Goal: Task Accomplishment & Management: Manage account settings

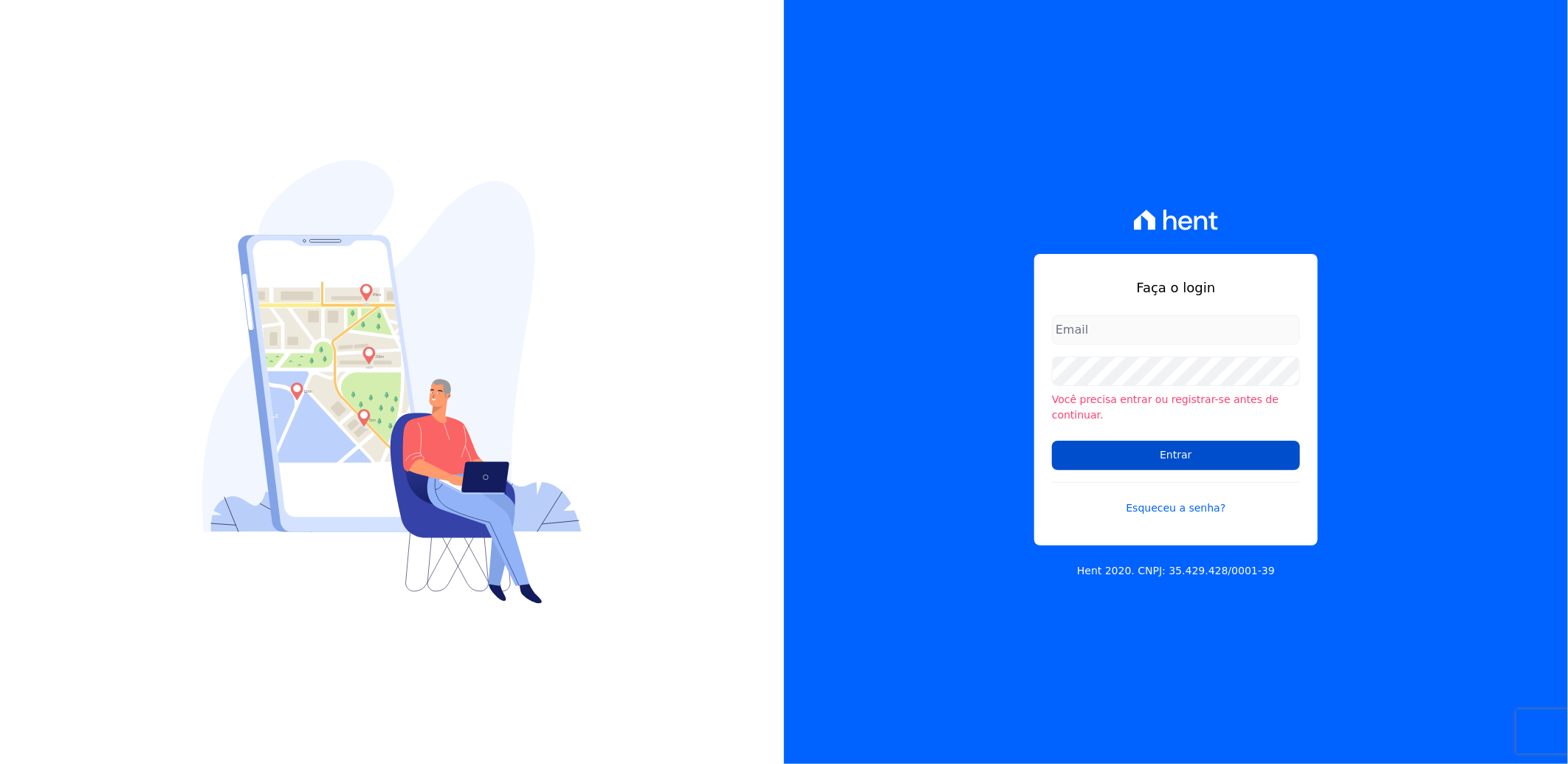
type input "juliana.batista@e-arke.com"
click at [1176, 441] on input "Entrar" at bounding box center [1176, 455] width 248 height 29
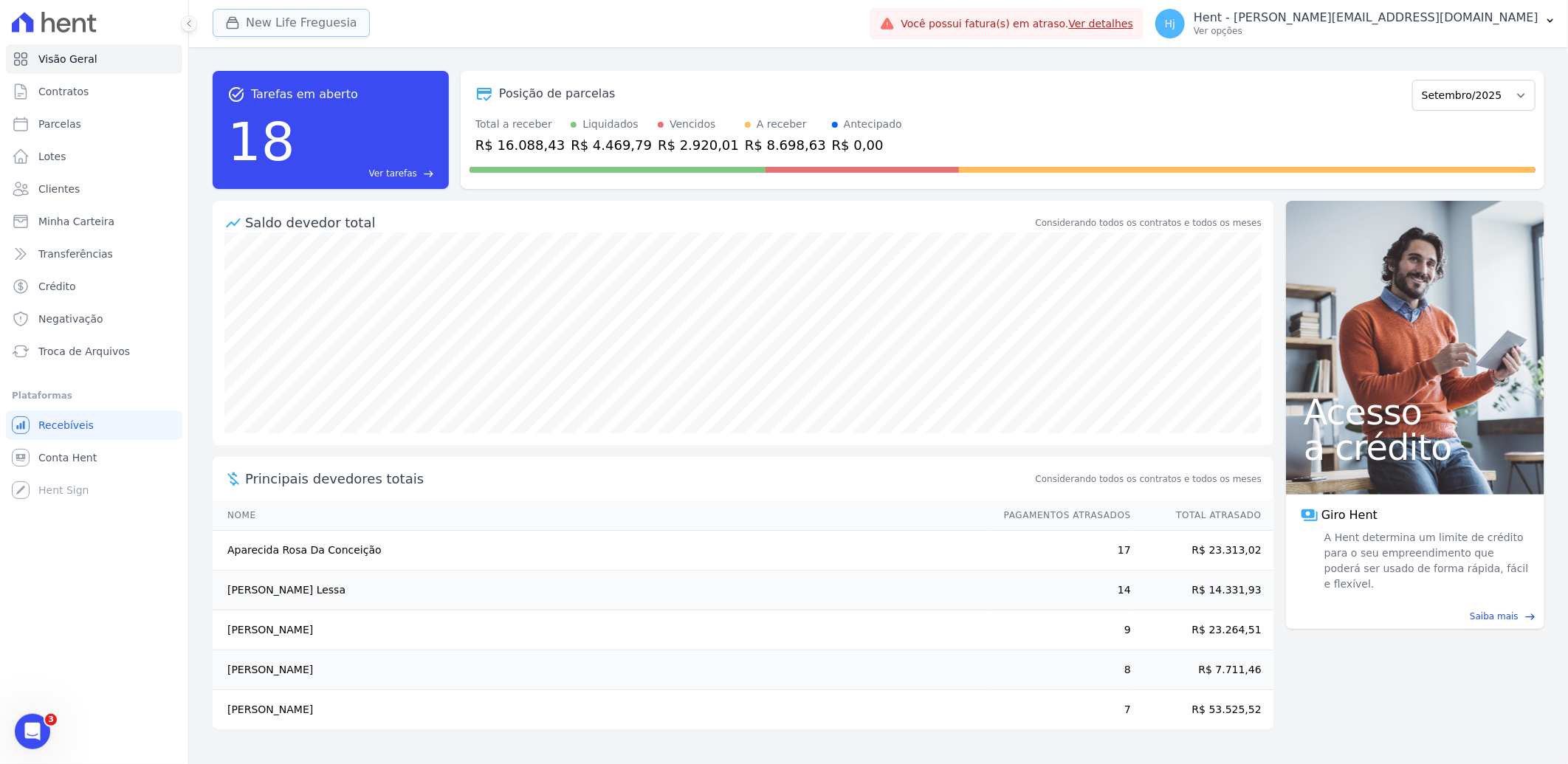
click at [306, 21] on button "New Life Freguesia" at bounding box center [291, 23] width 158 height 28
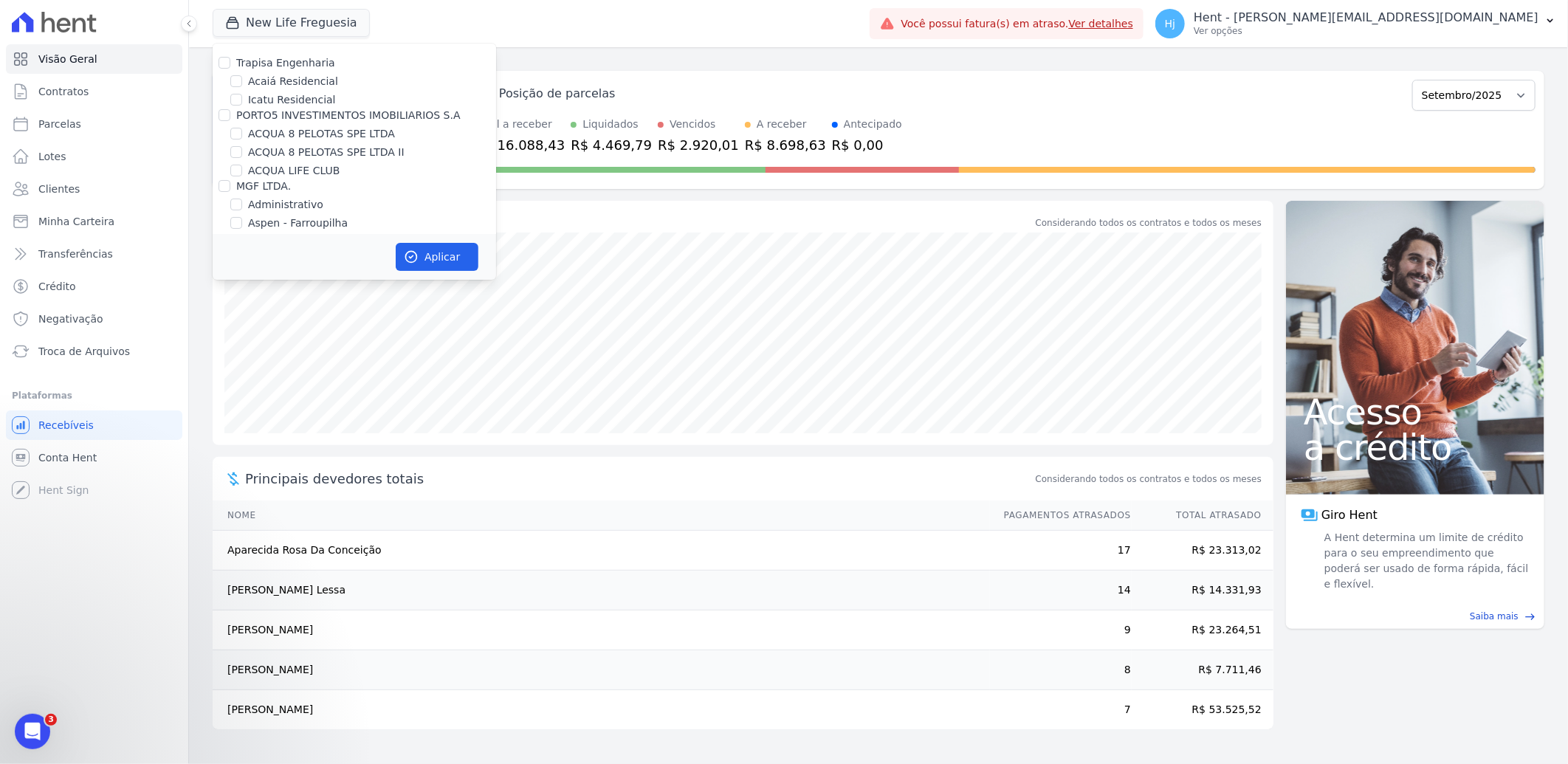
scroll to position [5937, 0]
click at [236, 307] on input "Mugango - Viva Iguaçu" at bounding box center [236, 313] width 12 height 12
checkbox input "true"
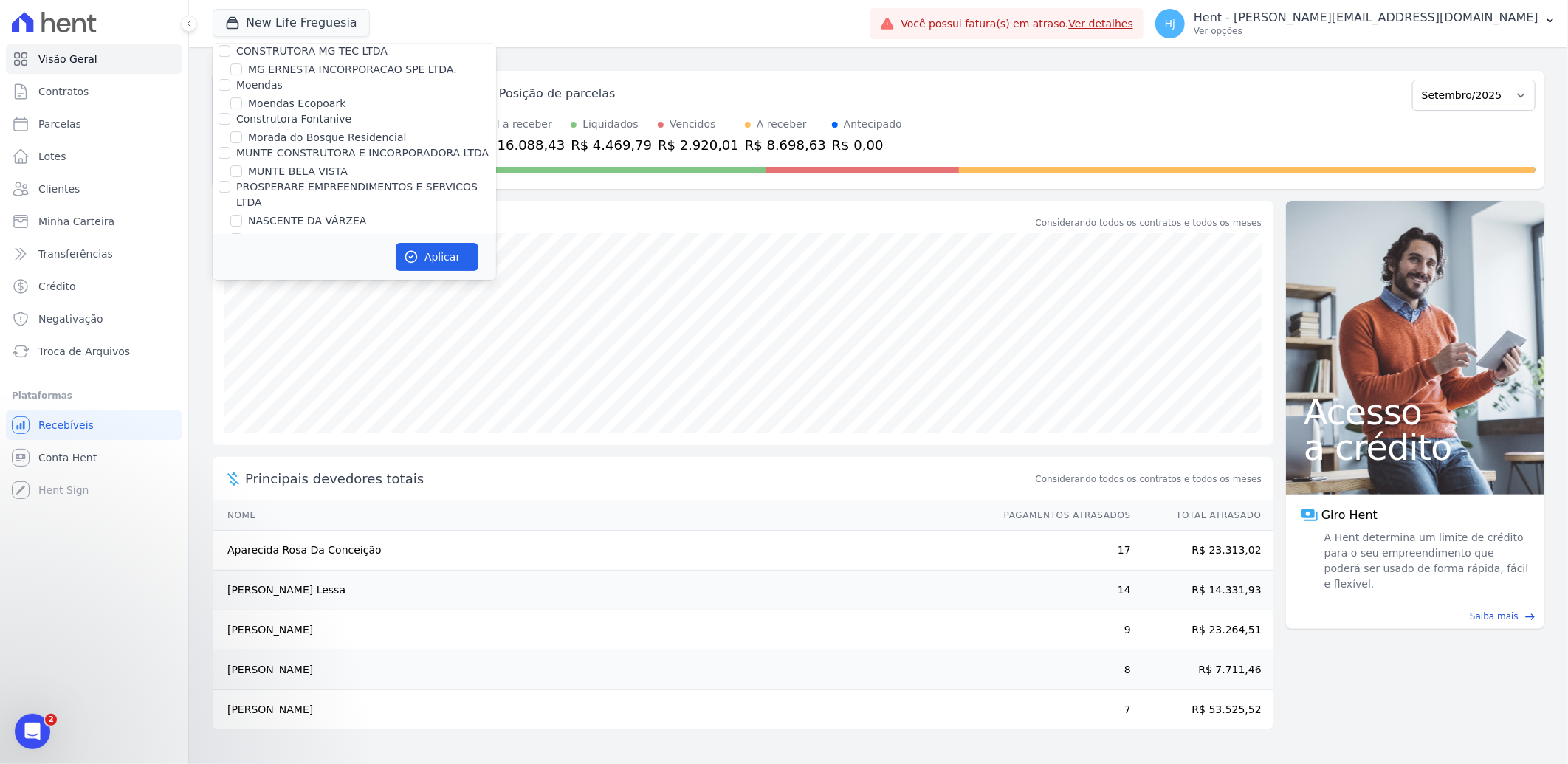
scroll to position [6675, 0]
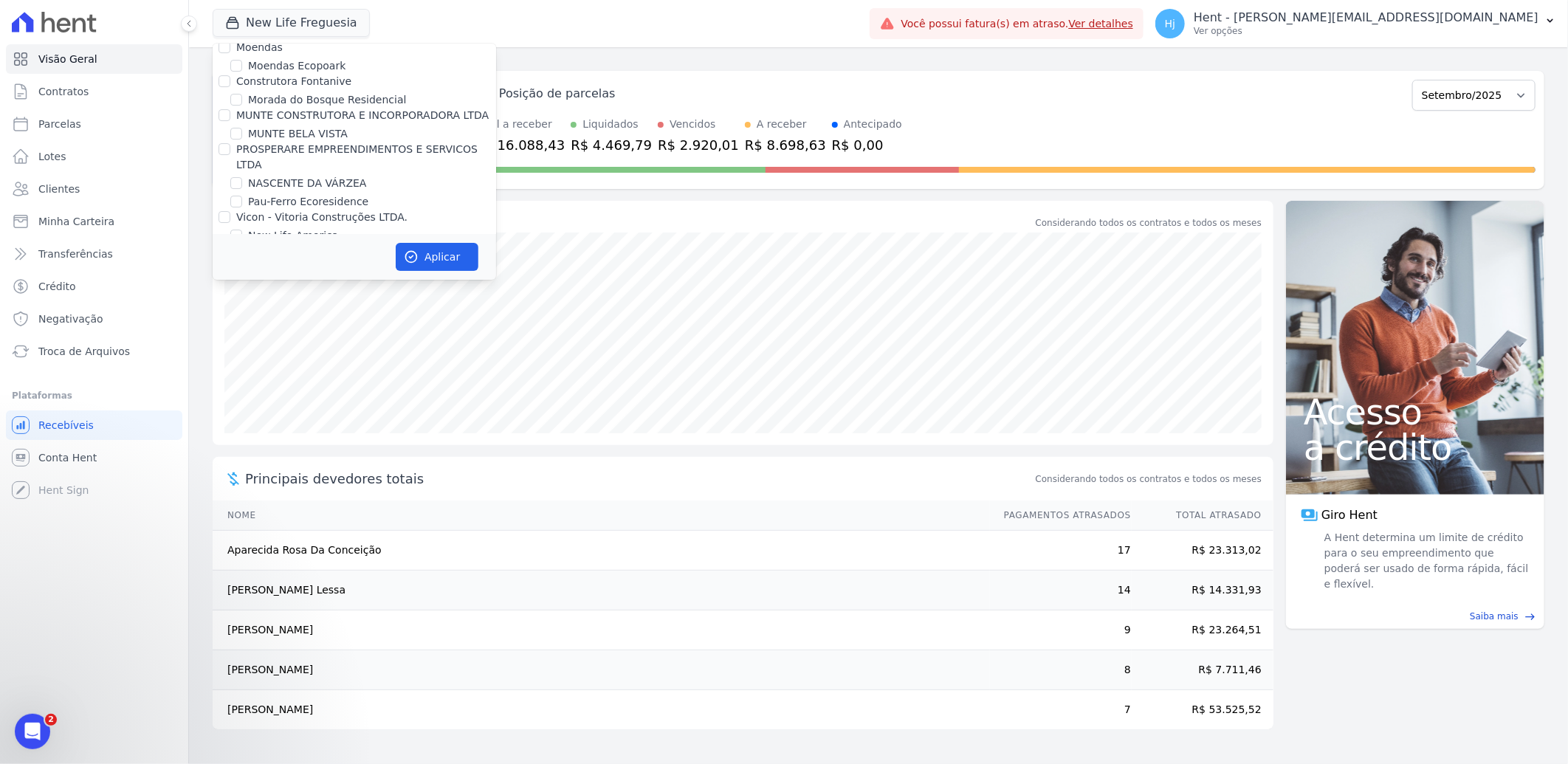
click at [237, 248] on input "New Life Freguesia" at bounding box center [236, 254] width 12 height 12
checkbox input "false"
click at [436, 256] on button "Aplicar" at bounding box center [437, 257] width 83 height 28
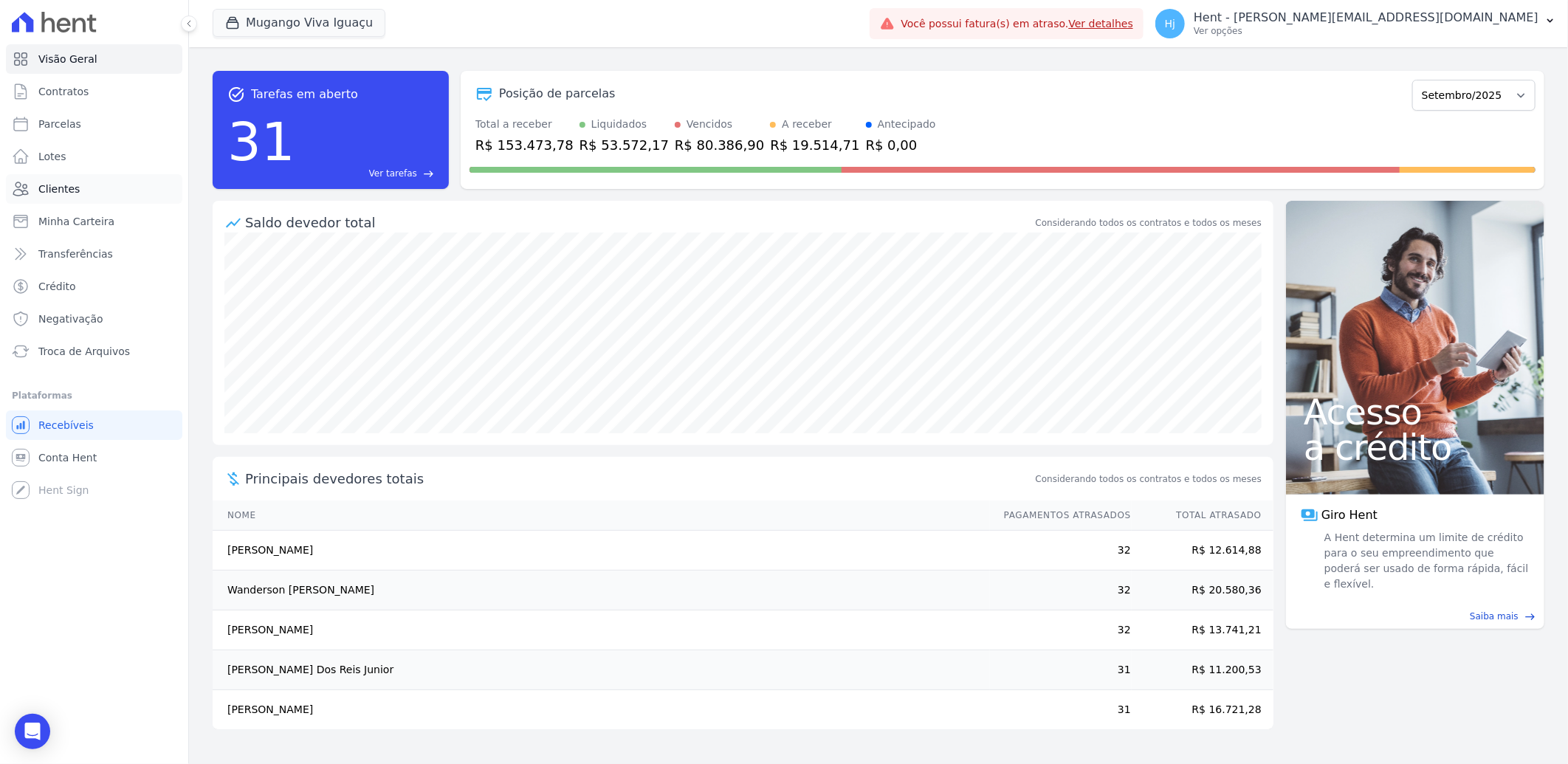
click at [69, 195] on span "Clientes" at bounding box center [59, 189] width 42 height 15
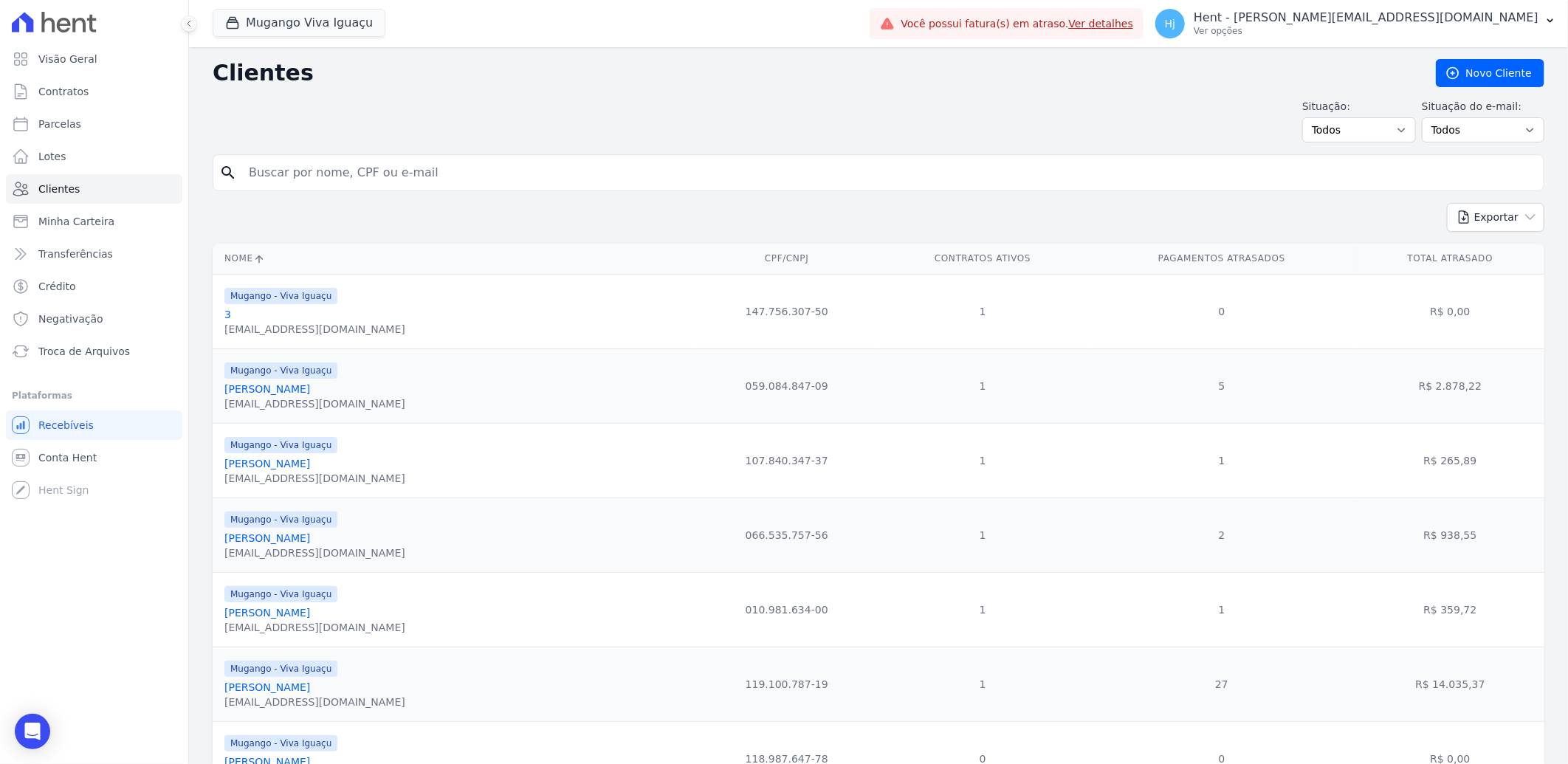
click at [314, 172] on input "search" at bounding box center [888, 172] width 1297 height 29
paste input "Taisa Cristina Cunha Dos Santos"
type input "Taisa Cristina Cunha Dos Santos"
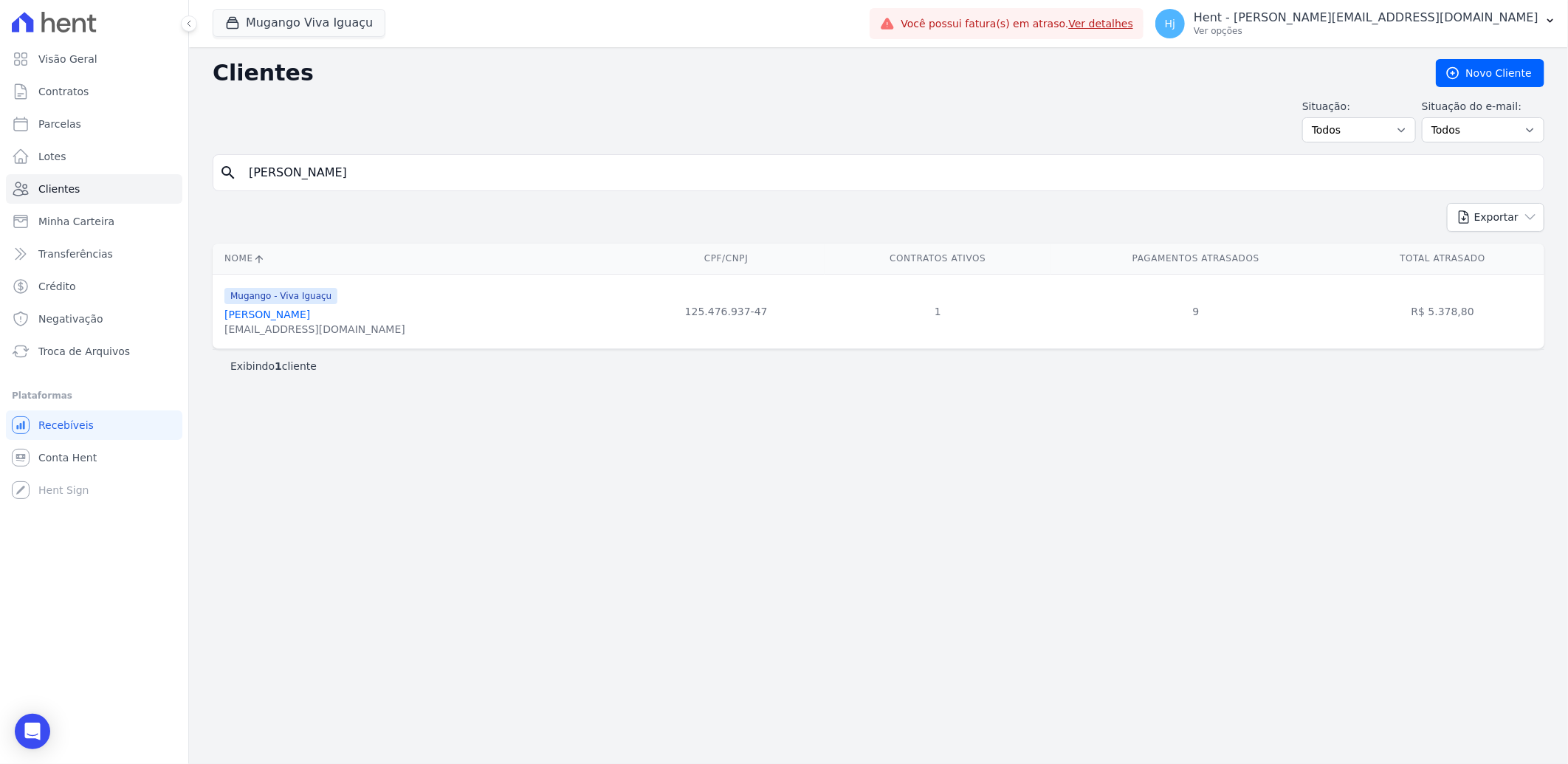
click at [310, 313] on link "Taisa Cristina Cunha Dos Santos" at bounding box center [267, 314] width 86 height 12
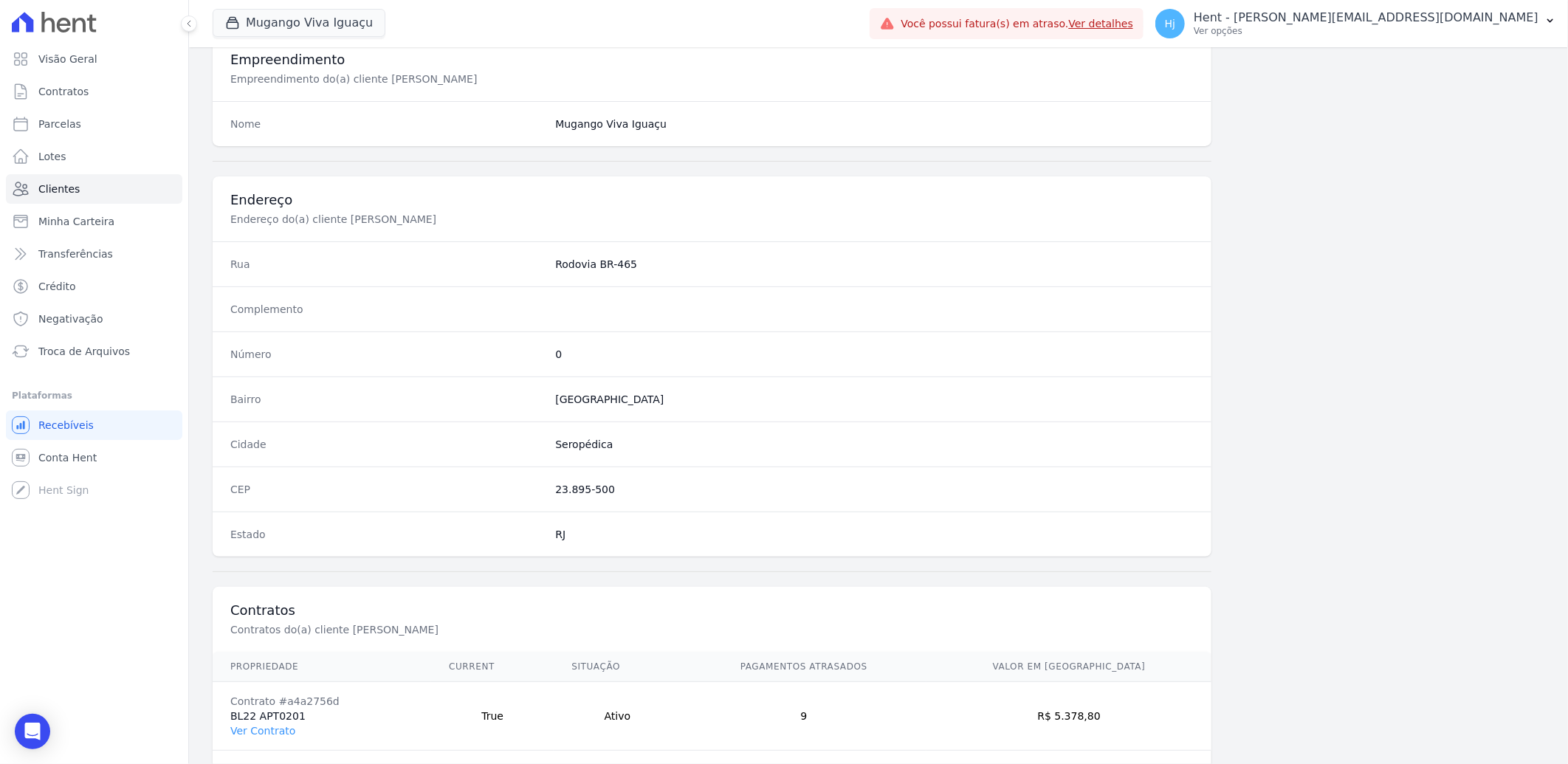
scroll to position [619, 0]
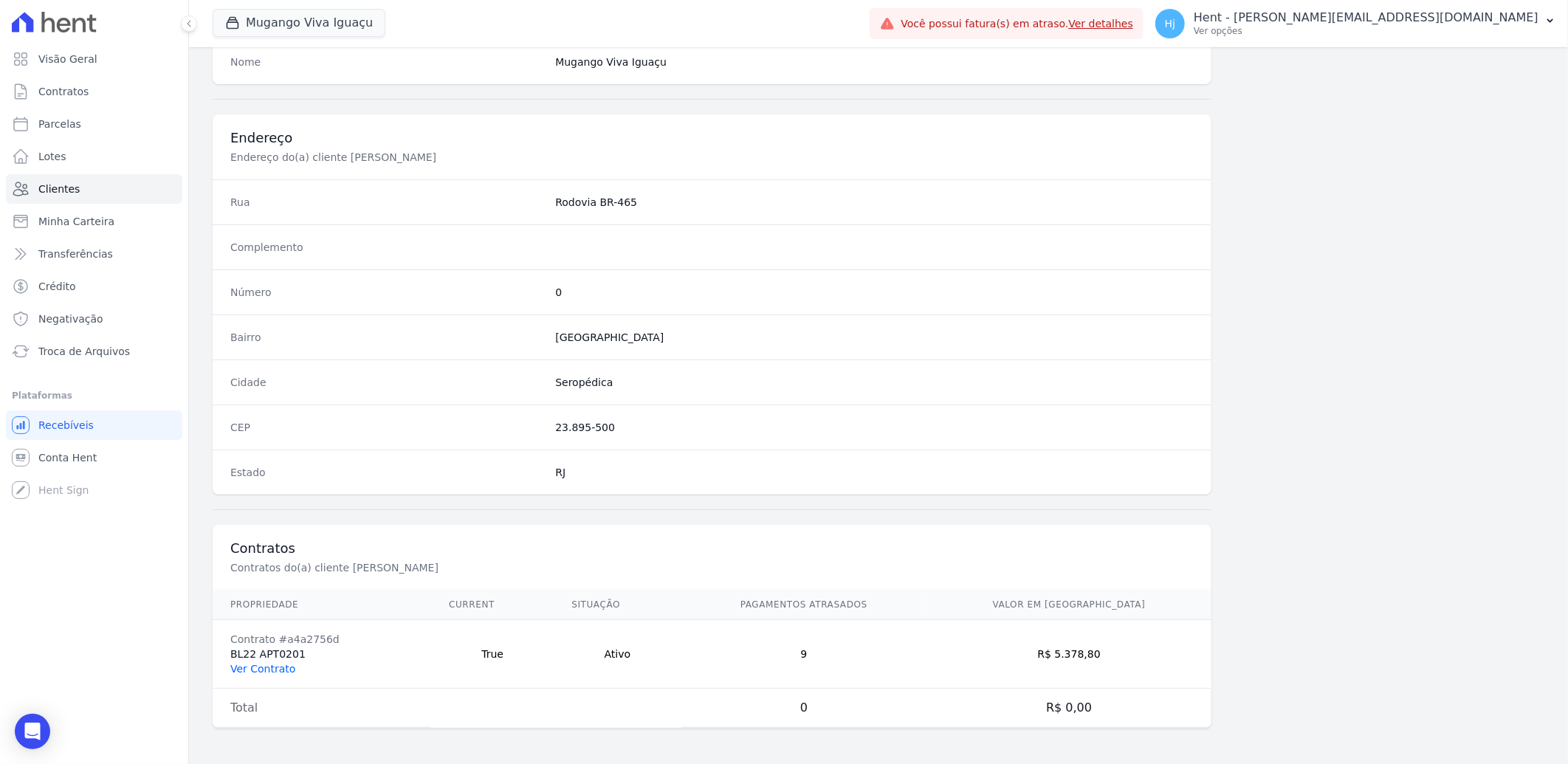
click at [256, 667] on link "Ver Contrato" at bounding box center [262, 669] width 65 height 12
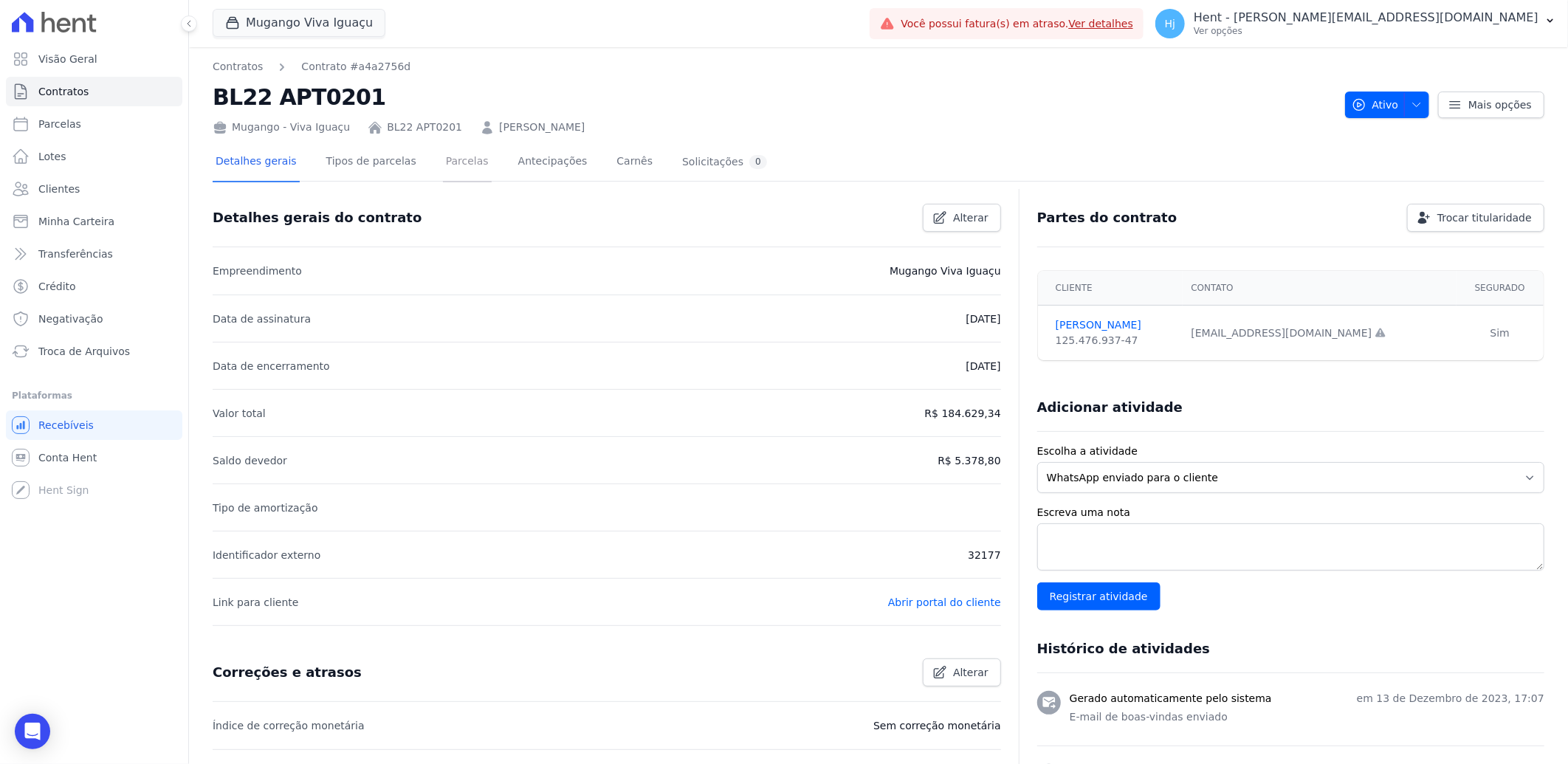
click at [446, 165] on link "Parcelas" at bounding box center [467, 162] width 49 height 39
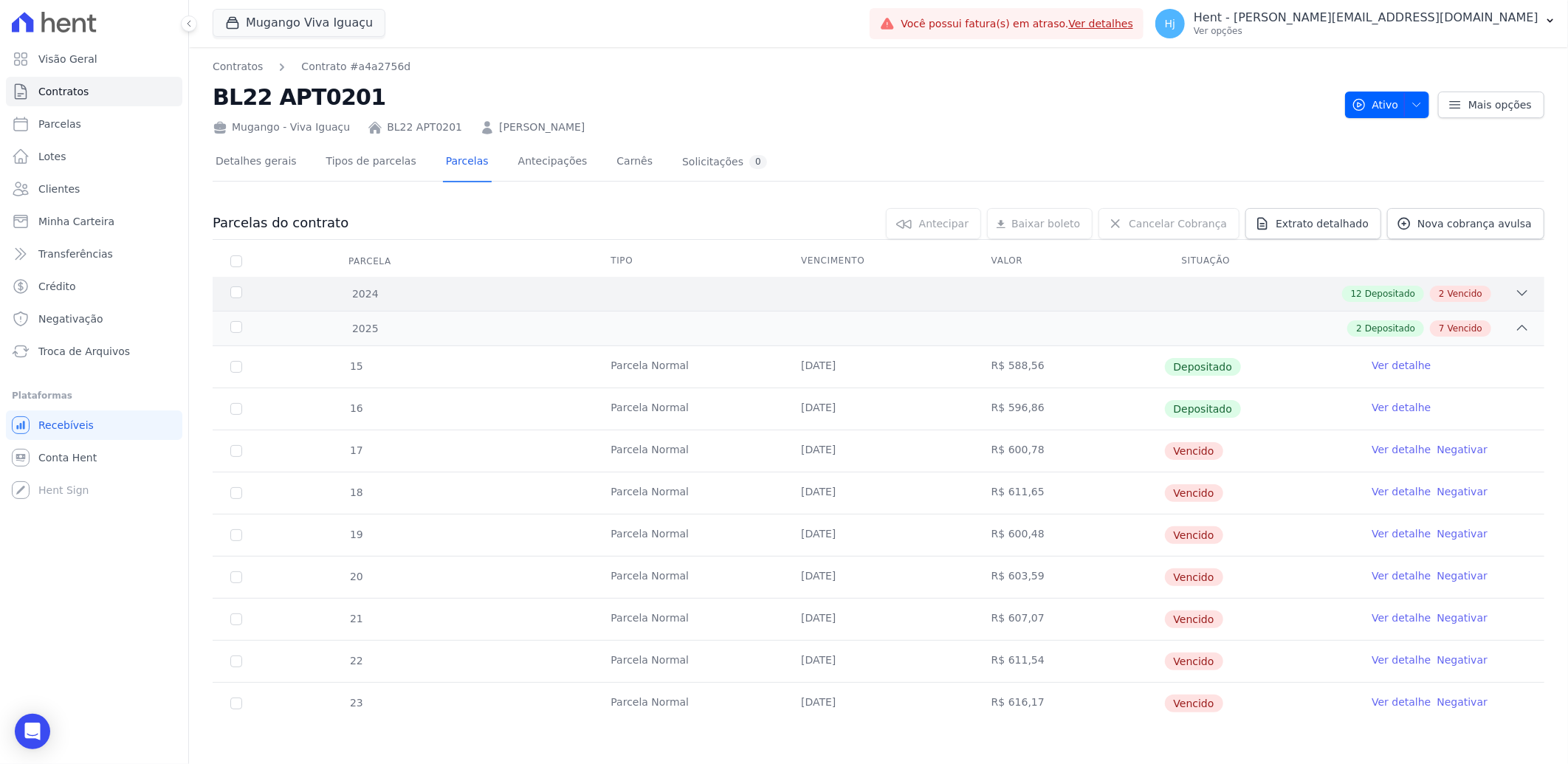
click at [843, 283] on div "2024 12 Depositado 2 Vencido" at bounding box center [877, 293] width 1331 height 34
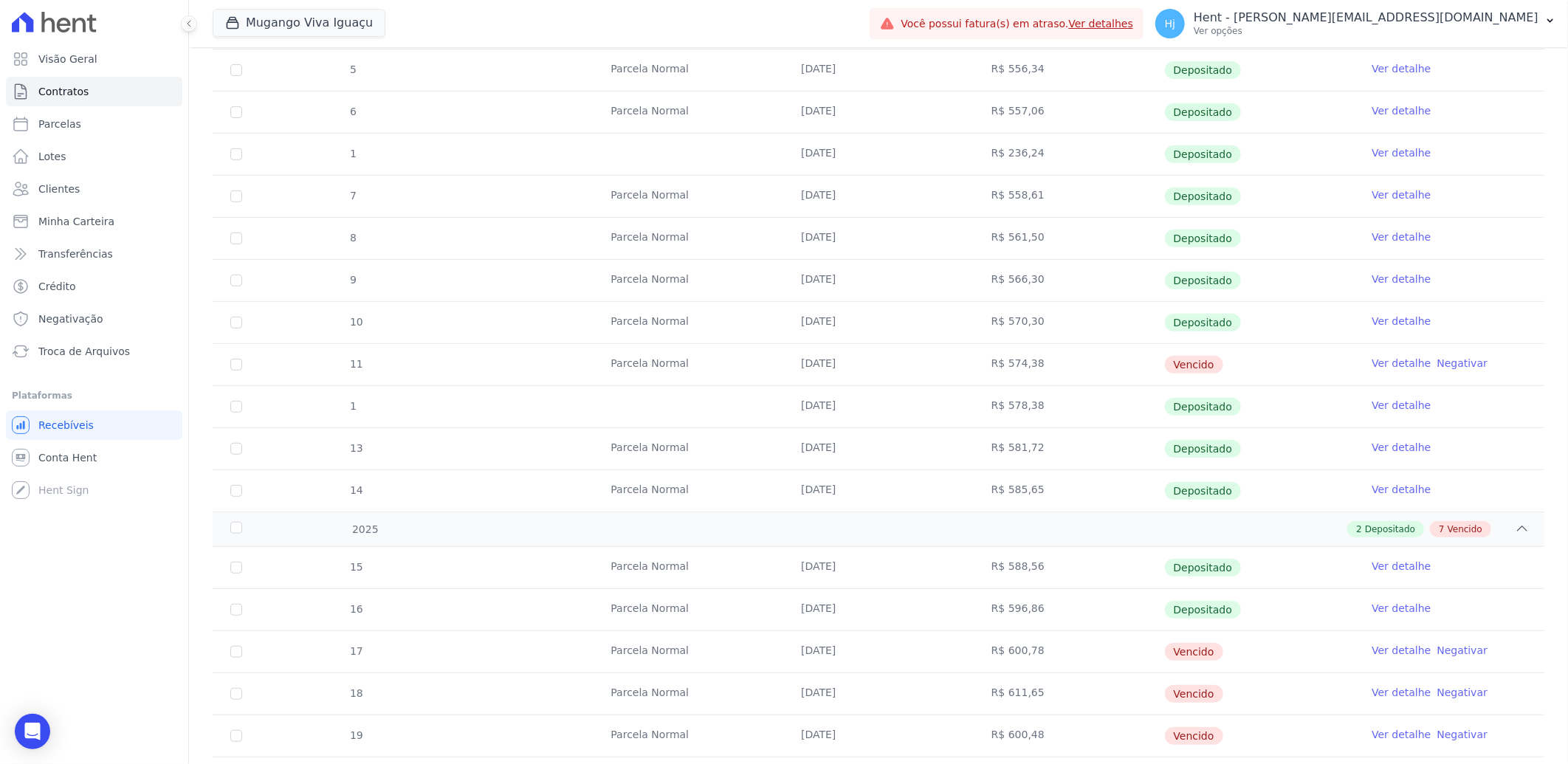
scroll to position [348, 0]
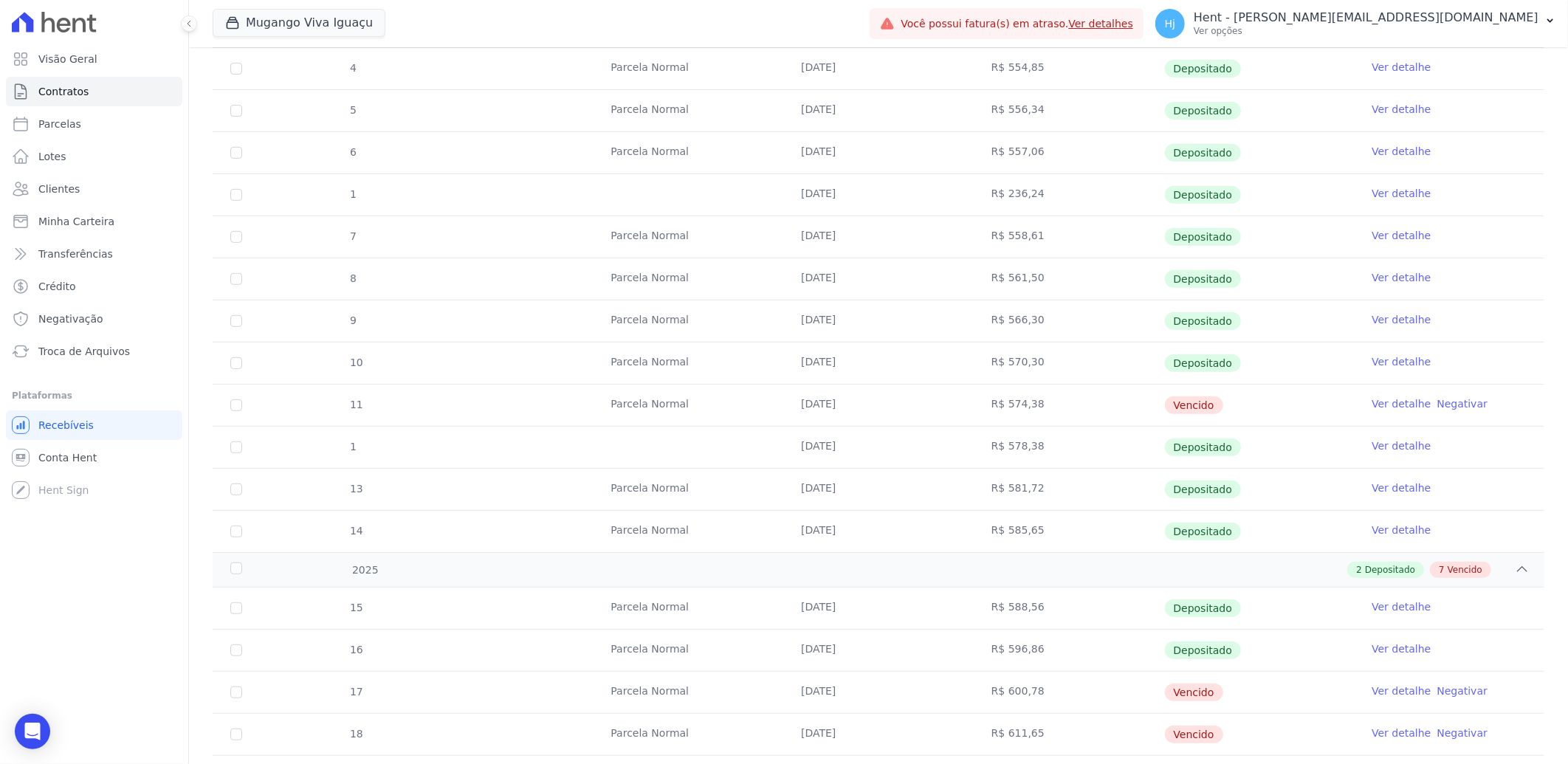
click at [1372, 407] on link "Ver detalhe" at bounding box center [1401, 404] width 59 height 15
click at [1382, 407] on link "Ver detalhe" at bounding box center [1401, 404] width 59 height 15
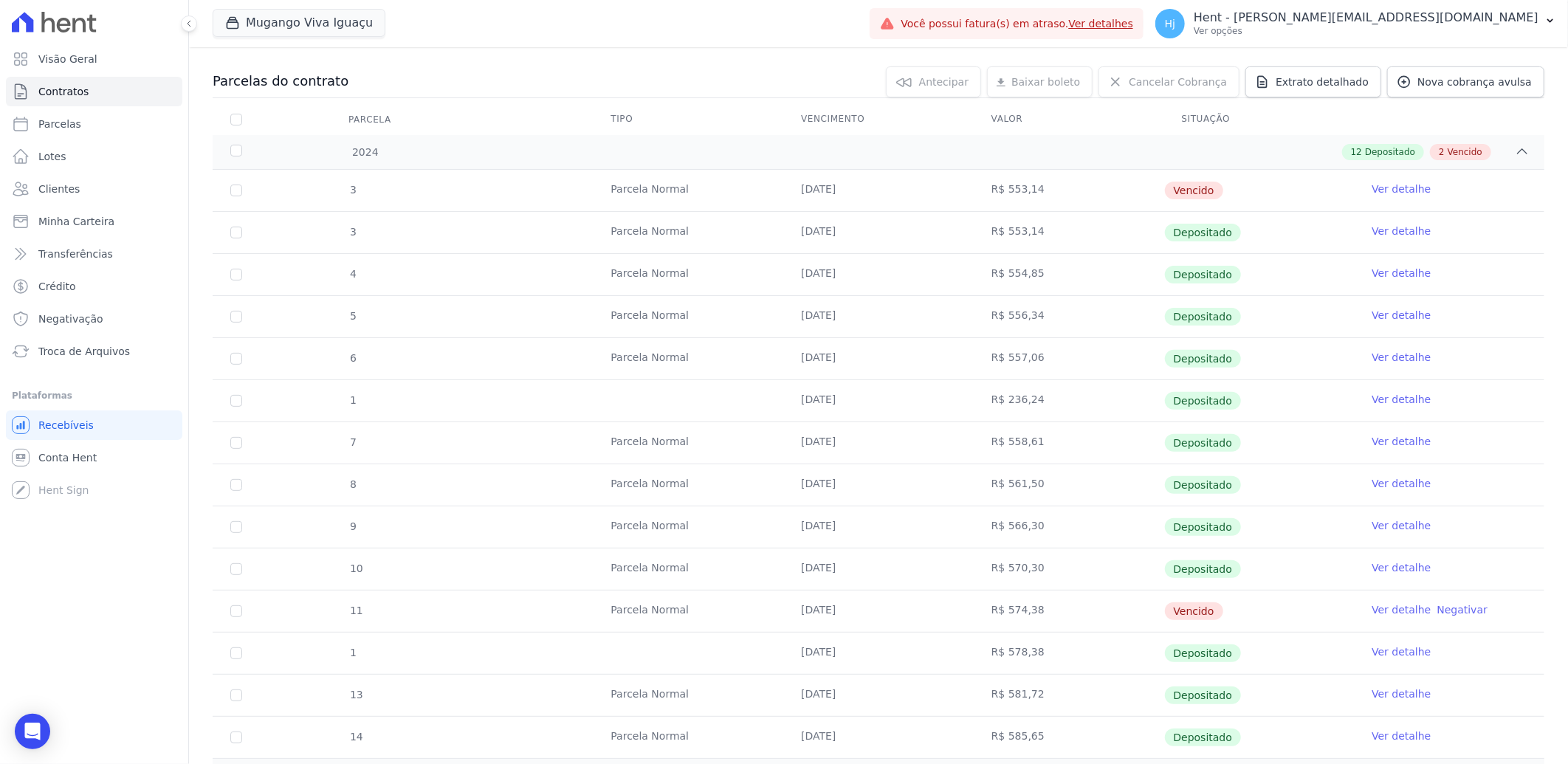
scroll to position [0, 0]
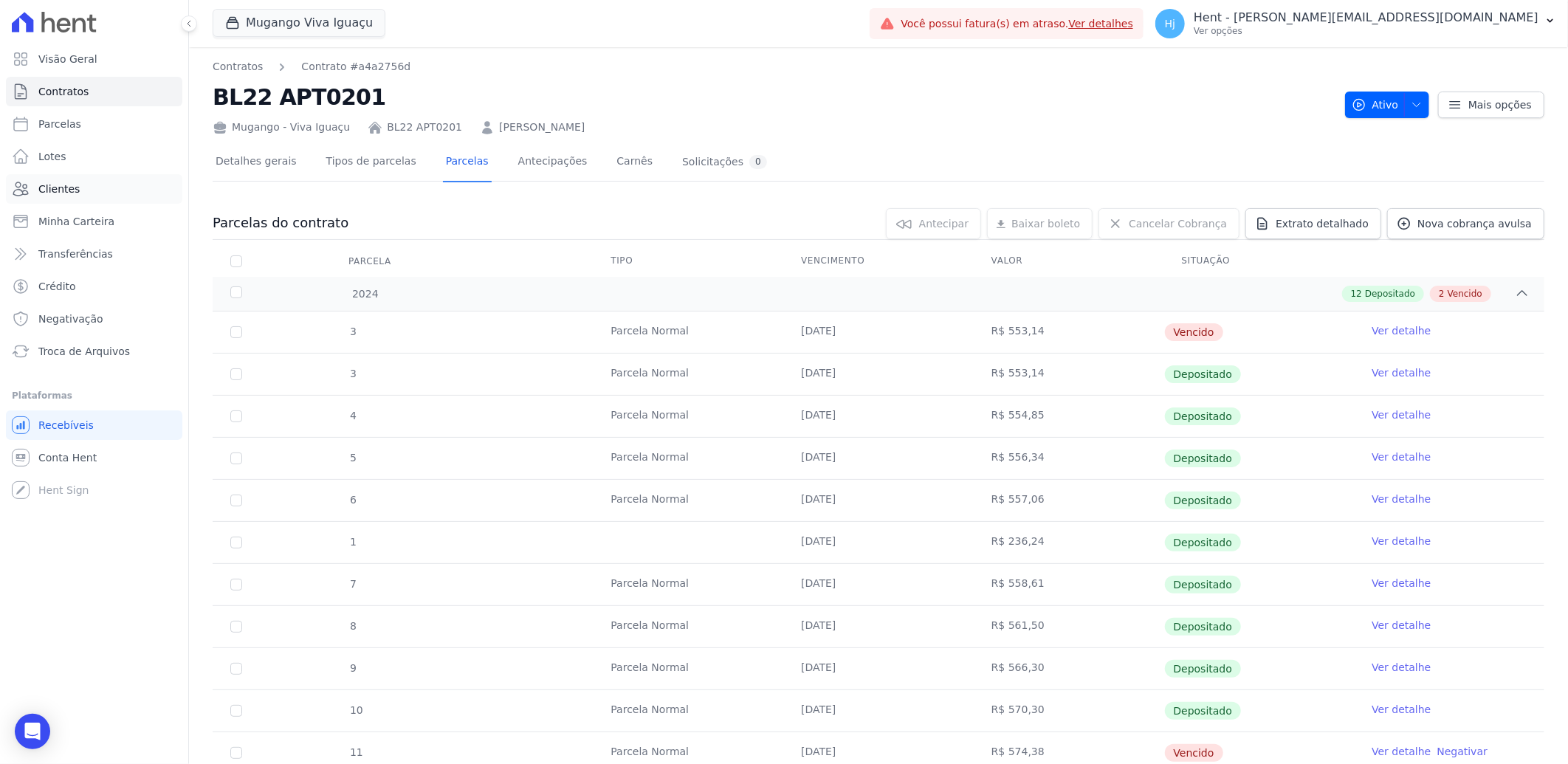
click at [58, 191] on span "Clientes" at bounding box center [59, 189] width 42 height 15
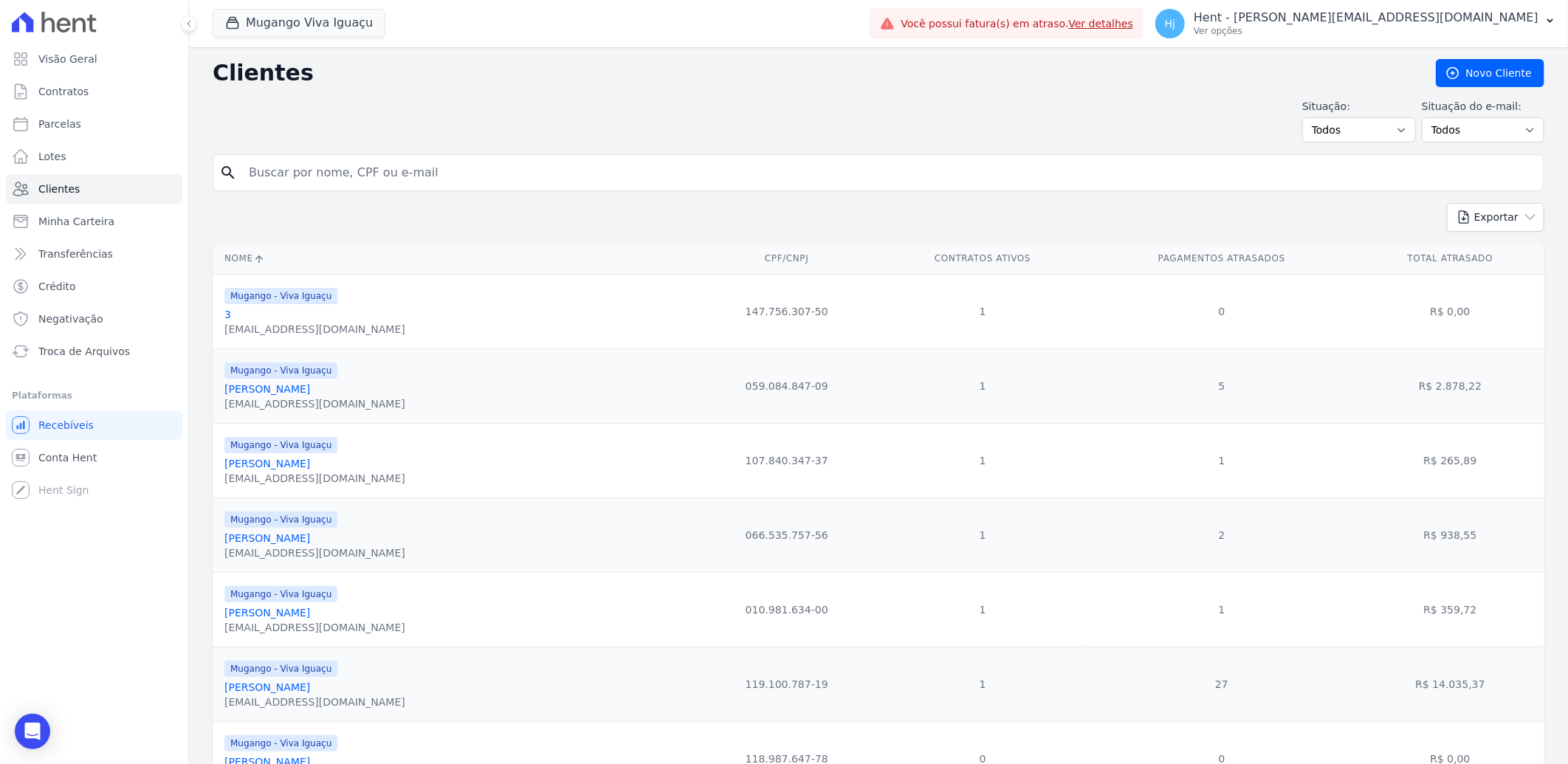
click at [416, 177] on input "search" at bounding box center [888, 172] width 1297 height 29
paste input "Samara Morares Silva"
type input "Samara Morares Silva"
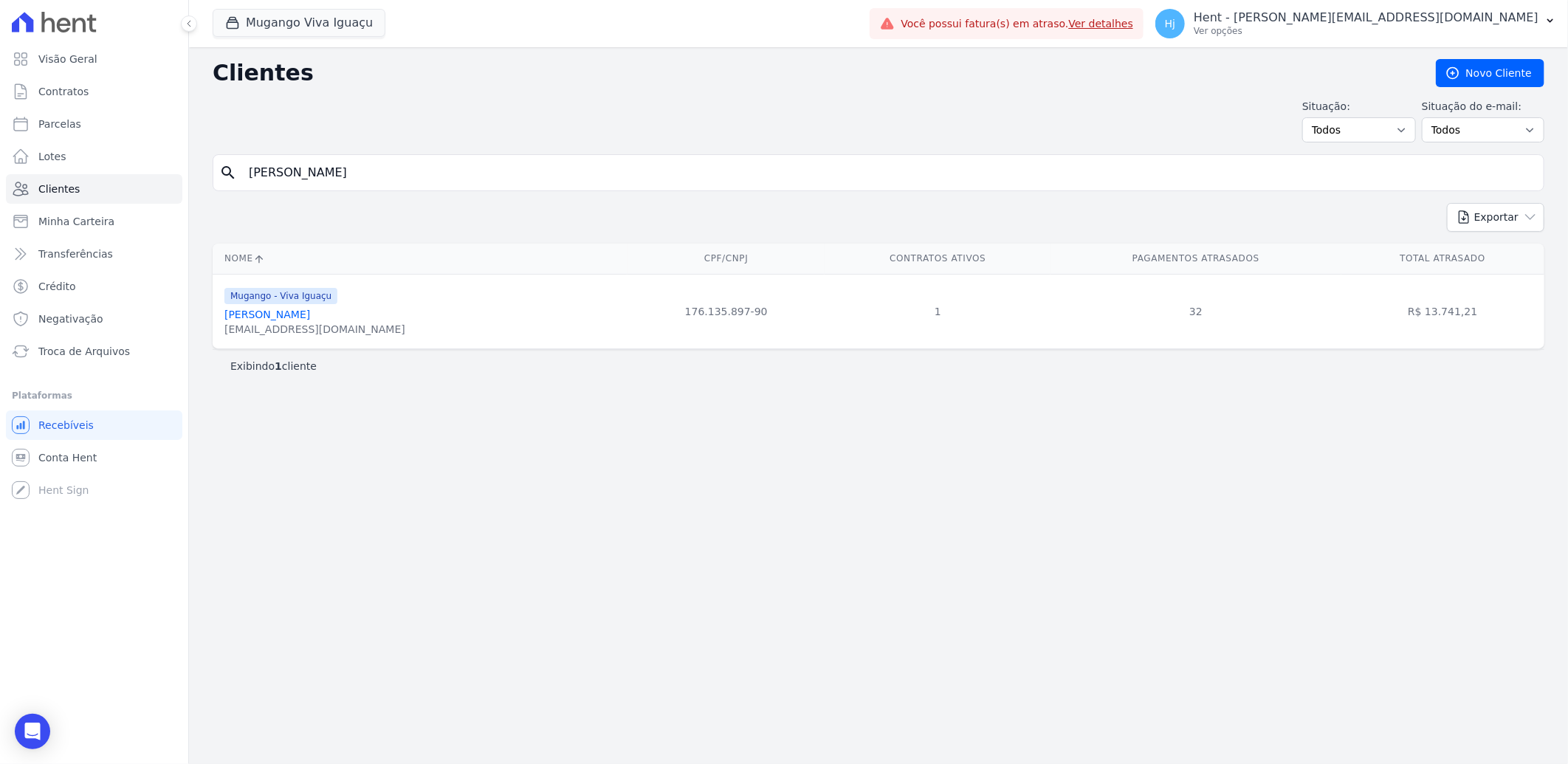
click at [260, 308] on link "Samara Morares Silva" at bounding box center [267, 314] width 86 height 12
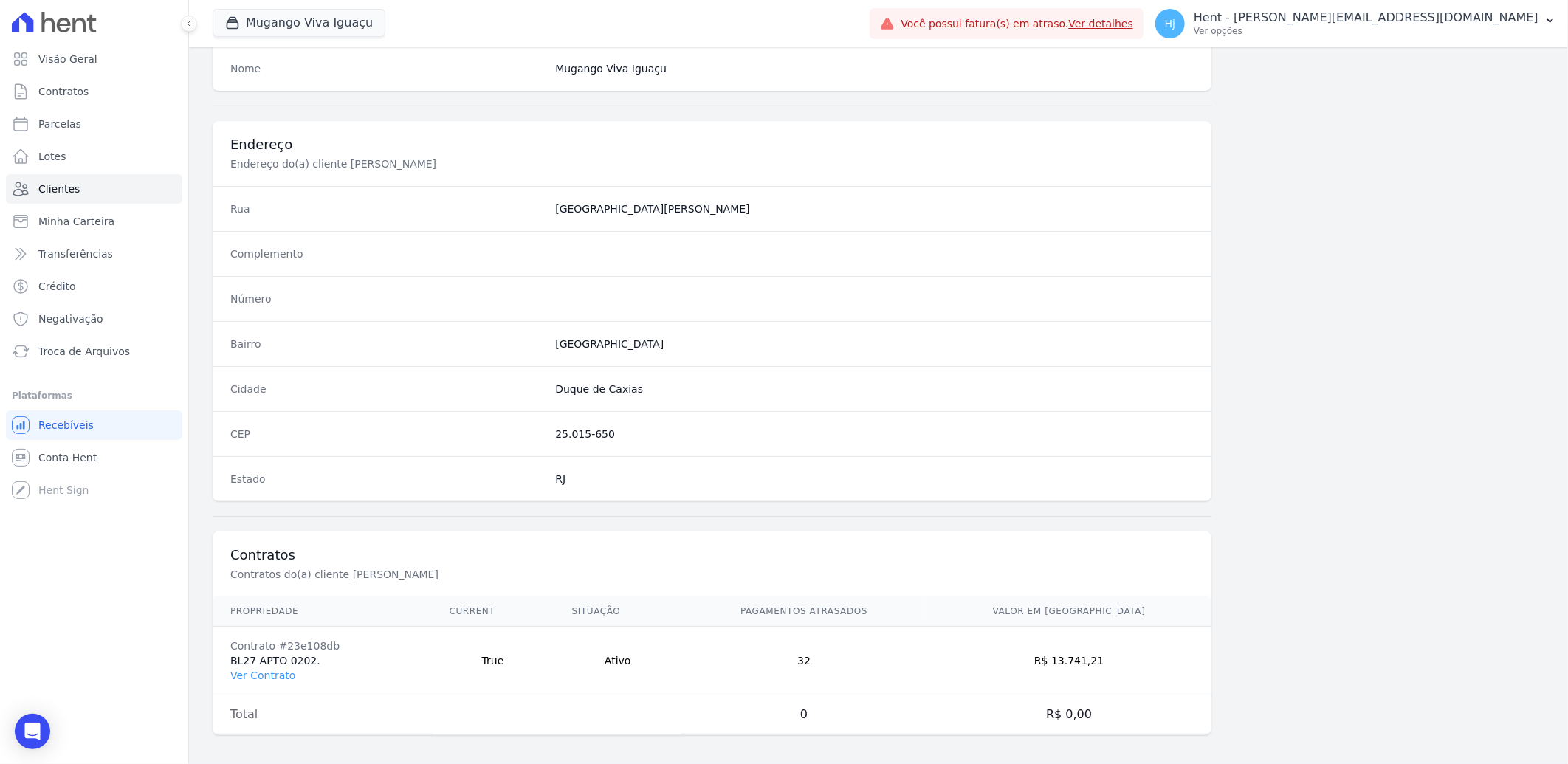
scroll to position [619, 0]
click at [247, 668] on link "Ver Contrato" at bounding box center [262, 669] width 65 height 12
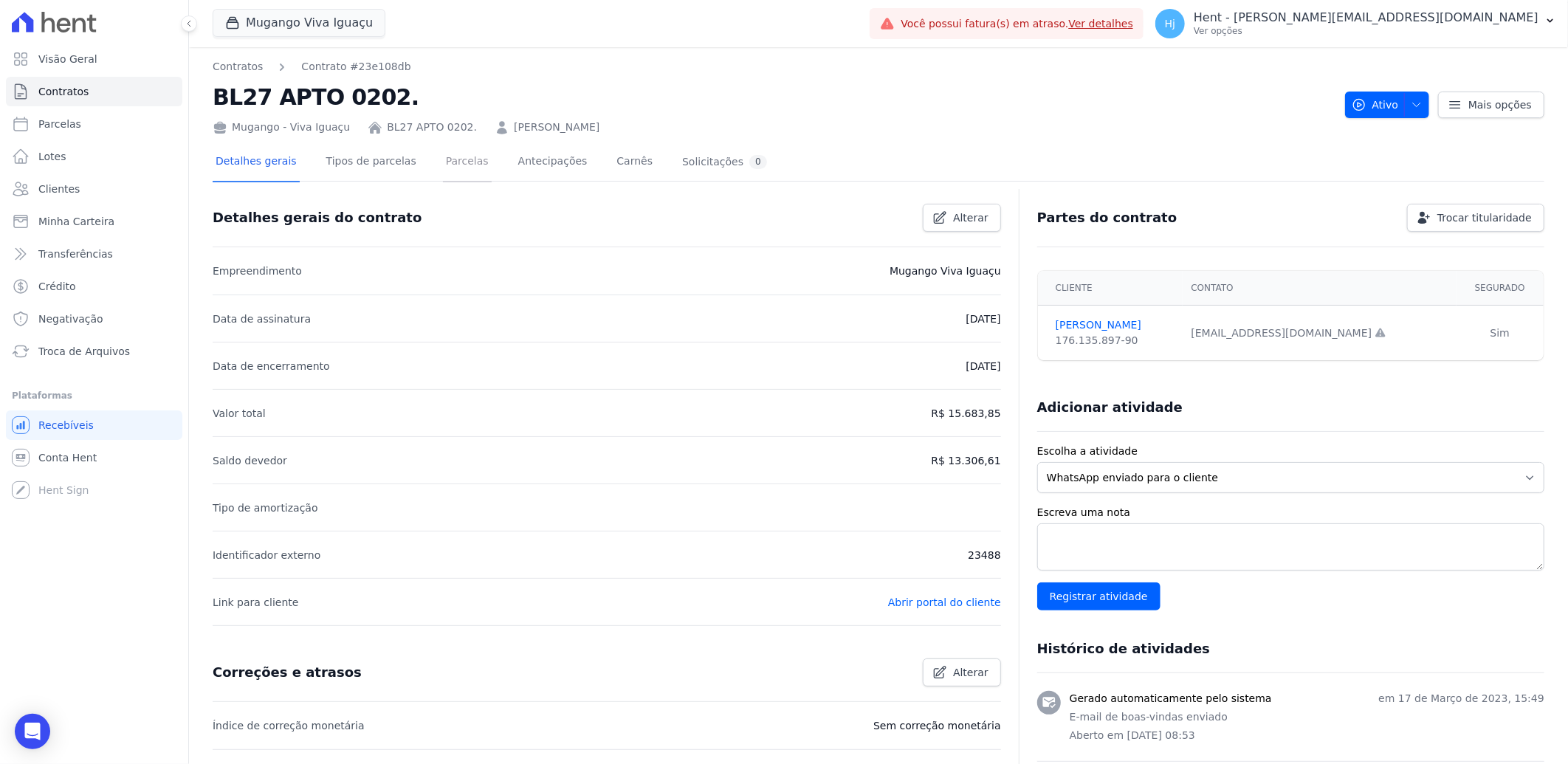
click at [442, 158] on link "Parcelas" at bounding box center [467, 162] width 49 height 39
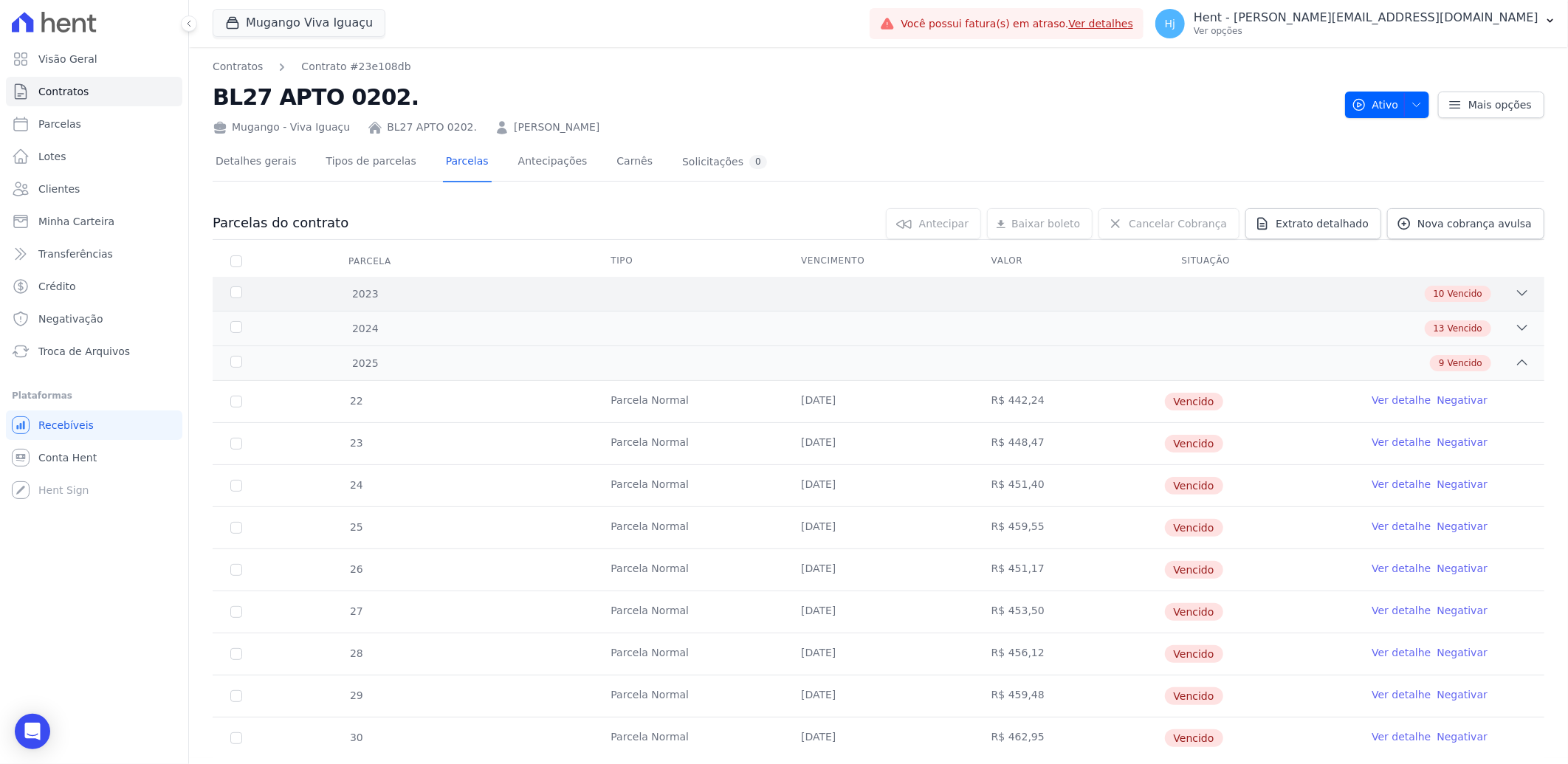
click at [872, 288] on div "10 Vencido" at bounding box center [943, 293] width 1171 height 16
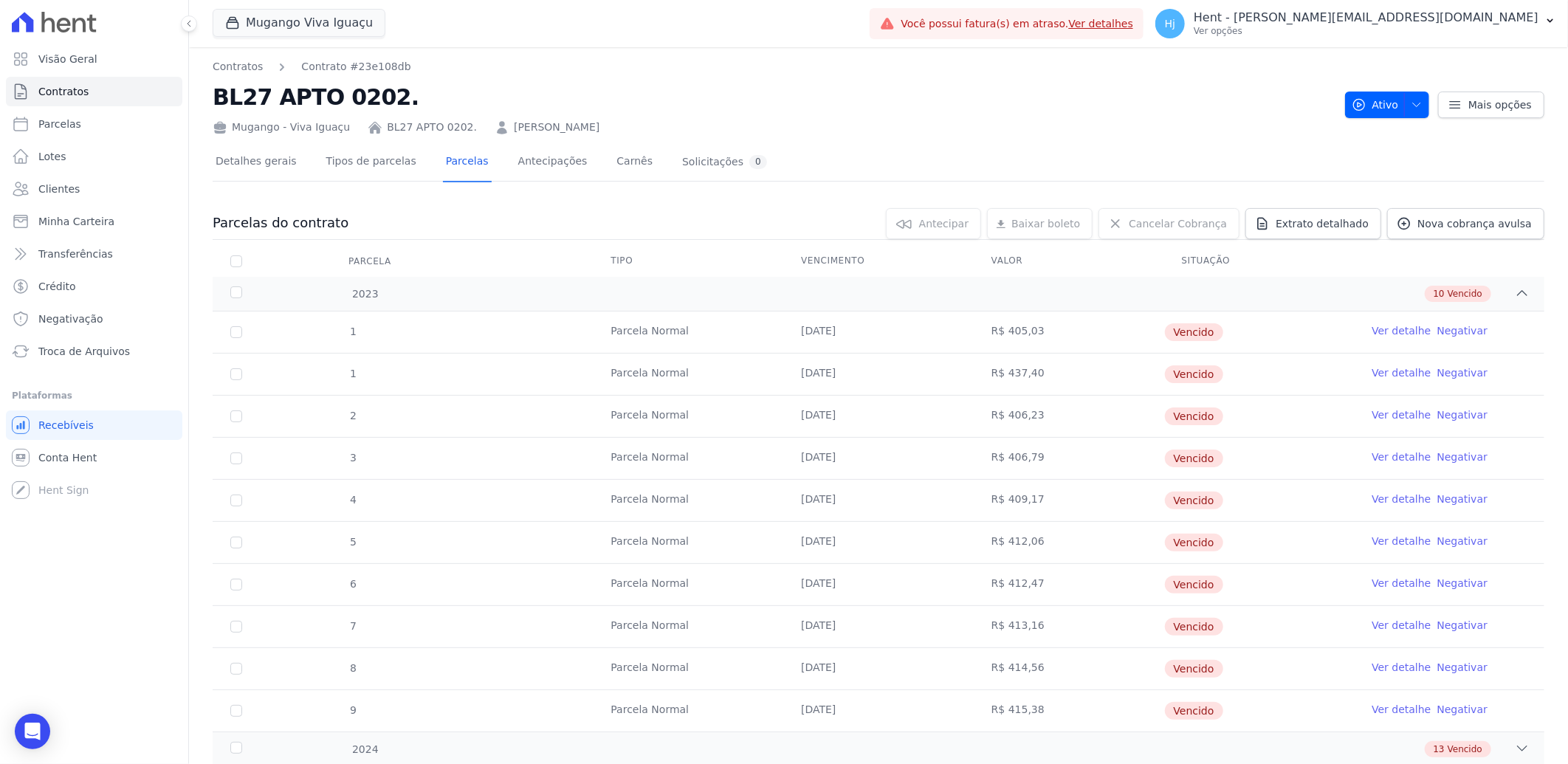
click at [1376, 374] on link "Ver detalhe" at bounding box center [1401, 373] width 59 height 15
click at [53, 193] on span "Clientes" at bounding box center [59, 189] width 42 height 15
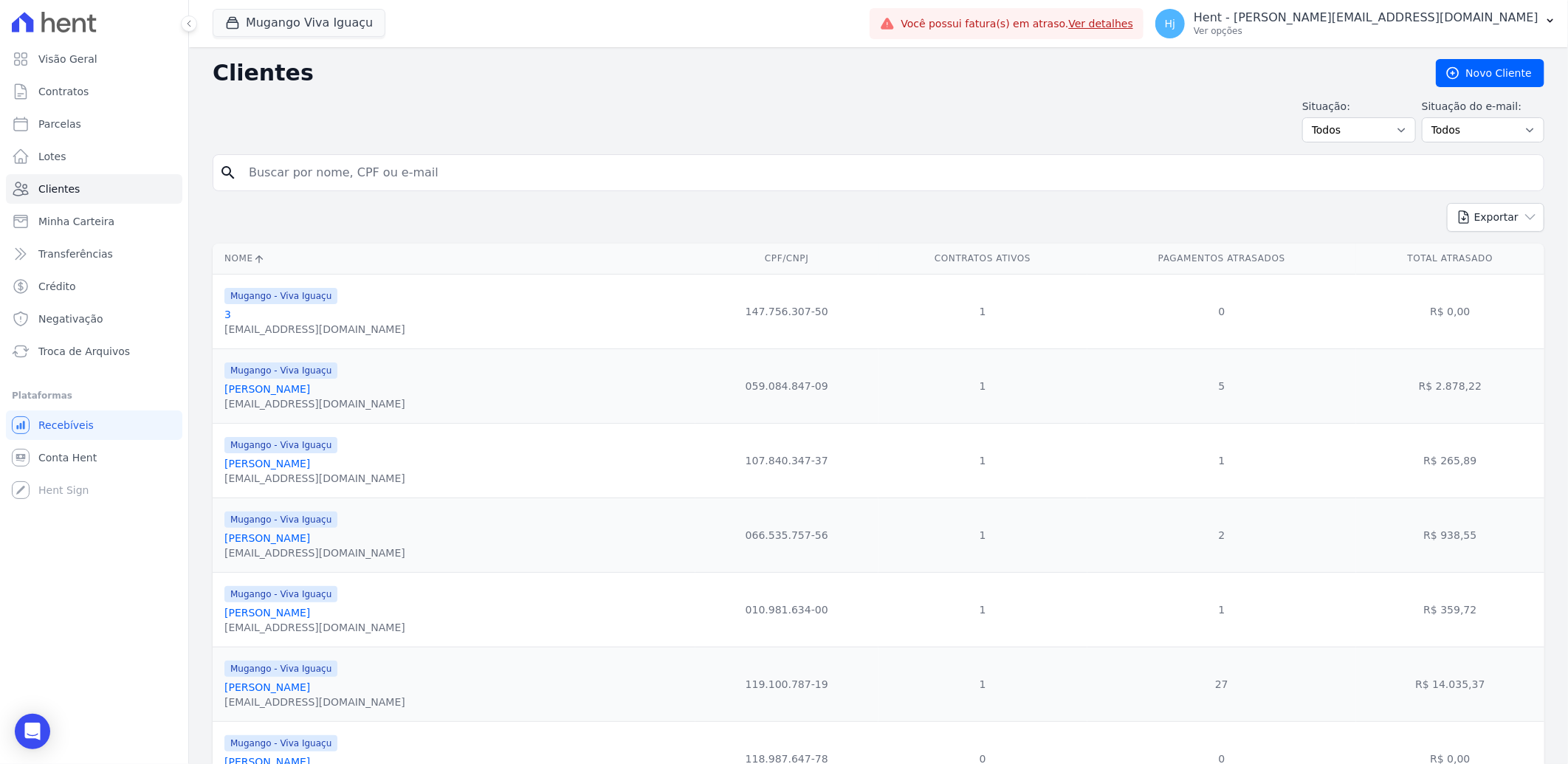
click at [421, 172] on input "search" at bounding box center [888, 172] width 1297 height 29
paste input "Vanessa Alves Da Cruz"
type input "Vanessa Alves Da Cruz"
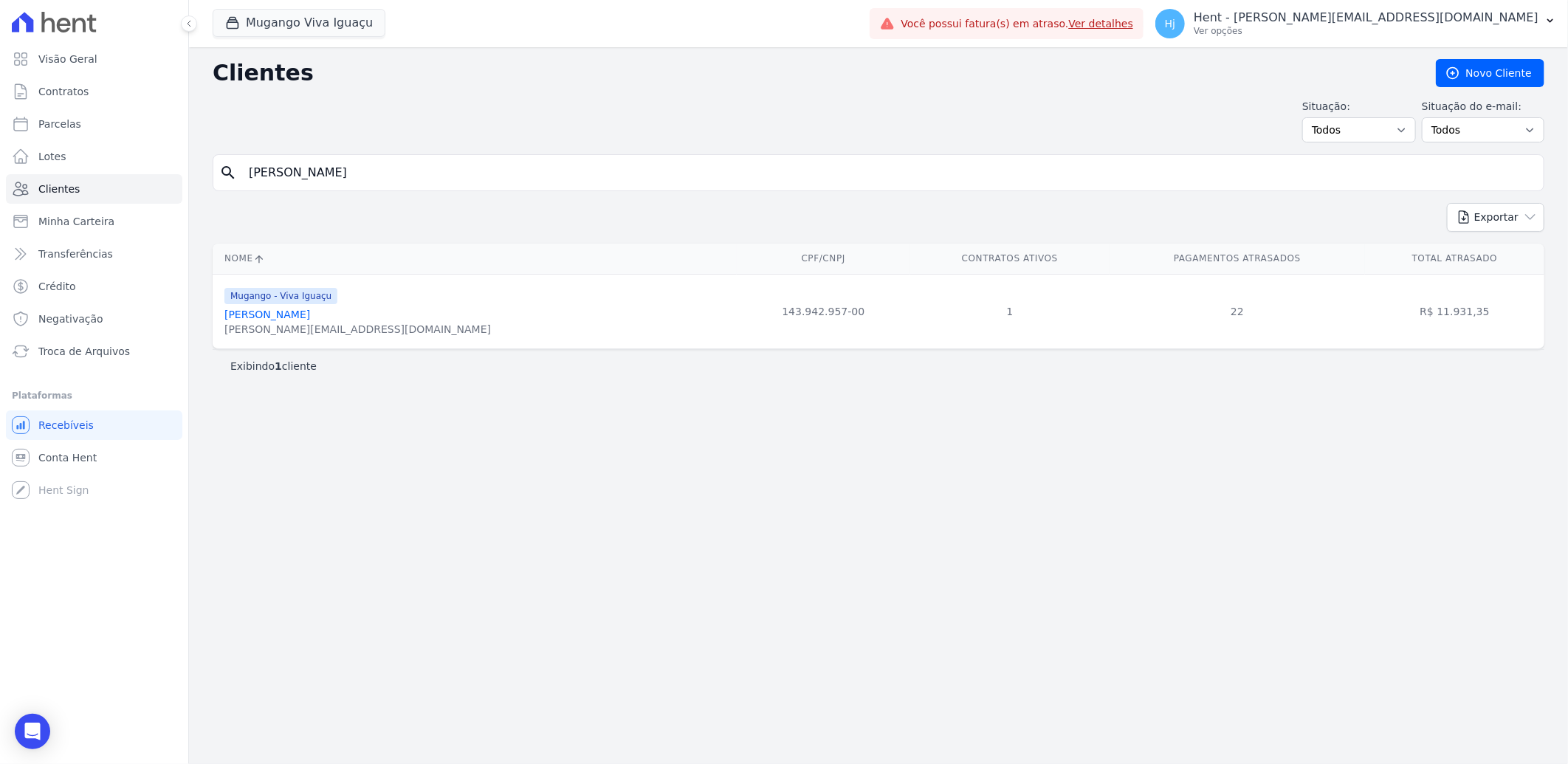
drag, startPoint x: 269, startPoint y: 314, endPoint x: 342, endPoint y: 515, distance: 213.8
click at [269, 314] on link "Vanessa Alves Da Cruz" at bounding box center [267, 314] width 86 height 12
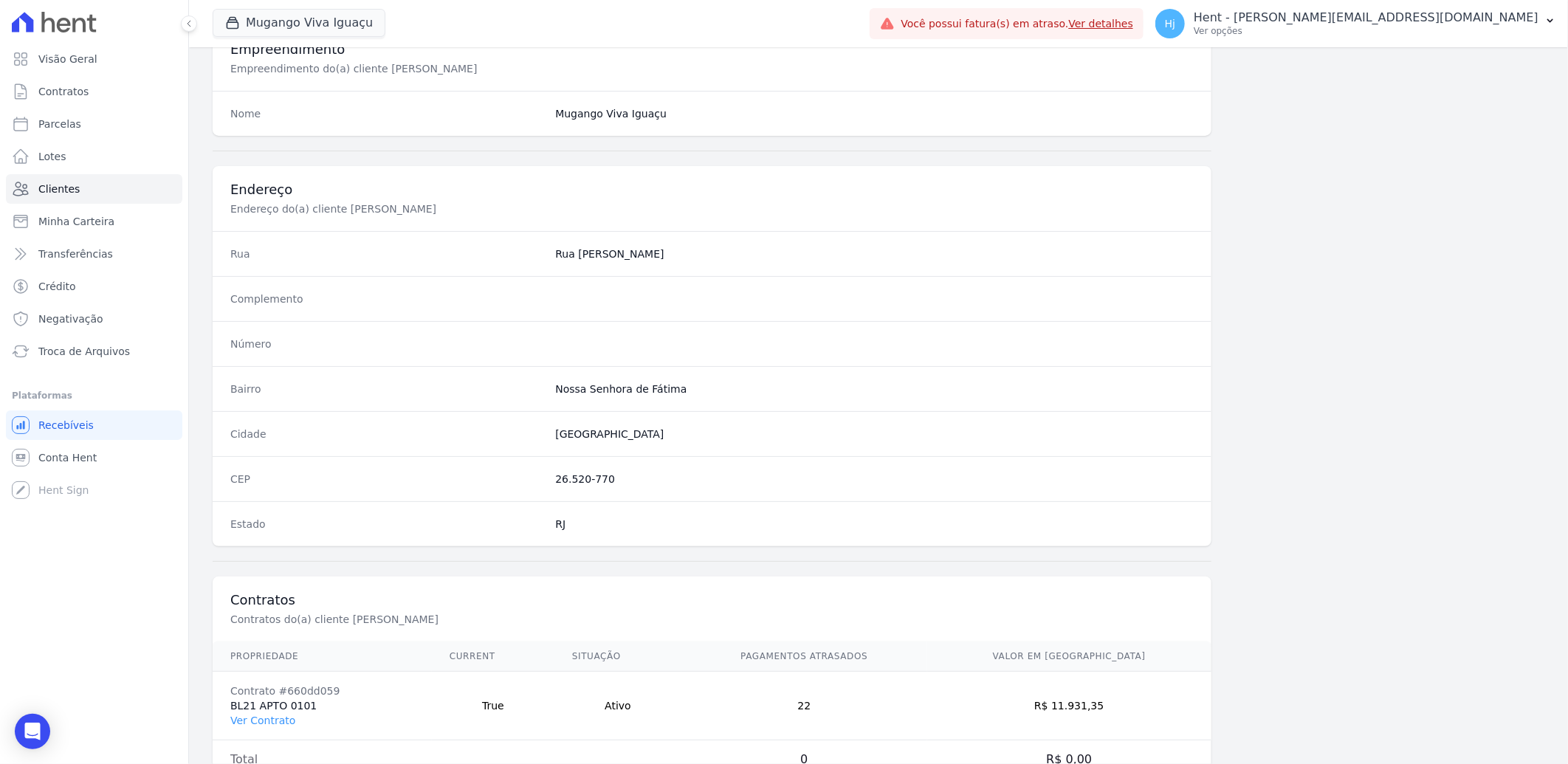
scroll to position [537, 0]
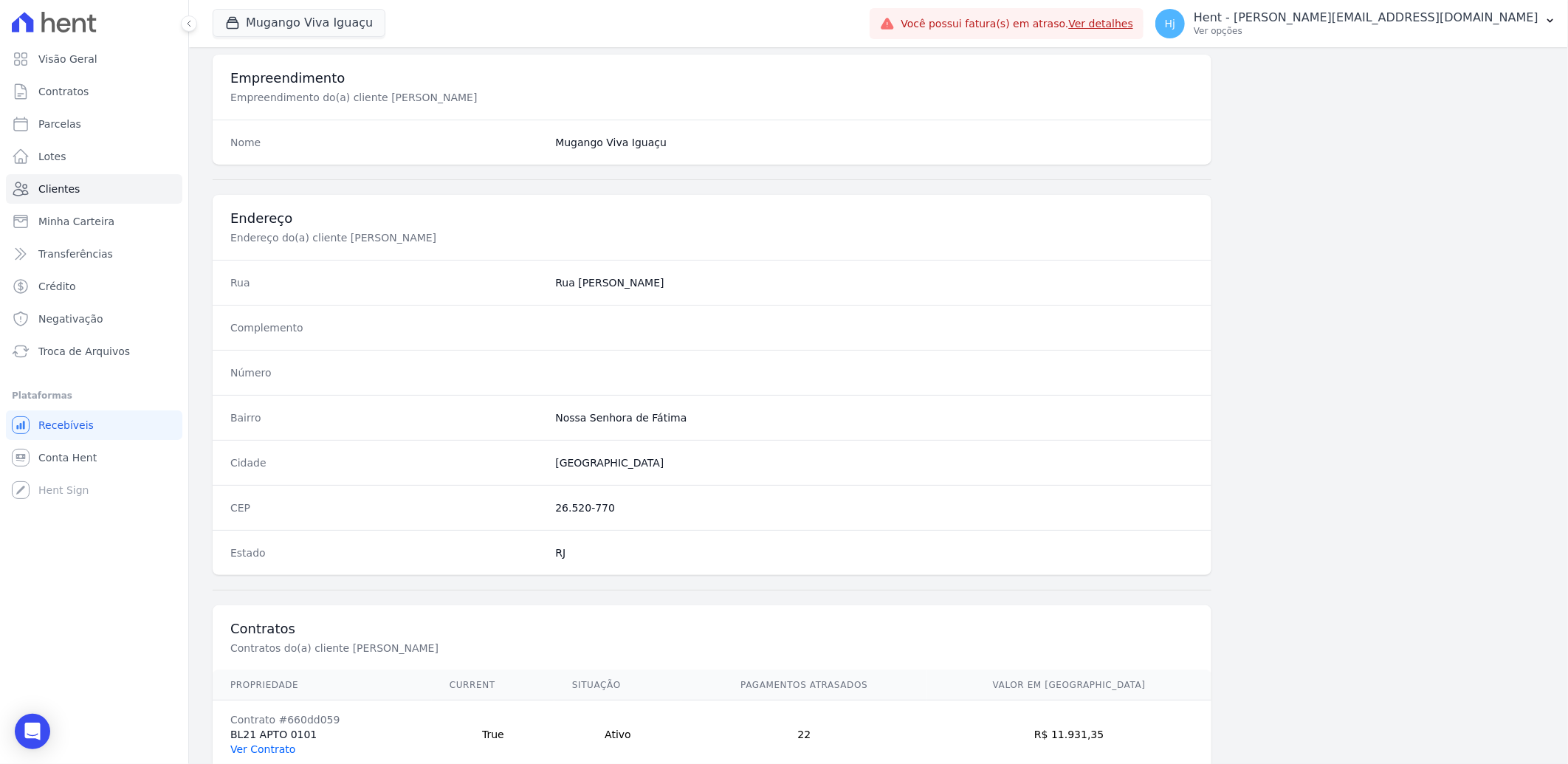
click at [270, 747] on link "Ver Contrato" at bounding box center [262, 749] width 65 height 12
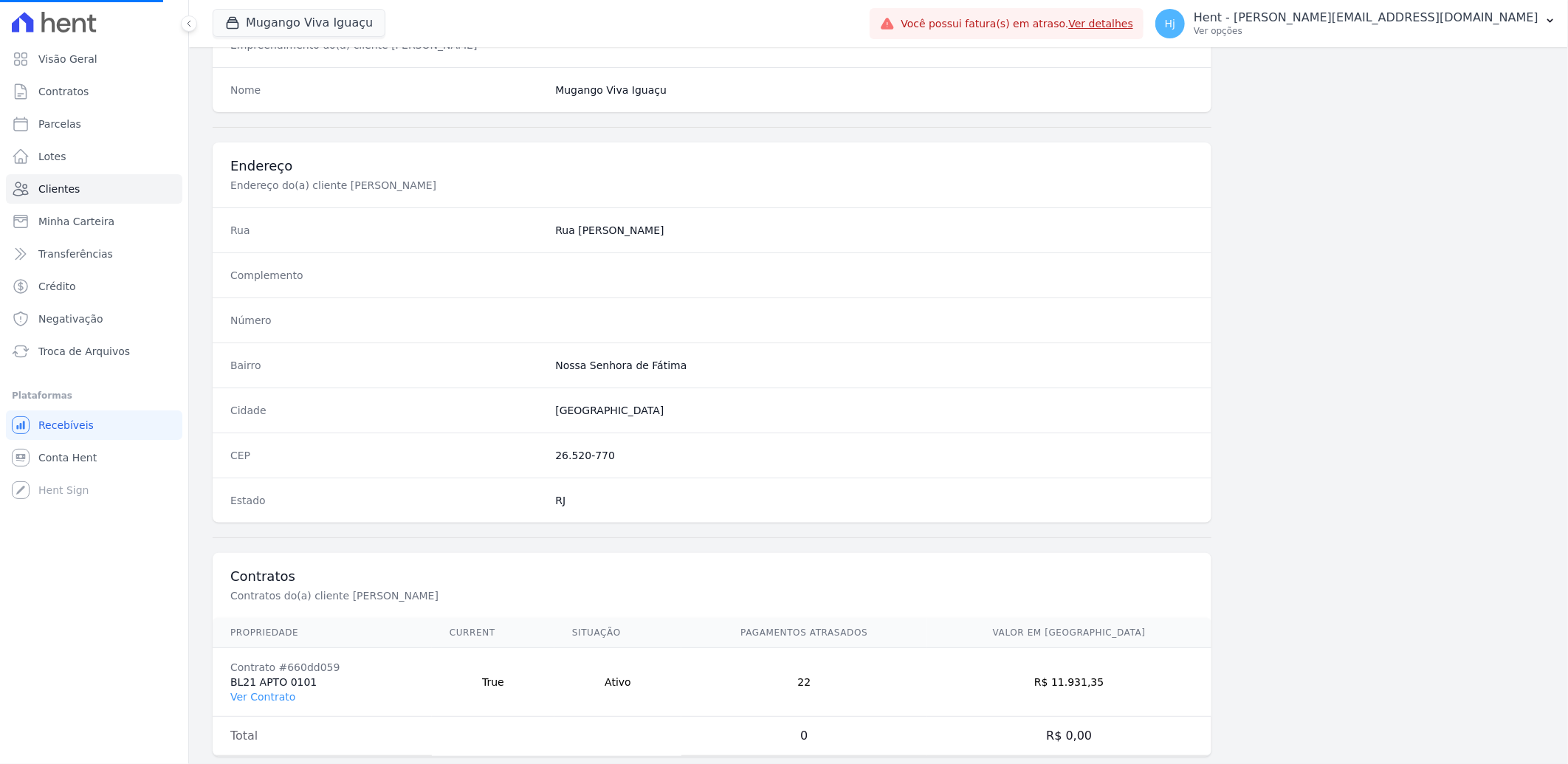
scroll to position [619, 0]
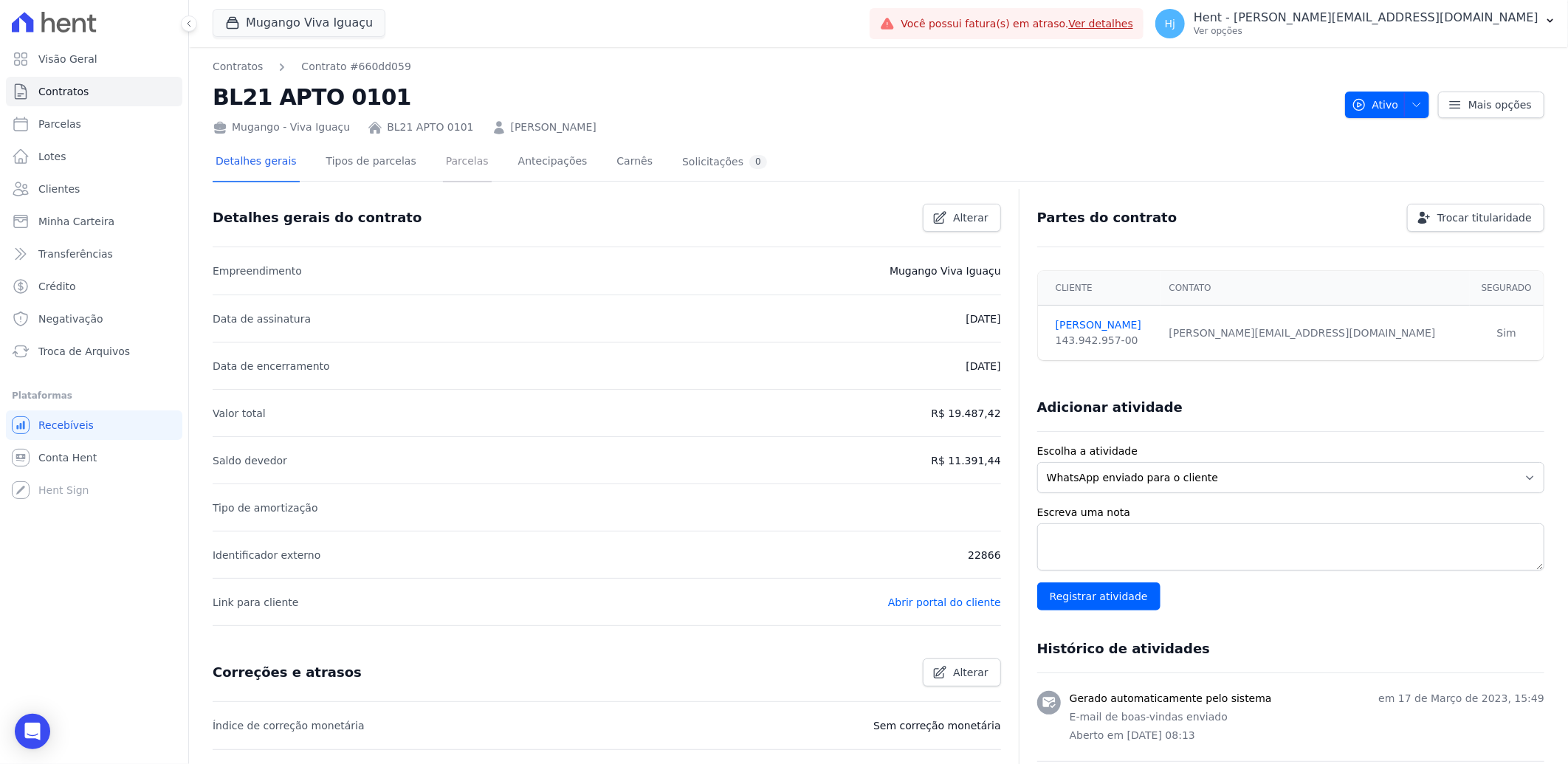
click at [442, 163] on link "Parcelas" at bounding box center [467, 162] width 49 height 39
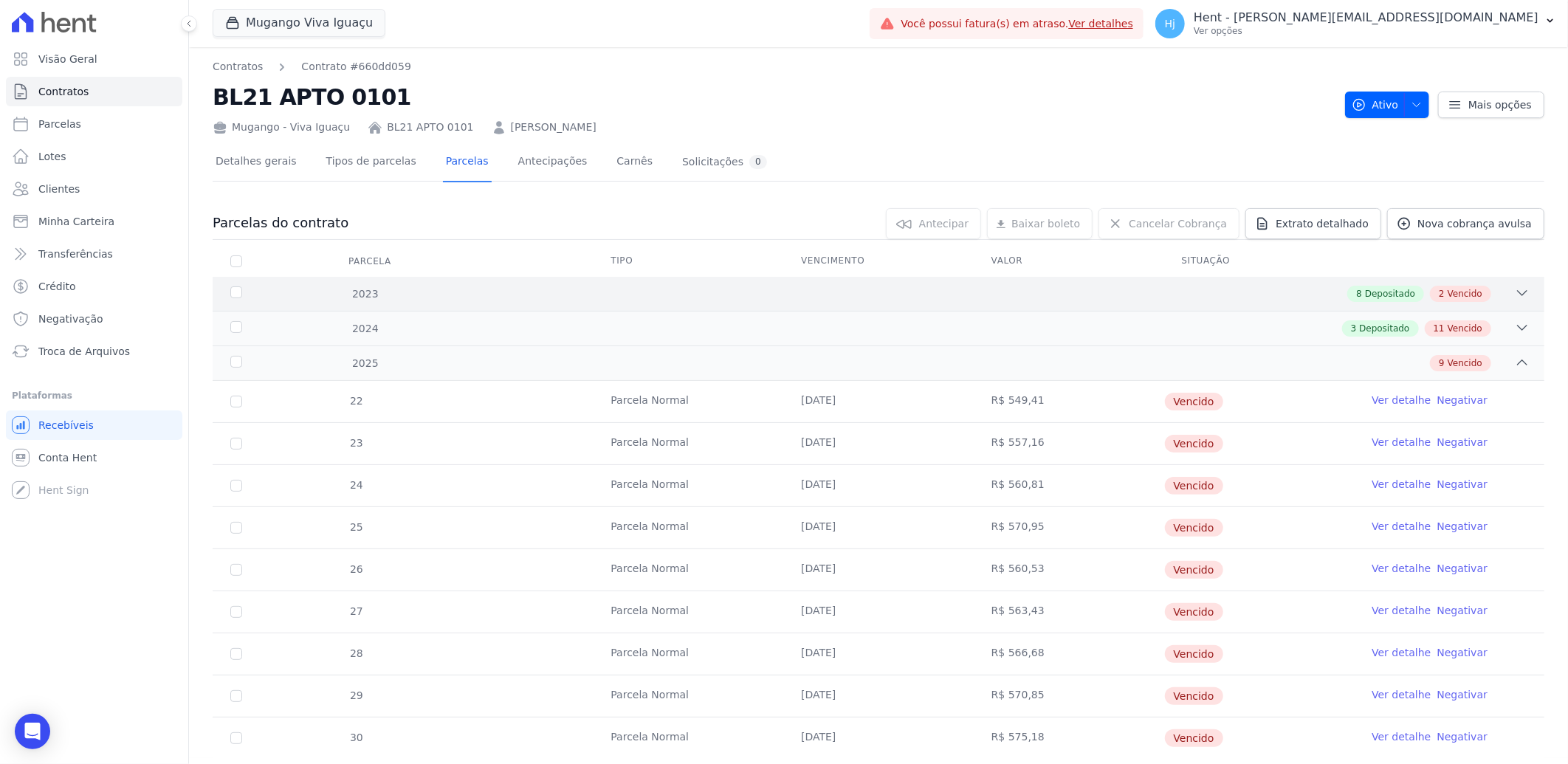
click at [1143, 304] on div "2023 8 Depositado 2 Vencido" at bounding box center [877, 293] width 1331 height 34
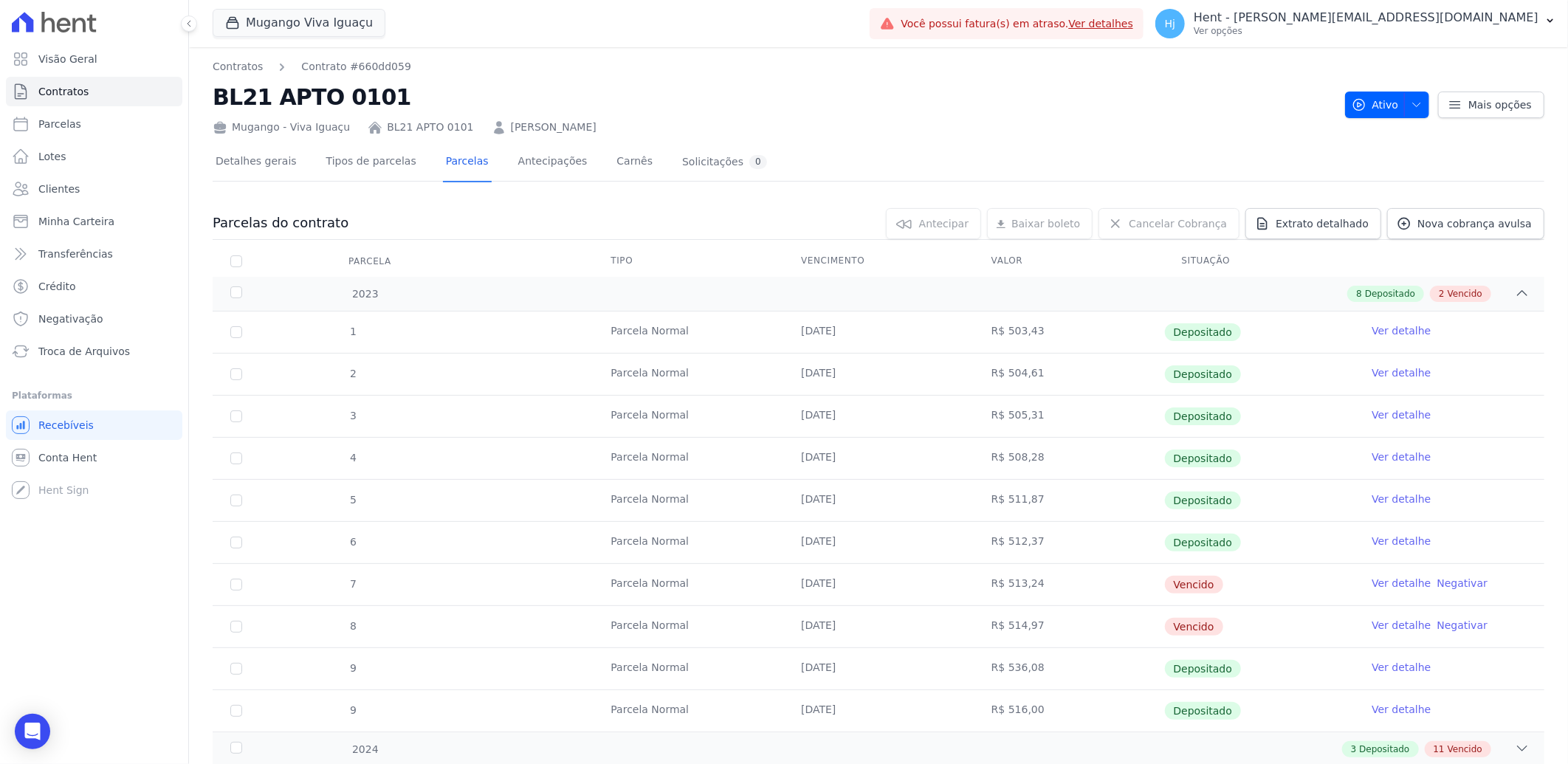
scroll to position [82, 0]
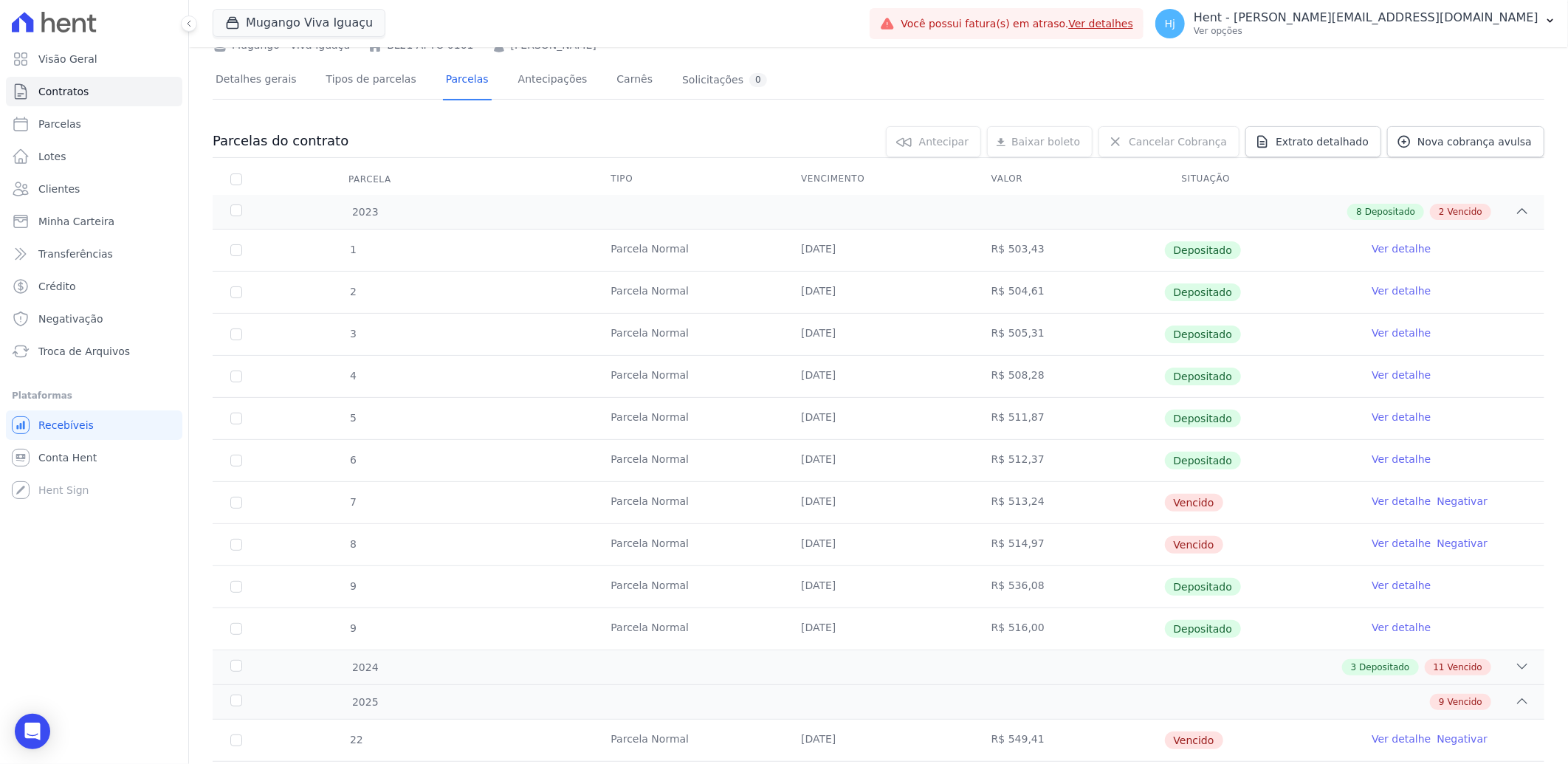
click at [1382, 504] on link "Ver detalhe" at bounding box center [1401, 501] width 59 height 15
click at [64, 187] on span "Clientes" at bounding box center [59, 189] width 42 height 15
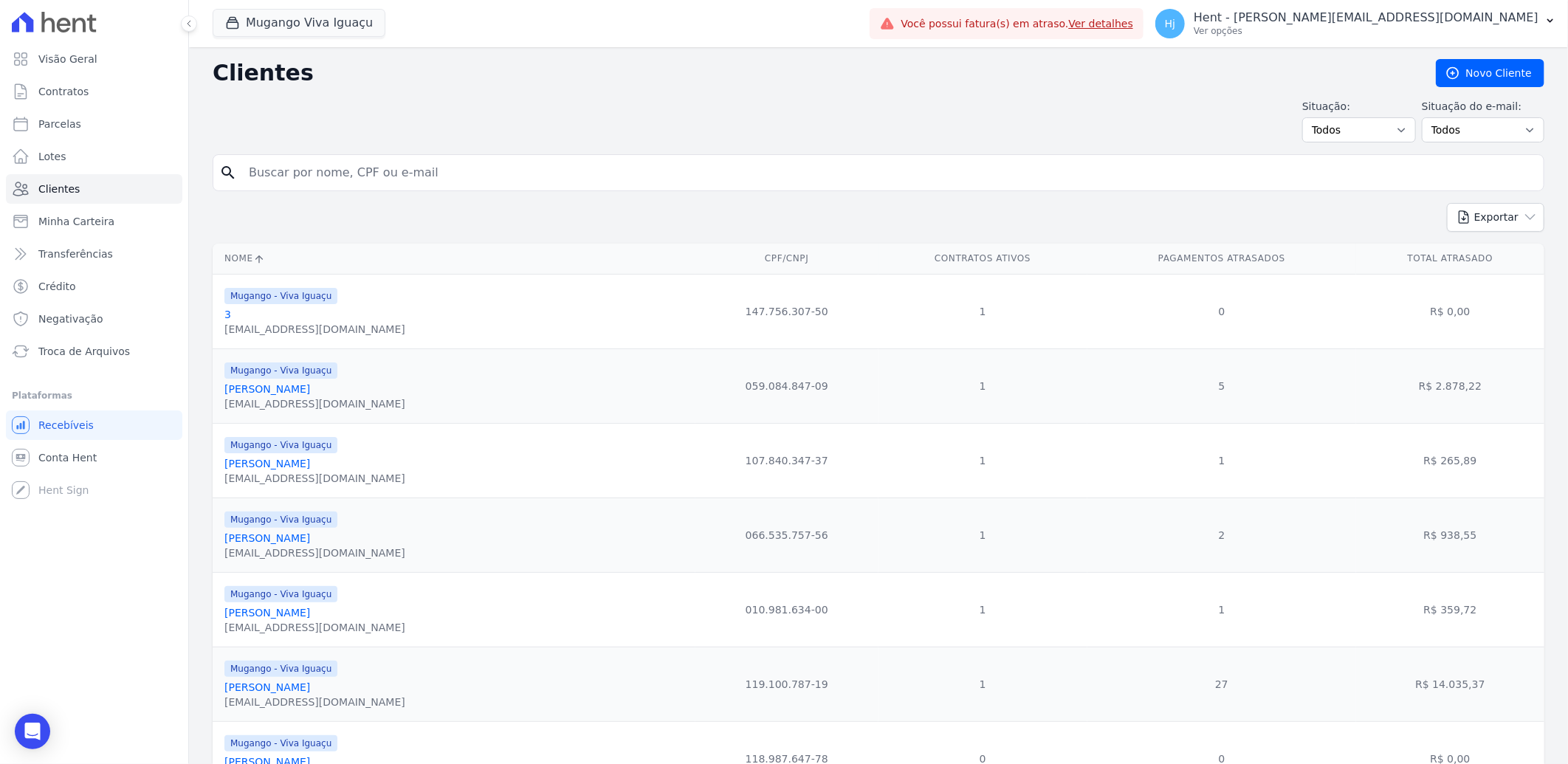
click at [400, 163] on input "search" at bounding box center [888, 172] width 1297 height 29
paste input "Ana Luisa Da Silva Lopes"
type input "Ana Luisa Da Silva Lopes"
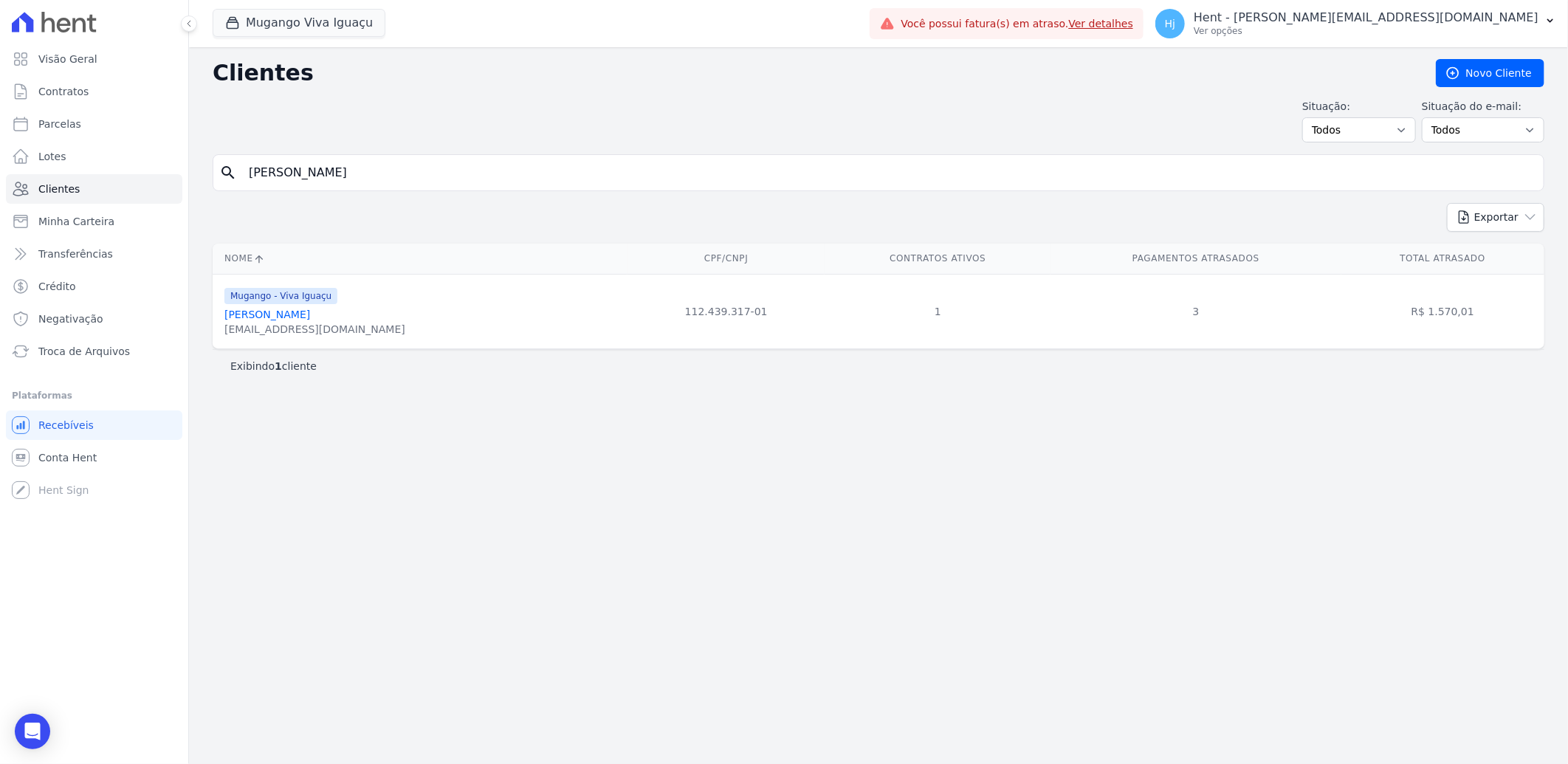
click at [257, 316] on link "Ana Luisa Da Silva Lopes" at bounding box center [267, 314] width 86 height 12
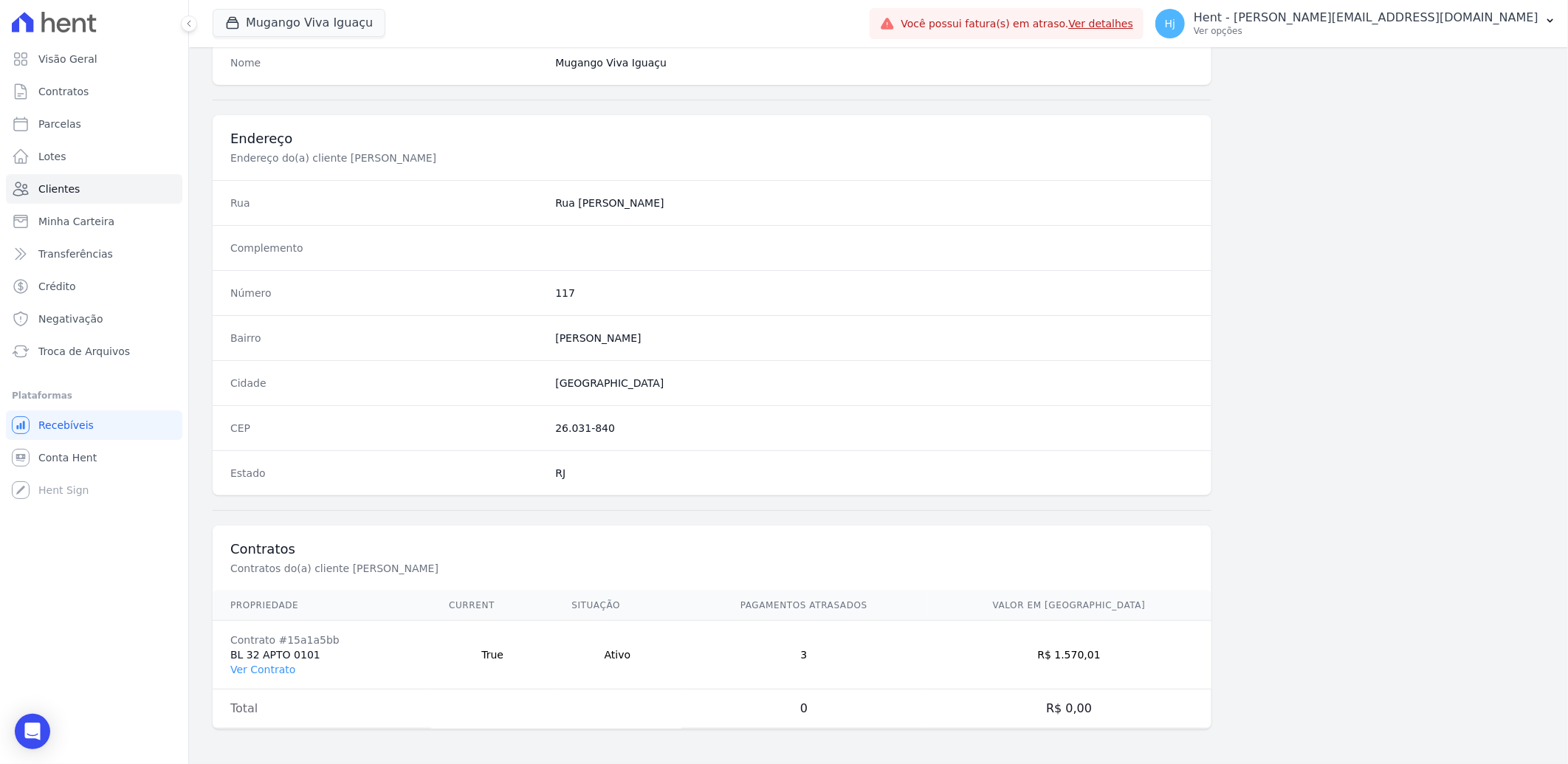
scroll to position [619, 0]
click at [267, 672] on link "Ver Contrato" at bounding box center [262, 669] width 65 height 12
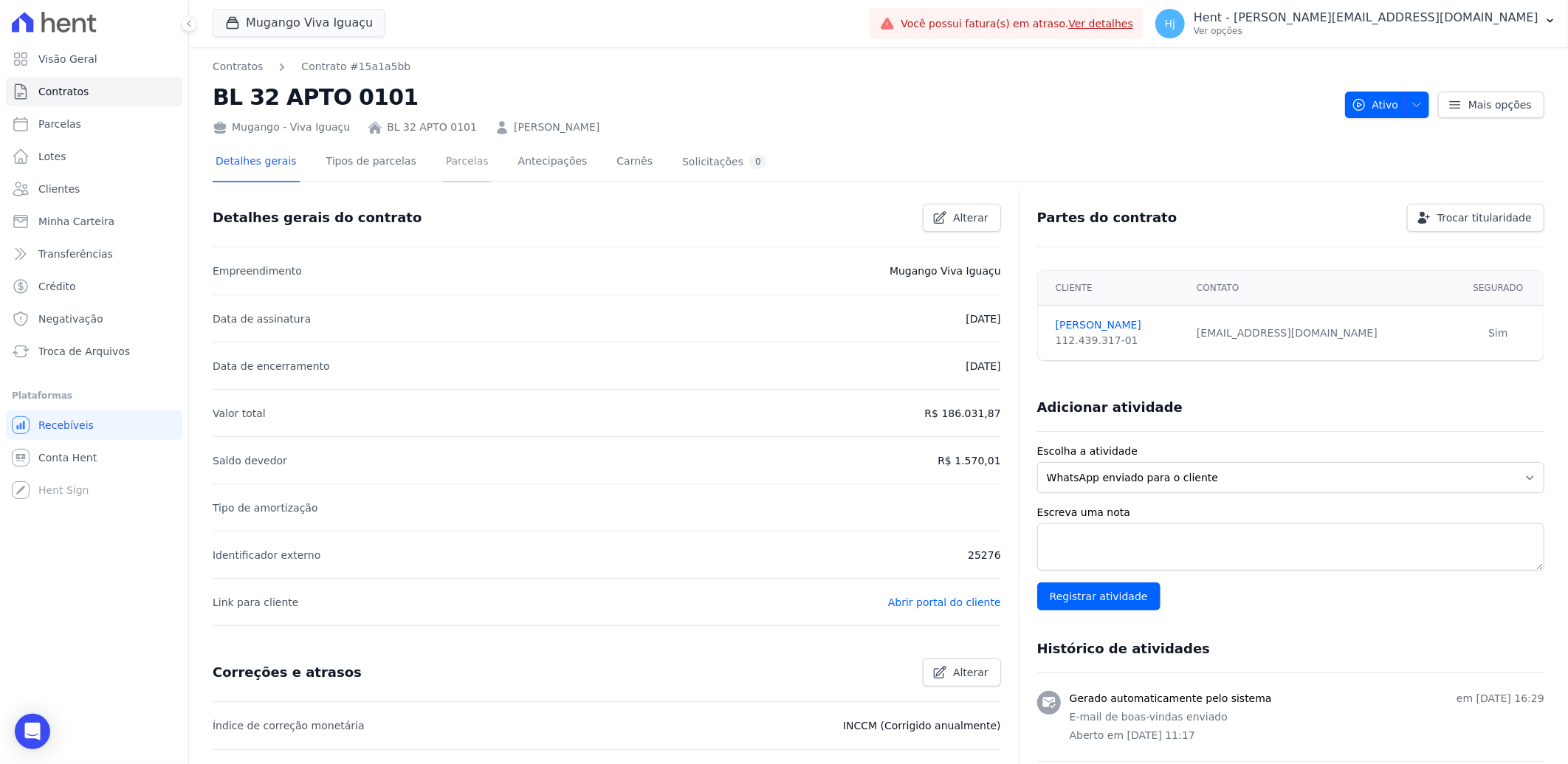
click at [449, 162] on link "Parcelas" at bounding box center [467, 162] width 49 height 39
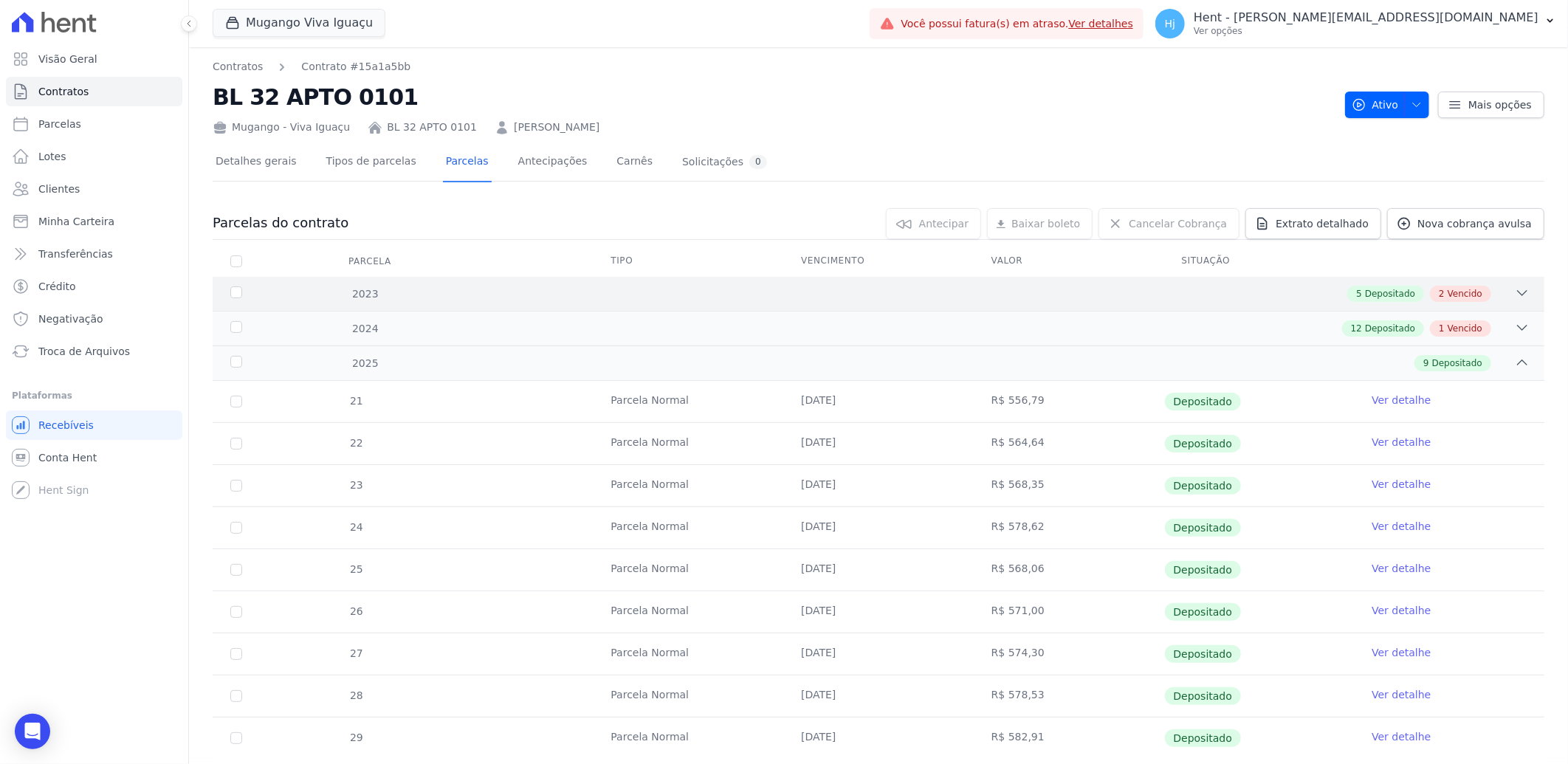
click at [831, 291] on div "5 Depositado 2 Vencido" at bounding box center [943, 293] width 1171 height 16
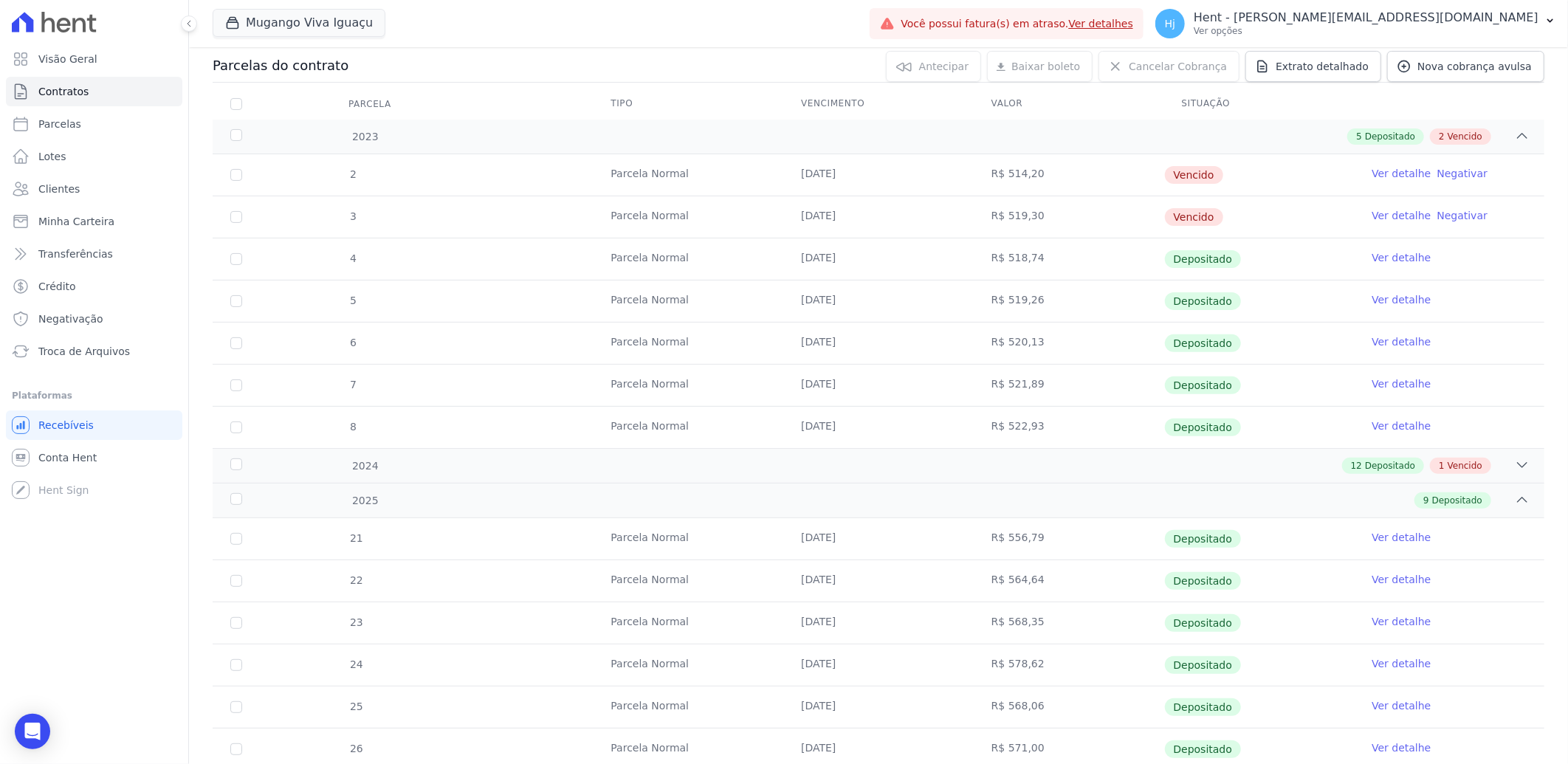
scroll to position [164, 0]
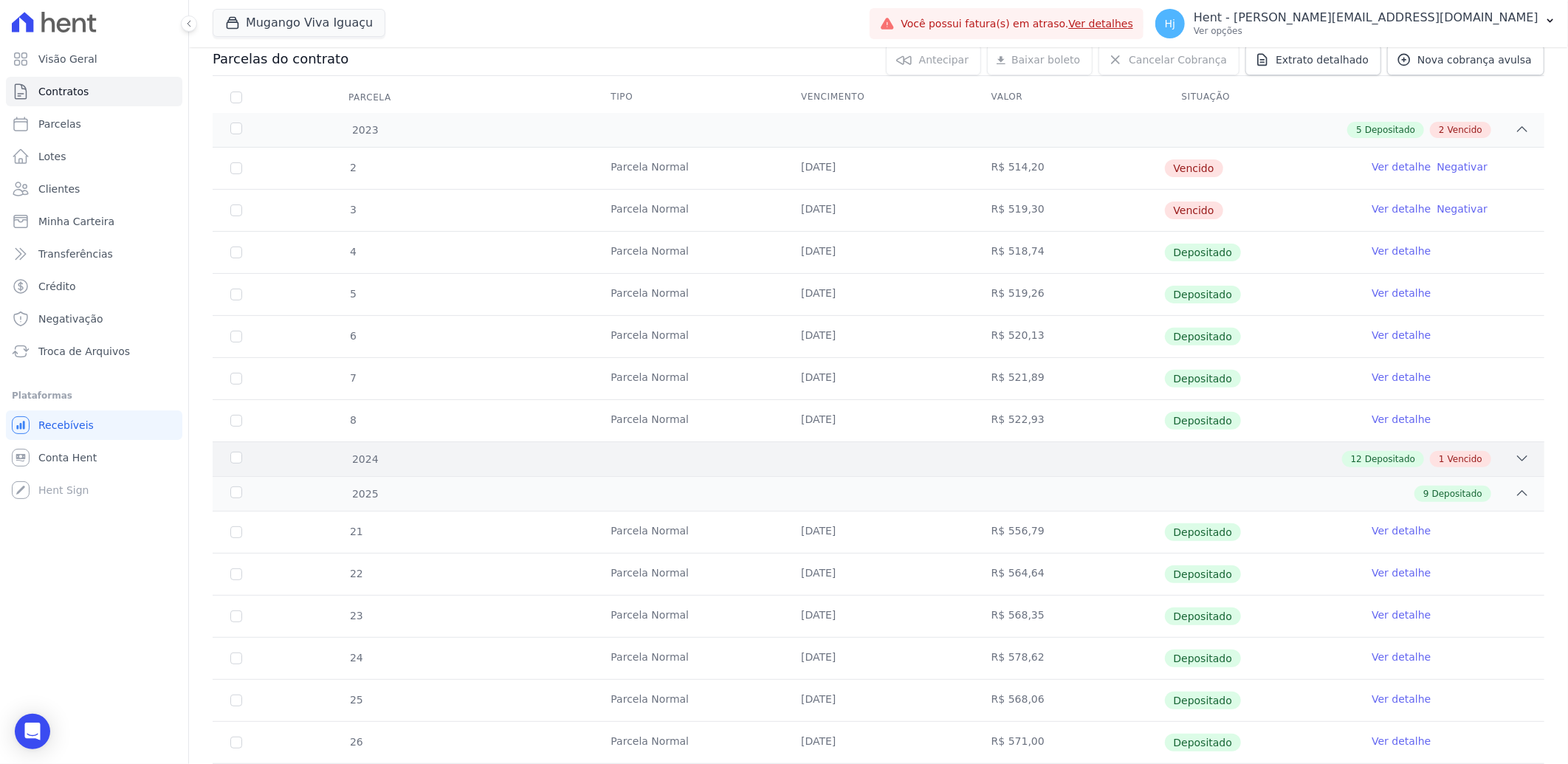
click at [992, 457] on div "12 Depositado 1 Vencido" at bounding box center [943, 458] width 1171 height 16
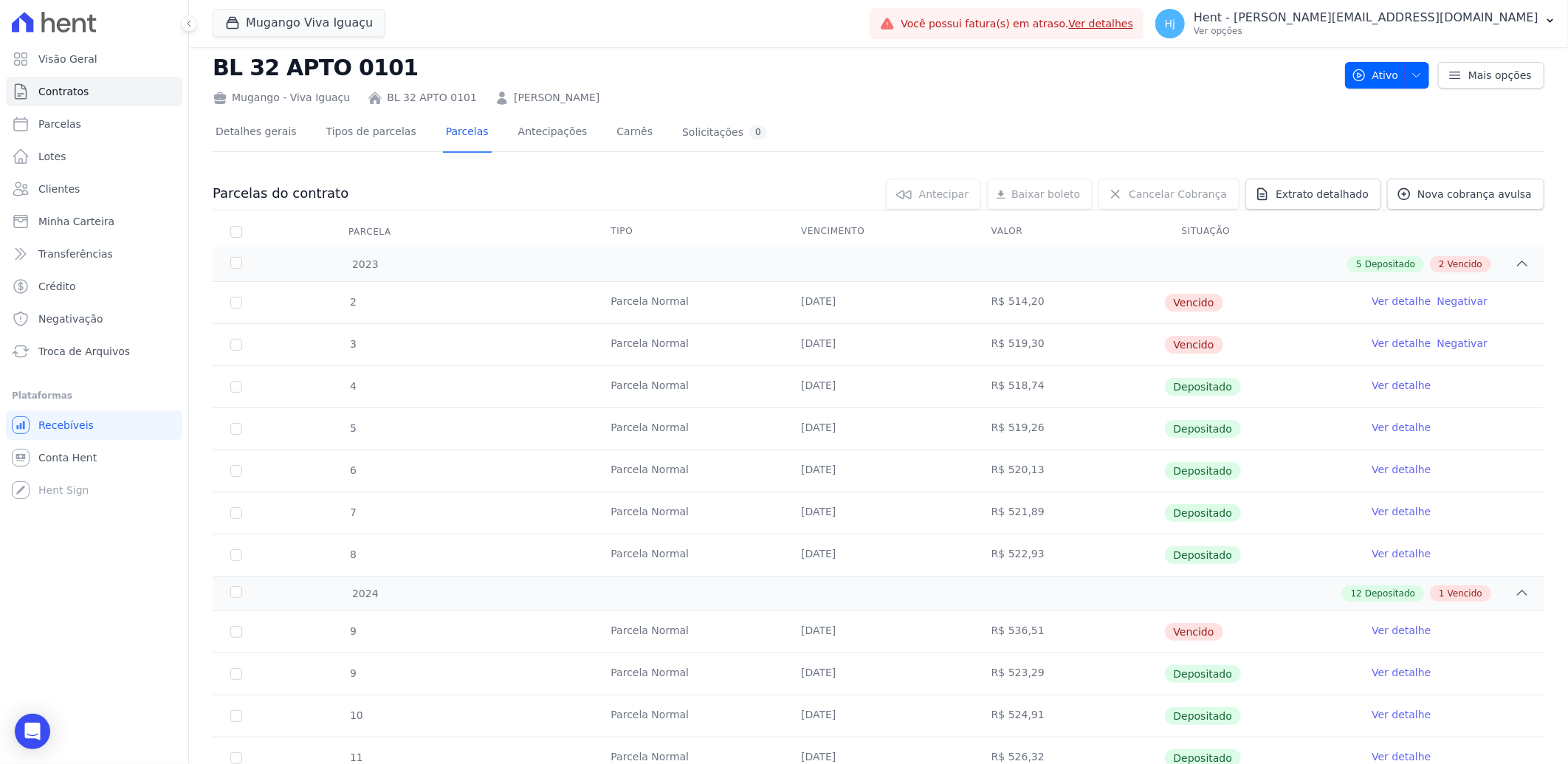
scroll to position [0, 0]
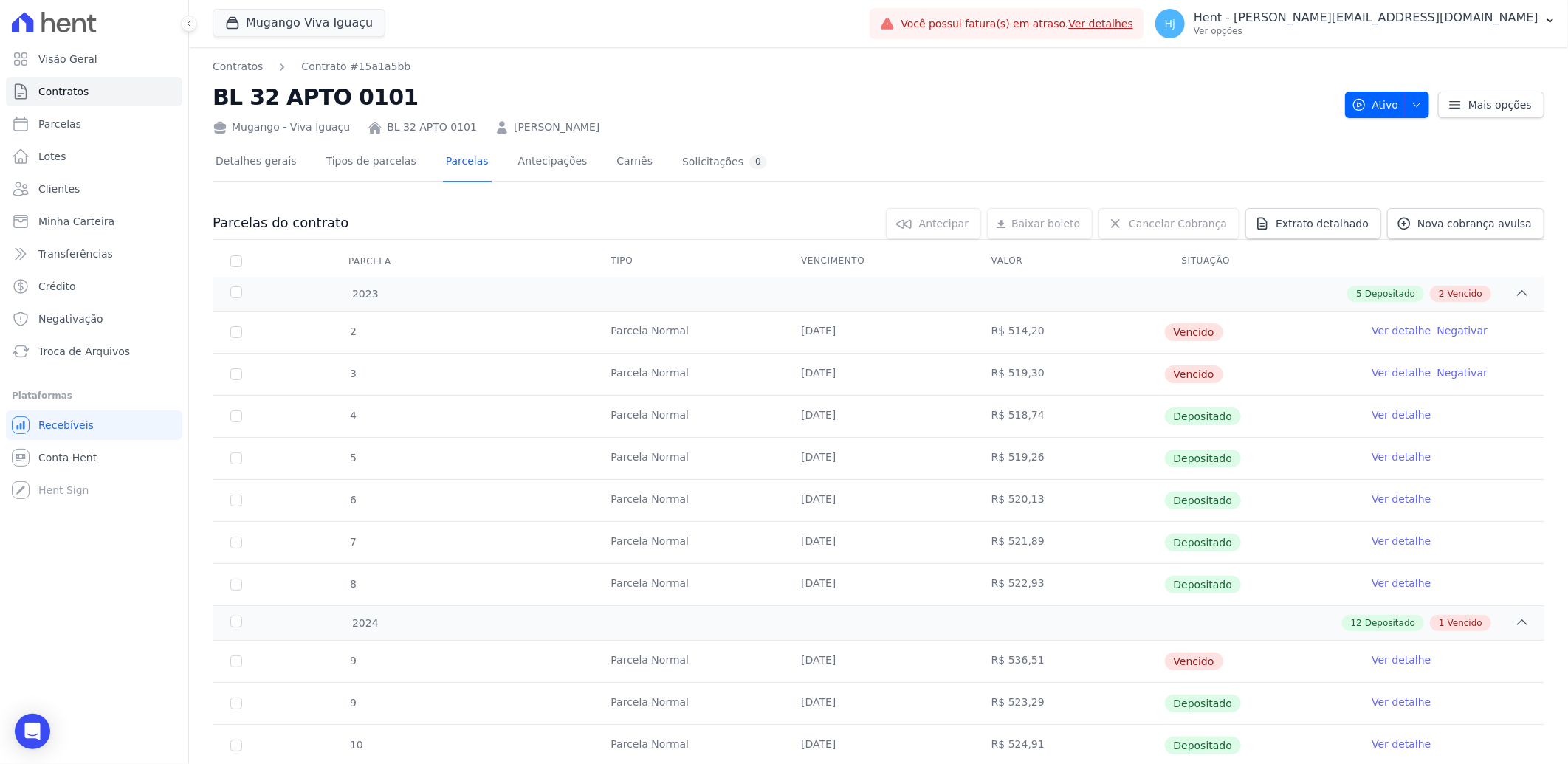
click at [1389, 332] on link "Ver detalhe" at bounding box center [1401, 331] width 59 height 15
click at [81, 190] on link "Clientes" at bounding box center [93, 189] width 176 height 29
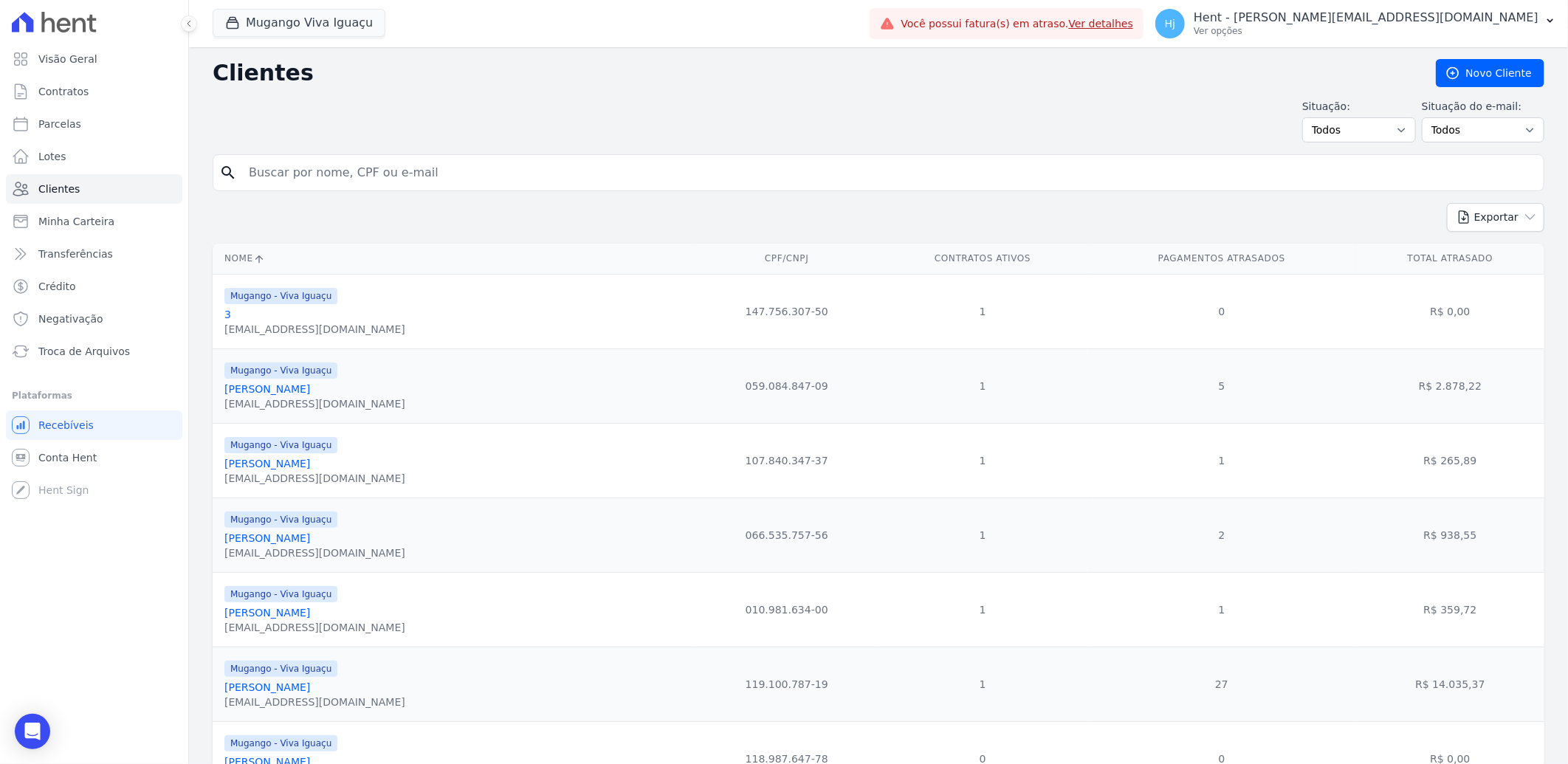
click at [357, 174] on input "search" at bounding box center [888, 172] width 1297 height 29
paste input "Victor Hugo De Souza Fenizola Mendes"
type input "Victor Hugo De Souza Fenizola Mendes"
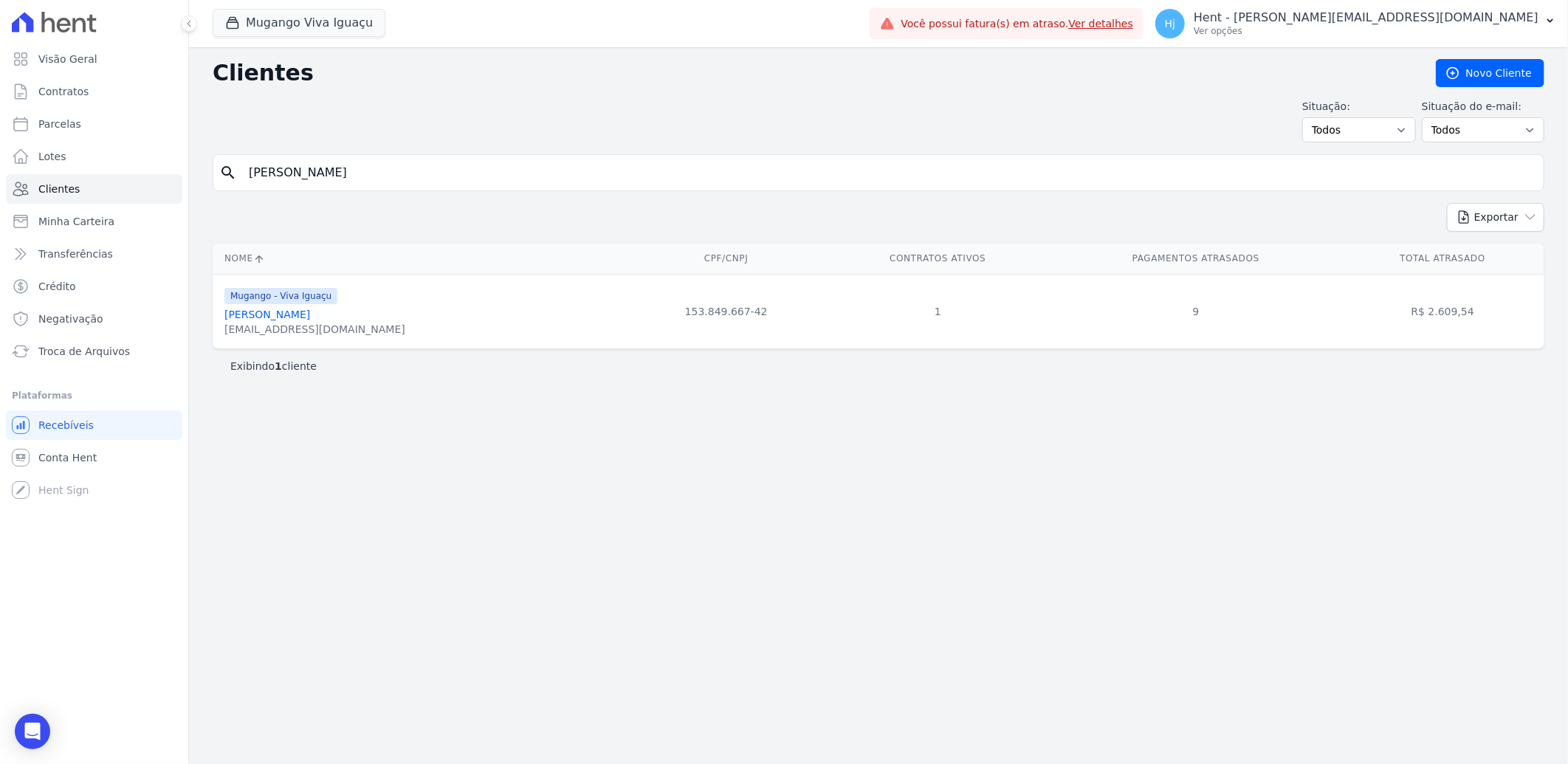
click at [371, 307] on div "Mugango - Viva Iguaçu Victor Hugo De Souza Fenizola Mendes mendesvictor427@gmai…" at bounding box center [315, 311] width 181 height 50
click at [310, 321] on link "Victor Hugo De Souza Fenizola Mendes" at bounding box center [267, 314] width 86 height 12
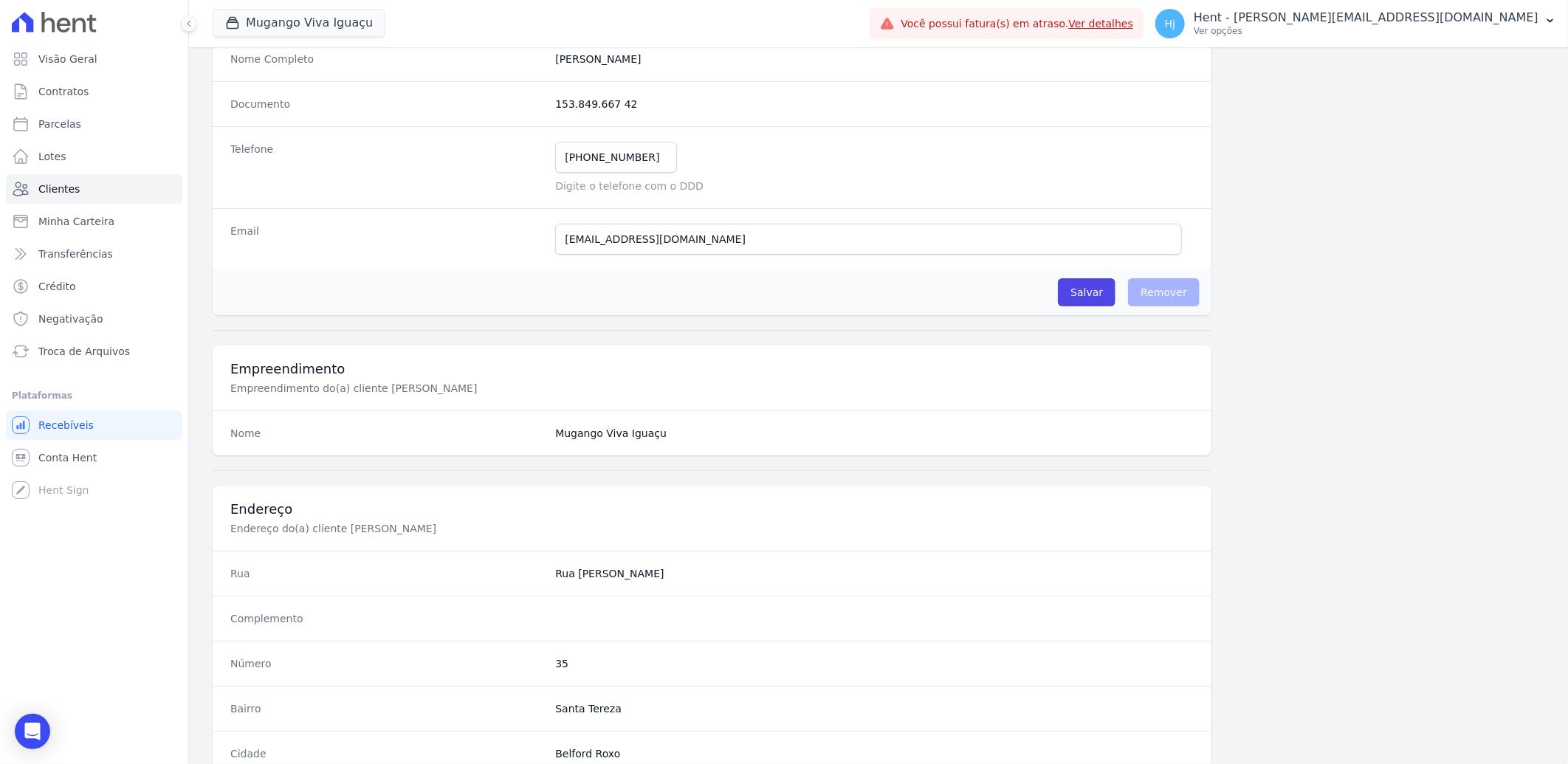
scroll to position [619, 0]
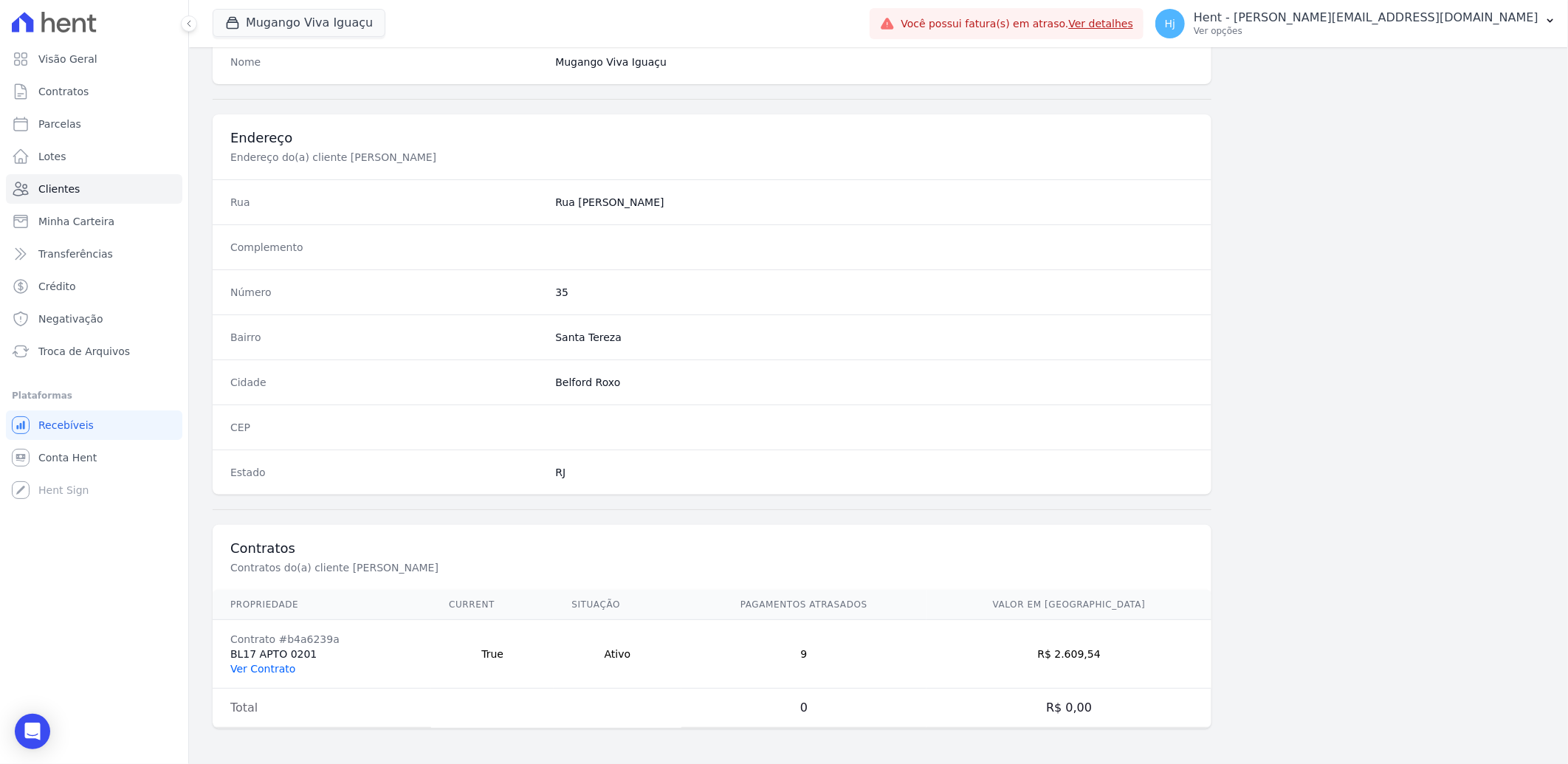
click at [275, 667] on link "Ver Contrato" at bounding box center [262, 669] width 65 height 12
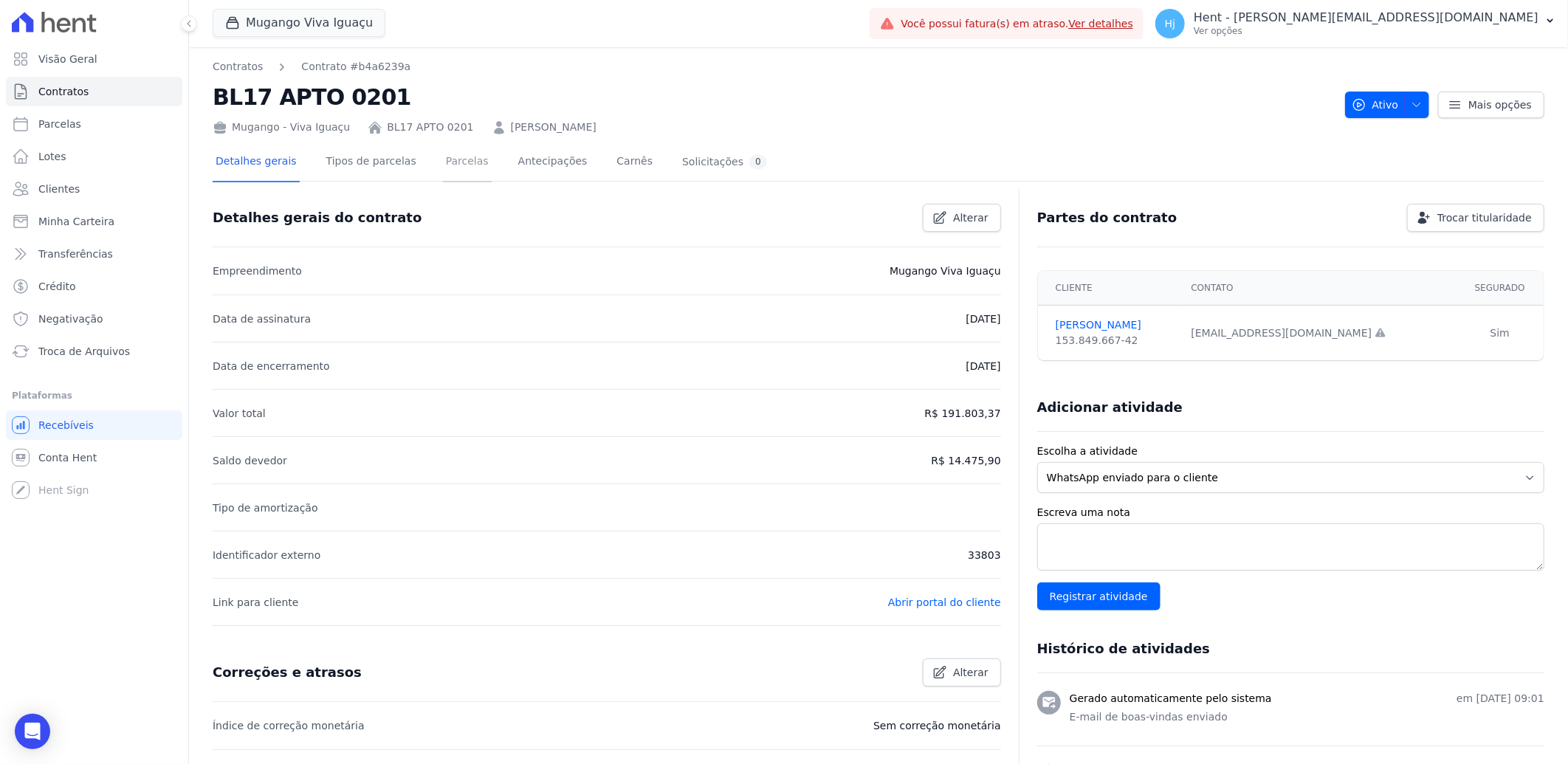
click at [442, 161] on link "Parcelas" at bounding box center [467, 162] width 49 height 39
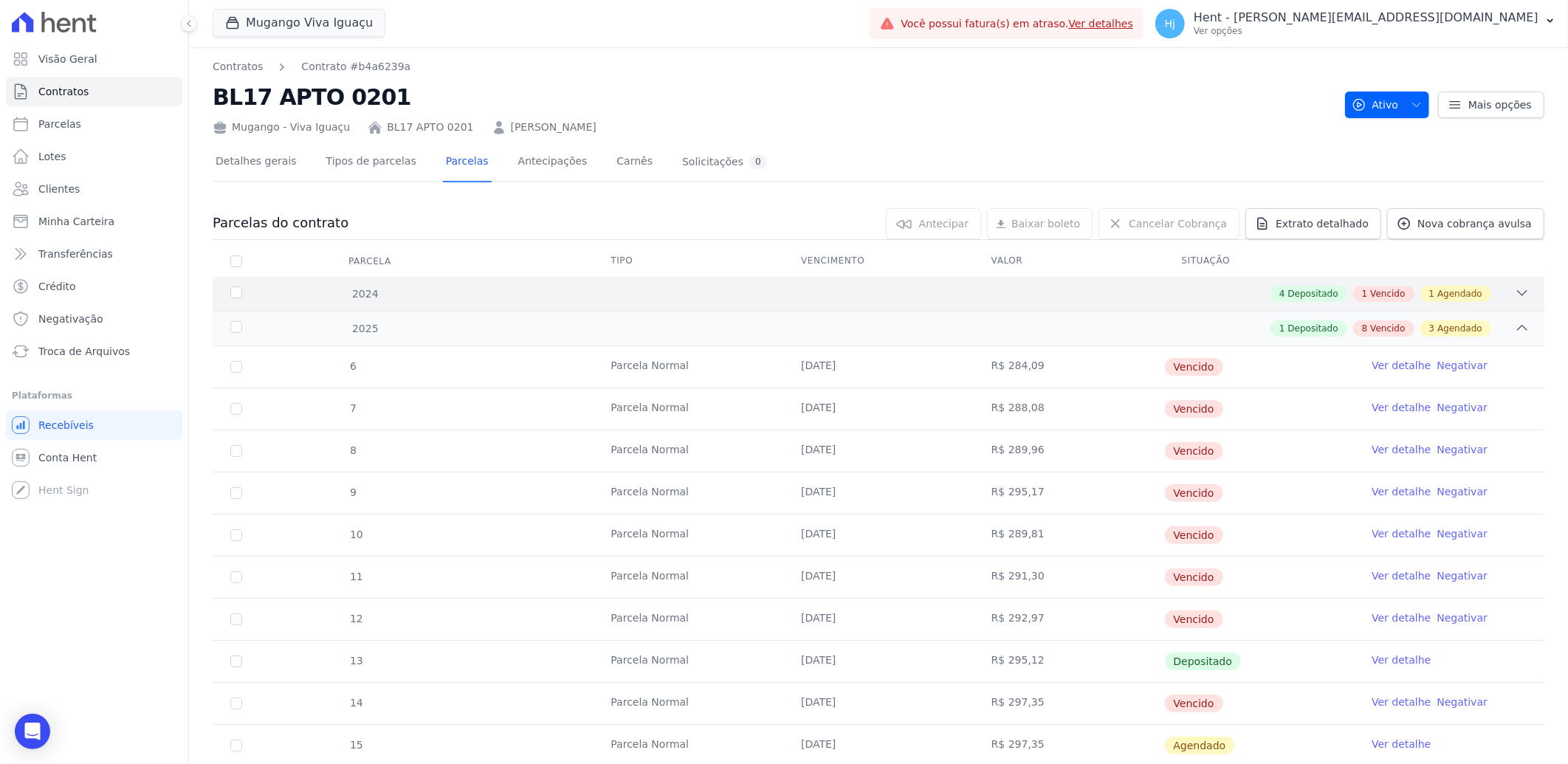
click at [880, 297] on div "4 Depositado 1 Vencido 1 Agendado" at bounding box center [943, 293] width 1171 height 16
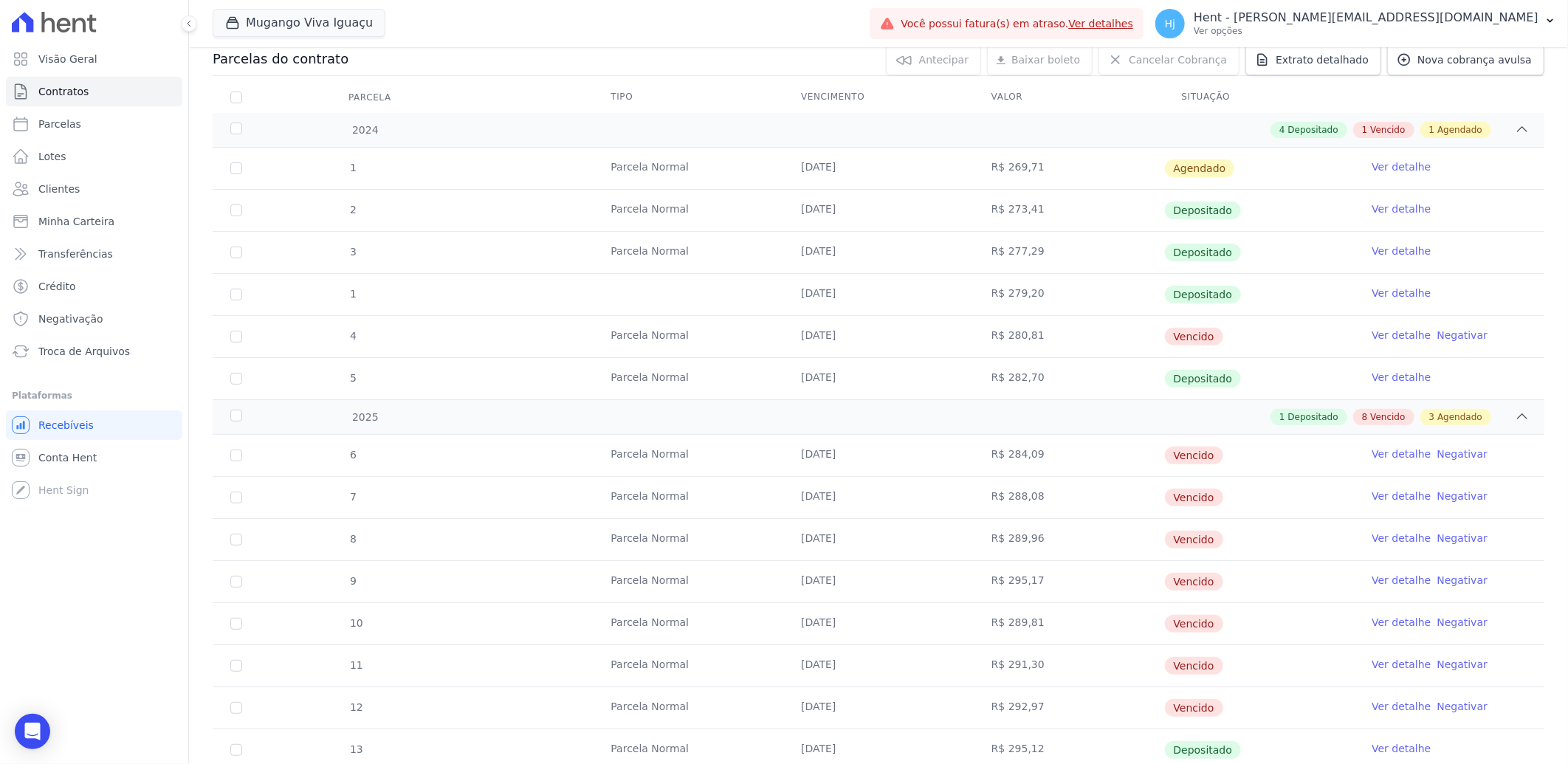
scroll to position [82, 0]
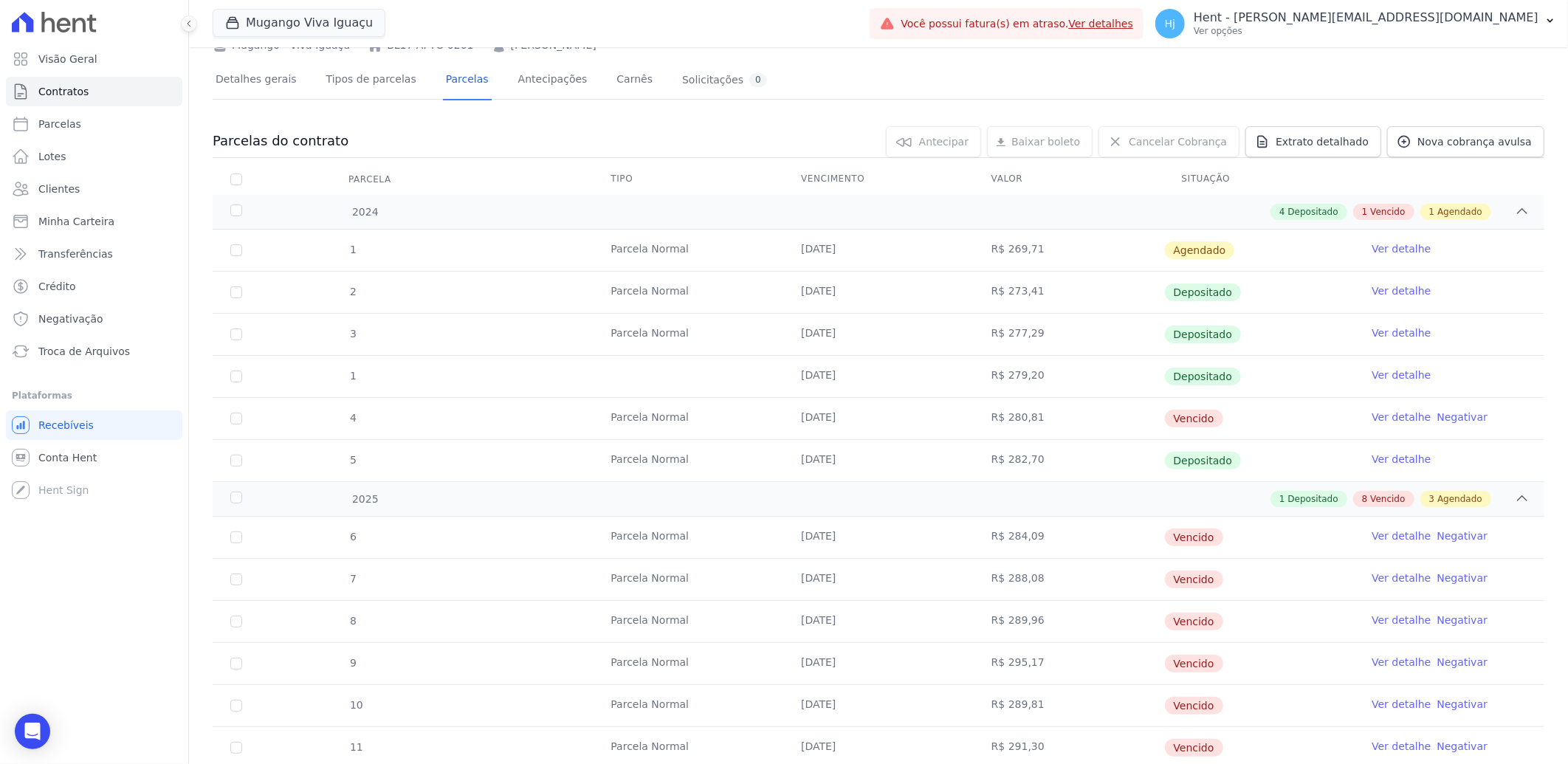
click at [1391, 416] on link "Ver detalhe" at bounding box center [1401, 417] width 59 height 15
click at [59, 182] on span "Clientes" at bounding box center [59, 189] width 42 height 15
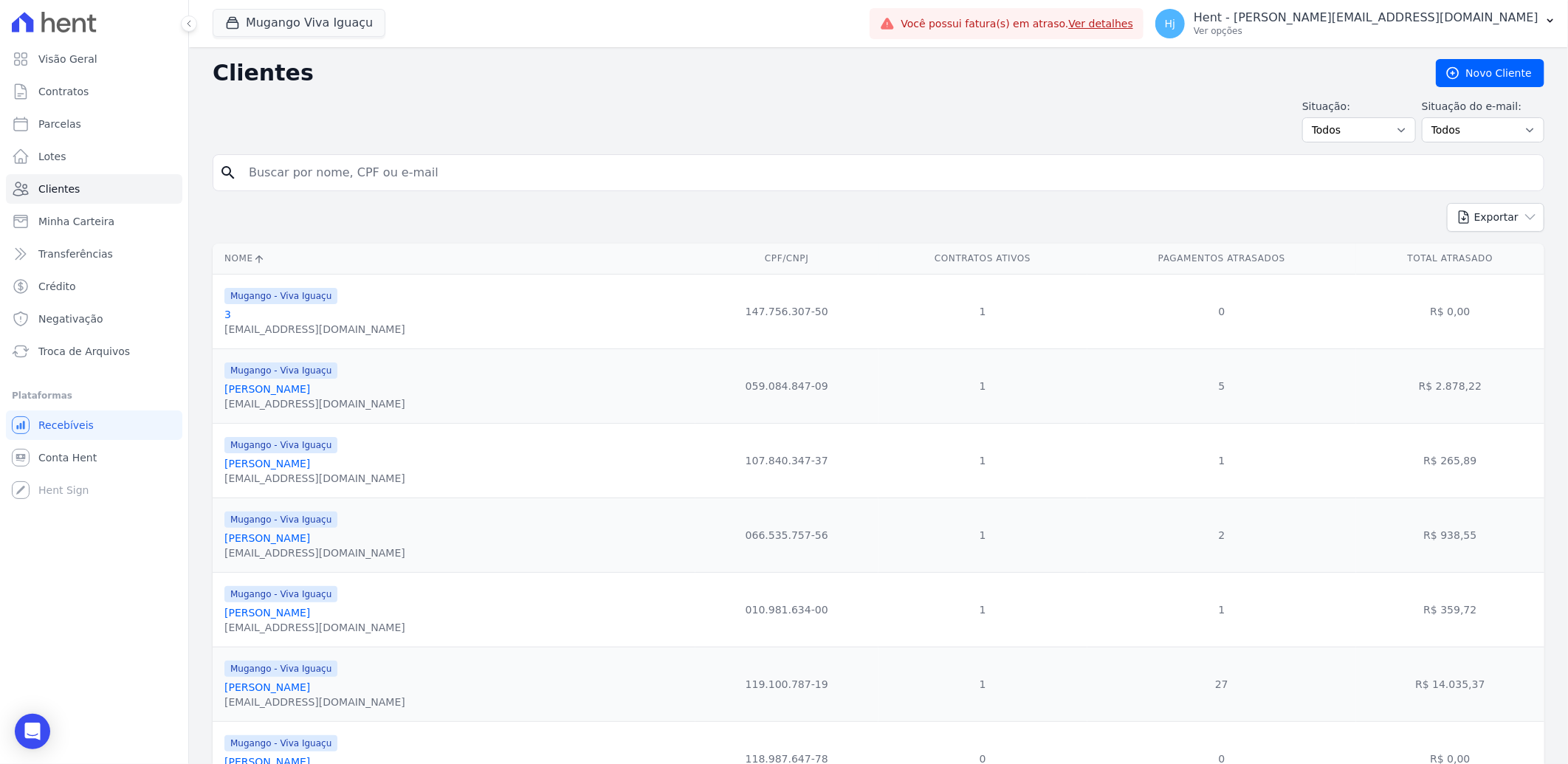
click at [509, 173] on input "search" at bounding box center [888, 172] width 1297 height 29
paste input "Jenifer De Almeida Monteiro"
type input "Jenifer De Almeida Monteiro"
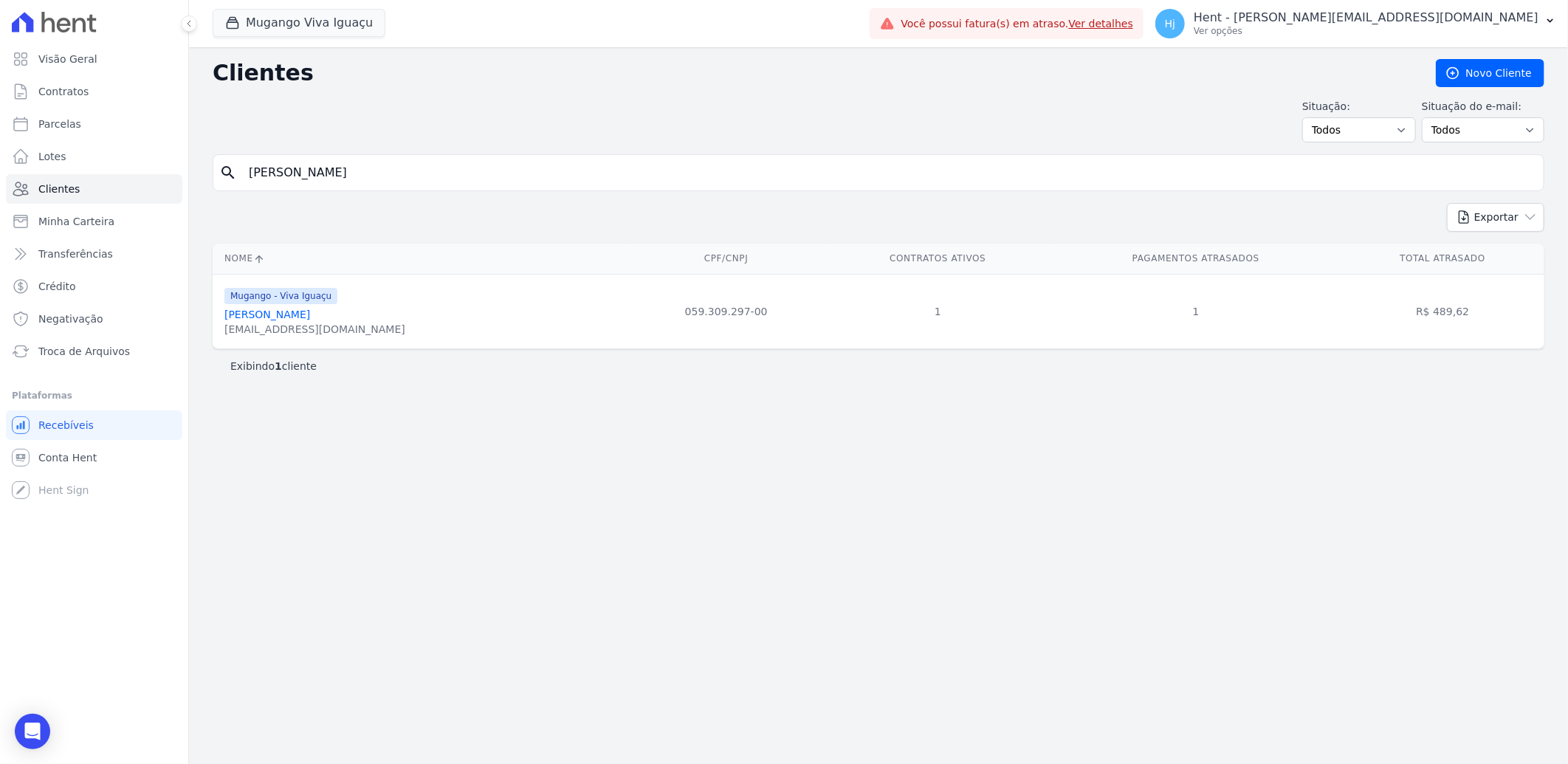
click at [309, 318] on link "Jenifer De Almeida Monteiro" at bounding box center [267, 314] width 86 height 12
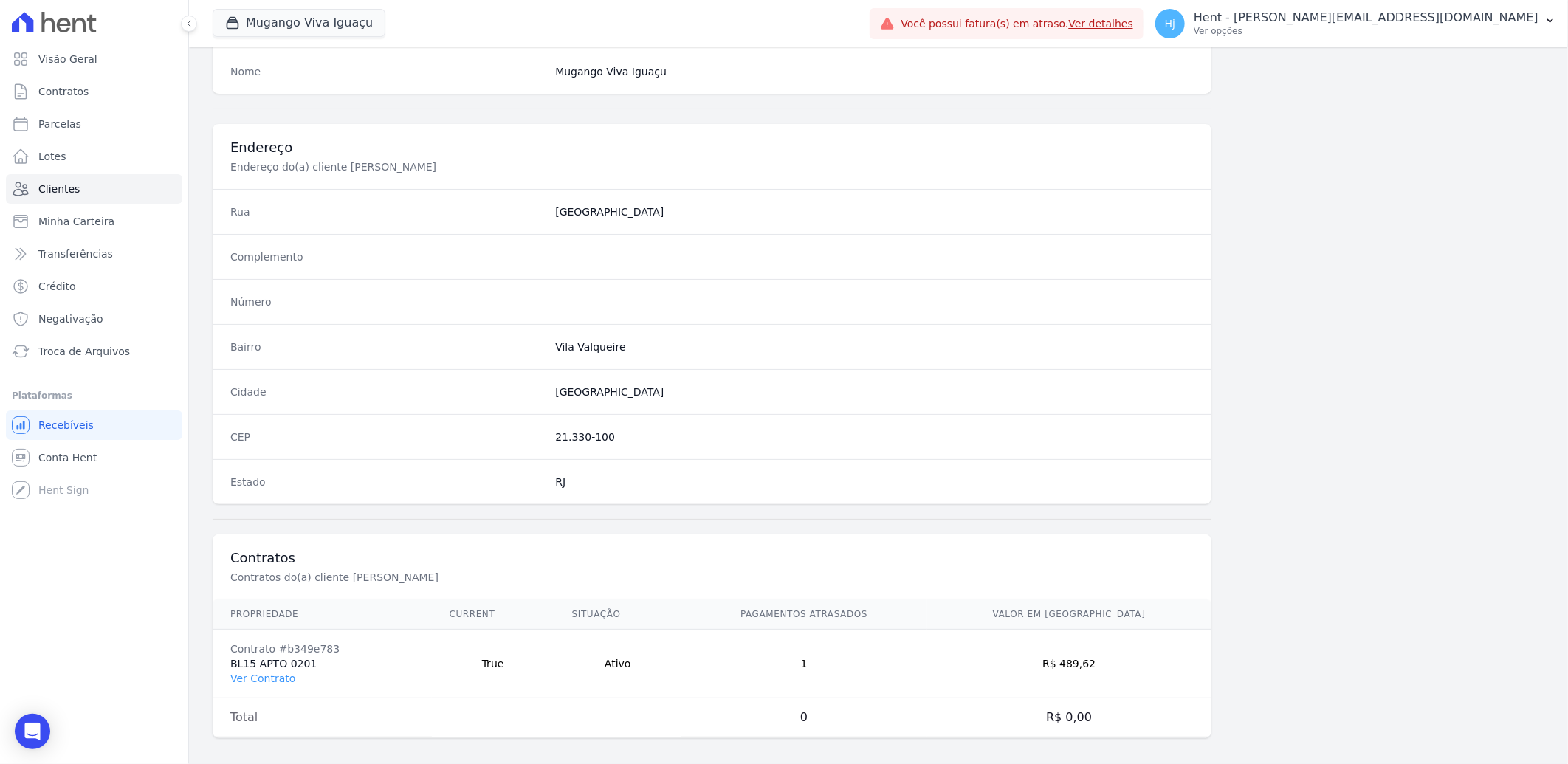
scroll to position [619, 0]
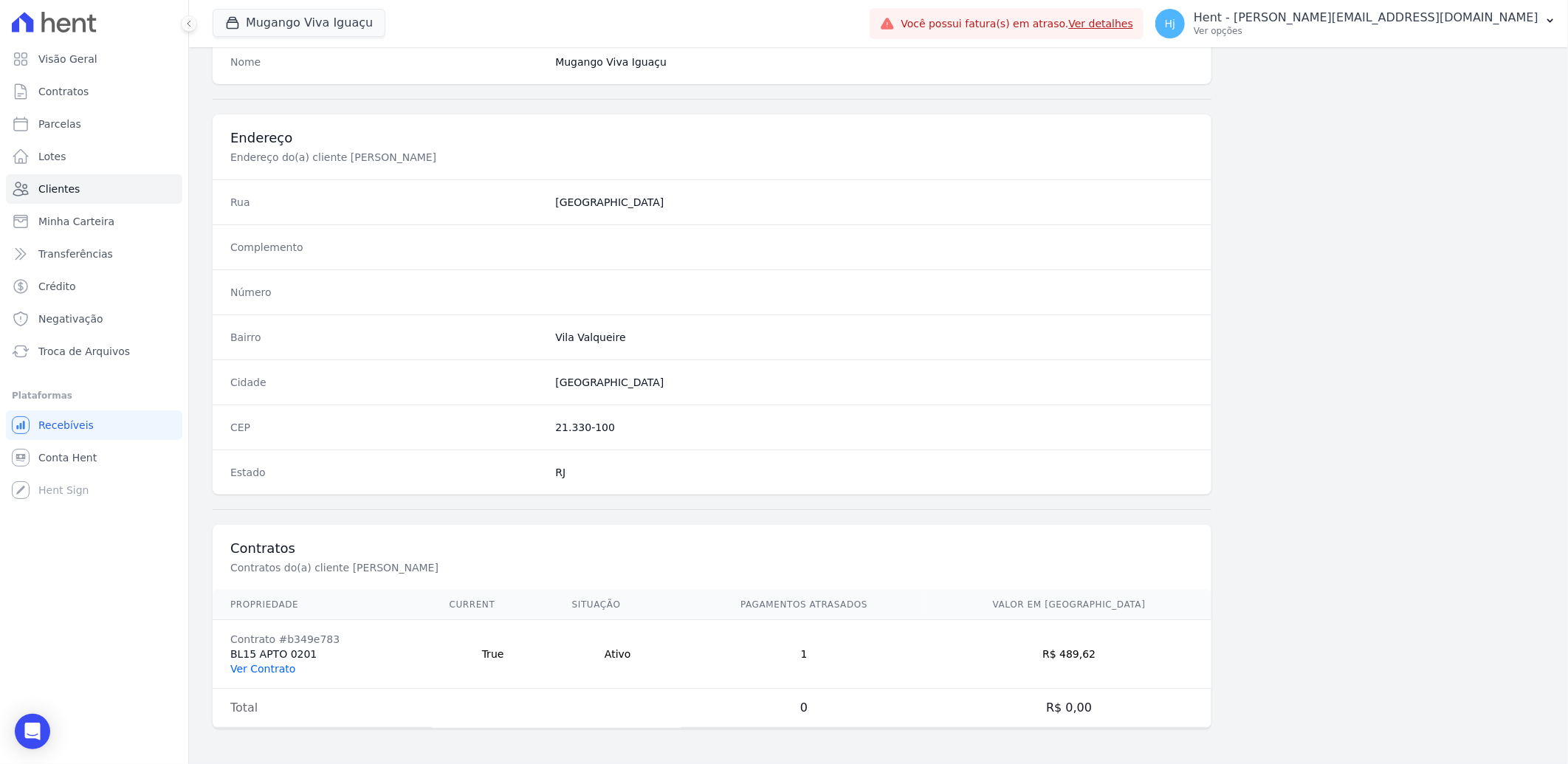
click at [271, 663] on link "Ver Contrato" at bounding box center [262, 669] width 65 height 12
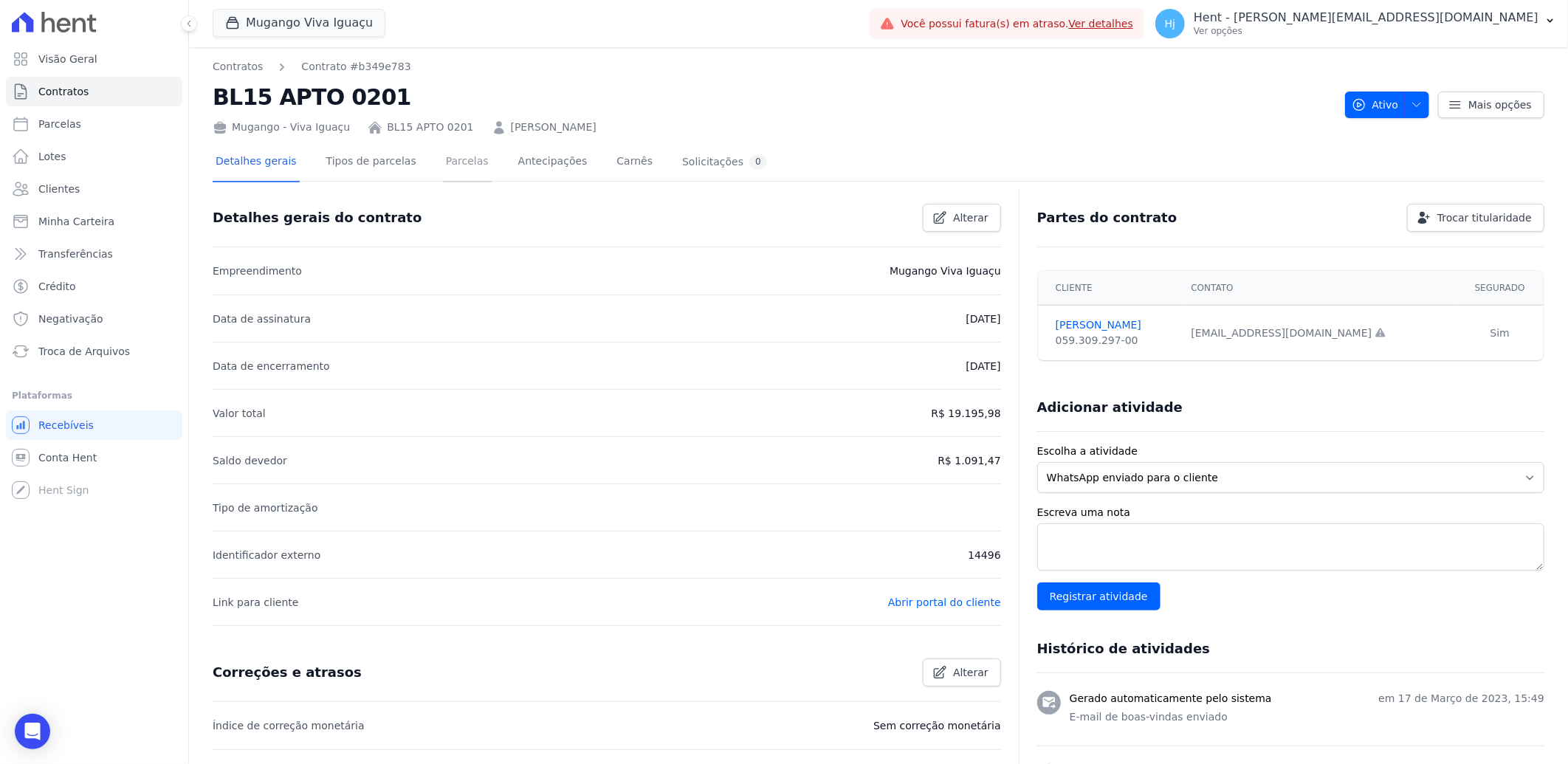
click at [442, 166] on link "Parcelas" at bounding box center [467, 162] width 49 height 39
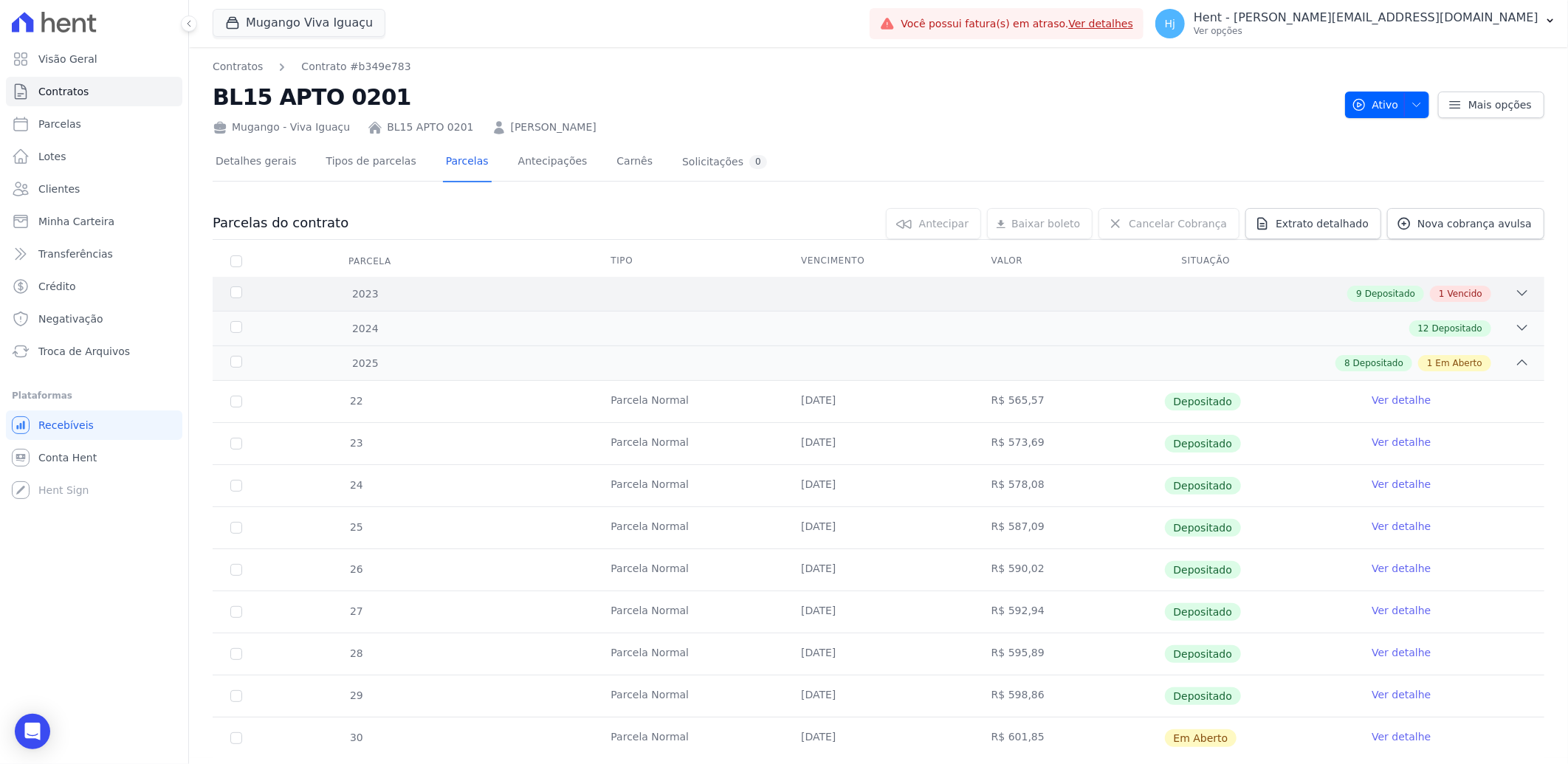
click at [967, 291] on div "9 Depositado 1 Vencido" at bounding box center [943, 293] width 1171 height 16
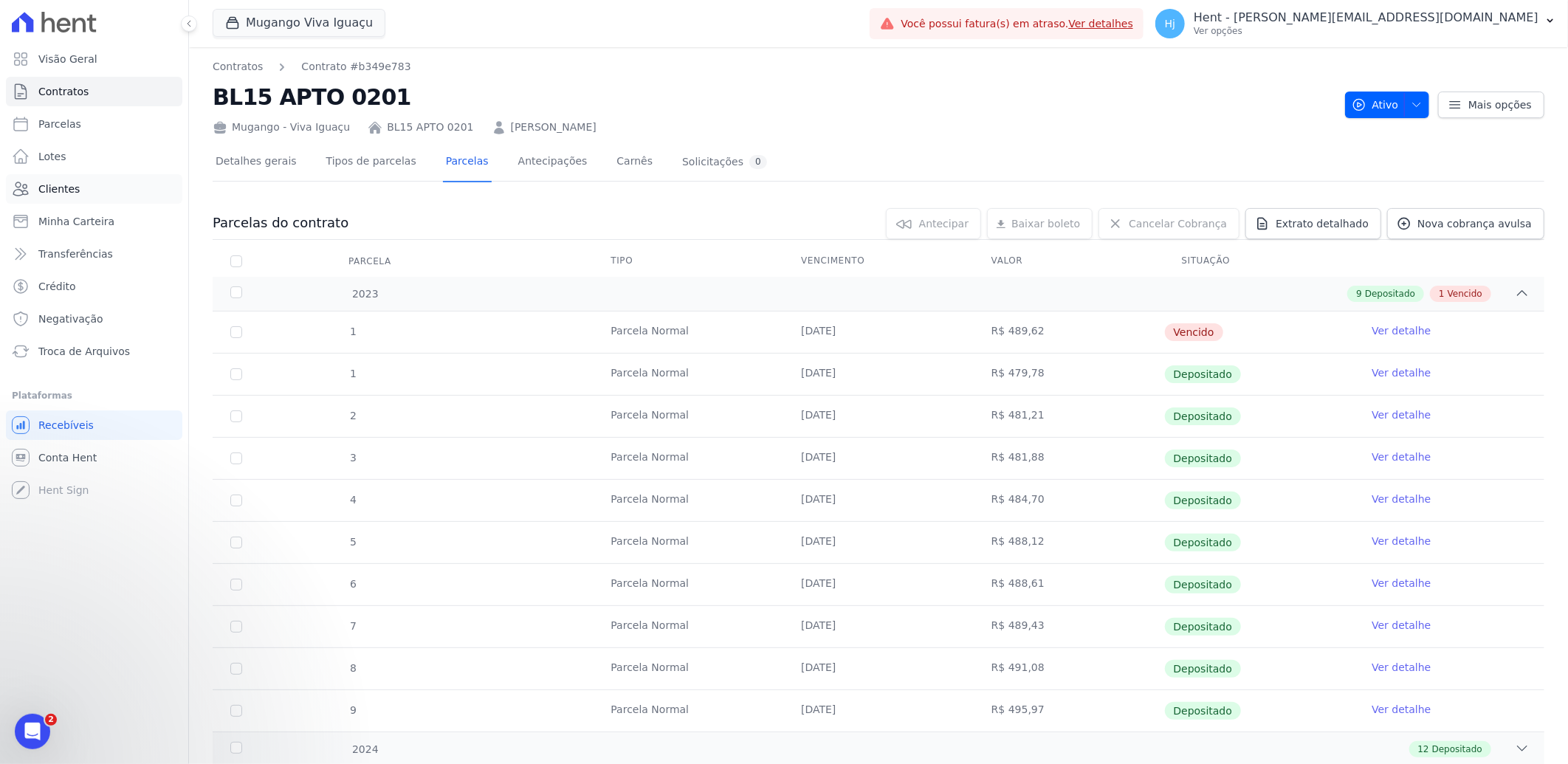
click at [63, 191] on span "Clientes" at bounding box center [59, 189] width 42 height 15
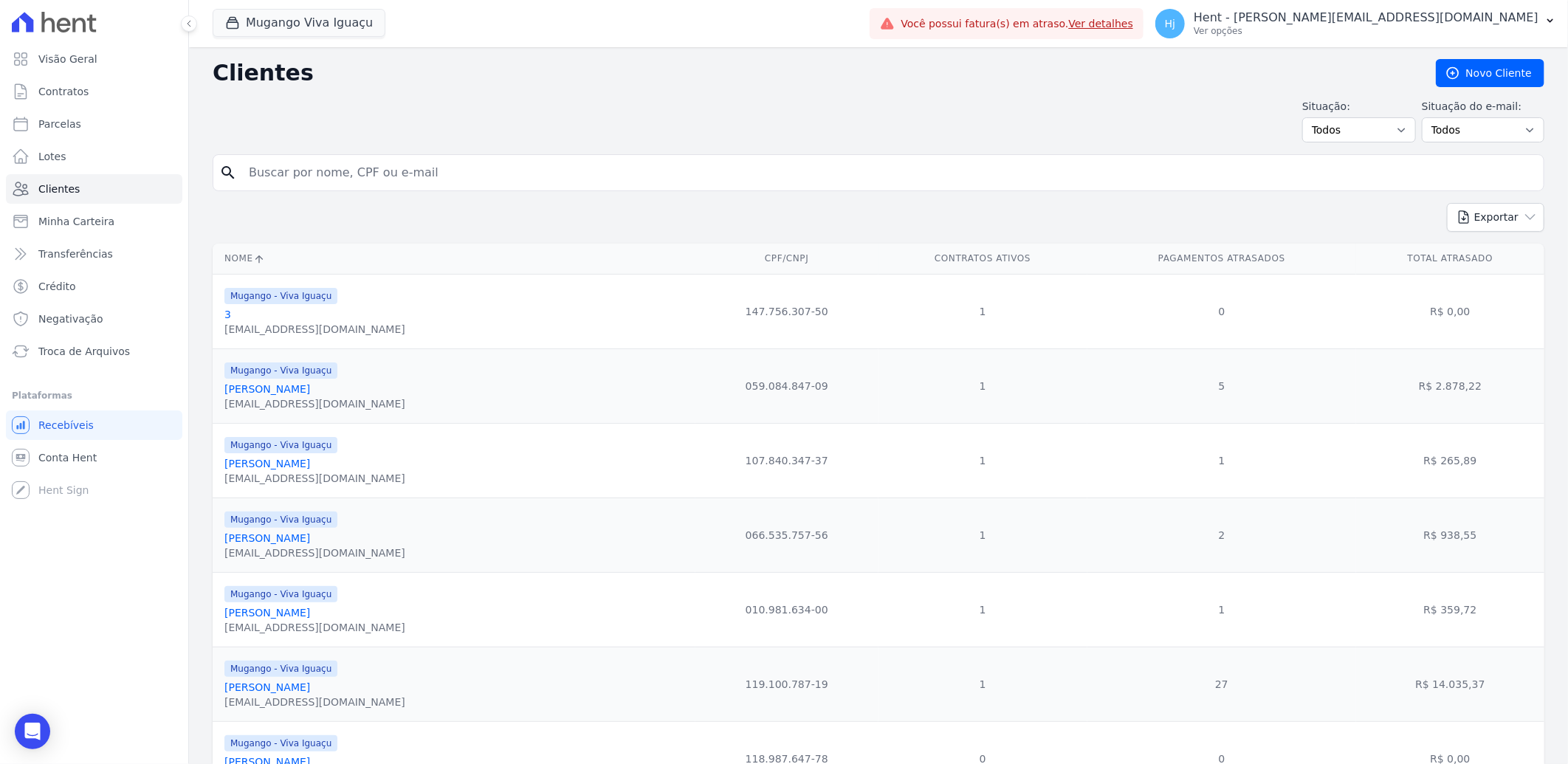
click at [326, 187] on input "search" at bounding box center [888, 172] width 1297 height 29
paste input "Paula Cristina Dos Santos Pereira"
type input "Paula Cristina Dos Santos Pereira"
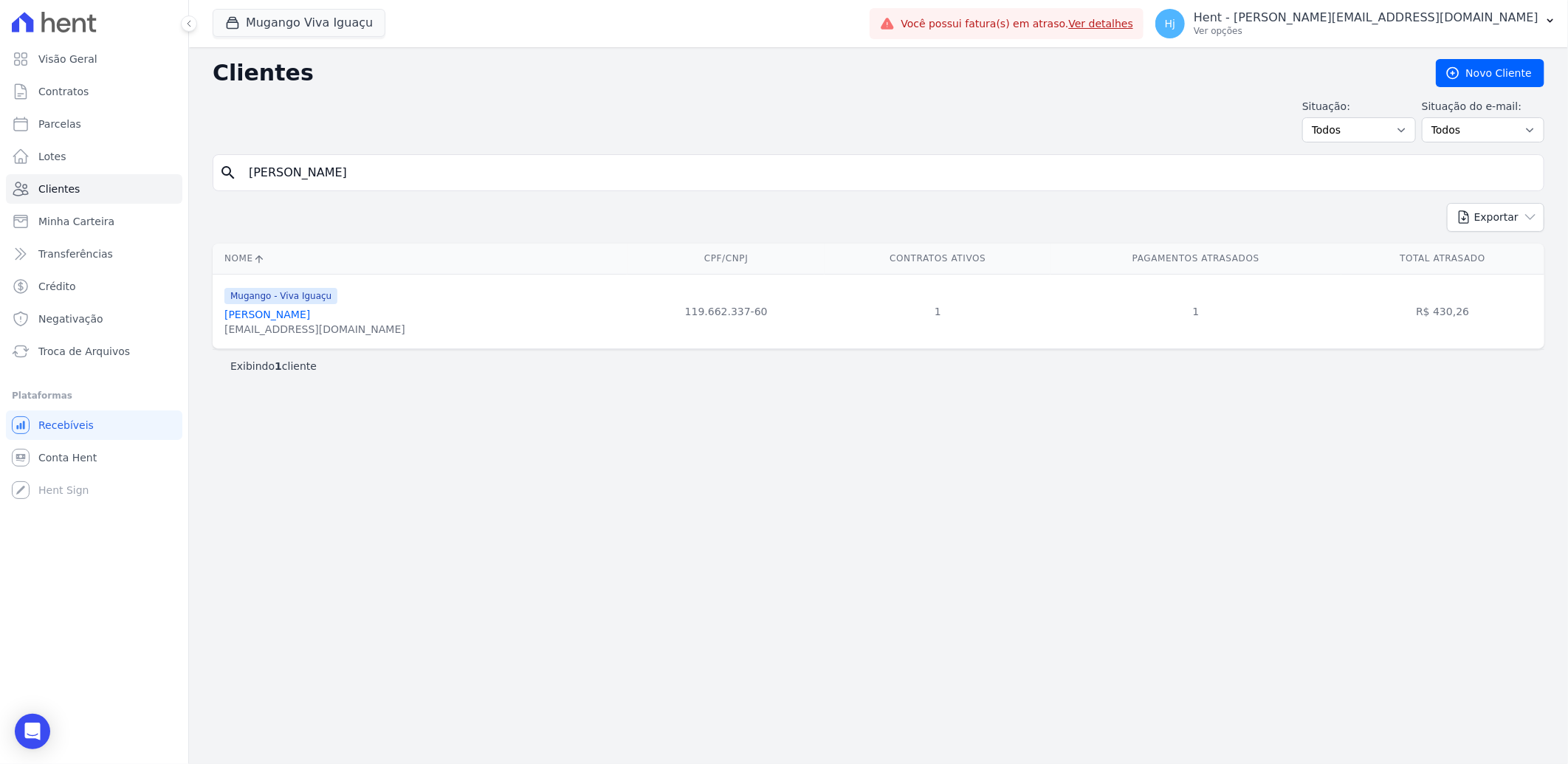
click at [292, 313] on link "Paula Cristina Dos Santos Pereira" at bounding box center [267, 314] width 86 height 12
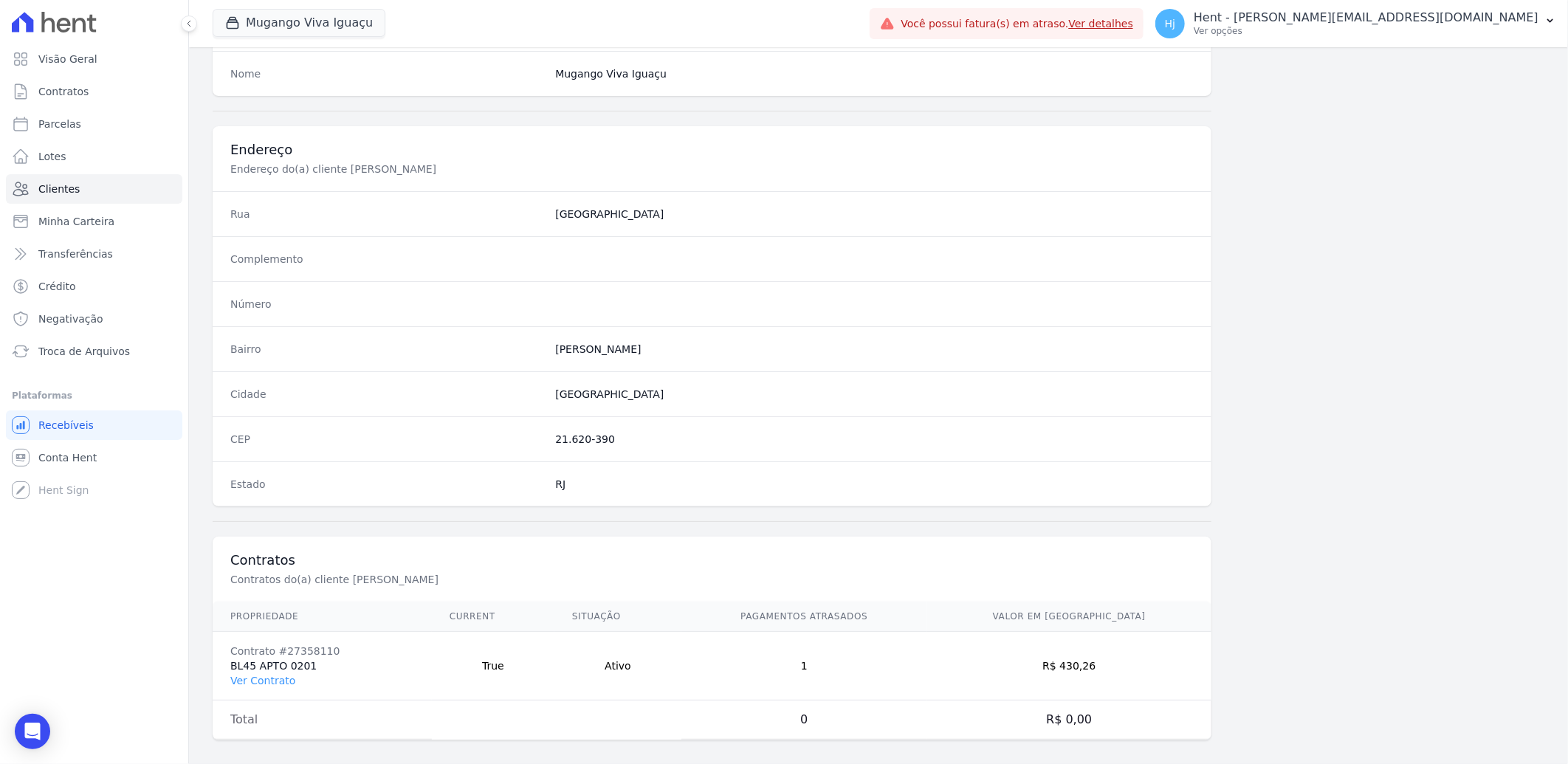
scroll to position [619, 0]
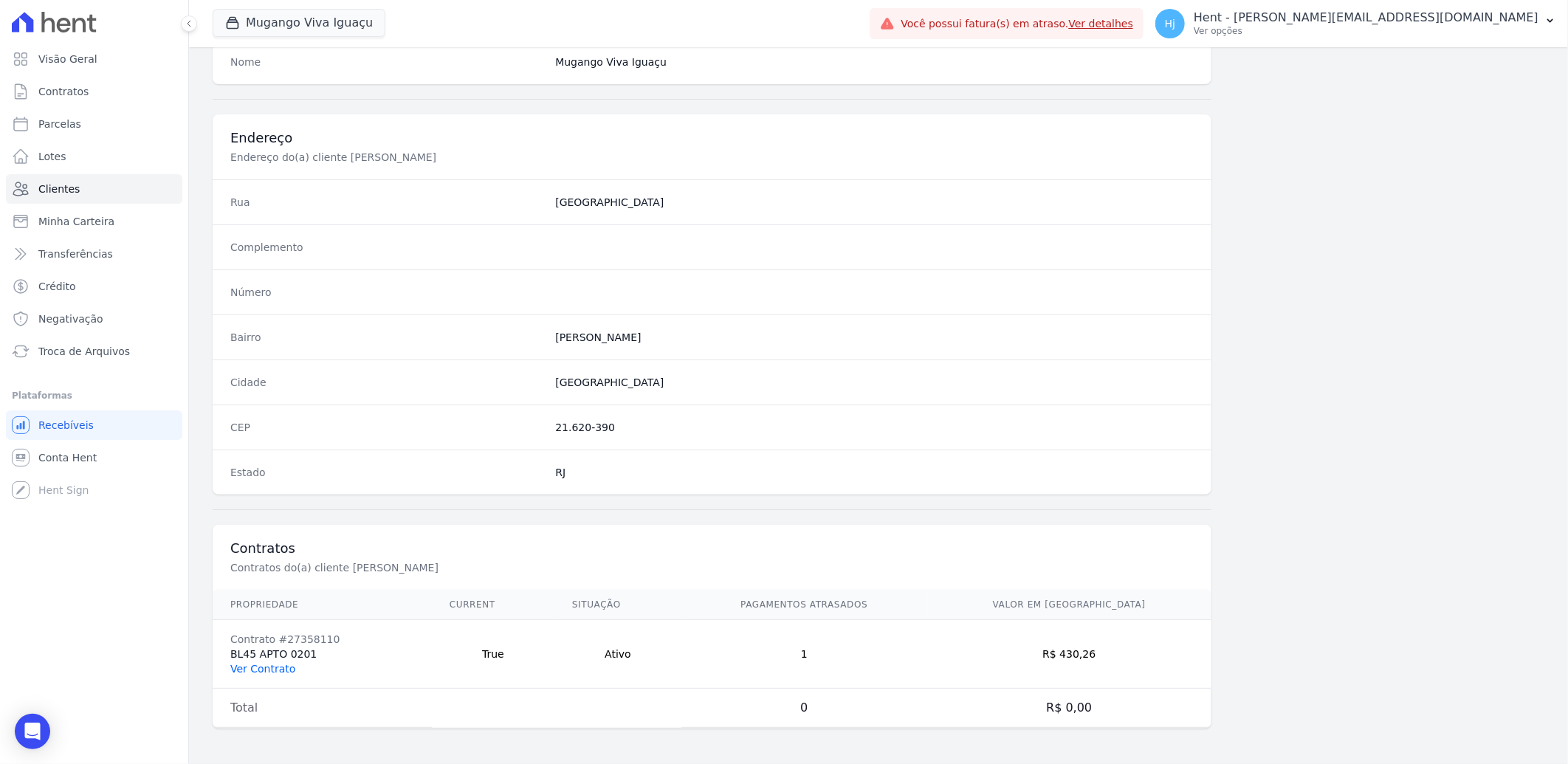
click at [257, 667] on link "Ver Contrato" at bounding box center [262, 669] width 65 height 12
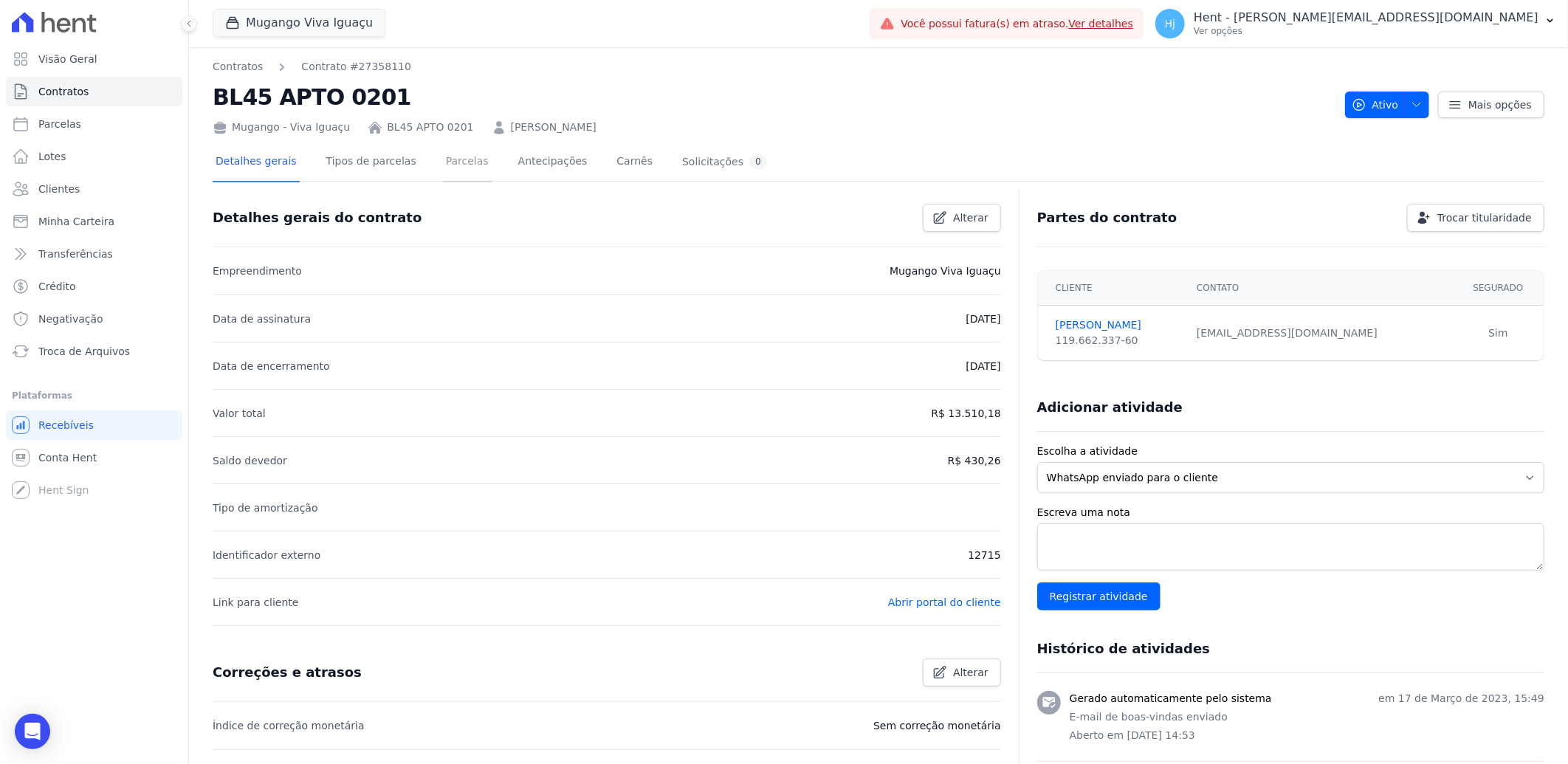
click at [442, 161] on link "Parcelas" at bounding box center [467, 162] width 49 height 39
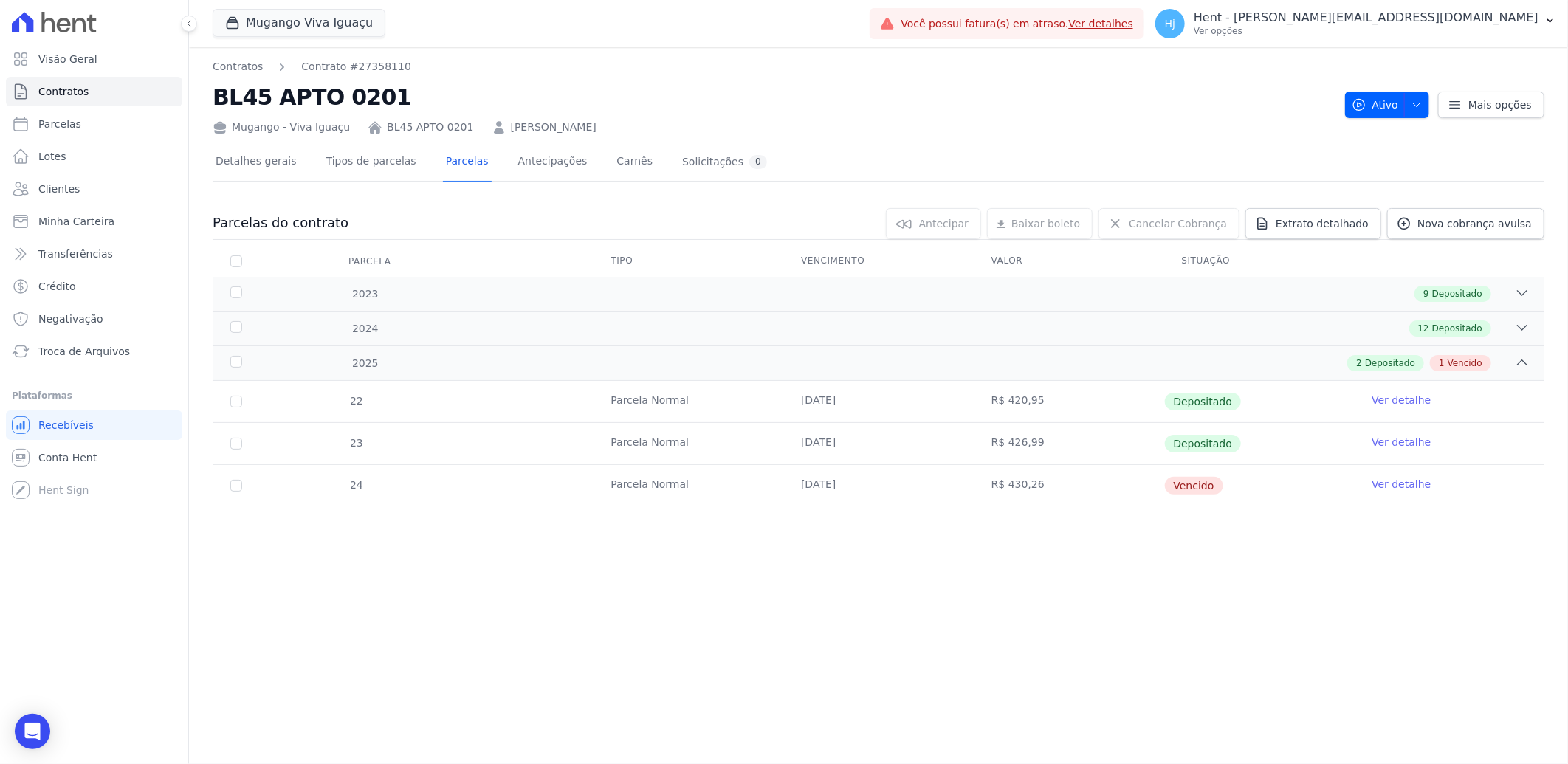
click at [1396, 486] on link "Ver detalhe" at bounding box center [1401, 484] width 59 height 15
click at [70, 193] on span "Clientes" at bounding box center [59, 189] width 42 height 15
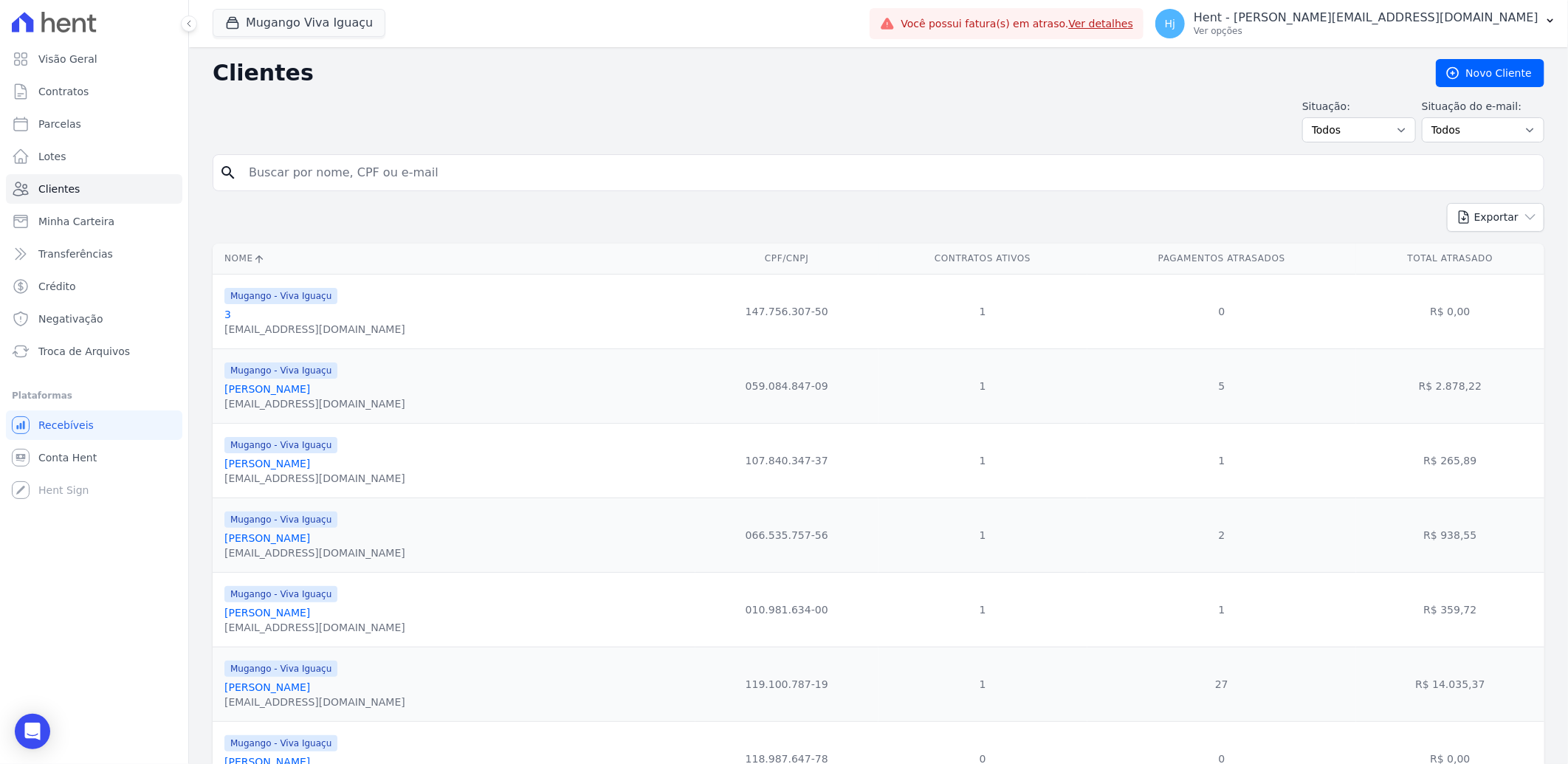
click at [398, 179] on input "search" at bounding box center [888, 172] width 1297 height 29
paste input "Bianca Rodrigues Leite"
type input "Bianca Rodrigues Leite"
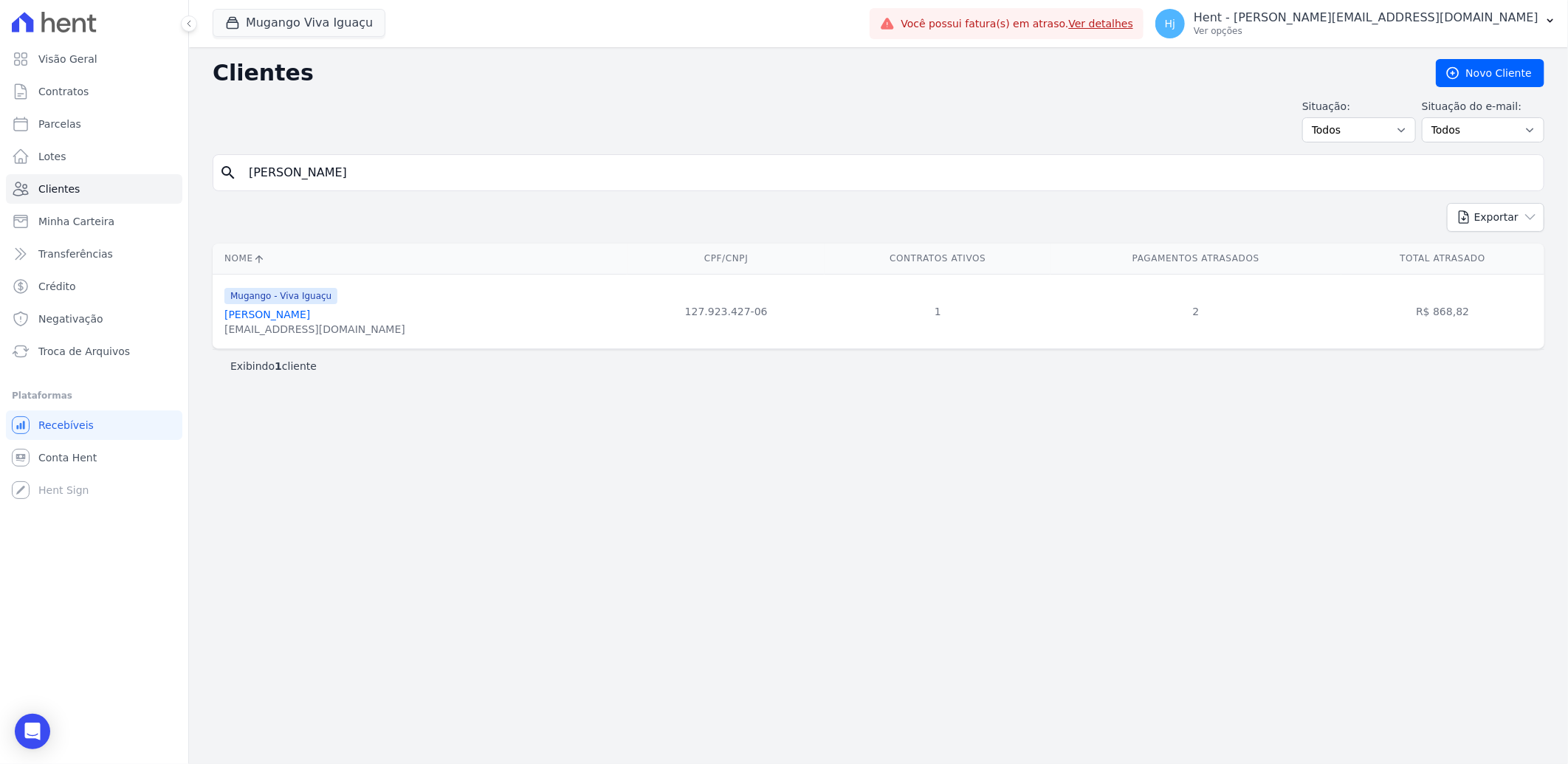
click at [269, 314] on link "Bianca Rodrigues Leite" at bounding box center [267, 314] width 86 height 12
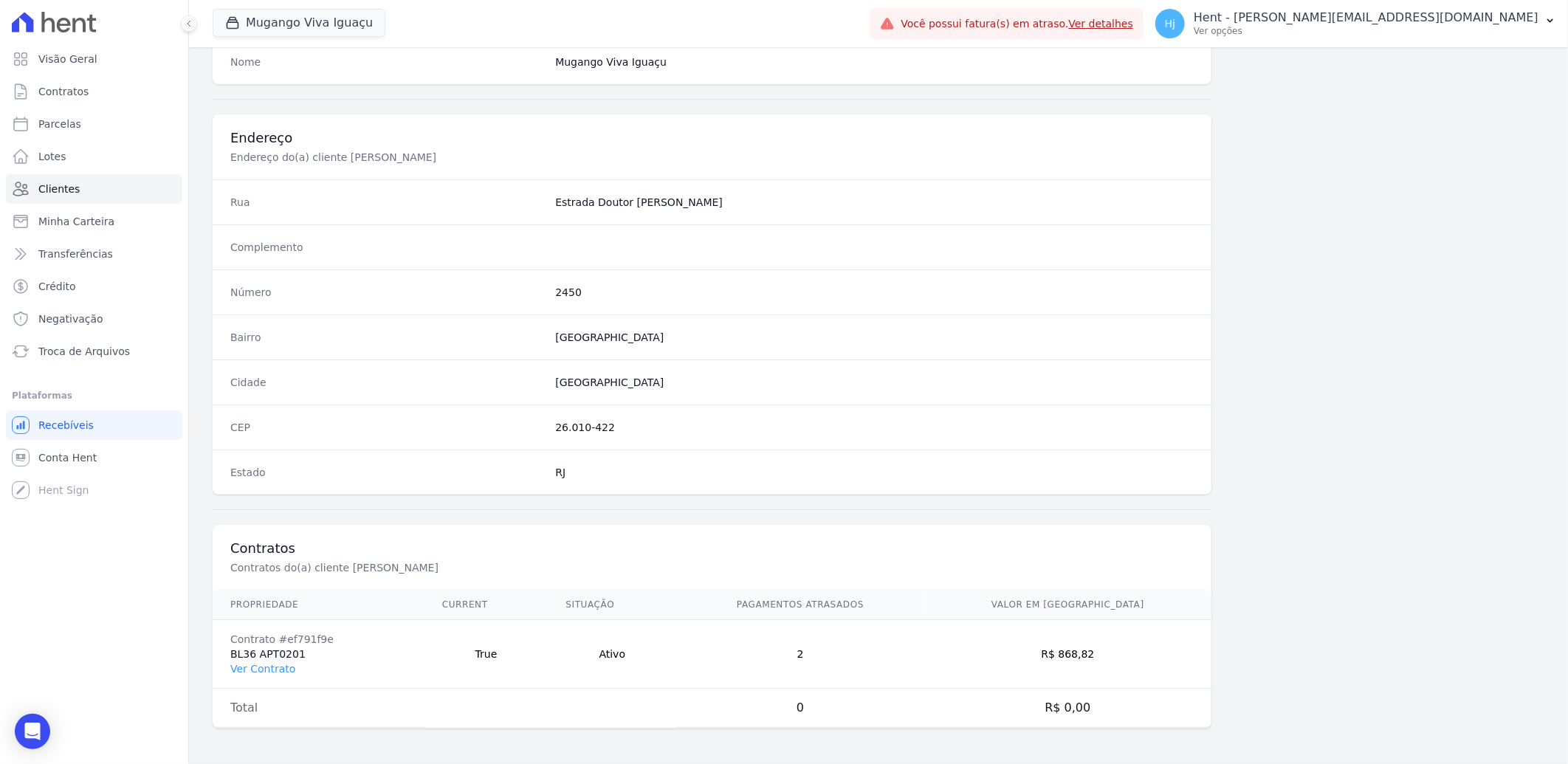
scroll to position [619, 0]
click at [264, 672] on link "Ver Contrato" at bounding box center [262, 669] width 65 height 12
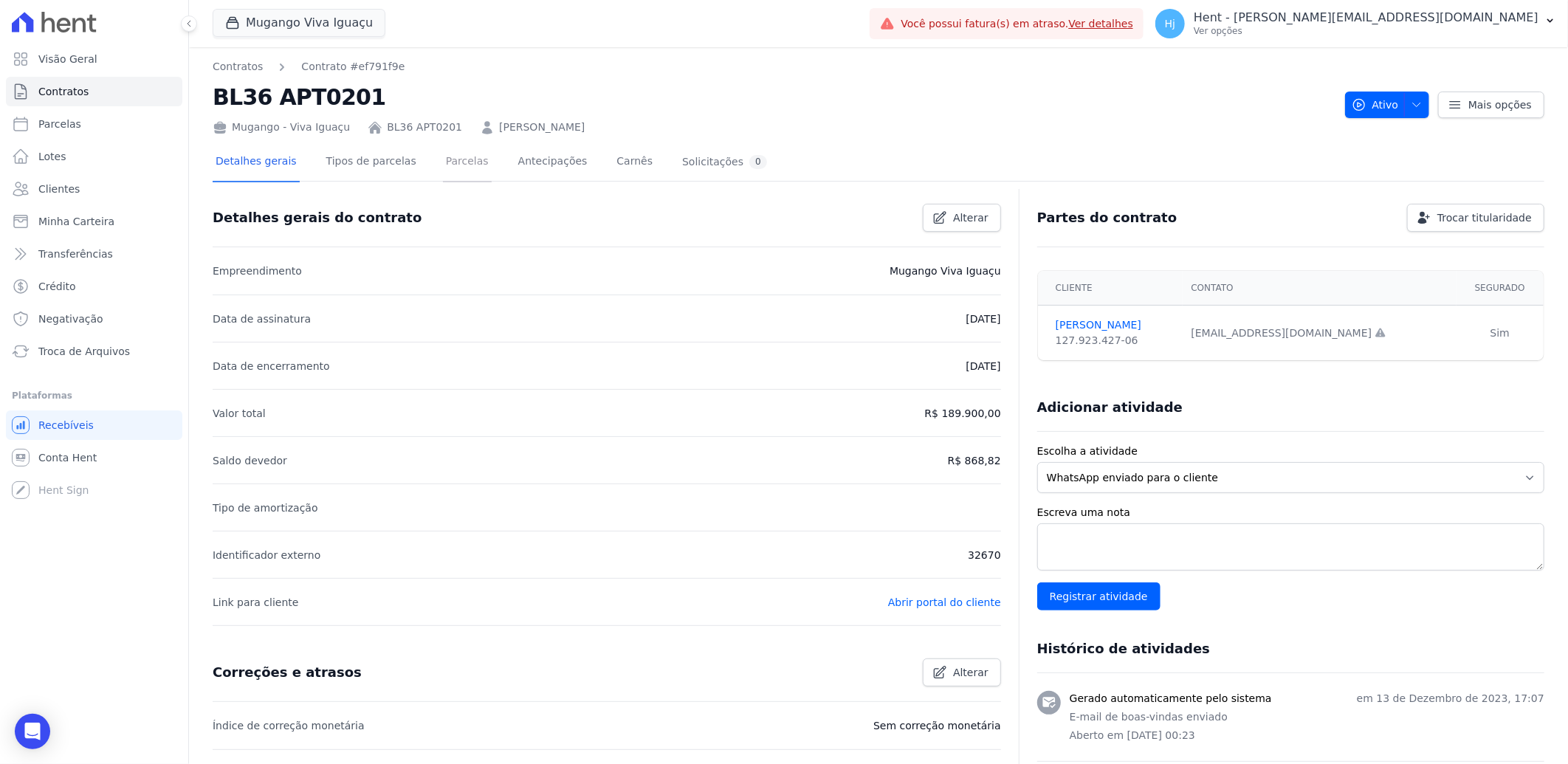
click at [442, 158] on link "Parcelas" at bounding box center [467, 162] width 49 height 39
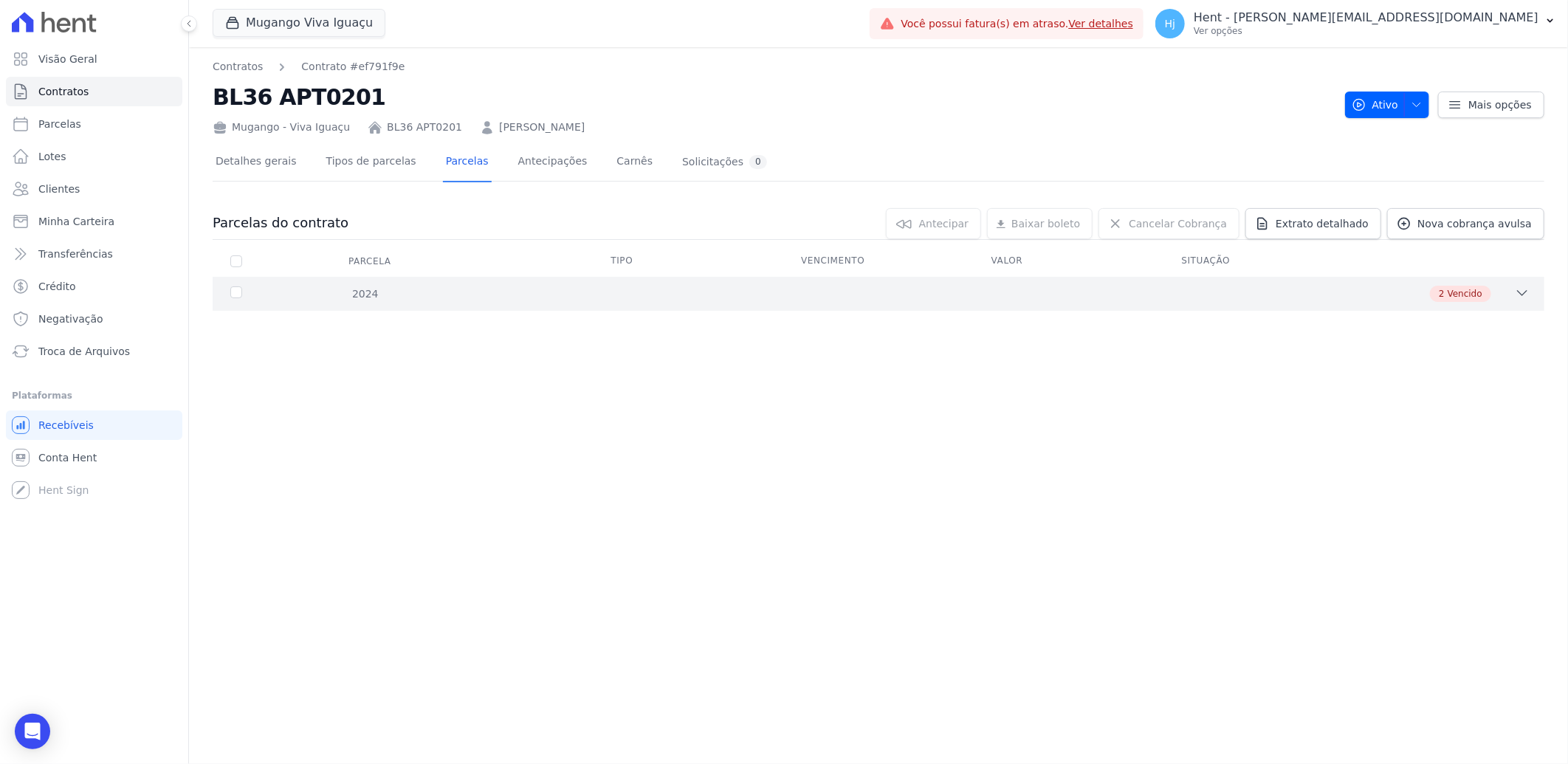
click at [907, 297] on div "2 Vencido" at bounding box center [943, 293] width 1171 height 16
drag, startPoint x: 1403, startPoint y: 327, endPoint x: 1389, endPoint y: 338, distance: 17.8
click at [1403, 327] on link "Ver detalhe" at bounding box center [1401, 331] width 59 height 15
click at [1393, 334] on link "Ver detalhe" at bounding box center [1401, 331] width 59 height 15
click at [57, 185] on span "Clientes" at bounding box center [59, 189] width 42 height 15
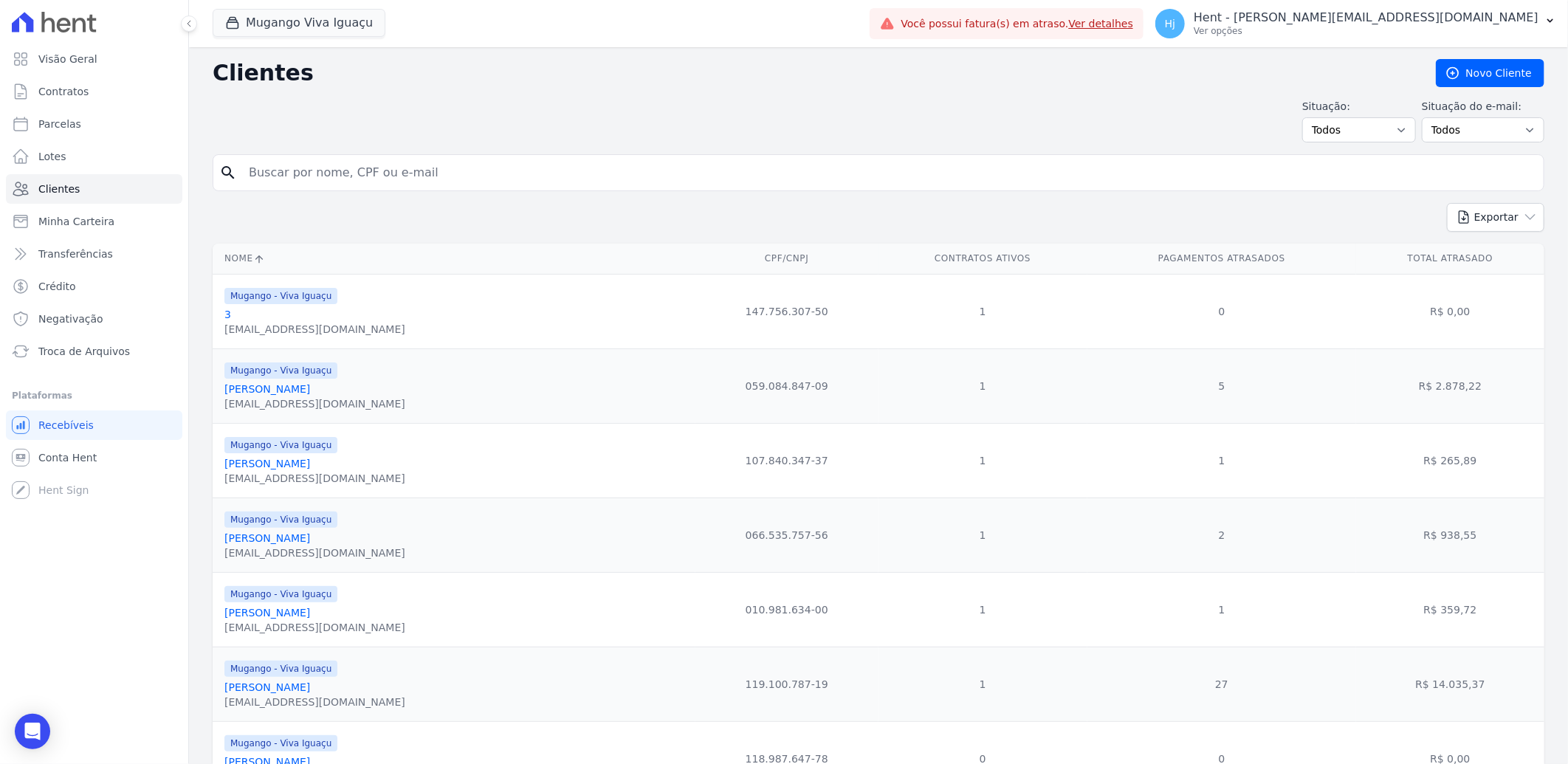
click at [368, 172] on input "search" at bounding box center [888, 172] width 1297 height 29
paste input "David Lopes De Barros"
type input "David Lopes De Barros"
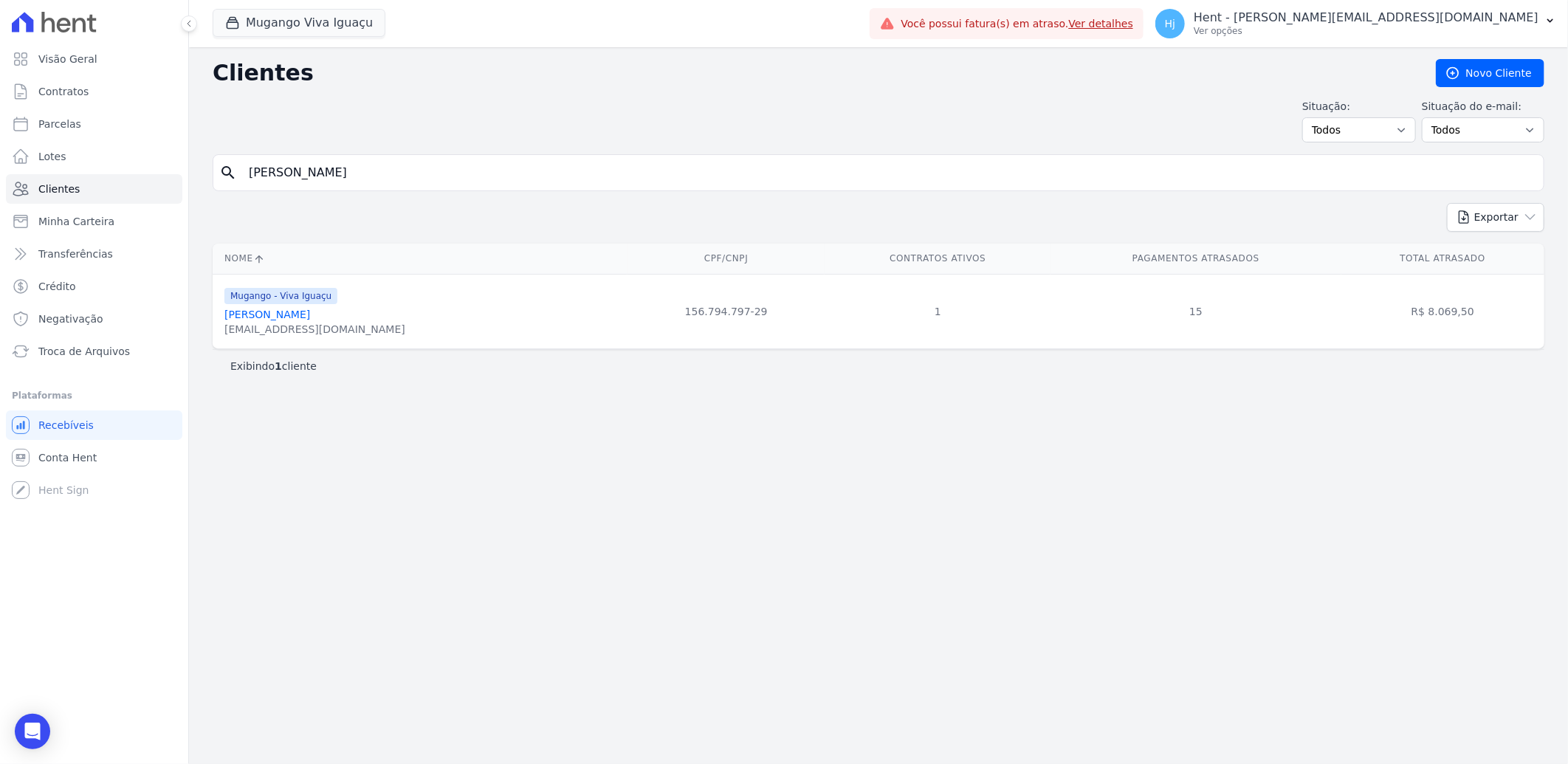
click at [279, 308] on link "David Lopes De Barros" at bounding box center [267, 314] width 86 height 12
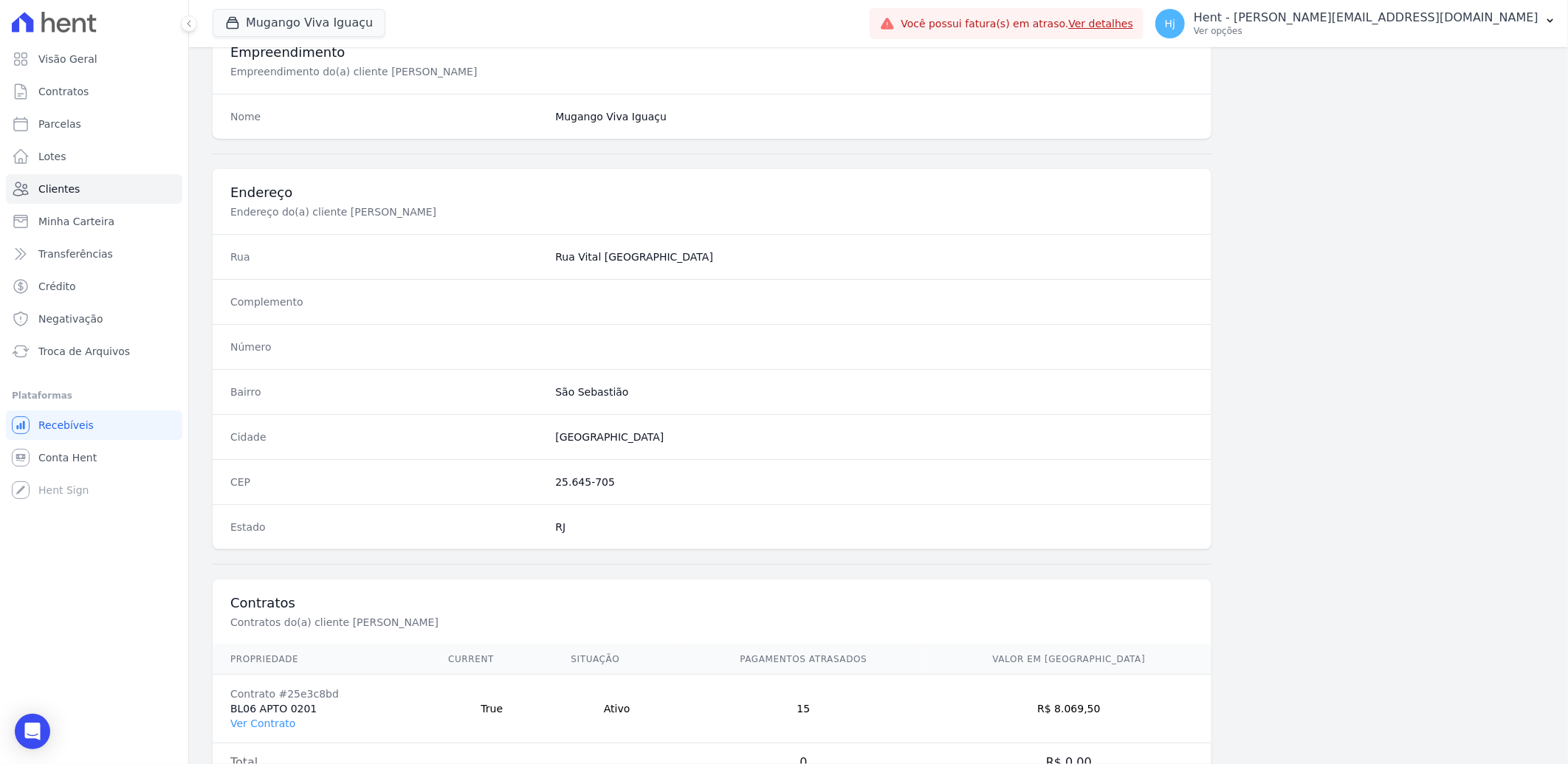
scroll to position [619, 0]
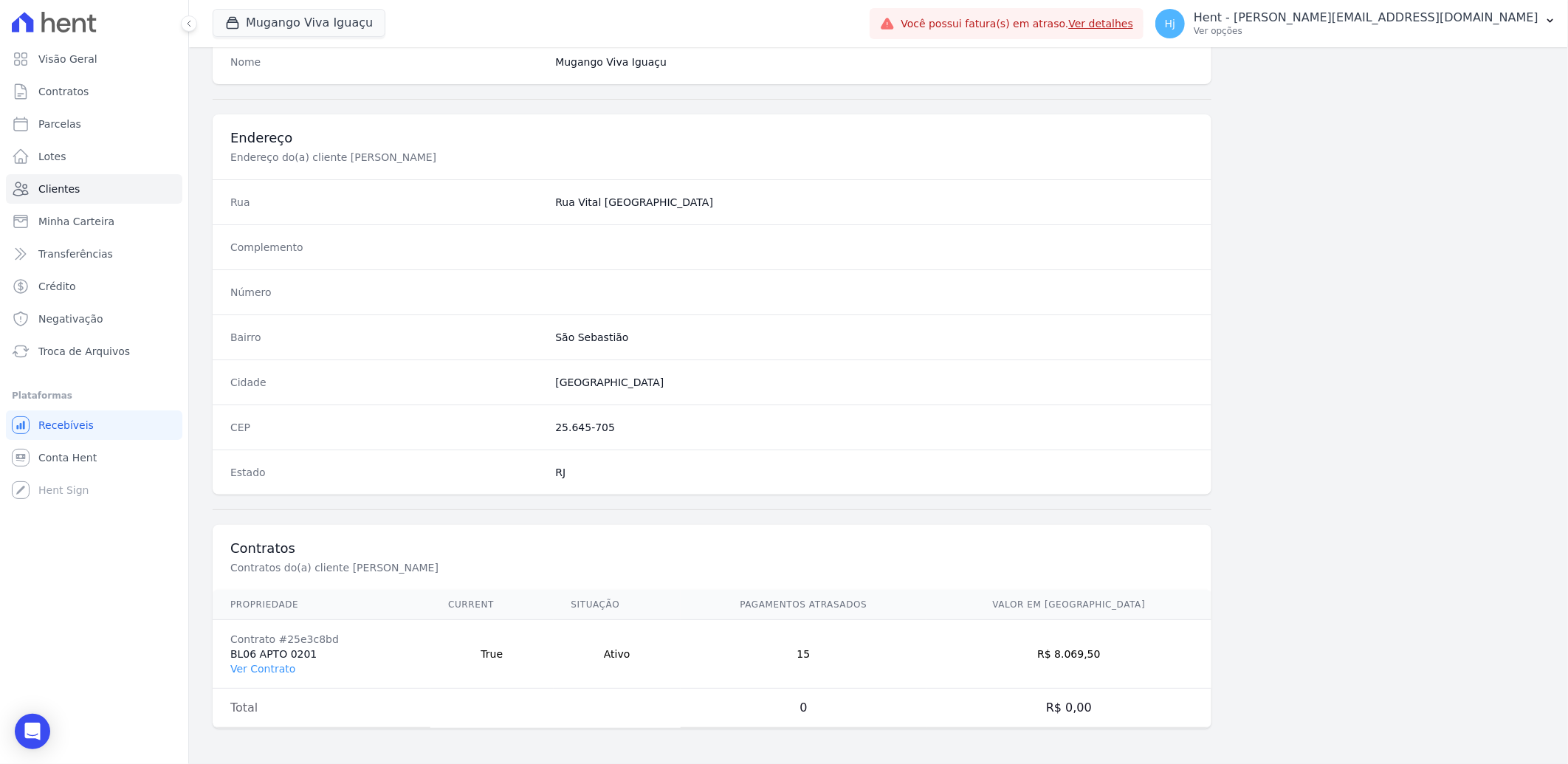
click at [272, 658] on td "Contrato #25e3c8bd BL06 APTO 0201 Ver Contrato" at bounding box center [321, 654] width 218 height 69
click at [272, 669] on link "Ver Contrato" at bounding box center [262, 669] width 65 height 12
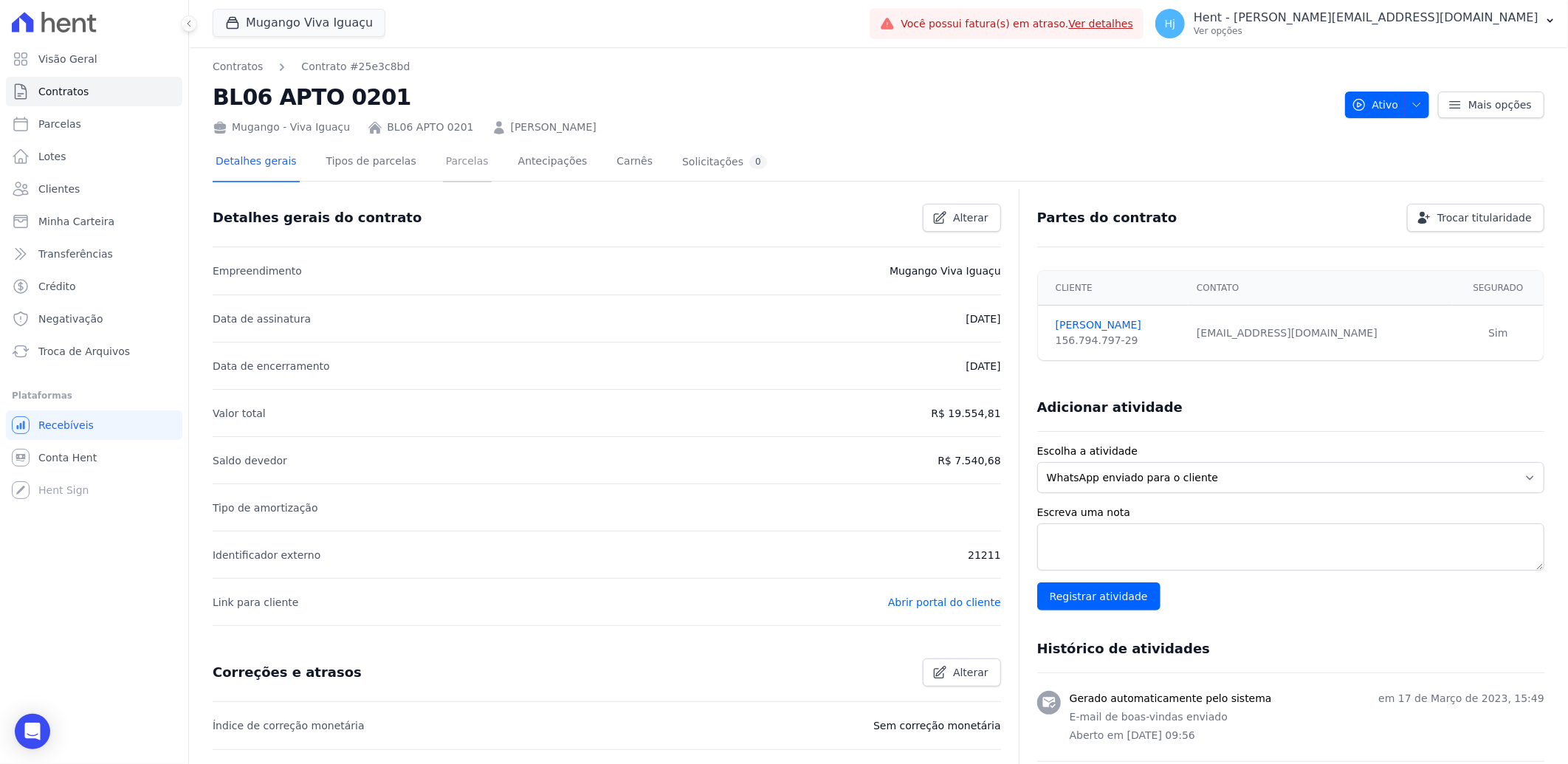
click at [445, 161] on link "Parcelas" at bounding box center [467, 162] width 49 height 39
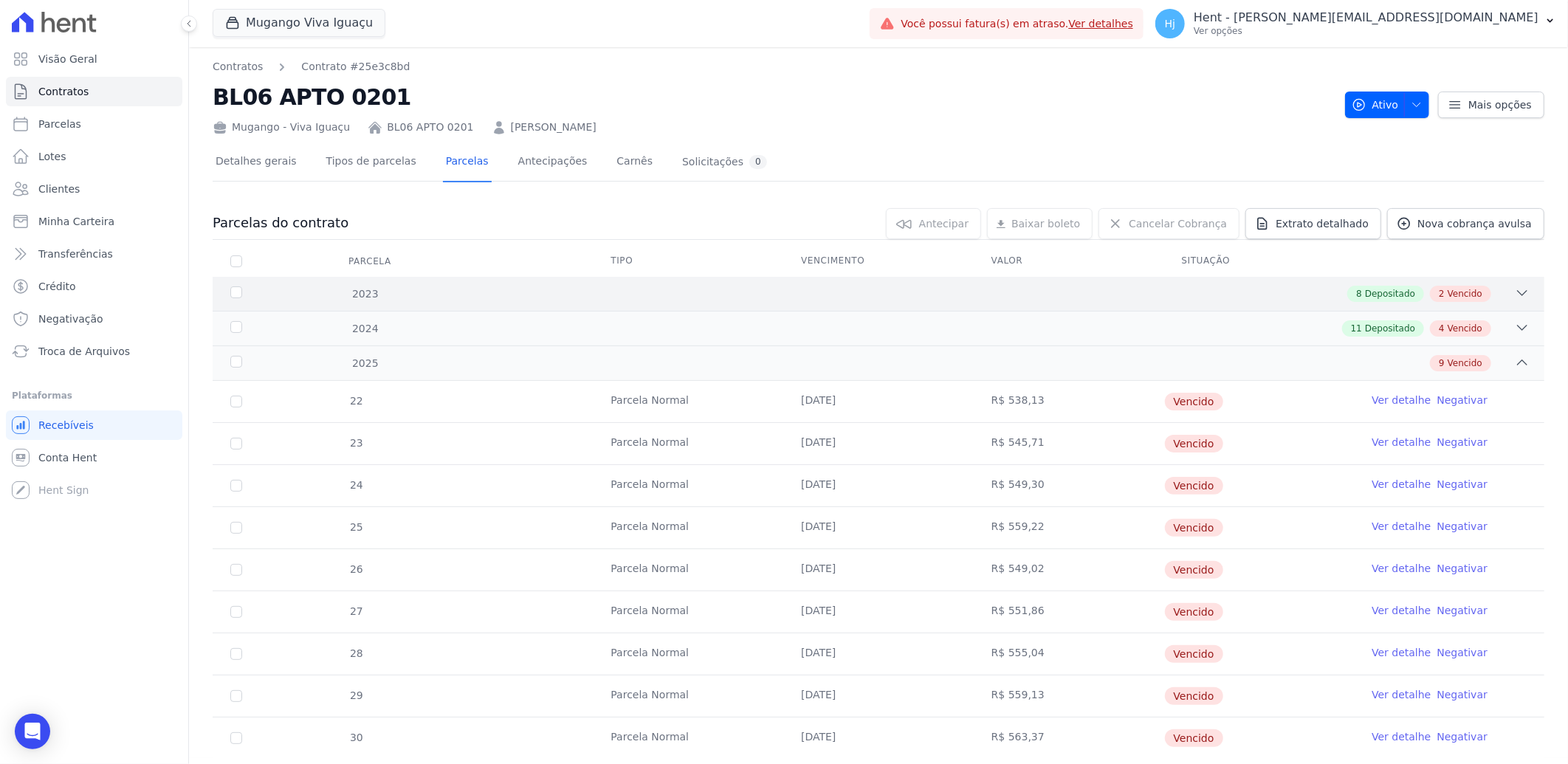
click at [1114, 293] on div "8 Depositado 2 Vencido" at bounding box center [943, 293] width 1171 height 16
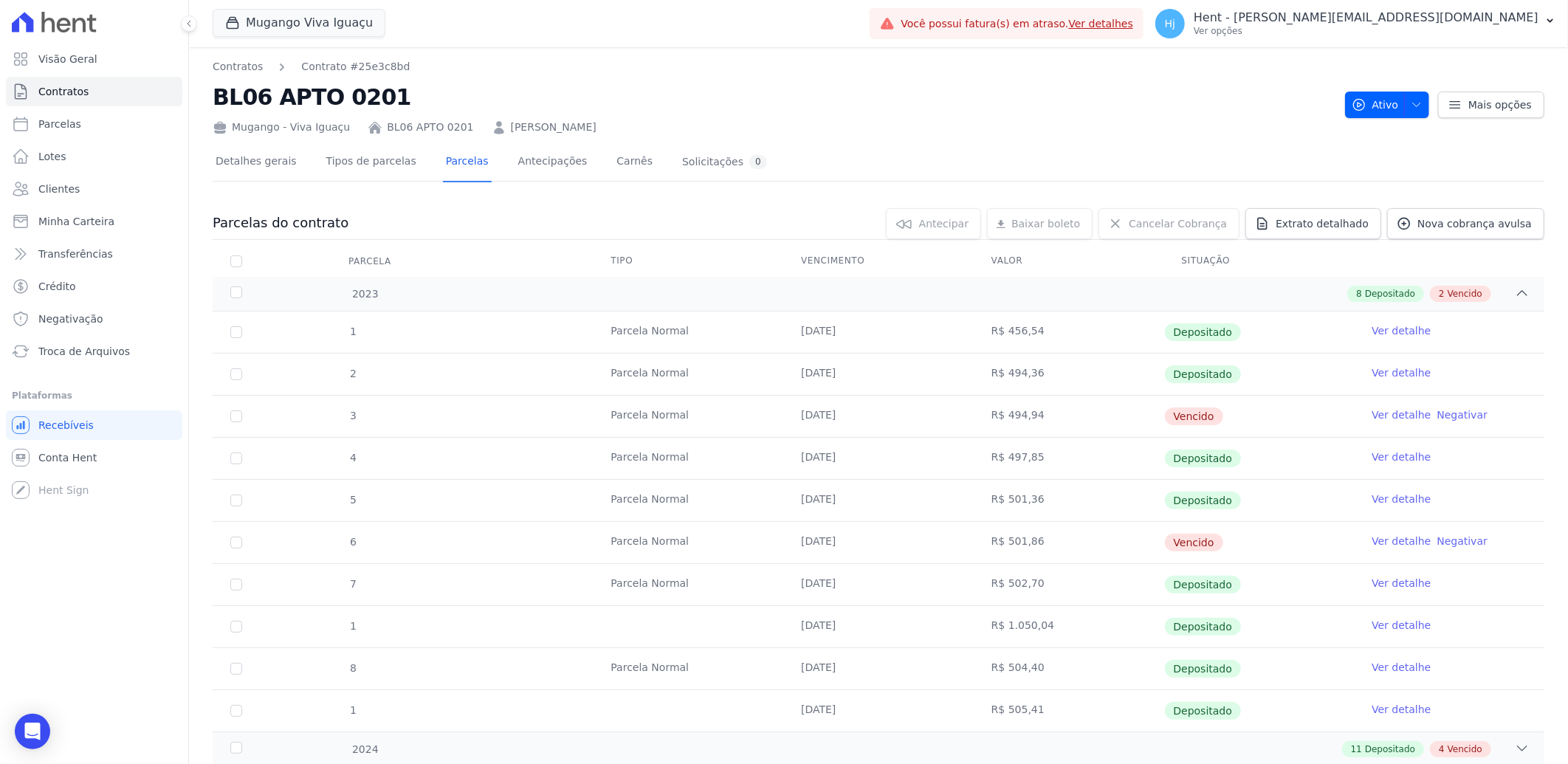
click at [1392, 413] on link "Ver detalhe" at bounding box center [1401, 415] width 59 height 15
click at [50, 183] on span "Clientes" at bounding box center [59, 189] width 42 height 15
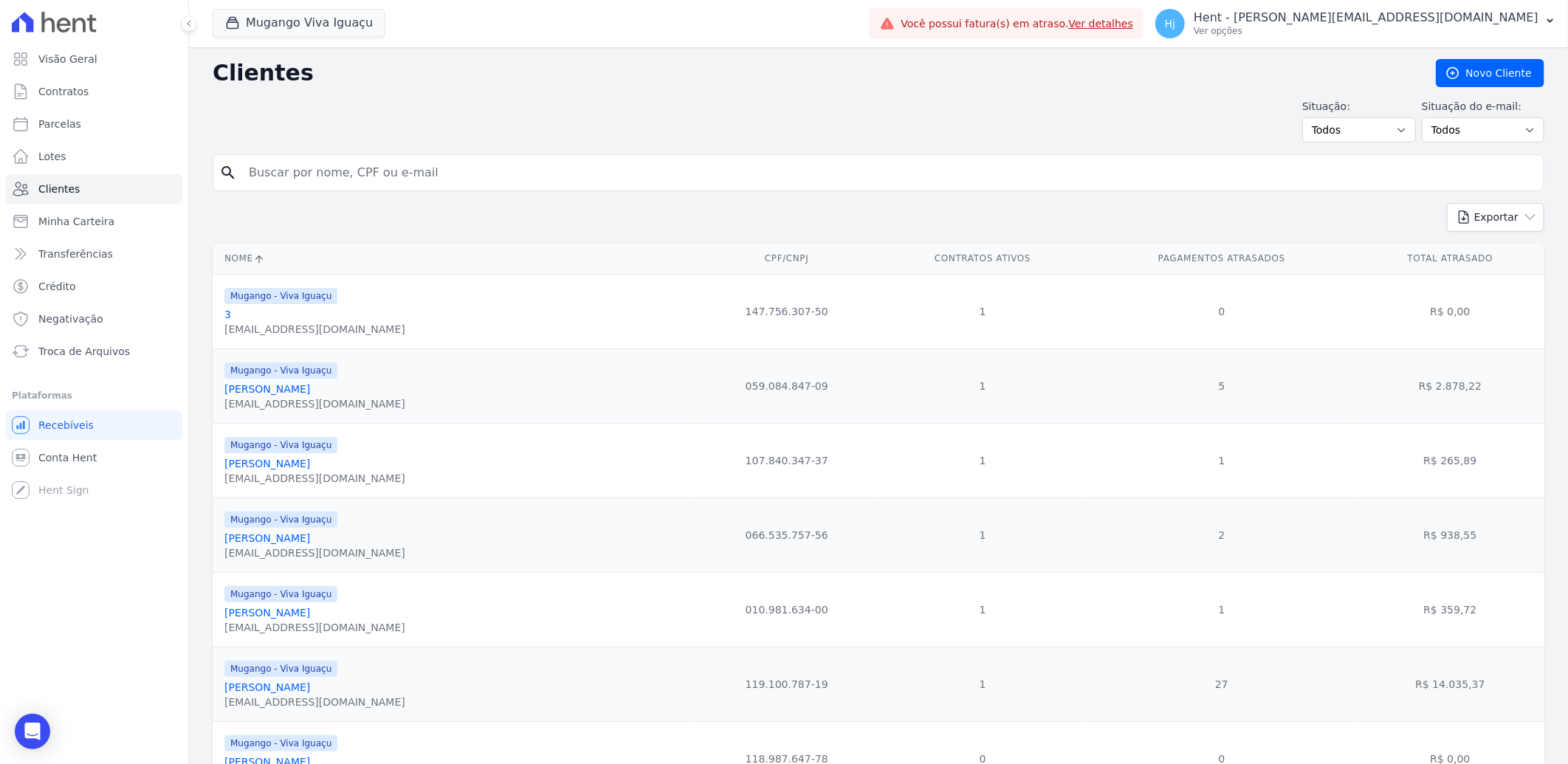
click at [441, 173] on input "search" at bounding box center [888, 172] width 1297 height 29
paste input "Jefferson Andre Figueira Mendes"
type input "Jefferson Andre Figueira Mendes"
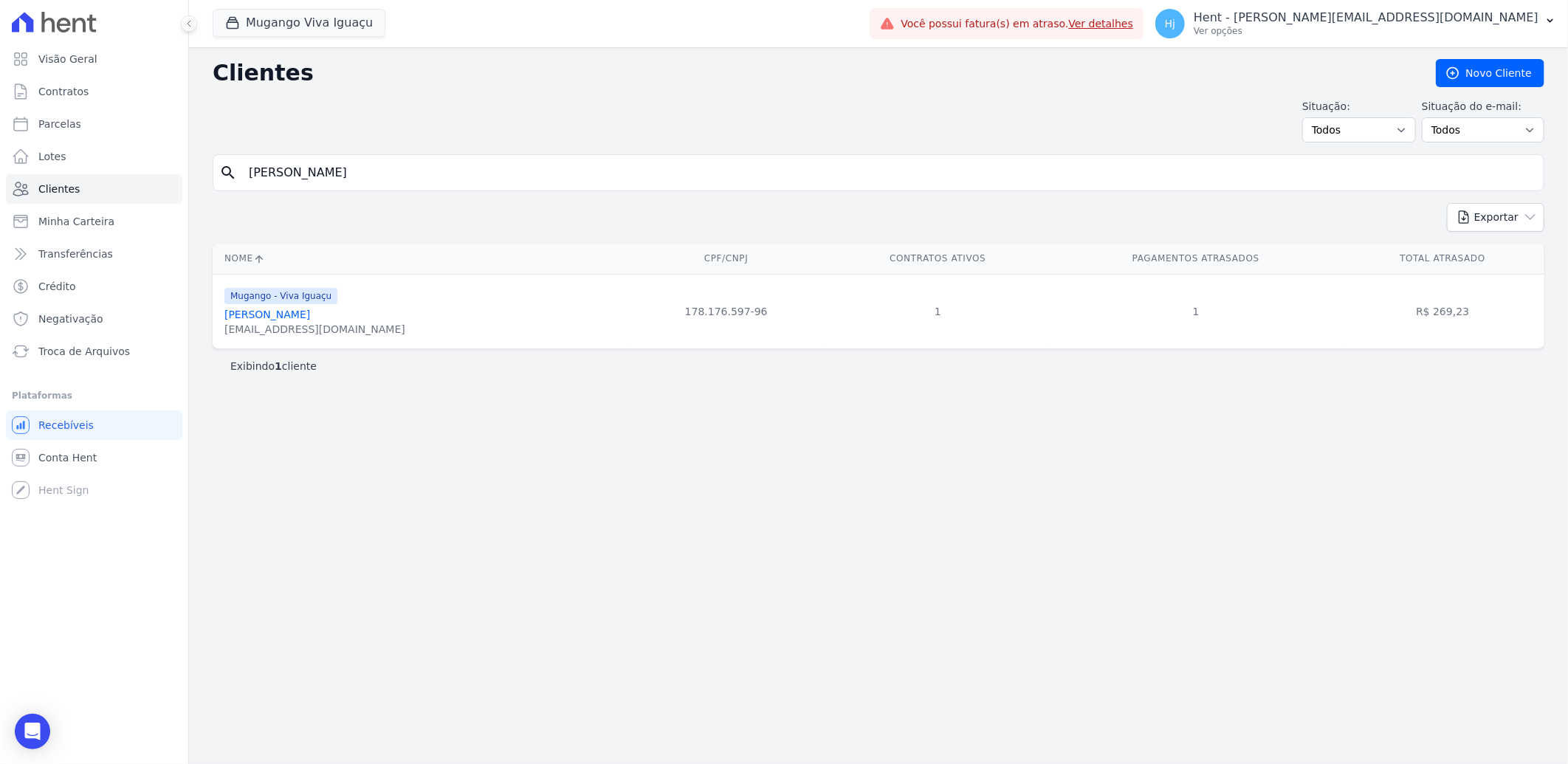
click at [336, 304] on div "Mugango - Viva Iguaçu" at bounding box center [315, 295] width 181 height 18
drag, startPoint x: 334, startPoint y: 314, endPoint x: 334, endPoint y: 325, distance: 11.0
click at [310, 314] on link "Jefferson Andre Figueira Mendes" at bounding box center [267, 314] width 86 height 12
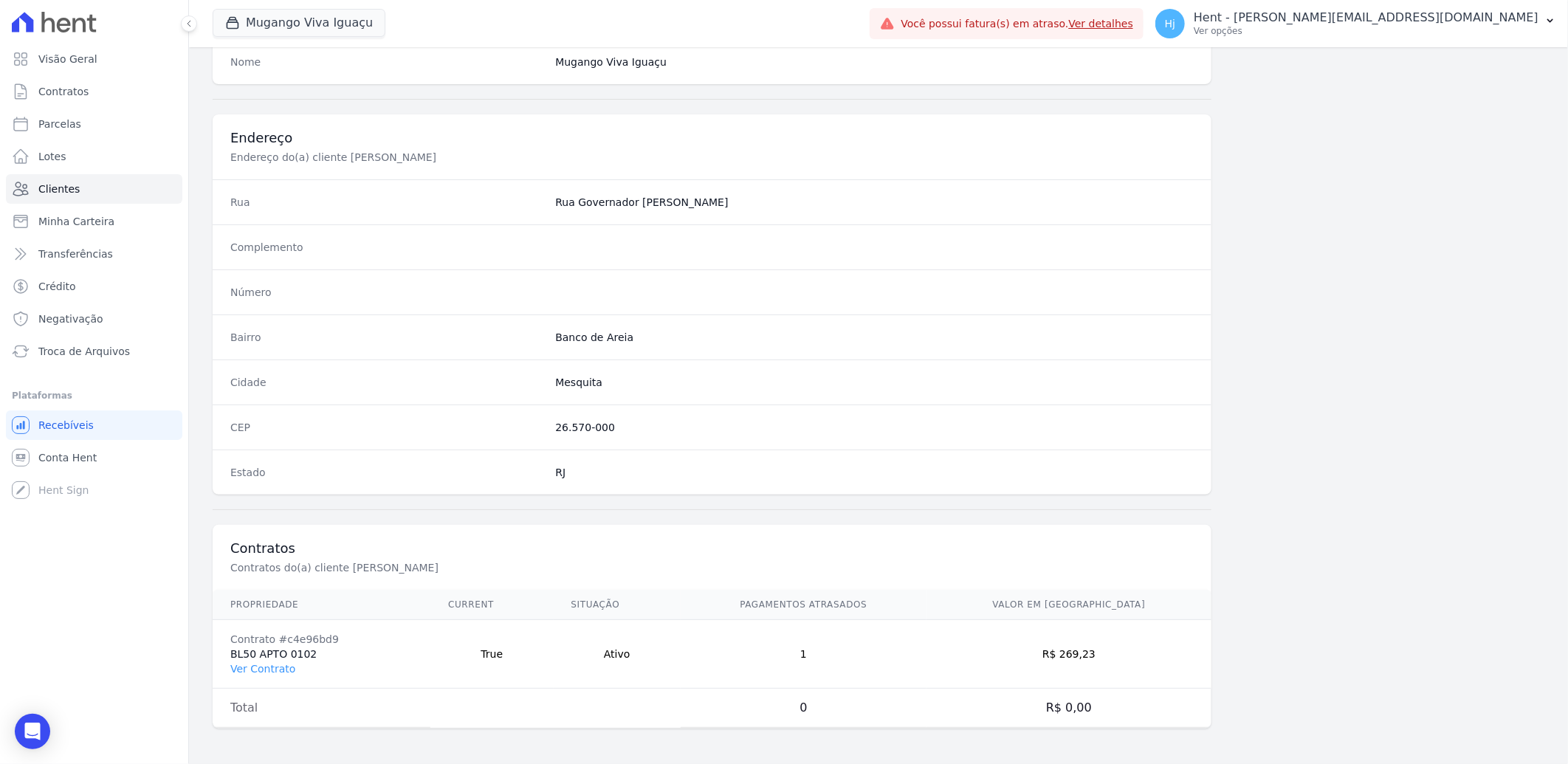
scroll to position [619, 0]
click at [267, 669] on link "Ver Contrato" at bounding box center [262, 669] width 65 height 12
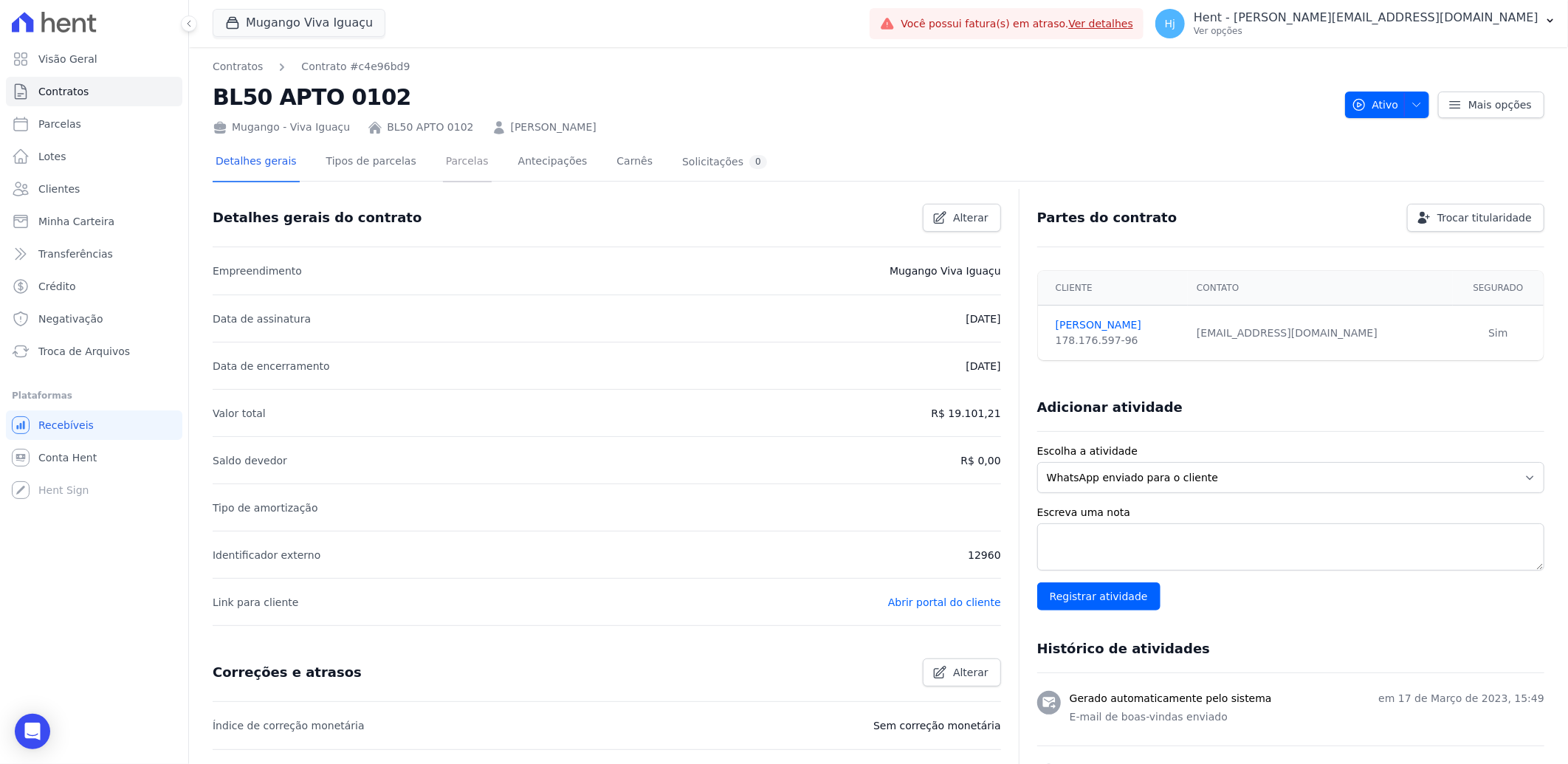
click at [442, 164] on link "Parcelas" at bounding box center [467, 162] width 49 height 39
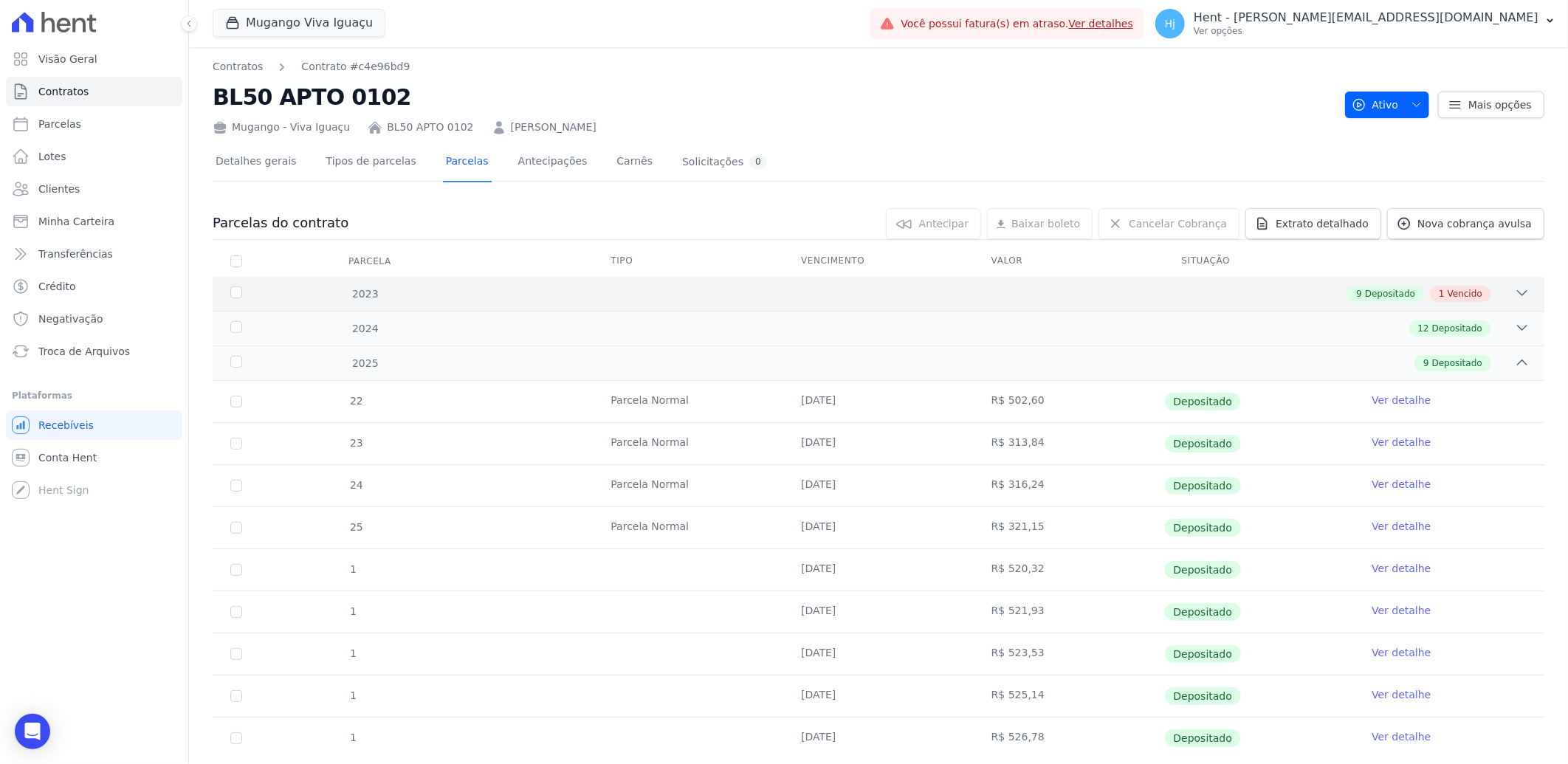
click at [884, 301] on div "2023 9 Depositado 1 Vencido" at bounding box center [877, 293] width 1331 height 34
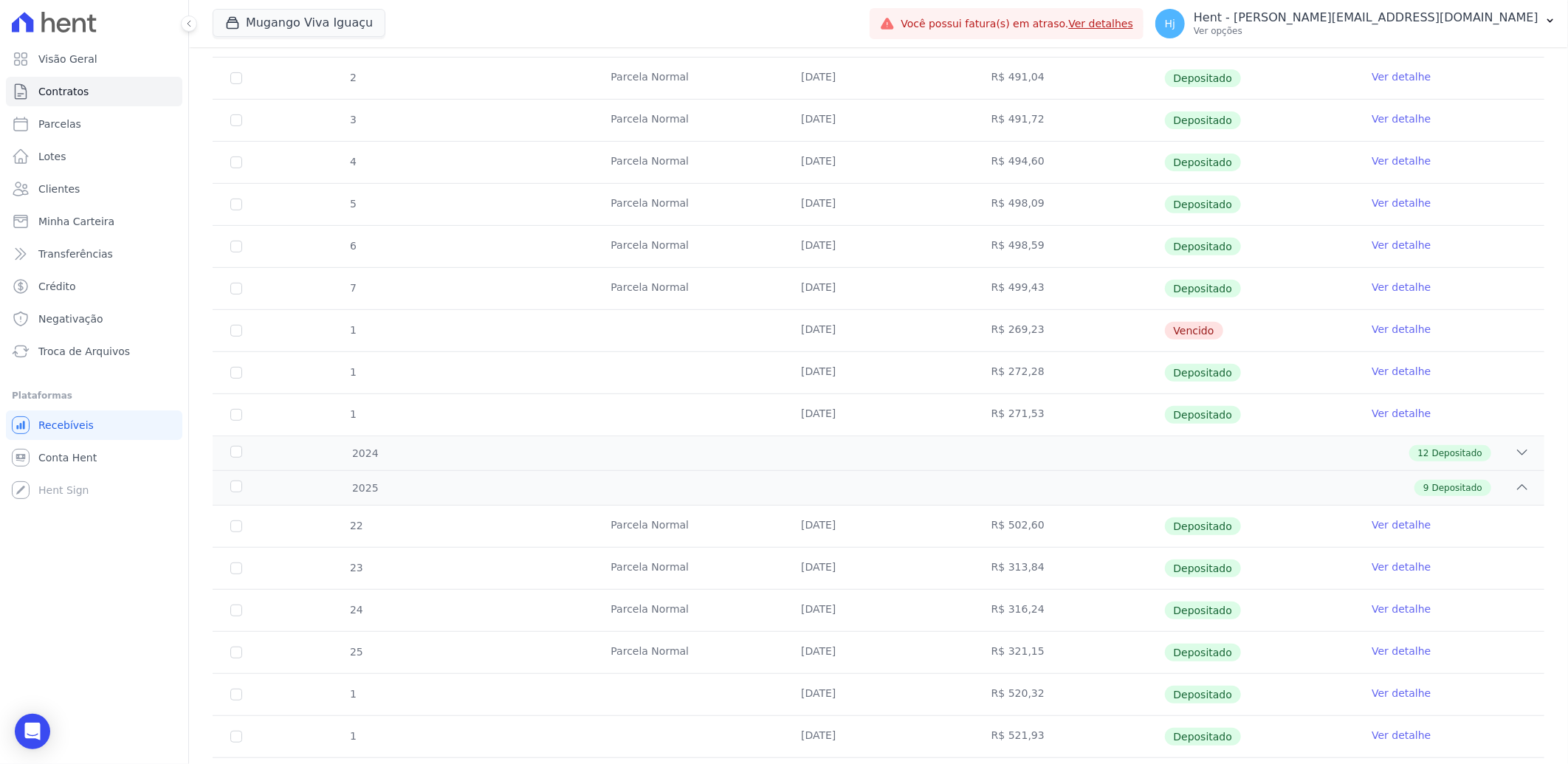
scroll to position [214, 0]
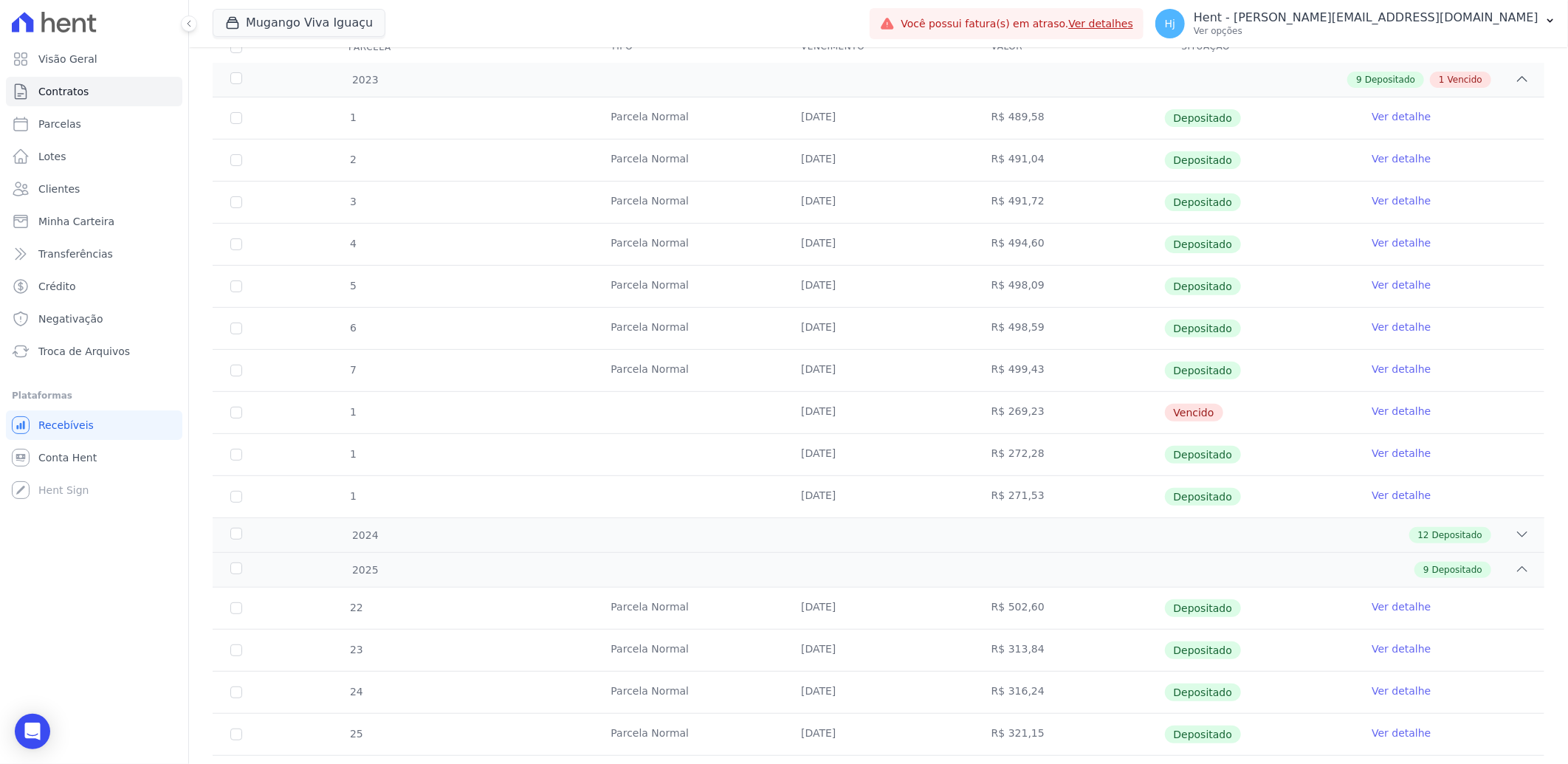
click at [1384, 412] on link "Ver detalhe" at bounding box center [1401, 411] width 59 height 15
click at [68, 187] on span "Clientes" at bounding box center [59, 189] width 42 height 15
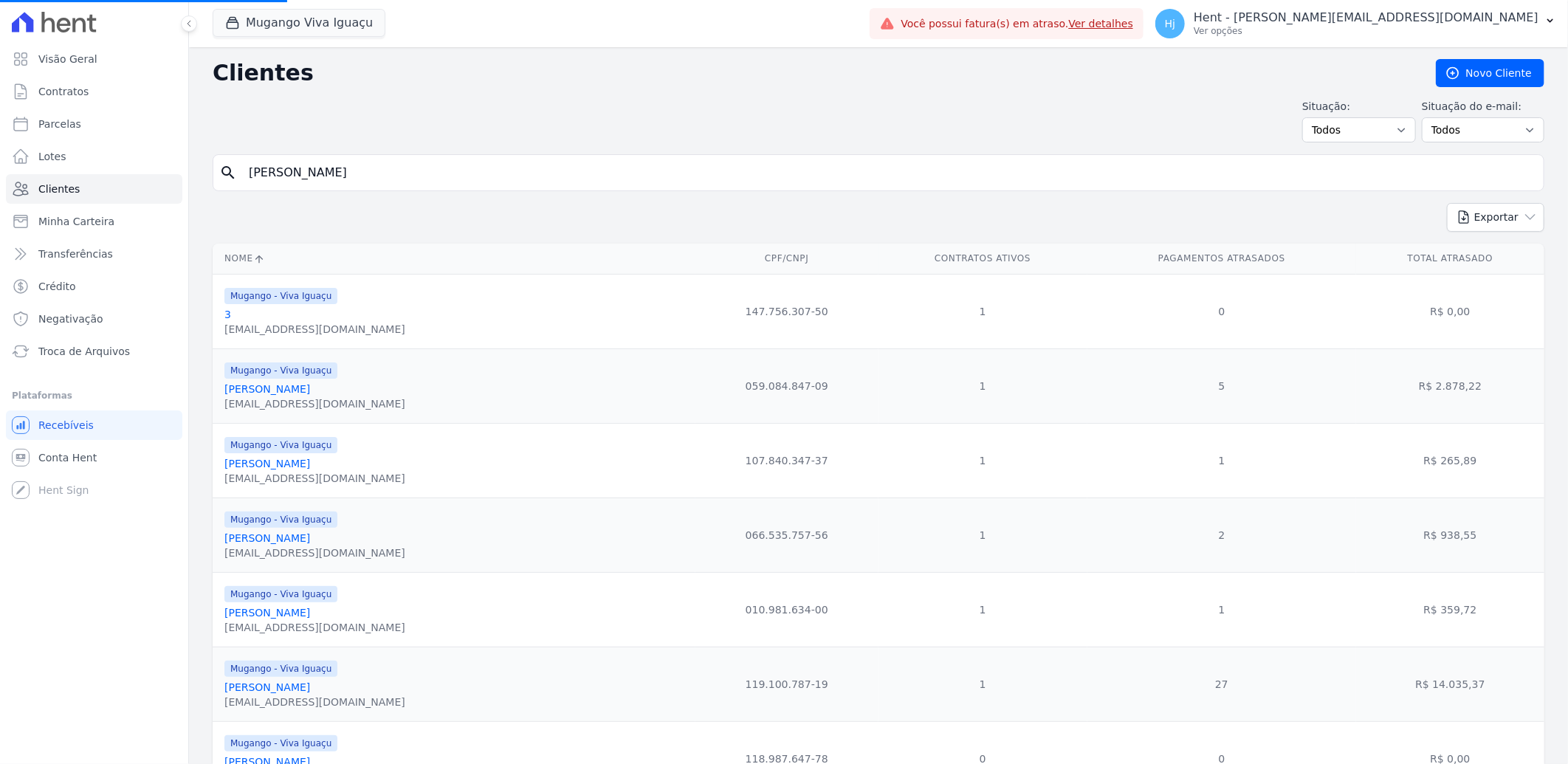
click at [366, 174] on input "Jefferson Andre Figueira Mendes" at bounding box center [888, 172] width 1297 height 29
click at [569, 174] on input "search" at bounding box center [888, 172] width 1297 height 29
paste input "Daniela Da Silva Monteiro De Almeida"
type input "Daniela Da Silva Monteiro De Almeida"
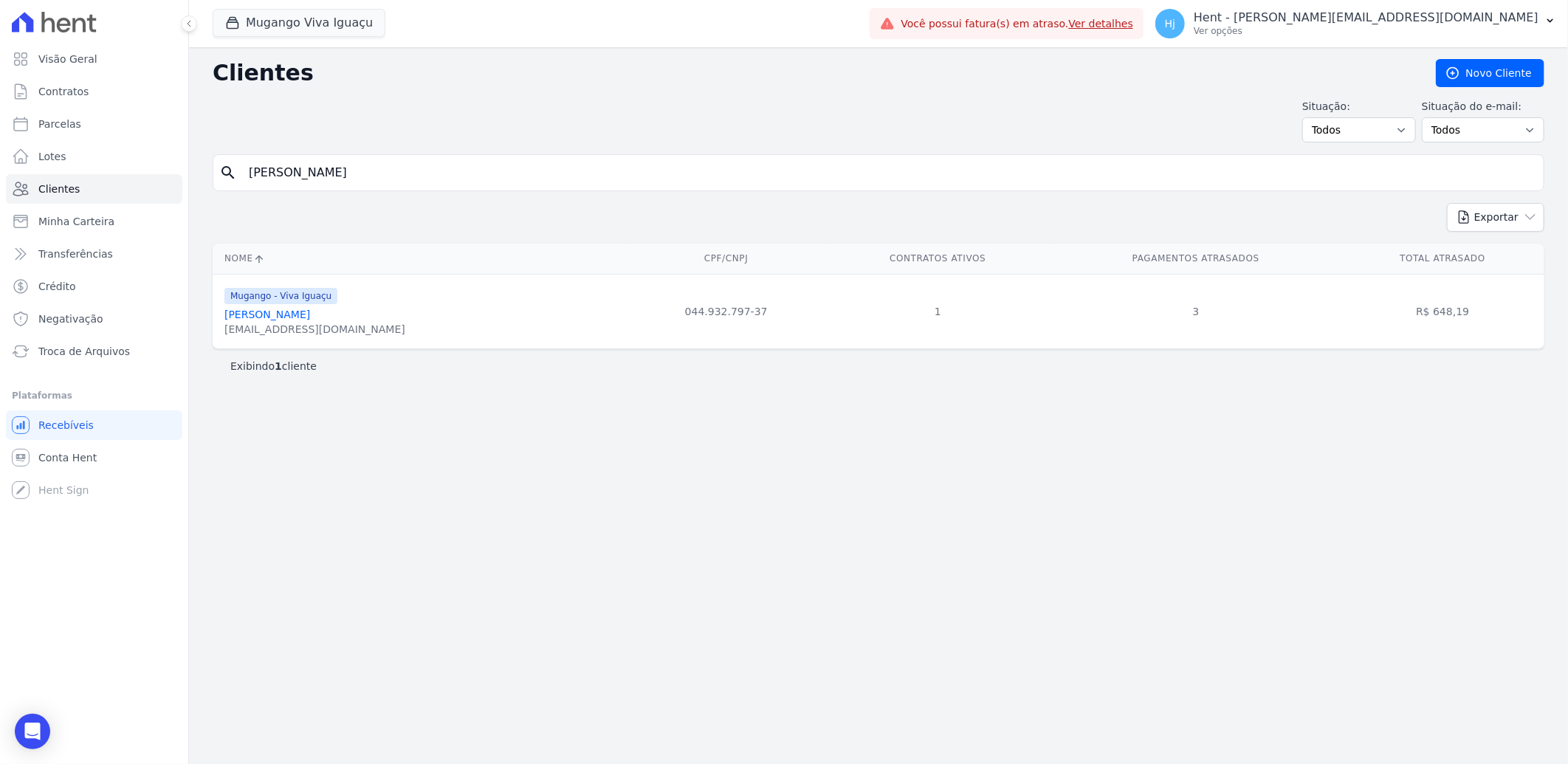
click at [310, 313] on link "Daniela Da Silva Monteiro De Almeida" at bounding box center [267, 314] width 86 height 12
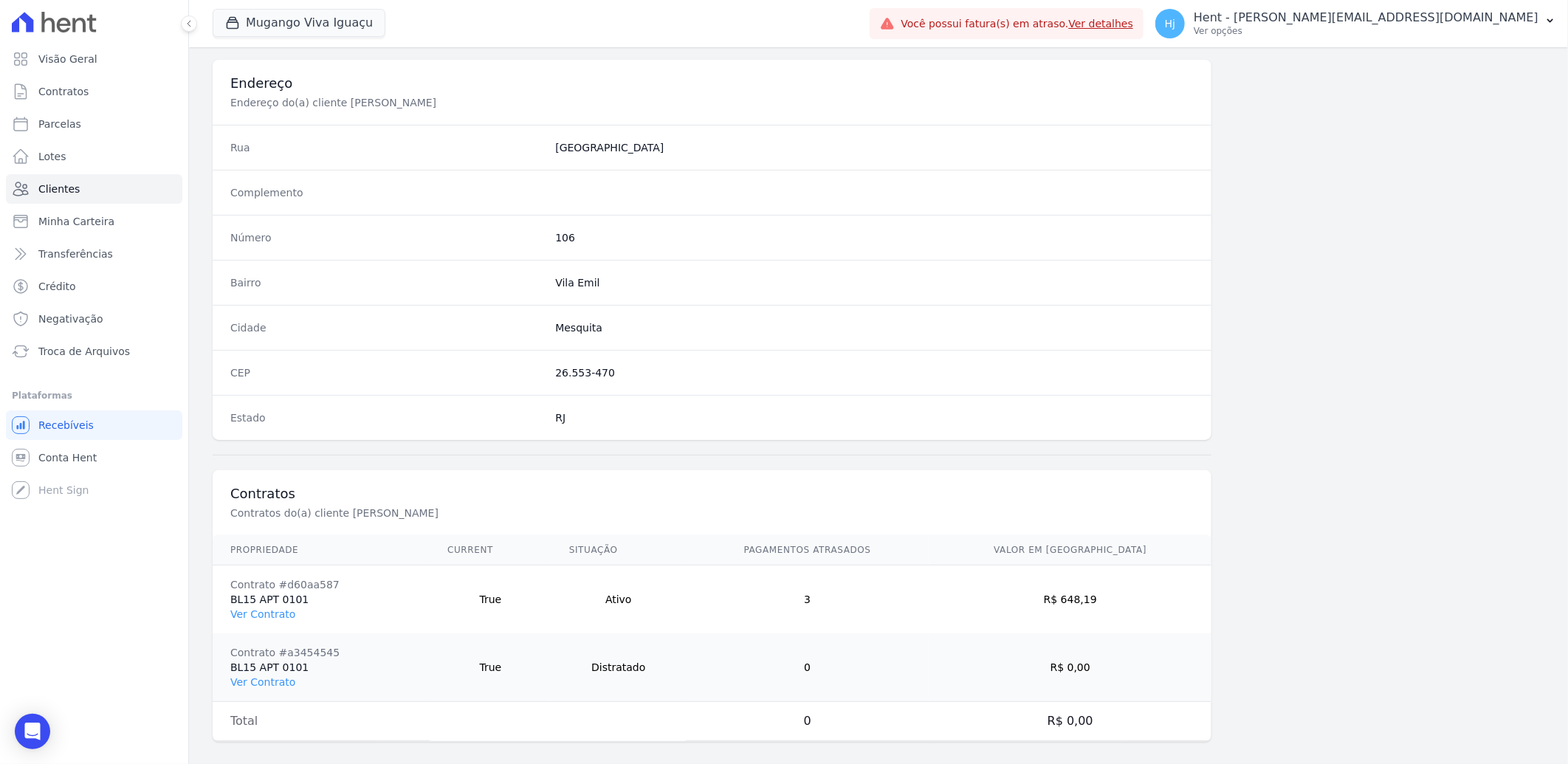
scroll to position [687, 0]
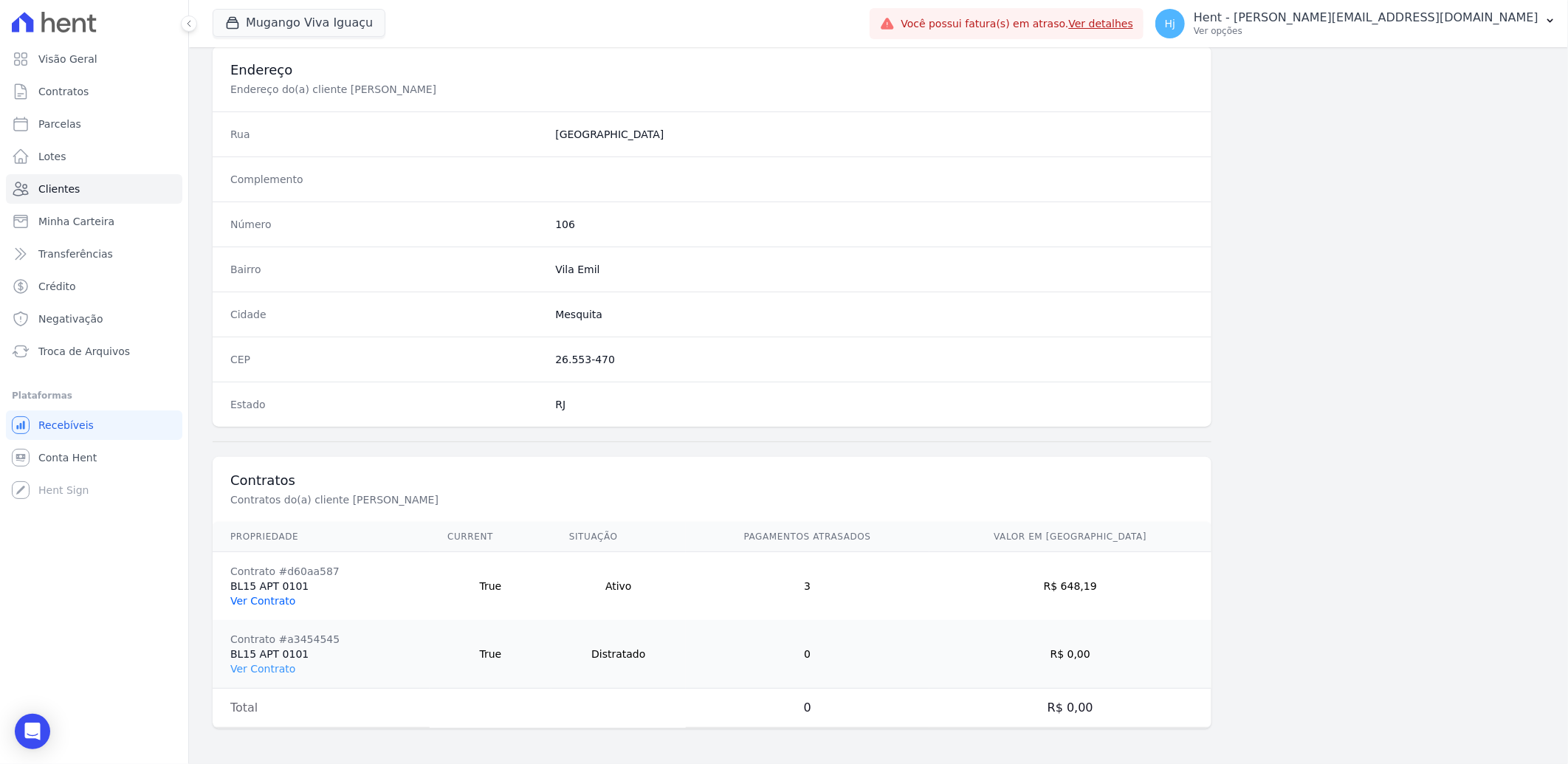
click at [263, 604] on link "Ver Contrato" at bounding box center [262, 601] width 65 height 12
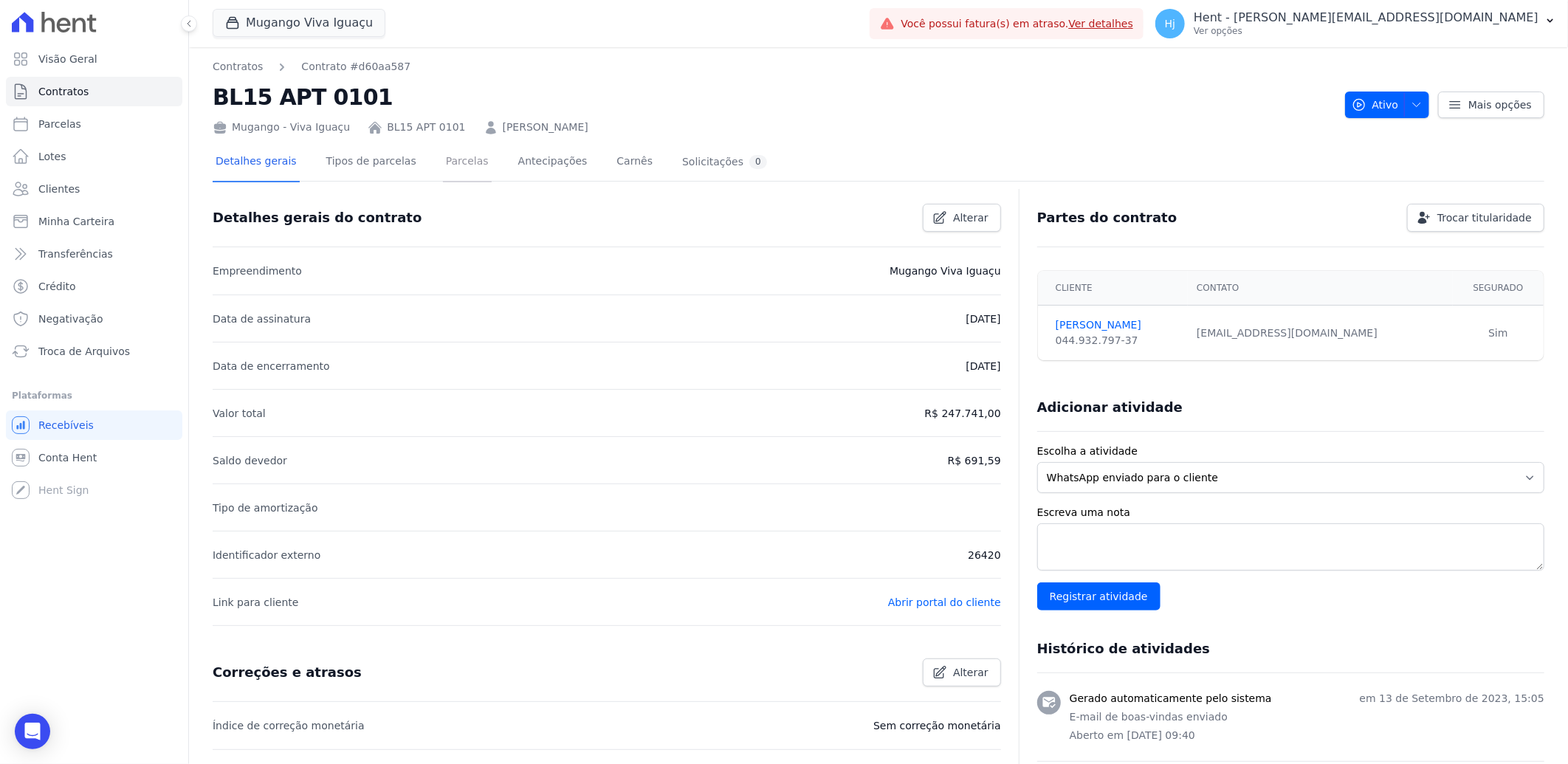
click at [442, 162] on link "Parcelas" at bounding box center [467, 162] width 49 height 39
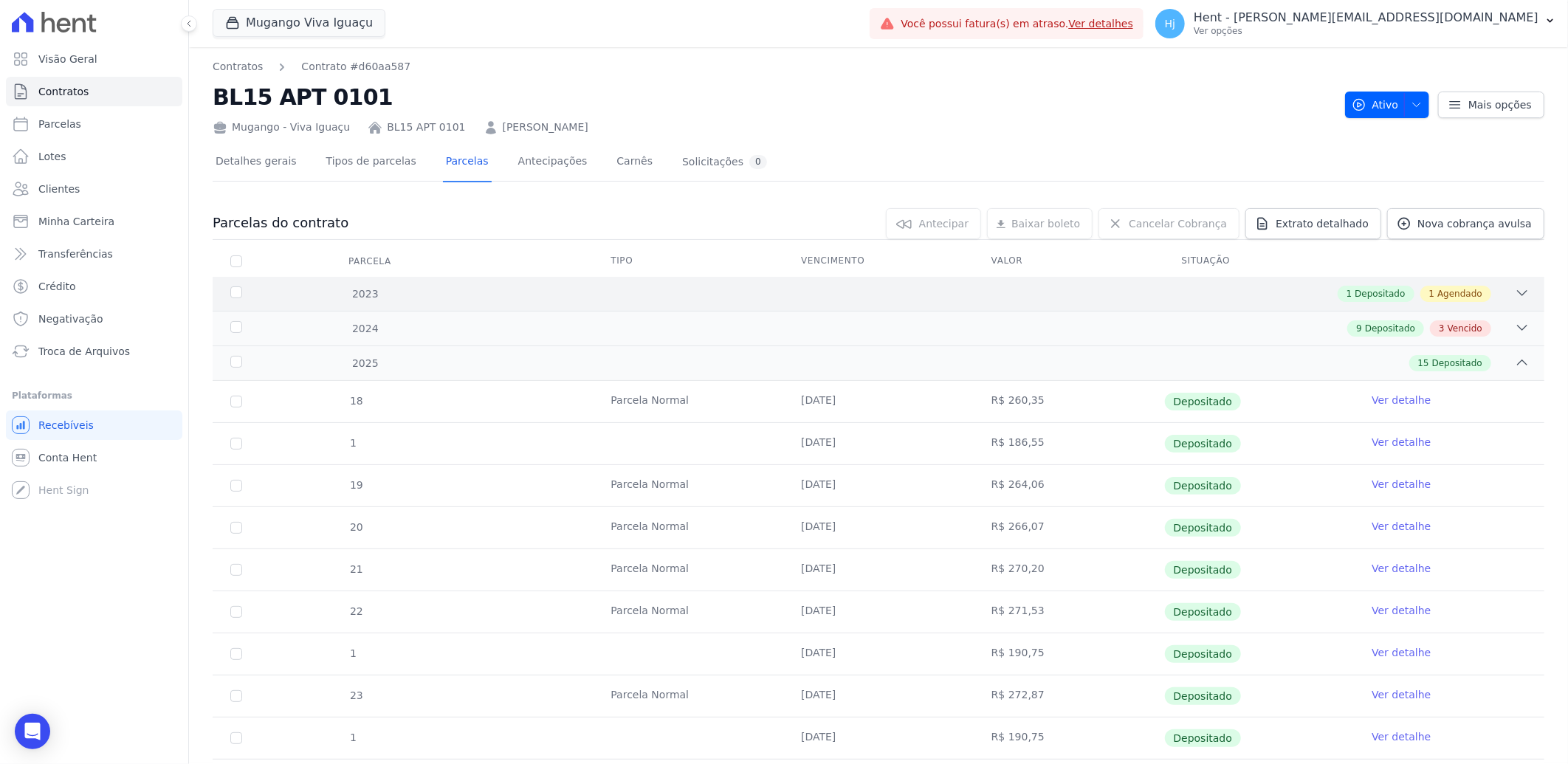
click at [1019, 290] on div "1 Depositado 1 Agendado" at bounding box center [943, 293] width 1171 height 16
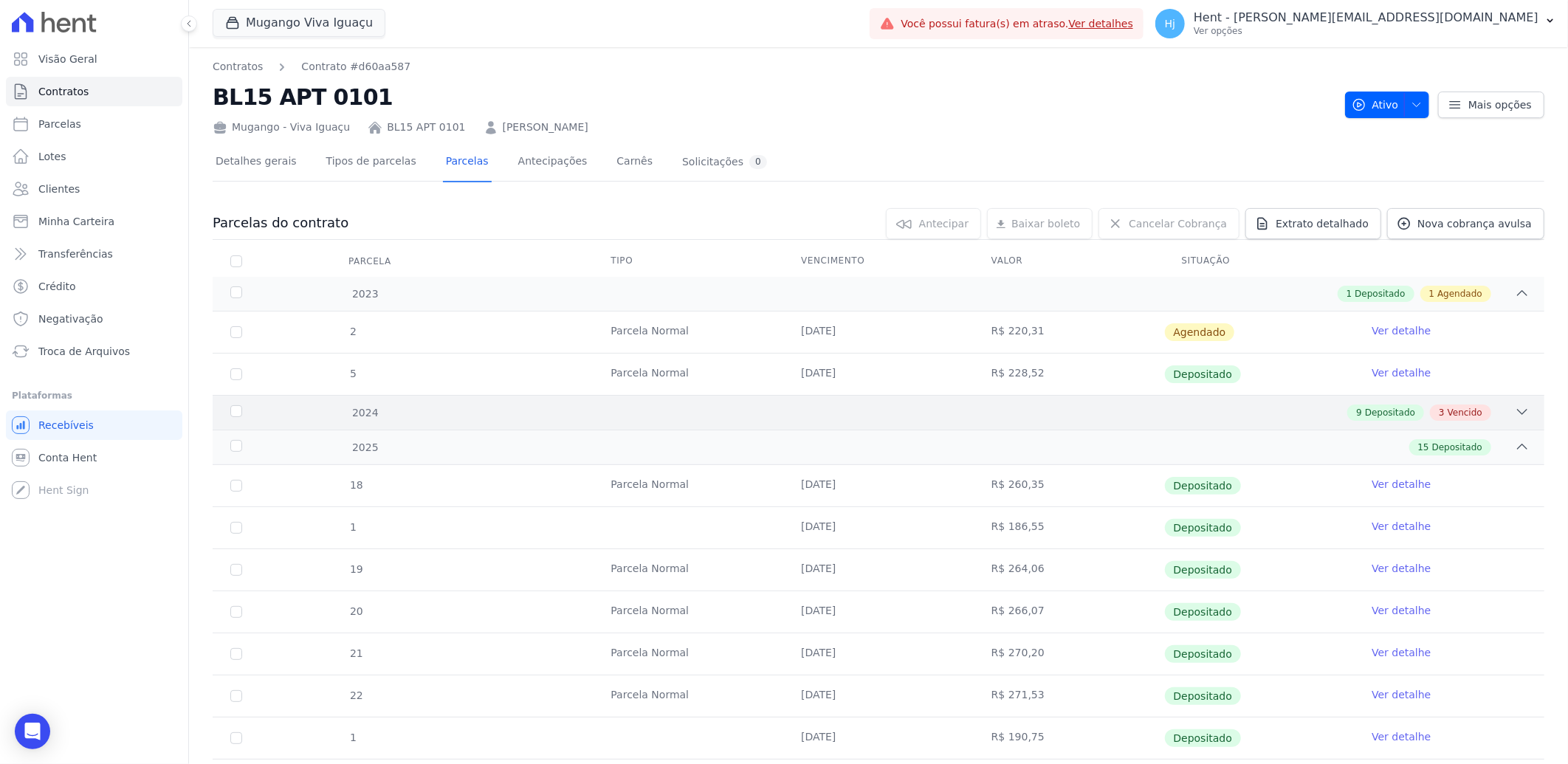
click at [990, 419] on div "9 Depositado 3 Vencido" at bounding box center [943, 412] width 1171 height 16
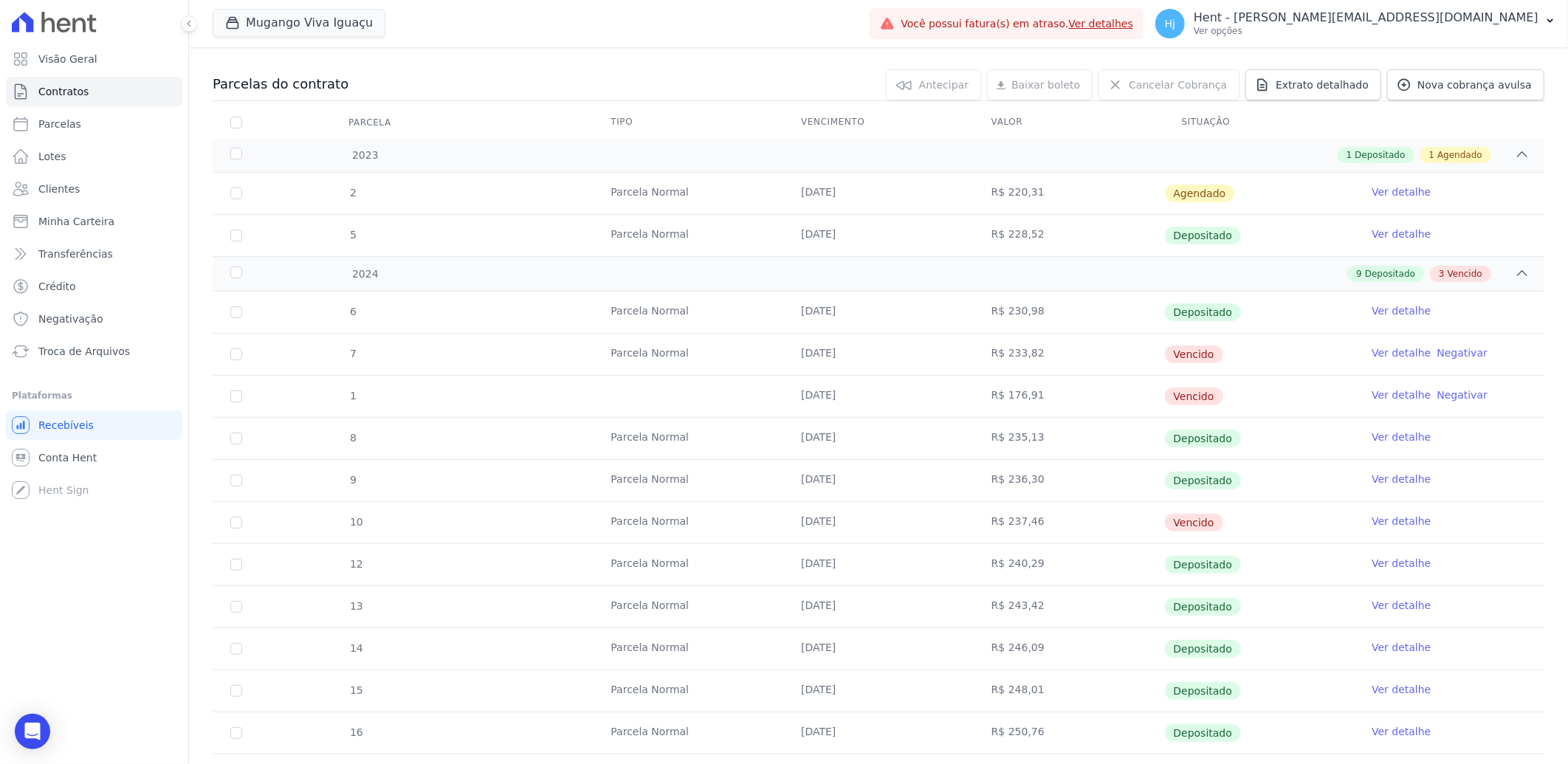
scroll to position [164, 0]
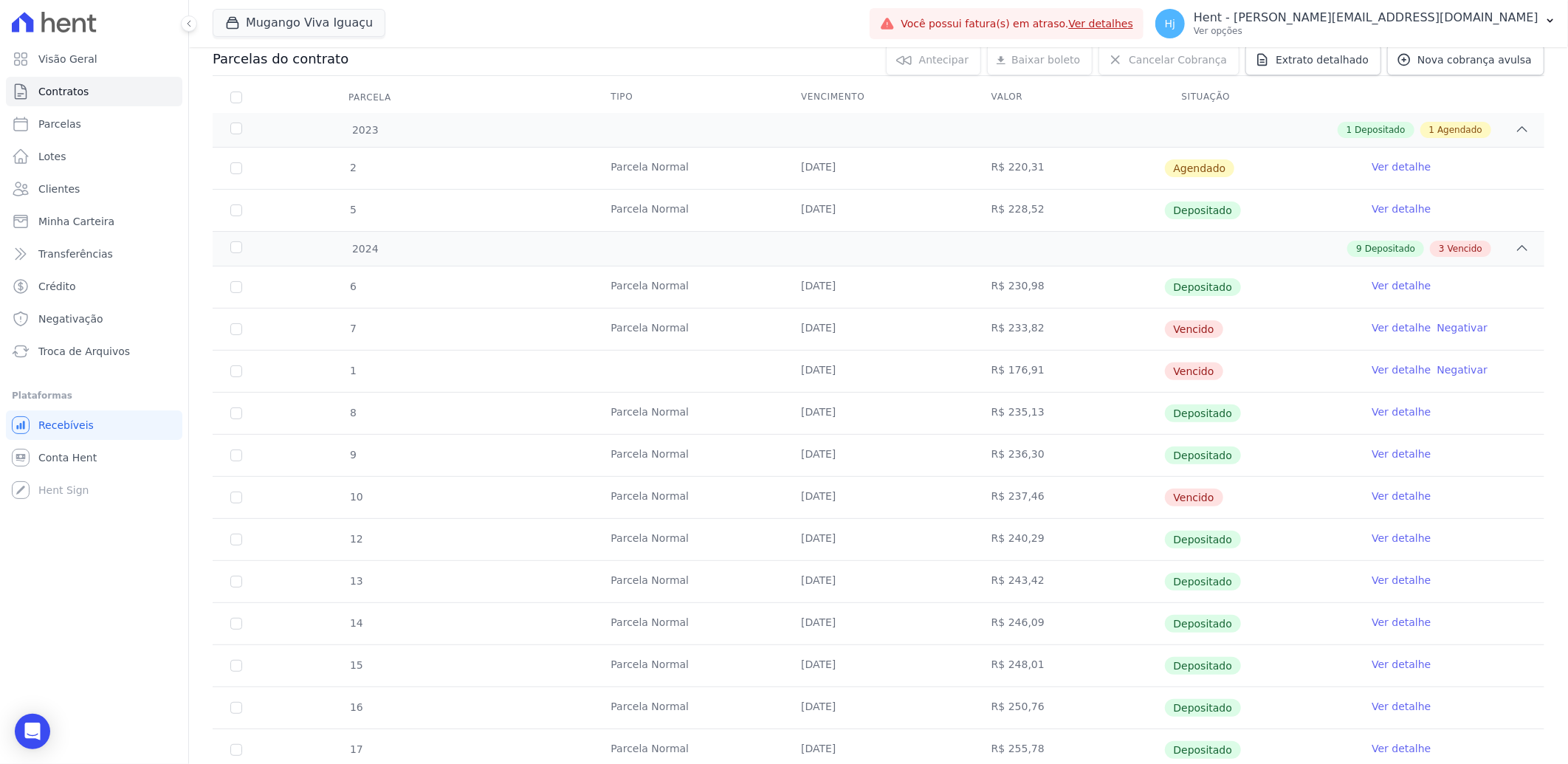
click at [1382, 324] on link "Ver detalhe" at bounding box center [1401, 328] width 59 height 15
click at [85, 194] on link "Clientes" at bounding box center [93, 189] width 176 height 29
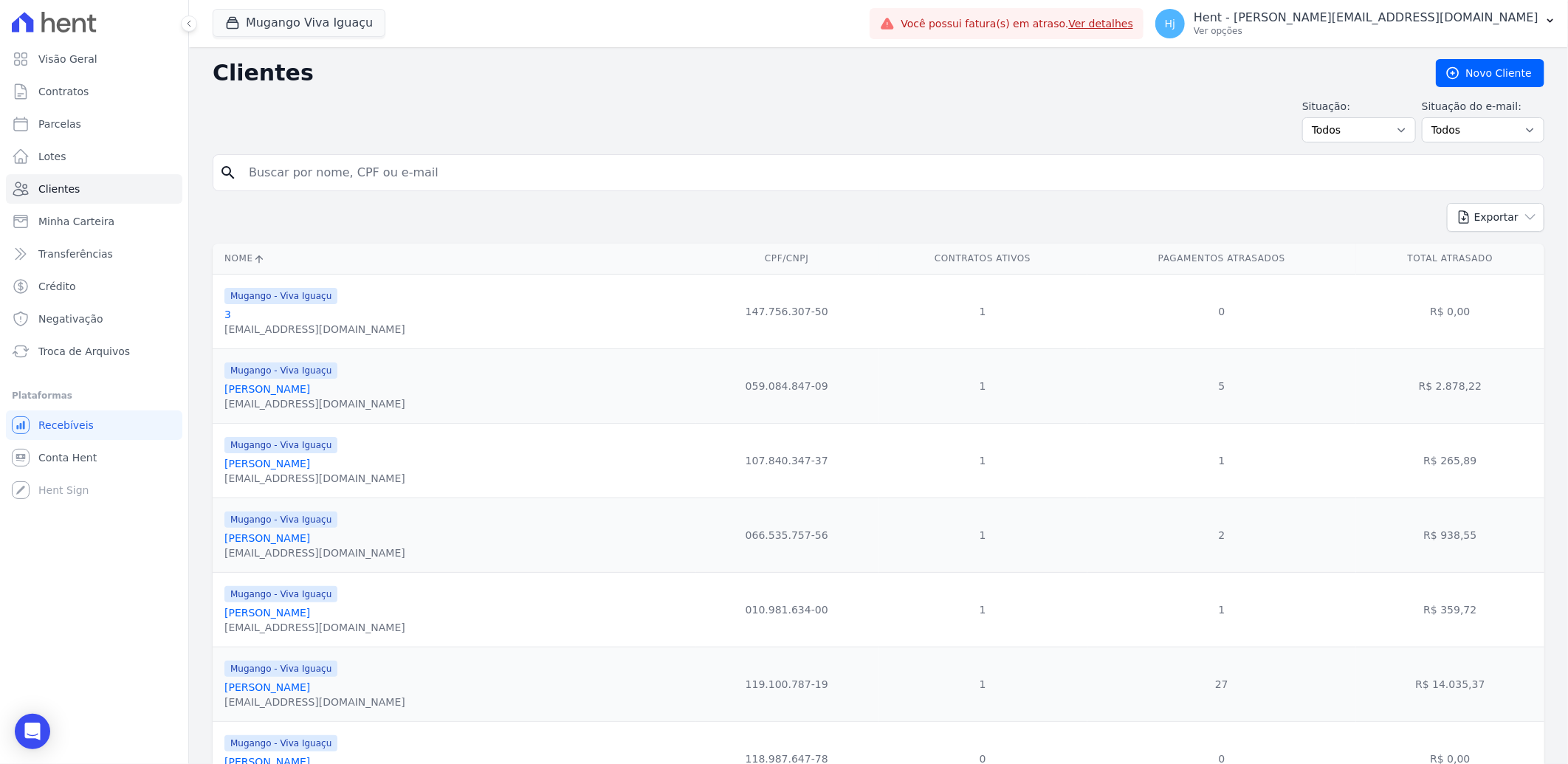
click at [337, 174] on input "search" at bounding box center [888, 172] width 1297 height 29
paste input "Wallace Henrique Viana"
type input "Wallace Henrique Viana"
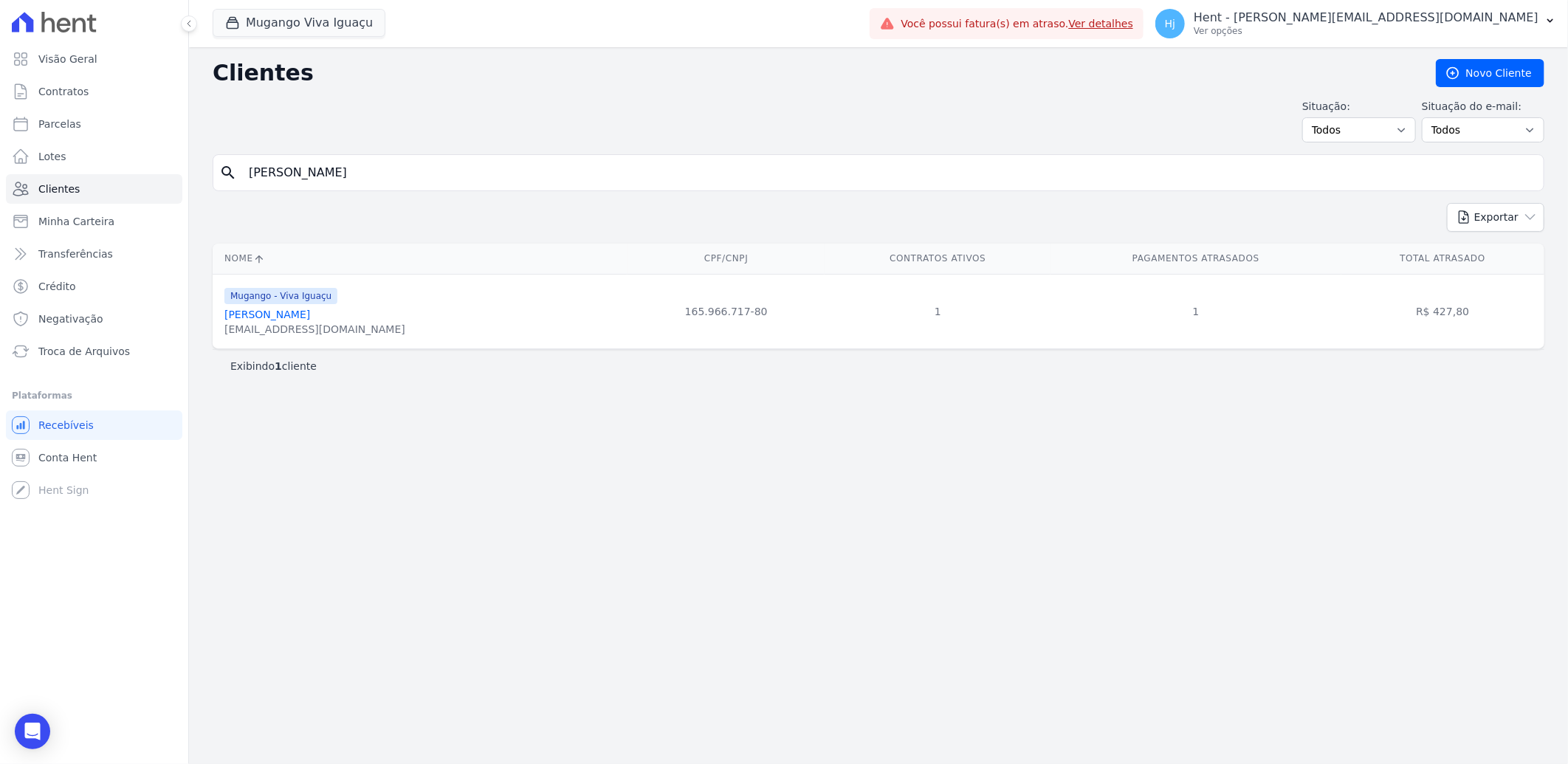
click at [284, 320] on link "Wallace Henrique Viana" at bounding box center [267, 314] width 86 height 12
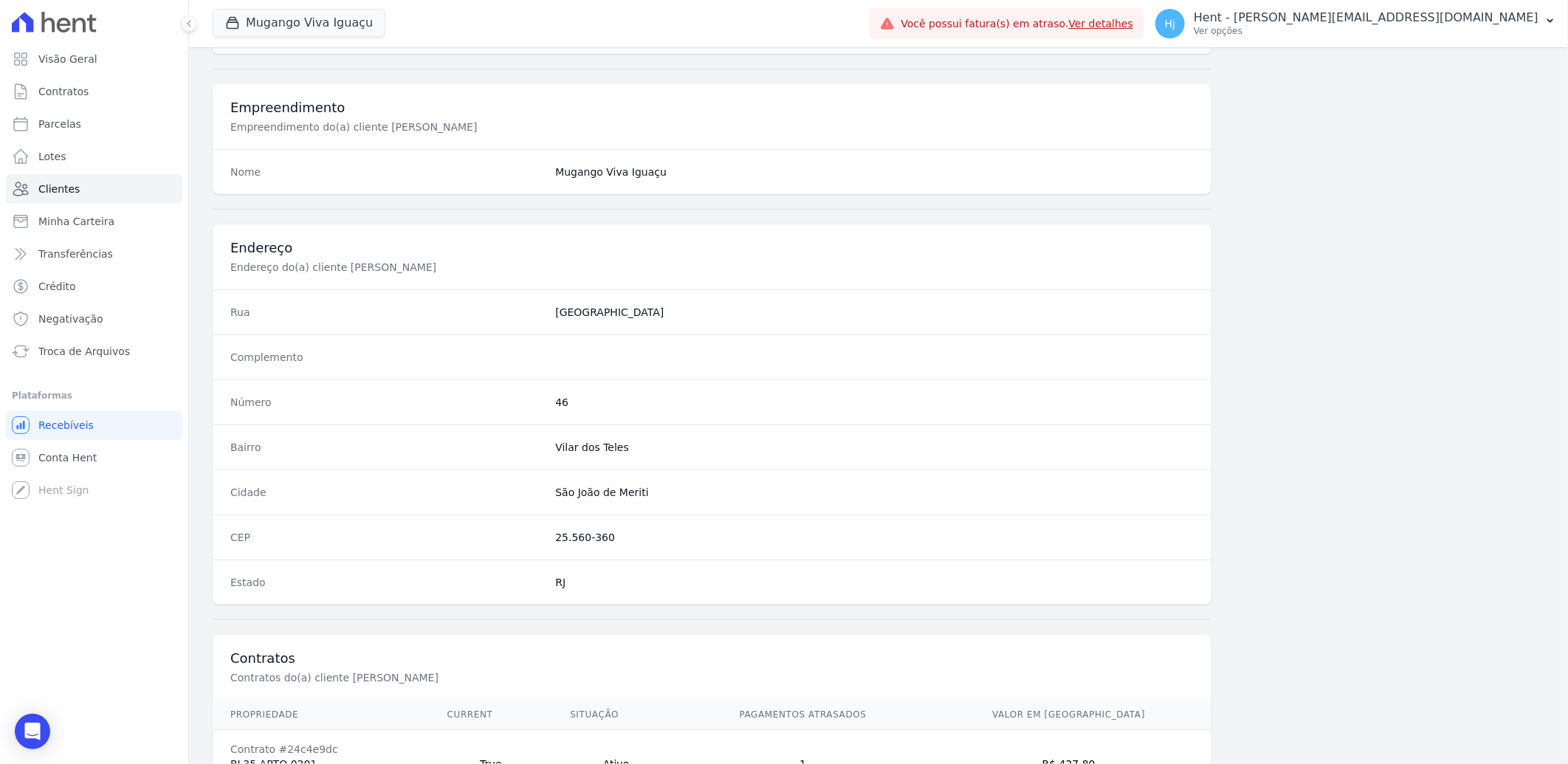
scroll to position [619, 0]
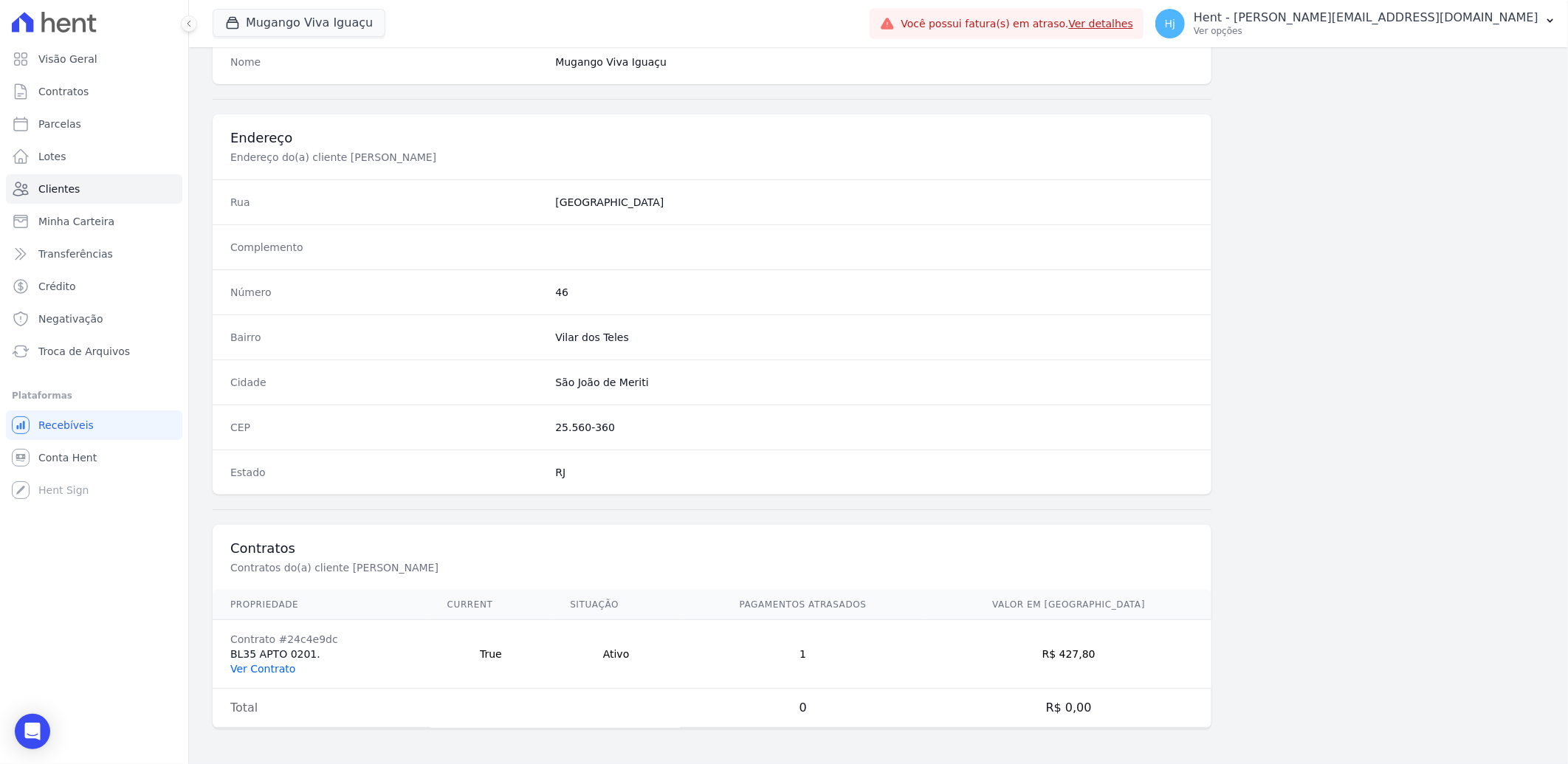
click at [260, 669] on link "Ver Contrato" at bounding box center [262, 669] width 65 height 12
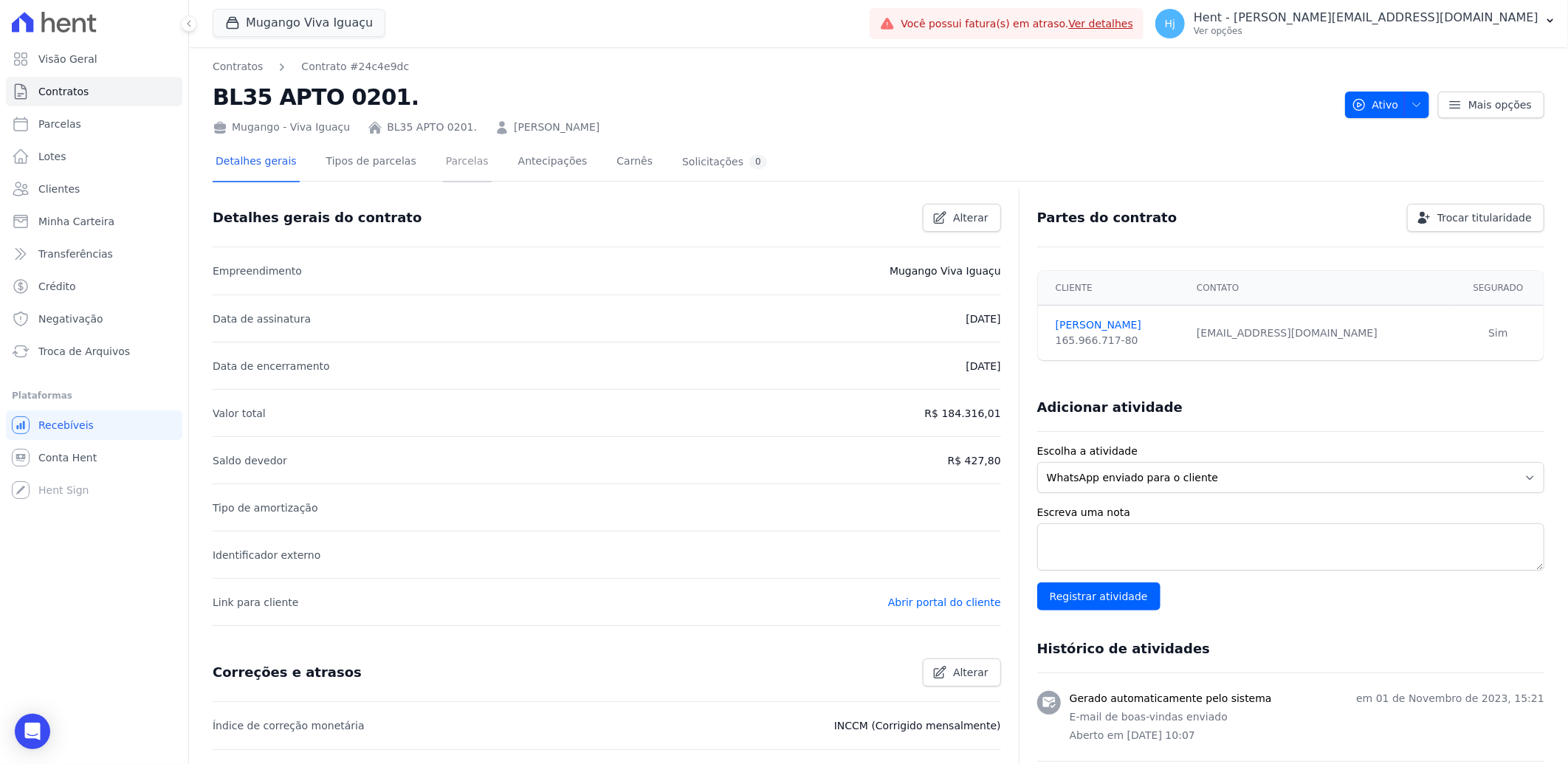
click at [445, 160] on link "Parcelas" at bounding box center [467, 162] width 49 height 39
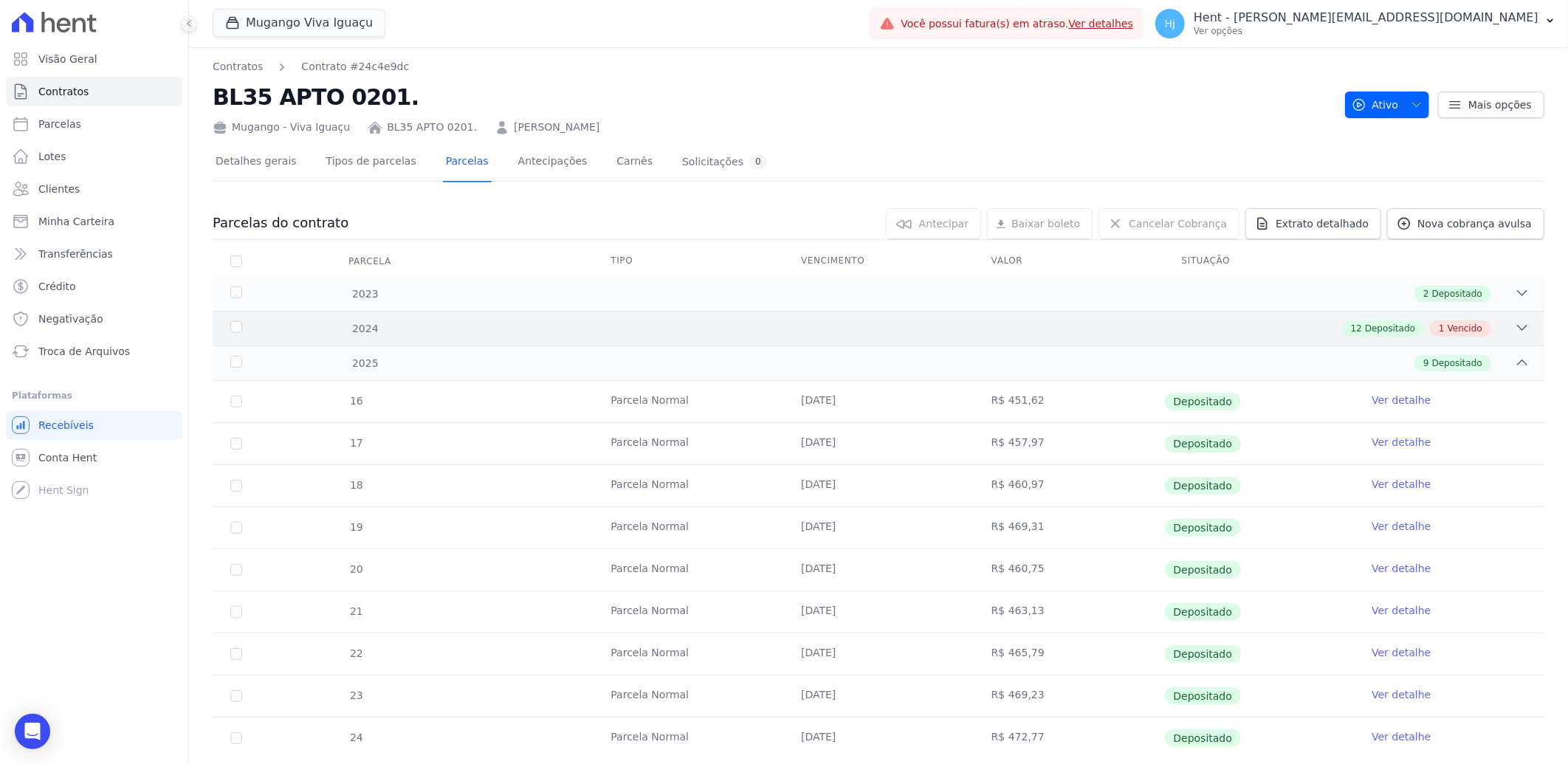
click at [912, 337] on div "2024 12 Depositado 1 Vencido" at bounding box center [877, 327] width 1331 height 35
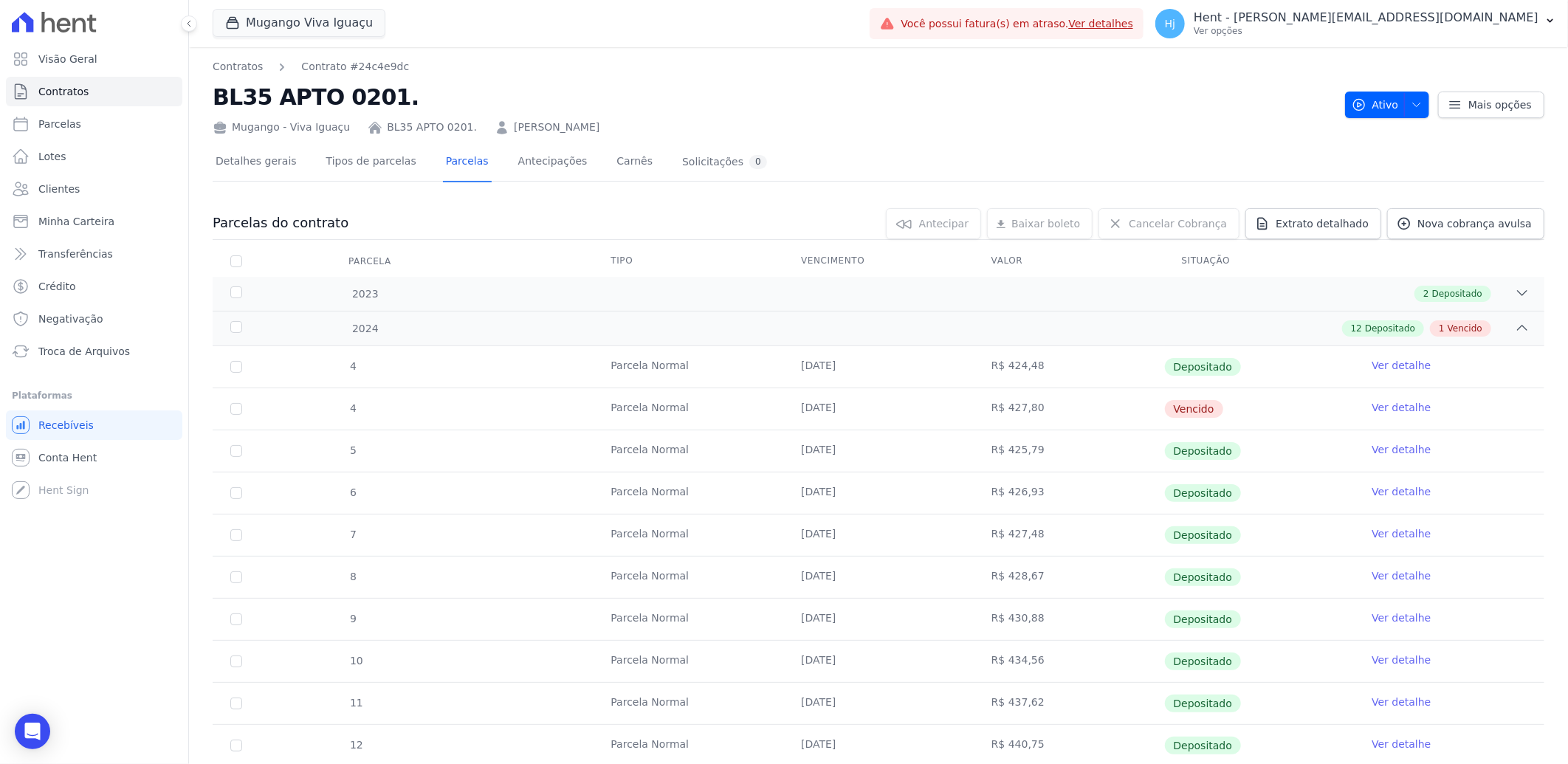
click at [1381, 406] on link "Ver detalhe" at bounding box center [1401, 407] width 59 height 15
click at [66, 189] on span "Clientes" at bounding box center [59, 189] width 42 height 15
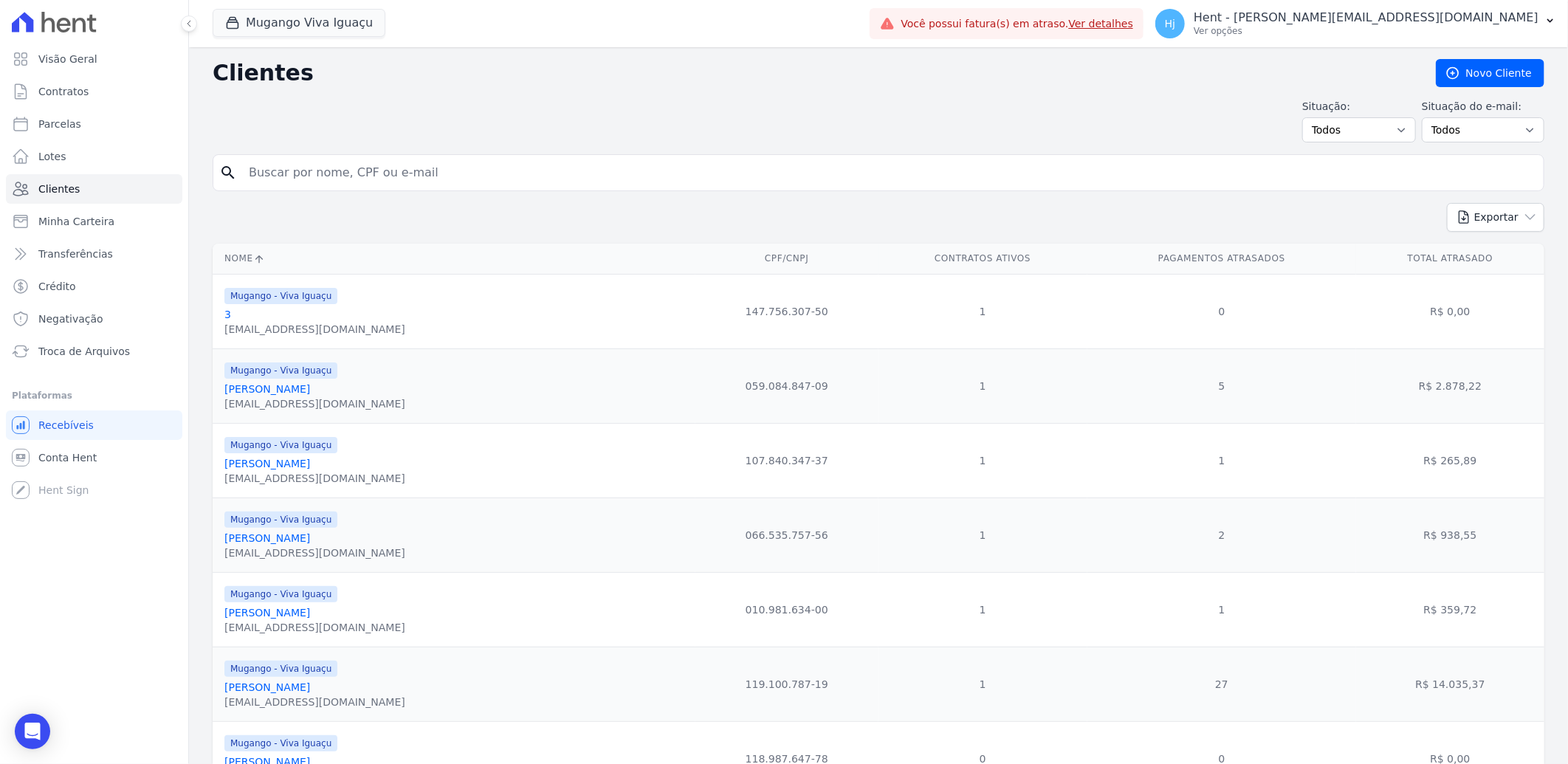
click at [345, 172] on input "search" at bounding box center [888, 172] width 1297 height 29
paste input "Atemilton Da Conceicao Filho"
type input "Atemilton Da Conceicao Filho"
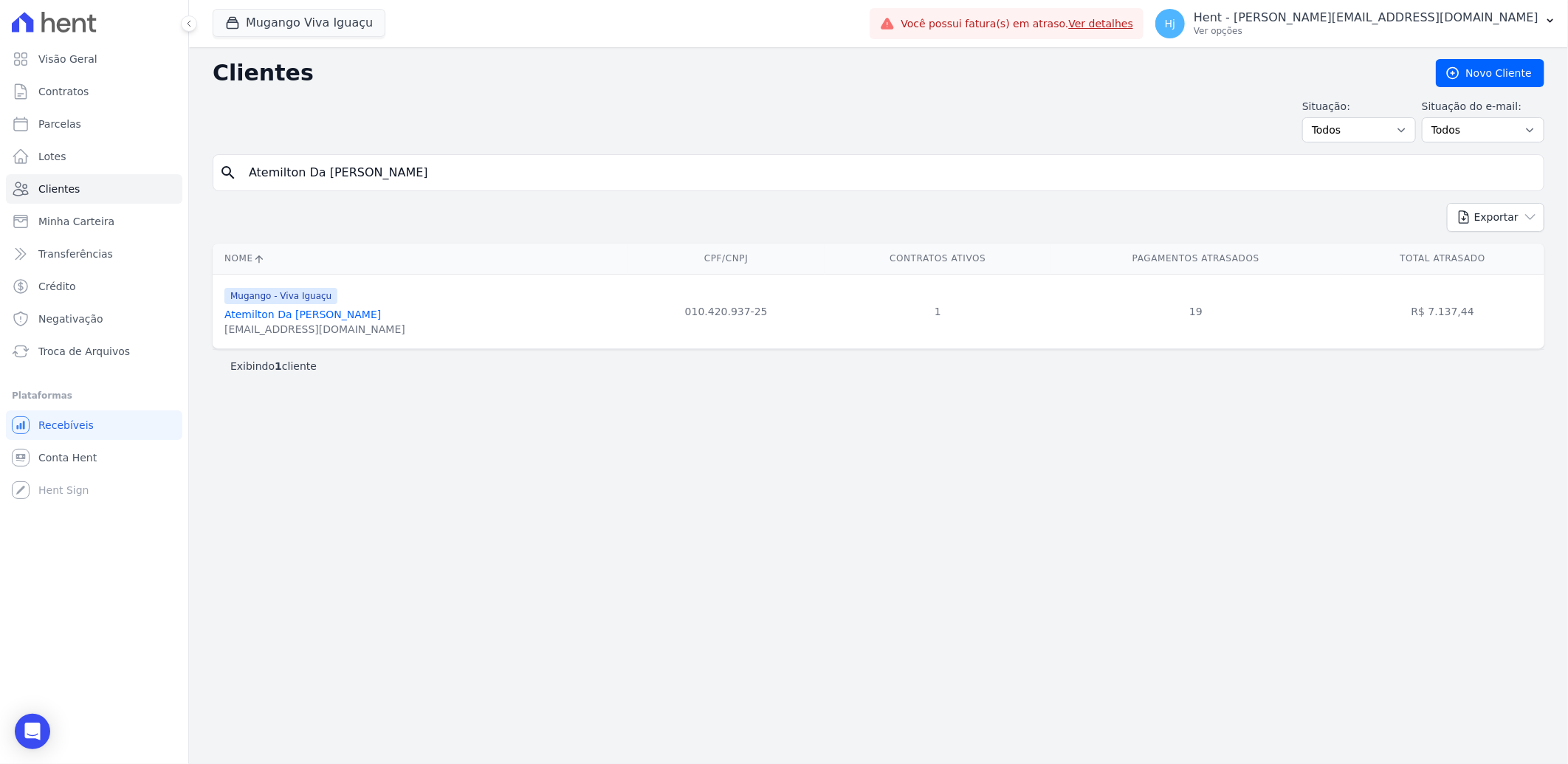
click at [315, 320] on link "Atemilton Da Conceicao Filho" at bounding box center [303, 314] width 157 height 12
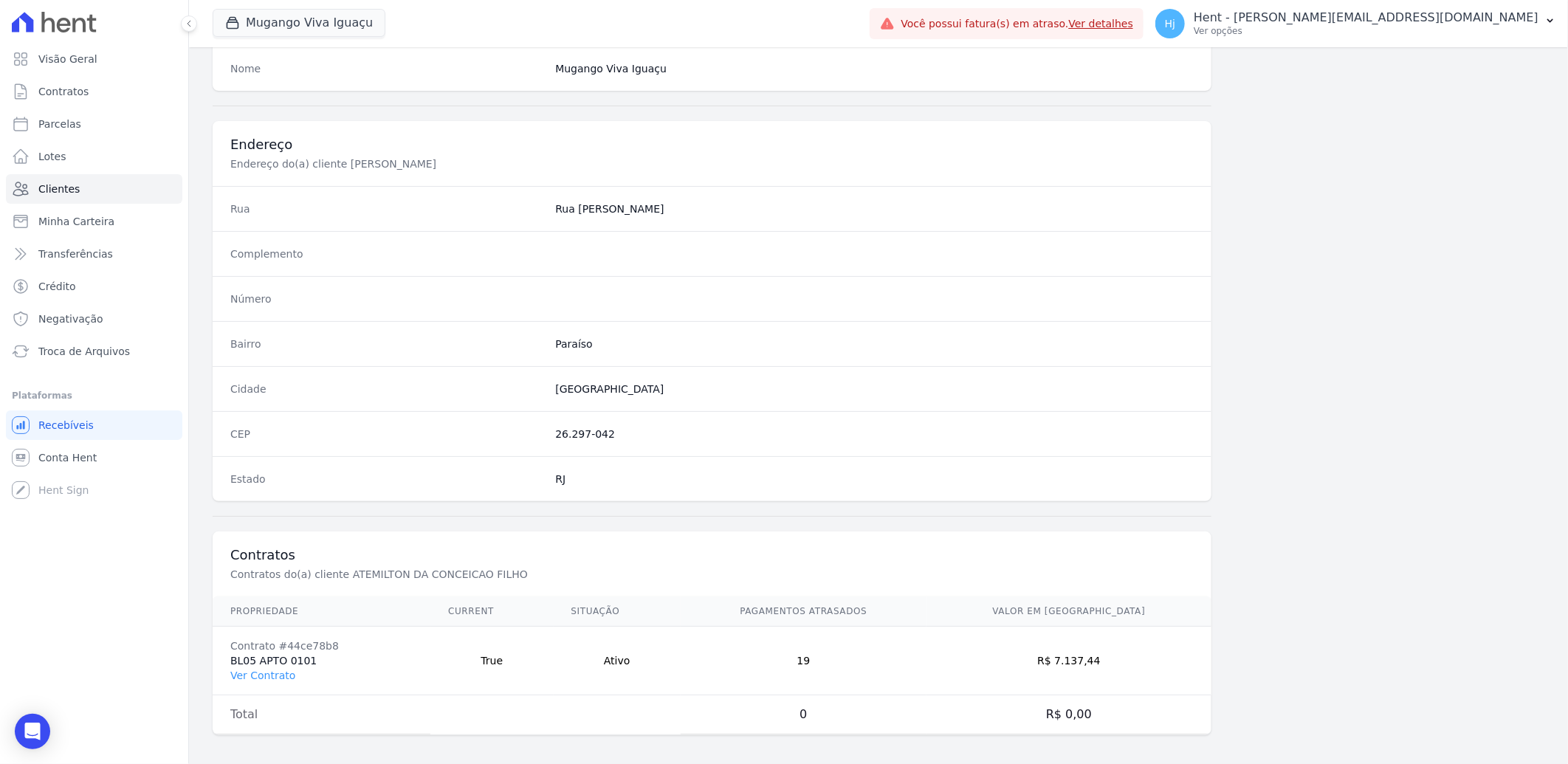
scroll to position [619, 0]
click at [252, 669] on link "Ver Contrato" at bounding box center [262, 669] width 65 height 12
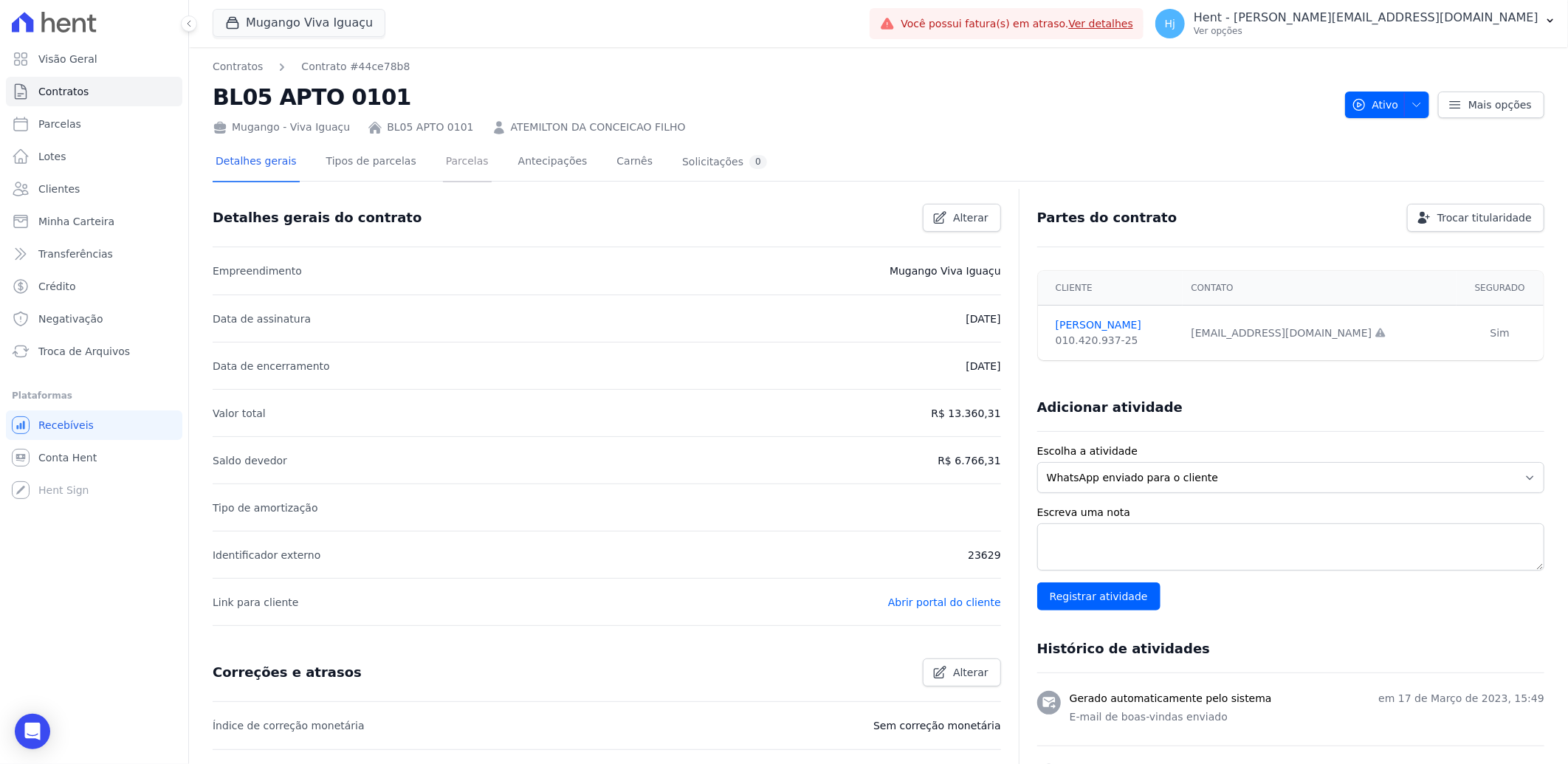
click at [446, 167] on link "Parcelas" at bounding box center [467, 162] width 49 height 39
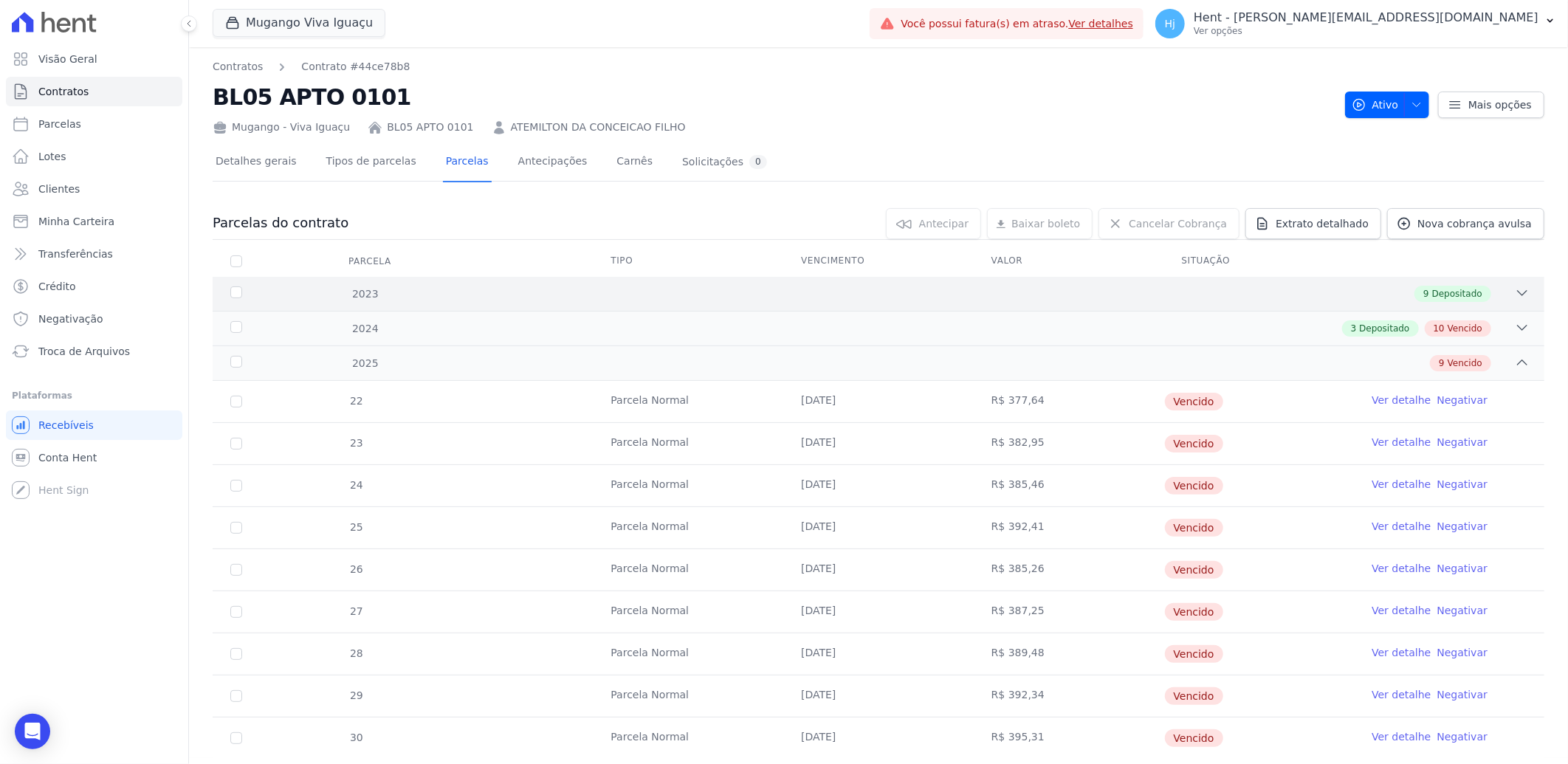
click at [941, 288] on div "9 Depositado" at bounding box center [943, 293] width 1171 height 16
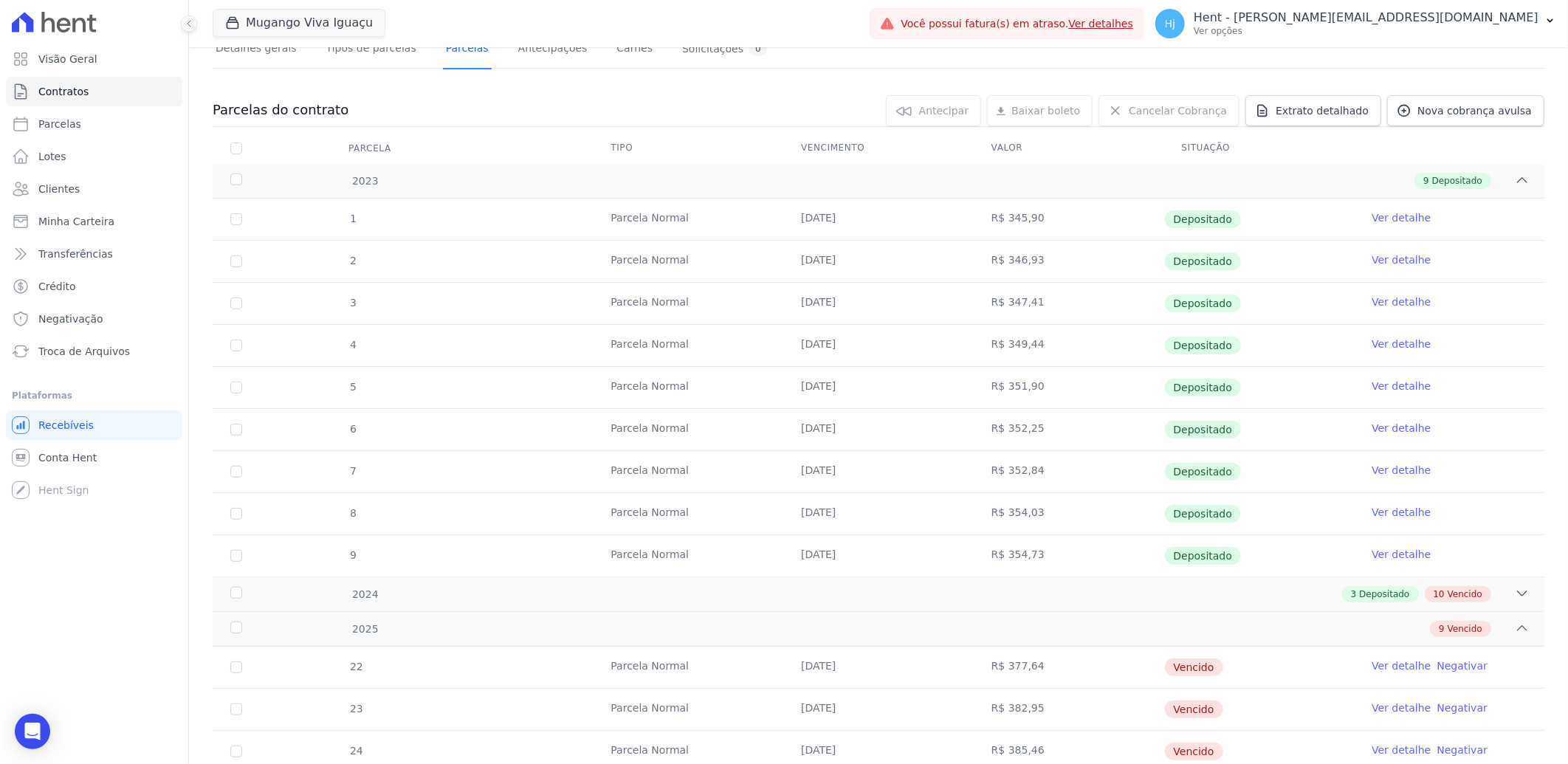
scroll to position [327, 0]
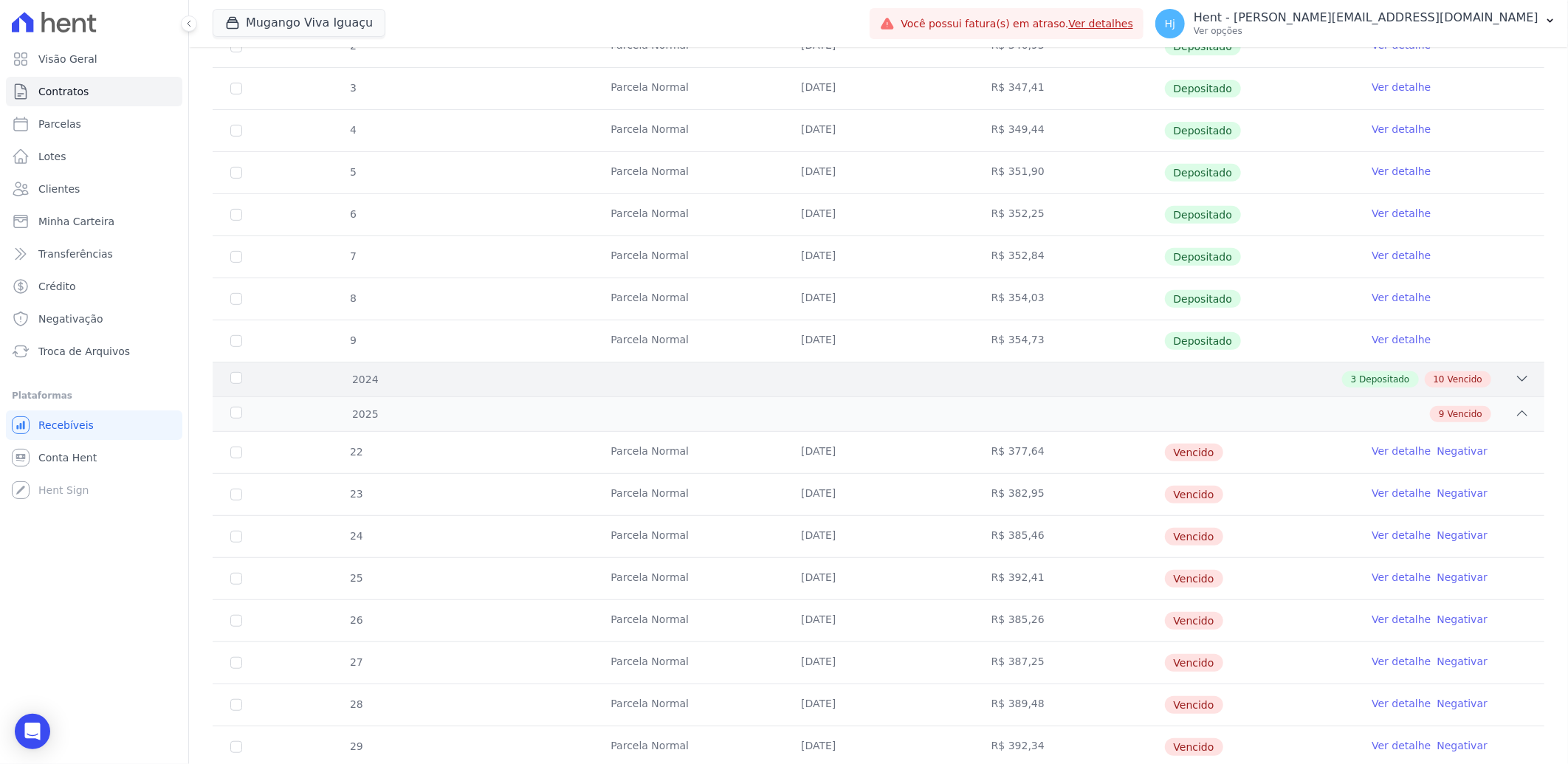
click at [1214, 378] on div "3 Depositado 10 Vencido" at bounding box center [943, 379] width 1171 height 16
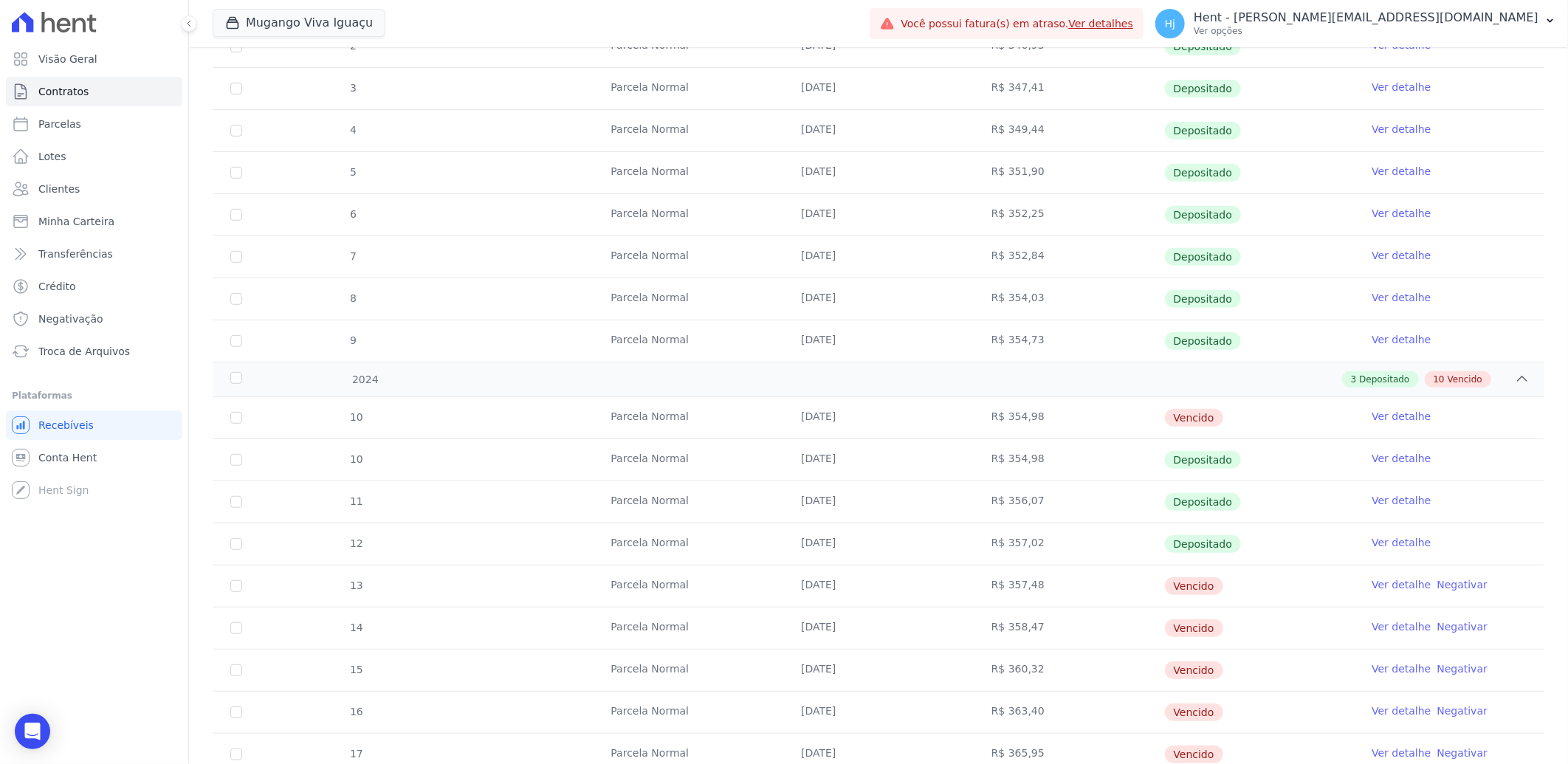
scroll to position [409, 0]
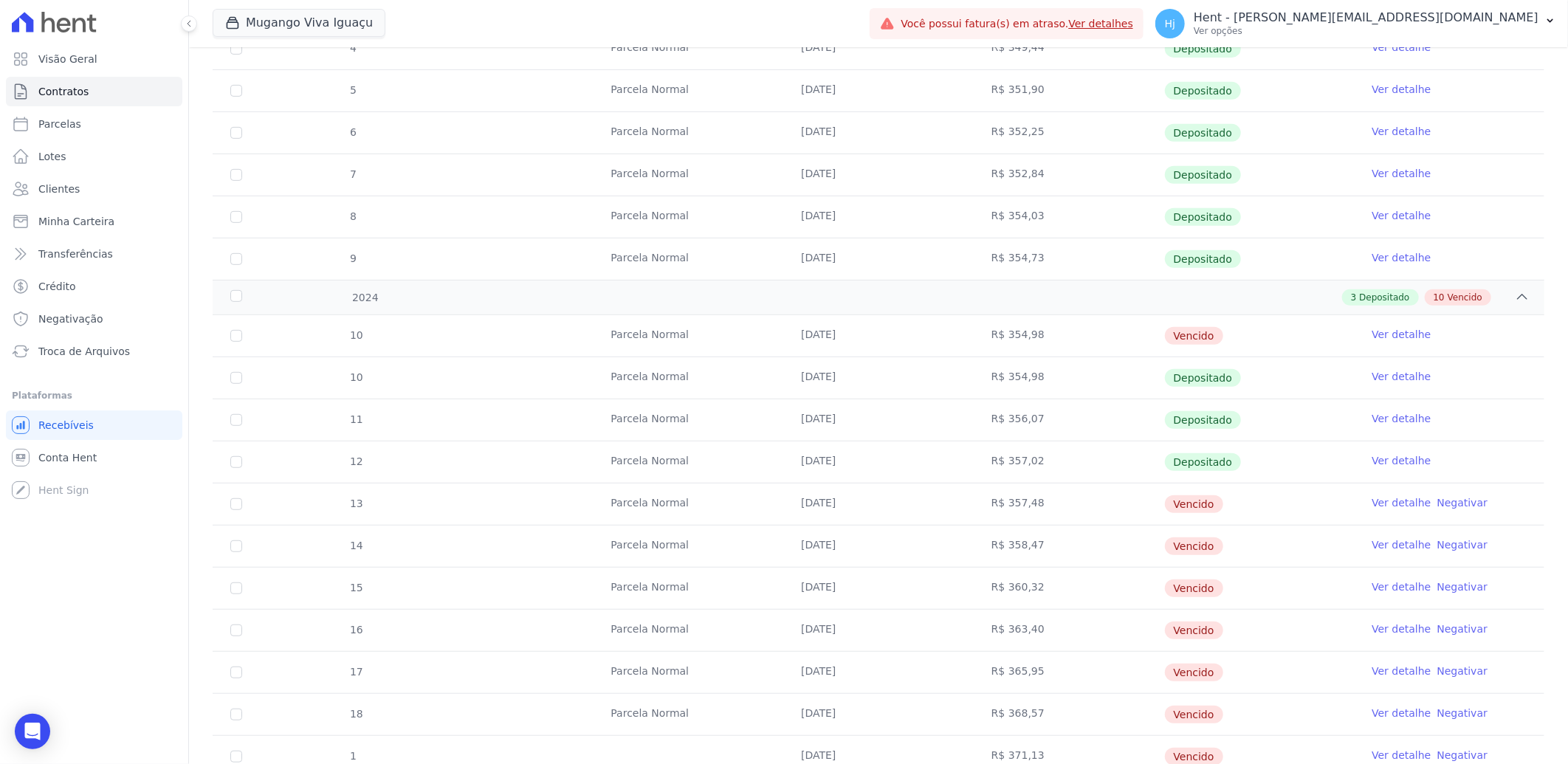
drag, startPoint x: 1395, startPoint y: 506, endPoint x: 1356, endPoint y: 520, distance: 41.4
click at [1393, 506] on link "Ver detalhe" at bounding box center [1401, 503] width 59 height 15
click at [71, 183] on span "Clientes" at bounding box center [59, 189] width 42 height 15
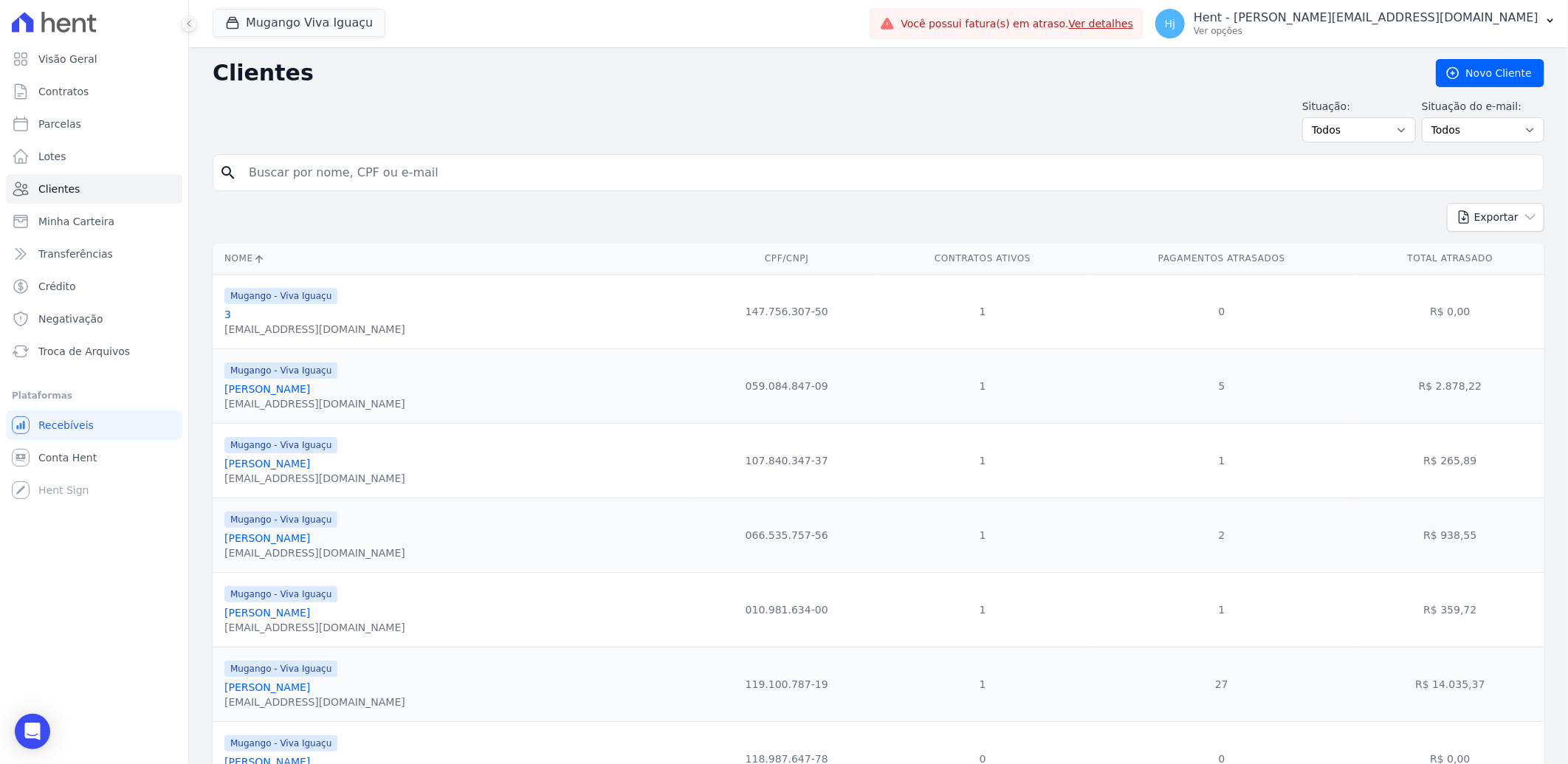
click at [293, 174] on input "search" at bounding box center [888, 172] width 1297 height 29
paste input "Flavio Camilie Dos Reis Junior"
type input "Flavio Camilie Dos Reis Junior"
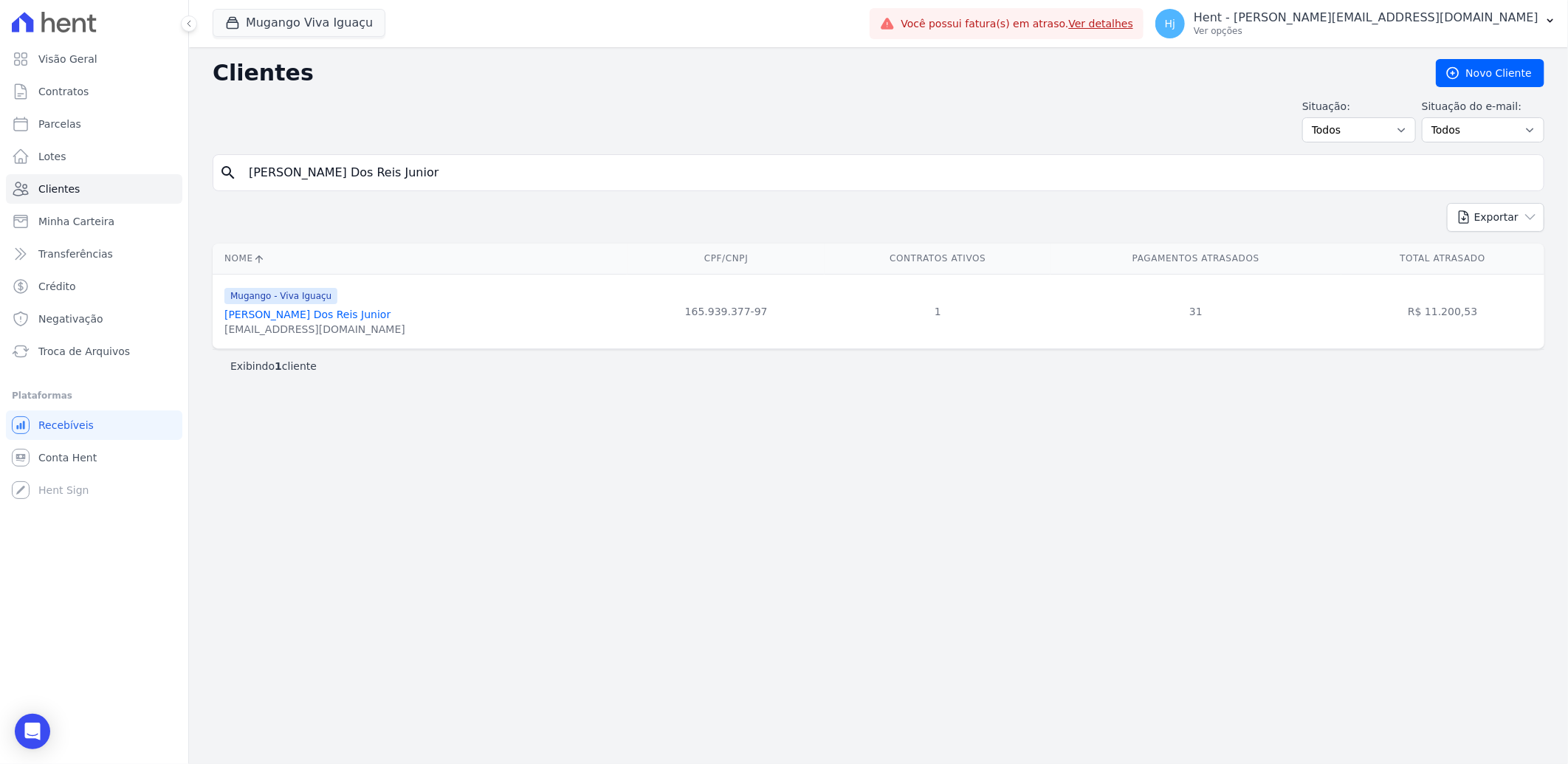
click at [293, 316] on link "Flavio Camilie Dos Reis Junior" at bounding box center [308, 314] width 166 height 12
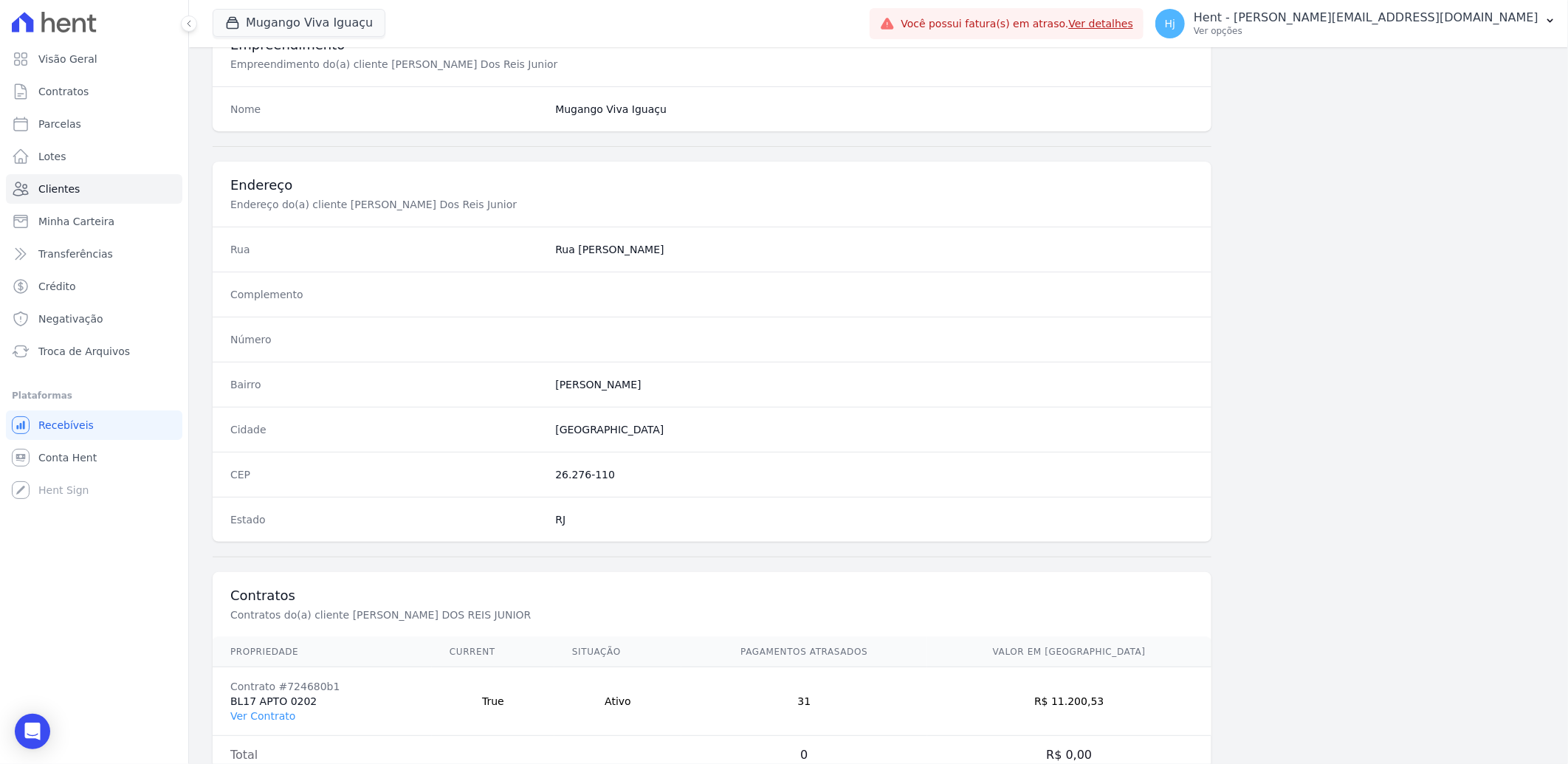
scroll to position [619, 0]
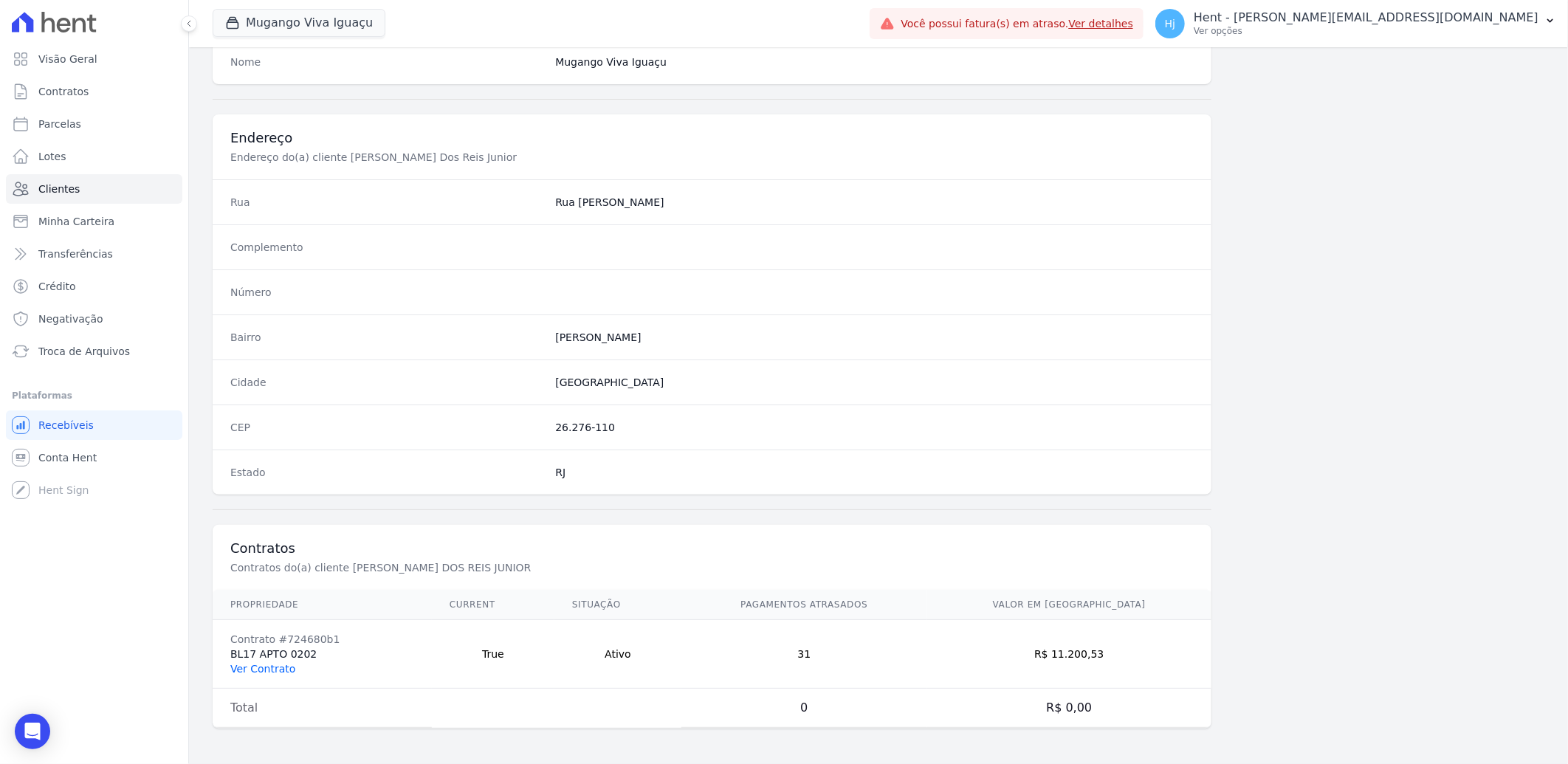
click at [270, 666] on link "Ver Contrato" at bounding box center [262, 669] width 65 height 12
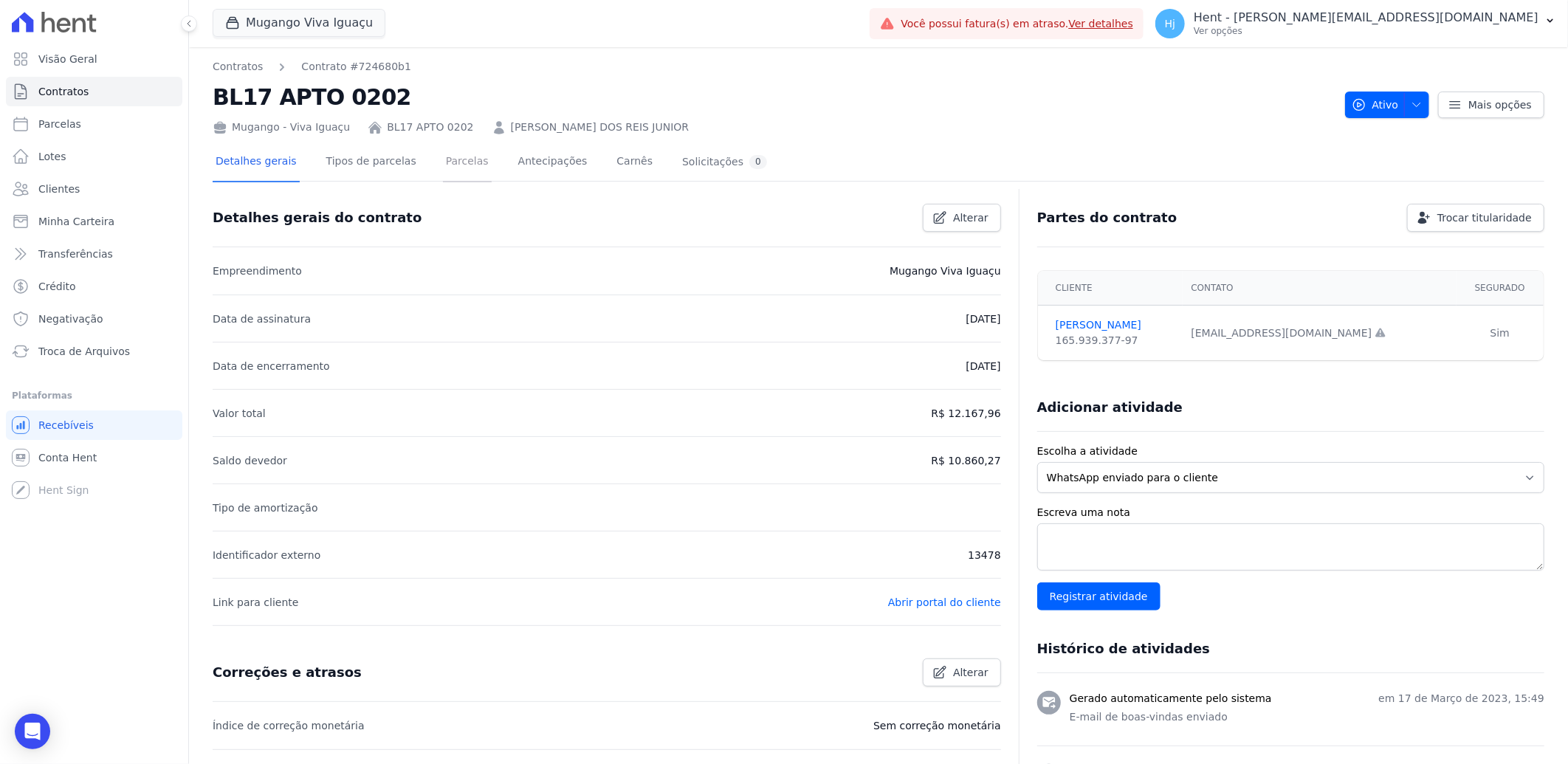
click at [442, 162] on link "Parcelas" at bounding box center [467, 162] width 49 height 39
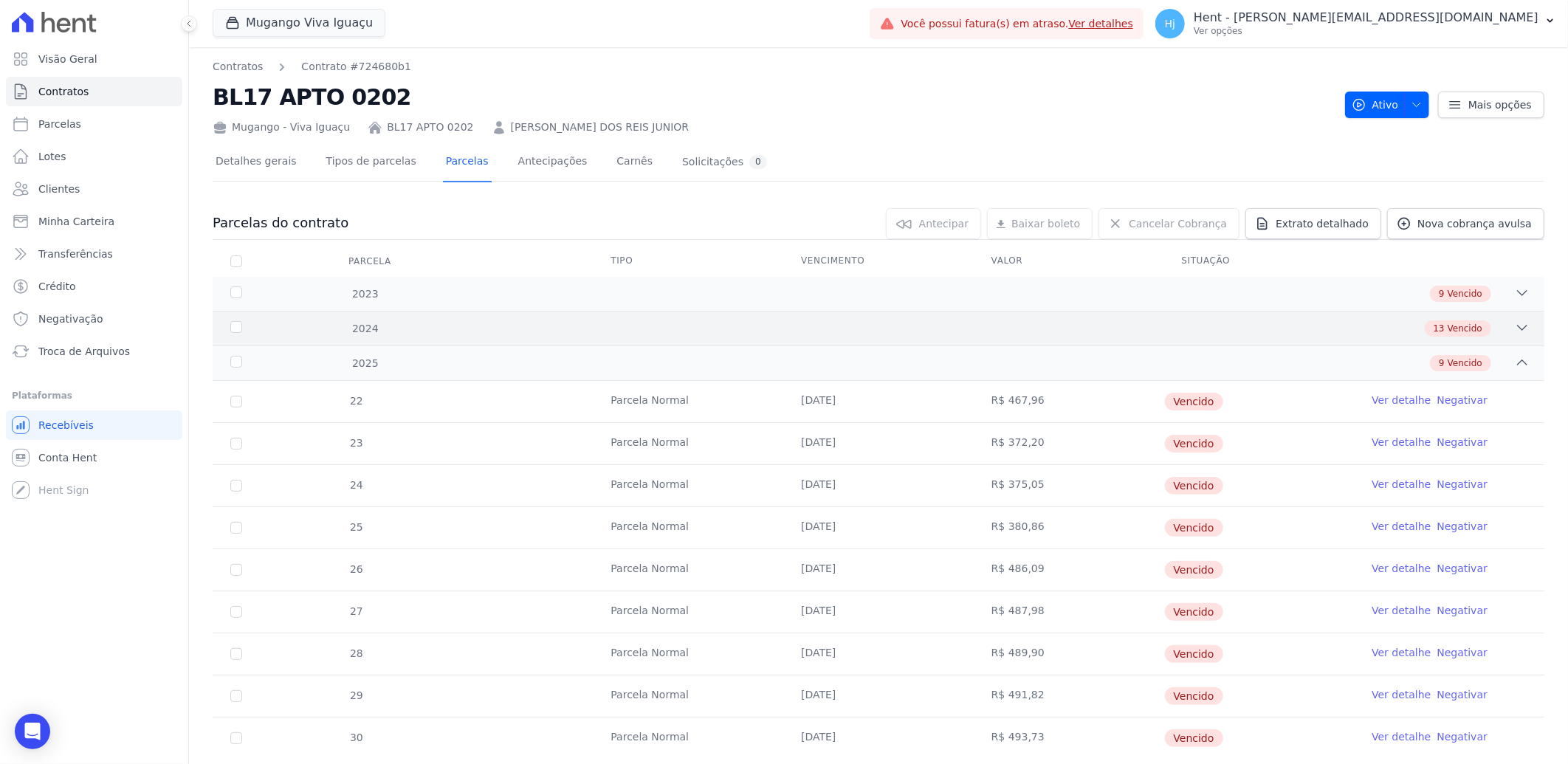
click at [912, 310] on div "2024 13 Vencido" at bounding box center [877, 327] width 1331 height 35
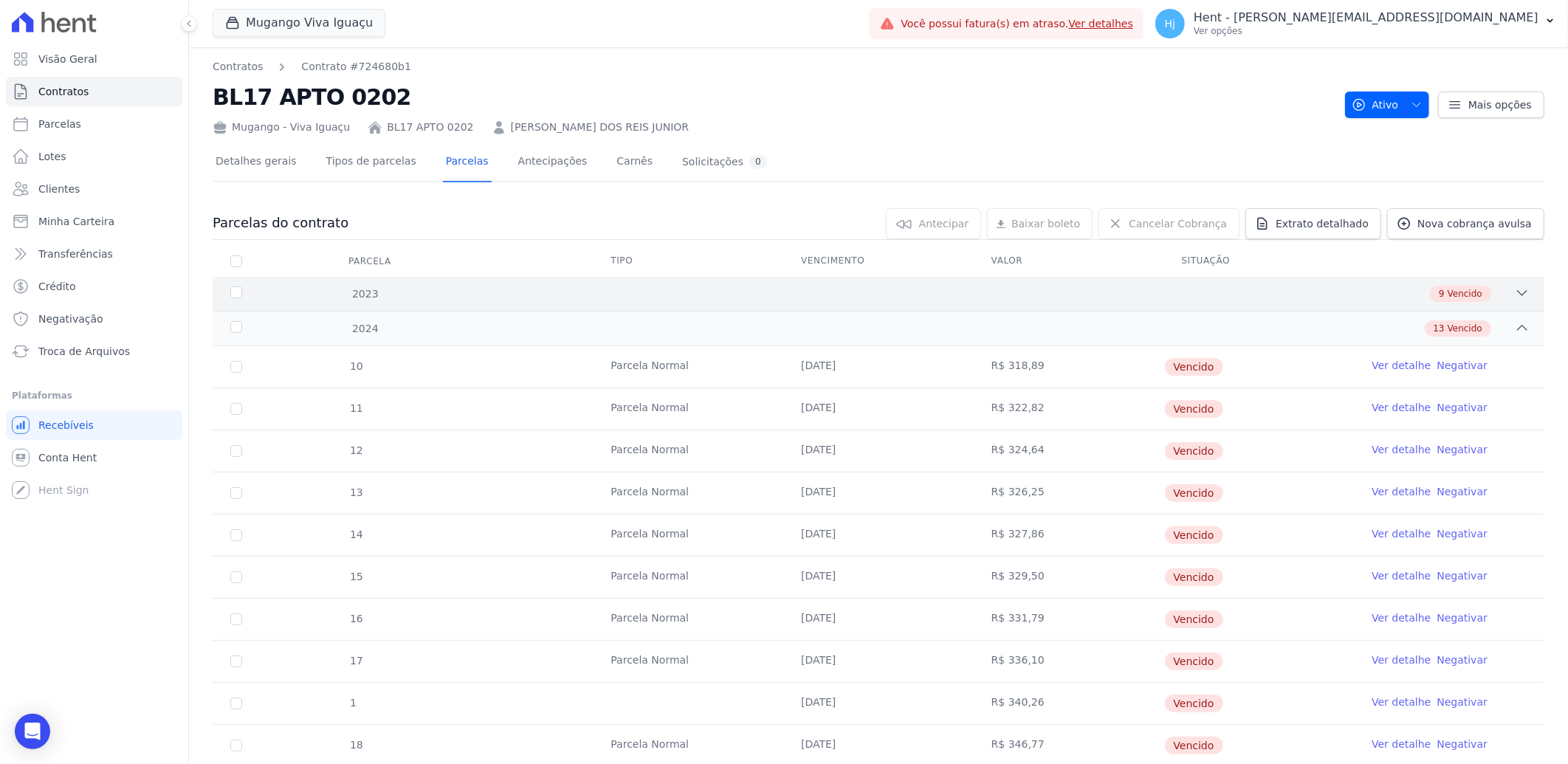
click at [903, 300] on div "9 Vencido" at bounding box center [943, 293] width 1171 height 16
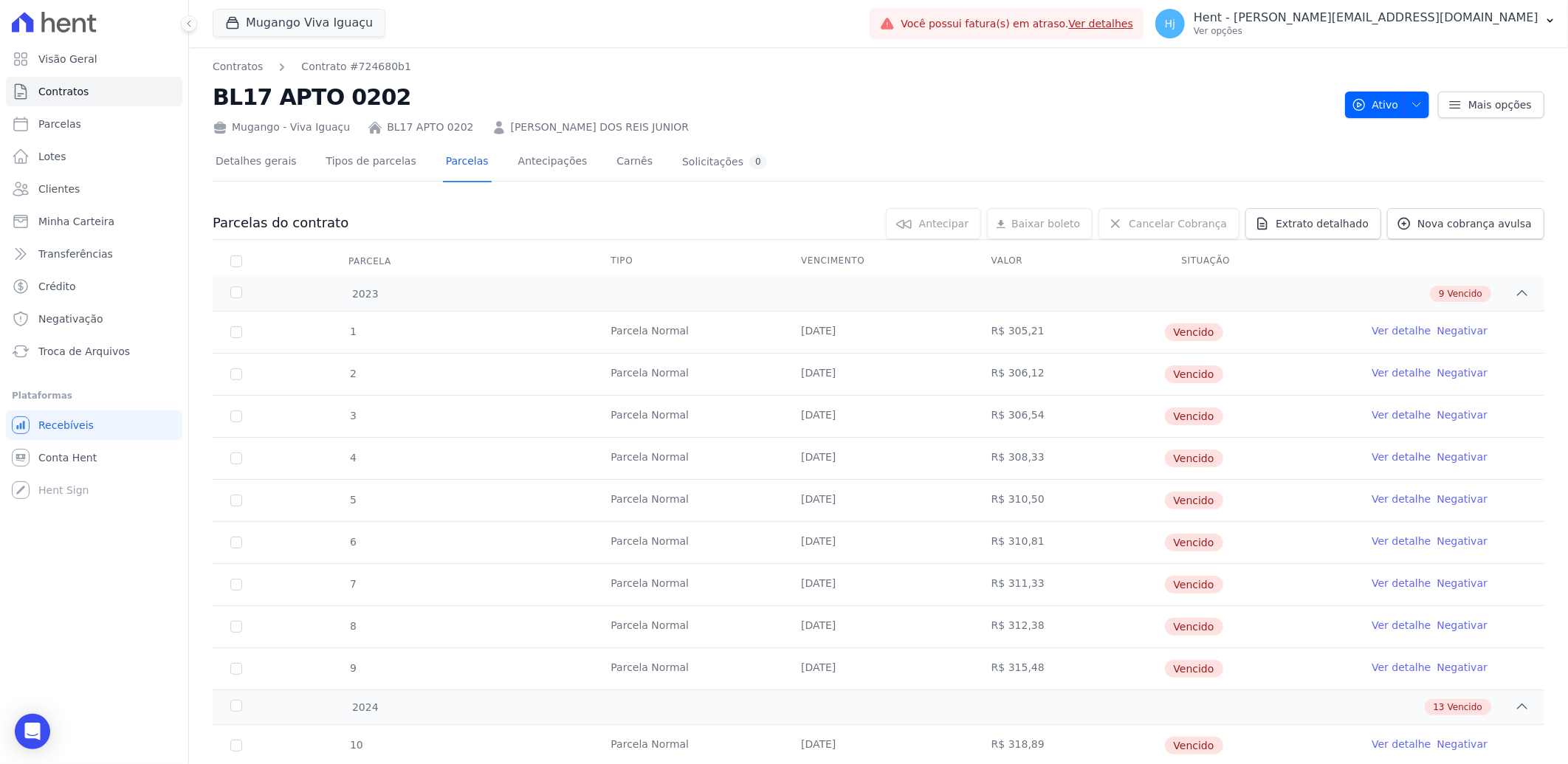
click at [1392, 329] on link "Ver detalhe" at bounding box center [1401, 331] width 59 height 15
click at [66, 181] on span "Clientes" at bounding box center [59, 189] width 42 height 15
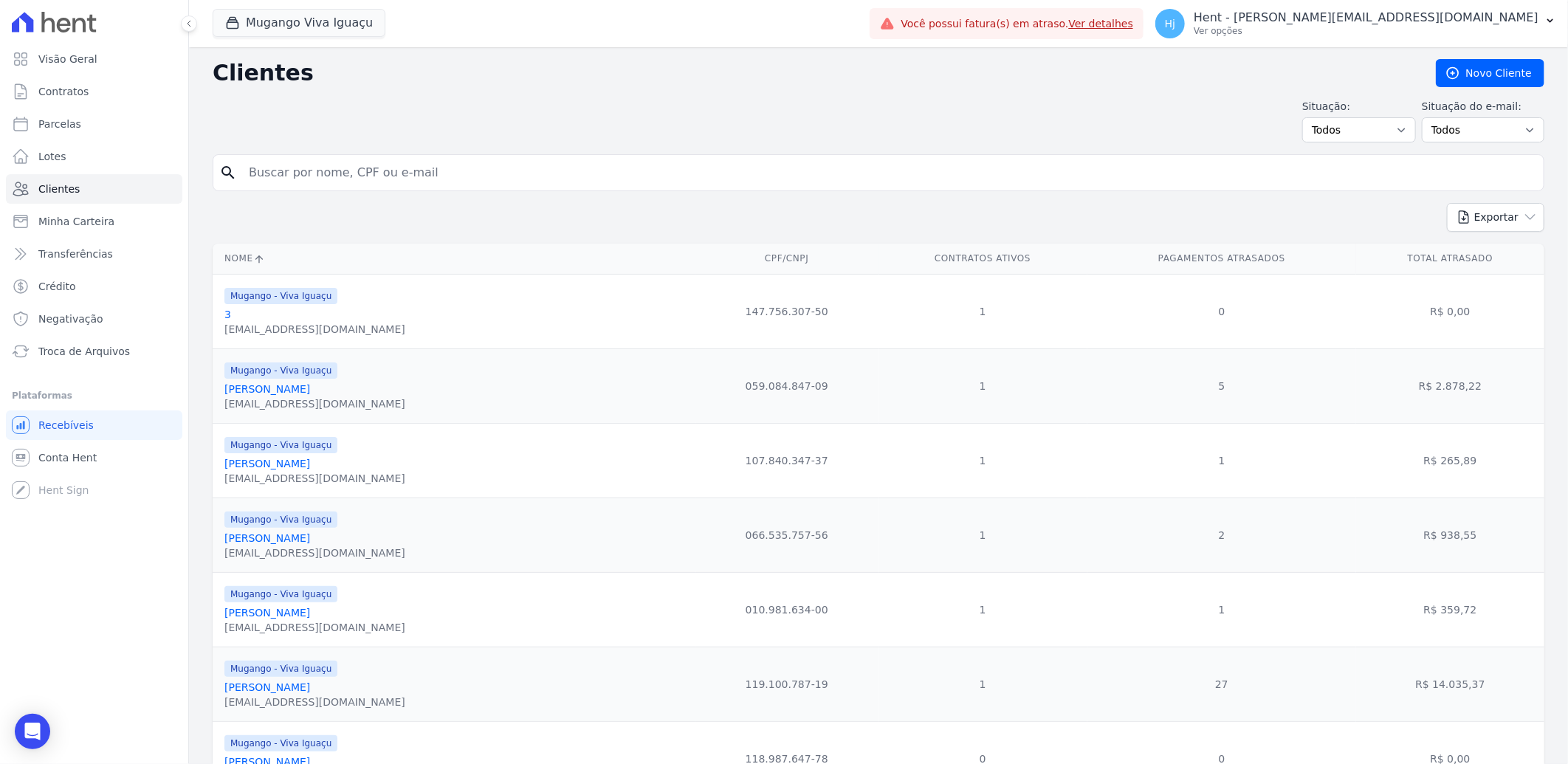
click at [502, 172] on input "search" at bounding box center [888, 172] width 1297 height 29
paste input "Alexandro Da Luz Maia"
type input "Alexandro Da Luz Maia"
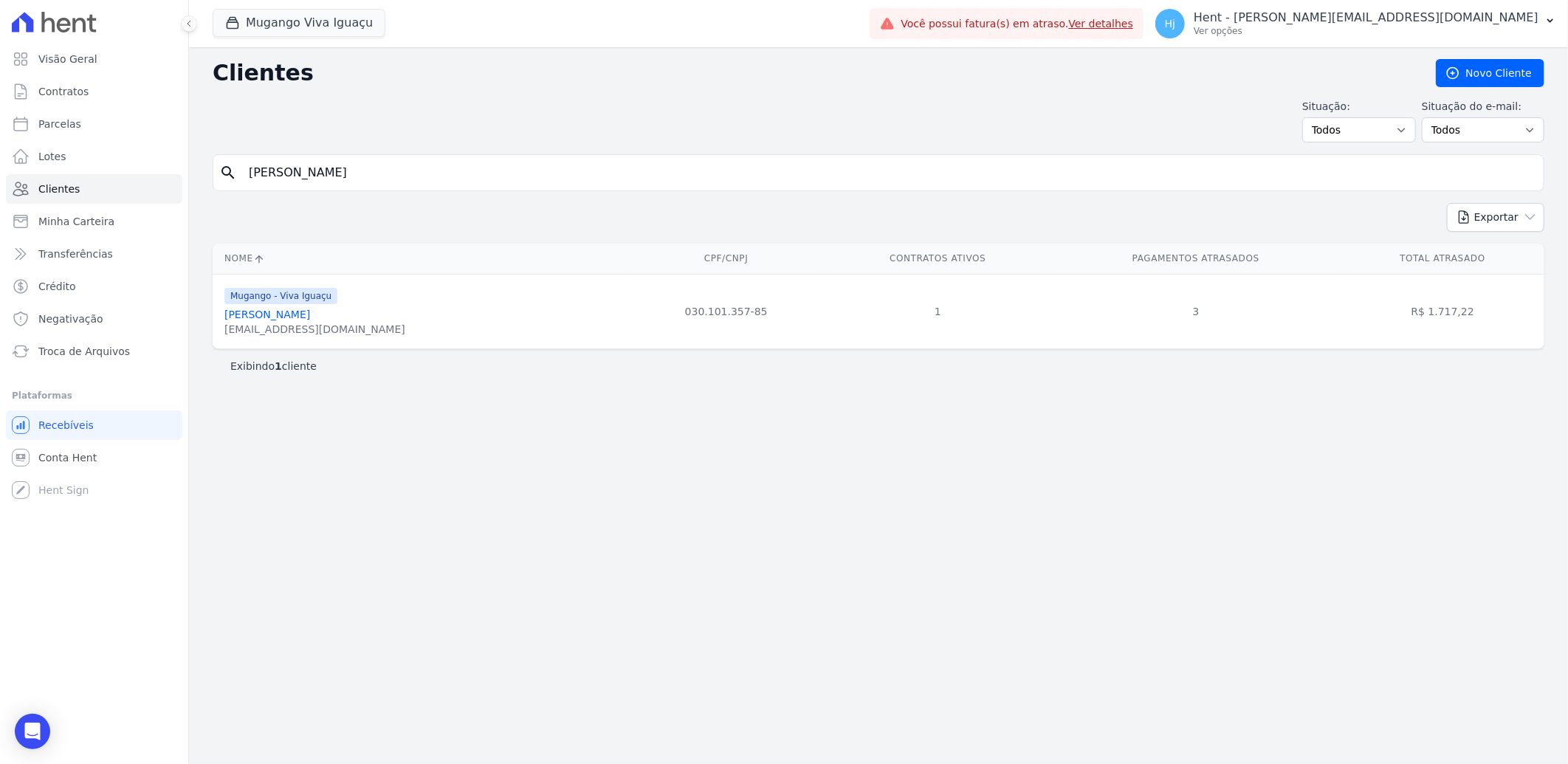
click at [277, 318] on link "Alexandro Da Luz Maia" at bounding box center [267, 314] width 86 height 12
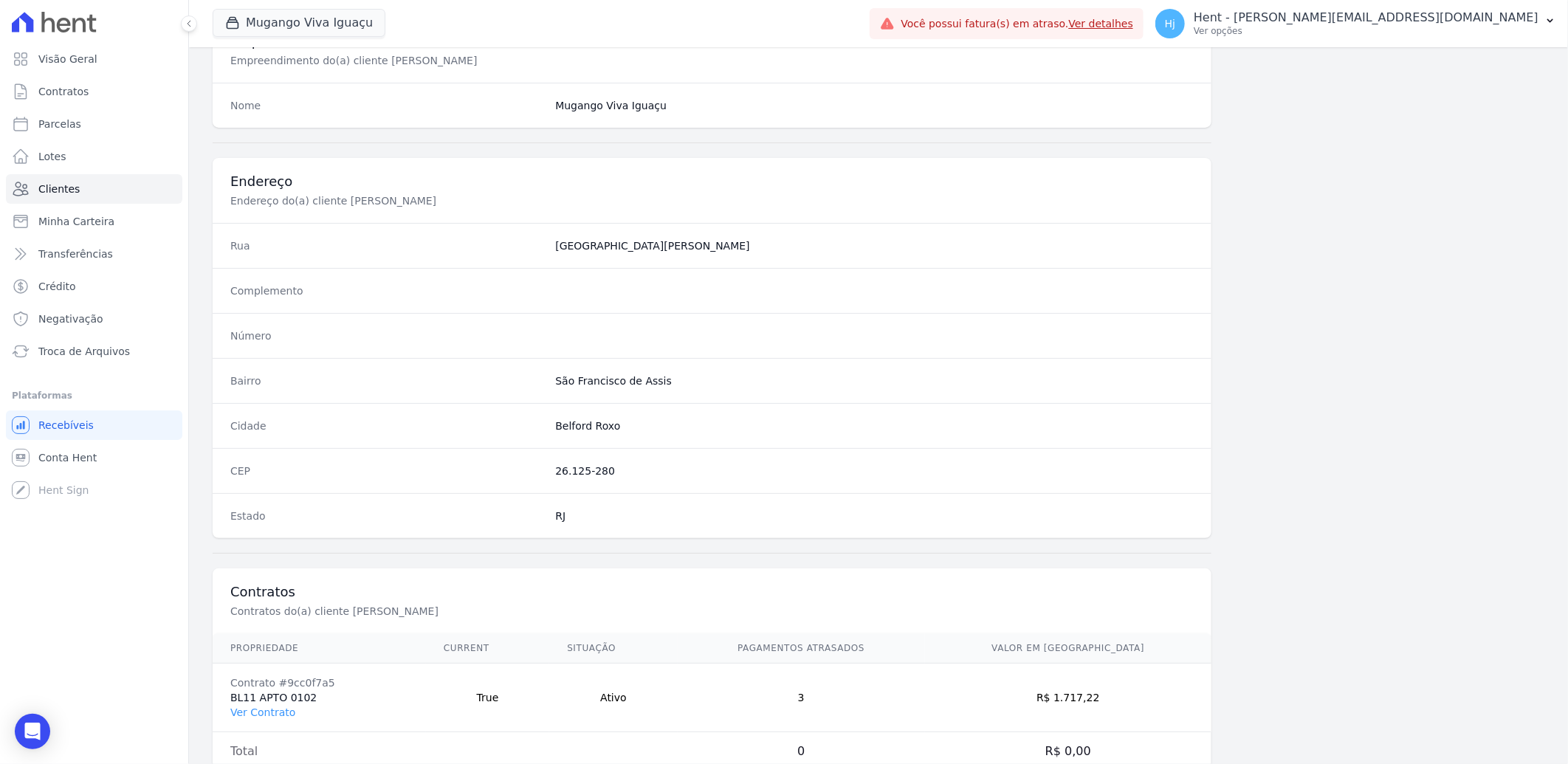
scroll to position [619, 0]
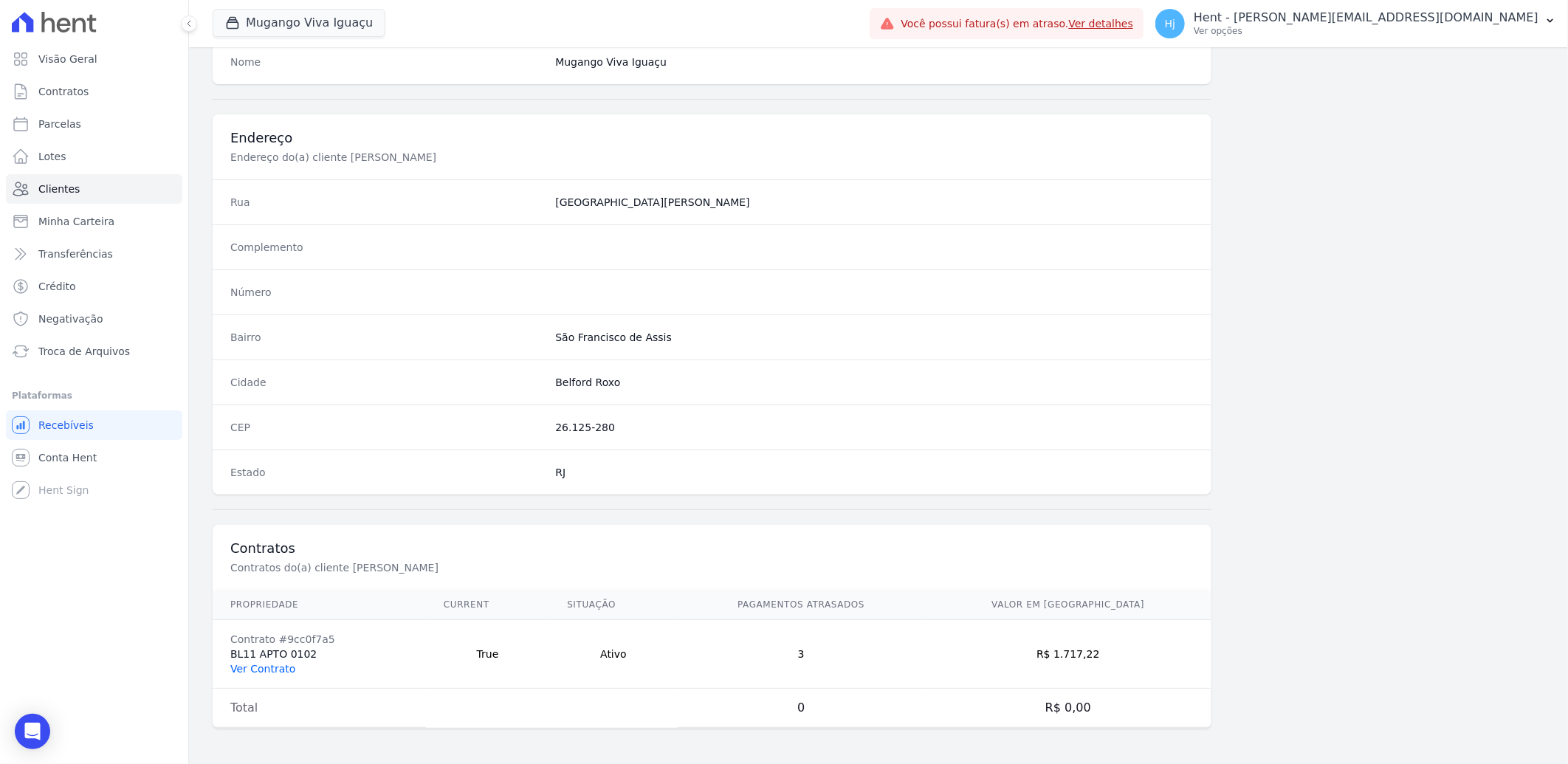
click at [259, 670] on link "Ver Contrato" at bounding box center [262, 669] width 65 height 12
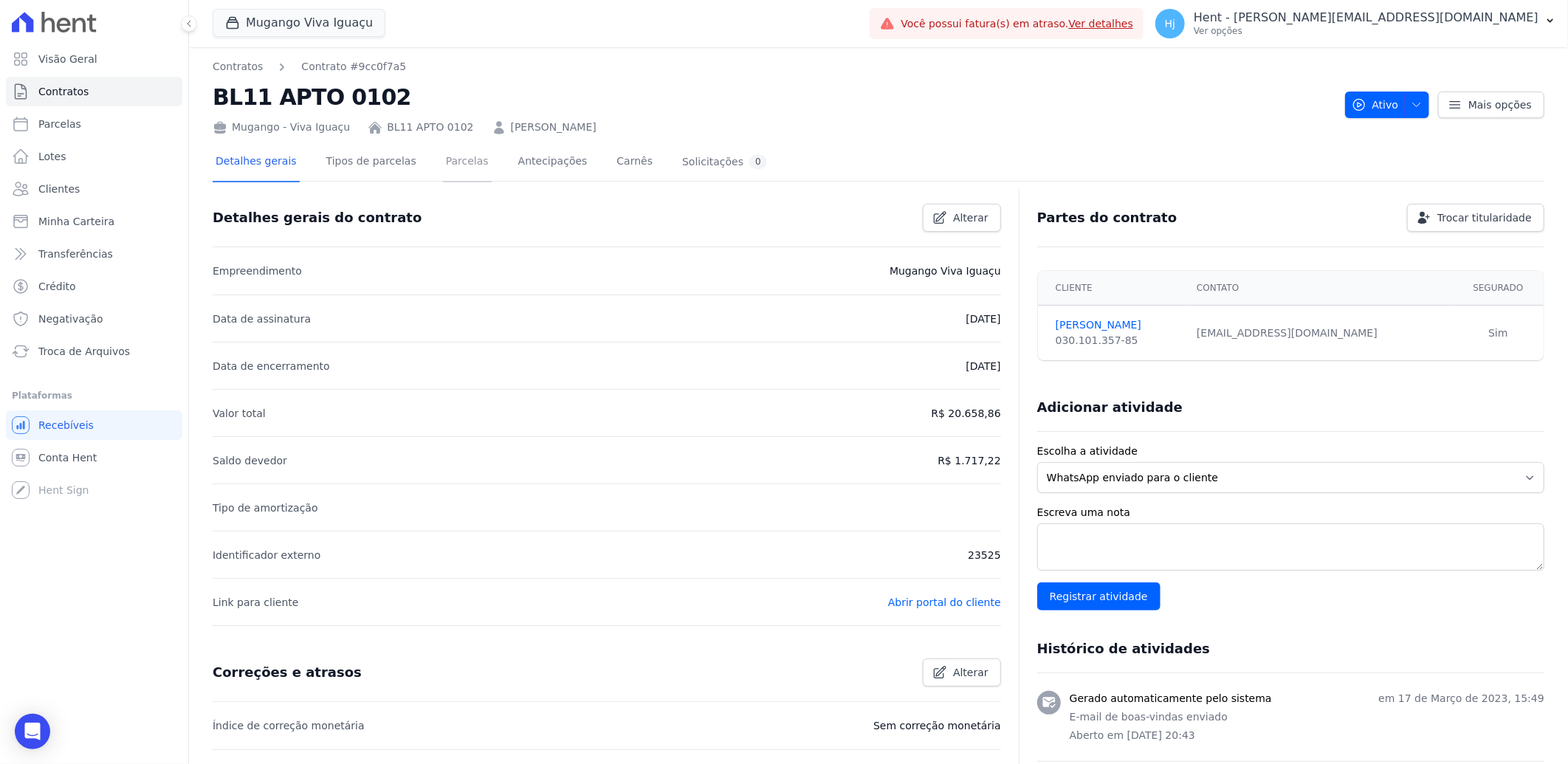
click at [445, 165] on link "Parcelas" at bounding box center [467, 162] width 49 height 39
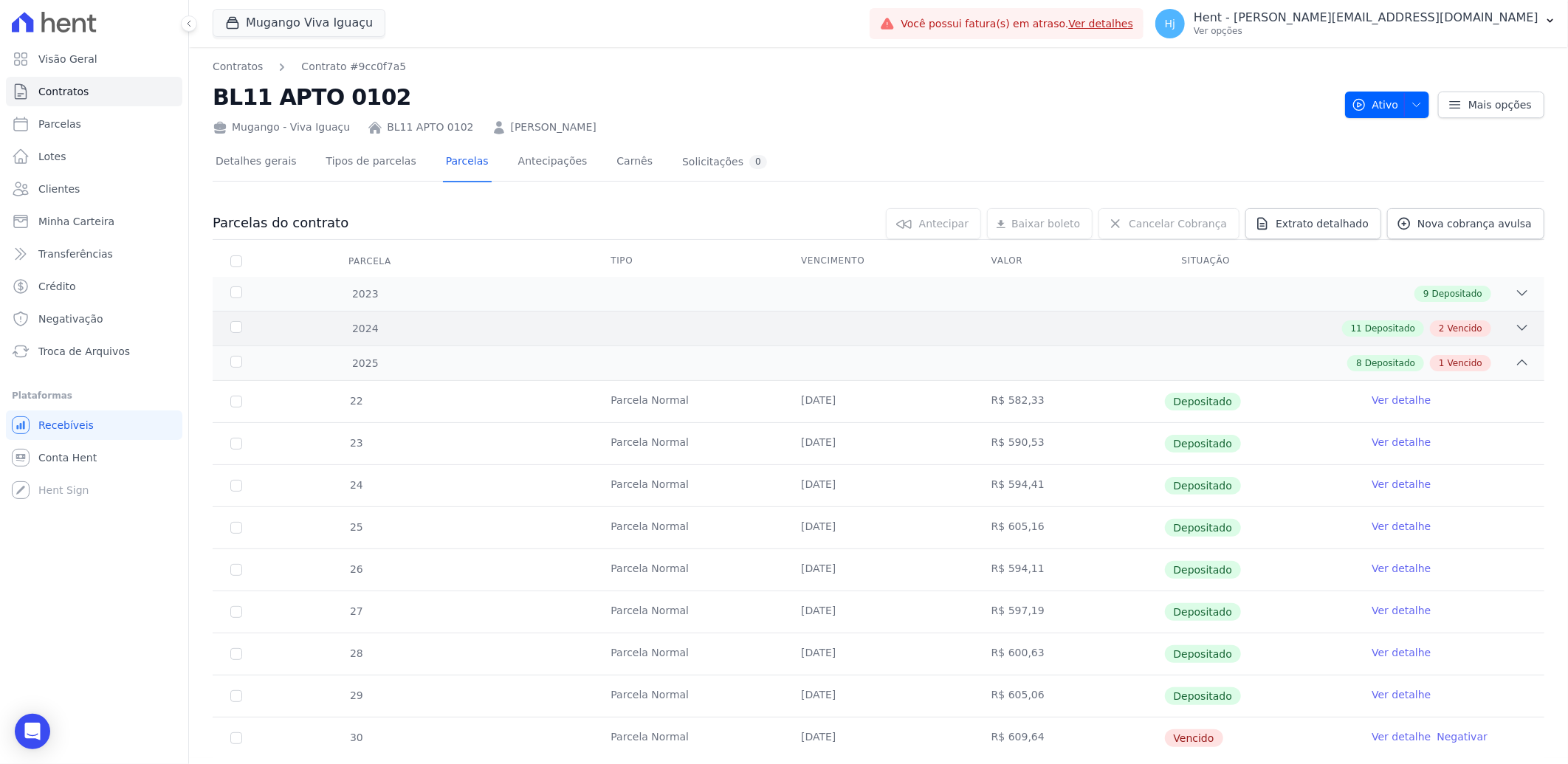
click at [978, 321] on div "11 Depositado 2 Vencido" at bounding box center [943, 328] width 1171 height 16
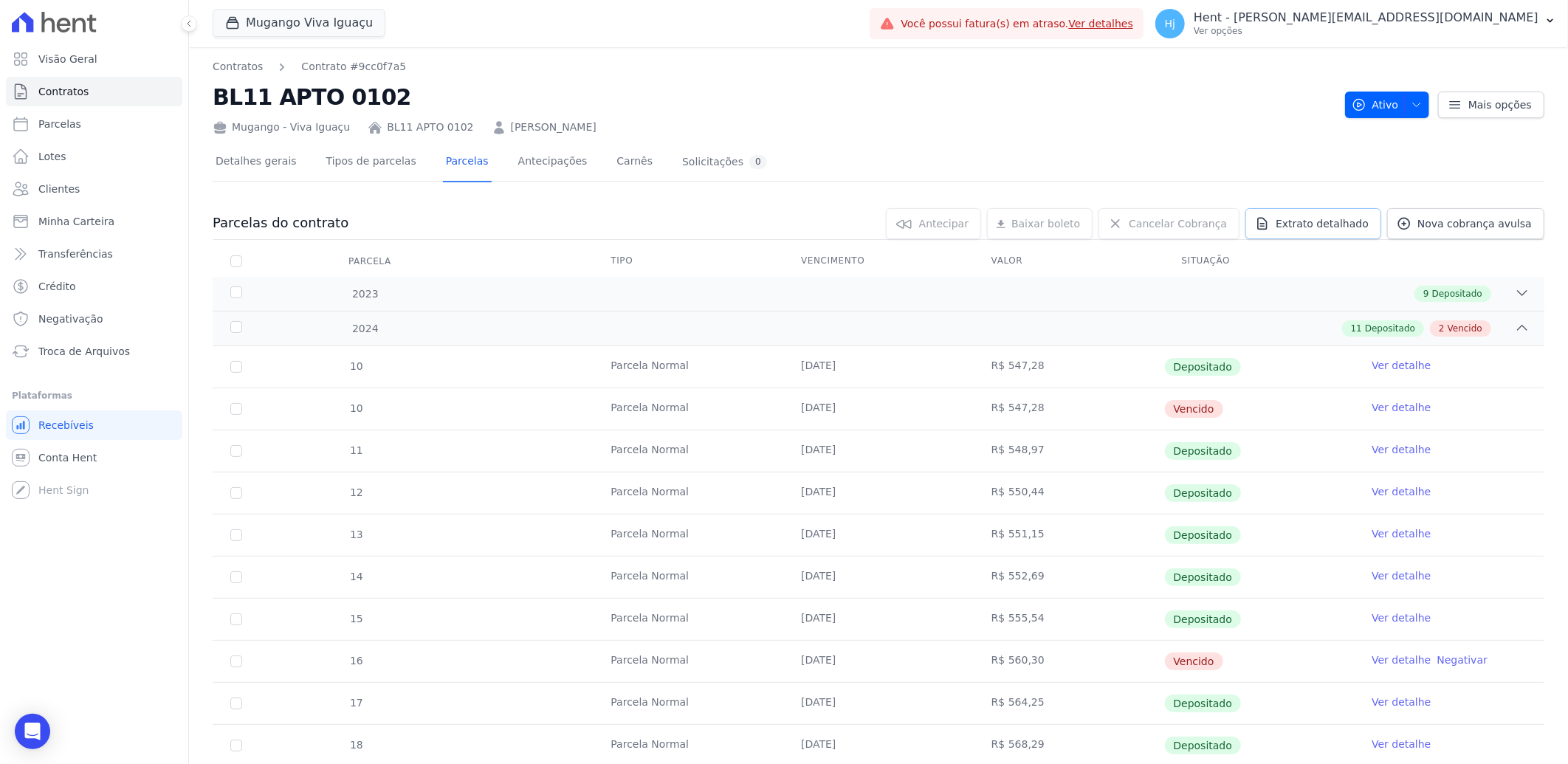
click at [1316, 218] on span "Extrato detalhado" at bounding box center [1322, 224] width 93 height 15
click at [1488, 219] on span "Exportar PDF" at bounding box center [1520, 224] width 77 height 15
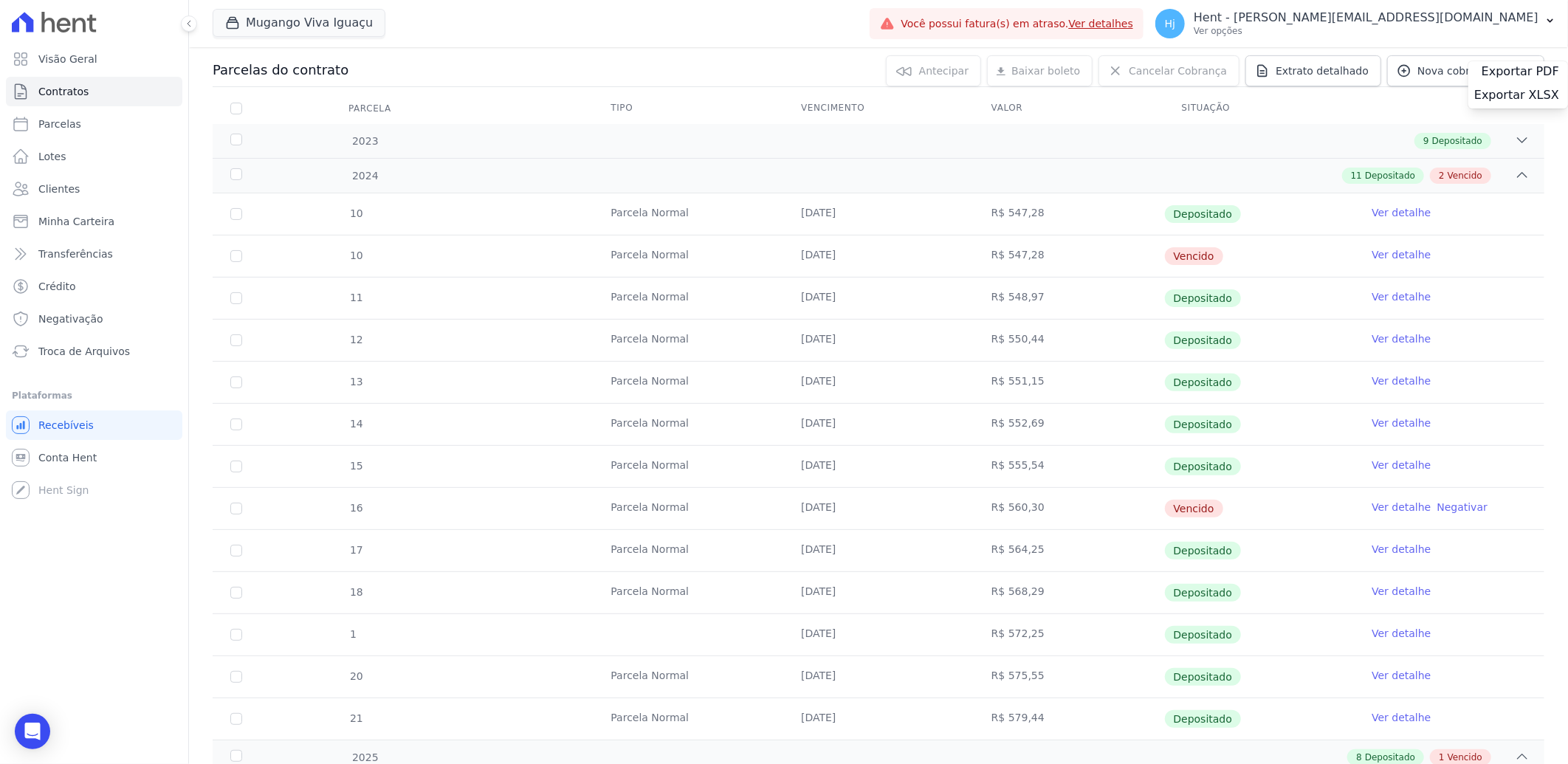
scroll to position [164, 0]
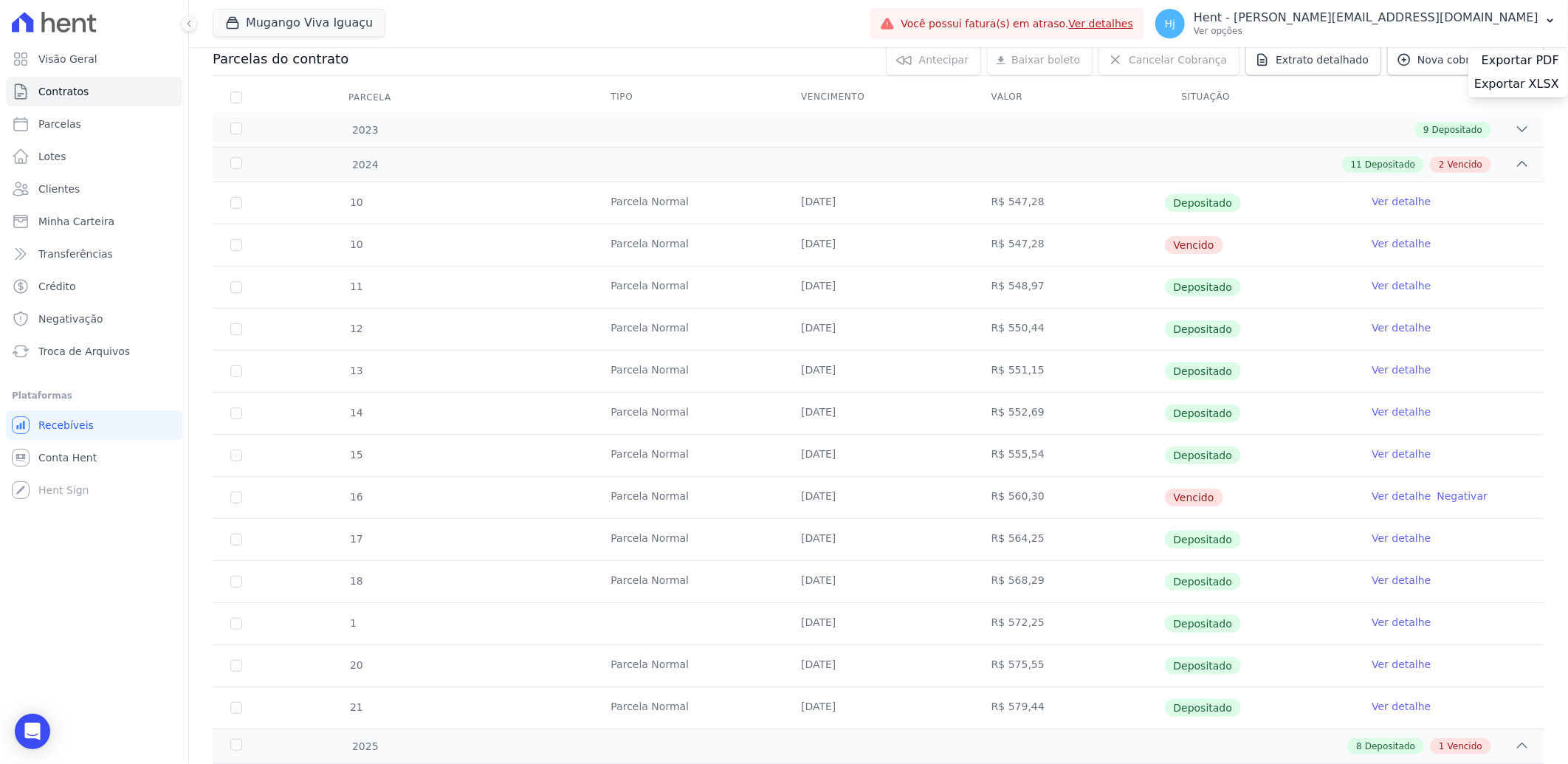
click at [1376, 495] on link "Ver detalhe" at bounding box center [1401, 496] width 59 height 15
click at [64, 185] on span "Clientes" at bounding box center [59, 189] width 42 height 15
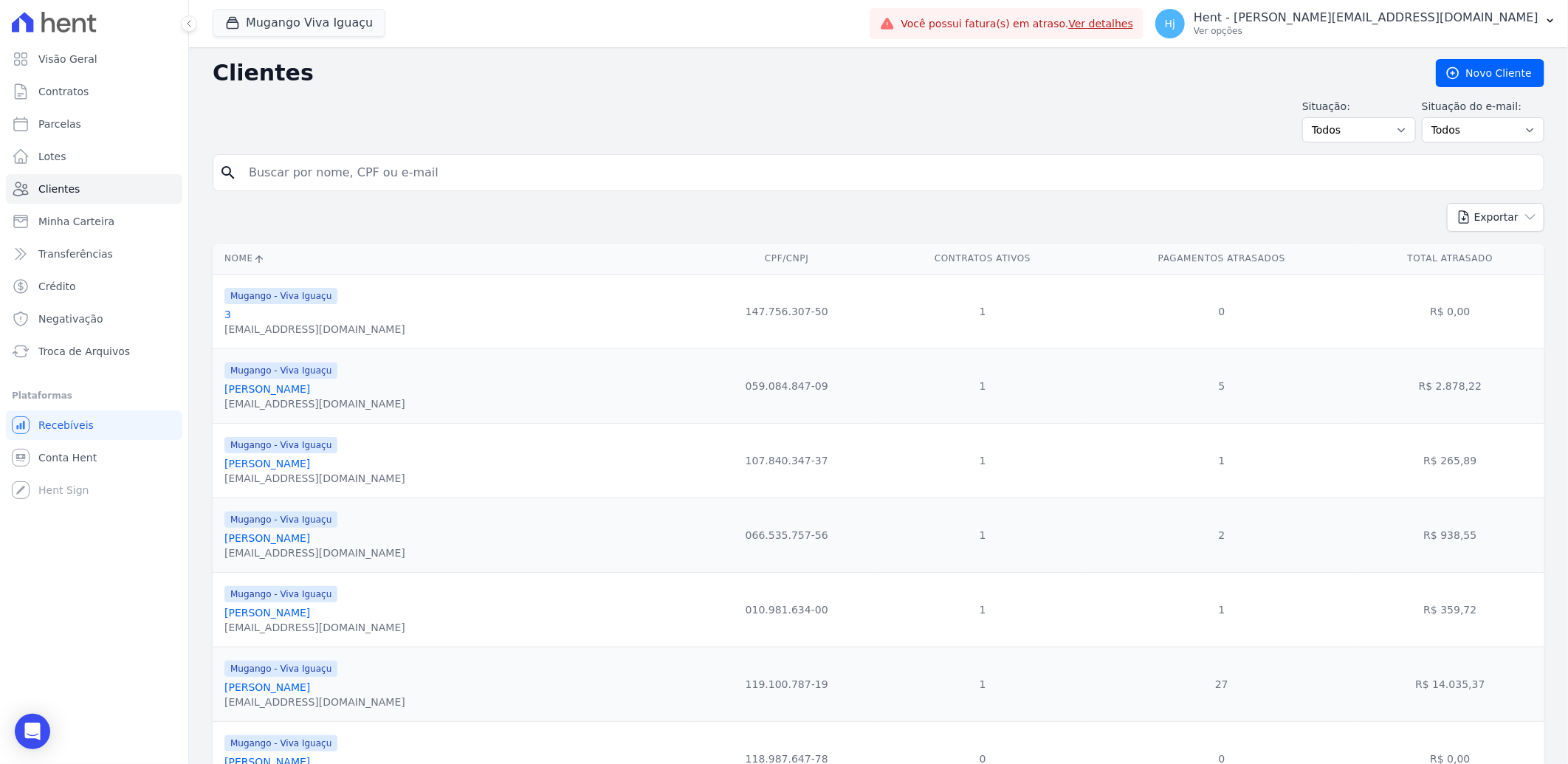
click at [481, 173] on input "search" at bounding box center [888, 172] width 1297 height 29
paste input "Karina Dias Da Silva"
type input "Karina Dias Da Silva"
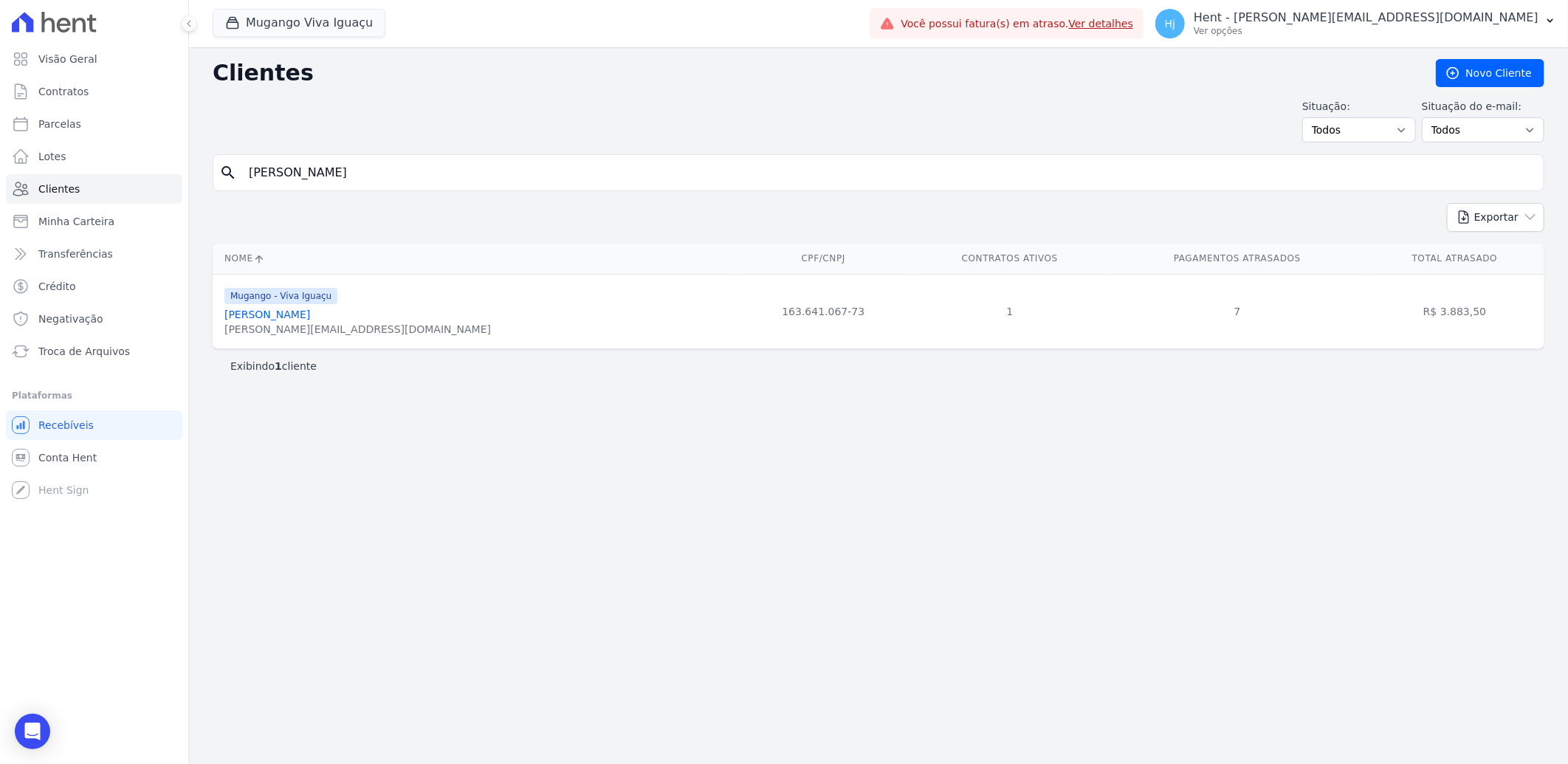
click at [264, 316] on link "Karina Dias Da Silva" at bounding box center [267, 314] width 86 height 12
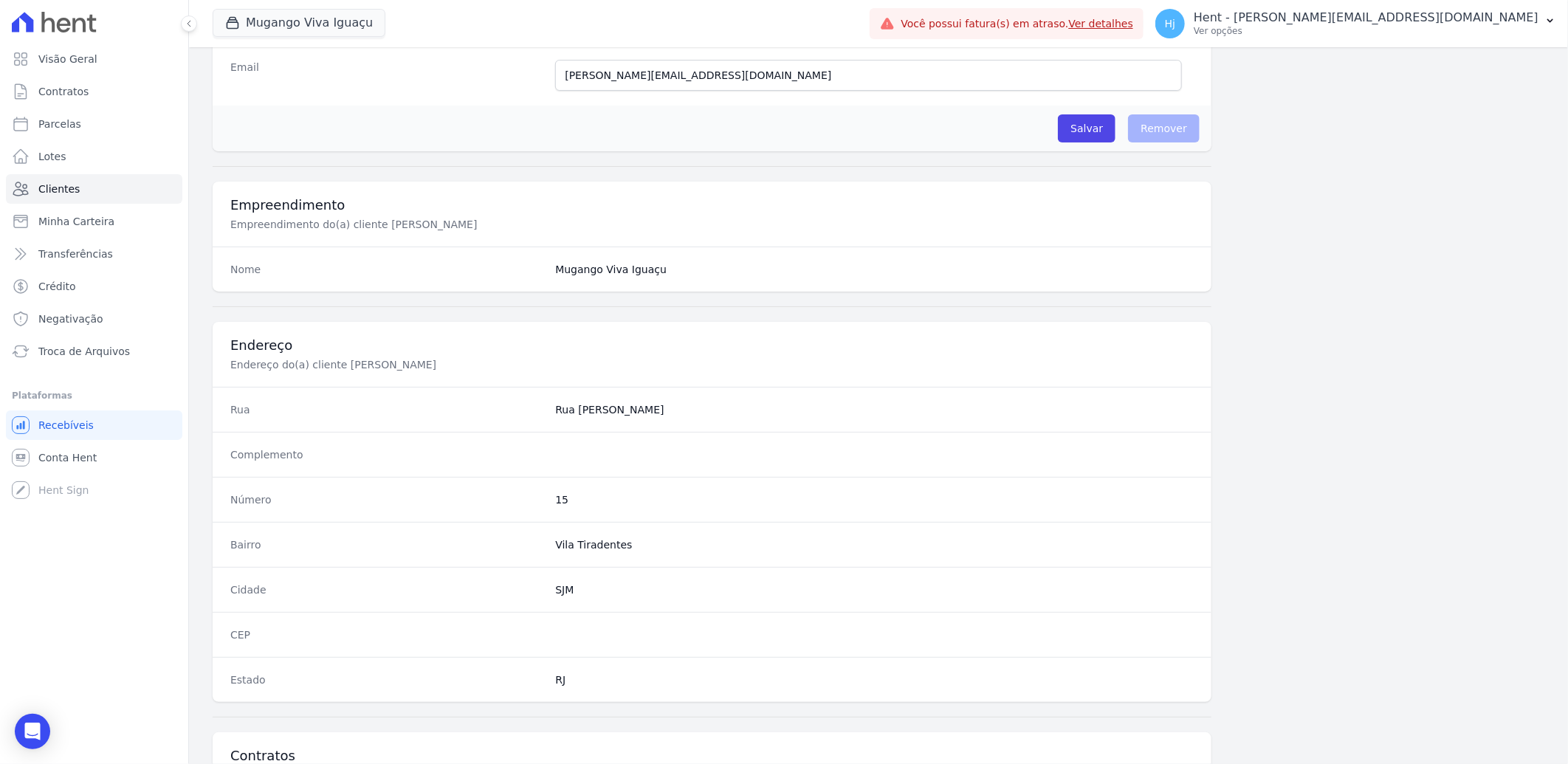
scroll to position [619, 0]
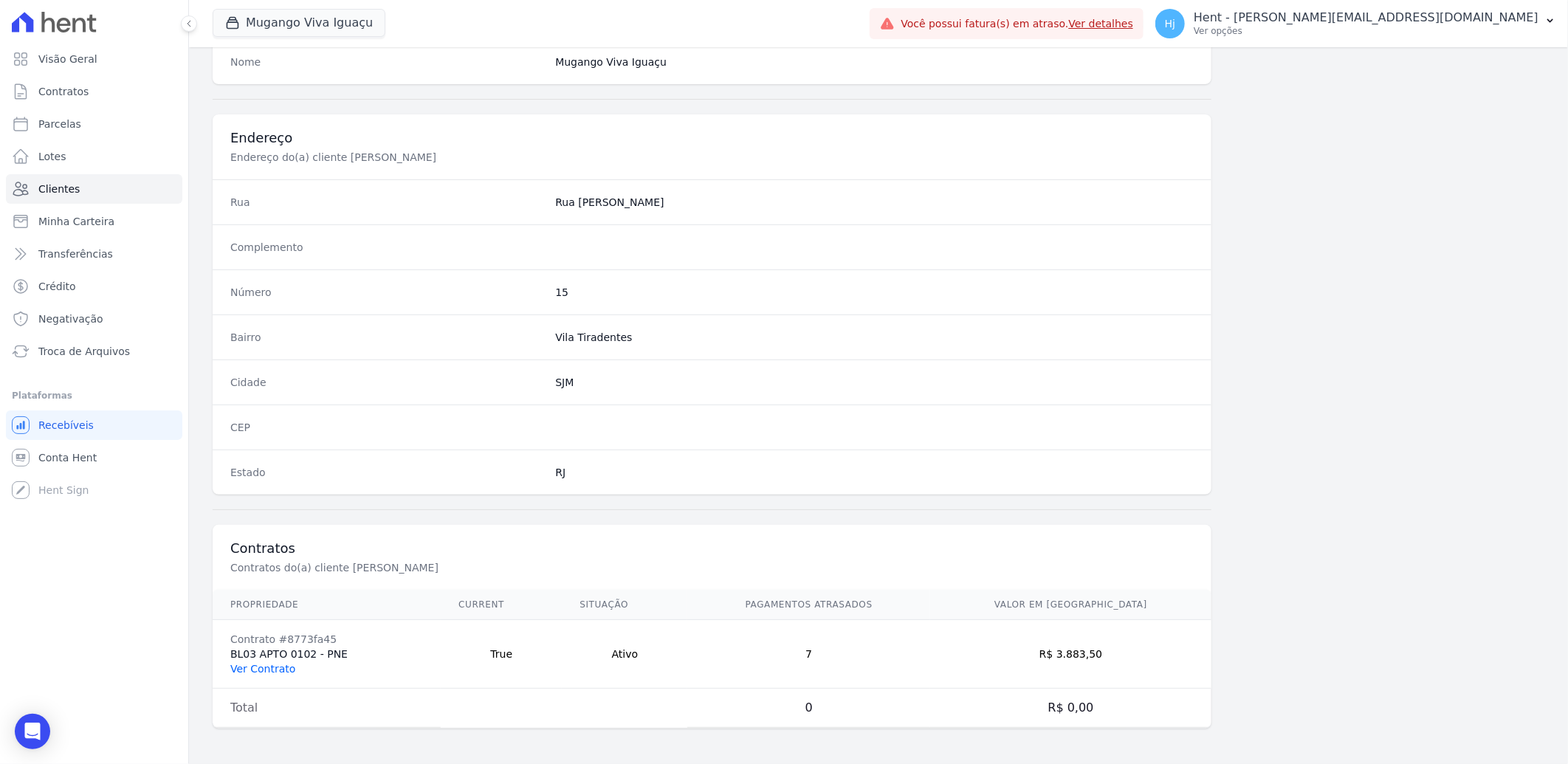
click at [276, 670] on link "Ver Contrato" at bounding box center [262, 669] width 65 height 12
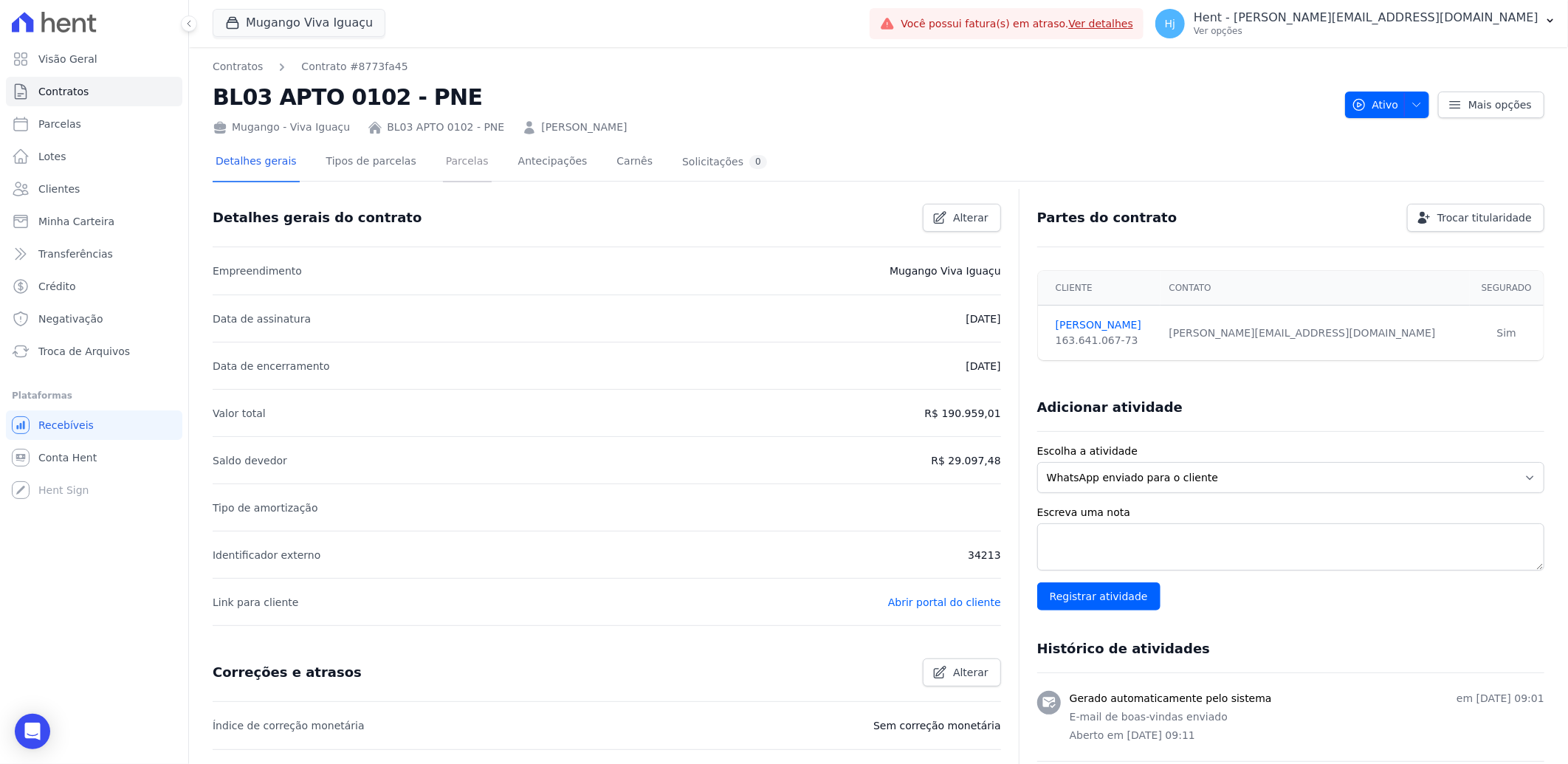
click at [443, 162] on link "Parcelas" at bounding box center [467, 162] width 49 height 39
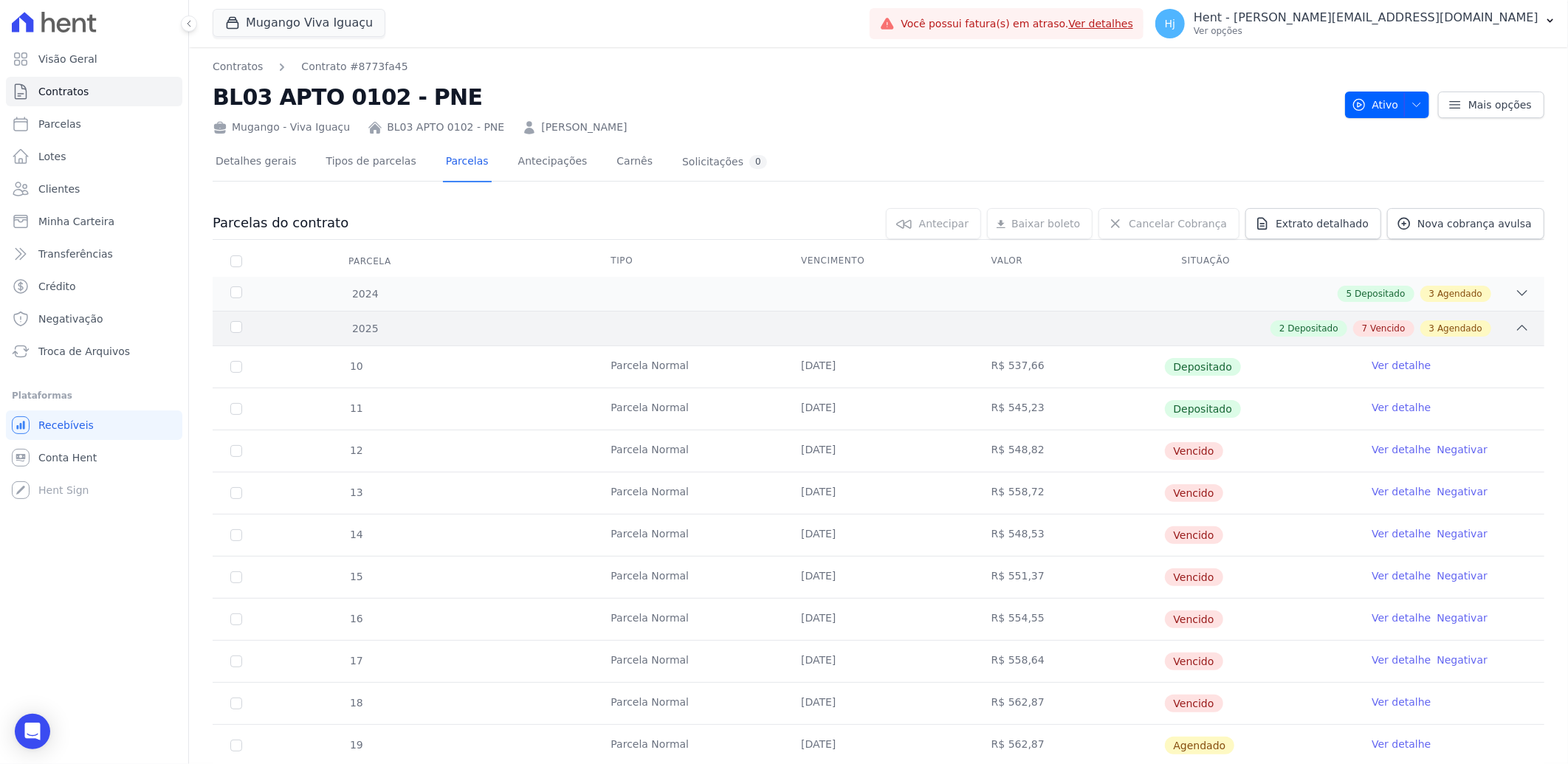
click at [995, 324] on div "2 Depositado 7 Vencido 3 Agendado" at bounding box center [943, 328] width 1171 height 16
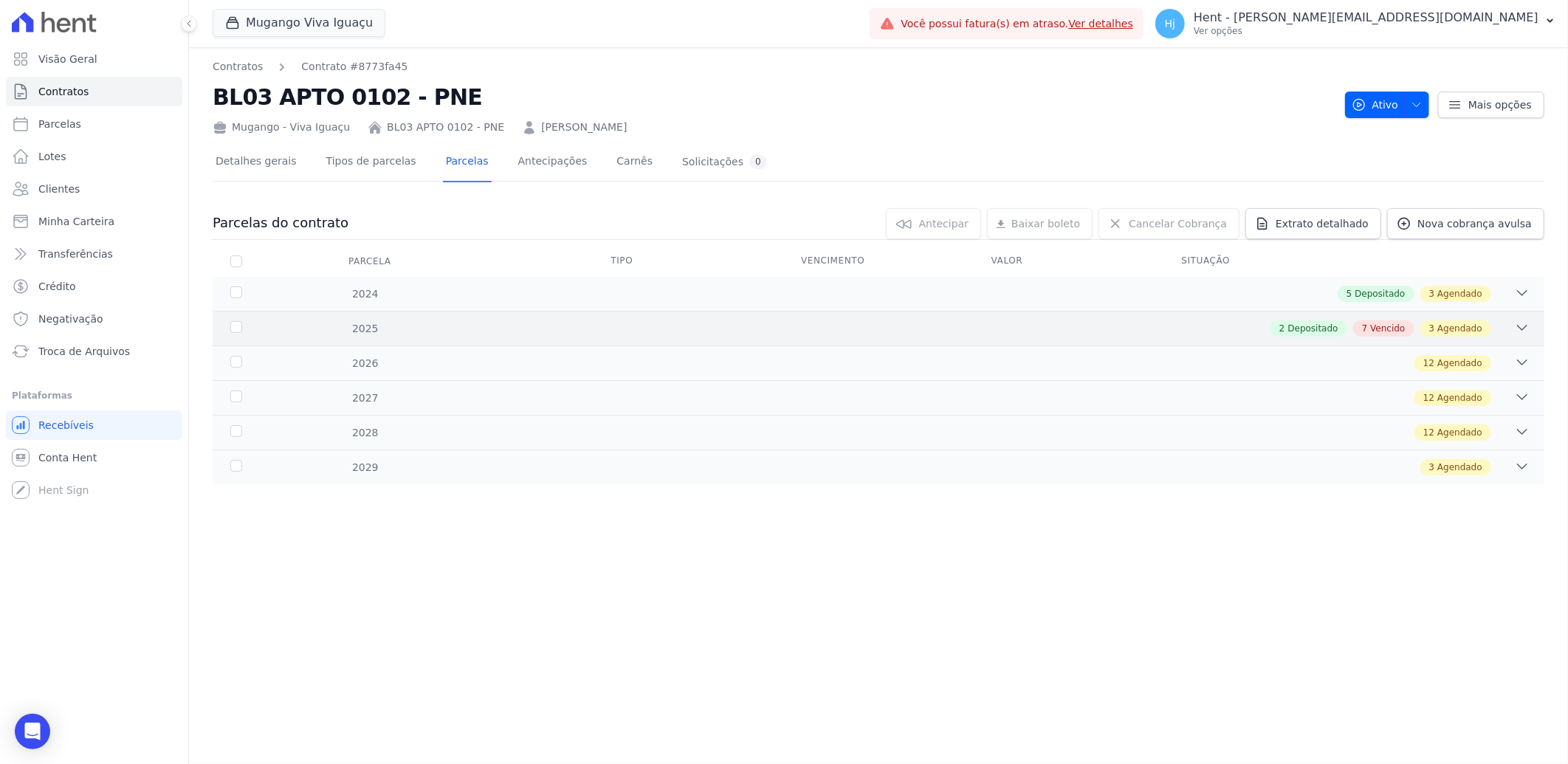
click at [995, 324] on div "2 Depositado 7 Vencido 3 Agendado" at bounding box center [943, 328] width 1171 height 16
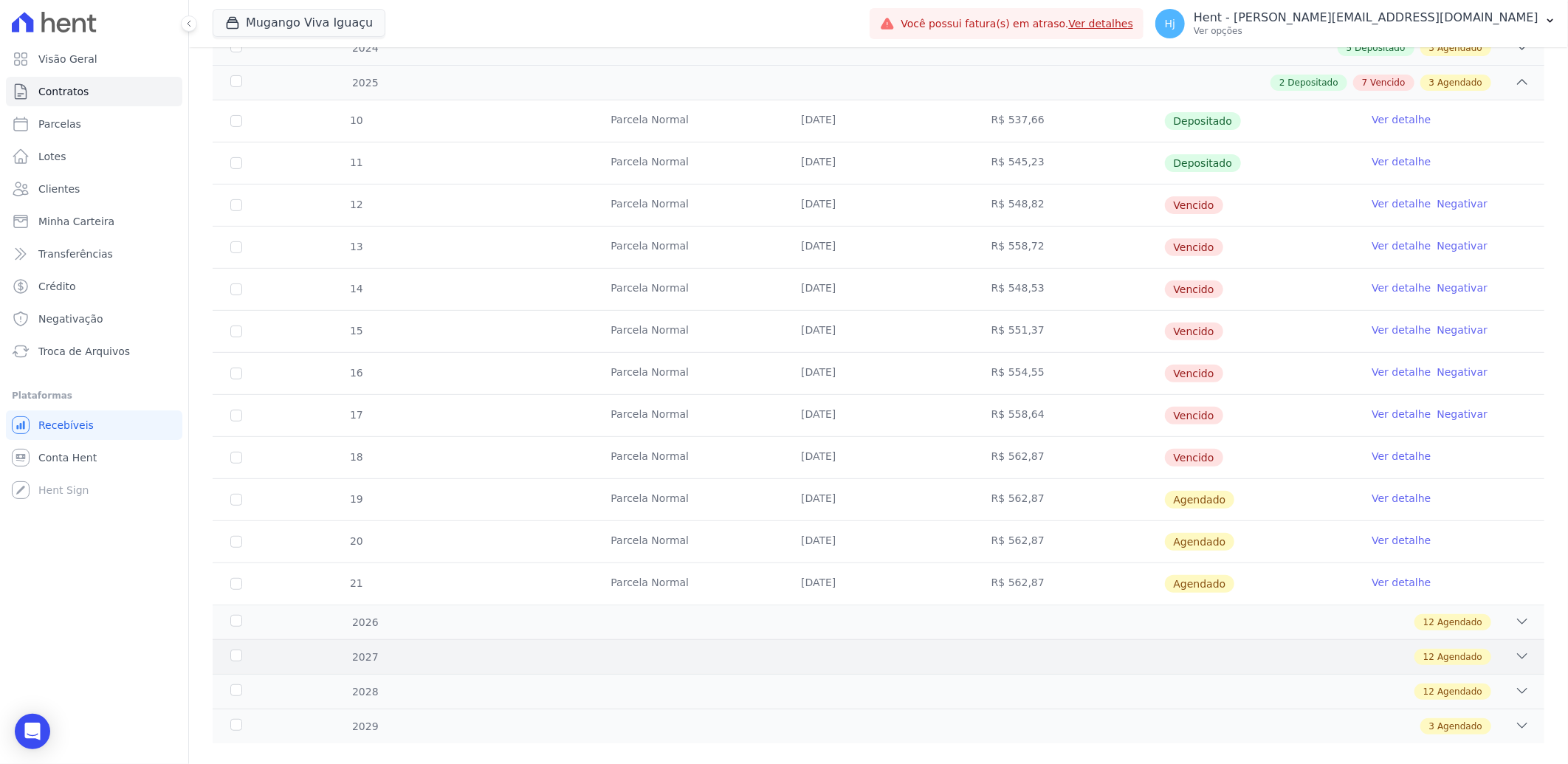
scroll to position [270, 0]
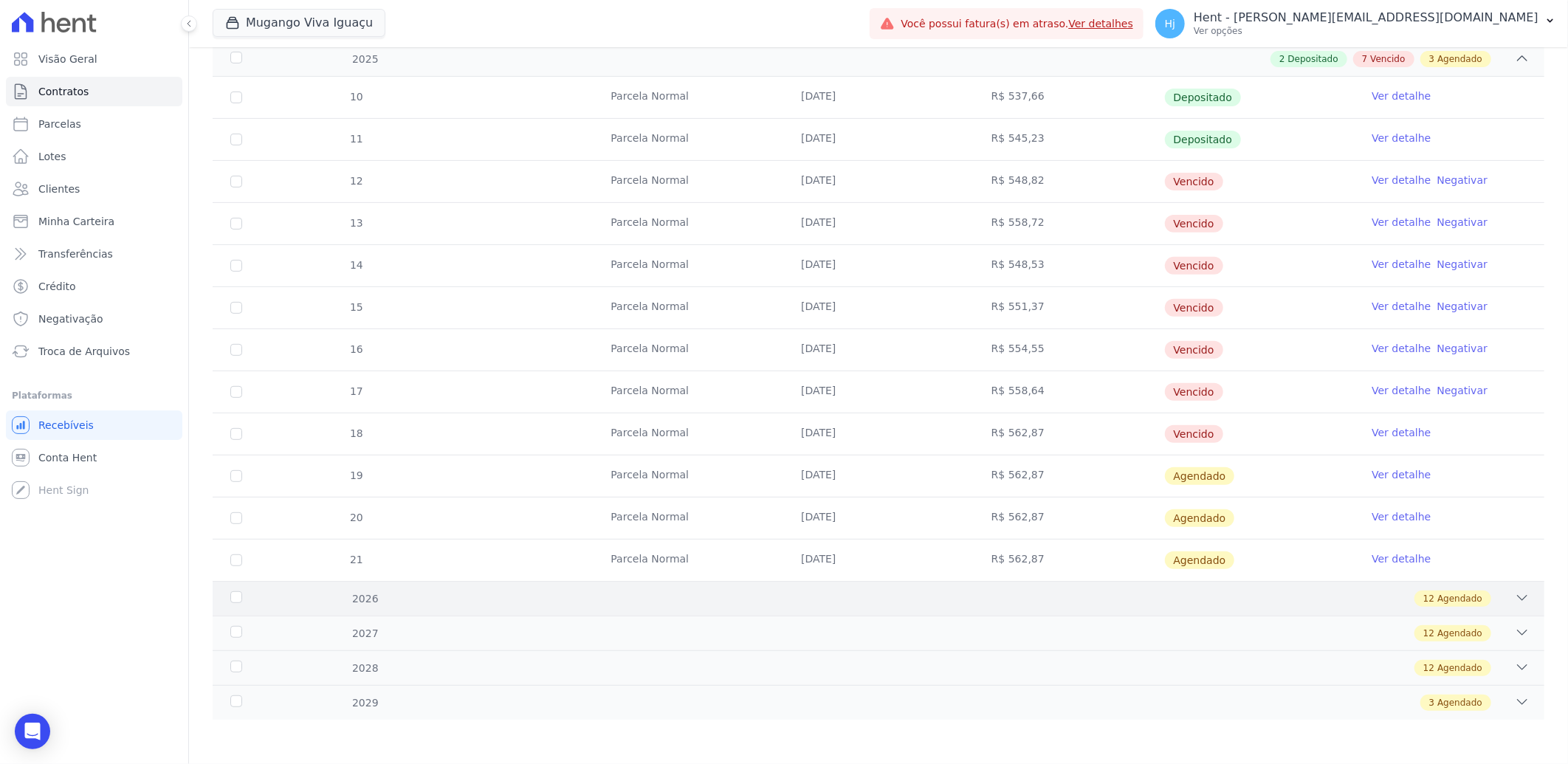
click at [846, 607] on div "2026 12 Agendado" at bounding box center [877, 598] width 1331 height 35
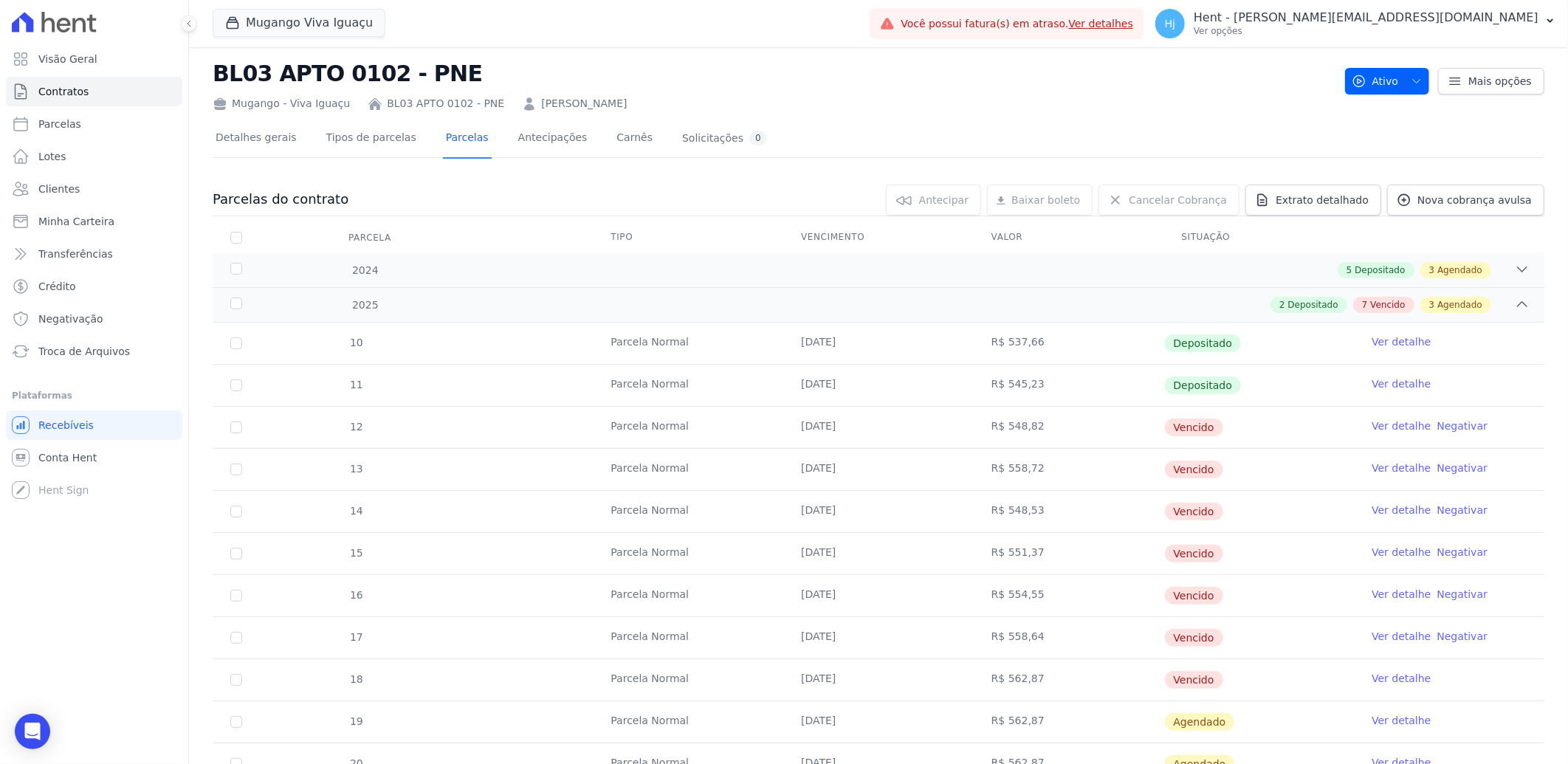
scroll to position [0, 0]
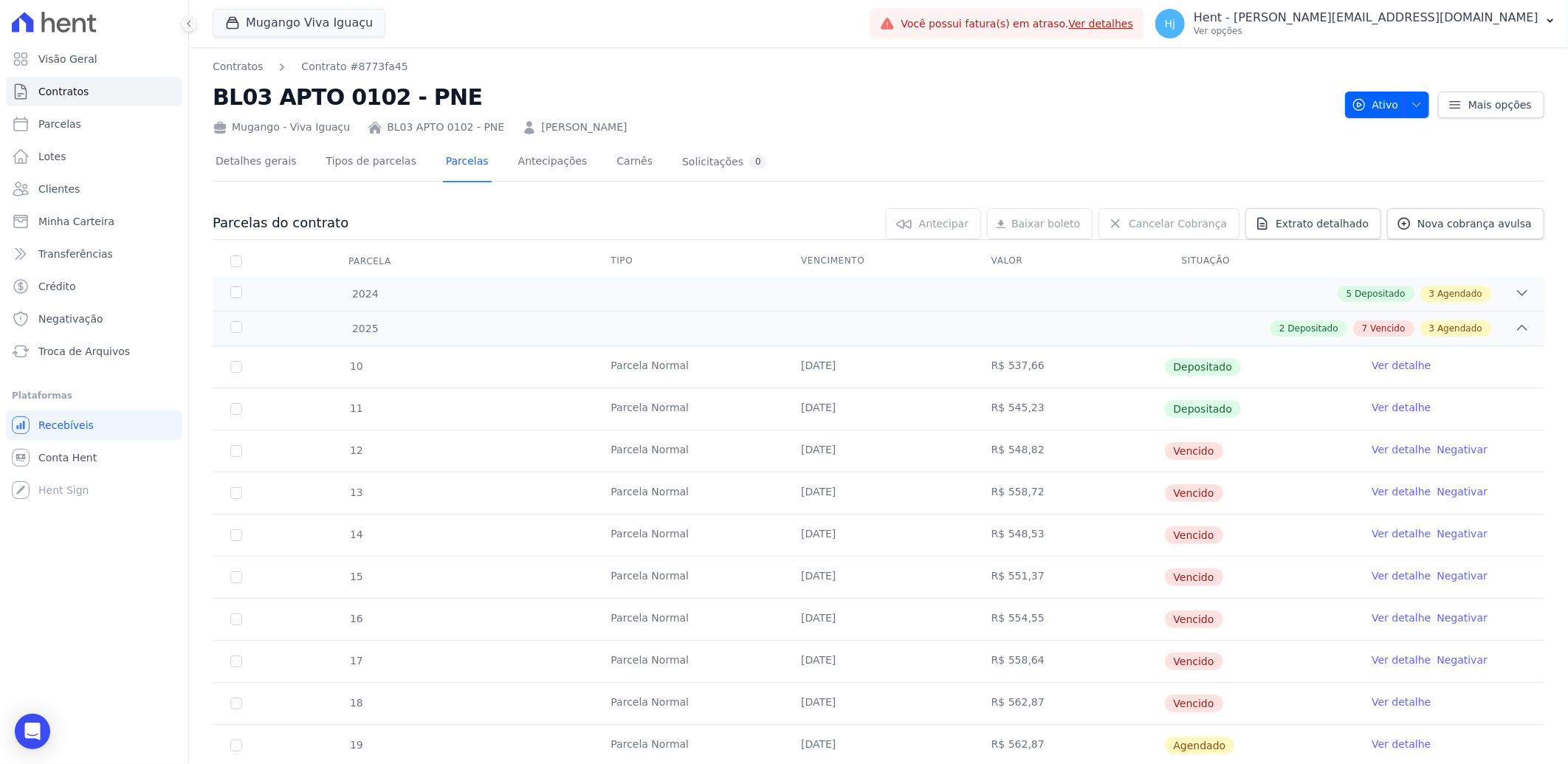
click at [1381, 447] on link "Ver detalhe" at bounding box center [1401, 450] width 59 height 15
click at [77, 191] on link "Clientes" at bounding box center [93, 189] width 176 height 29
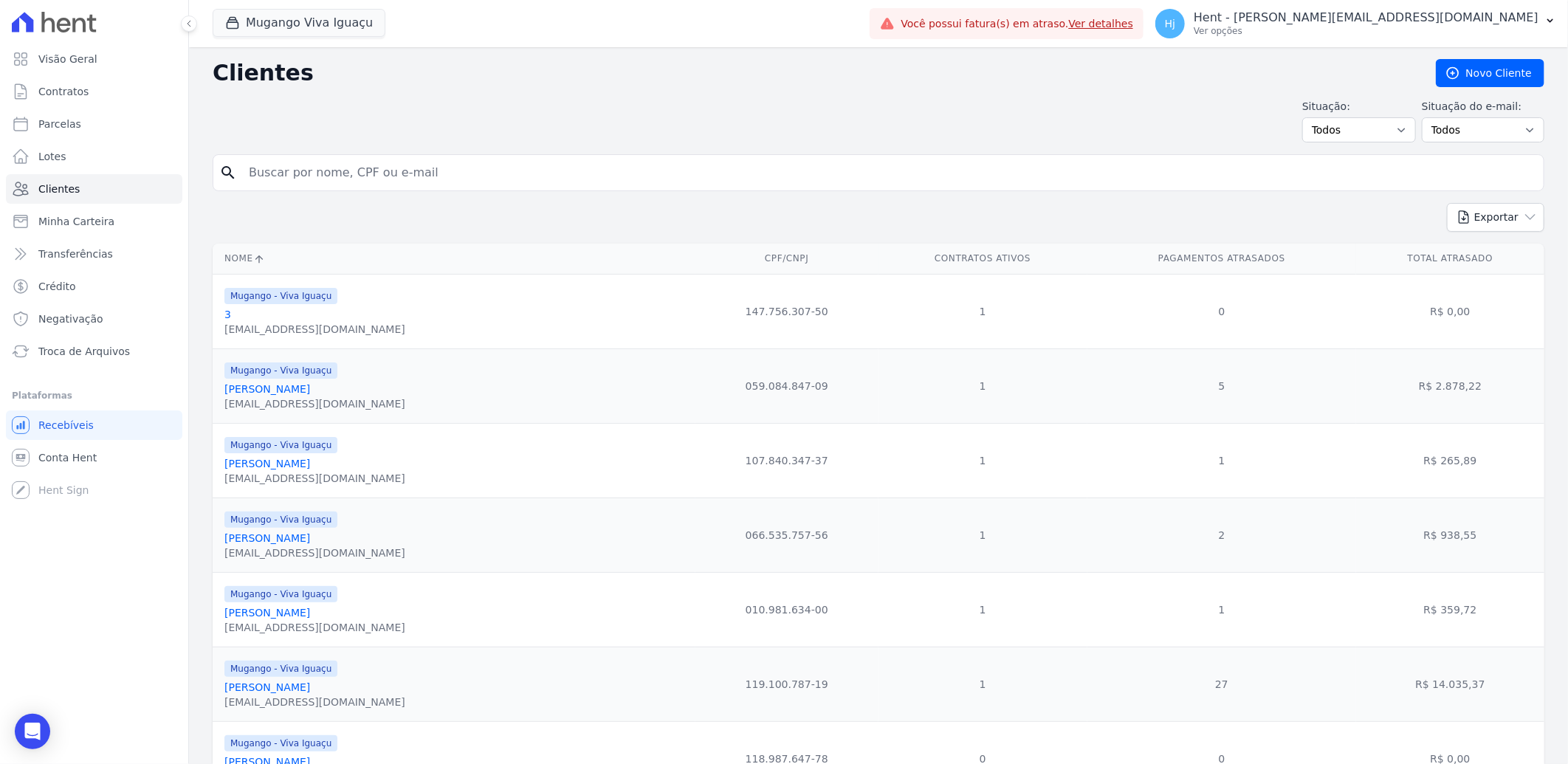
click at [575, 167] on input "search" at bounding box center [888, 172] width 1297 height 29
paste input "Diego Gresik De Moraes Pereira"
type input "Diego Gresik De Moraes Pereira"
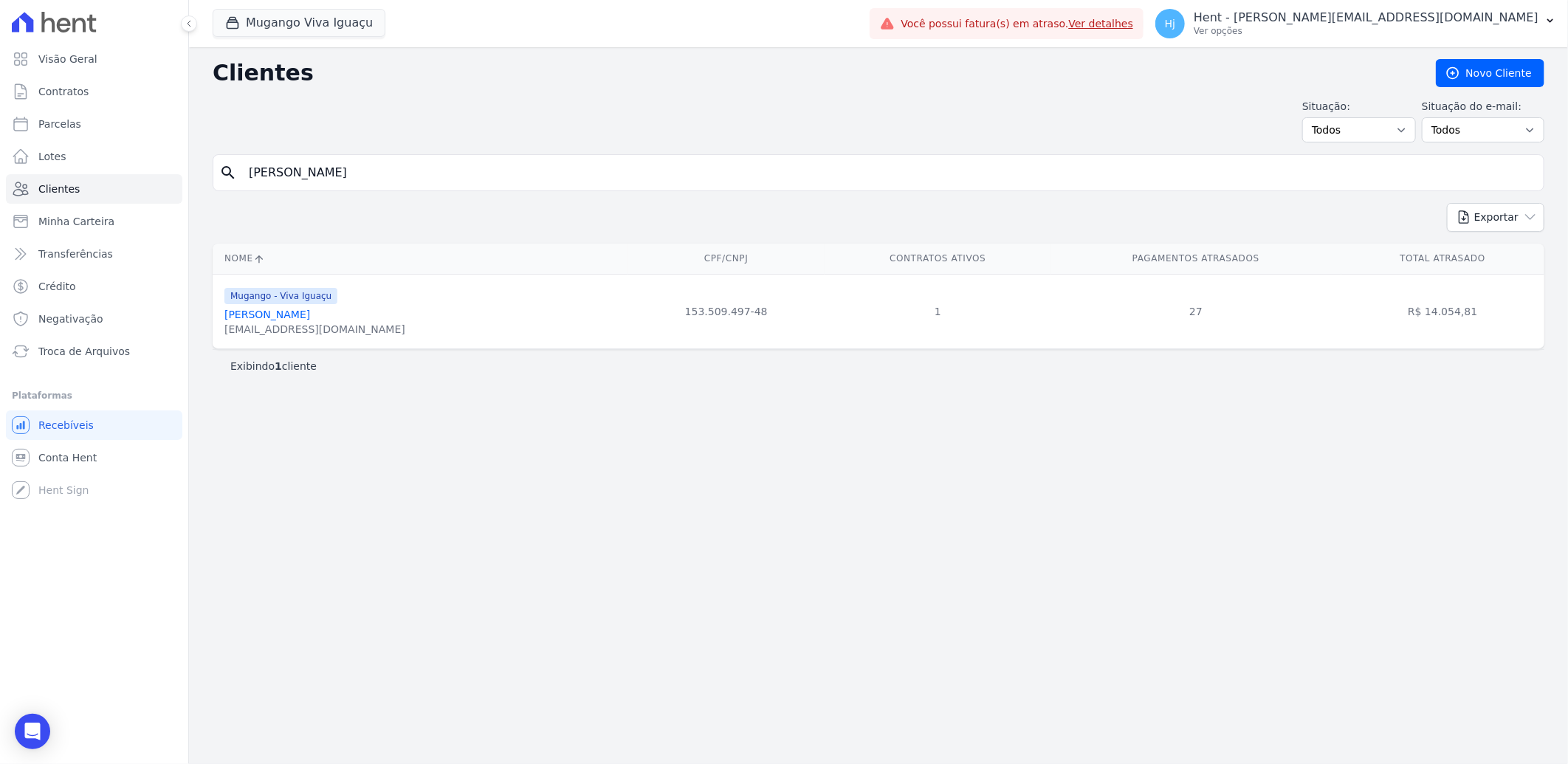
click at [310, 318] on link "Diego Gresik De Moraes Pereira" at bounding box center [267, 314] width 86 height 12
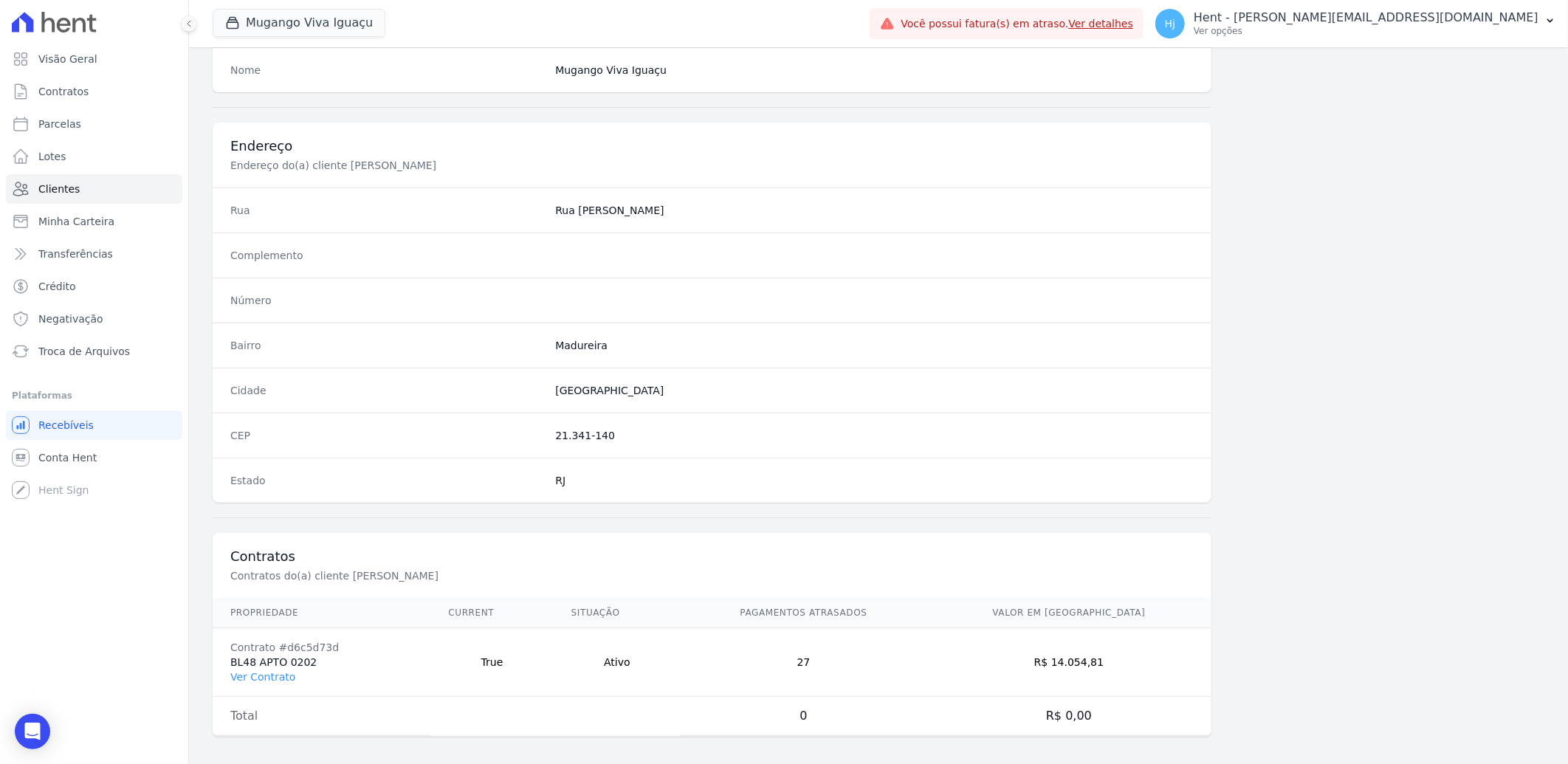
scroll to position [619, 0]
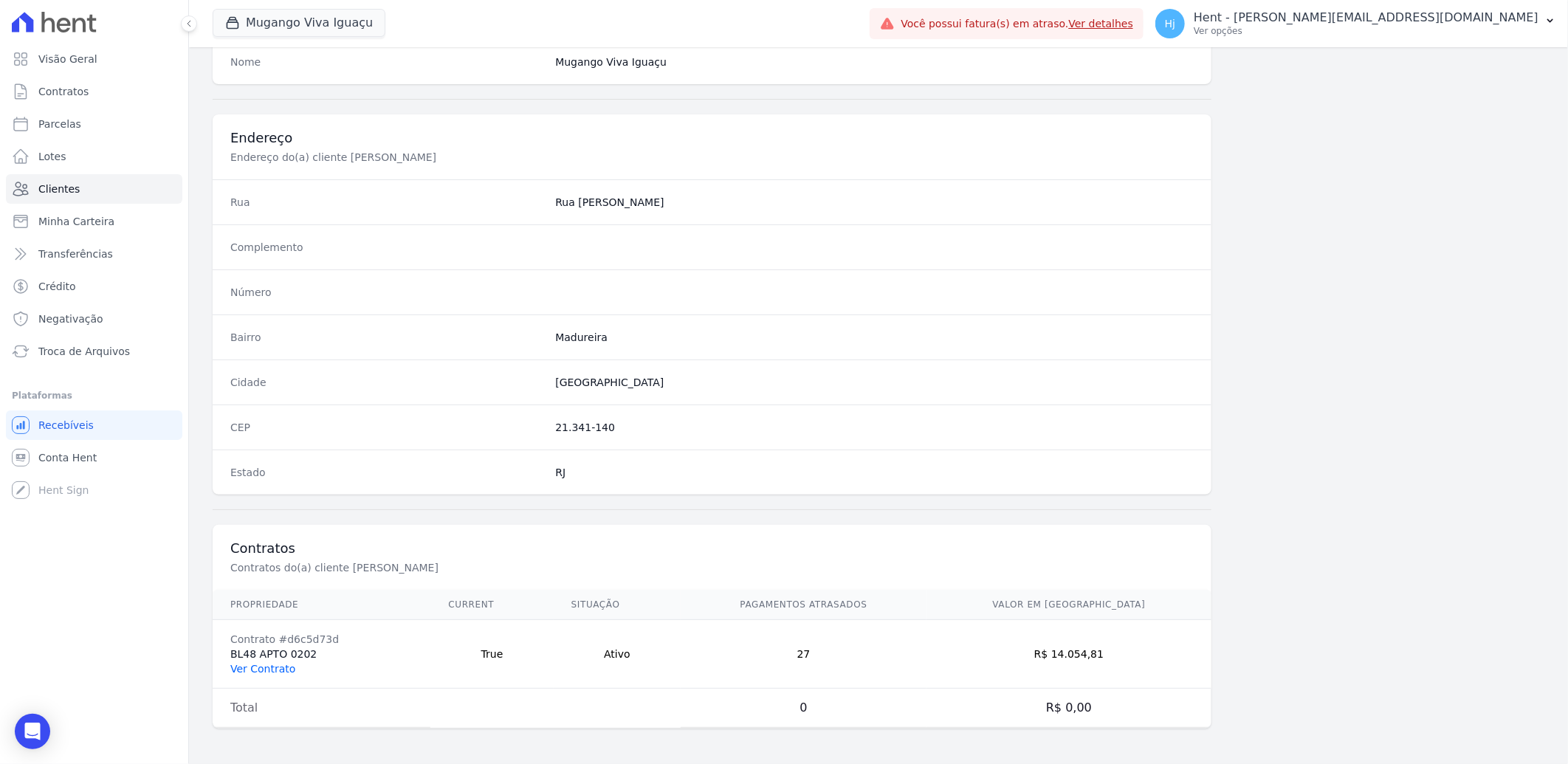
click at [270, 665] on link "Ver Contrato" at bounding box center [262, 669] width 65 height 12
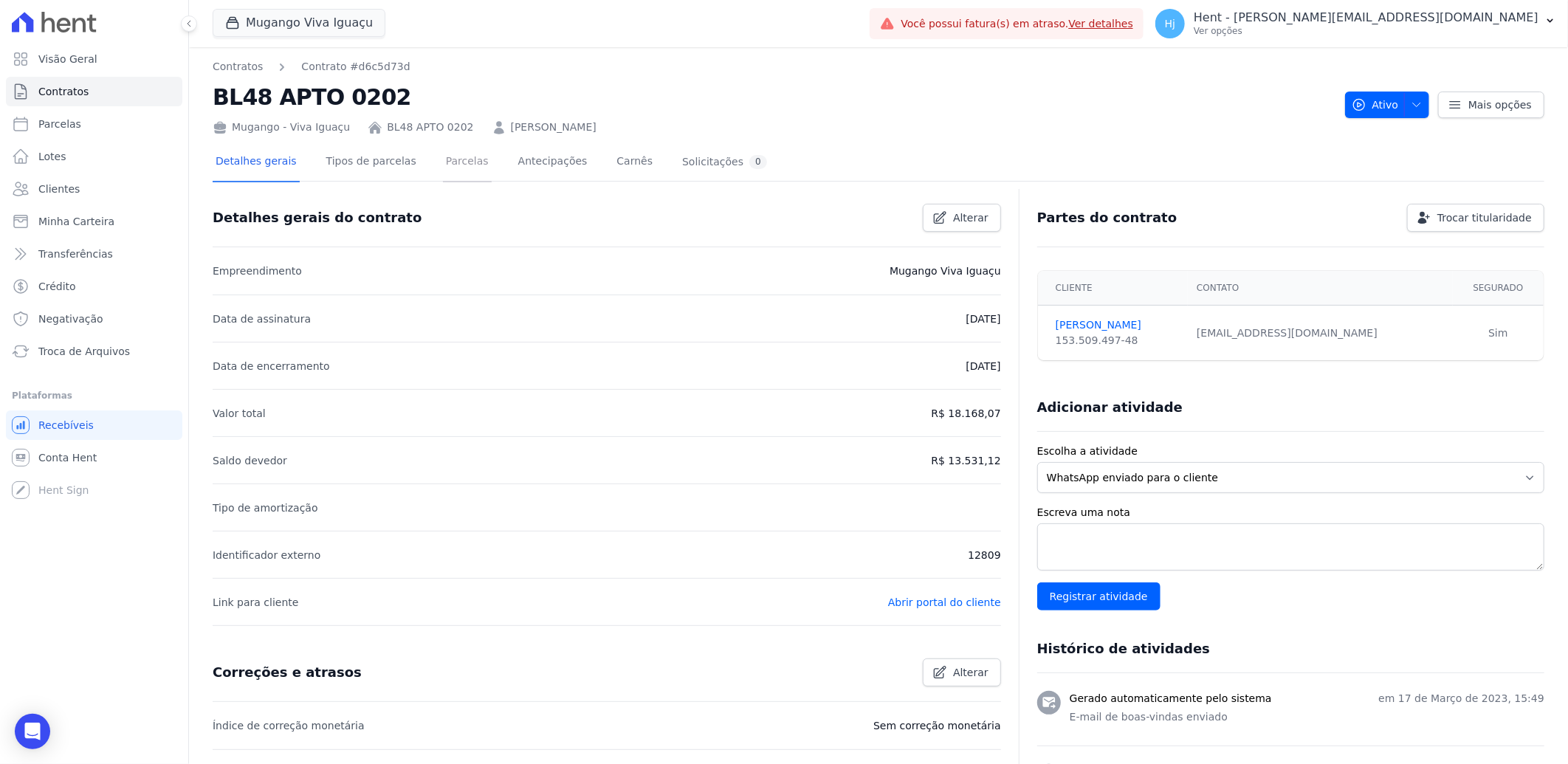
click at [446, 164] on link "Parcelas" at bounding box center [467, 162] width 49 height 39
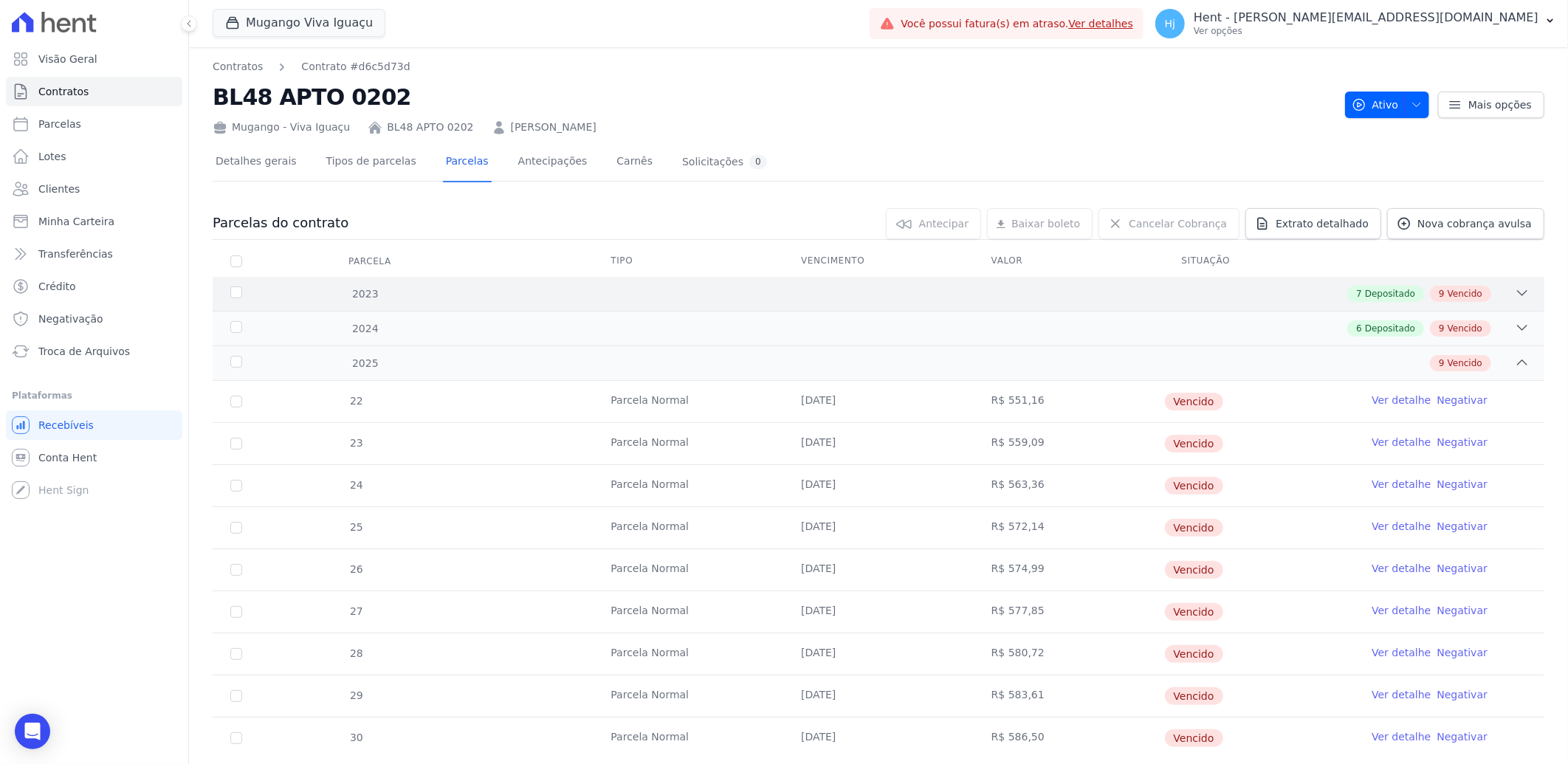
click at [1088, 289] on div "7 Depositado 9 Vencido" at bounding box center [943, 293] width 1171 height 16
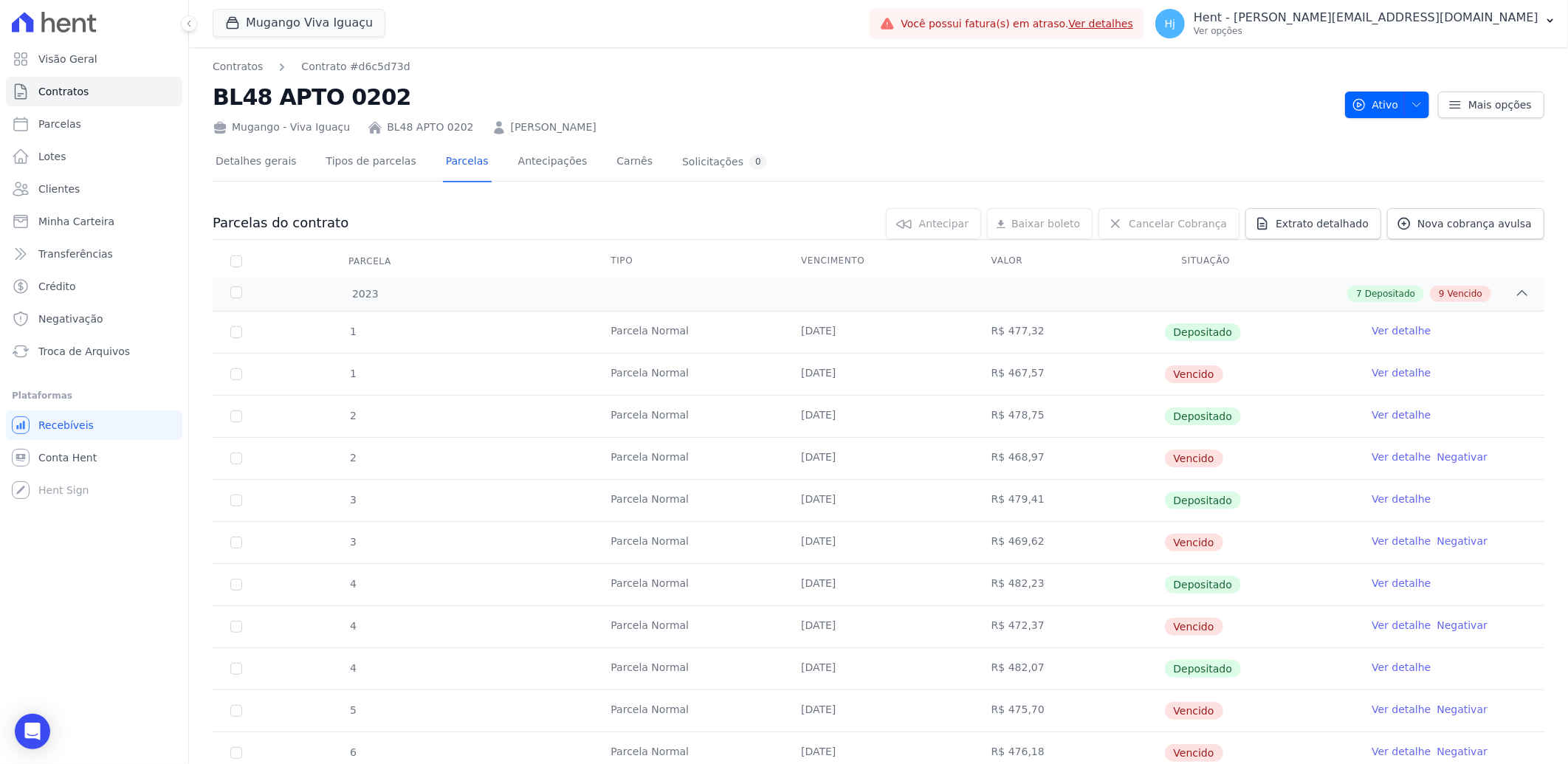
drag, startPoint x: 1373, startPoint y: 371, endPoint x: 1332, endPoint y: 399, distance: 49.6
click at [1373, 371] on link "Ver detalhe" at bounding box center [1401, 373] width 59 height 15
click at [46, 185] on span "Clientes" at bounding box center [59, 189] width 42 height 15
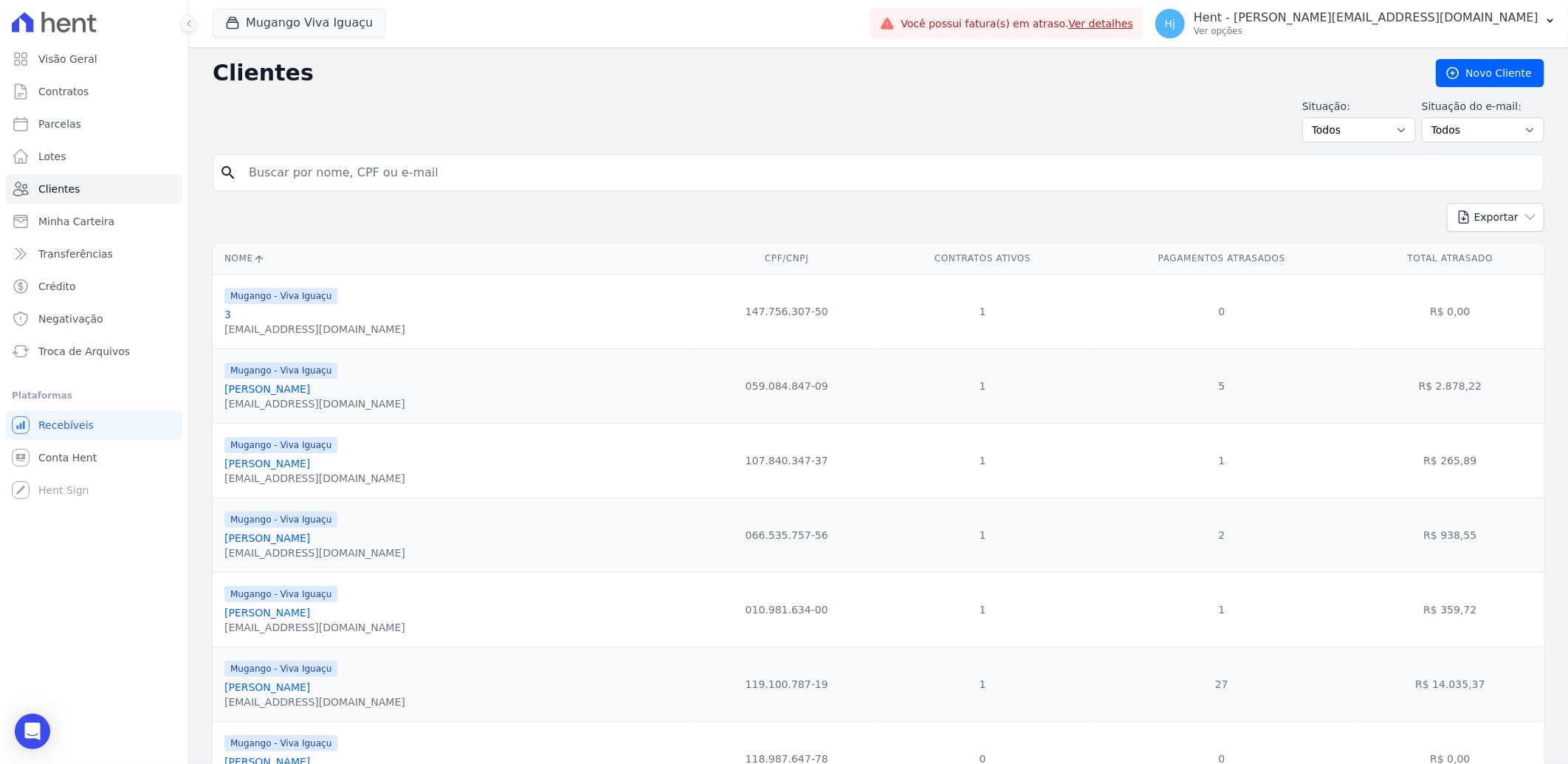
click at [358, 174] on input "search" at bounding box center [888, 172] width 1297 height 29
paste input "Raiane Dos Santos Leite"
type input "Raiane Dos Santos Leite"
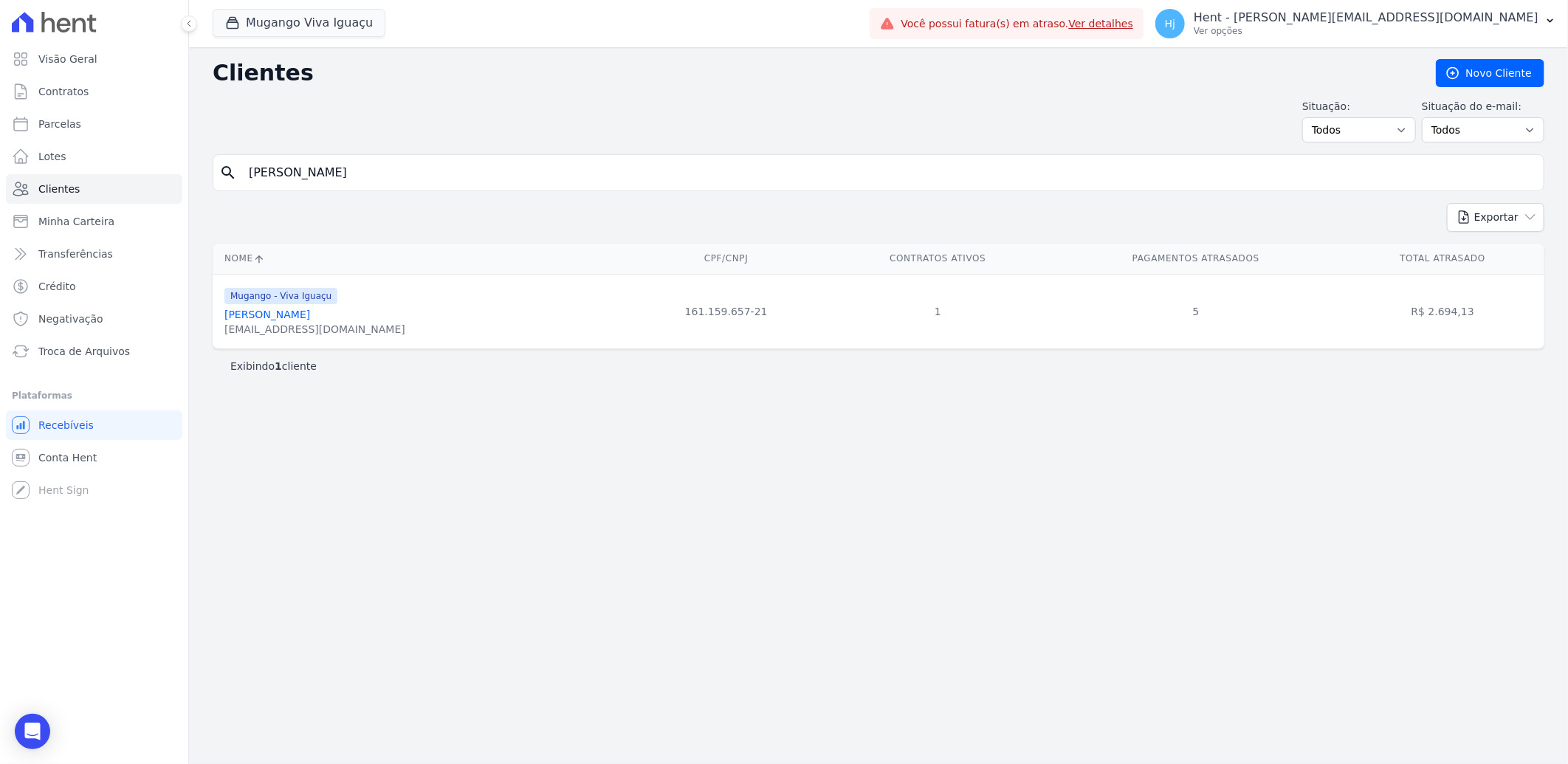
click at [276, 316] on link "Raiane Dos Santos Leite" at bounding box center [267, 314] width 86 height 12
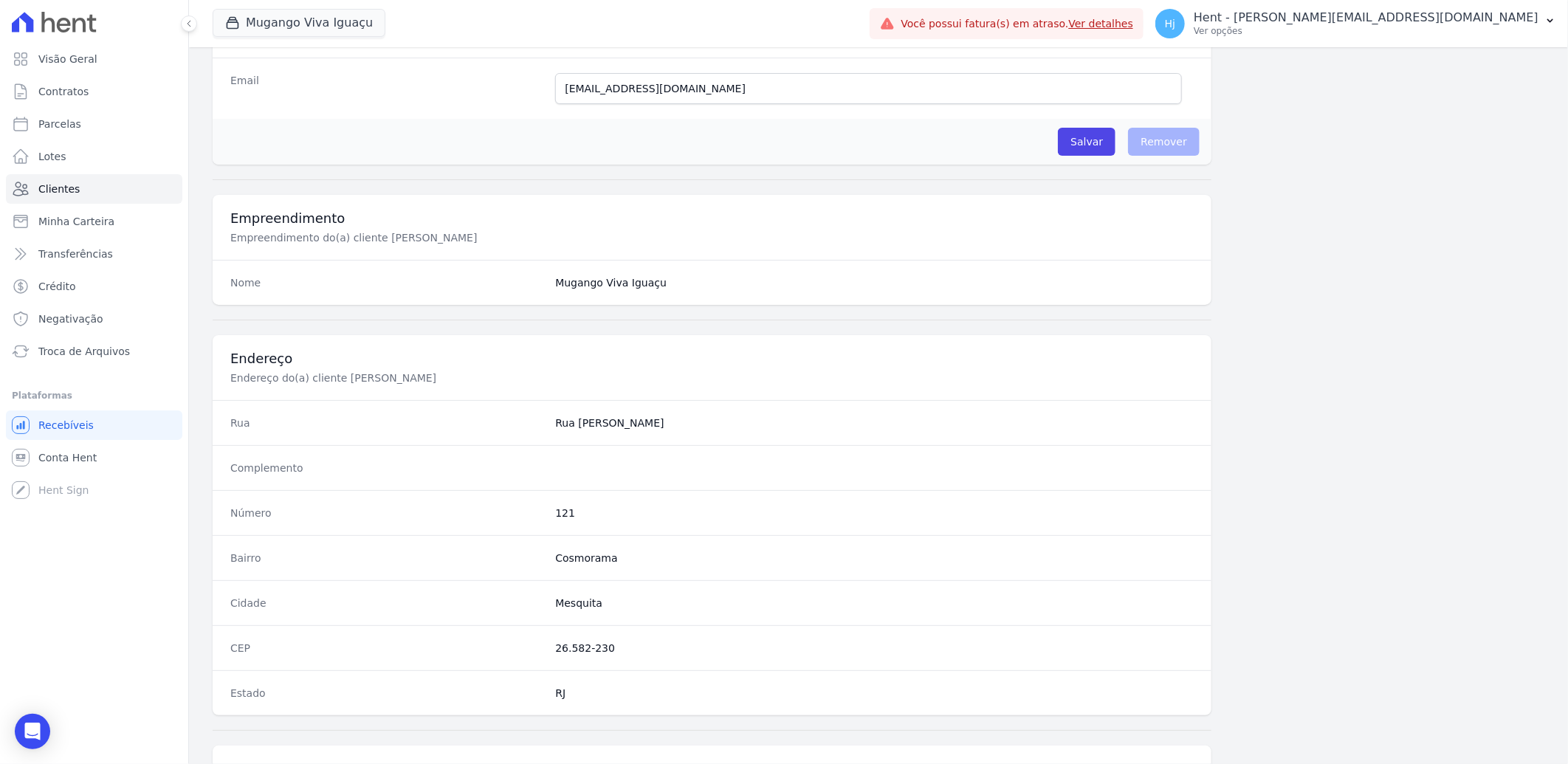
scroll to position [619, 0]
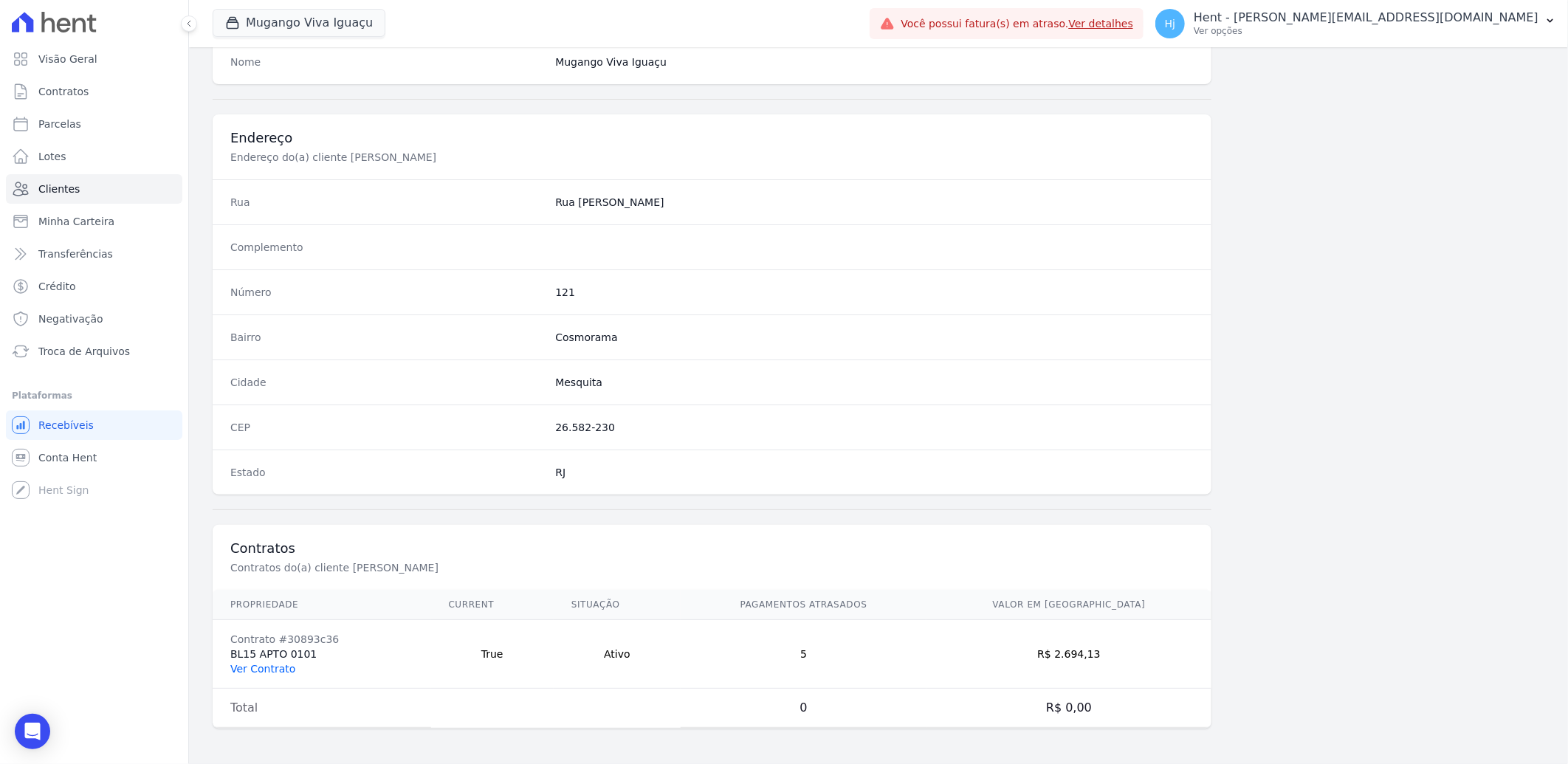
click at [275, 670] on link "Ver Contrato" at bounding box center [262, 669] width 65 height 12
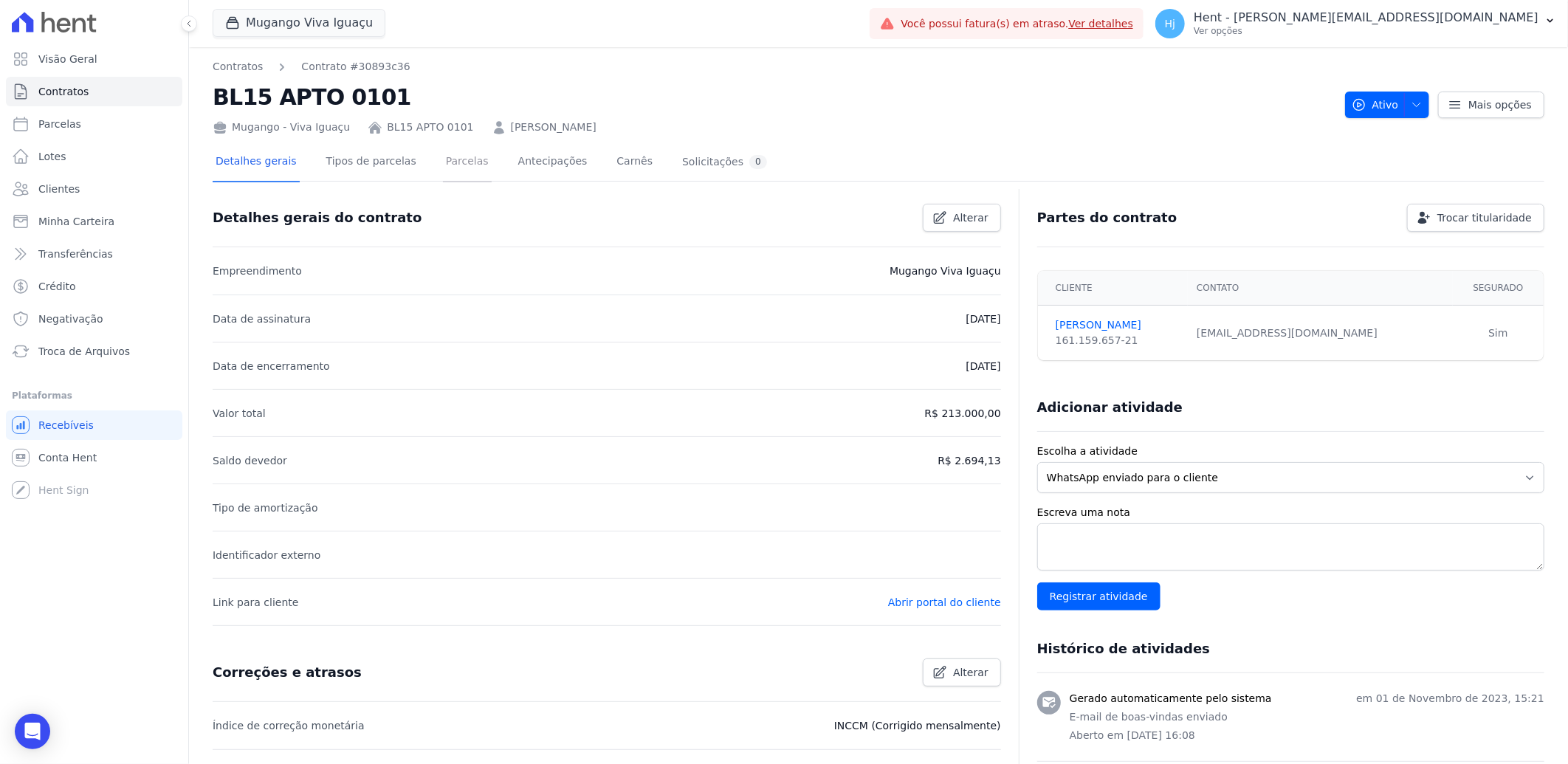
click at [446, 163] on link "Parcelas" at bounding box center [467, 162] width 49 height 39
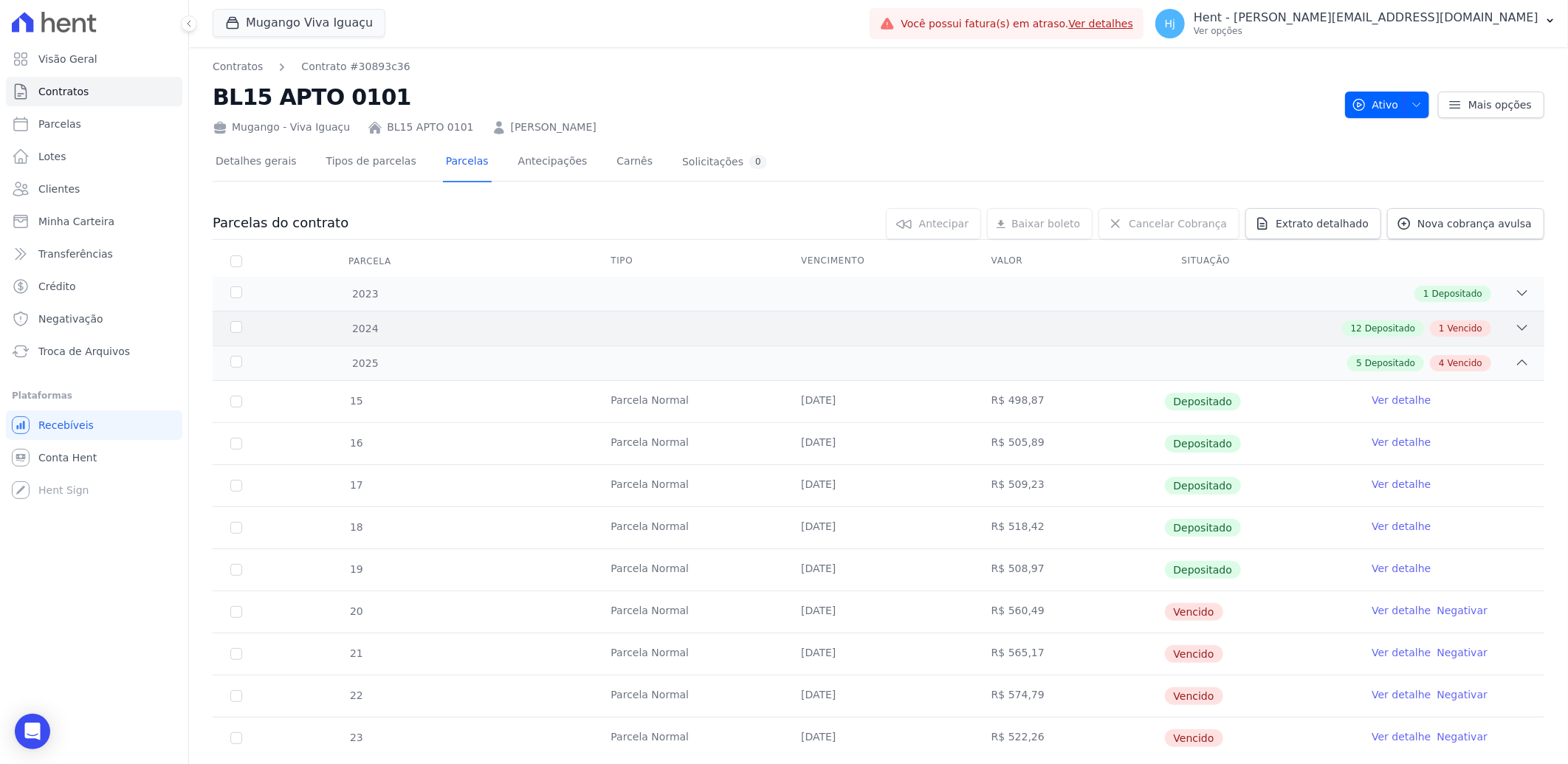
click at [1076, 315] on div "2024 12 Depositado 1 Vencido" at bounding box center [877, 327] width 1331 height 35
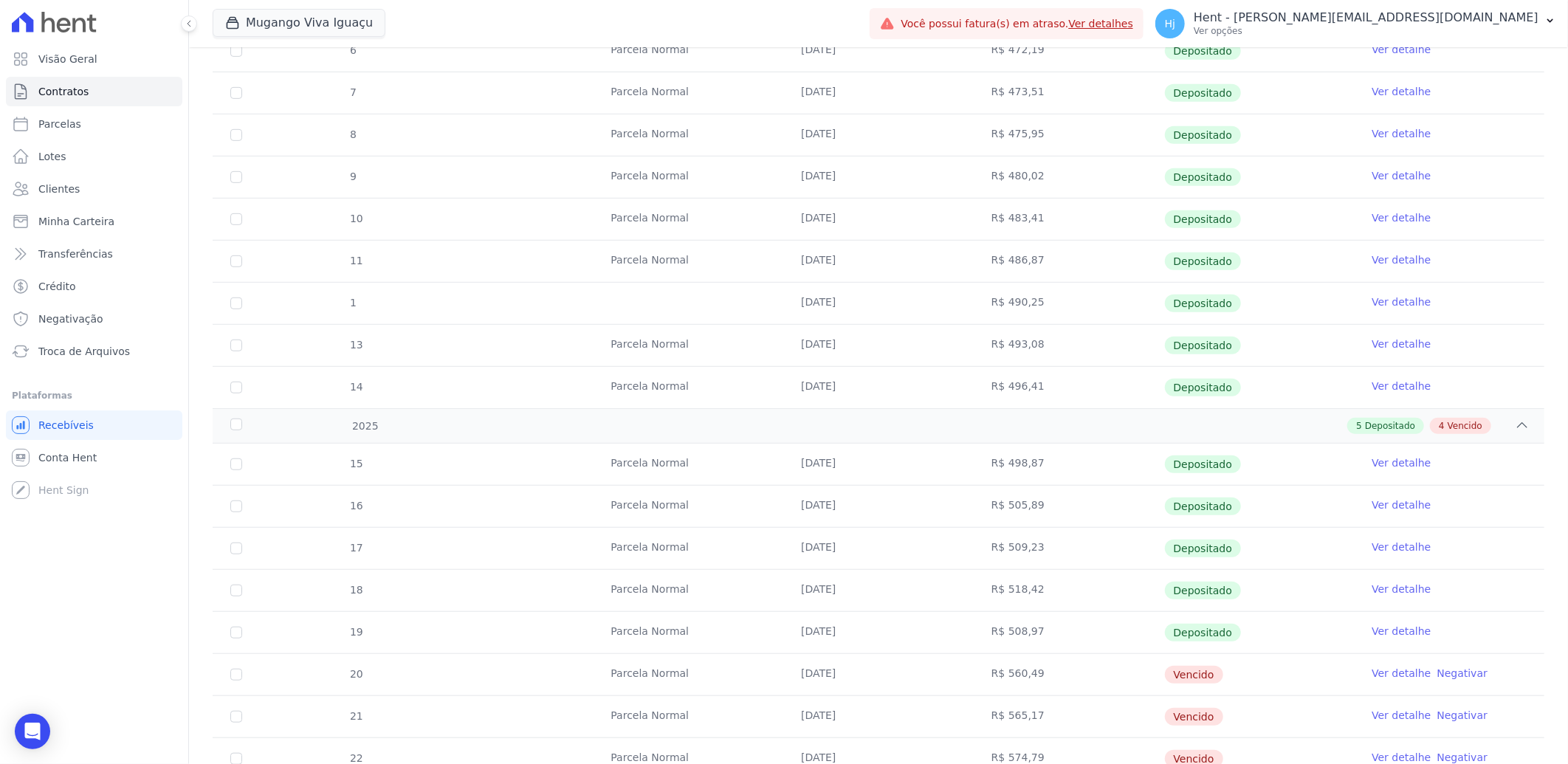
scroll to position [586, 0]
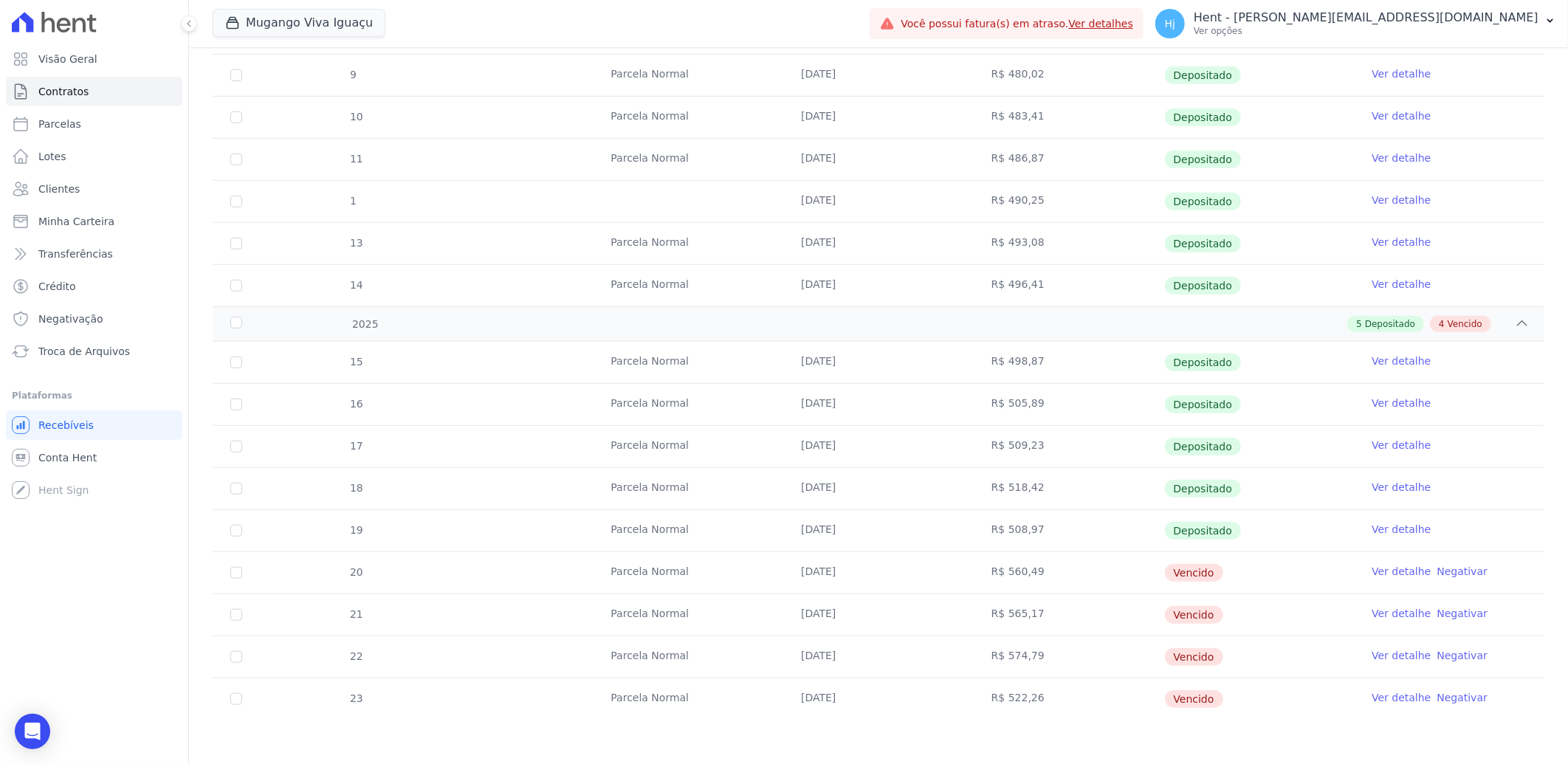
click at [1395, 565] on link "Ver detalhe" at bounding box center [1401, 572] width 59 height 15
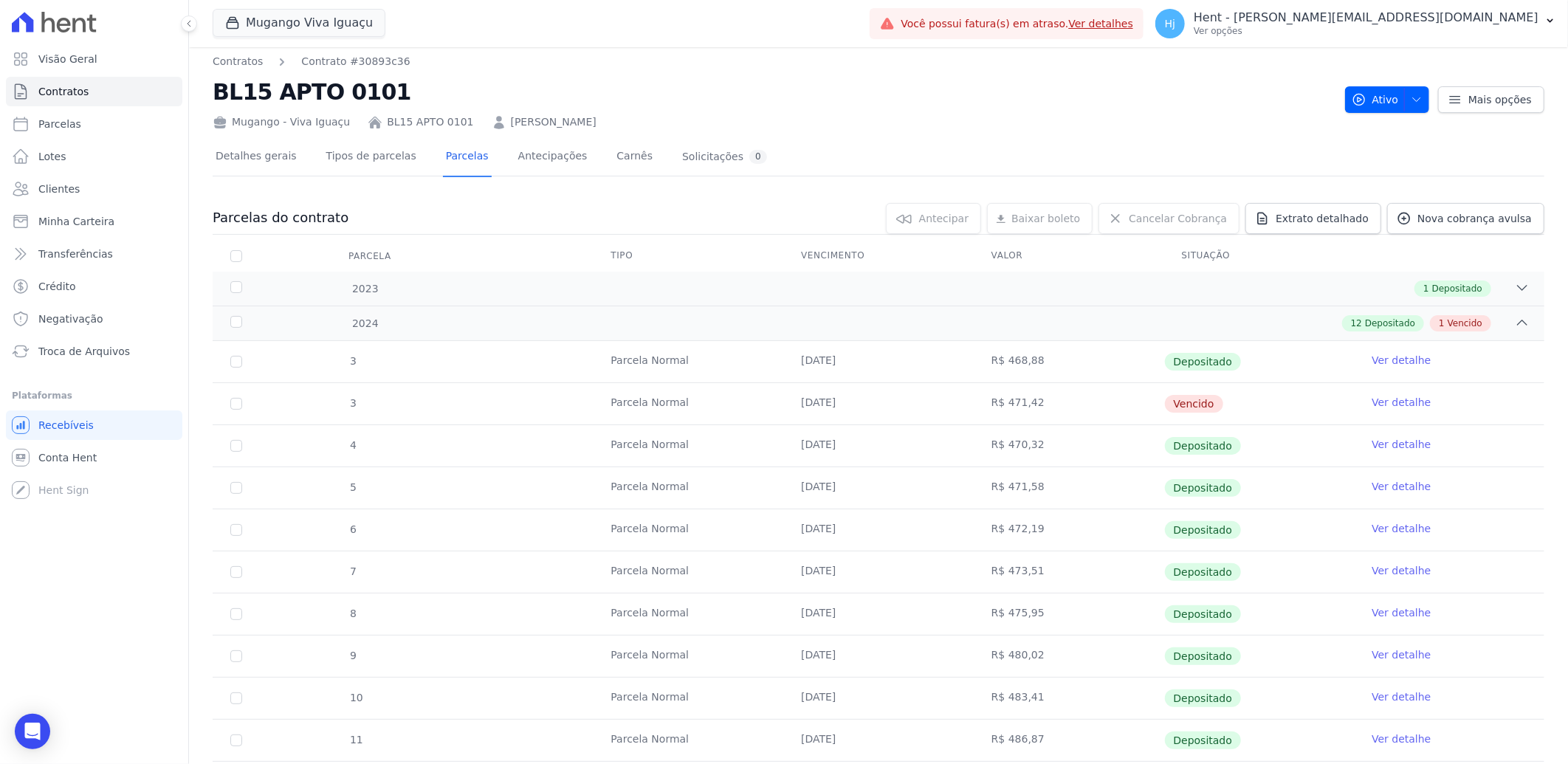
scroll to position [0, 0]
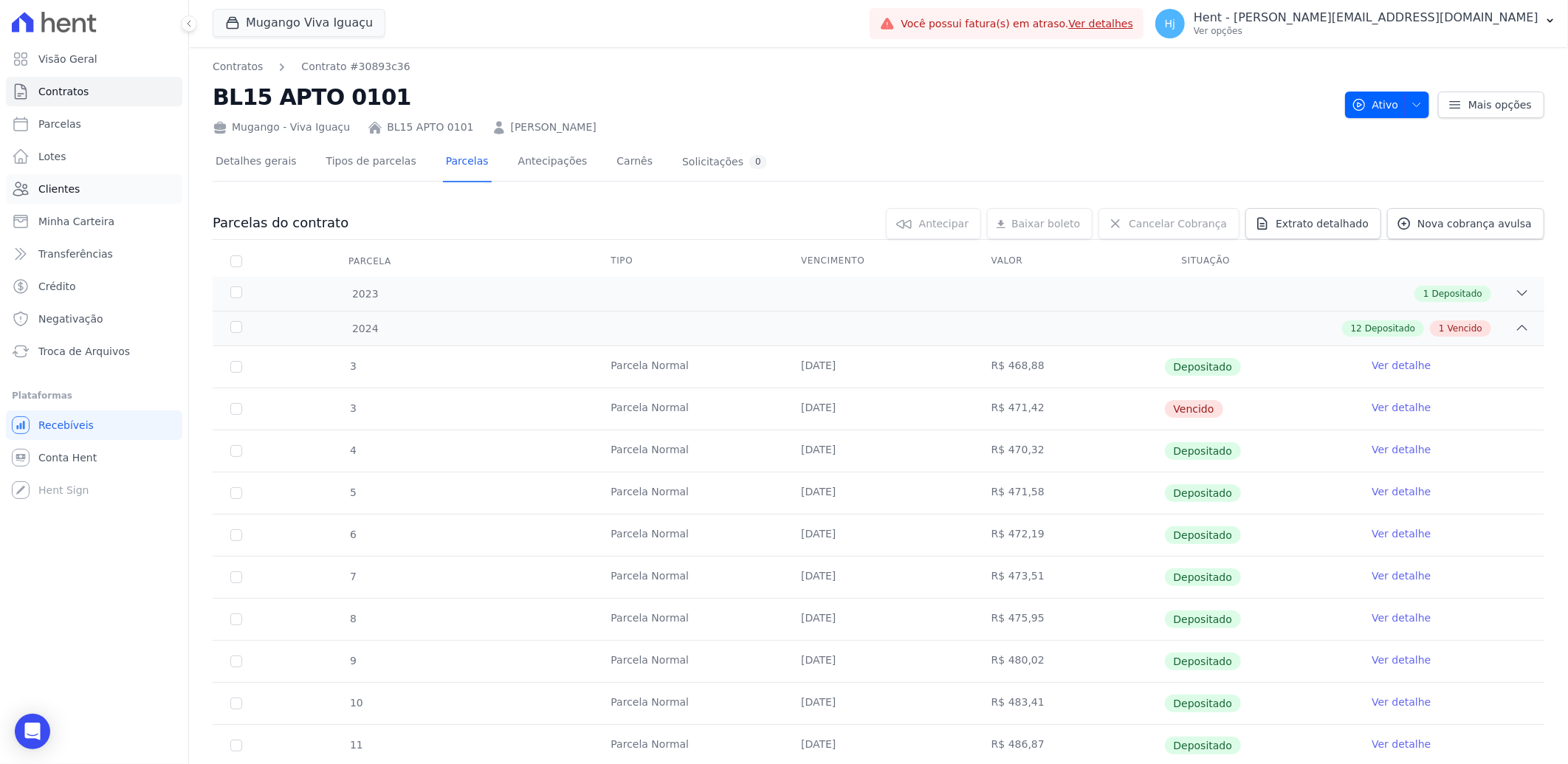
click at [75, 186] on link "Clientes" at bounding box center [93, 189] width 176 height 29
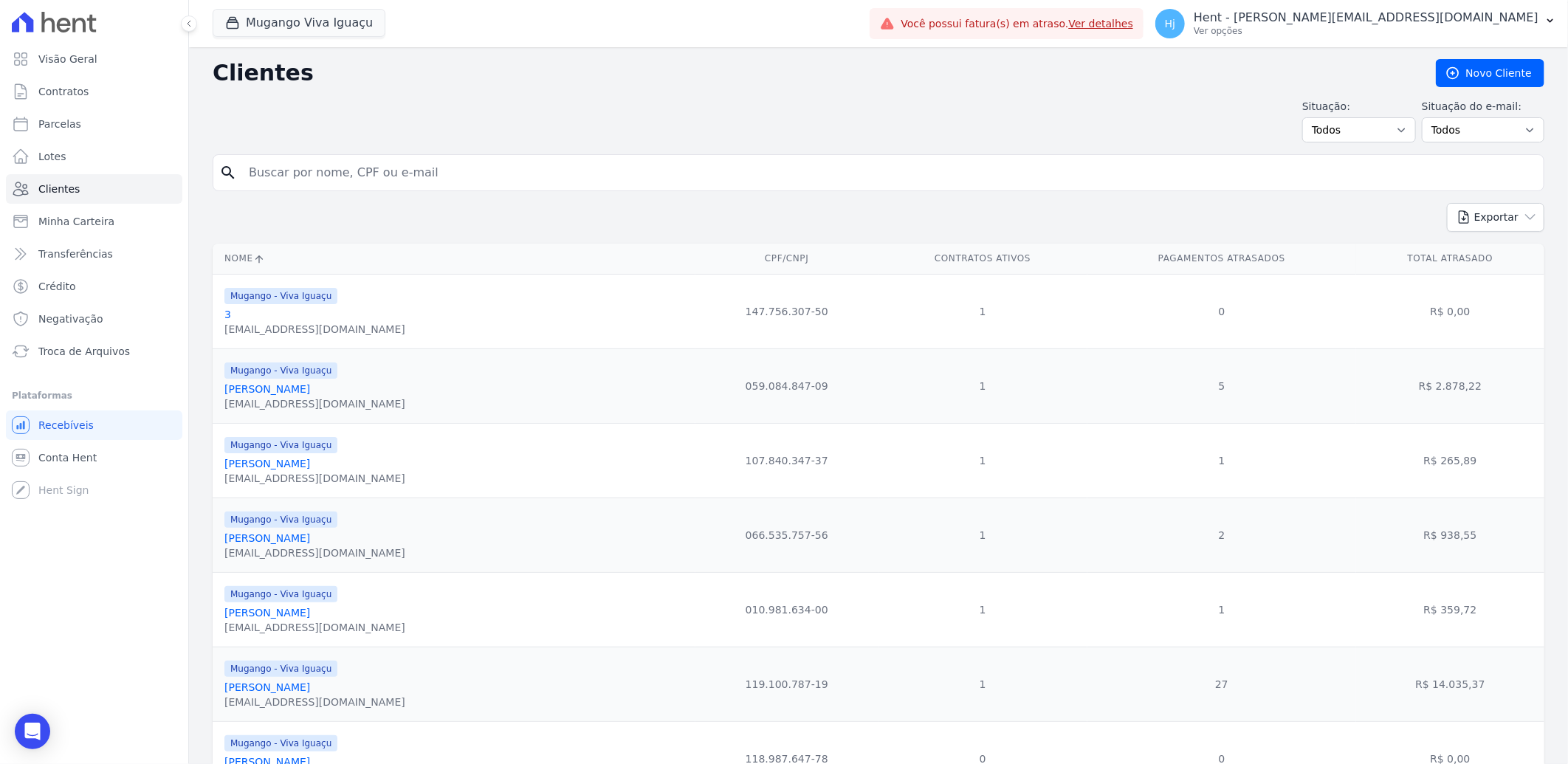
click at [392, 179] on input "search" at bounding box center [888, 172] width 1297 height 29
paste input "MÔNICA CRISTINA BODANI"
type input "MÔNICA CRISTINA BODANI"
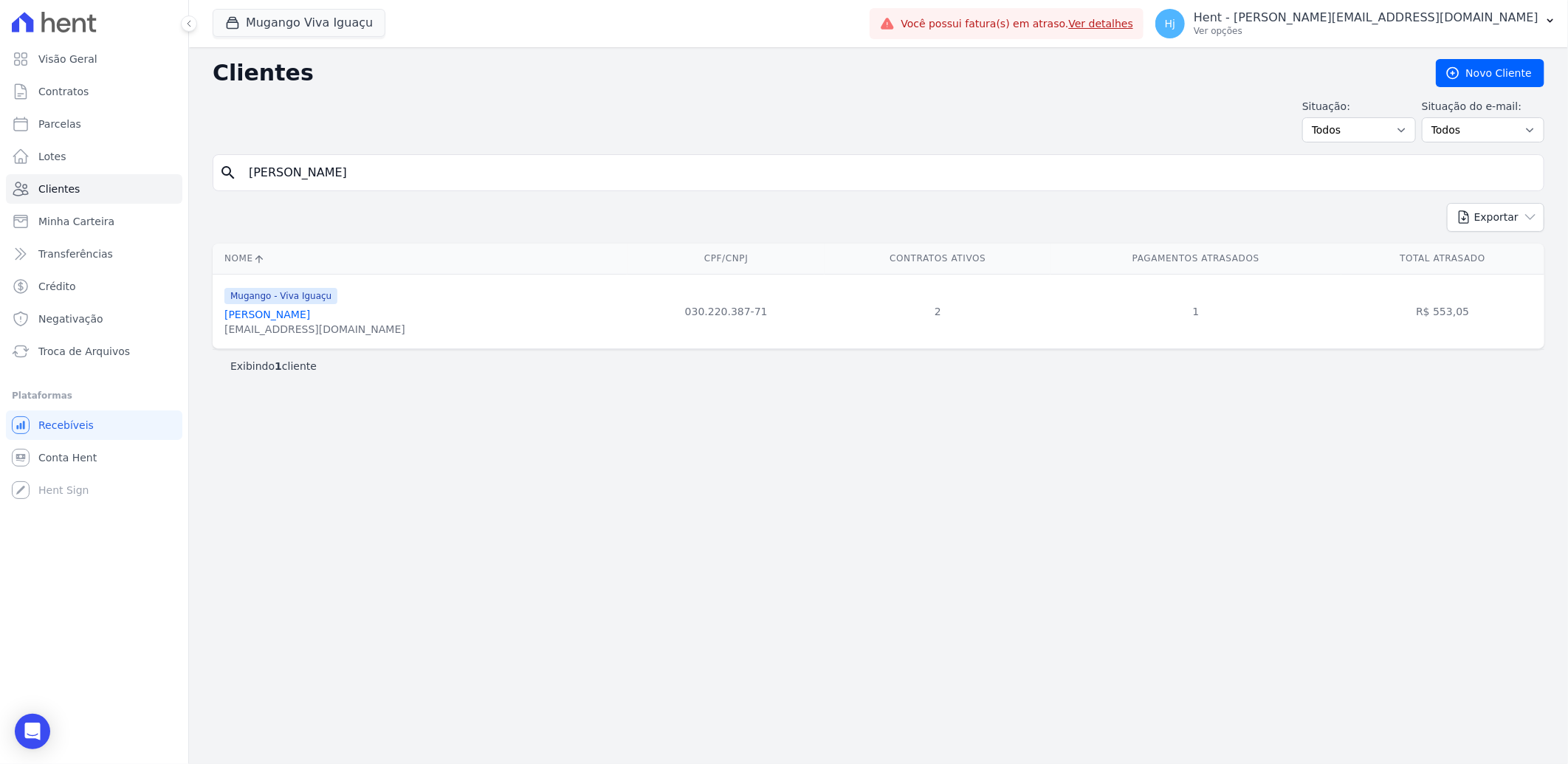
click at [304, 316] on link "Mônica Cristina Bodani" at bounding box center [267, 314] width 86 height 12
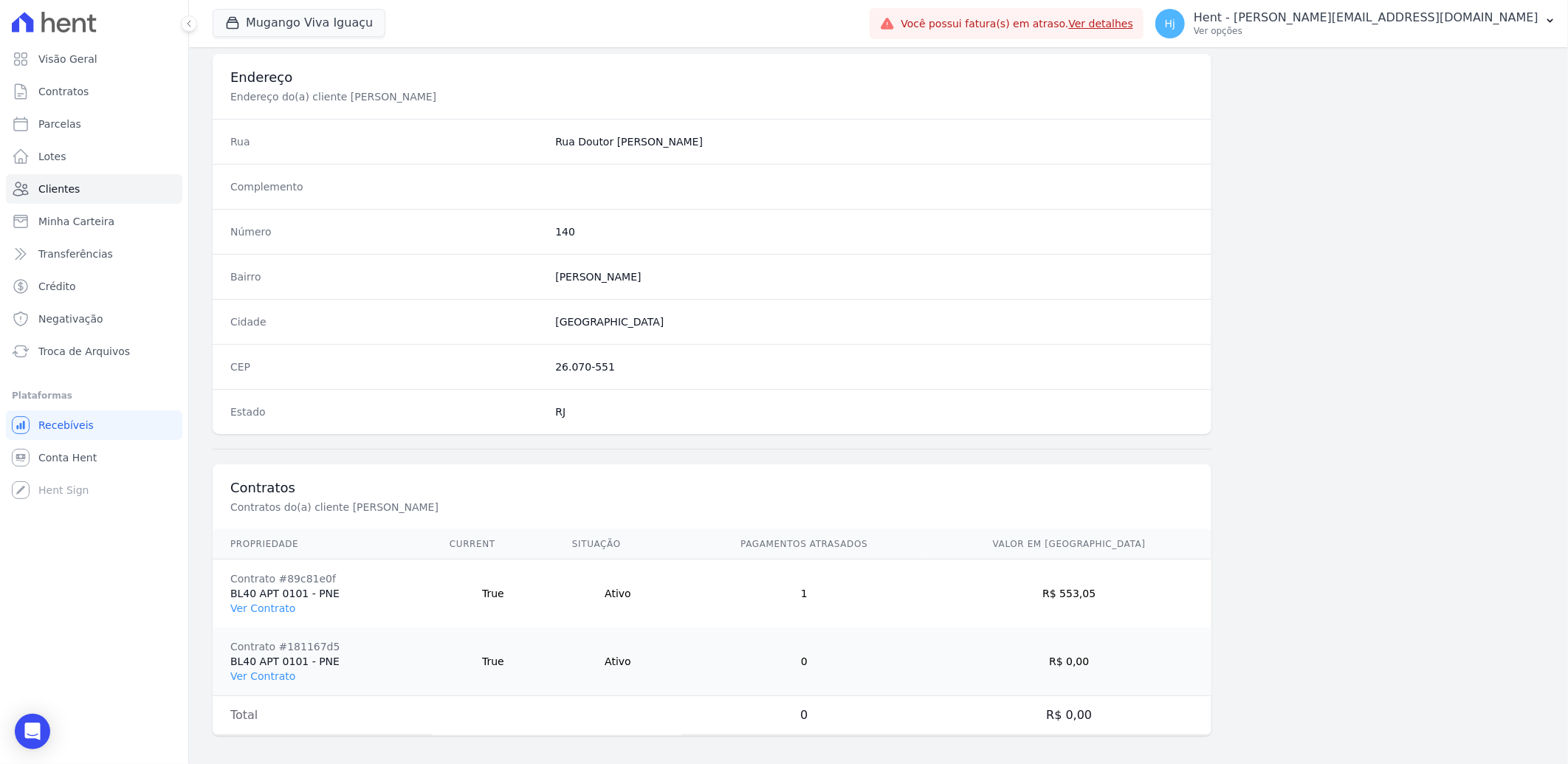
scroll to position [687, 0]
click at [269, 596] on link "Ver Contrato" at bounding box center [262, 601] width 65 height 12
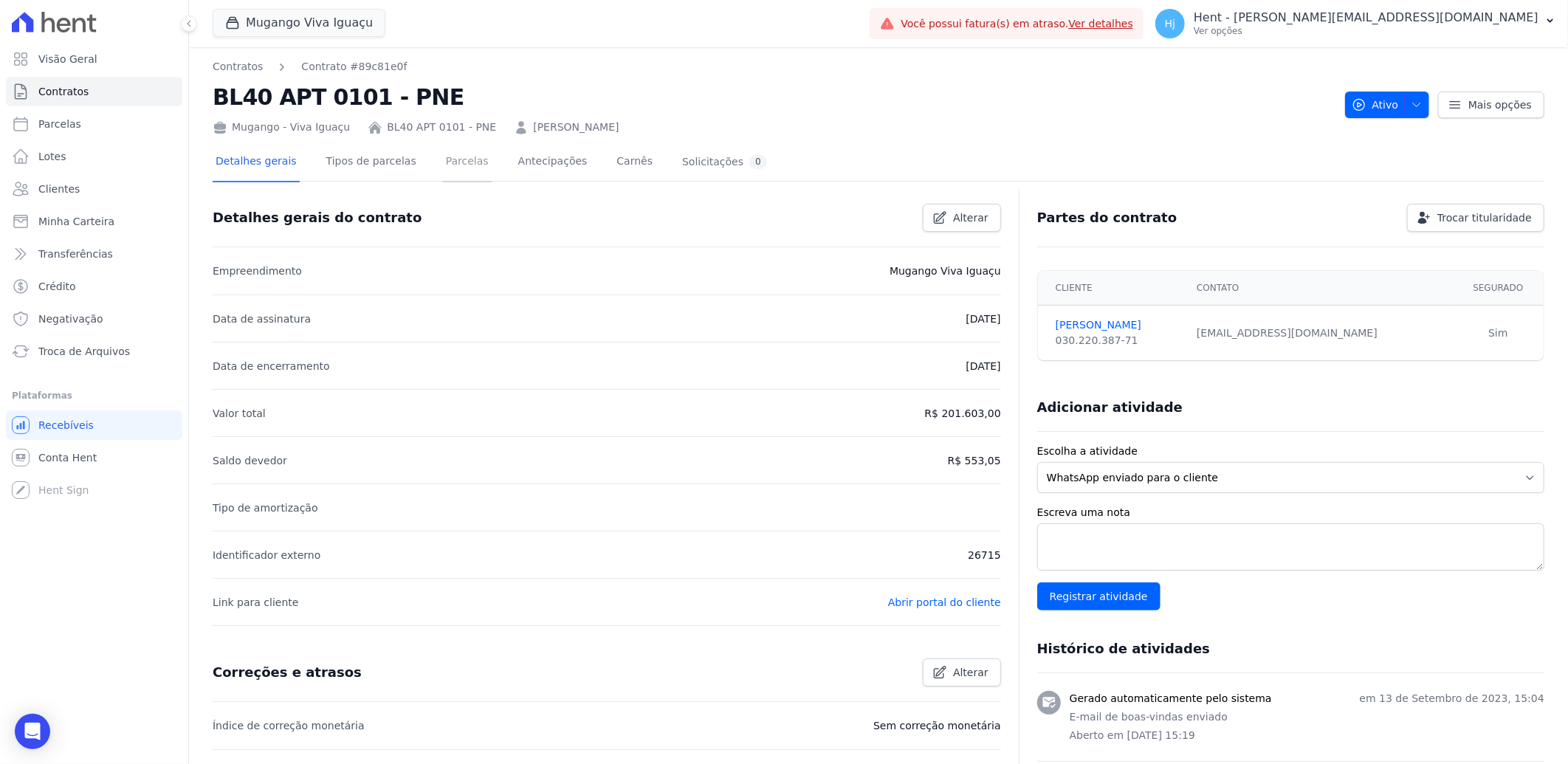
click at [442, 168] on link "Parcelas" at bounding box center [467, 162] width 49 height 39
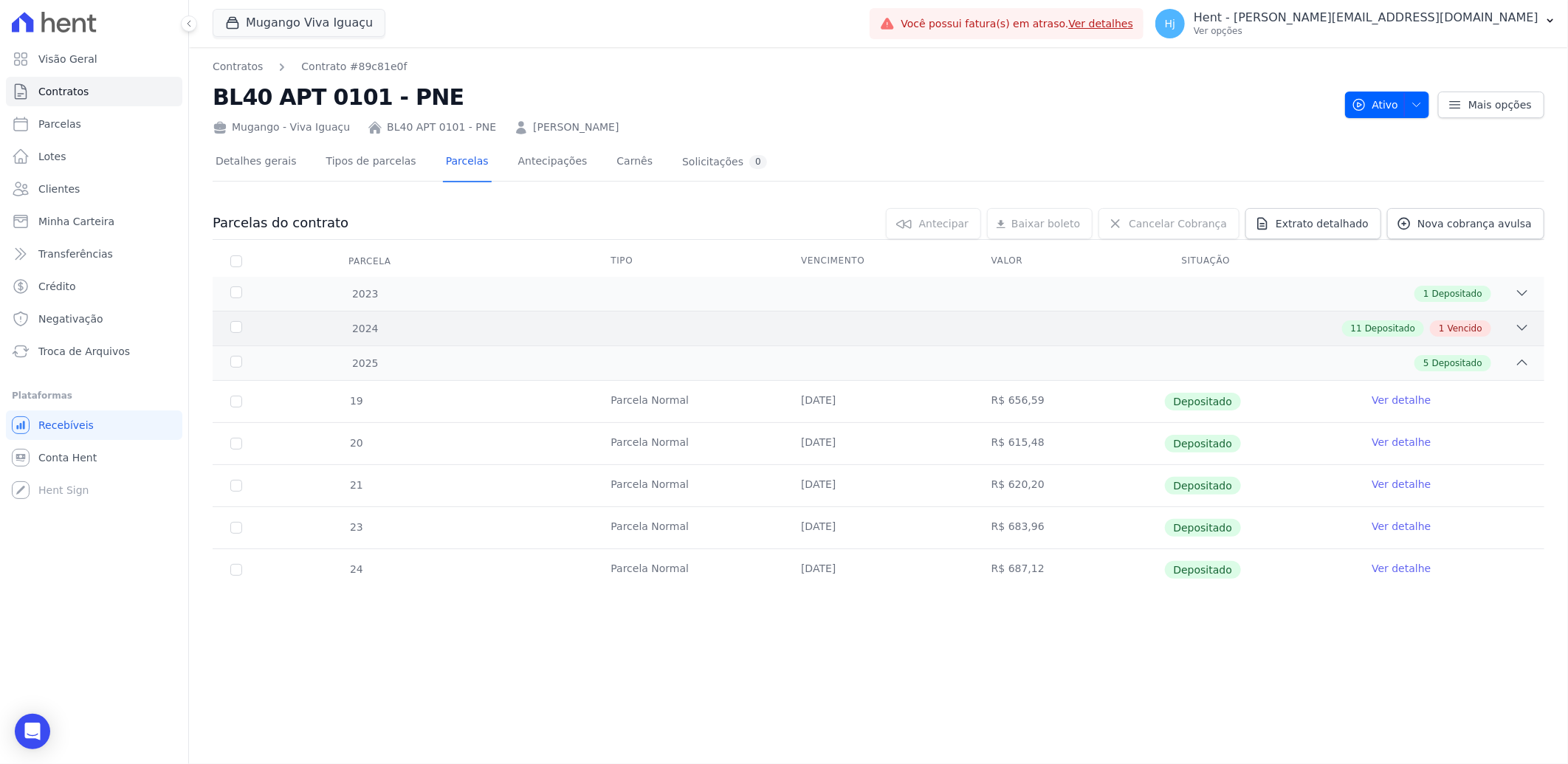
click at [980, 328] on div "11 Depositado 1 Vencido" at bounding box center [943, 328] width 1171 height 16
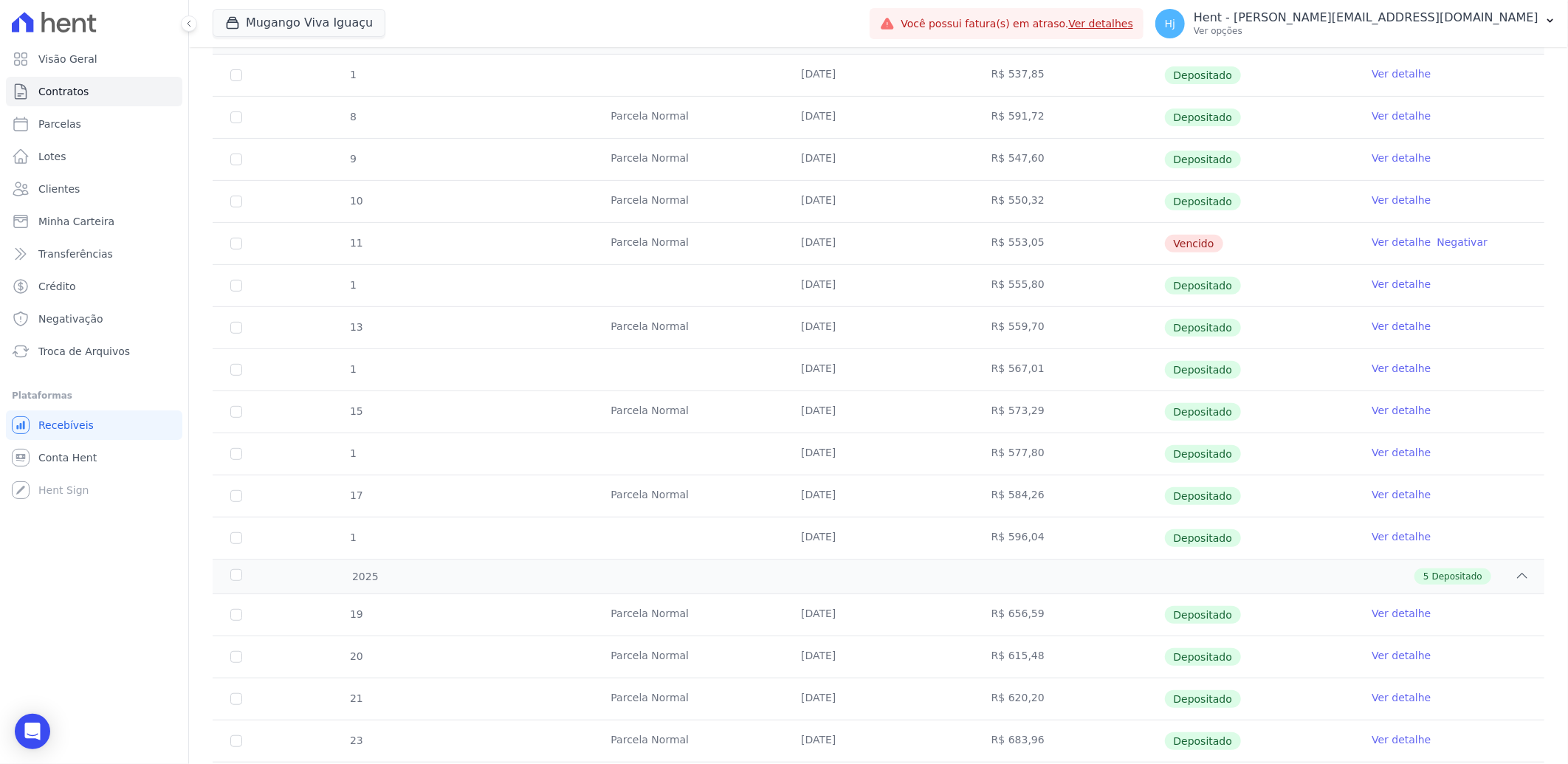
scroll to position [129, 0]
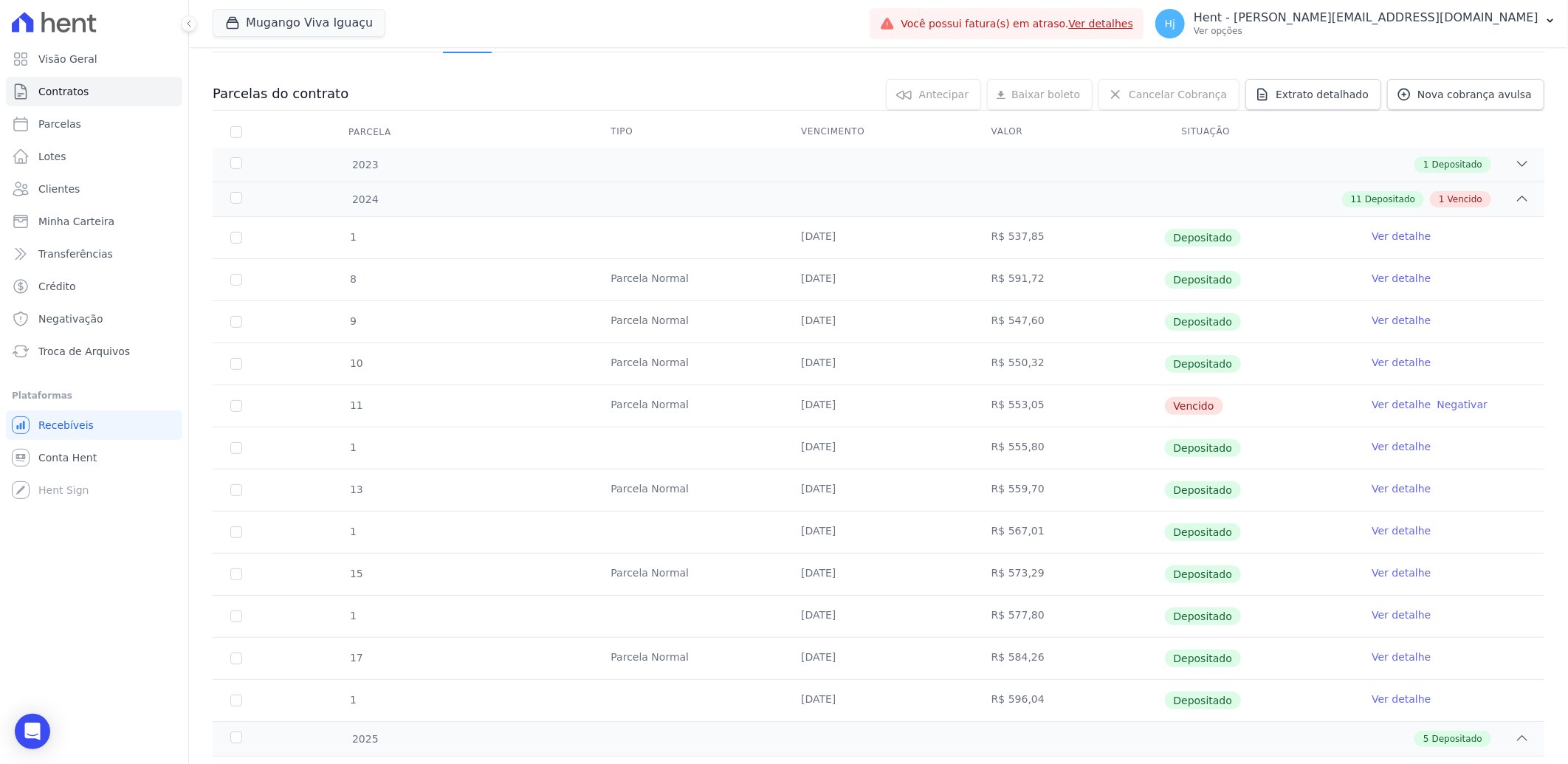
click at [1390, 402] on link "Ver detalhe" at bounding box center [1401, 405] width 59 height 15
click at [58, 186] on span "Clientes" at bounding box center [59, 189] width 42 height 15
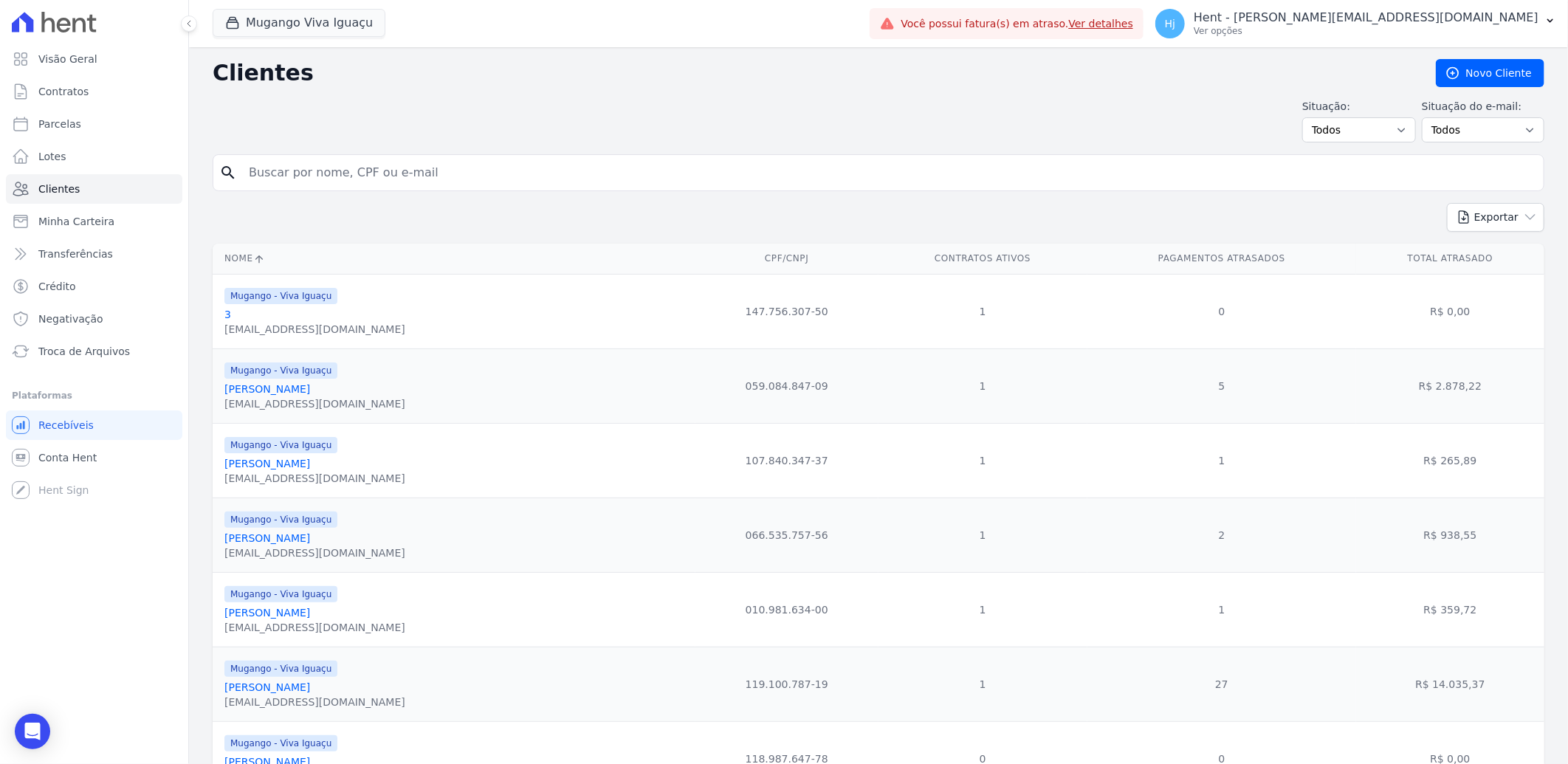
click at [423, 170] on input "search" at bounding box center [888, 172] width 1297 height 29
paste input "Vinicius Gomes"
type input "Vinicius Gomes"
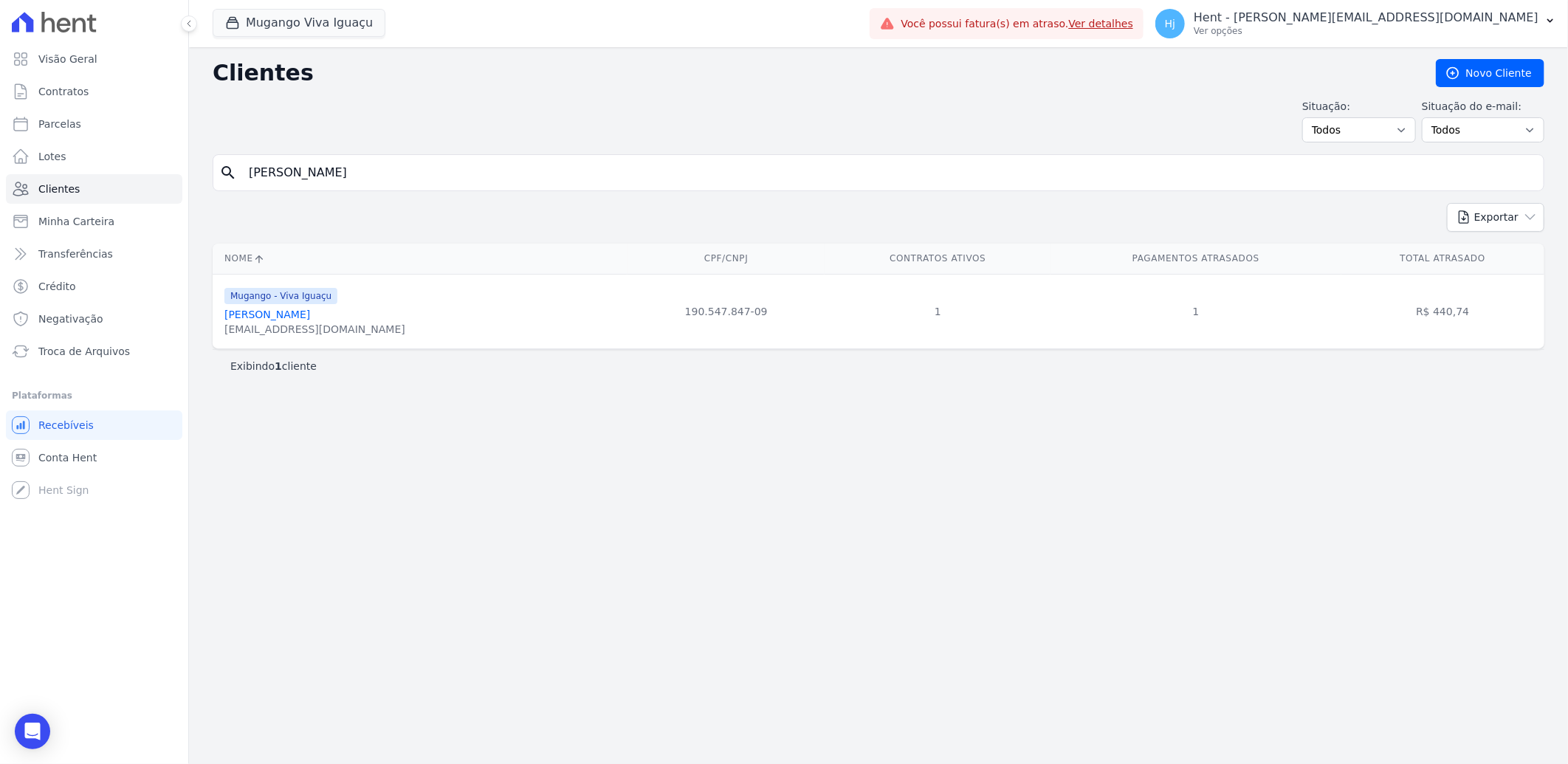
click at [245, 317] on link "Vinicius Gomes" at bounding box center [267, 314] width 86 height 12
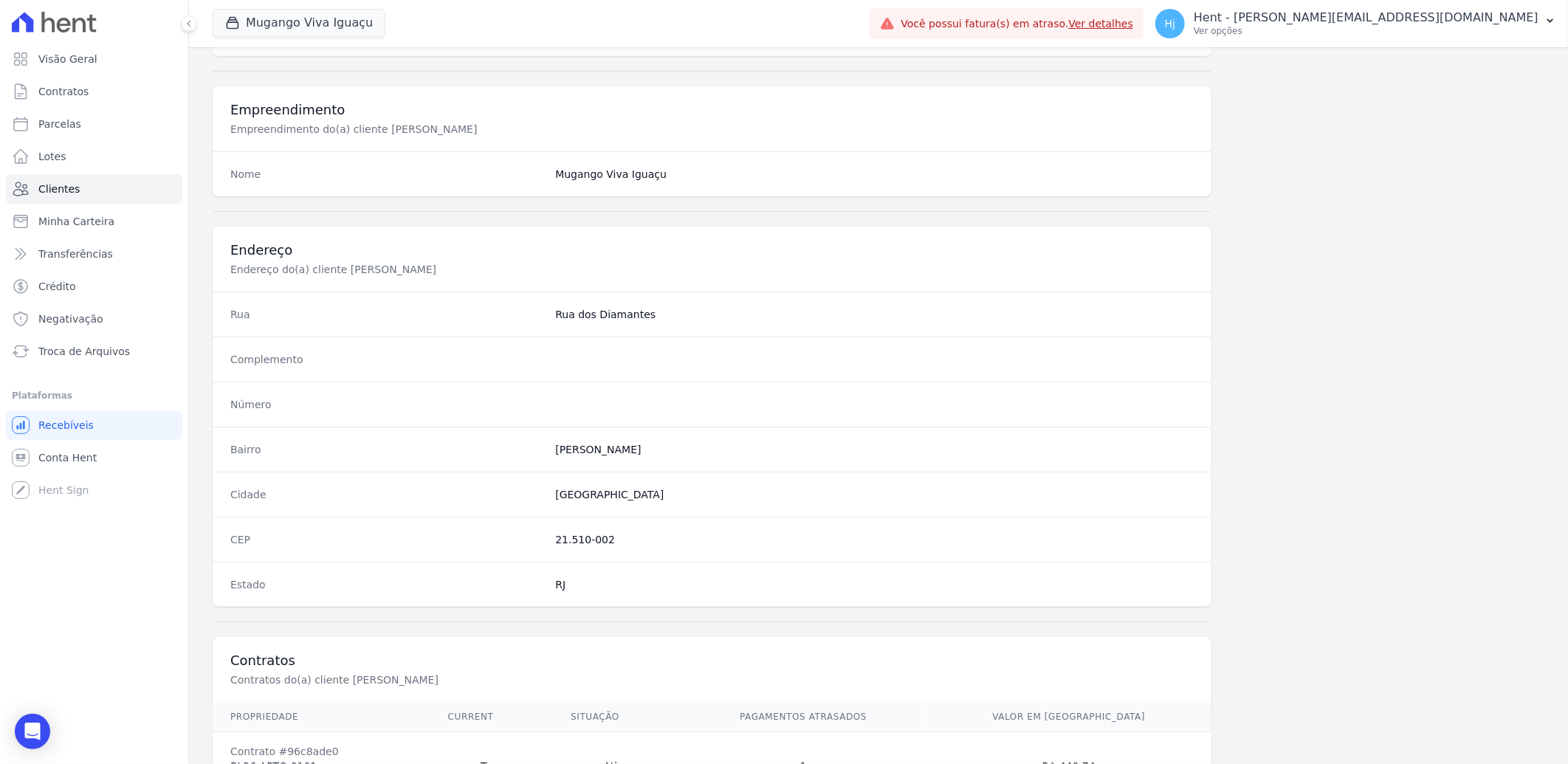
scroll to position [619, 0]
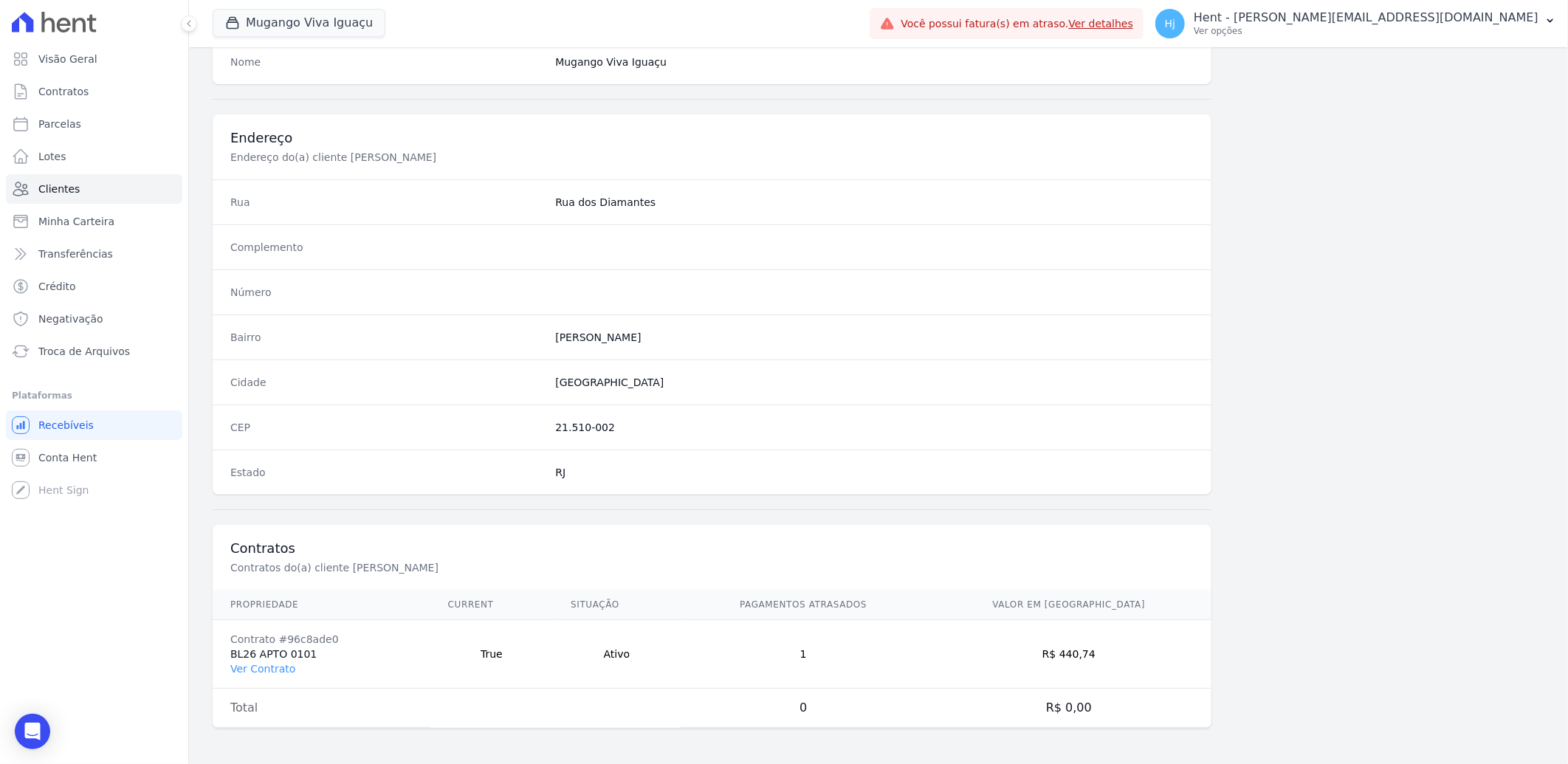
click at [270, 659] on td "Contrato #96c8ade0 BL26 APTO 0101 Ver Contrato" at bounding box center [321, 654] width 218 height 69
click at [270, 667] on link "Ver Contrato" at bounding box center [262, 669] width 65 height 12
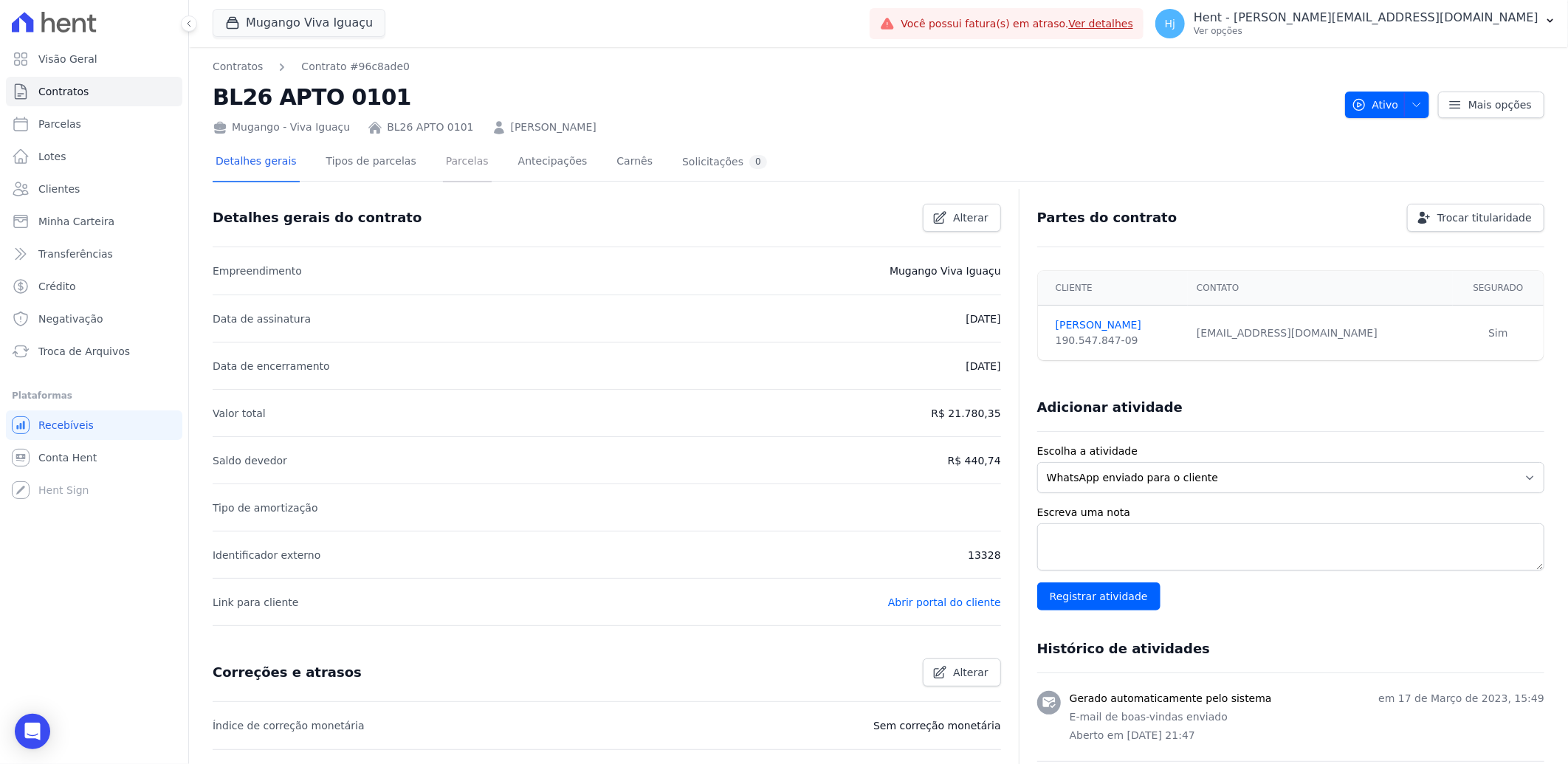
click at [442, 158] on link "Parcelas" at bounding box center [467, 162] width 49 height 39
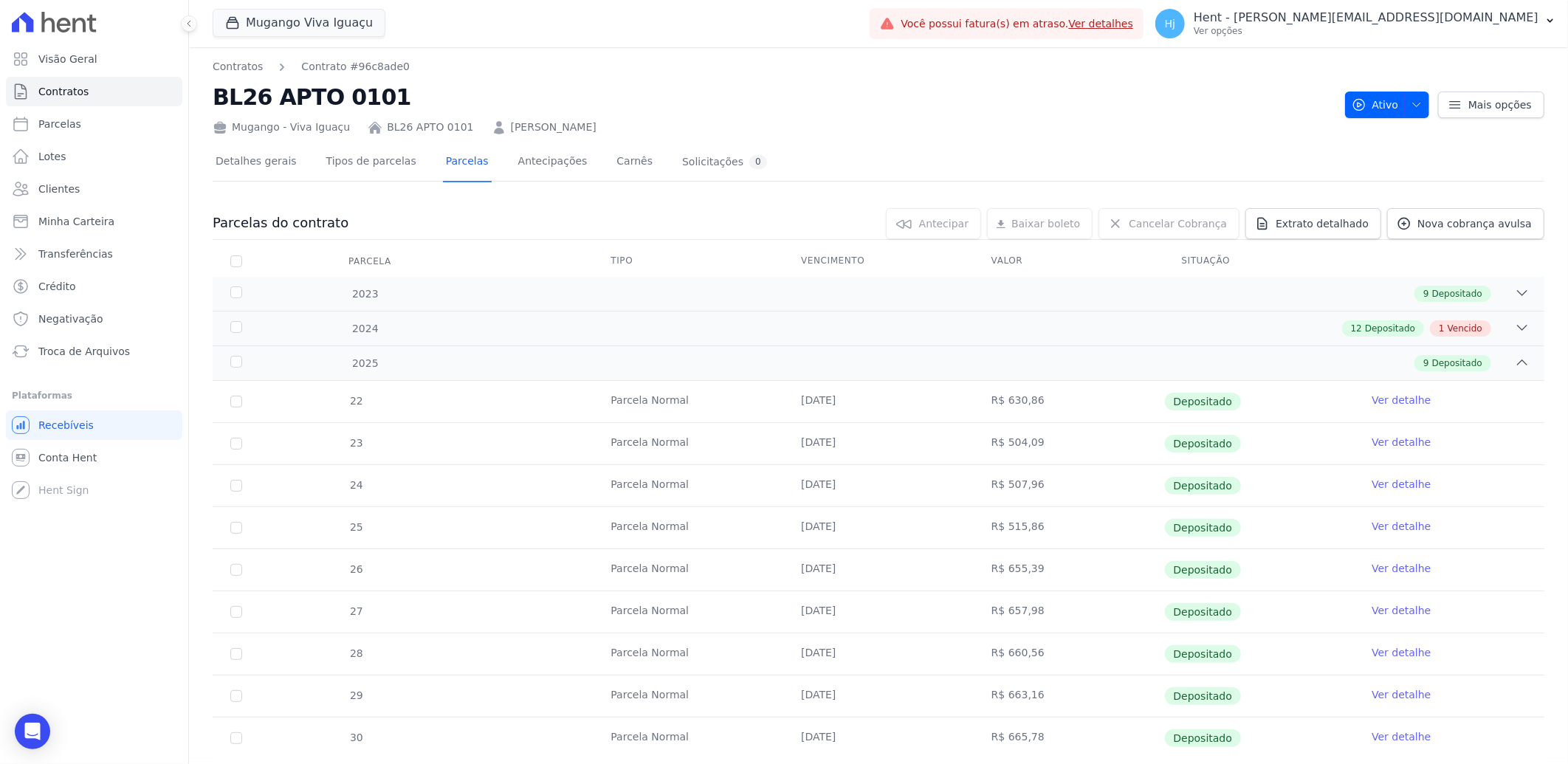
click at [814, 326] on div "12 Depositado 1 Vencido" at bounding box center [943, 328] width 1171 height 16
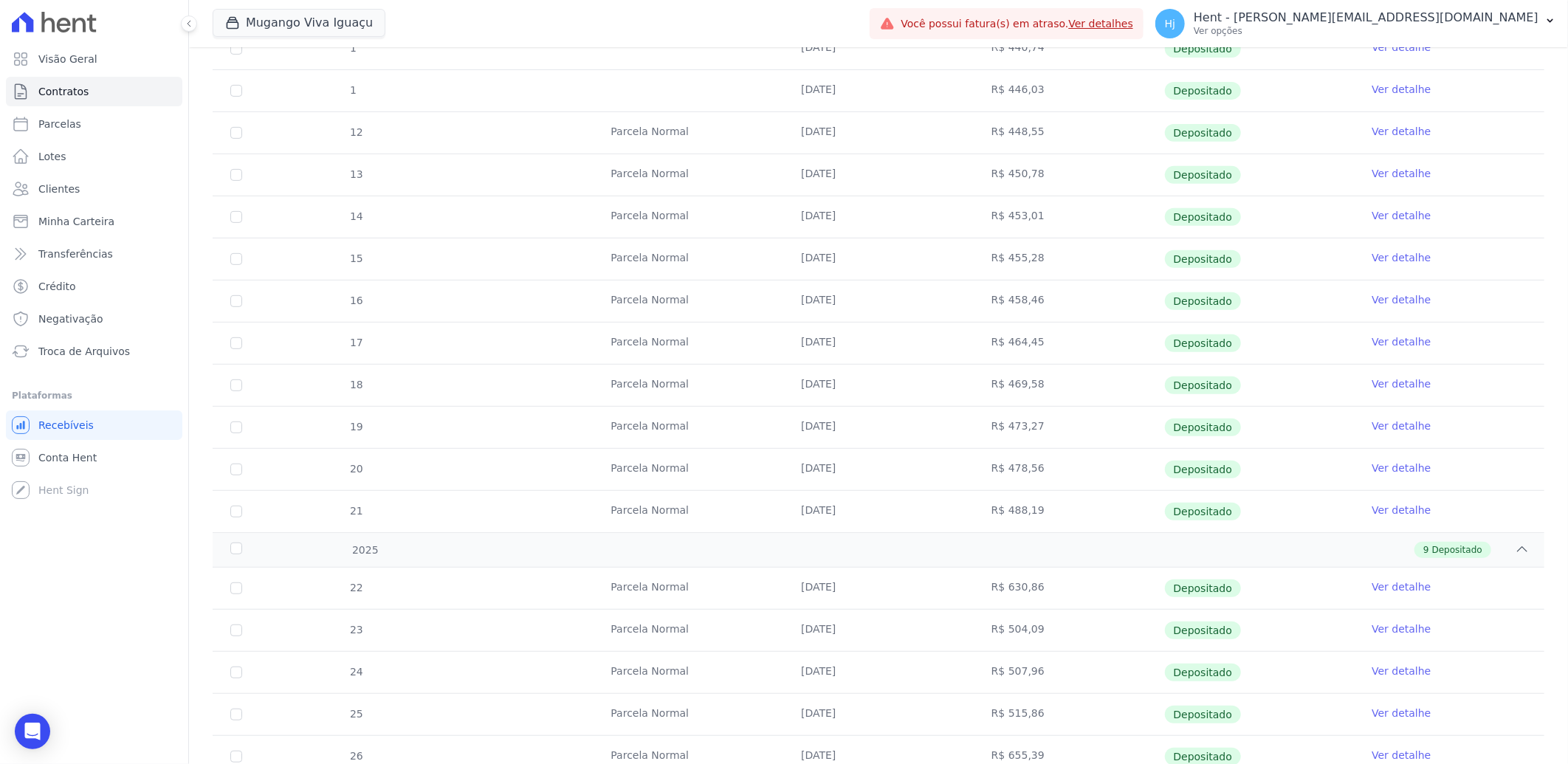
scroll to position [340, 0]
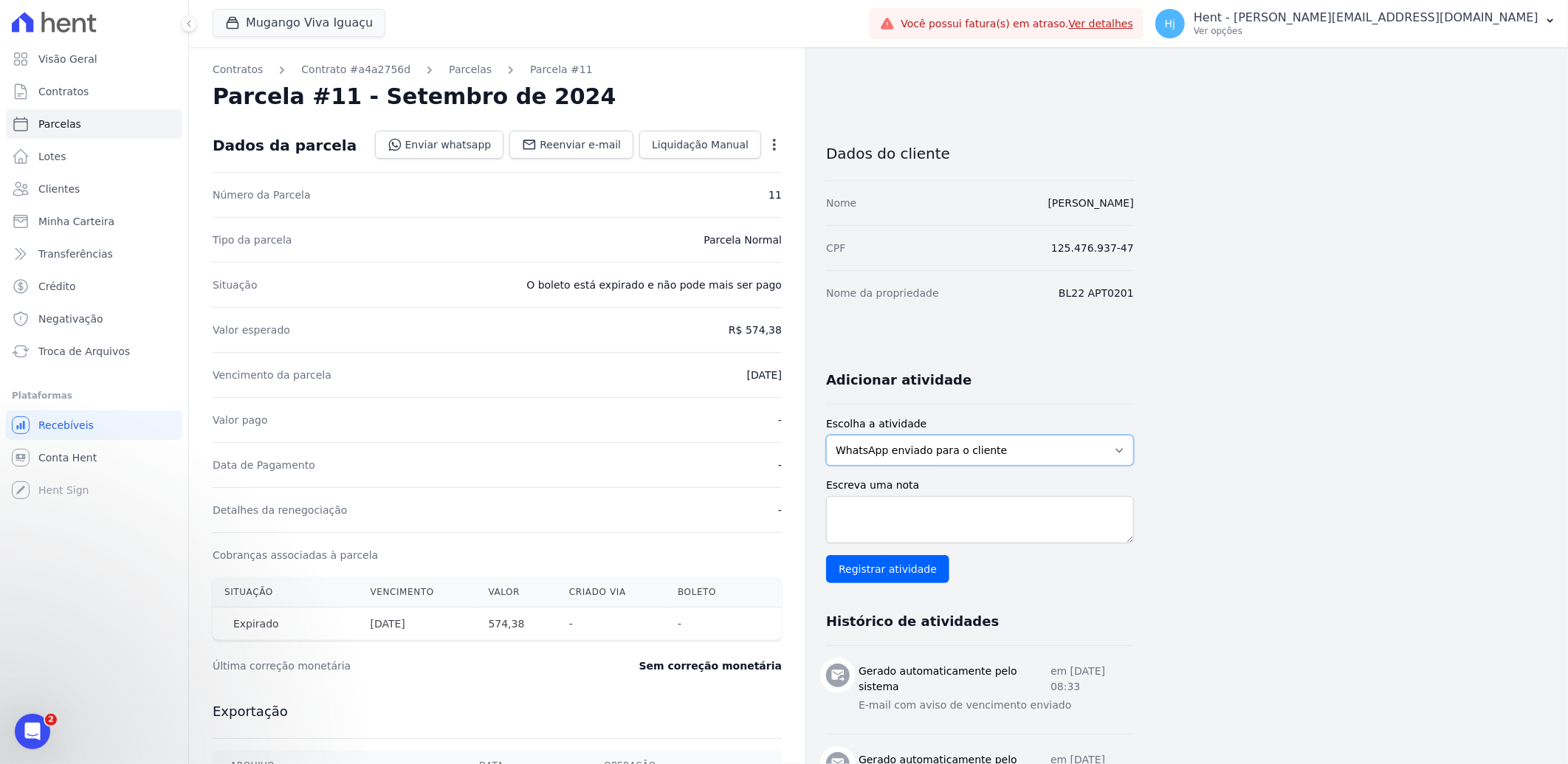
click at [1105, 446] on select "WhatsApp enviado para o cliente Adicionar um comentário Ligação feita para o cl…" at bounding box center [980, 450] width 308 height 31
select select "note"
click at [826, 435] on select "WhatsApp enviado para o cliente Adicionar um comentário Ligação feita para o cl…" at bounding box center [980, 450] width 308 height 31
click at [972, 511] on textarea "Escreva uma nota" at bounding box center [980, 520] width 308 height 47
paste textarea "apresentado proposta de parcelamento em 6x, cliente esta analisando e dará reto…"
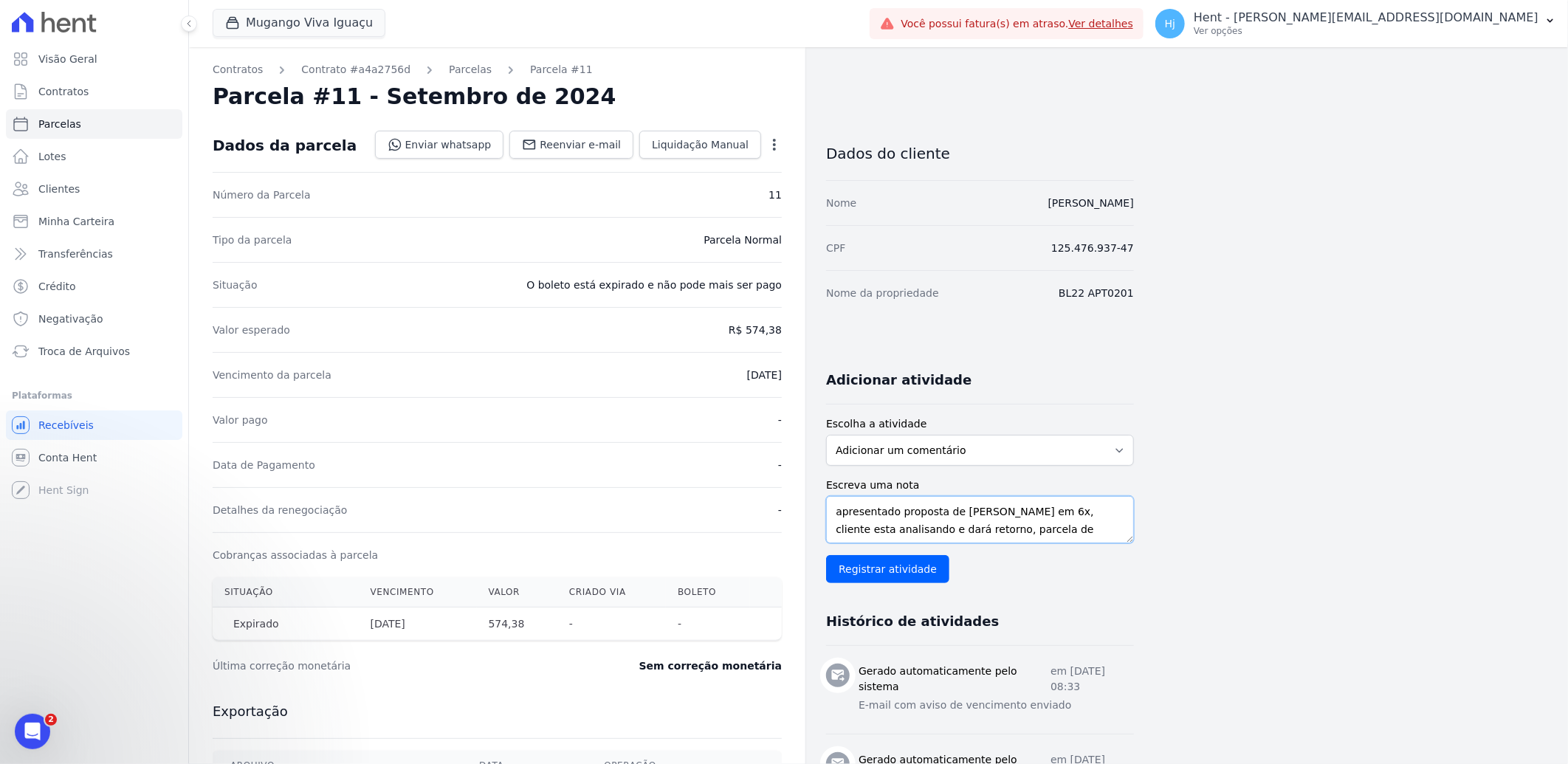
scroll to position [11, 0]
type textarea "apresentado proposta de parcelamento em 6x, cliente esta analisando e dará reto…"
drag, startPoint x: 869, startPoint y: 566, endPoint x: 820, endPoint y: 535, distance: 58.0
click at [860, 564] on input "Registrar atividade" at bounding box center [888, 569] width 124 height 28
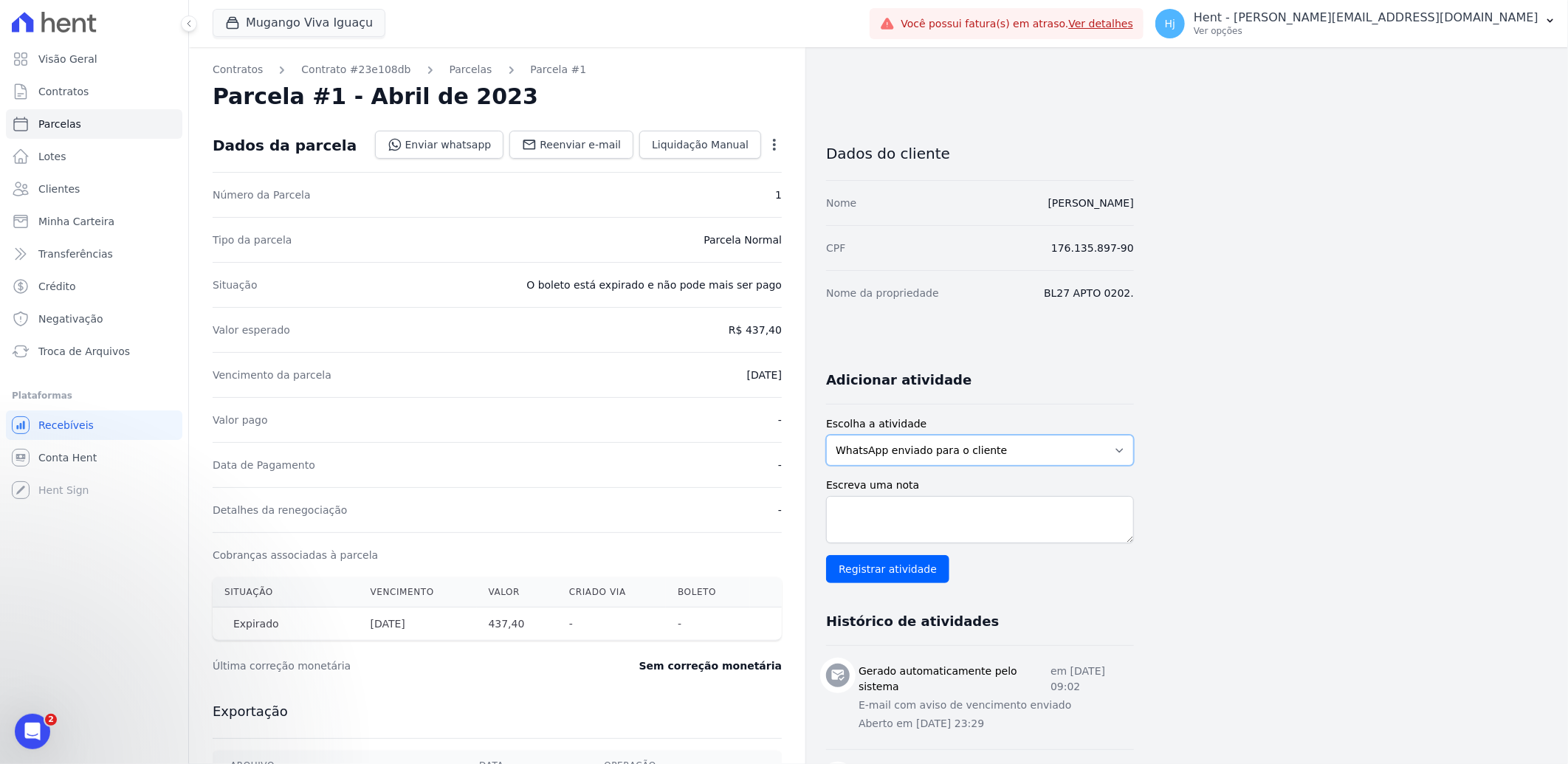
click at [1040, 449] on select "WhatsApp enviado para o cliente Adicionar um comentário Ligação feita para o cl…" at bounding box center [980, 450] width 308 height 31
select select "note"
click at [826, 435] on select "WhatsApp enviado para o cliente Adicionar um comentário Ligação feita para o cl…" at bounding box center [980, 450] width 308 height 31
click at [934, 520] on textarea "Escreva uma nota" at bounding box center [980, 520] width 308 height 47
paste textarea "cliente informa que está desempregada e não tem como pagar"
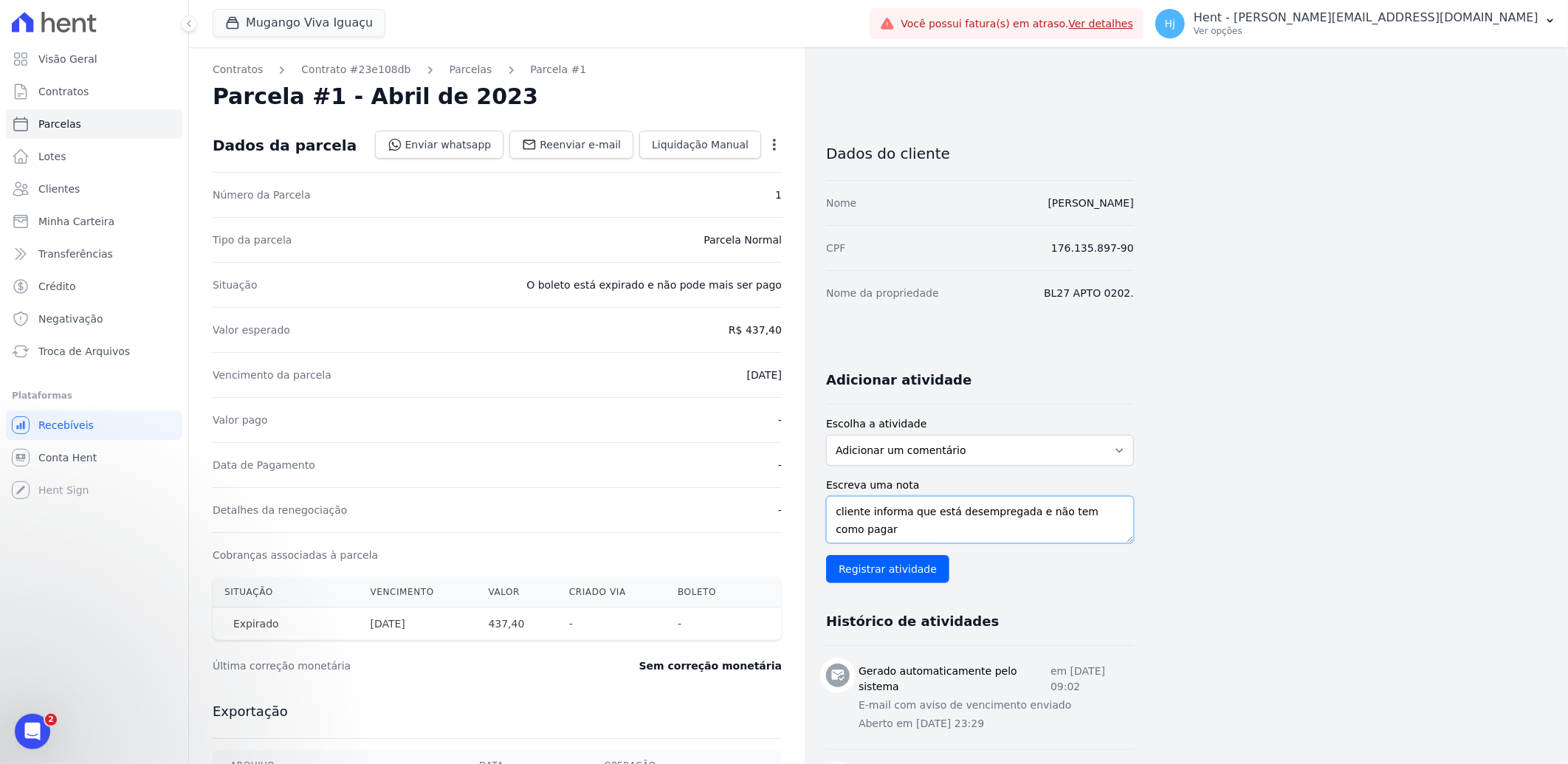
scroll to position [11, 0]
type textarea "cliente informa que está desempregada e não tem como pagar"
click at [904, 573] on input "Registrar atividade" at bounding box center [888, 569] width 124 height 28
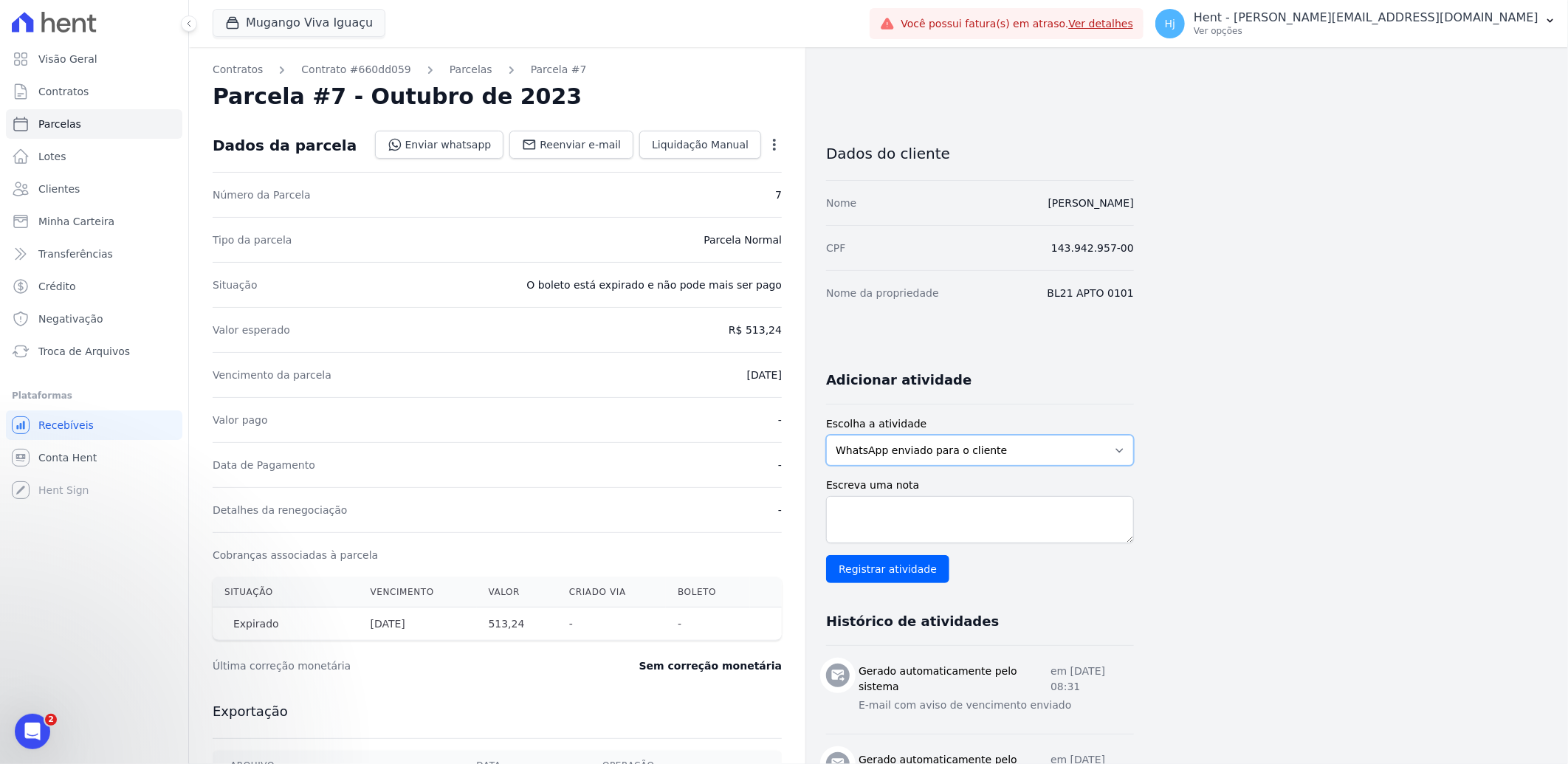
click at [1050, 459] on select "WhatsApp enviado para o cliente Adicionar um comentário Ligação feita para o cl…" at bounding box center [980, 450] width 308 height 31
select select "note"
click at [826, 435] on select "WhatsApp enviado para o cliente Adicionar um comentário Ligação feita para o cl…" at bounding box center [980, 450] width 308 height 31
click at [921, 527] on textarea "Escreva uma nota" at bounding box center [980, 520] width 308 height 47
paste textarea "cliente informa que pretende regularizar os pagamentos no mês de outubro, infor…"
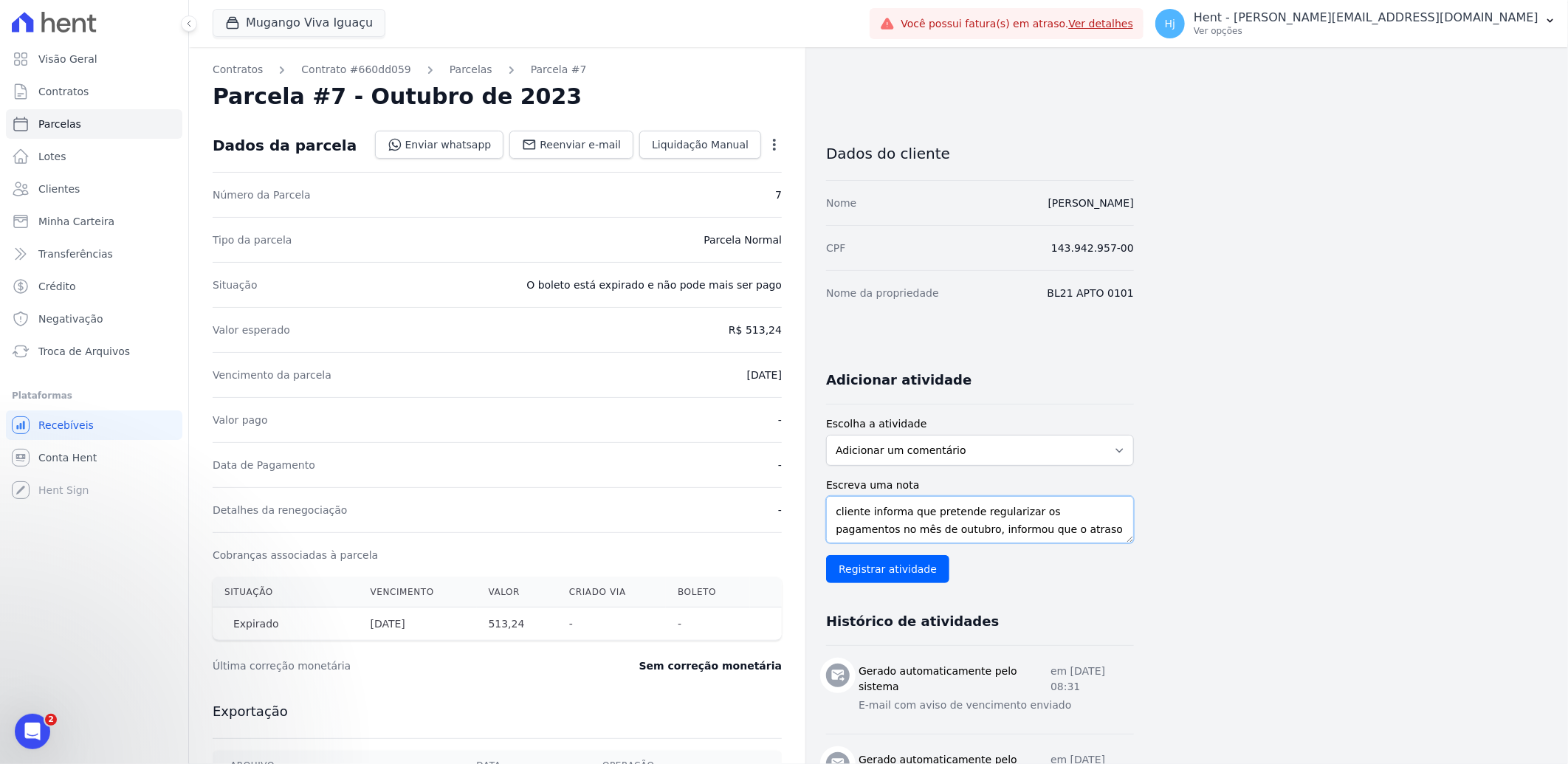
scroll to position [11, 0]
type textarea "cliente informa que pretende regularizar os pagamentos no mês de outubro, infor…"
click at [897, 569] on input "Registrar atividade" at bounding box center [888, 569] width 124 height 28
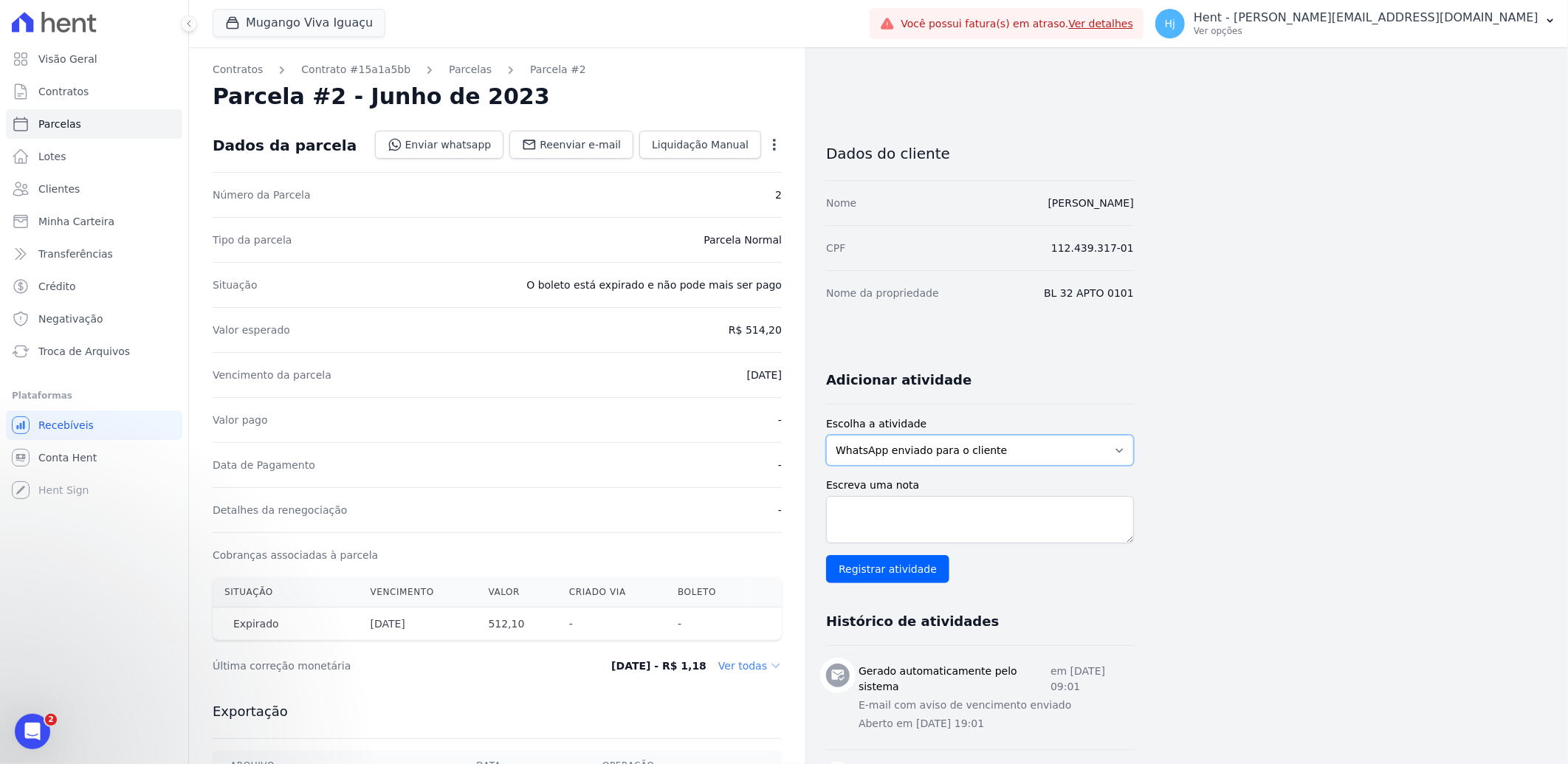
click at [961, 446] on select "WhatsApp enviado para o cliente Adicionar um comentário Ligação feita para o cl…" at bounding box center [980, 450] width 308 height 31
select select "note"
click at [826, 435] on select "WhatsApp enviado para o cliente Adicionar um comentário Ligação feita para o cl…" at bounding box center [980, 450] width 308 height 31
click at [939, 517] on textarea "Escreva uma nota" at bounding box center [980, 520] width 308 height 47
paste textarea "cliente informa que as parcelas estão pagas, irá nos enviar os comprovantes, a …"
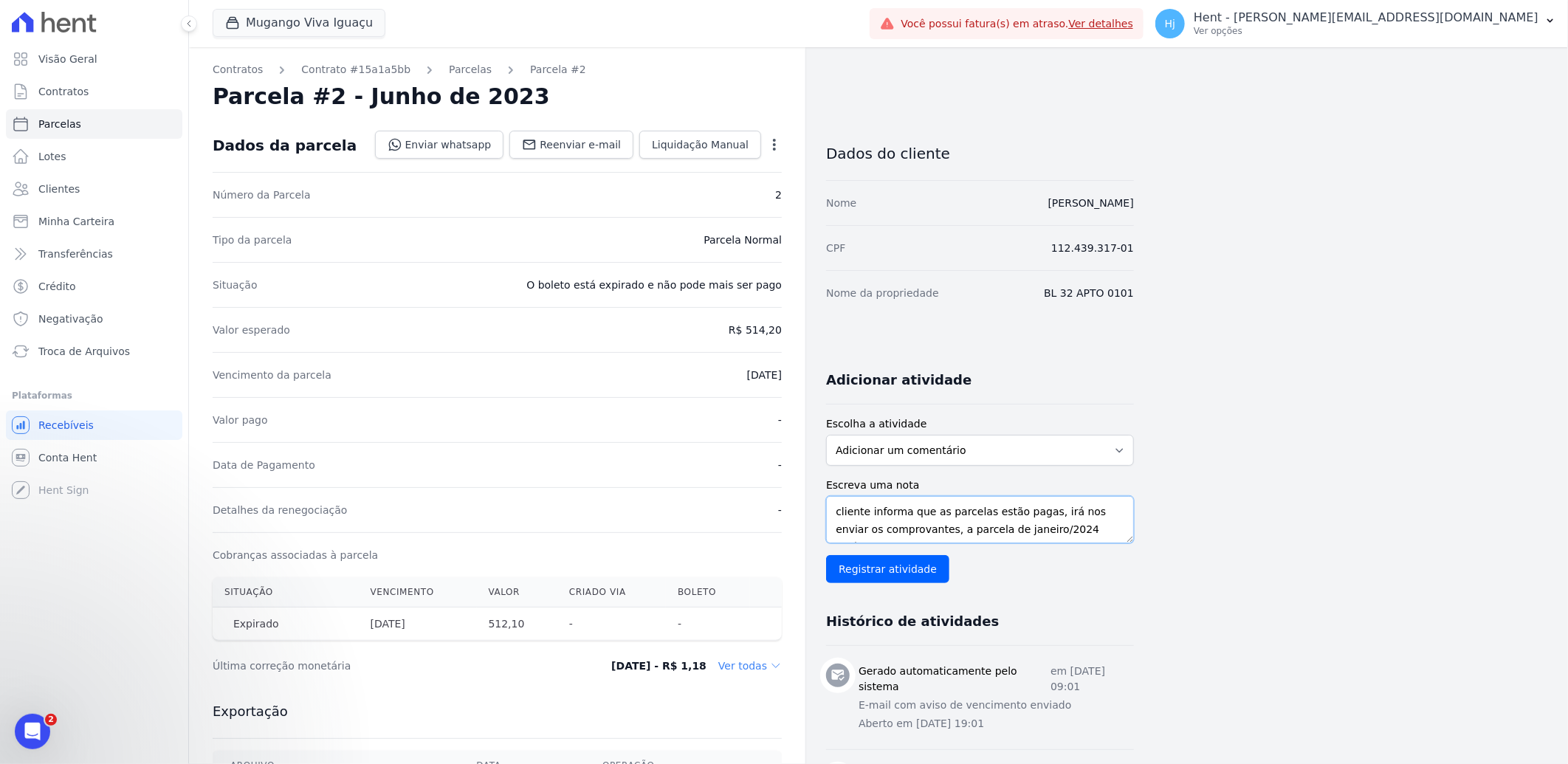
scroll to position [29, 0]
type textarea "cliente informa que as parcelas estão pagas, irá nos enviar os comprovantes, a …"
click at [872, 568] on input "Registrar atividade" at bounding box center [888, 569] width 124 height 28
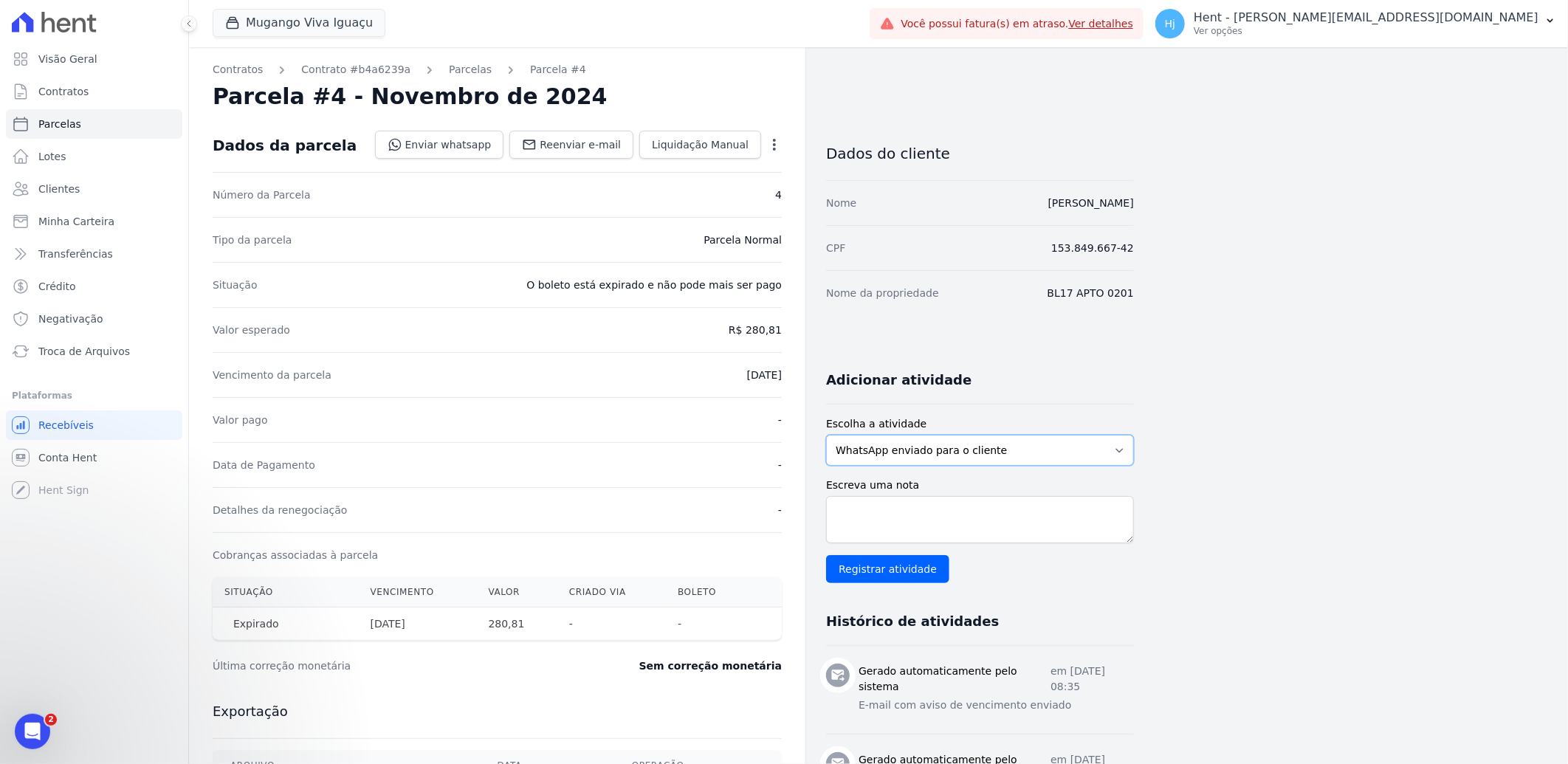
click at [996, 449] on select "WhatsApp enviado para o cliente Adicionar um comentário Ligação feita para o cl…" at bounding box center [980, 450] width 308 height 31
select select "note"
click at [826, 435] on select "WhatsApp enviado para o cliente Adicionar um comentário Ligação feita para o cl…" at bounding box center [980, 450] width 308 height 31
click at [992, 512] on textarea "Escreva uma nota" at bounding box center [980, 520] width 308 height 47
paste textarea "cliente informa que só irá retornar os pagamentos após a entrega das chaves"
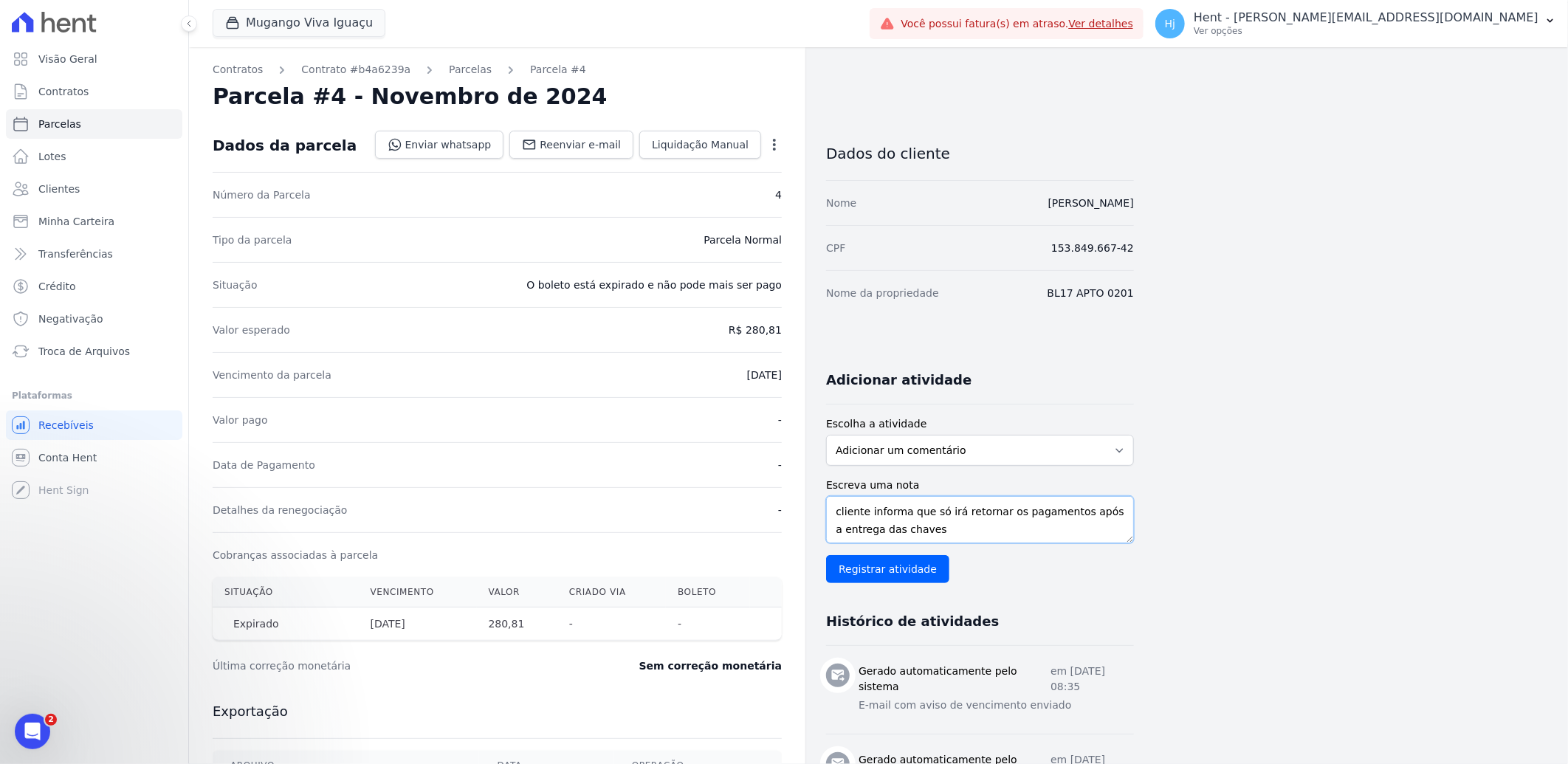
scroll to position [11, 0]
type textarea "cliente informa que só irá retornar os pagamentos após a entrega das chaves"
click at [899, 569] on input "Registrar atividade" at bounding box center [888, 569] width 124 height 28
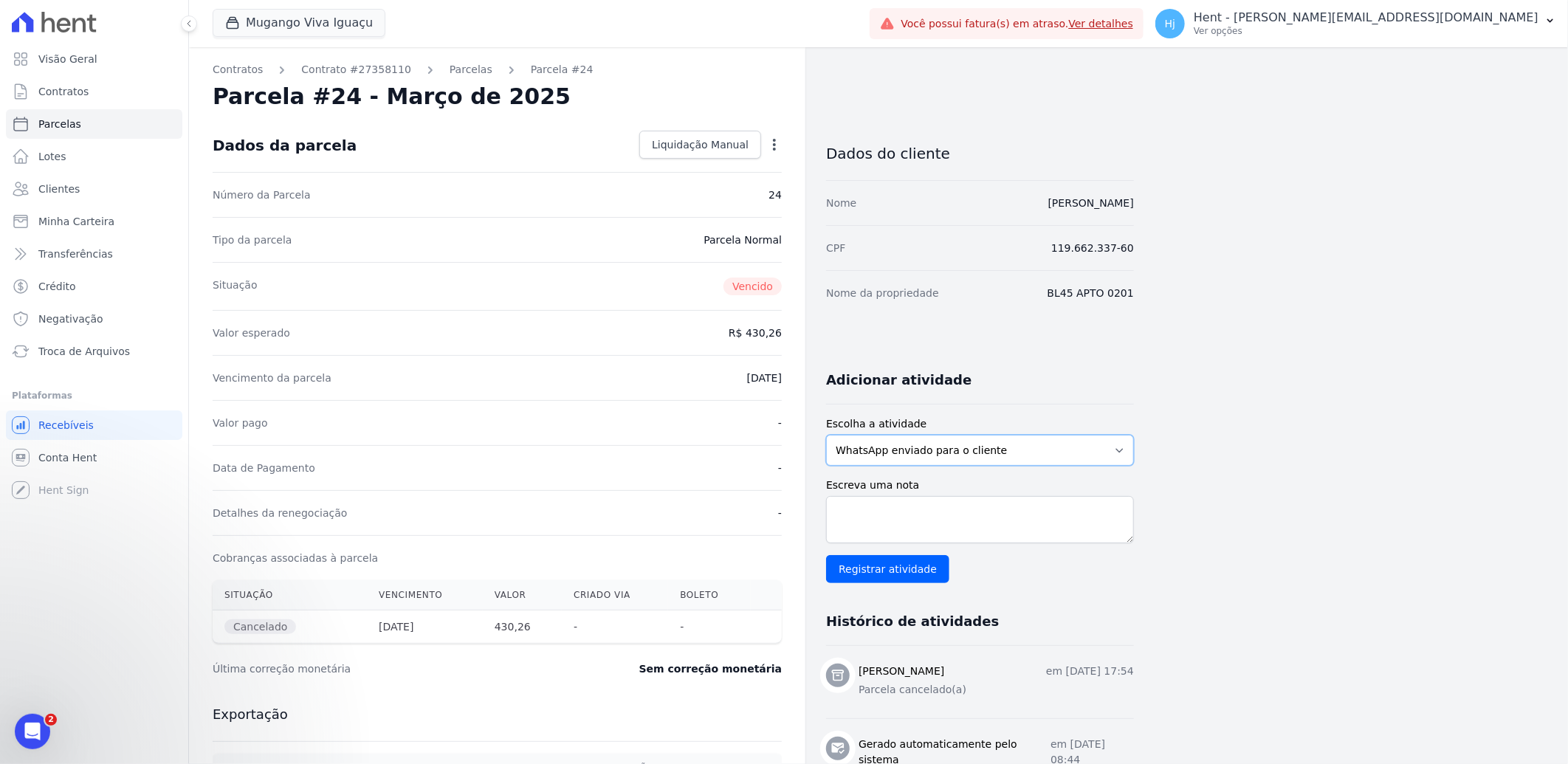
click at [1012, 450] on select "WhatsApp enviado para o cliente Adicionar um comentário Ligação feita para o cl…" at bounding box center [980, 450] width 308 height 31
select select "note"
click at [826, 435] on select "WhatsApp enviado para o cliente Adicionar um comentário Ligação feita para o cl…" at bounding box center [980, 450] width 308 height 31
click at [927, 519] on textarea "Escreva uma nota" at bounding box center [980, 520] width 308 height 47
paste textarea "cliente informa que efetuou o pagamento em fevereiro, inclusive da parcela de m…"
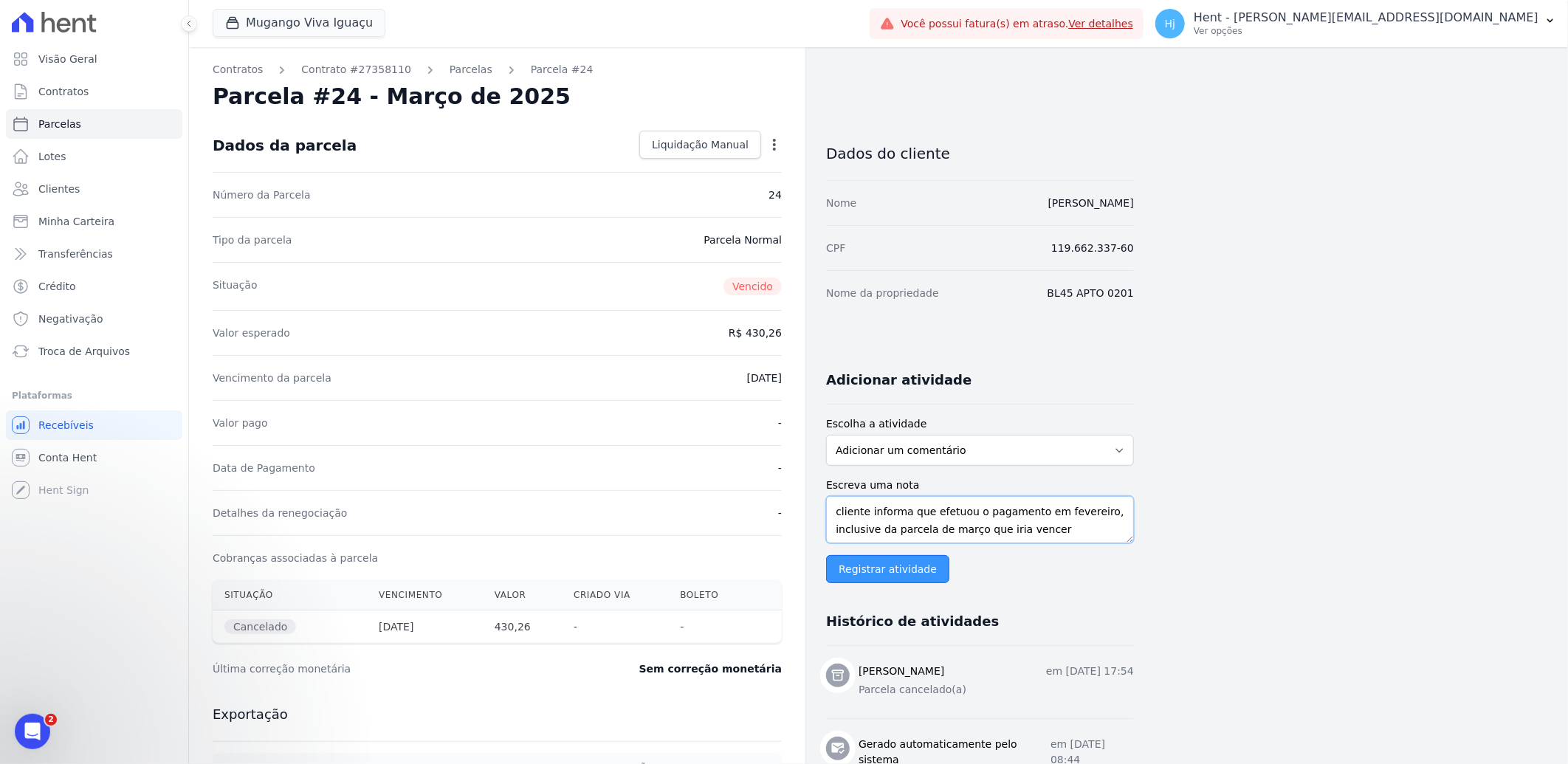
type textarea "cliente informa que efetuou o pagamento em fevereiro, inclusive da parcela de m…"
click at [894, 567] on input "Registrar atividade" at bounding box center [888, 569] width 124 height 28
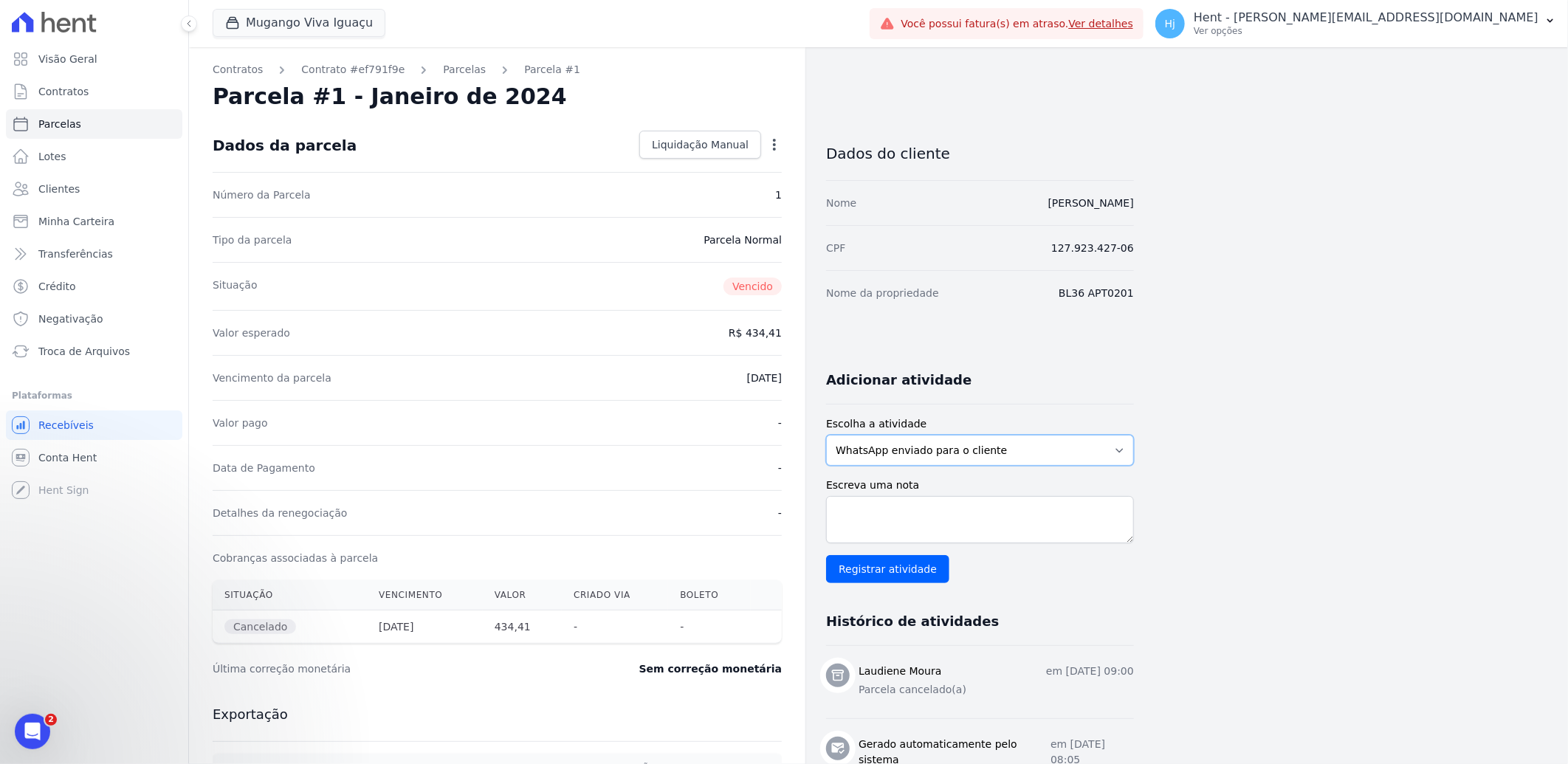
click at [1098, 447] on select "WhatsApp enviado para o cliente Adicionar um comentário Ligação feita para o cl…" at bounding box center [980, 450] width 308 height 31
select select "note"
click at [826, 435] on select "WhatsApp enviado para o cliente Adicionar um comentário Ligação feita para o cl…" at bounding box center [980, 450] width 308 height 31
click at [926, 519] on textarea "Escreva uma nota" at bounding box center [980, 520] width 308 height 47
paste textarea "cliente apenas com a parcela de janeiro no sistema em duplicidade e as duas em …"
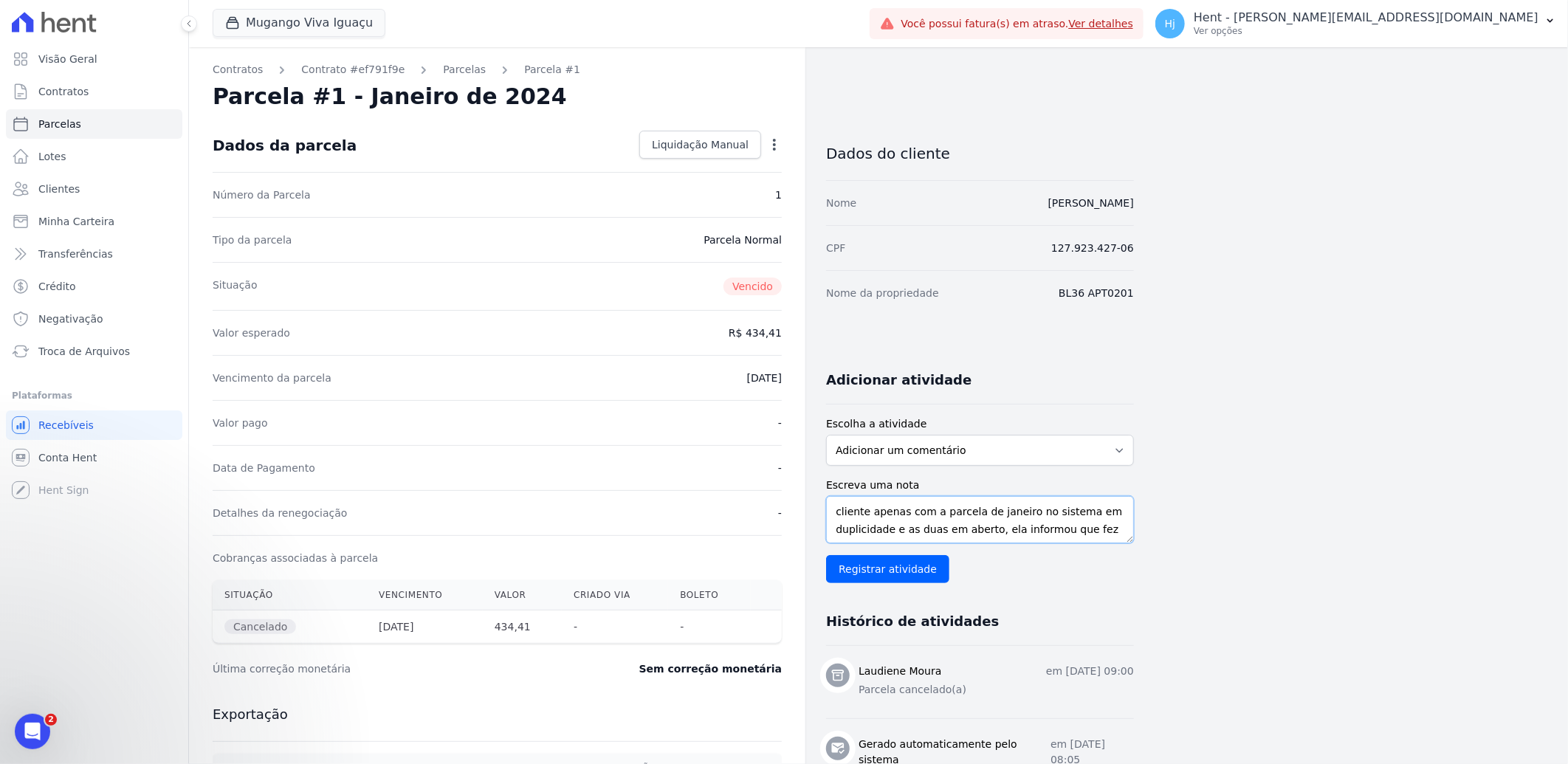
scroll to position [29, 0]
type textarea "cliente apenas com a parcela de janeiro no sistema em duplicidade e as duas em …"
click at [894, 577] on input "Registrar atividade" at bounding box center [888, 569] width 124 height 28
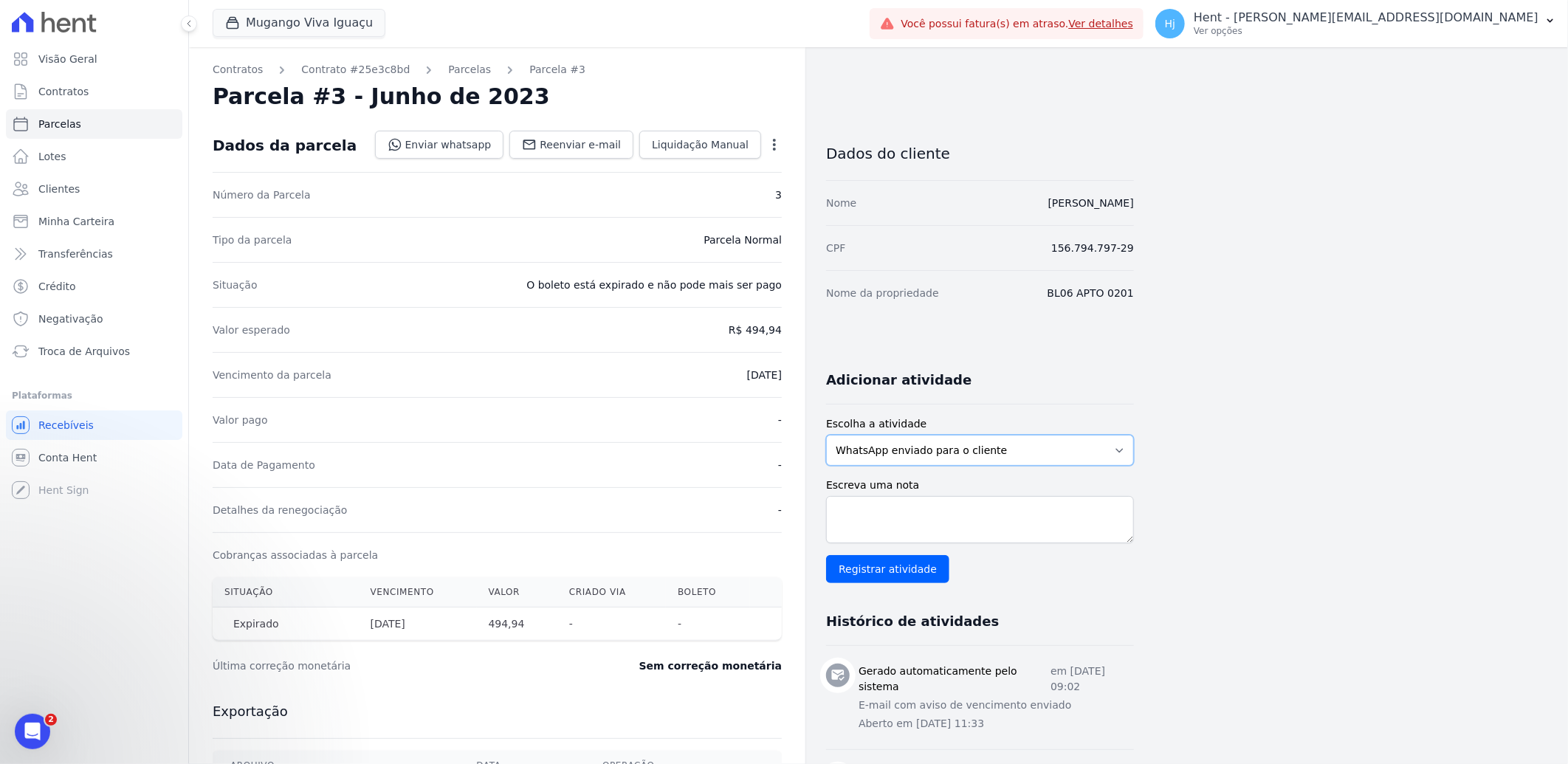
click at [1000, 440] on select "WhatsApp enviado para o cliente Adicionar um comentário Ligação feita para o cl…" at bounding box center [980, 450] width 308 height 31
select select "note"
click at [826, 435] on select "WhatsApp enviado para o cliente Adicionar um comentário Ligação feita para o cl…" at bounding box center [980, 450] width 308 height 31
click at [909, 521] on textarea "Escreva uma nota" at bounding box center [980, 520] width 308 height 47
paste textarea "apresentado proposta de [PERSON_NAME] em 12x cliente está analisando e nos dará…"
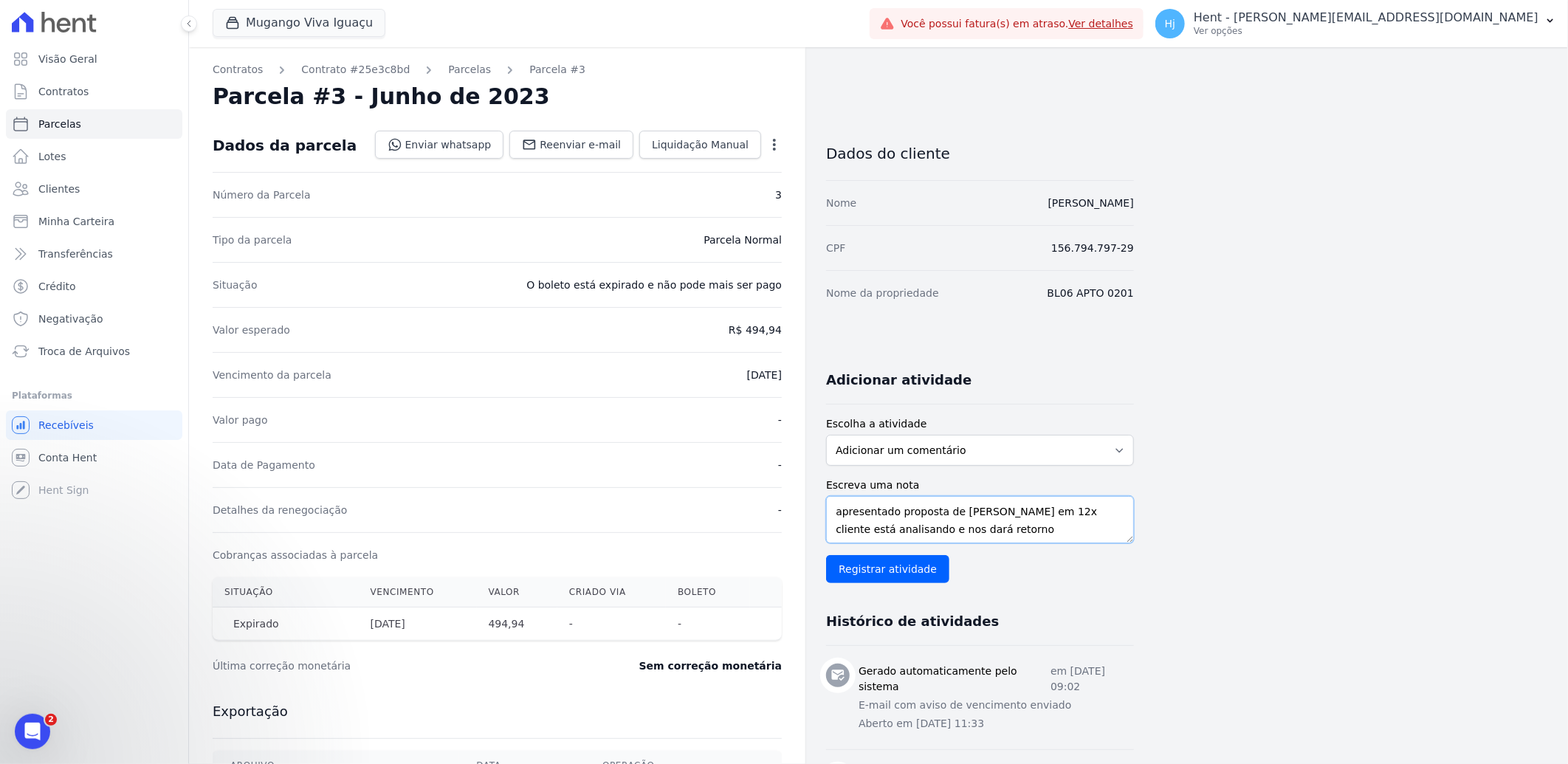
scroll to position [11, 0]
type textarea "apresentado proposta de [PERSON_NAME] em 12x cliente está analisando e nos dará…"
click at [891, 573] on input "Registrar atividade" at bounding box center [888, 569] width 124 height 28
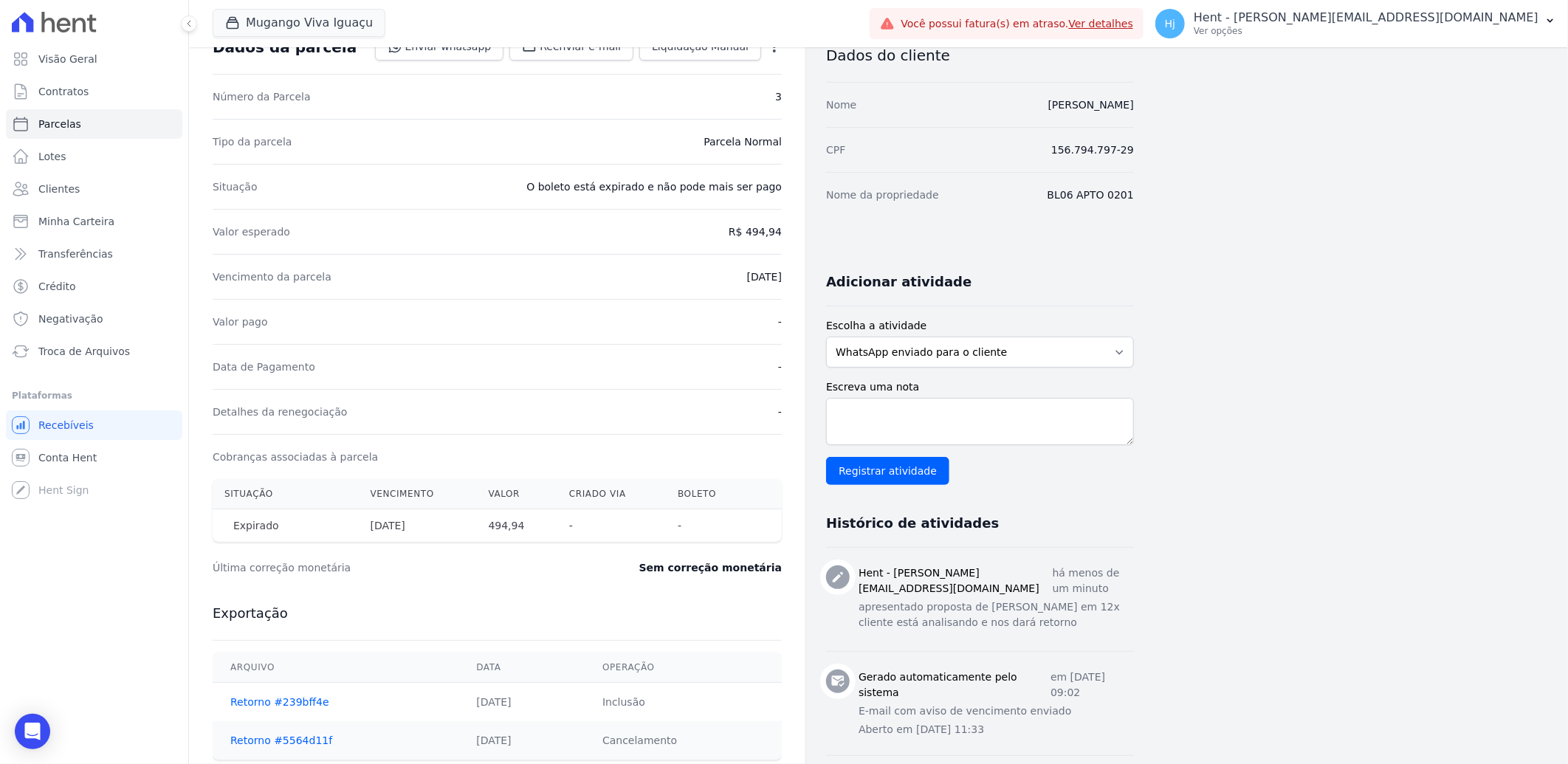
scroll to position [0, 0]
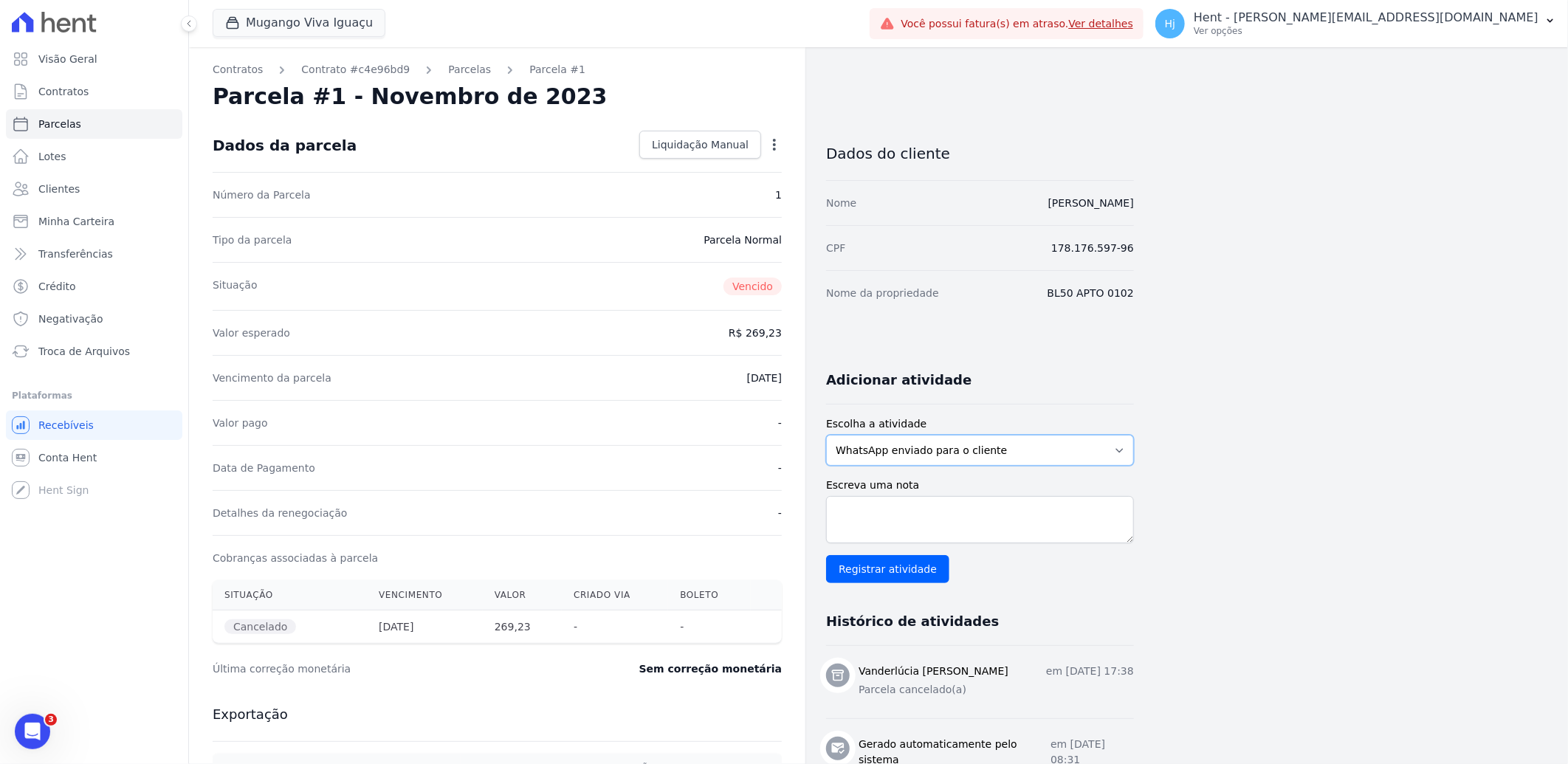
click at [1026, 439] on select "WhatsApp enviado para o cliente Adicionar um comentário Ligação feita para o cl…" at bounding box center [980, 450] width 308 height 31
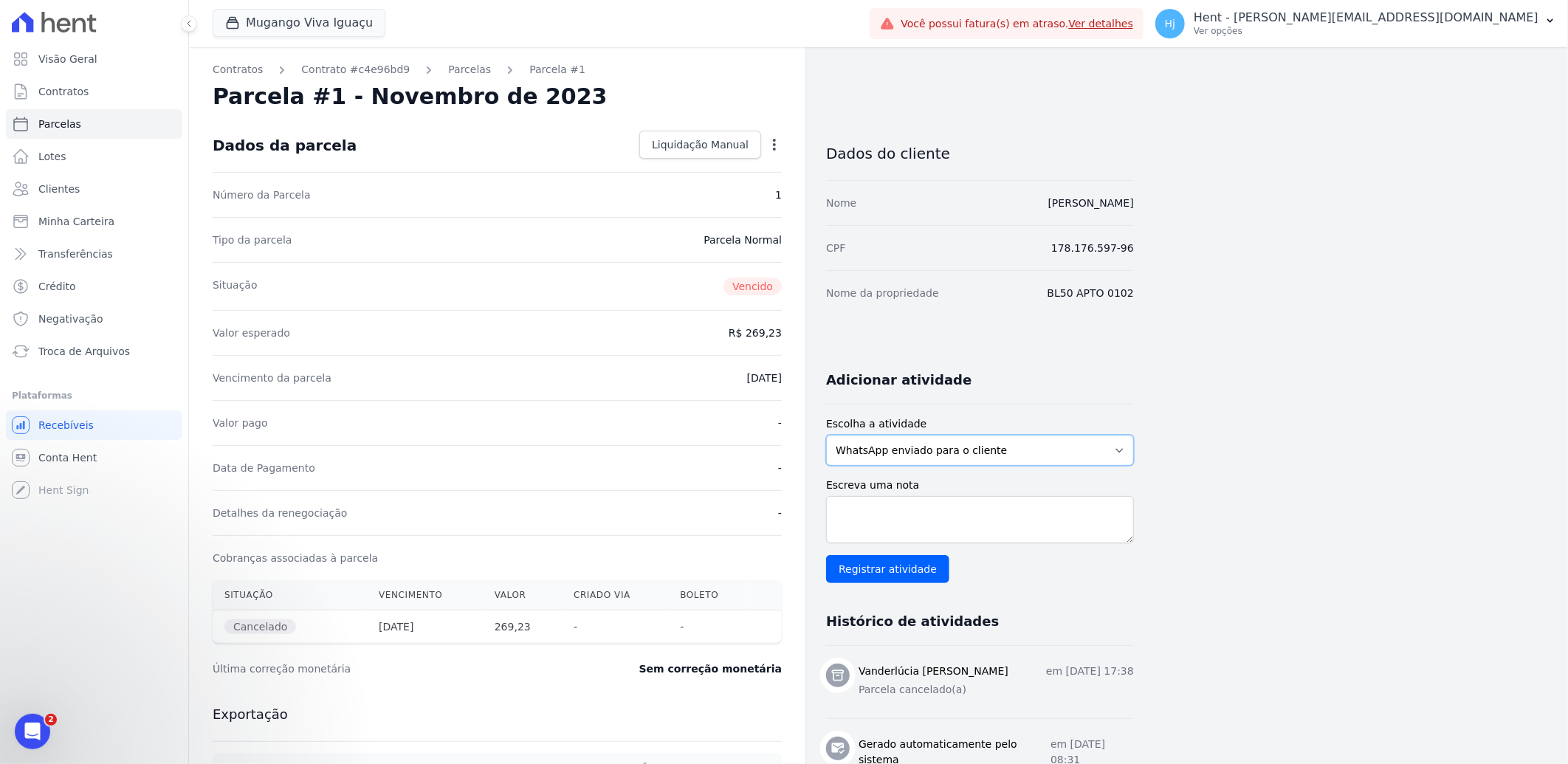
select select "note"
click at [826, 435] on select "WhatsApp enviado para o cliente Adicionar um comentário Ligação feita para o cl…" at bounding box center [980, 450] width 308 height 31
click at [901, 517] on textarea "Escreva uma nota" at bounding box center [980, 520] width 308 height 47
paste textarea "cliente alega que fez uma renegocoiação no qual essa parcela foi inclusa"
click at [996, 518] on textarea "cliente alega que fez uma renegocoiação no qual essa parcela foi inclusa" at bounding box center [980, 520] width 308 height 47
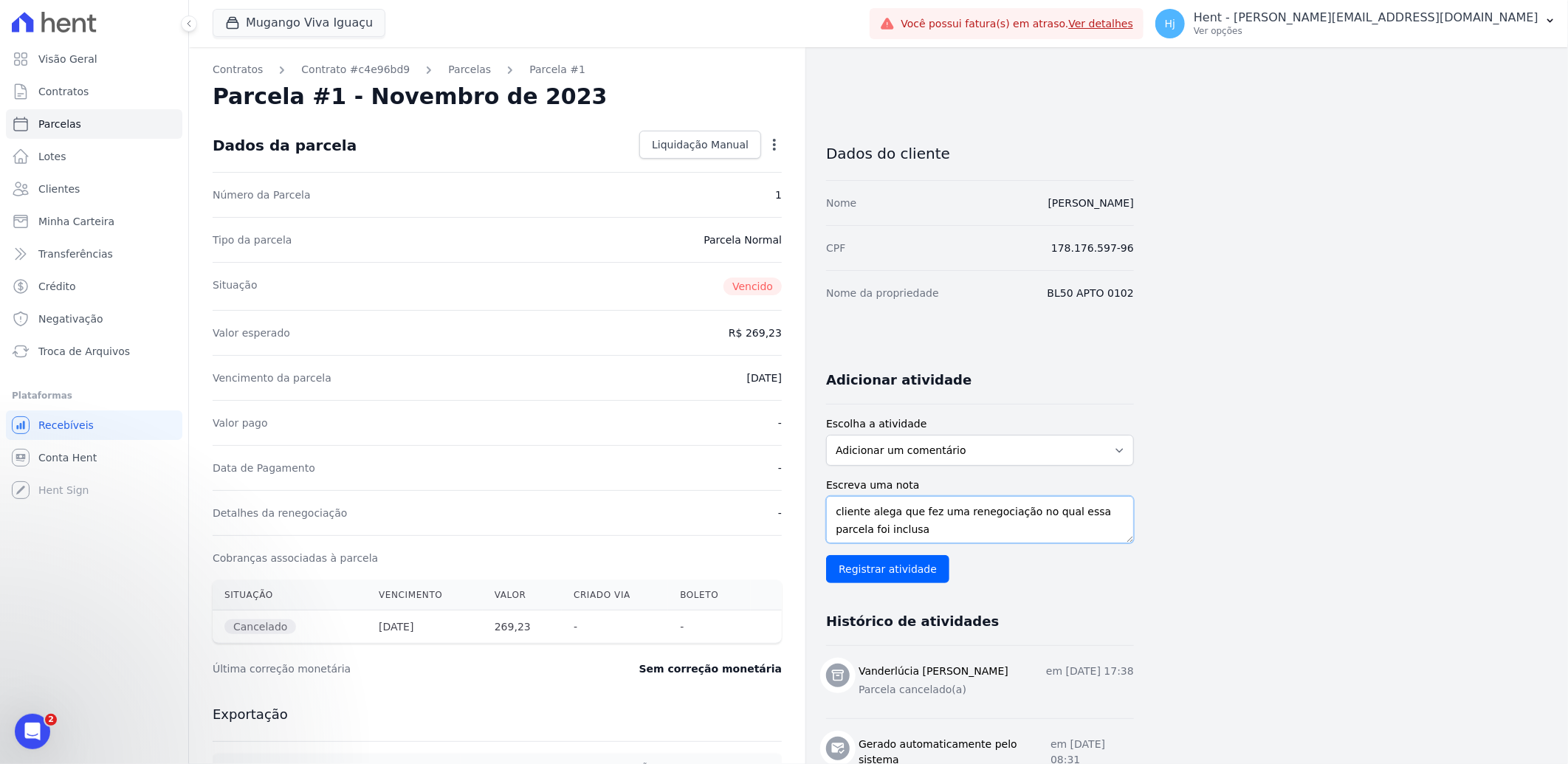
drag, startPoint x: 1020, startPoint y: 514, endPoint x: 1036, endPoint y: 525, distance: 19.4
click at [1036, 525] on textarea "cliente alega que fez uma renegociação no qual essa parcela foi inclusa" at bounding box center [980, 520] width 308 height 47
type textarea "cliente alega que fez uma renegociação a parcela de novembro aparece 2x em data…"
click at [869, 567] on input "Registrar atividade" at bounding box center [888, 569] width 124 height 28
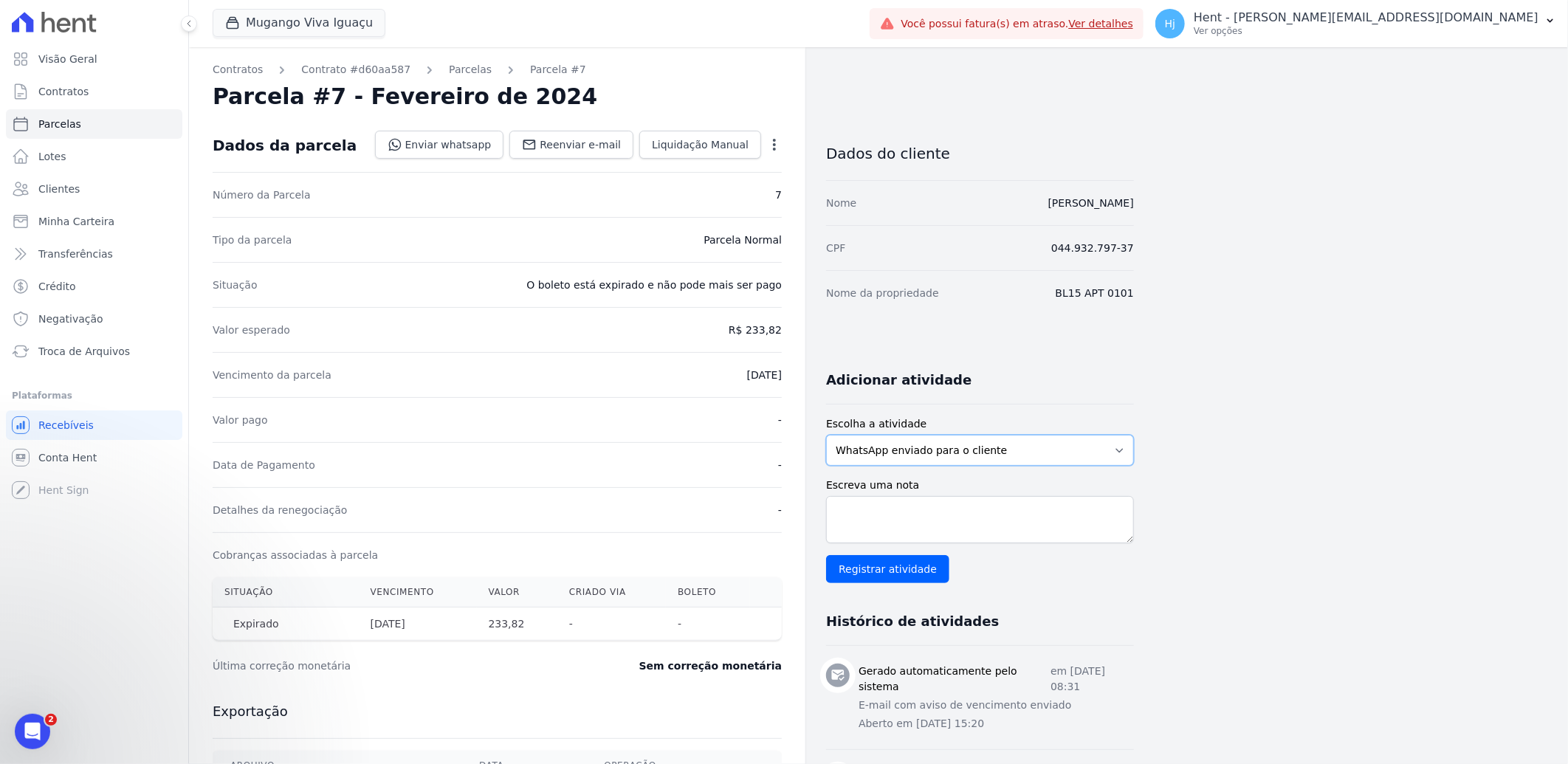
click at [987, 459] on select "WhatsApp enviado para o cliente Adicionar um comentário Ligação feita para o cl…" at bounding box center [980, 450] width 308 height 31
select select "note"
click at [826, 435] on select "WhatsApp enviado para o cliente Adicionar um comentário Ligação feita para o cl…" at bounding box center [980, 450] width 308 height 31
click at [944, 522] on textarea "Escreva uma nota" at bounding box center [980, 520] width 308 height 47
paste textarea "cliente apresentou o extrato da construtora onde as parcelas que constam em abe…"
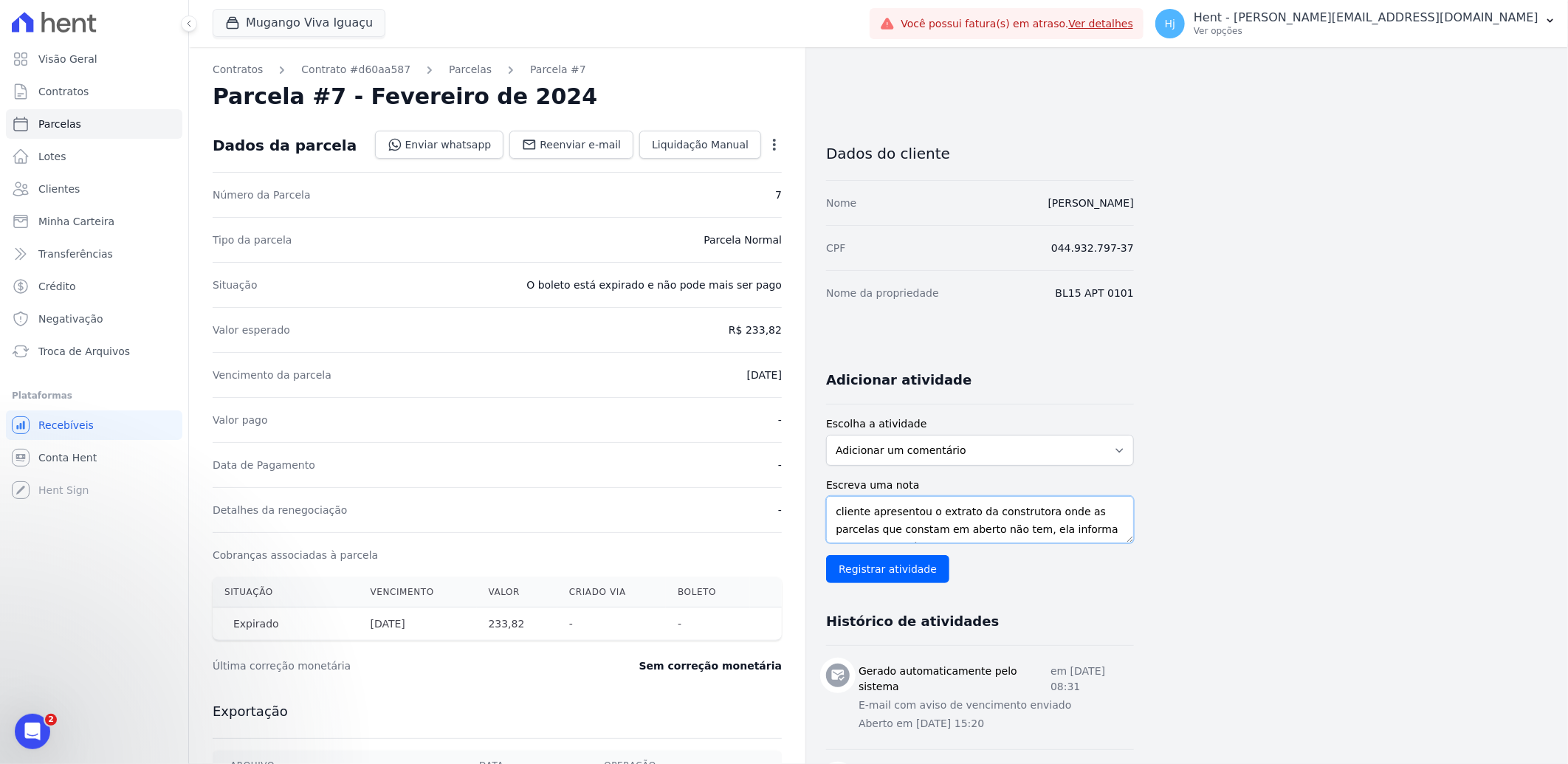
scroll to position [11, 0]
type textarea "cliente apresentou o extrato da construtora onde as parcelas que constam em abe…"
click at [886, 564] on input "Registrar atividade" at bounding box center [888, 569] width 124 height 28
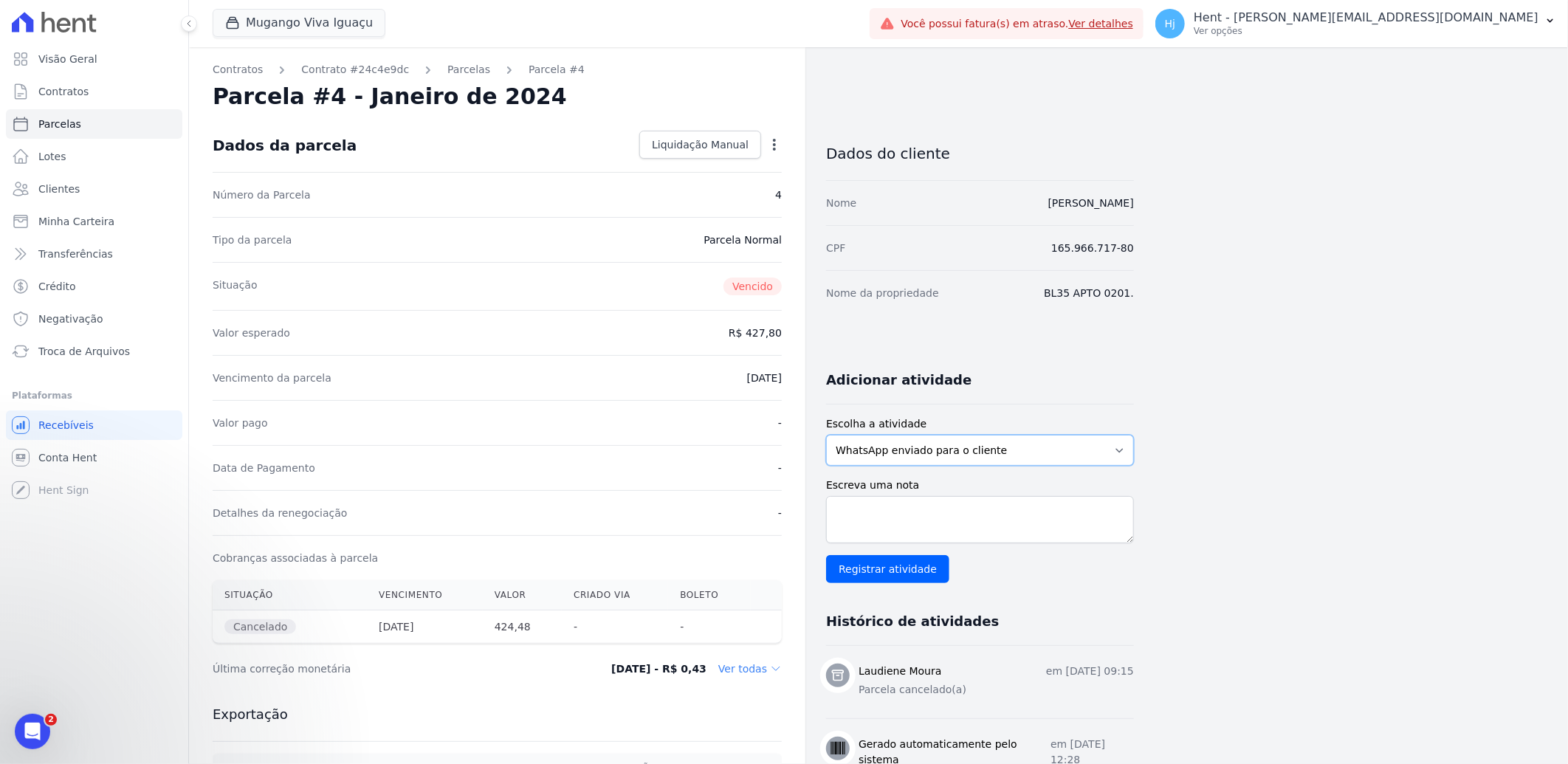
click at [948, 452] on select "WhatsApp enviado para o cliente Adicionar um comentário Ligação feita para o cl…" at bounding box center [980, 450] width 308 height 31
select select "note"
click at [826, 435] on select "WhatsApp enviado para o cliente Adicionar um comentário Ligação feita para o cl…" at bounding box center [980, 450] width 308 height 31
click at [912, 520] on textarea "Escreva uma nota" at bounding box center [980, 520] width 308 height 47
paste textarea "parcela em duplicidade, uma já consta baixada"
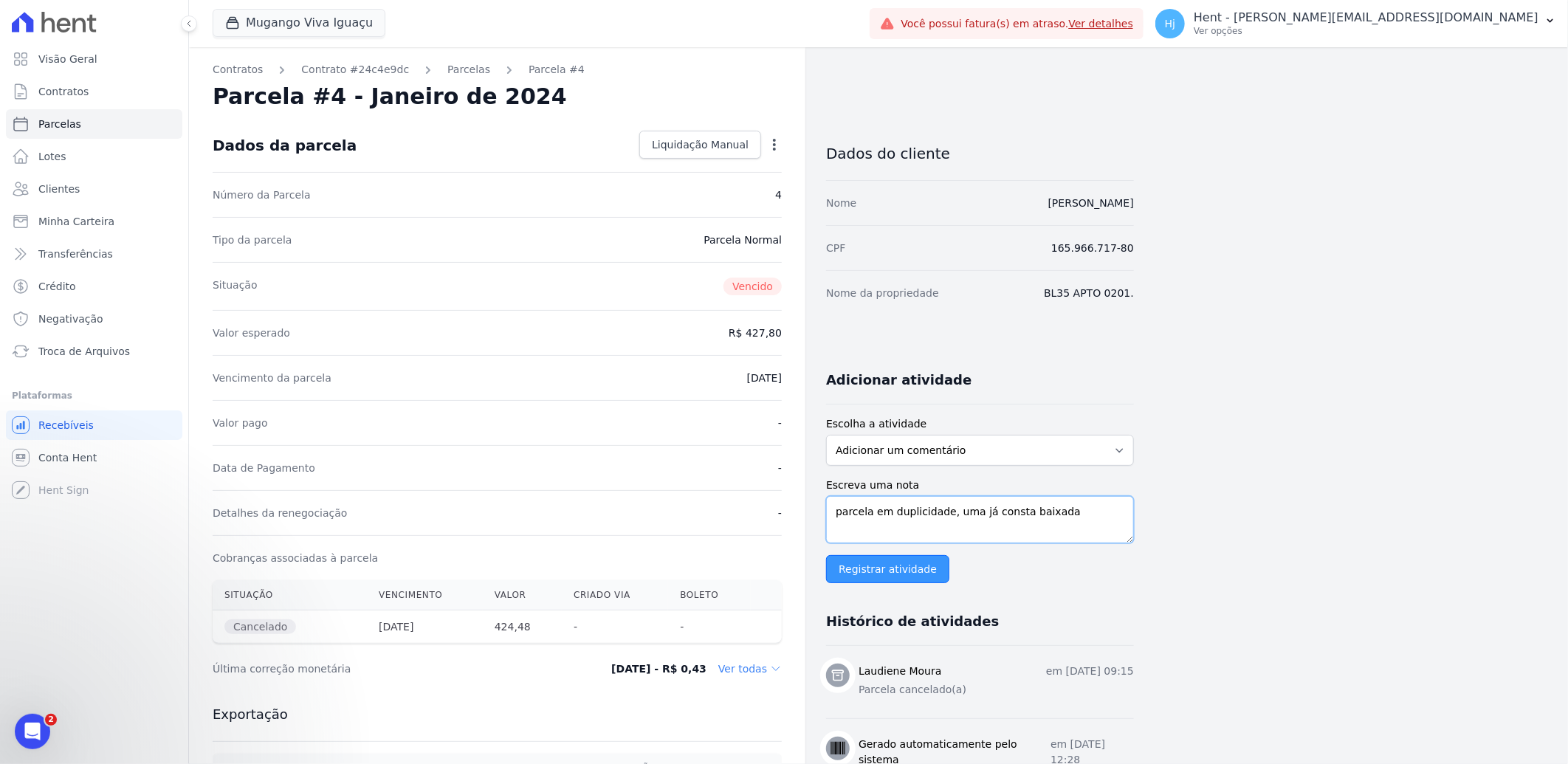
type textarea "parcela em duplicidade, uma já consta baixada"
click at [888, 564] on input "Registrar atividade" at bounding box center [888, 569] width 124 height 28
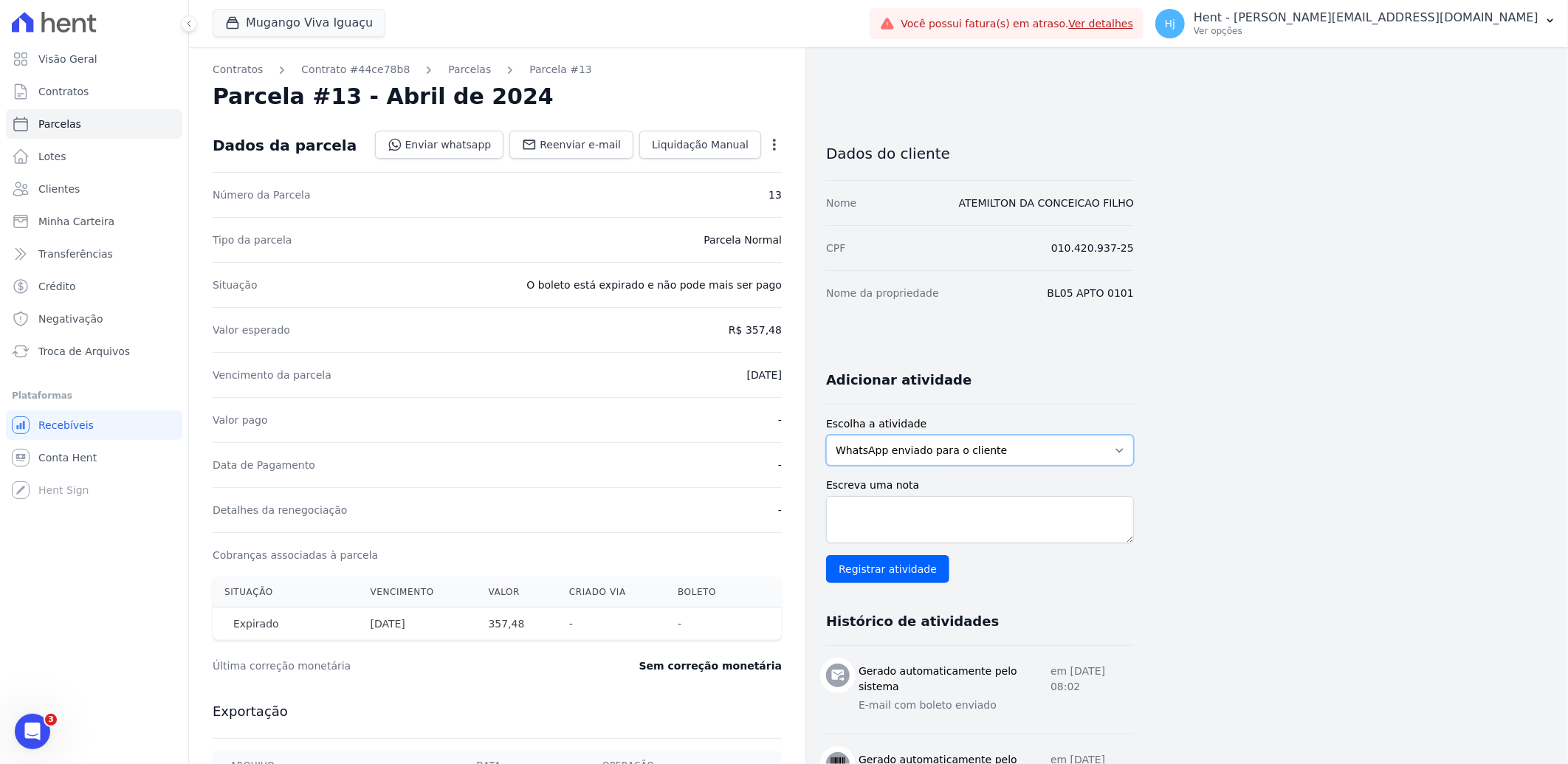
click at [1024, 452] on select "WhatsApp enviado para o cliente Adicionar um comentário Ligação feita para o cl…" at bounding box center [980, 450] width 308 height 31
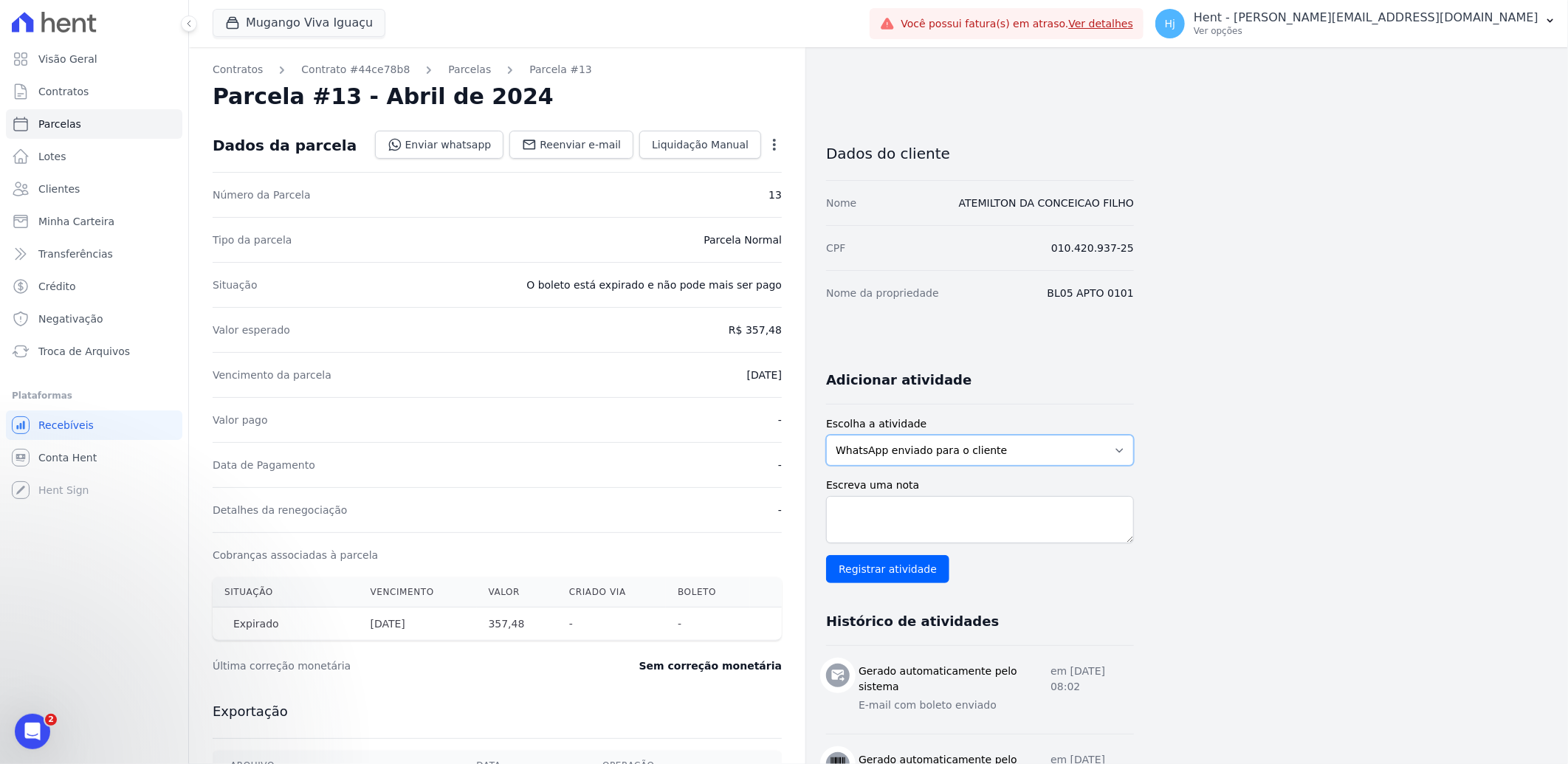
select select "note"
click at [826, 435] on select "WhatsApp enviado para o cliente Adicionar um comentário Ligação feita para o cl…" at bounding box center [980, 450] width 308 height 31
click at [934, 515] on textarea "Escreva uma nota" at bounding box center [980, 520] width 308 height 47
paste textarea "apresentado proposta de parcelamento em 10x cliente está analisando e nos dará …"
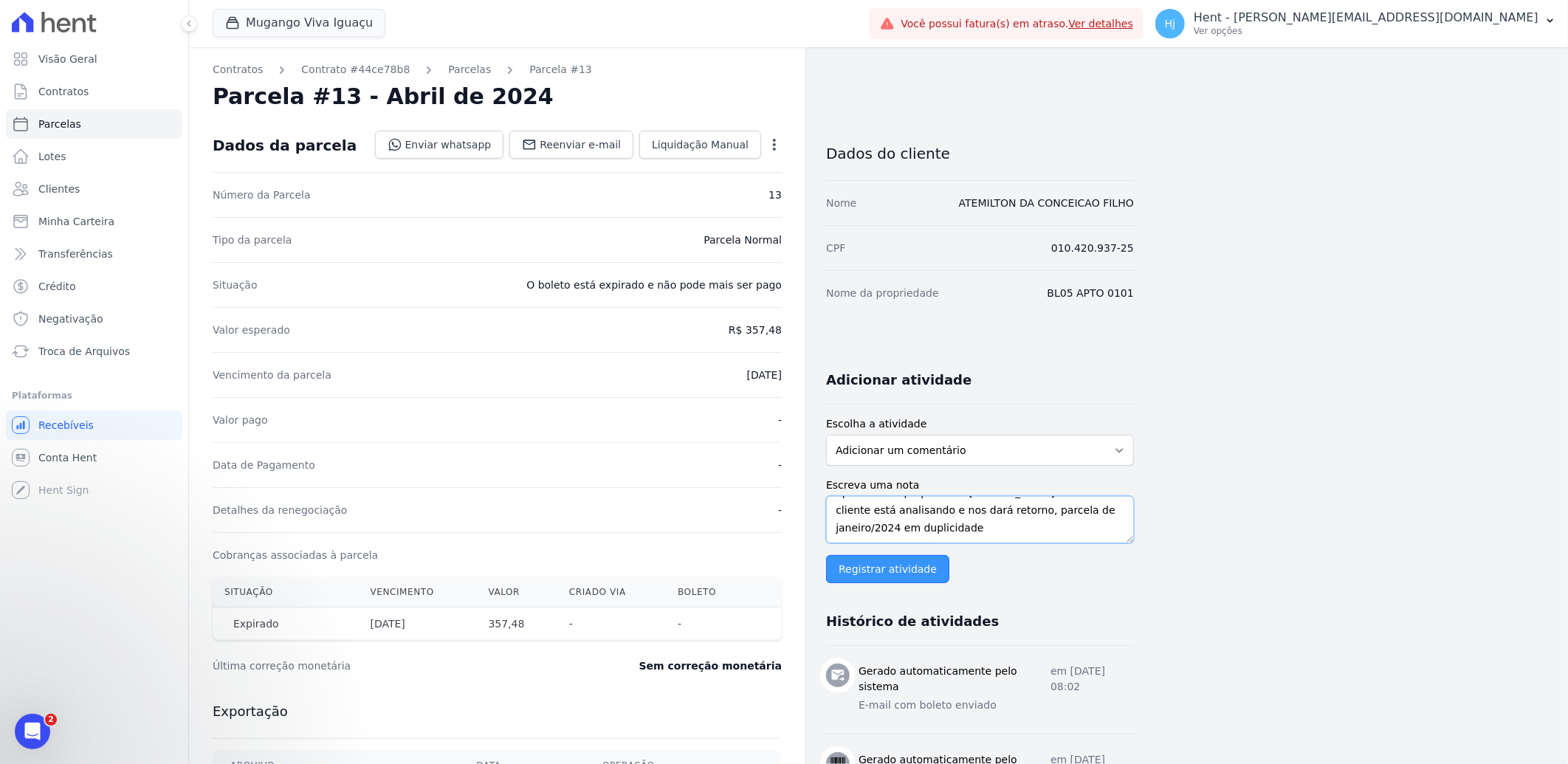
type textarea "apresentado proposta de parcelamento em 10x cliente está analisando e nos dará …"
click at [867, 570] on input "Registrar atividade" at bounding box center [888, 569] width 124 height 28
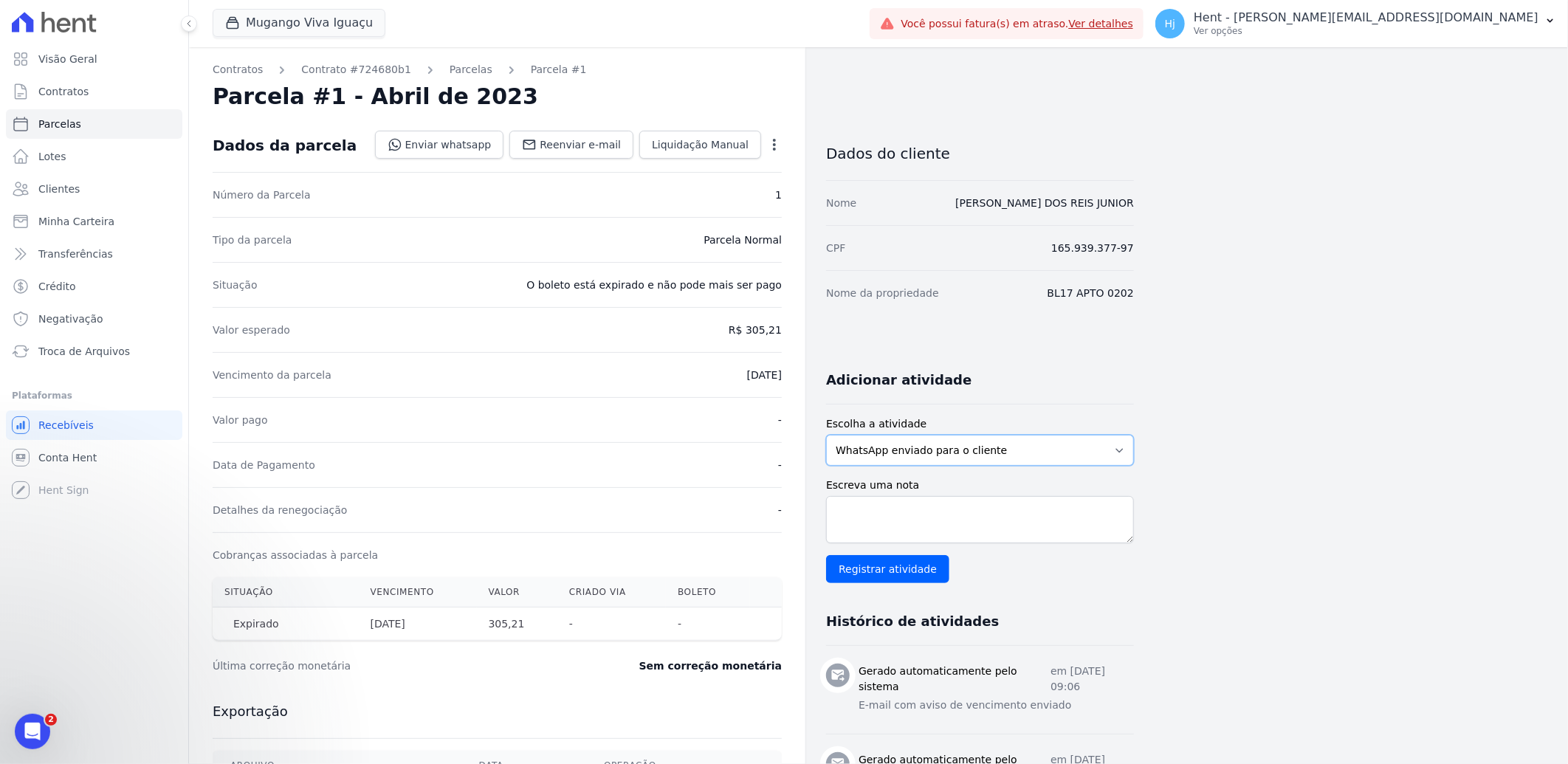
click at [953, 440] on select "WhatsApp enviado para o cliente Adicionar um comentário Ligação feita para o cl…" at bounding box center [980, 450] width 308 height 31
select select "note"
click at [826, 435] on select "WhatsApp enviado para o cliente Adicionar um comentário Ligação feita para o cl…" at bounding box center [980, 450] width 308 height 31
click at [982, 512] on textarea "Escreva uma nota" at bounding box center [980, 520] width 308 height 47
paste textarea "cliente informa que não consegue pagar o valor em 12x está verificando quanto c…"
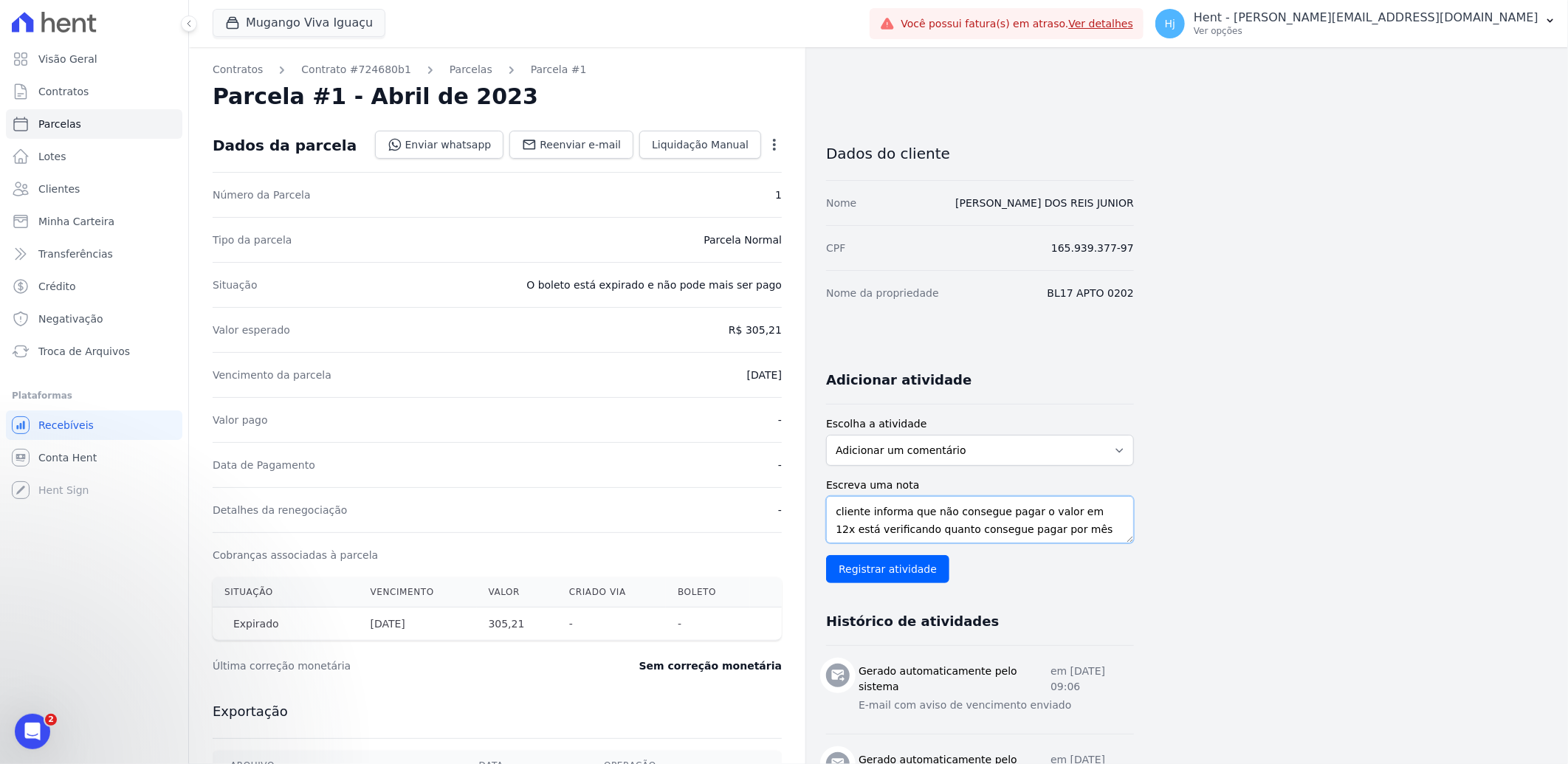
scroll to position [11, 0]
type textarea "cliente informa que não consegue pagar o valor em 12x está verificando quanto c…"
click at [891, 575] on input "Registrar atividade" at bounding box center [888, 569] width 124 height 28
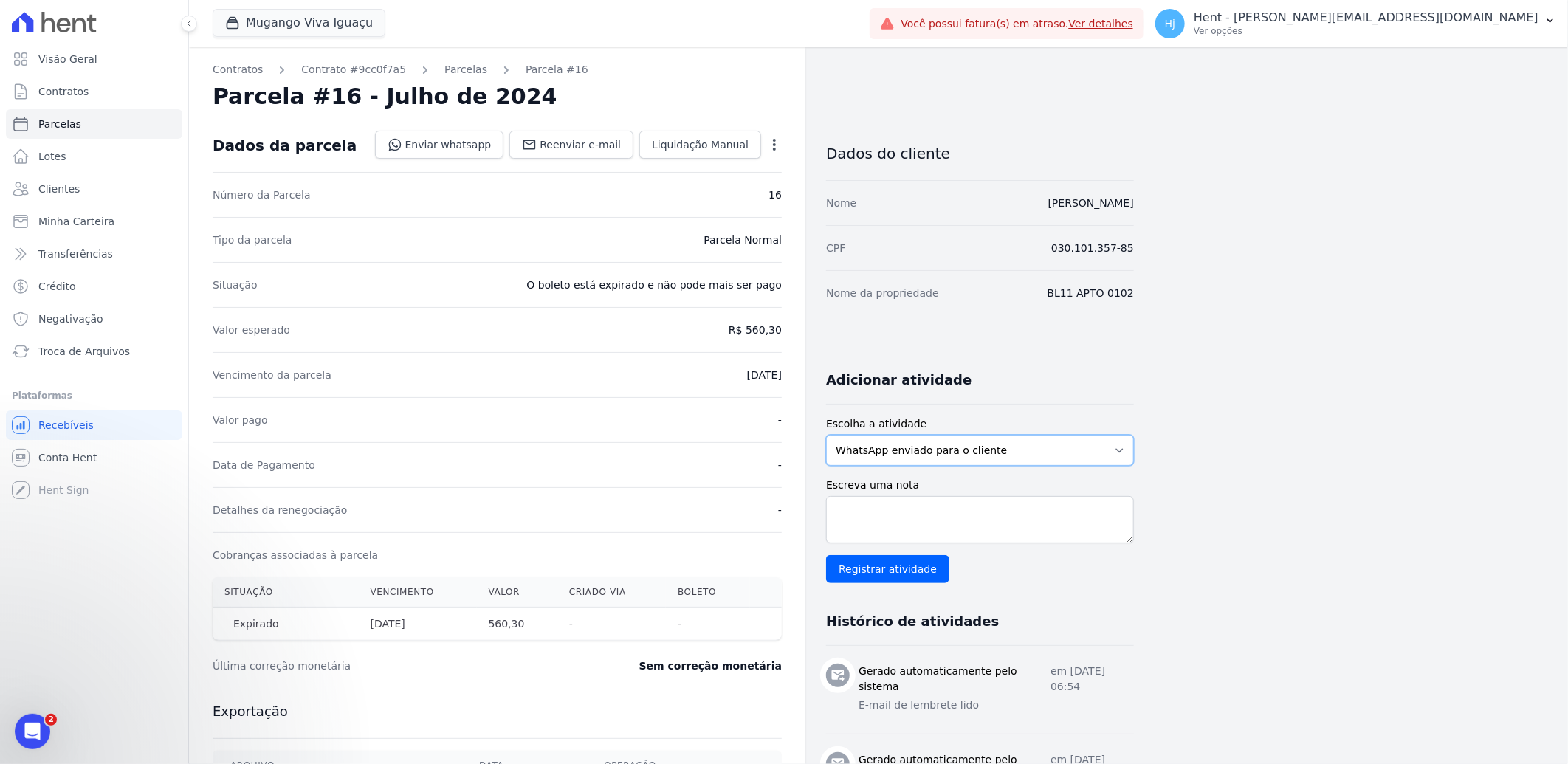
click at [978, 448] on select "WhatsApp enviado para o cliente Adicionar um comentário Ligação feita para o cl…" at bounding box center [980, 450] width 308 height 31
select select "note"
click at [826, 435] on select "WhatsApp enviado para o cliente Adicionar um comentário Ligação feita para o cl…" at bounding box center [980, 450] width 308 height 31
click at [891, 504] on textarea "Escreva uma nota" at bounding box center [980, 520] width 308 height 47
paste textarea "parcela de janeiro em duplicidade, cliente enviou o comprovante de pagto feito …"
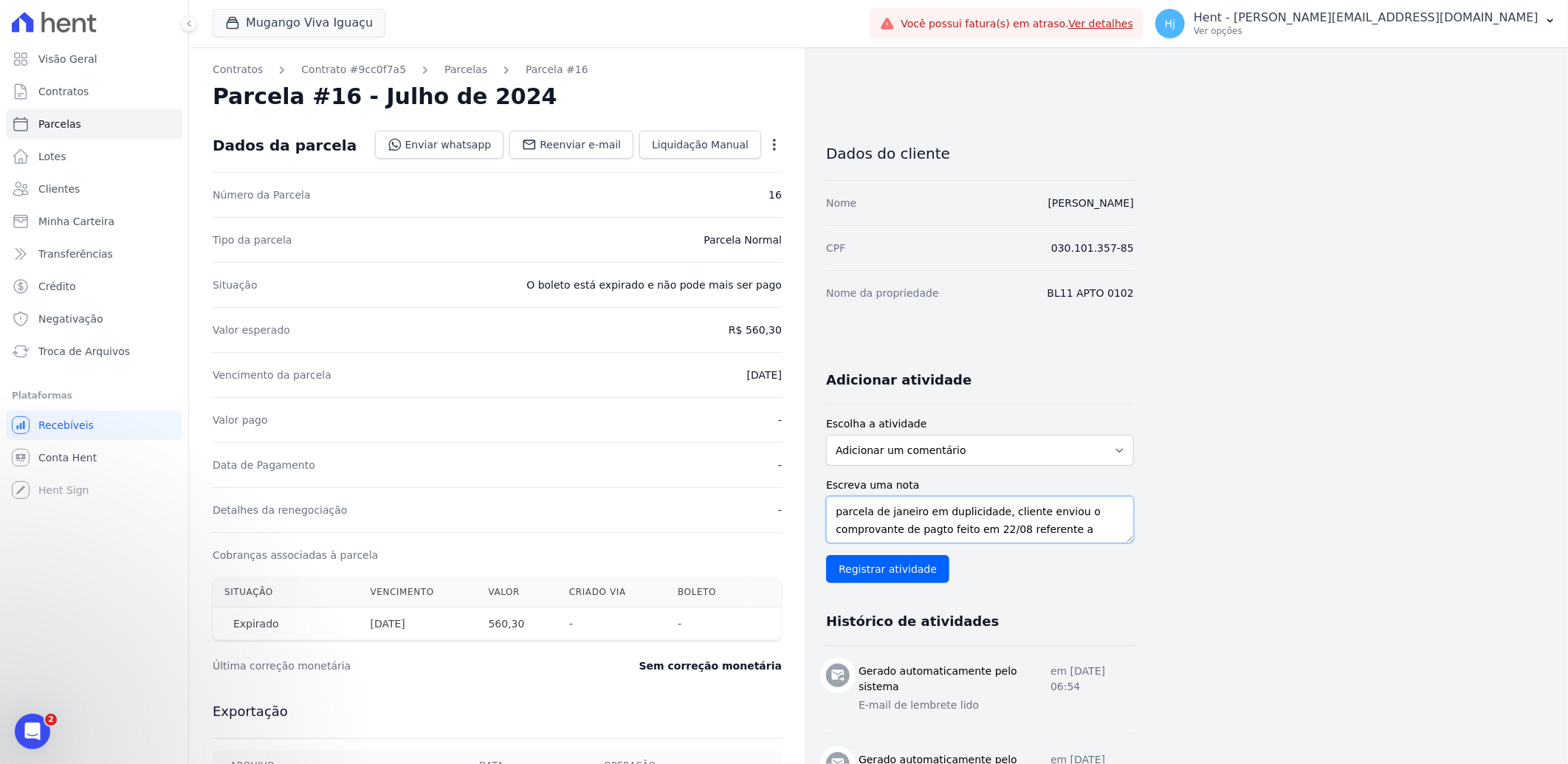
scroll to position [29, 0]
type textarea "parcela de janeiro em duplicidade, cliente enviou o comprovante de pagto feito …"
click at [904, 569] on input "Registrar atividade" at bounding box center [888, 569] width 124 height 28
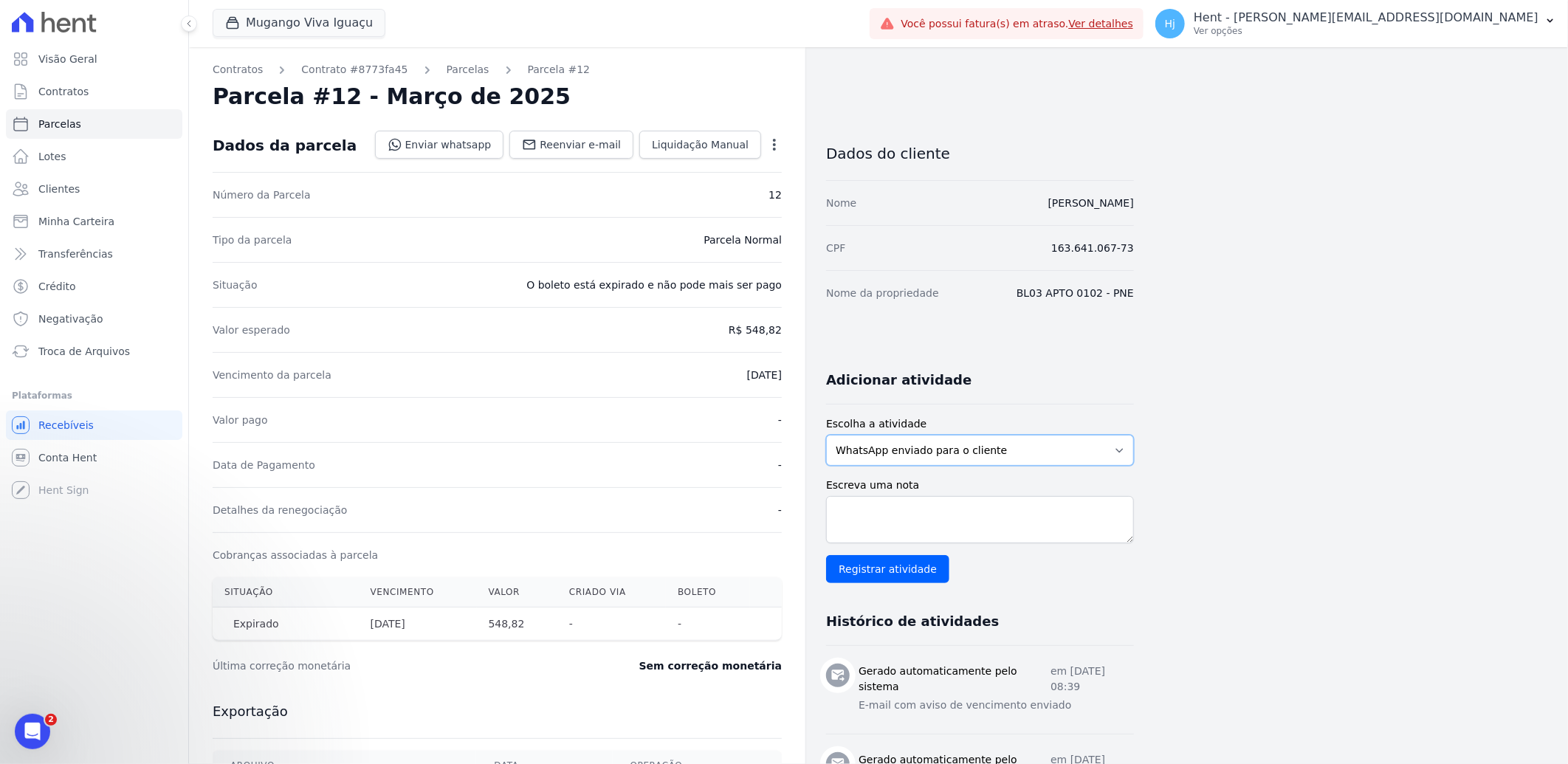
click at [1059, 455] on select "WhatsApp enviado para o cliente Adicionar um comentário Ligação feita para o cl…" at bounding box center [980, 450] width 308 height 31
select select "note"
click at [826, 435] on select "WhatsApp enviado para o cliente Adicionar um comentário Ligação feita para o cl…" at bounding box center [980, 450] width 308 height 31
click at [976, 520] on textarea "Escreva uma nota" at bounding box center [980, 520] width 308 height 47
paste textarea "cliente informa que realizou um acordo com a construtora e renegociou jogando e…"
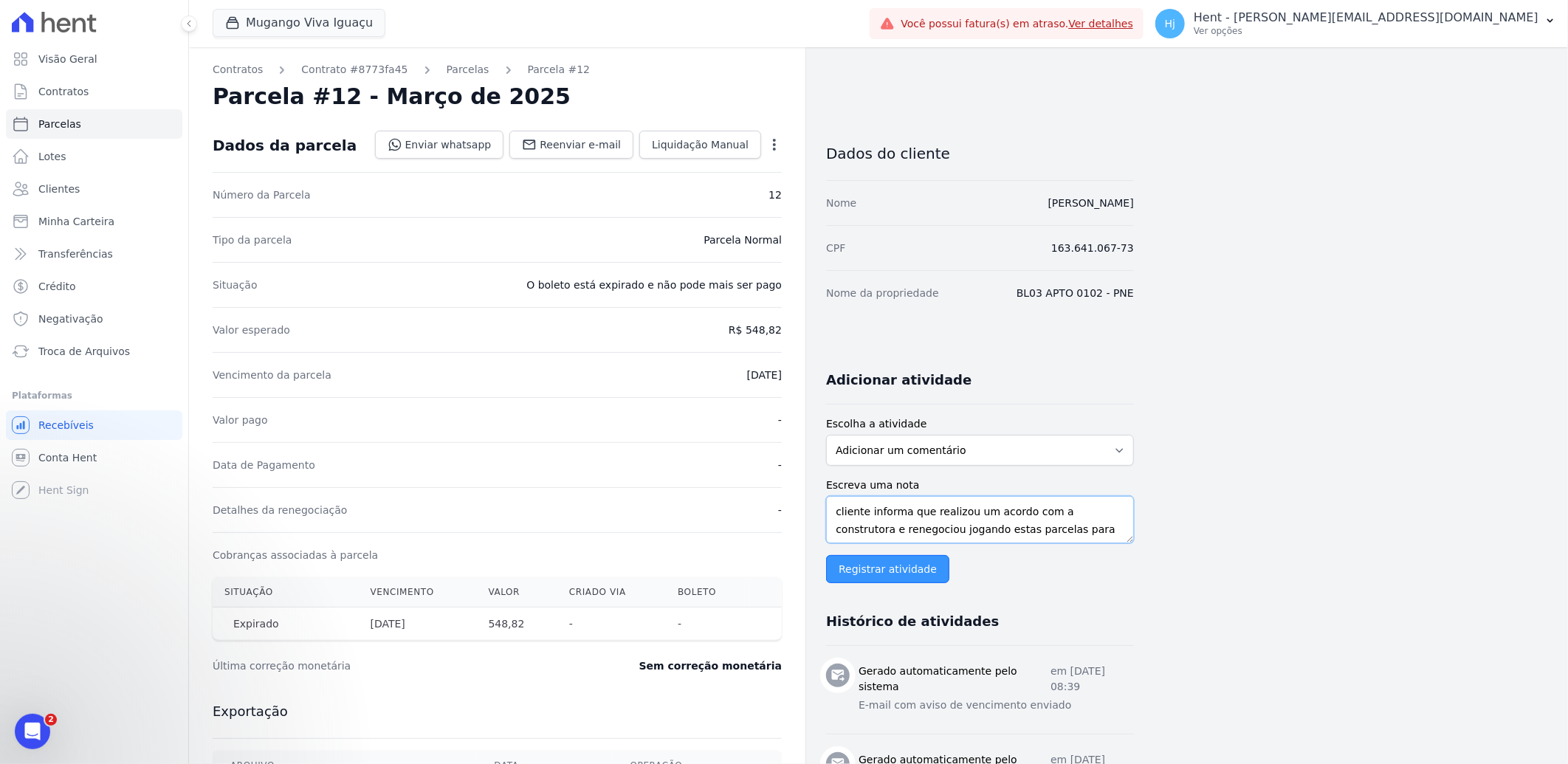
type textarea "cliente informa que realizou um acordo com a construtora e renegociou jogando e…"
click at [882, 570] on input "Registrar atividade" at bounding box center [888, 569] width 124 height 28
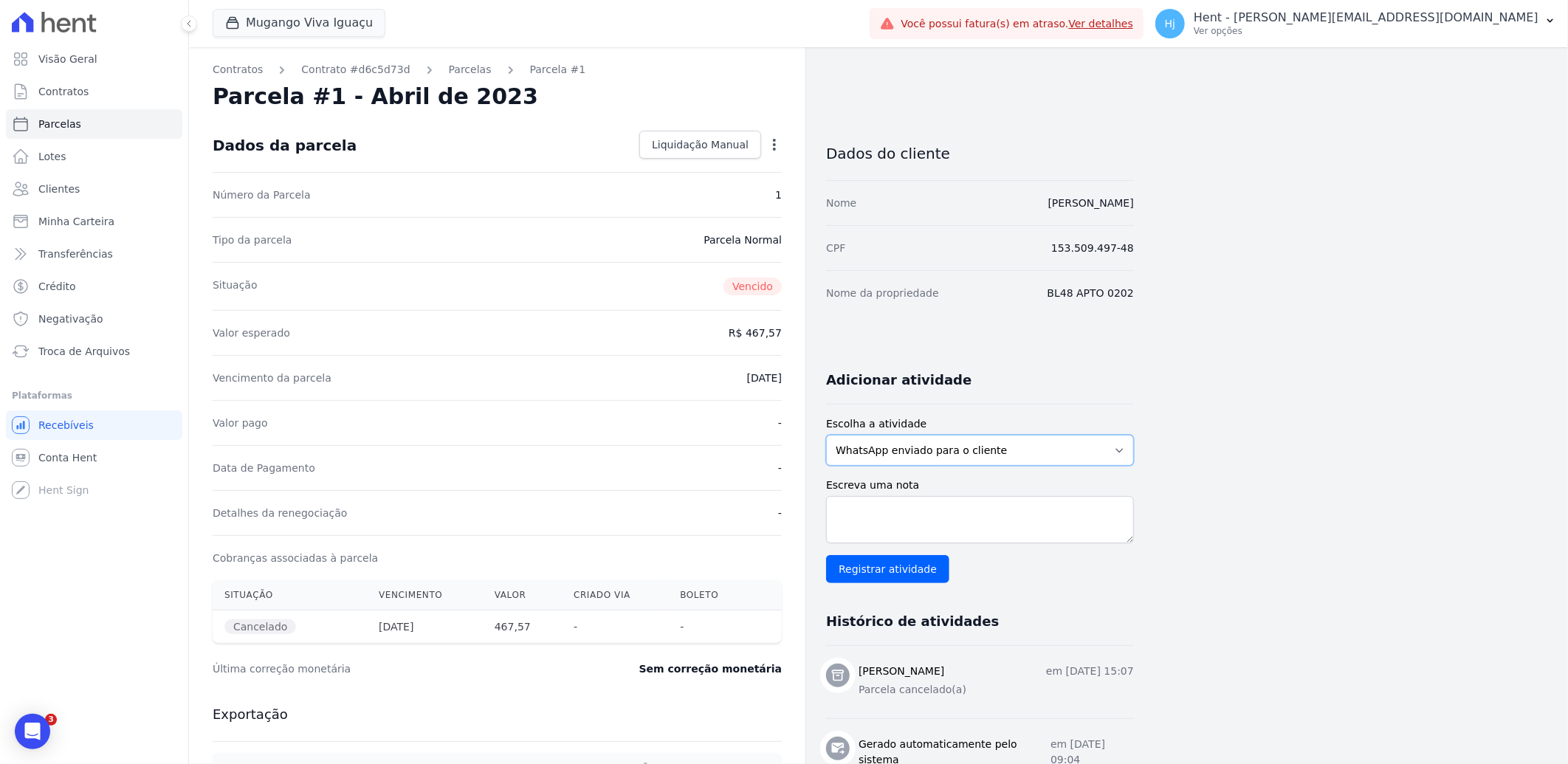
click at [1044, 457] on select "WhatsApp enviado para o cliente Adicionar um comentário Ligação feita para o cl…" at bounding box center [980, 450] width 308 height 31
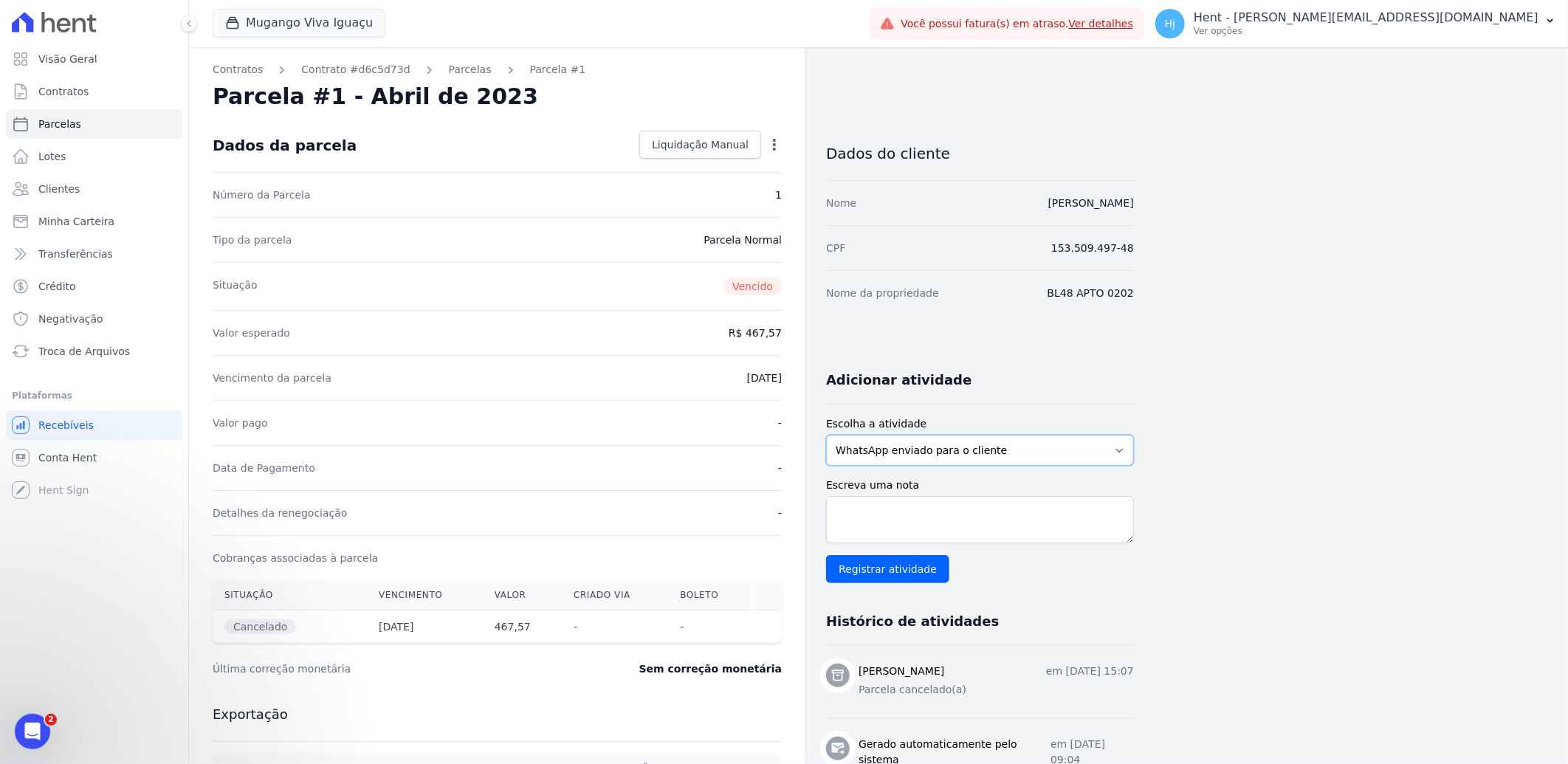
select select "note"
click at [826, 435] on select "WhatsApp enviado para o cliente Adicionar um comentário Ligação feita para o cl…" at bounding box center [980, 450] width 308 height 31
click at [957, 521] on textarea "Escreva uma nota" at bounding box center [980, 520] width 308 height 47
paste textarea "cliente informa que não irá pagar enquanto estiver problemas no condomínio, inf…"
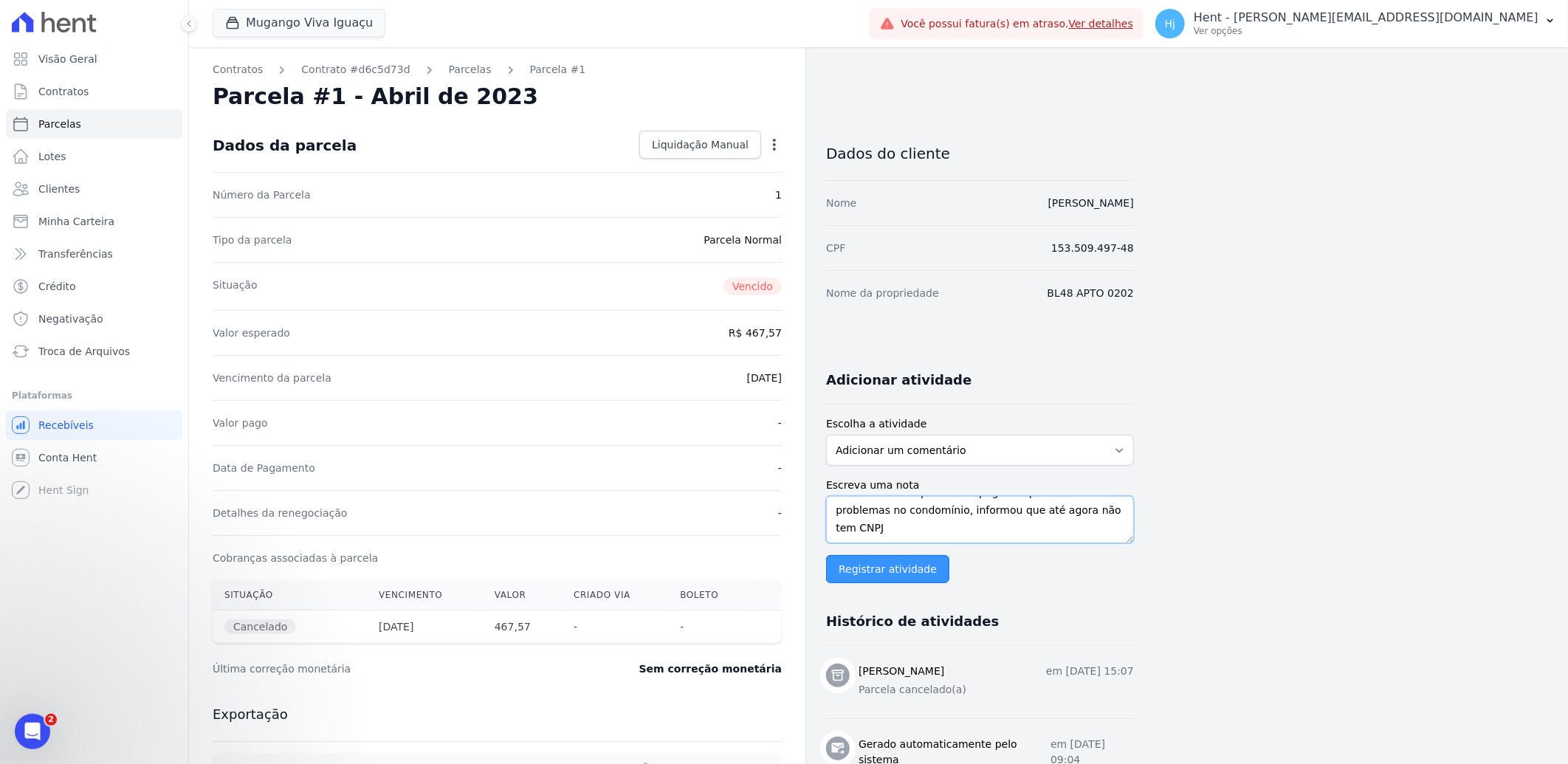
type textarea "cliente informa que não irá pagar enquanto estiver problemas no condomínio, inf…"
click at [905, 573] on input "Registrar atividade" at bounding box center [888, 569] width 124 height 28
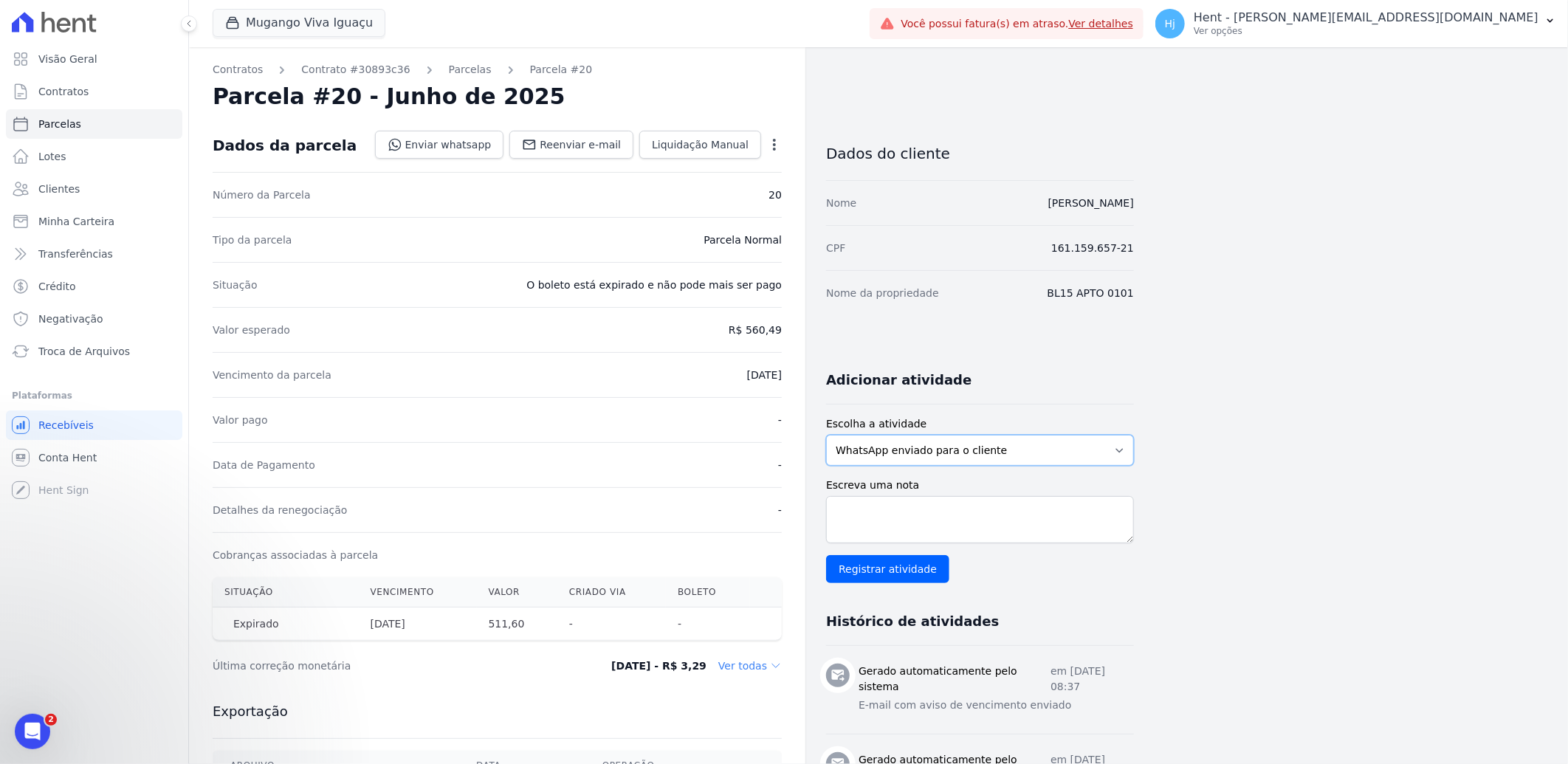
click at [970, 453] on select "WhatsApp enviado para o cliente Adicionar um comentário Ligação feita para o cl…" at bounding box center [980, 450] width 308 height 31
select select "note"
click at [826, 435] on select "WhatsApp enviado para o cliente Adicionar um comentário Ligação feita para o cl…" at bounding box center [980, 450] width 308 height 31
click at [950, 519] on textarea "Escreva uma nota" at bounding box center [980, 520] width 308 height 47
paste textarea "parcela de janeiro/2024 em duplicidade, liente informa que já entrou em contato…"
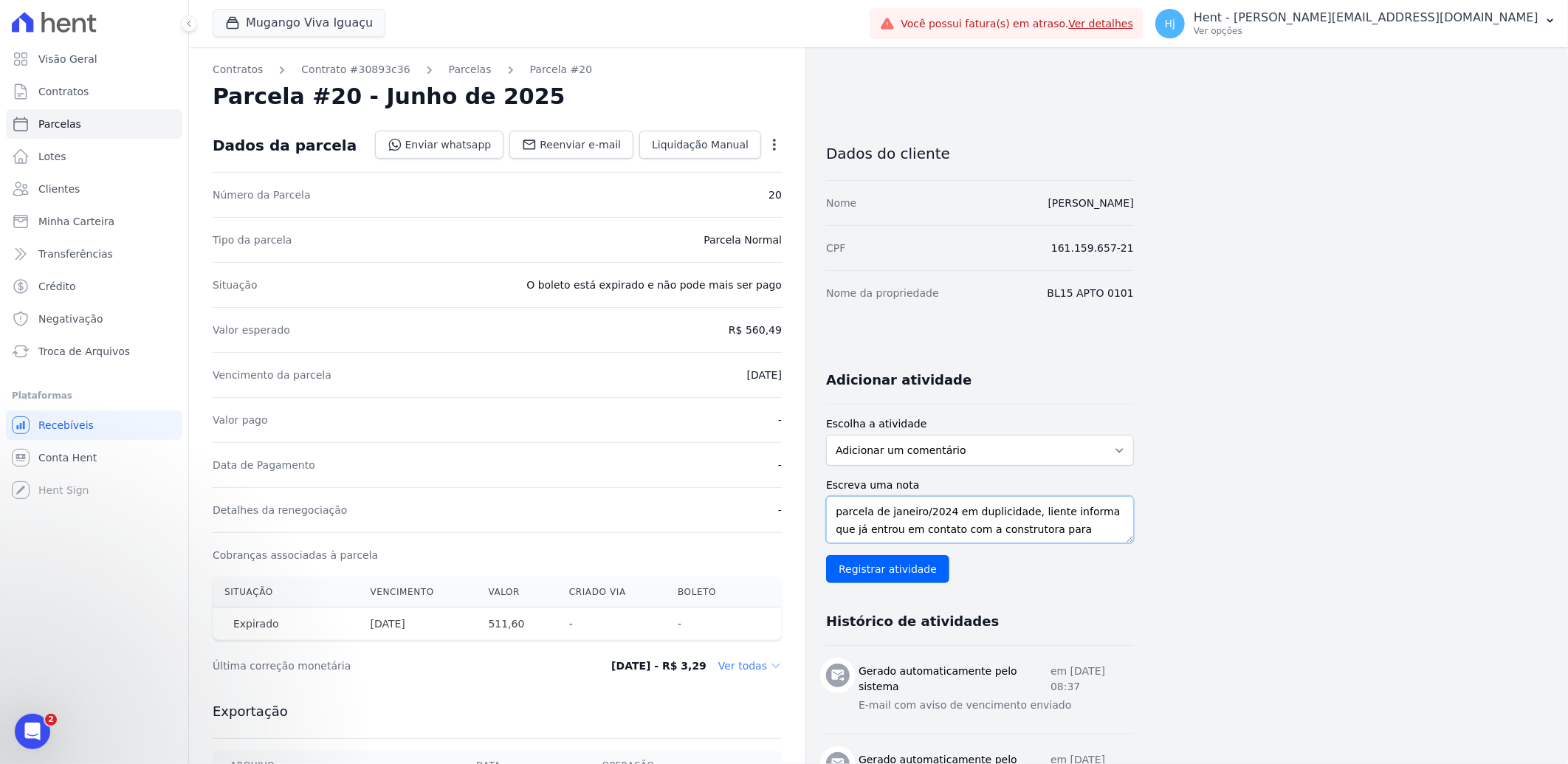
scroll to position [29, 0]
type textarea "parcela de janeiro/2024 em duplicidade, liente informa que já entrou em contato…"
click at [883, 571] on input "Registrar atividade" at bounding box center [888, 569] width 124 height 28
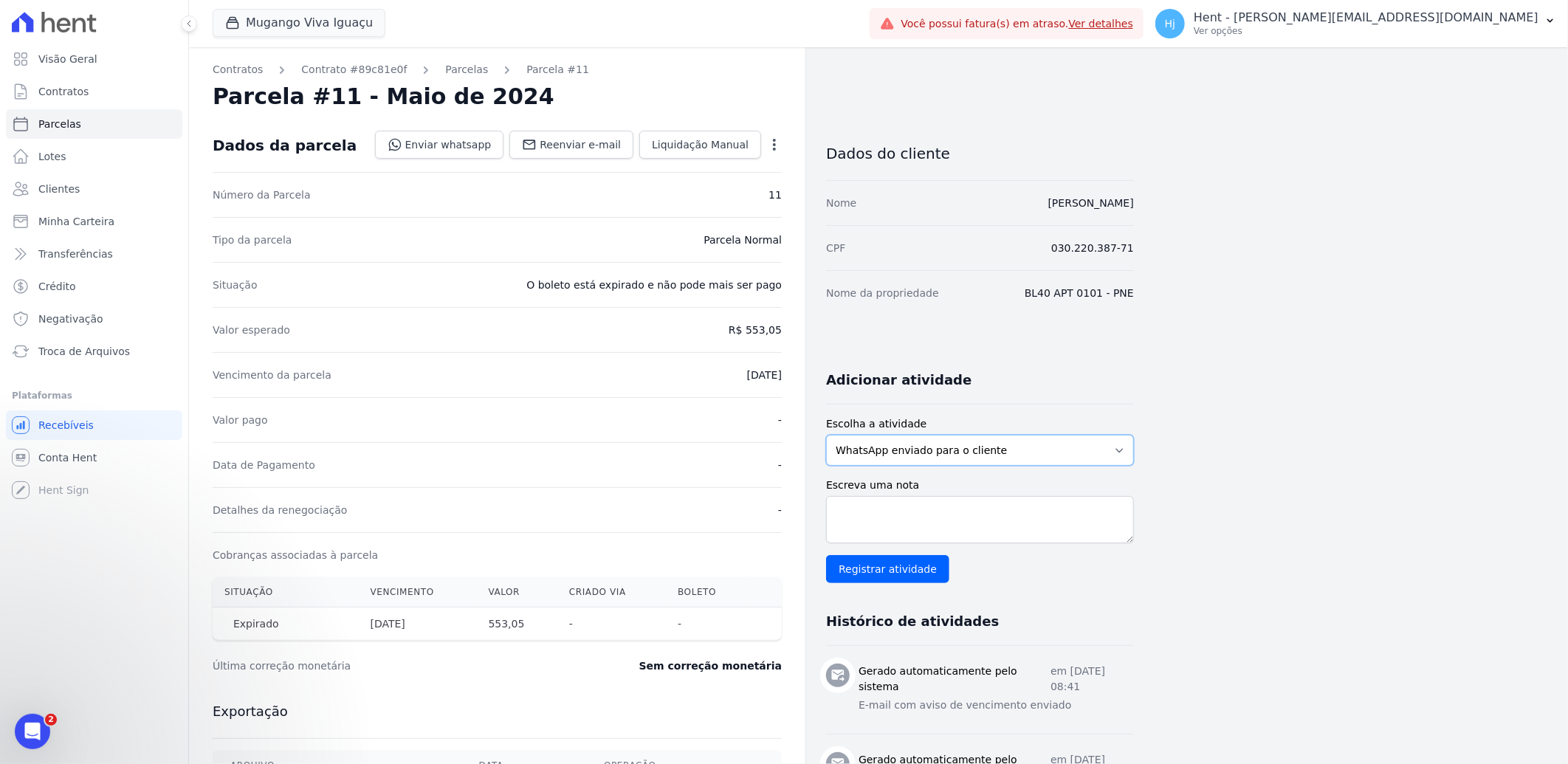
click at [1020, 444] on select "WhatsApp enviado para o cliente Adicionar um comentário Ligação feita para o cl…" at bounding box center [980, 450] width 308 height 31
select select "note"
click at [826, 435] on select "WhatsApp enviado para o cliente Adicionar um comentário Ligação feita para o cl…" at bounding box center [980, 450] width 308 height 31
click at [926, 517] on textarea "Escreva uma nota" at bounding box center [980, 520] width 308 height 47
paste textarea "cliente envou uma mensagem da Mais Lar informando que não tem parcelas em aberto"
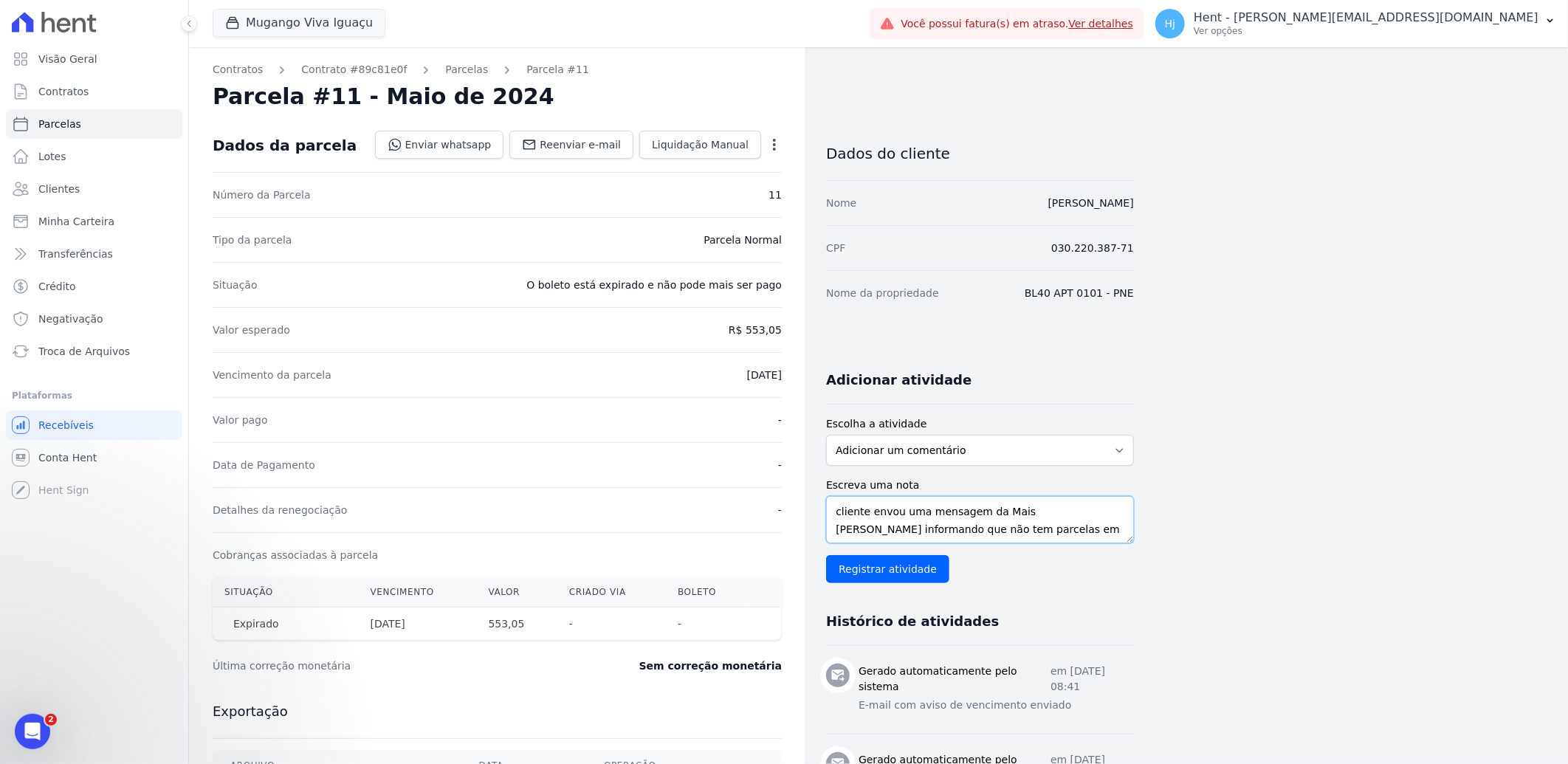
scroll to position [11, 0]
type textarea "cliente envou uma mensagem da Mais Lar informando que não tem parcelas em aberto"
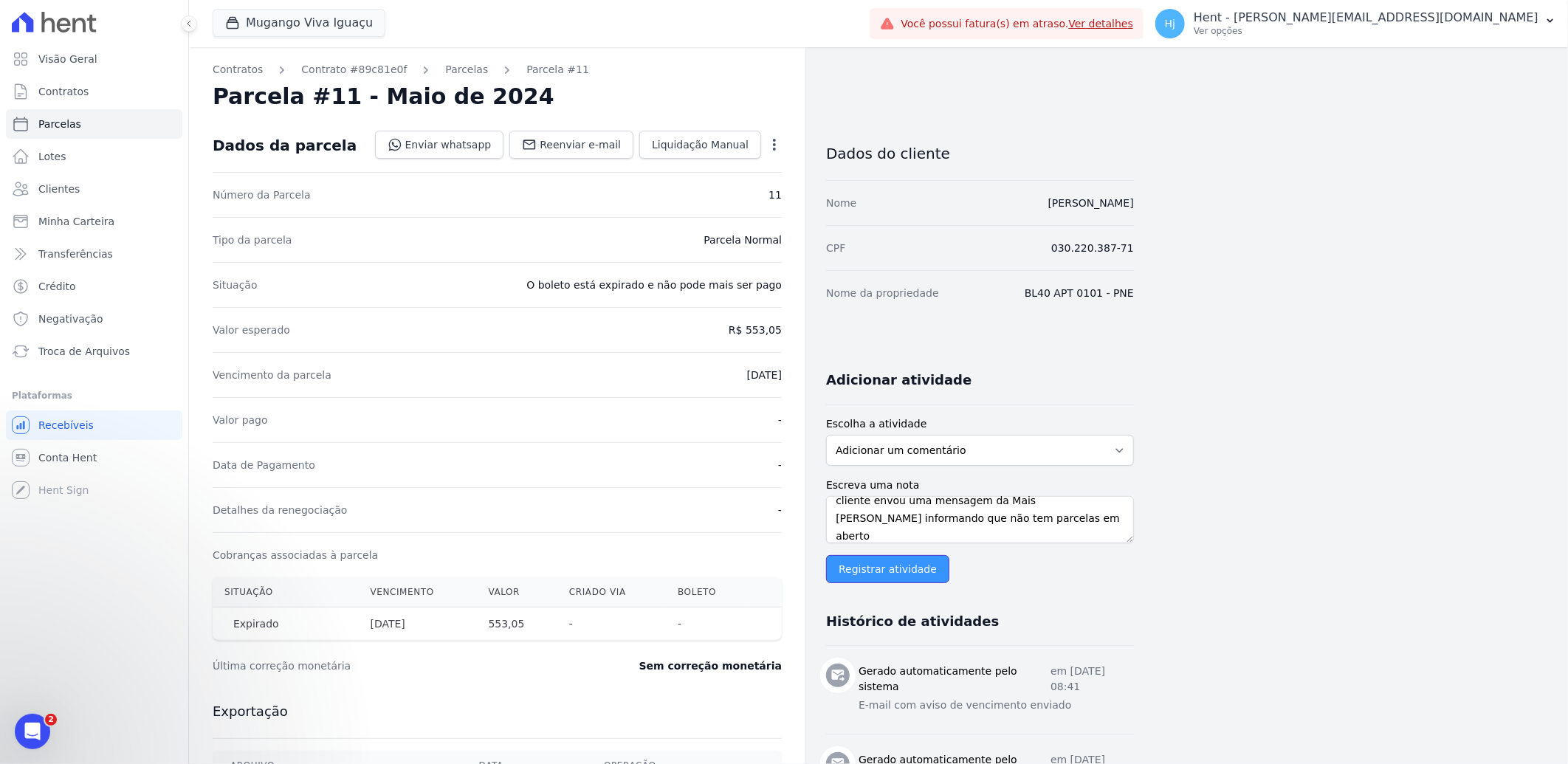
click at [904, 572] on input "Registrar atividade" at bounding box center [888, 569] width 124 height 28
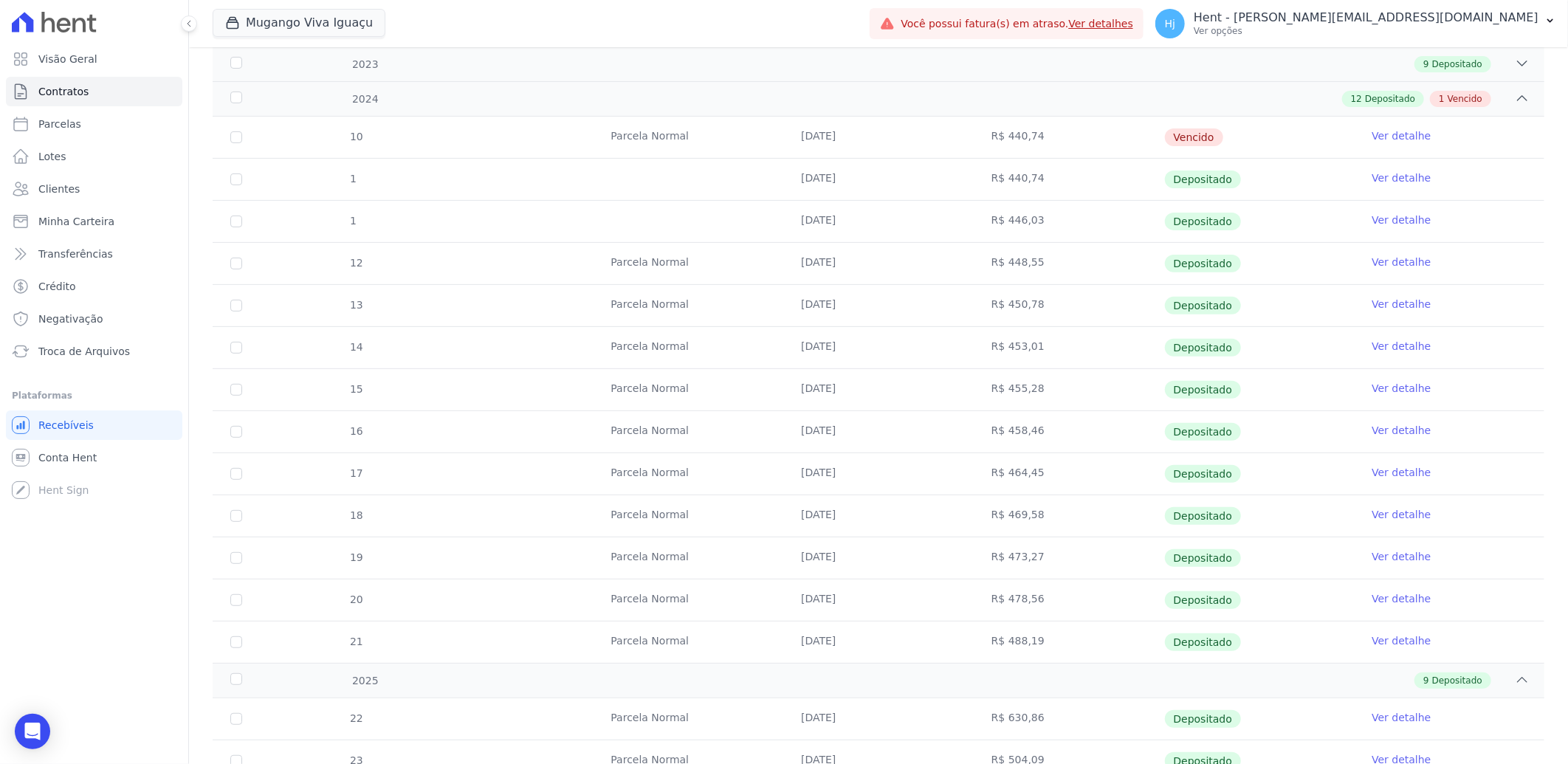
scroll to position [12, 0]
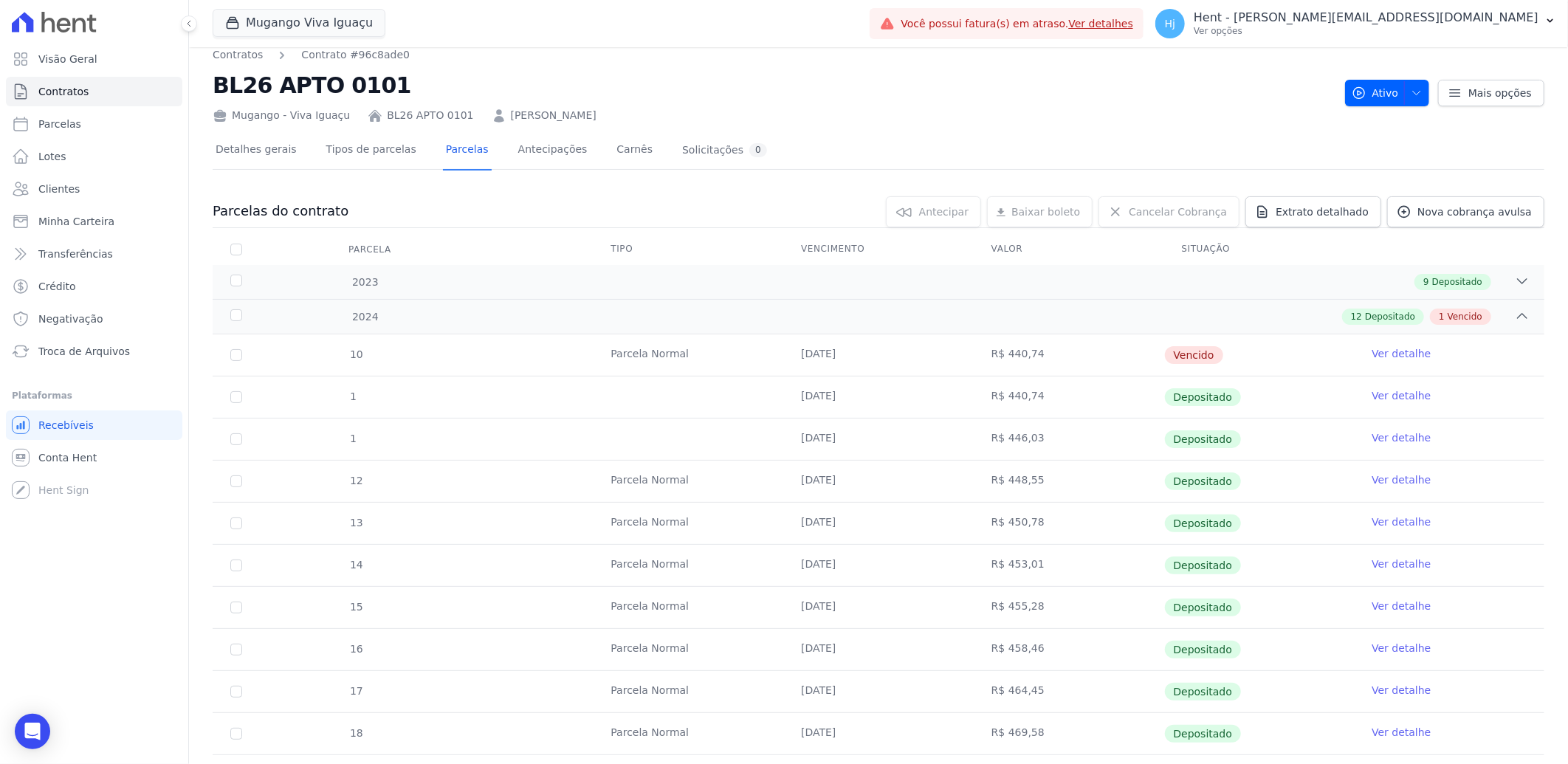
click at [1389, 357] on link "Ver detalhe" at bounding box center [1401, 354] width 59 height 15
click at [70, 189] on span "Clientes" at bounding box center [59, 189] width 42 height 15
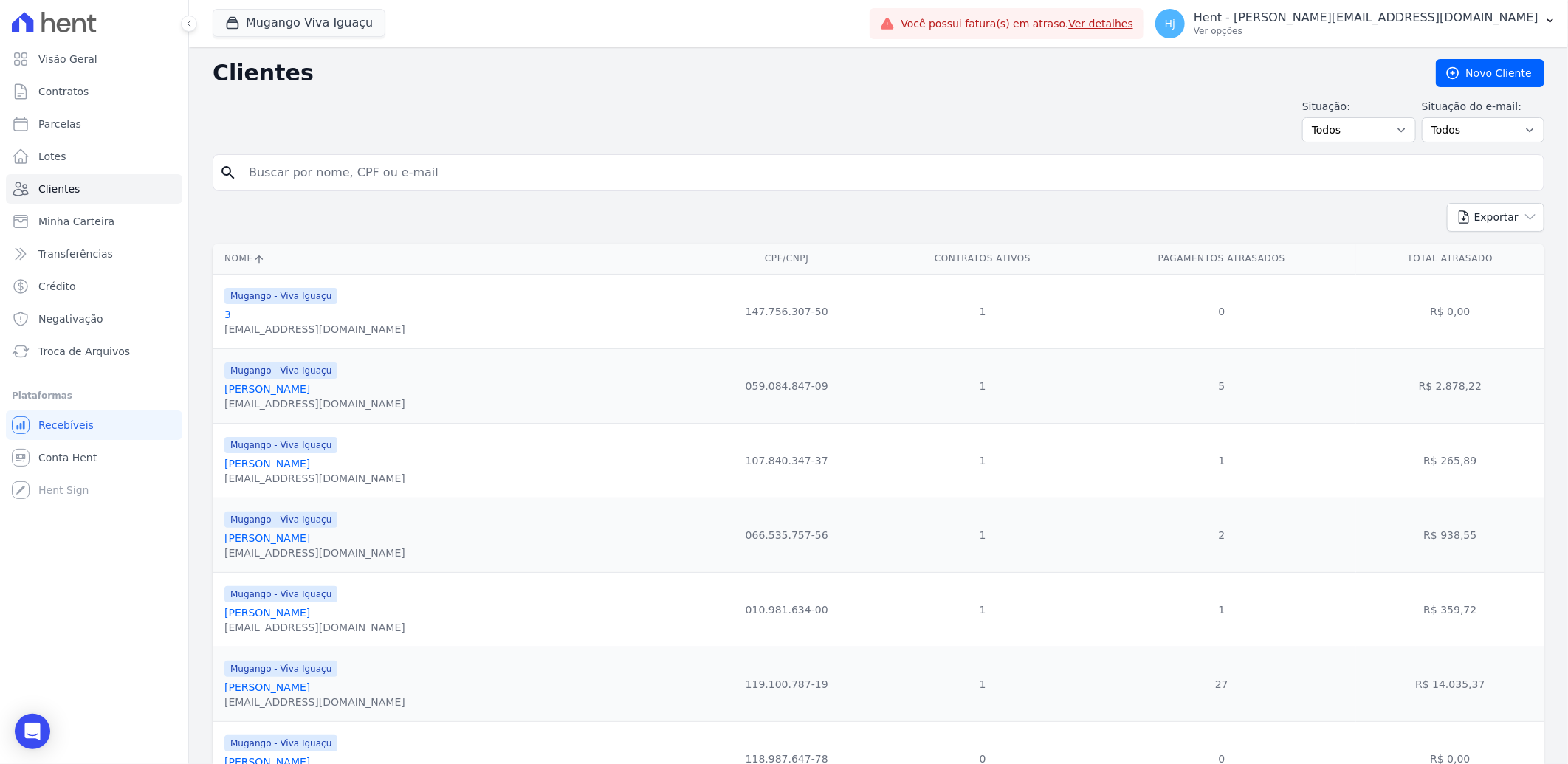
click at [331, 179] on input "search" at bounding box center [888, 172] width 1297 height 29
paste input "Flaviano Pereira Costa"
type input "Flaviano Pereira Costa"
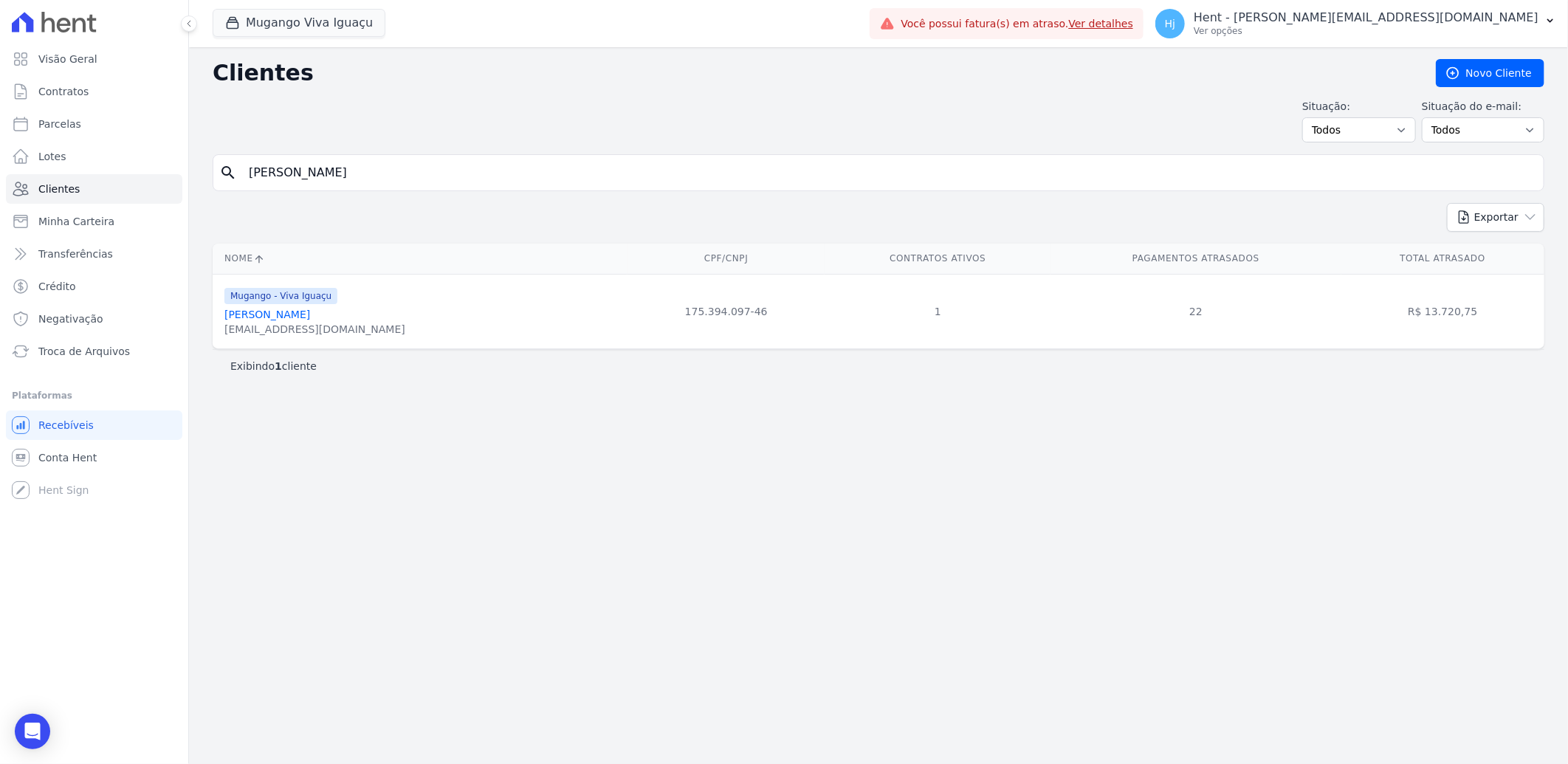
click at [276, 312] on link "[PERSON_NAME]" at bounding box center [267, 314] width 86 height 12
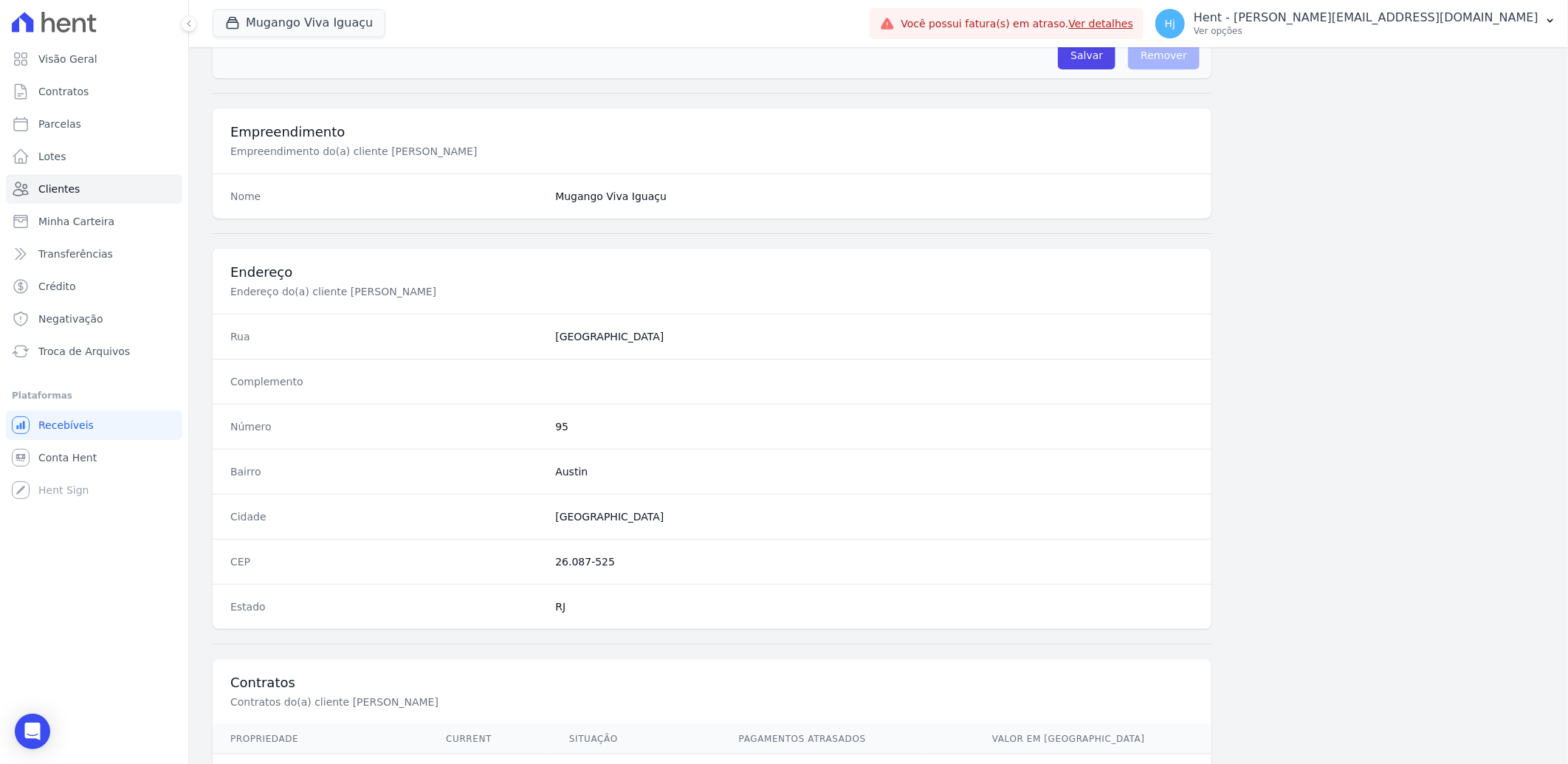
scroll to position [619, 0]
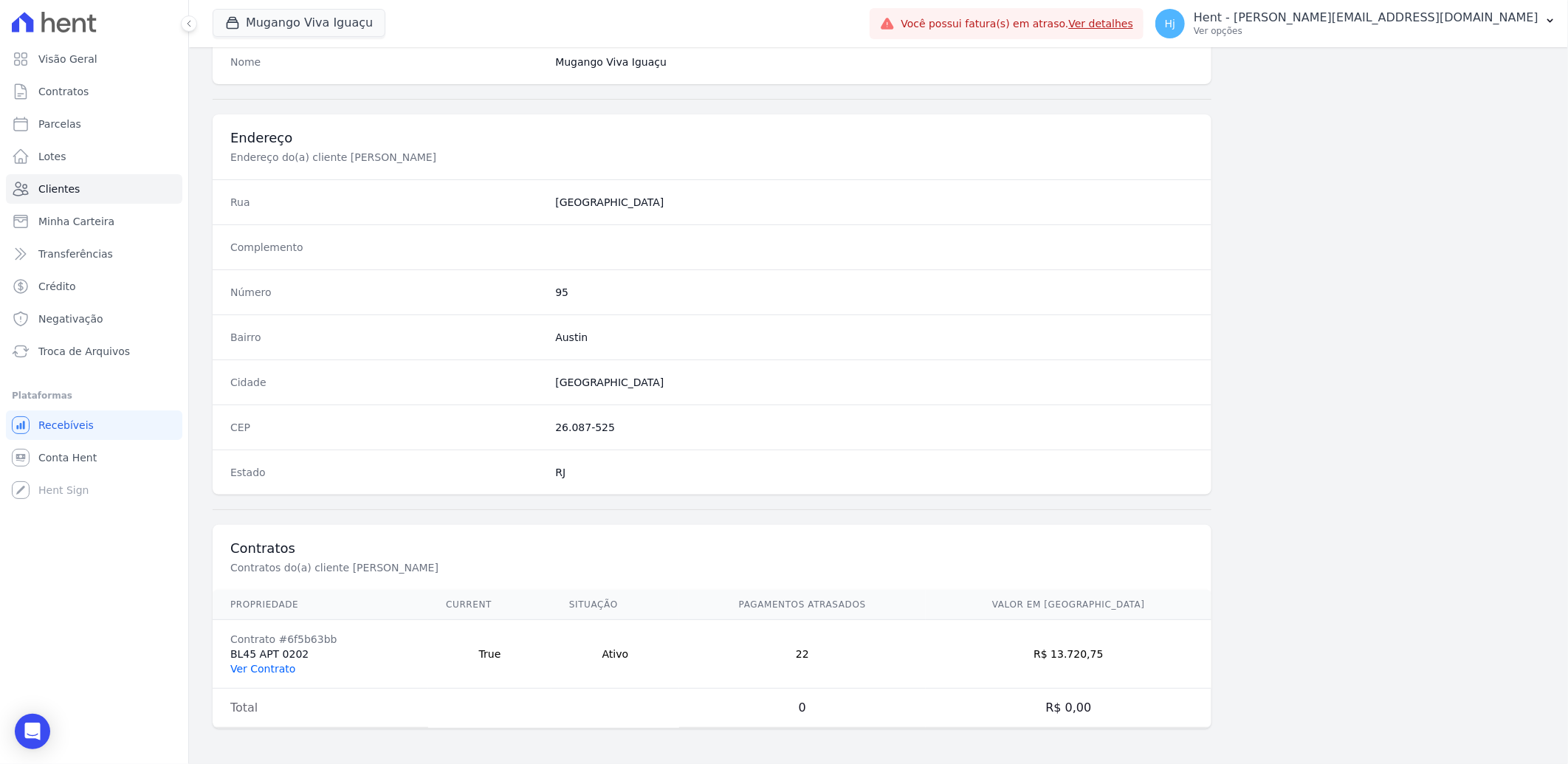
click at [279, 669] on link "Ver Contrato" at bounding box center [262, 669] width 65 height 12
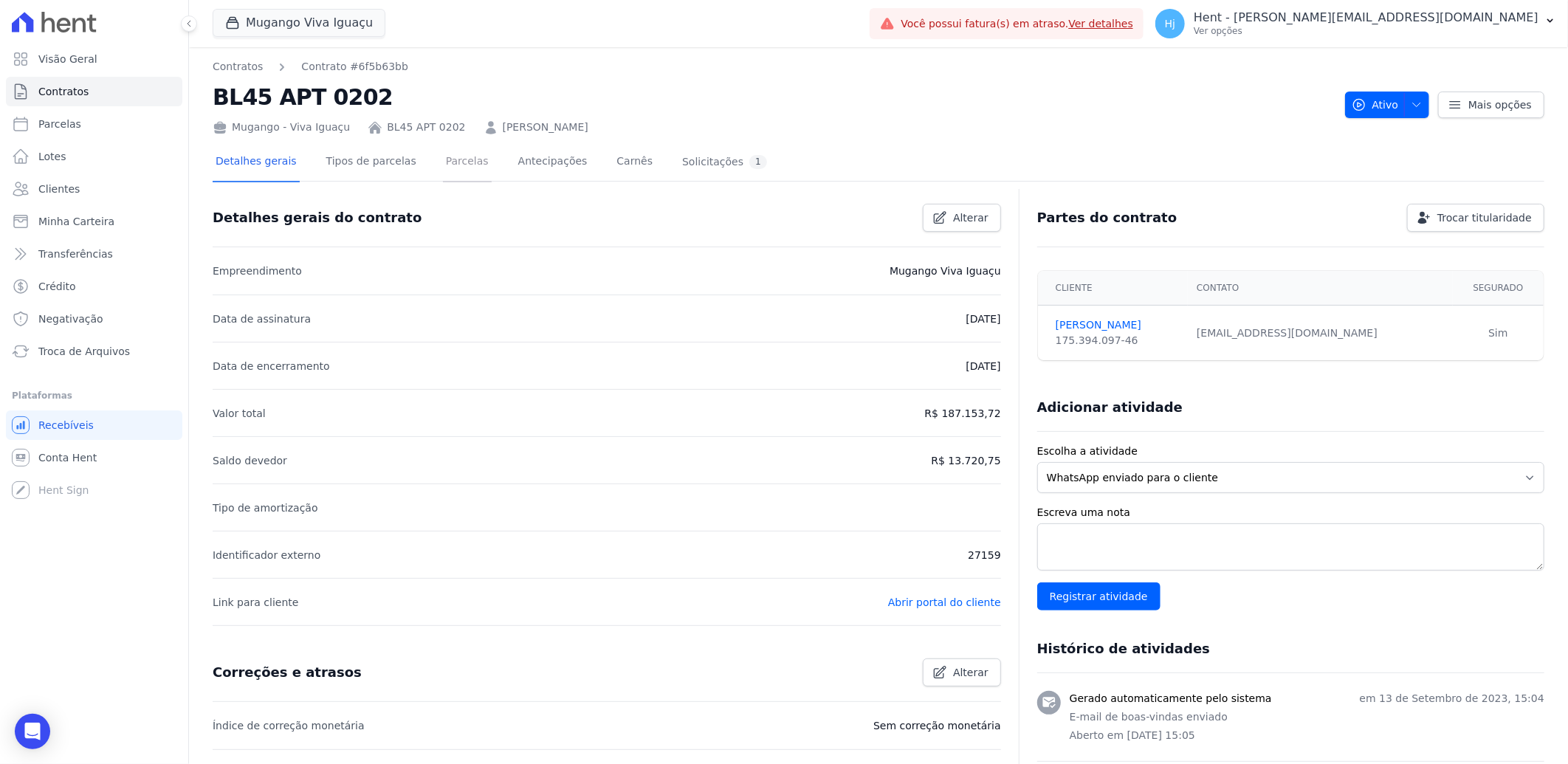
click at [442, 163] on link "Parcelas" at bounding box center [467, 162] width 49 height 39
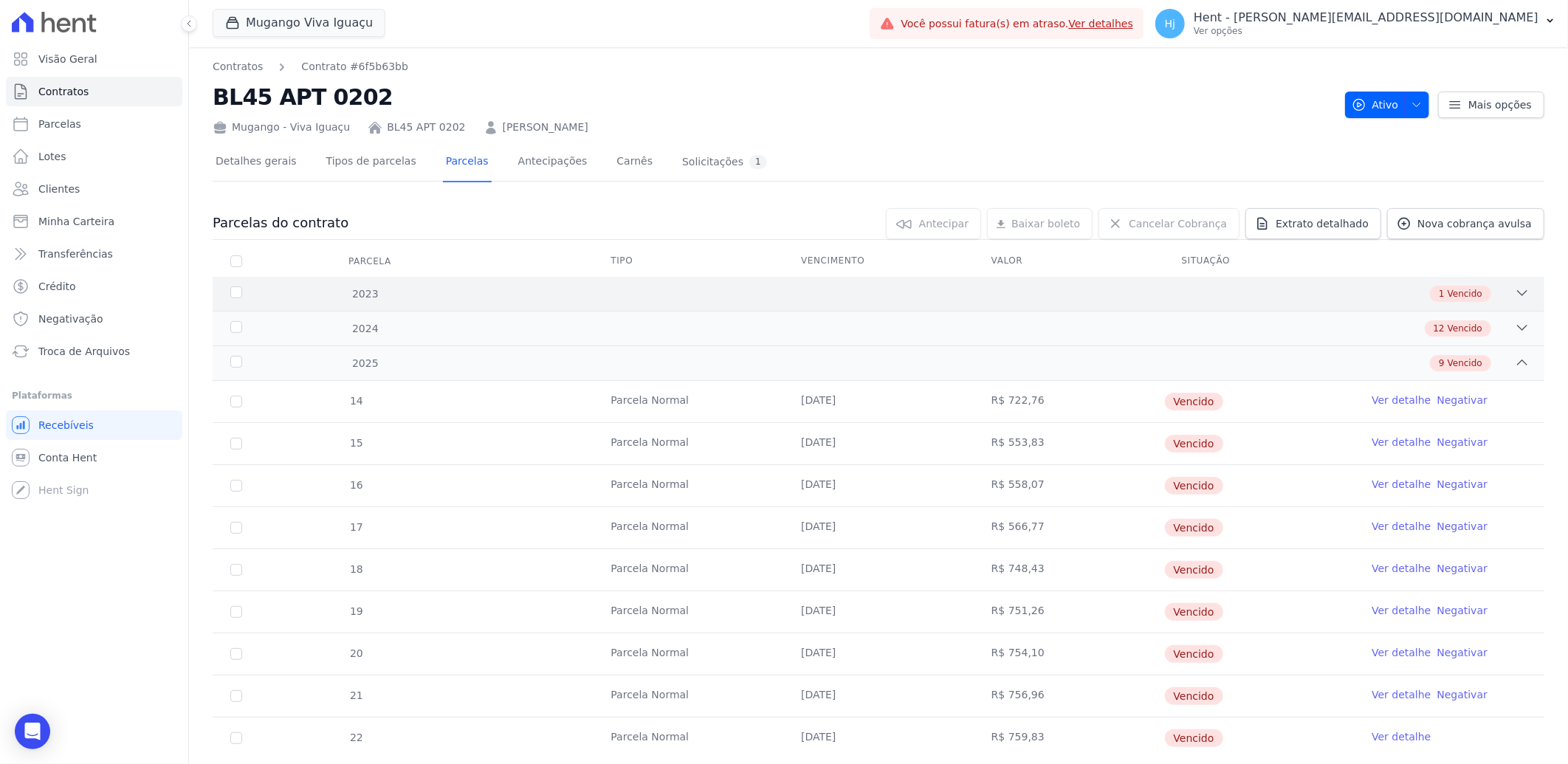
click at [1170, 286] on div "1 Vencido" at bounding box center [943, 293] width 1171 height 16
click at [1111, 374] on div "12 Vencido" at bounding box center [943, 370] width 1171 height 16
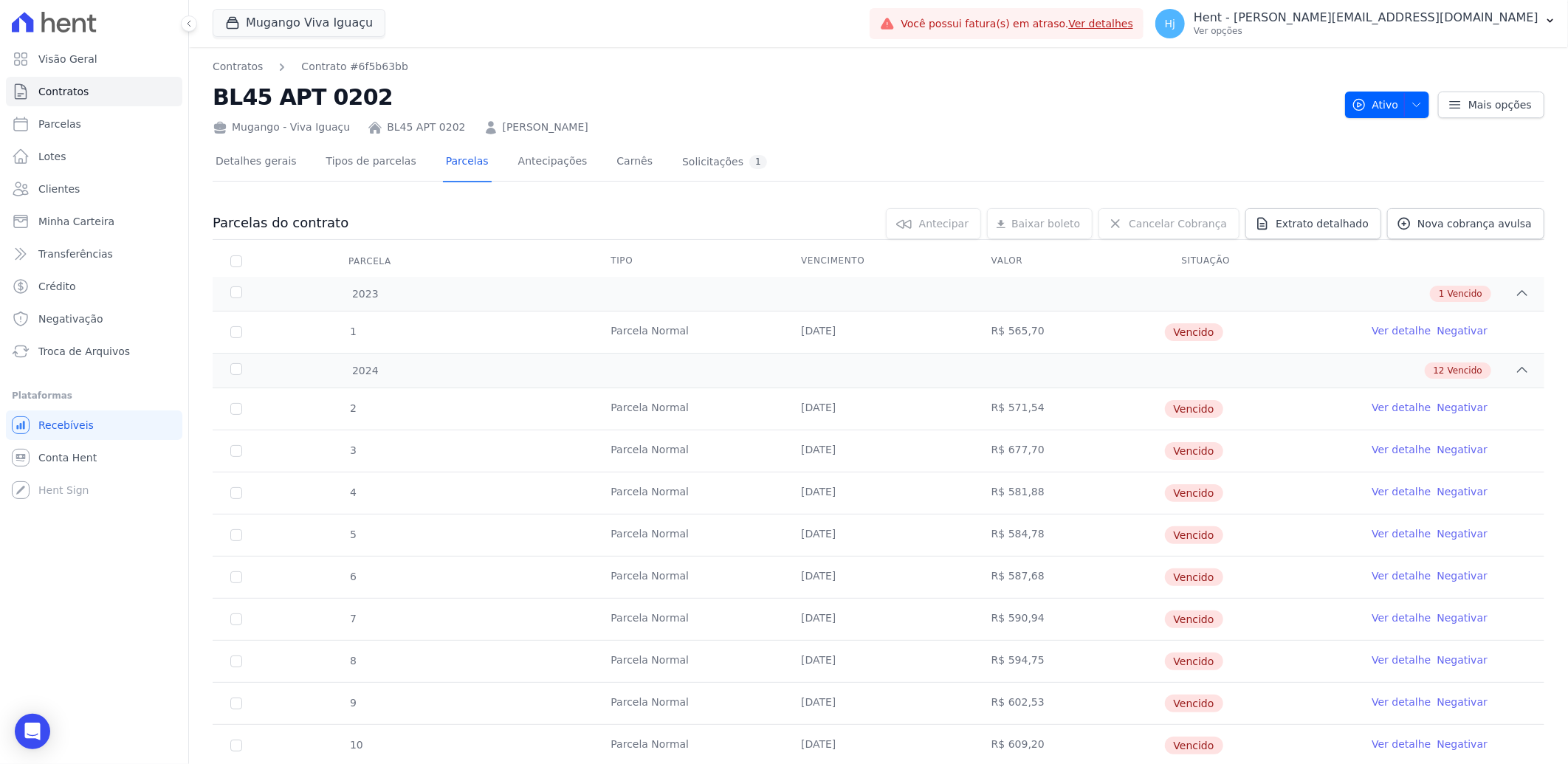
click at [1396, 333] on link "Ver detalhe" at bounding box center [1401, 331] width 59 height 15
click at [60, 183] on span "Clientes" at bounding box center [59, 189] width 42 height 15
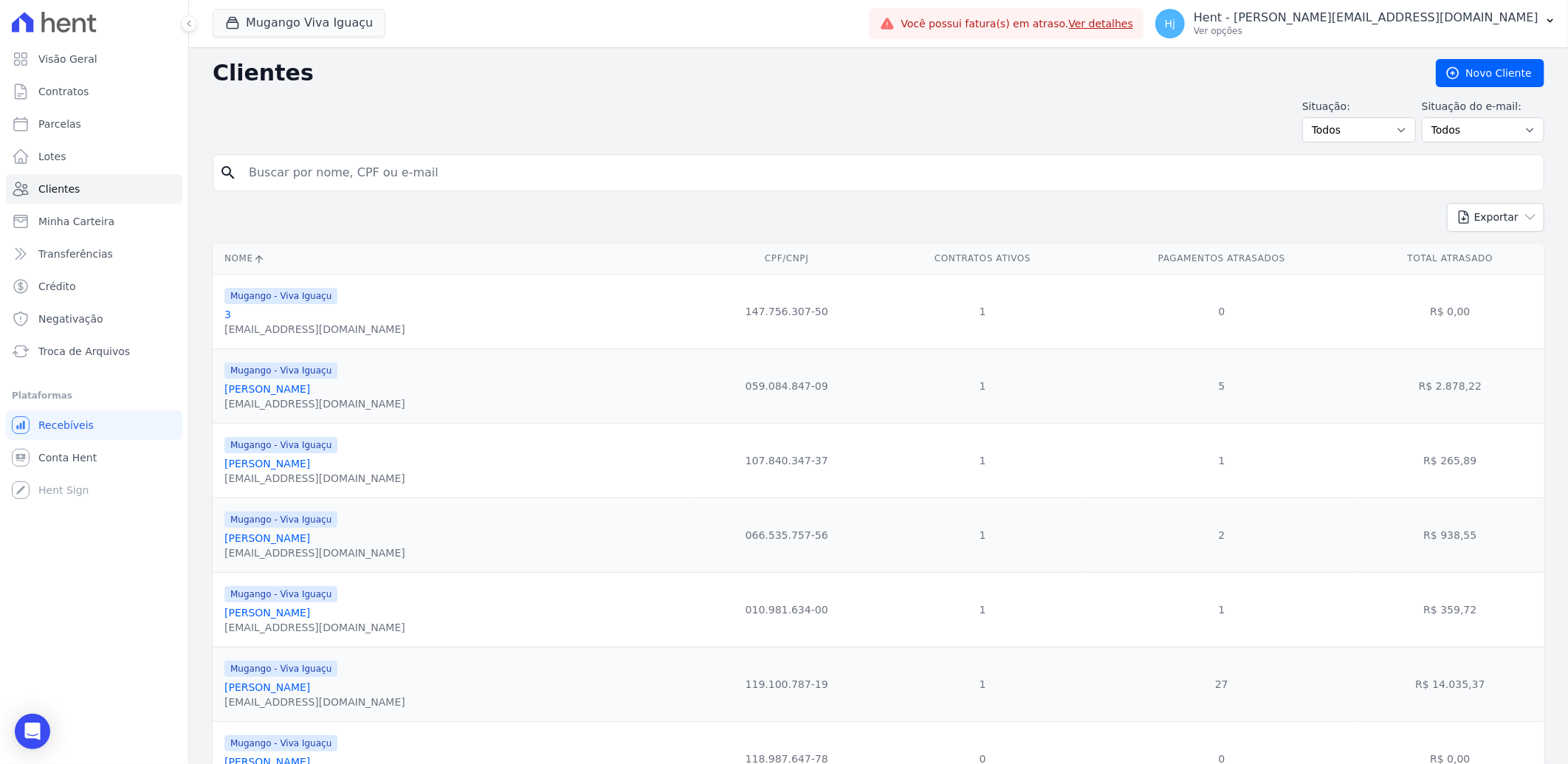
click at [379, 174] on input "search" at bounding box center [888, 172] width 1297 height 29
paste input "Cintia Cristina Dos Santos Ferreira"
type input "Cintia Cristina Dos Santos Ferreira"
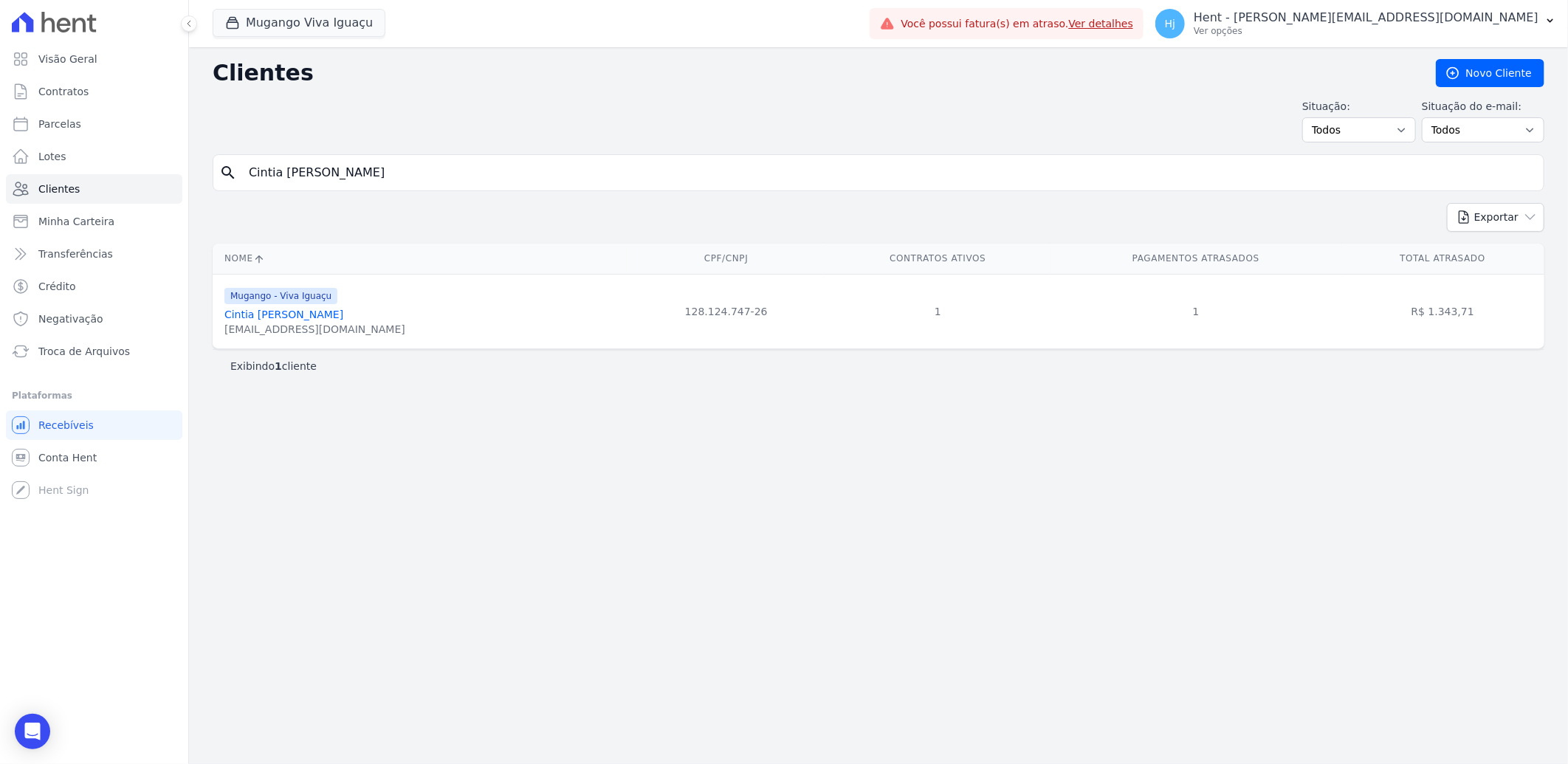
click at [338, 320] on link "Cintia Cristina Dos Santos Ferreira" at bounding box center [284, 314] width 119 height 12
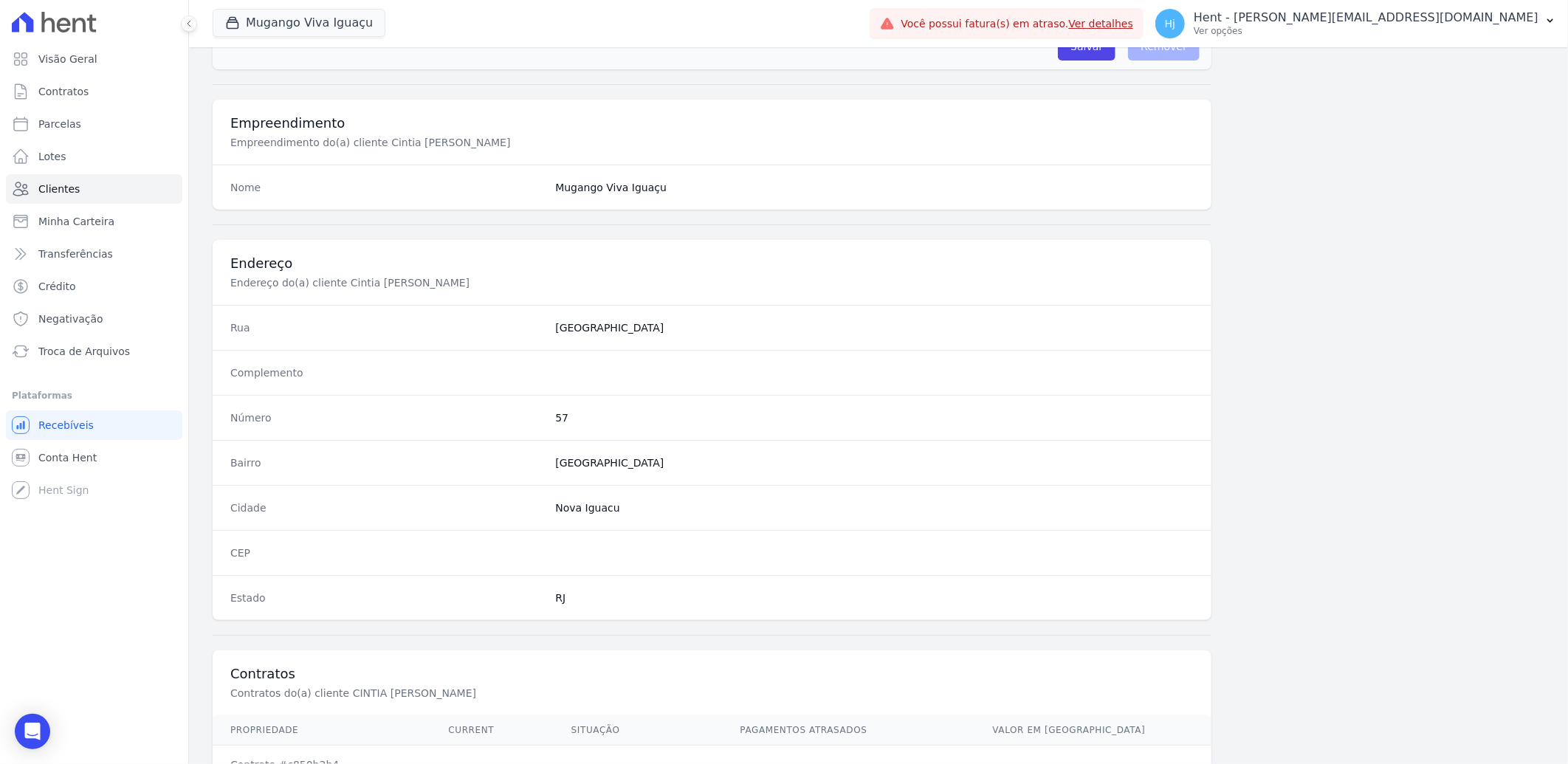
scroll to position [619, 0]
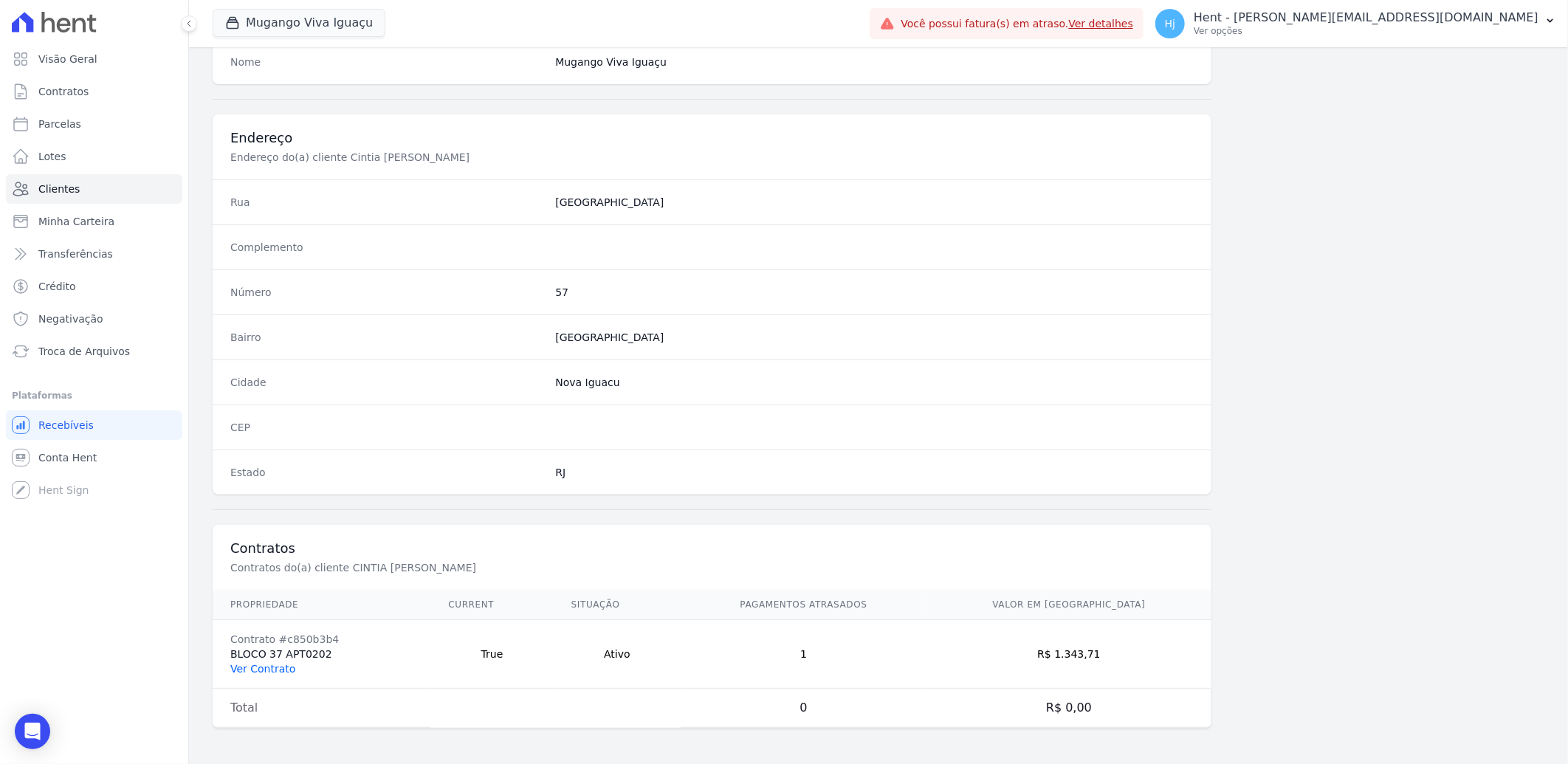
click at [256, 668] on link "Ver Contrato" at bounding box center [262, 669] width 65 height 12
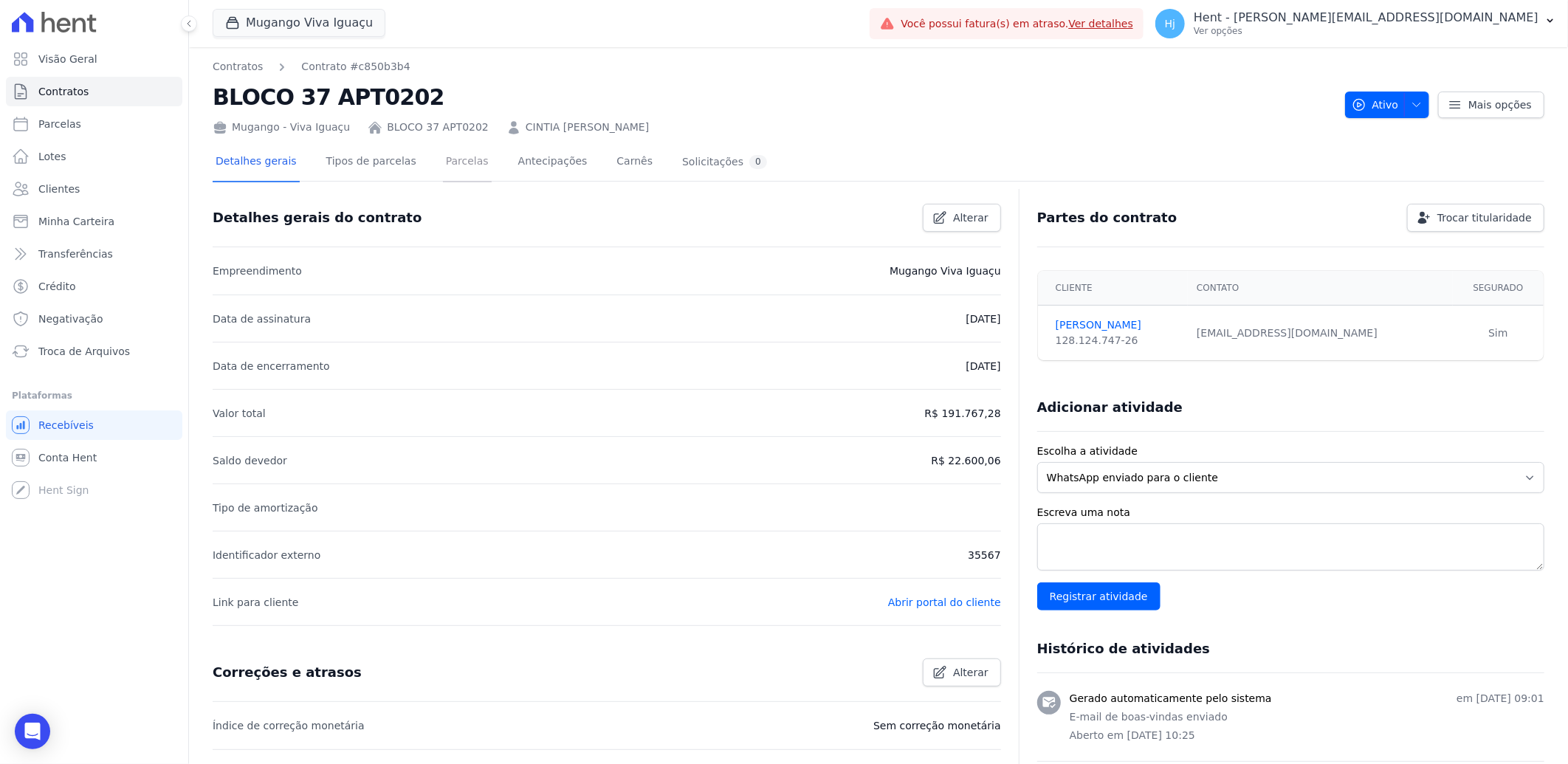
click at [442, 167] on link "Parcelas" at bounding box center [467, 162] width 49 height 39
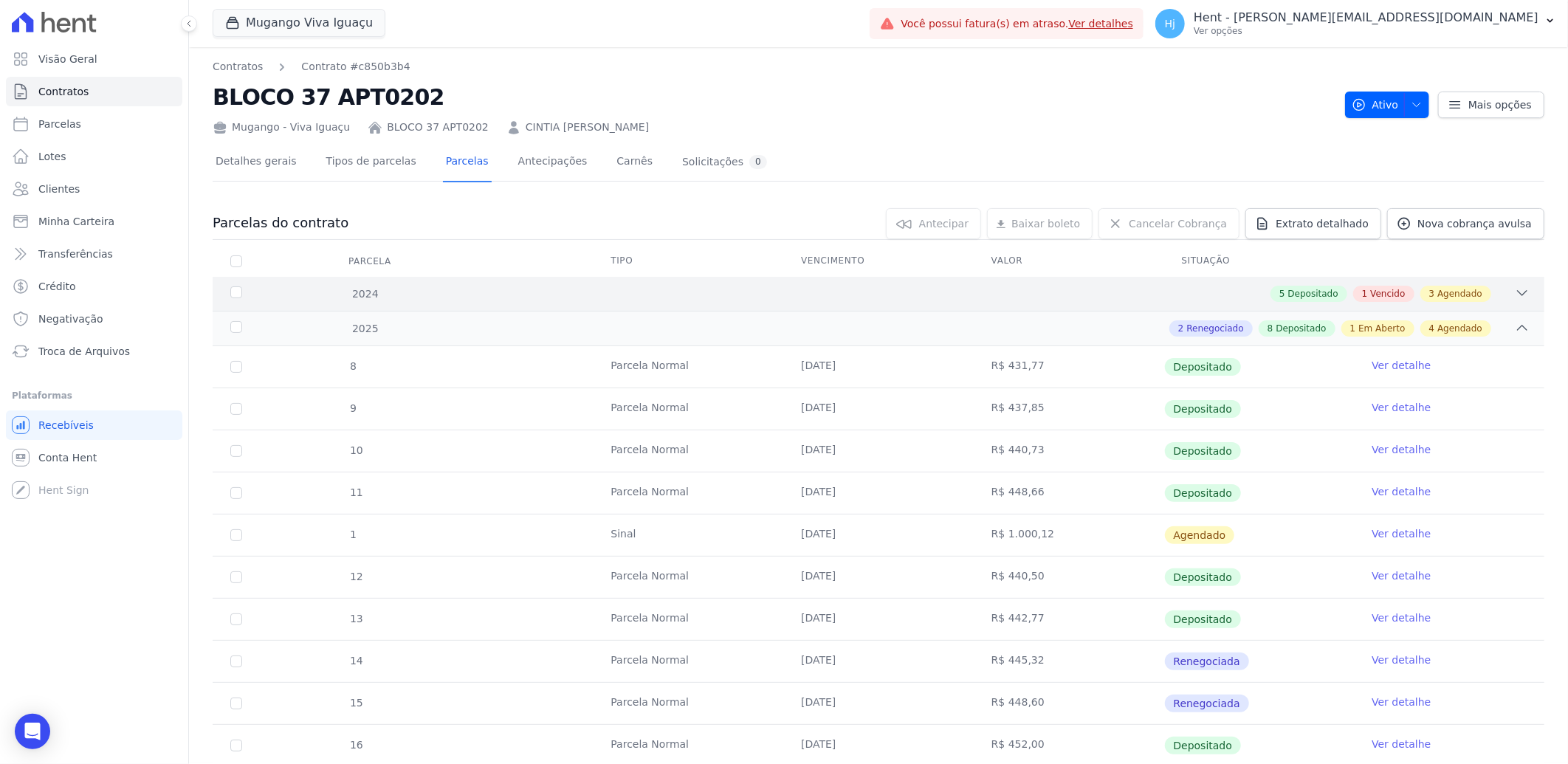
click at [836, 300] on div "5 Depositado 1 Vencido 3 Agendado" at bounding box center [943, 293] width 1171 height 16
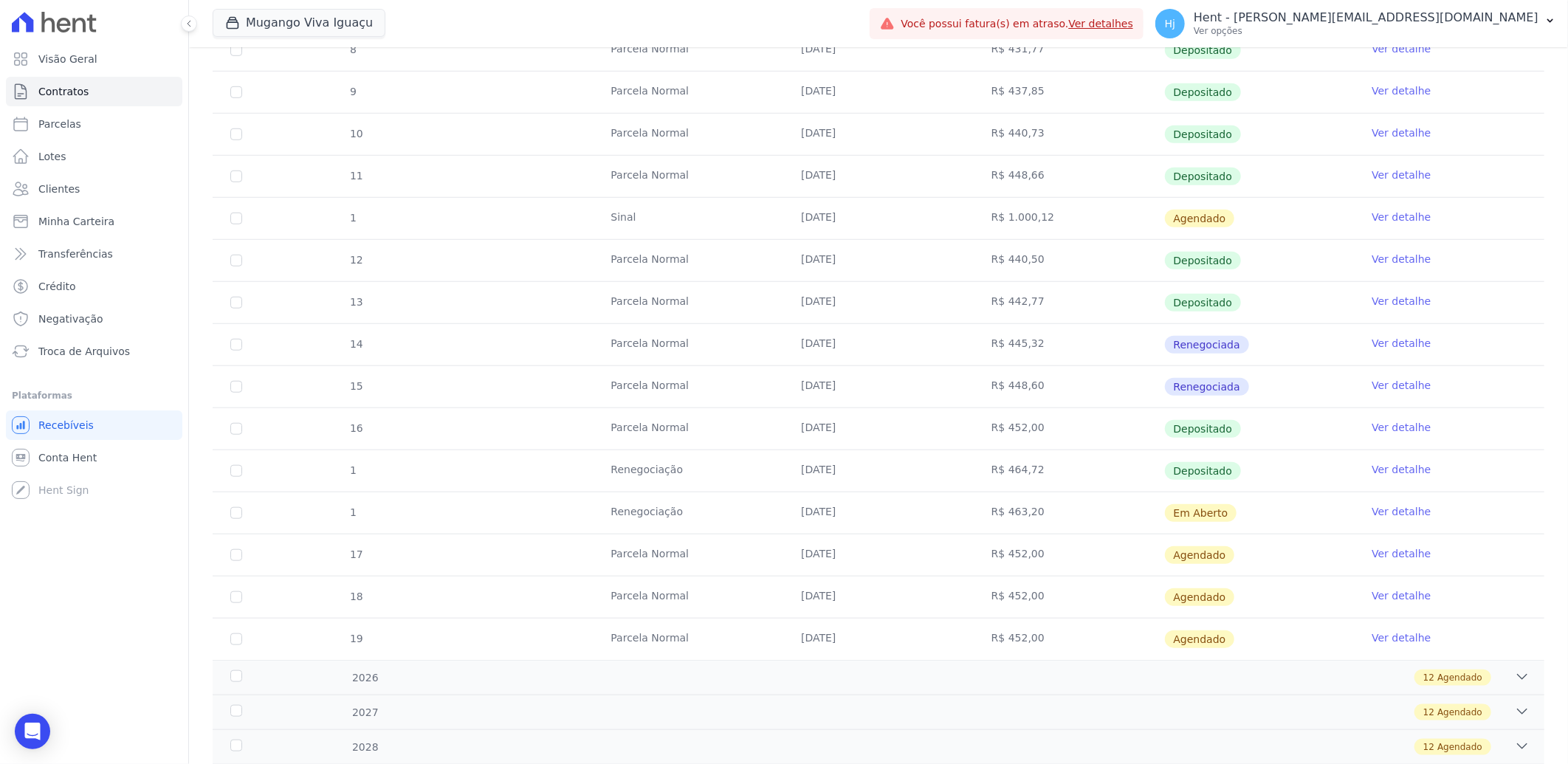
scroll to position [775, 0]
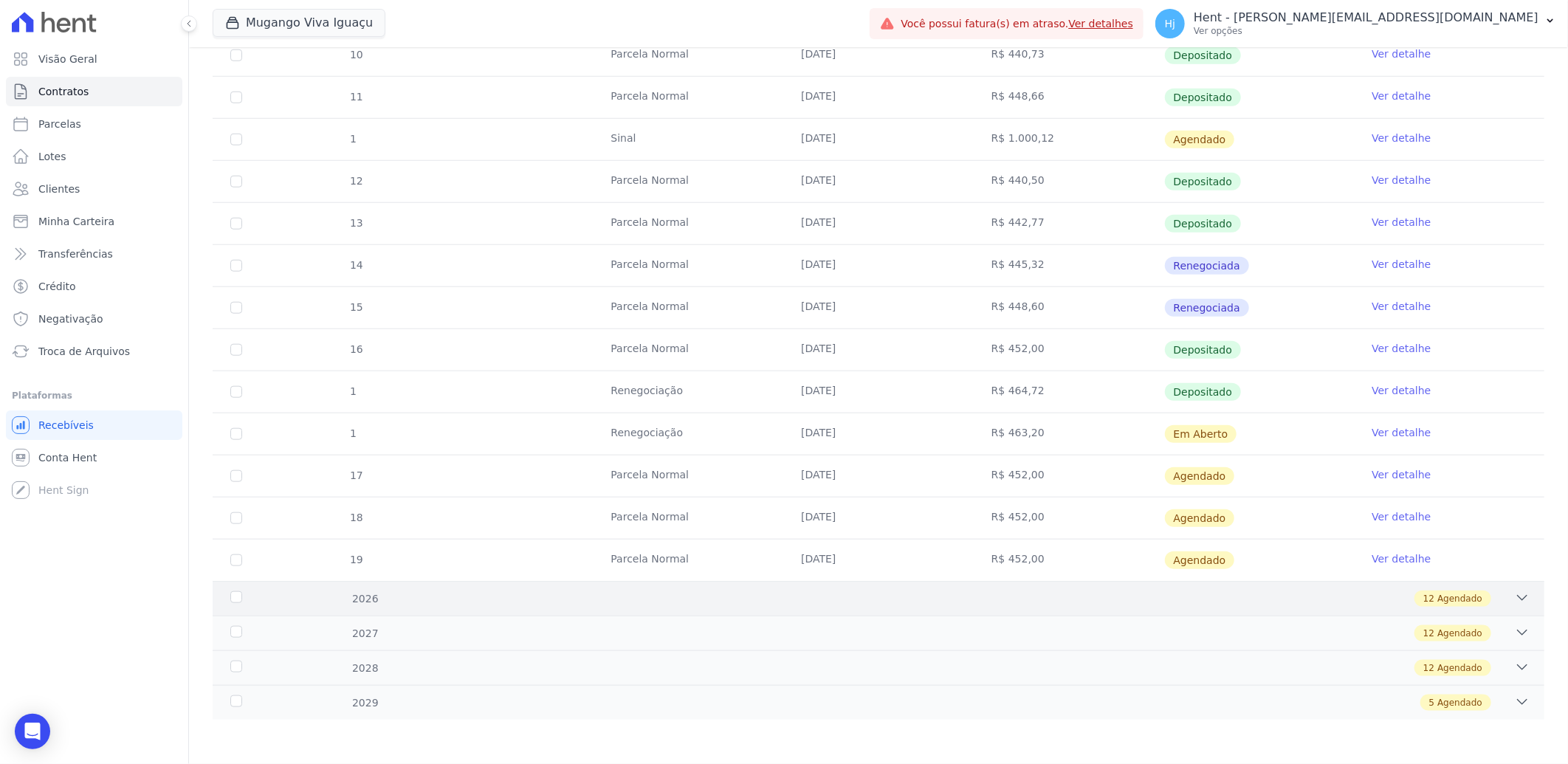
click at [1307, 590] on div "12 Agendado" at bounding box center [943, 598] width 1171 height 16
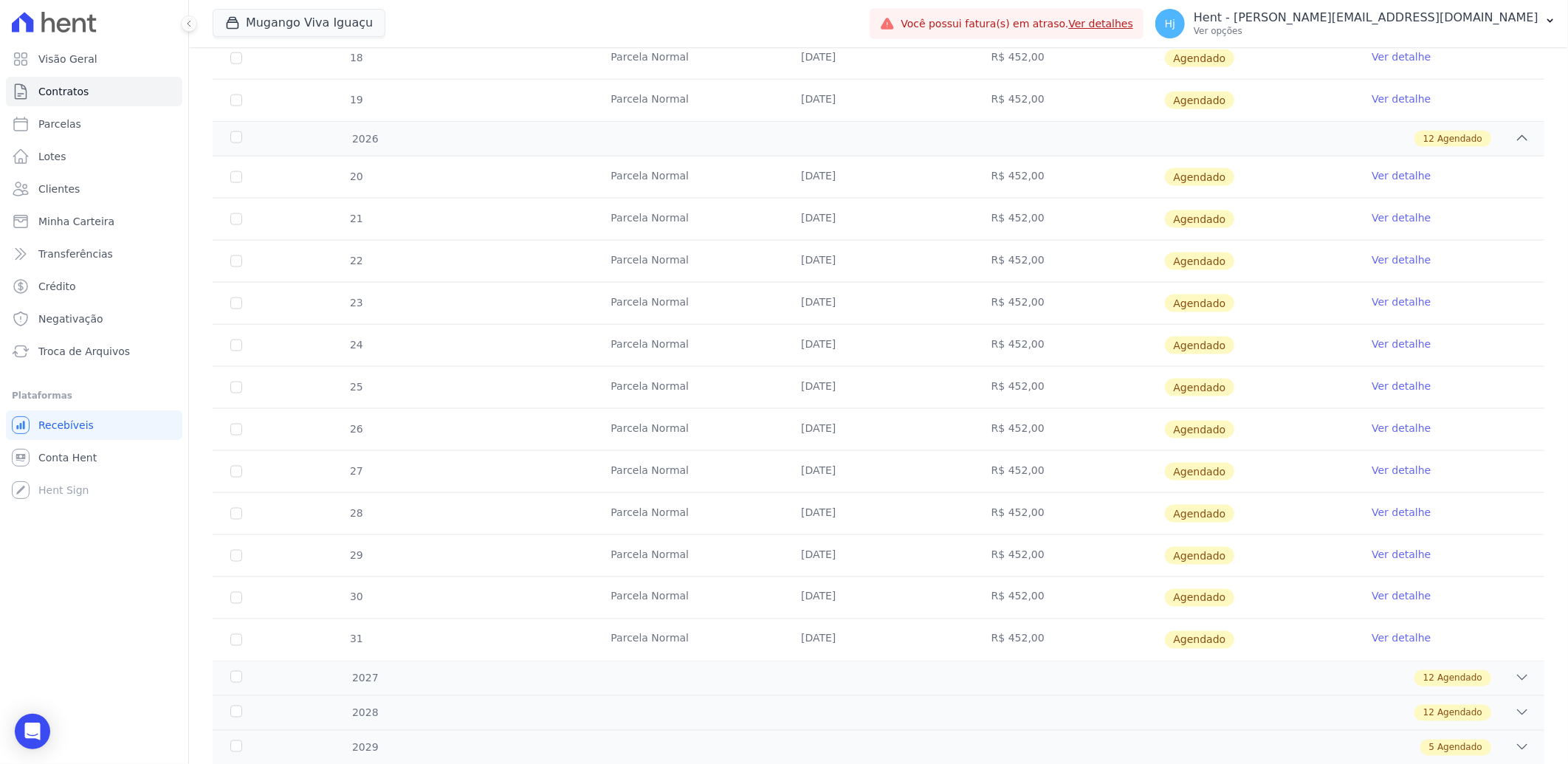
scroll to position [1280, 0]
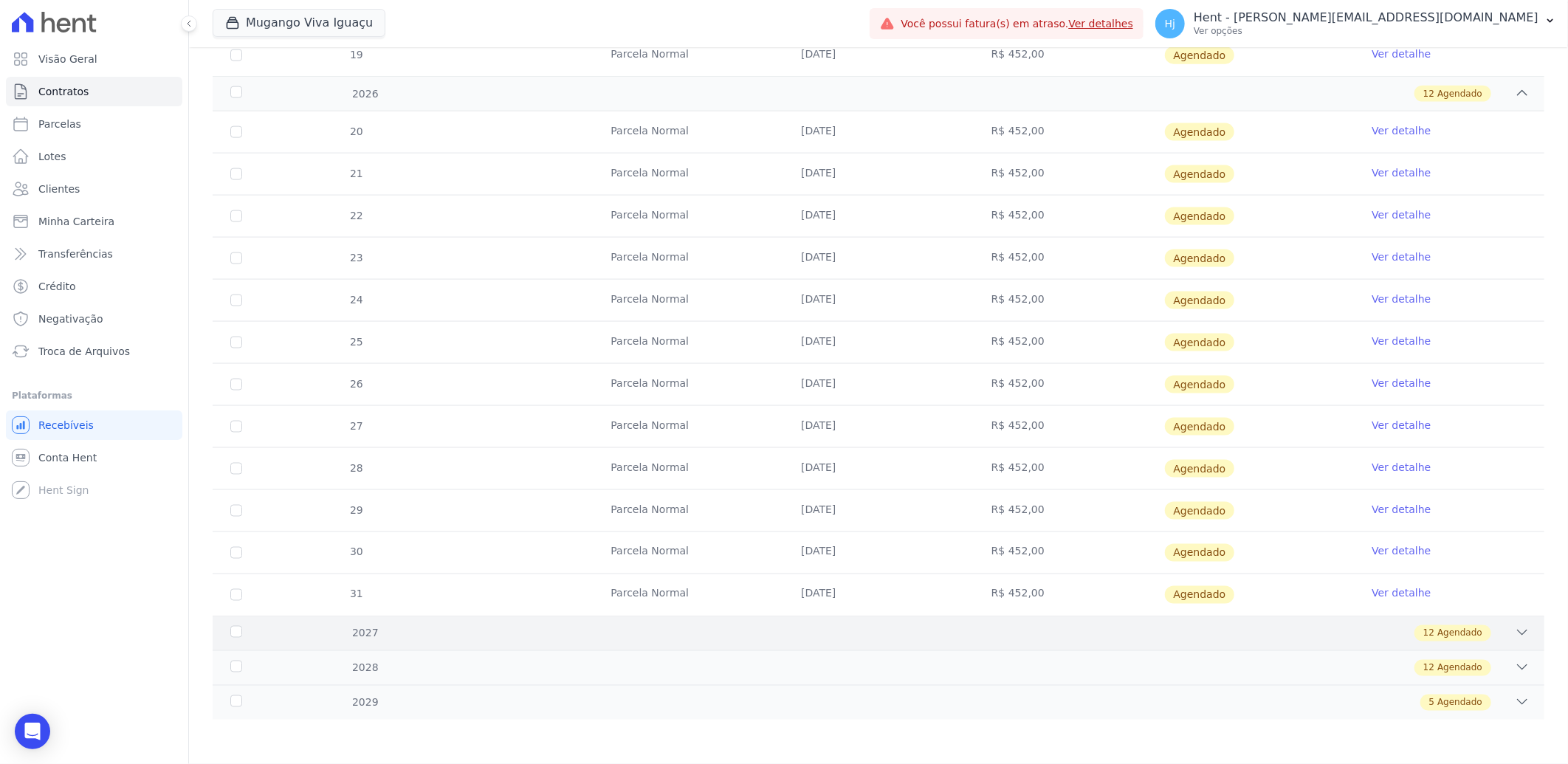
click at [1282, 636] on div "12 Agendado" at bounding box center [943, 633] width 1171 height 16
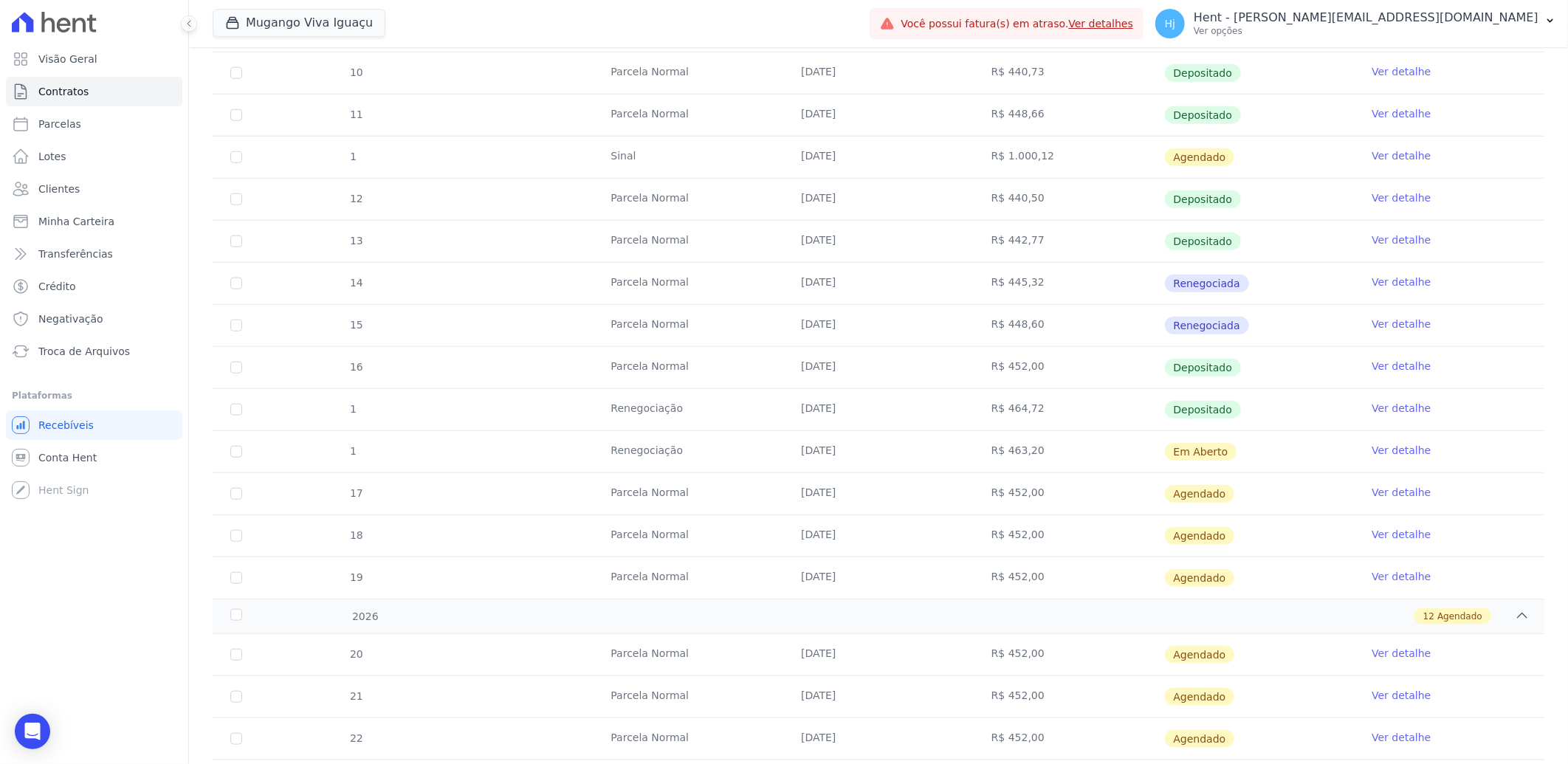
scroll to position [720, 0]
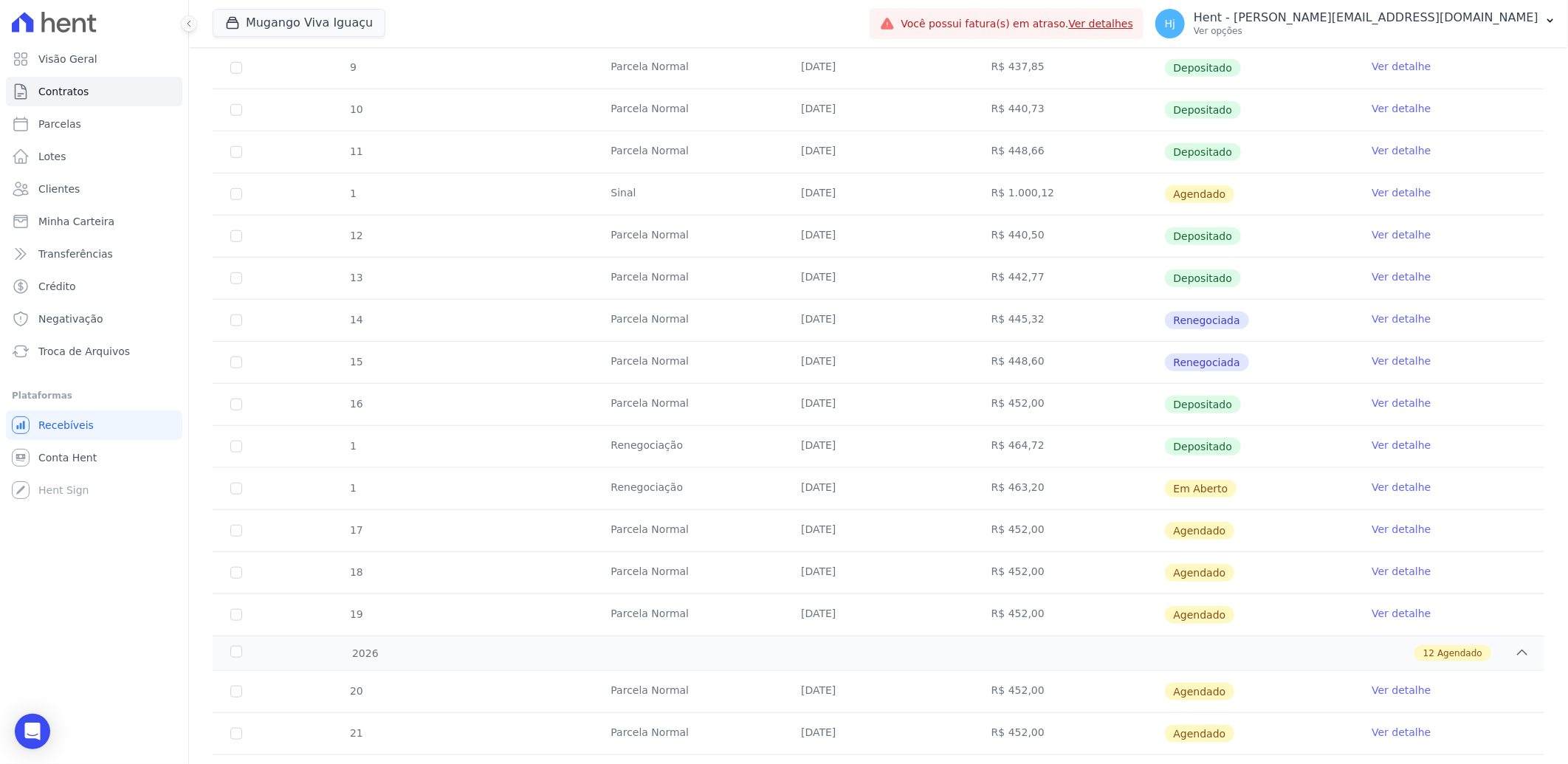
click at [1393, 444] on link "Ver detalhe" at bounding box center [1401, 445] width 59 height 15
click at [1392, 318] on link "Ver detalhe" at bounding box center [1401, 319] width 59 height 15
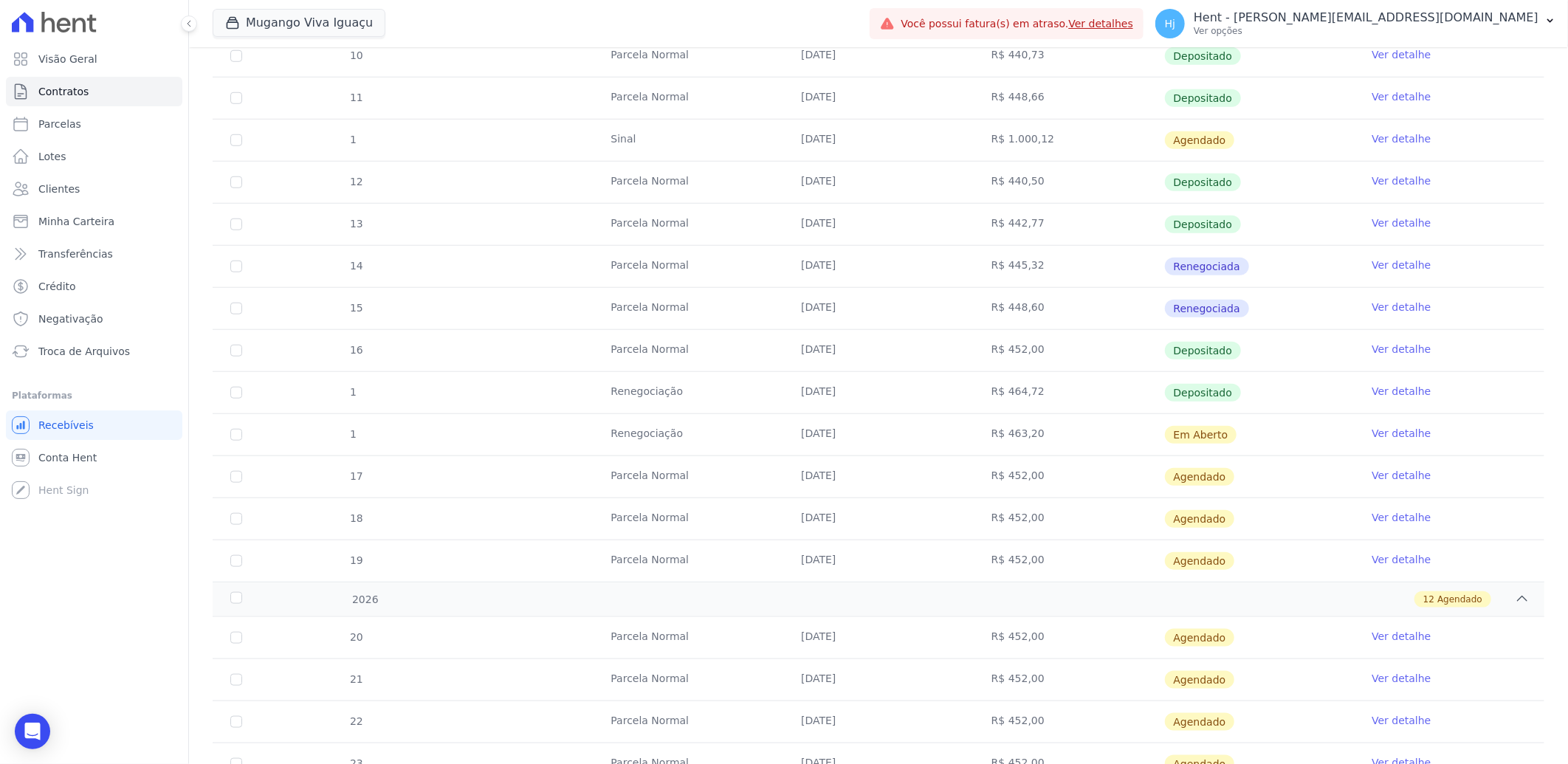
scroll to position [802, 0]
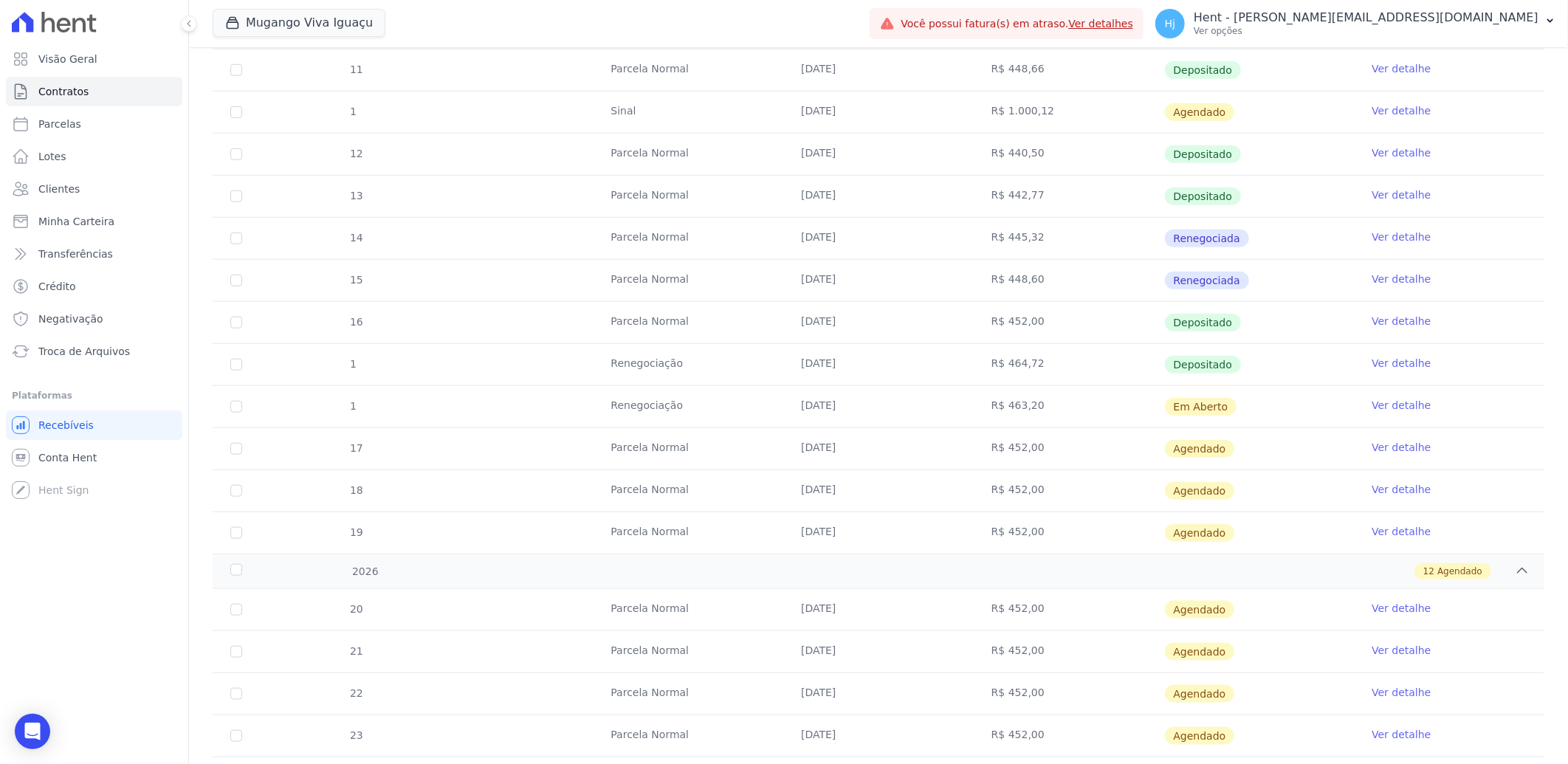
click at [1382, 405] on link "Ver detalhe" at bounding box center [1401, 406] width 59 height 15
click at [53, 185] on span "Clientes" at bounding box center [59, 189] width 42 height 15
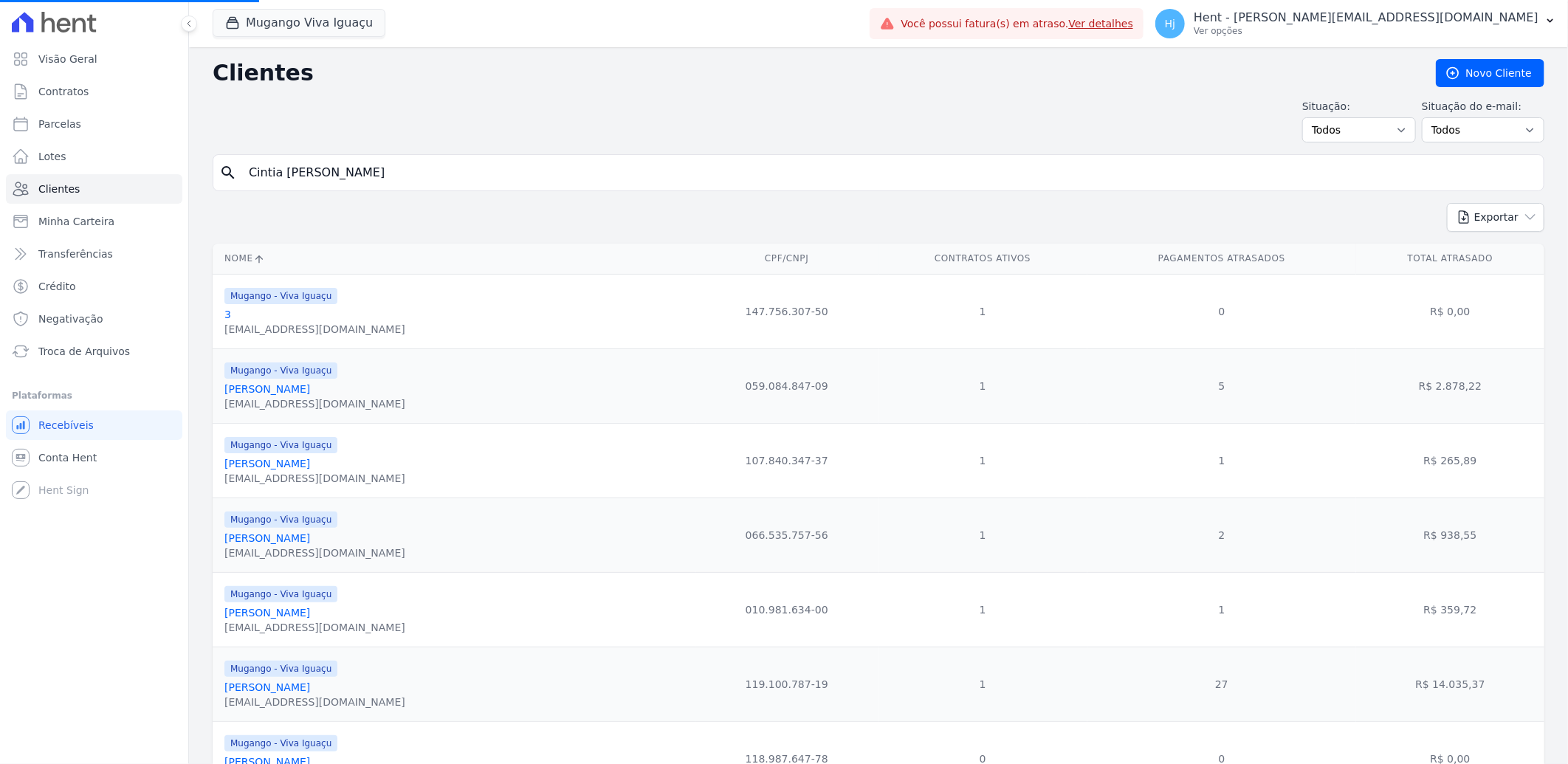
click at [359, 173] on input "Cintia Cristina Dos Santos Ferreira" at bounding box center [888, 172] width 1297 height 29
click at [461, 168] on input "search" at bounding box center [888, 172] width 1297 height 29
paste input "Adriana Campos Maia"
type input "Adriana Campos Maia"
click at [408, 174] on input "Adriana Campos Maia" at bounding box center [888, 172] width 1297 height 29
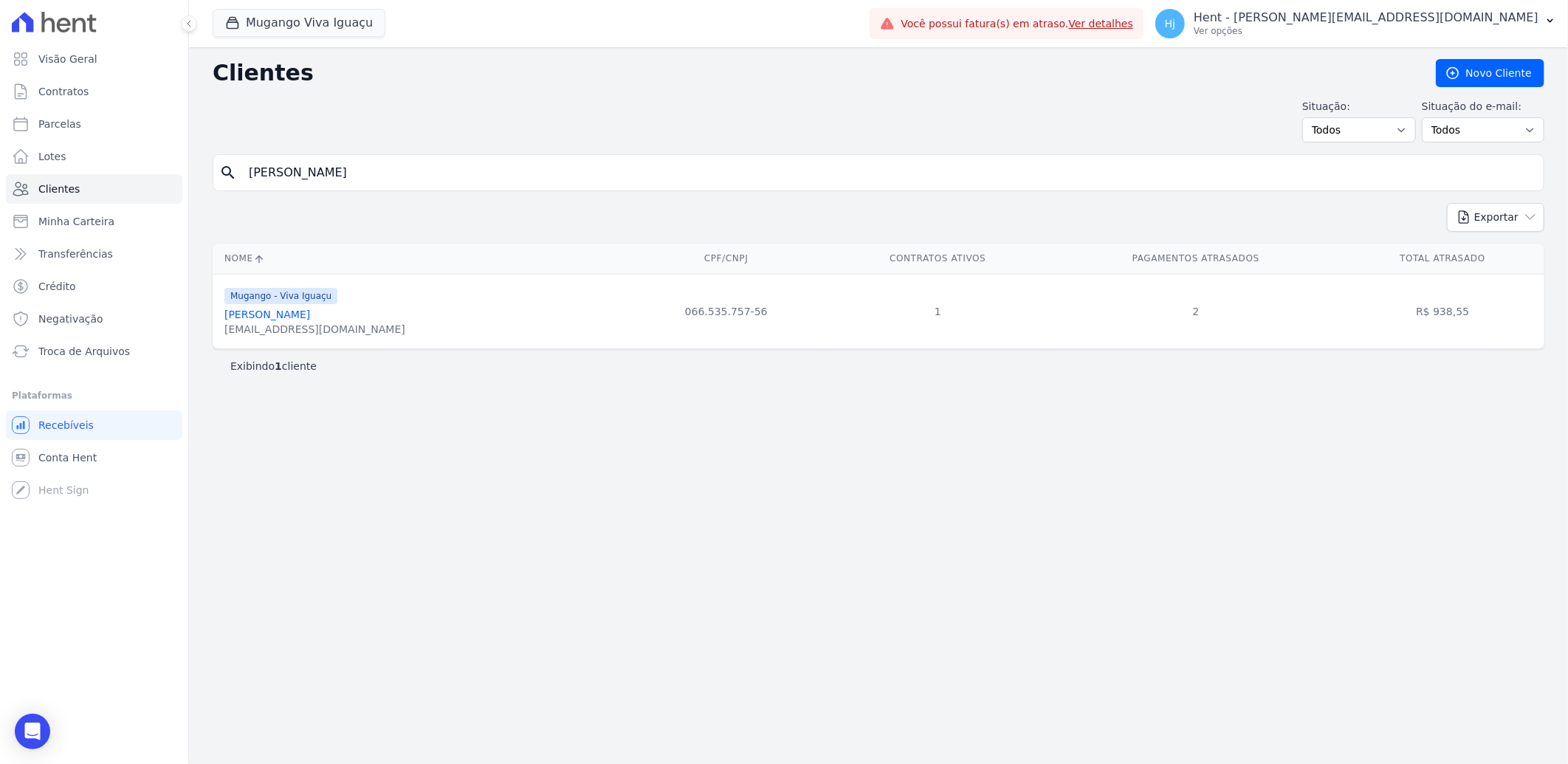
click at [295, 314] on link "Adriana Campos Maia" at bounding box center [267, 314] width 86 height 12
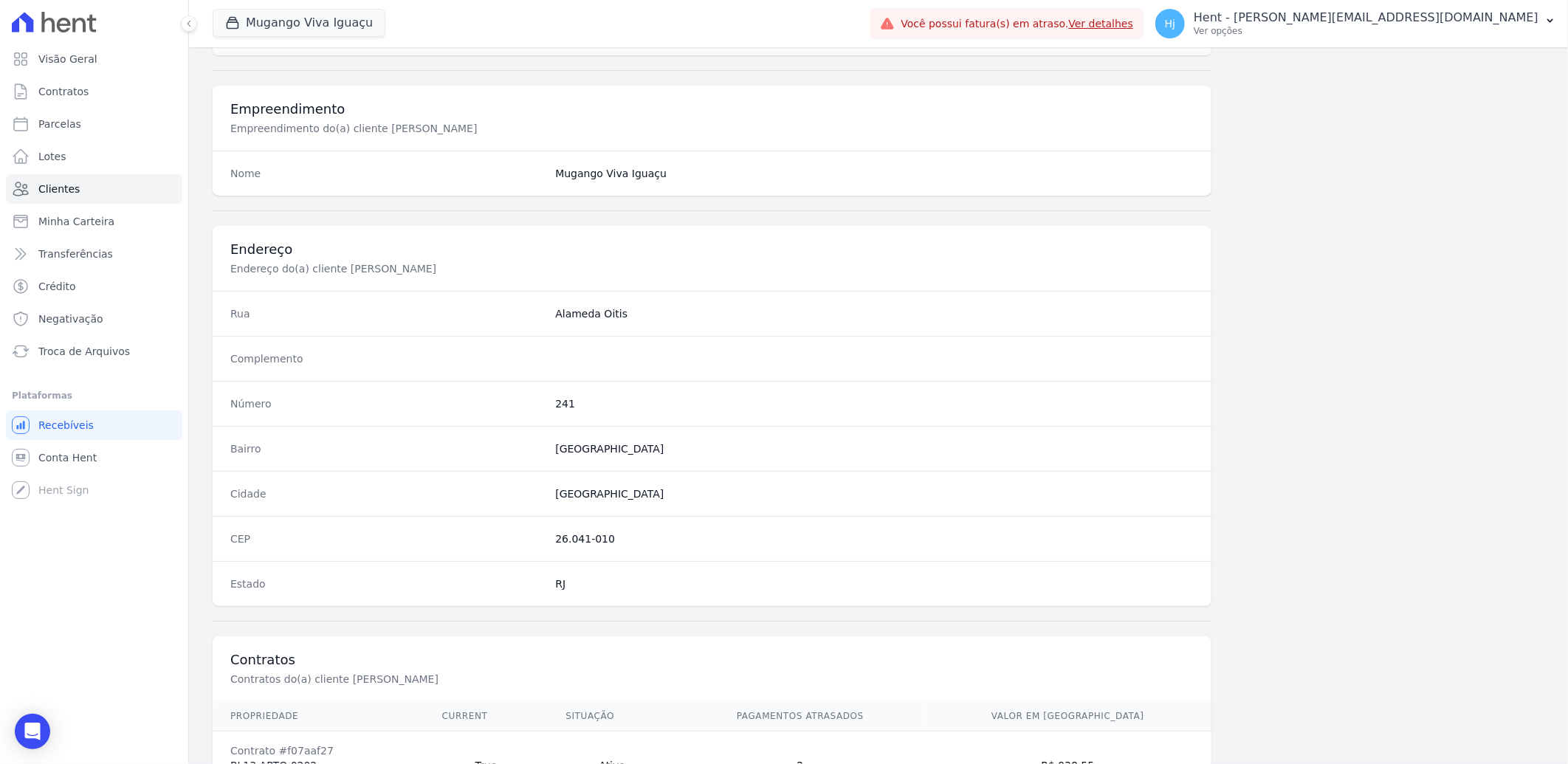
scroll to position [619, 0]
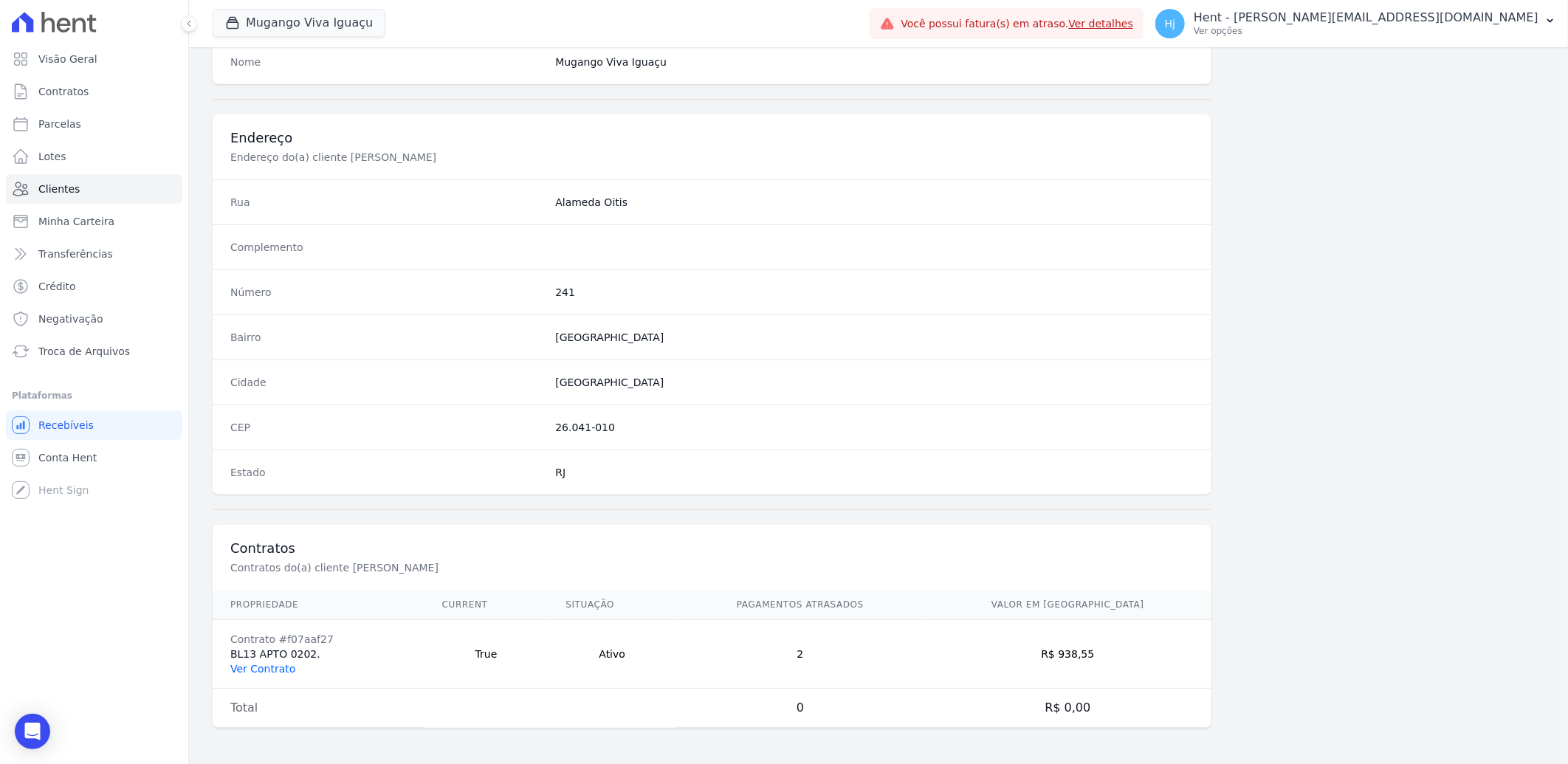
click at [272, 666] on link "Ver Contrato" at bounding box center [262, 669] width 65 height 12
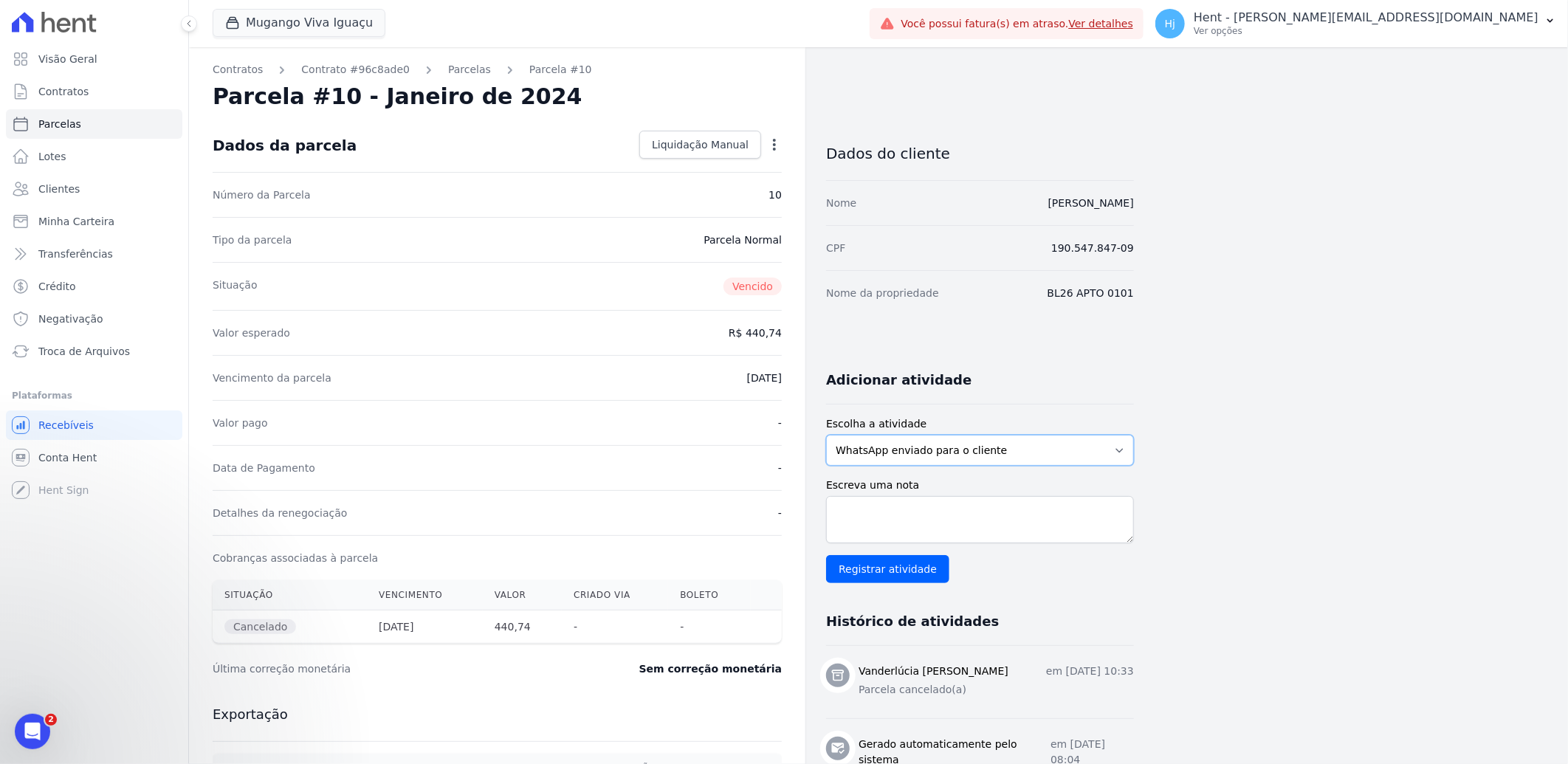
click at [943, 450] on select "WhatsApp enviado para o cliente Adicionar um comentário Ligação feita para o cl…" at bounding box center [980, 450] width 308 height 31
select select "note"
click at [826, 435] on select "WhatsApp enviado para o cliente Adicionar um comentário Ligação feita para o cl…" at bounding box center [980, 450] width 308 height 31
click at [921, 512] on textarea "Escreva uma nota" at bounding box center [980, 520] width 308 height 47
paste textarea "parcela de janeiro em duplicidade, uma já consta baixada"
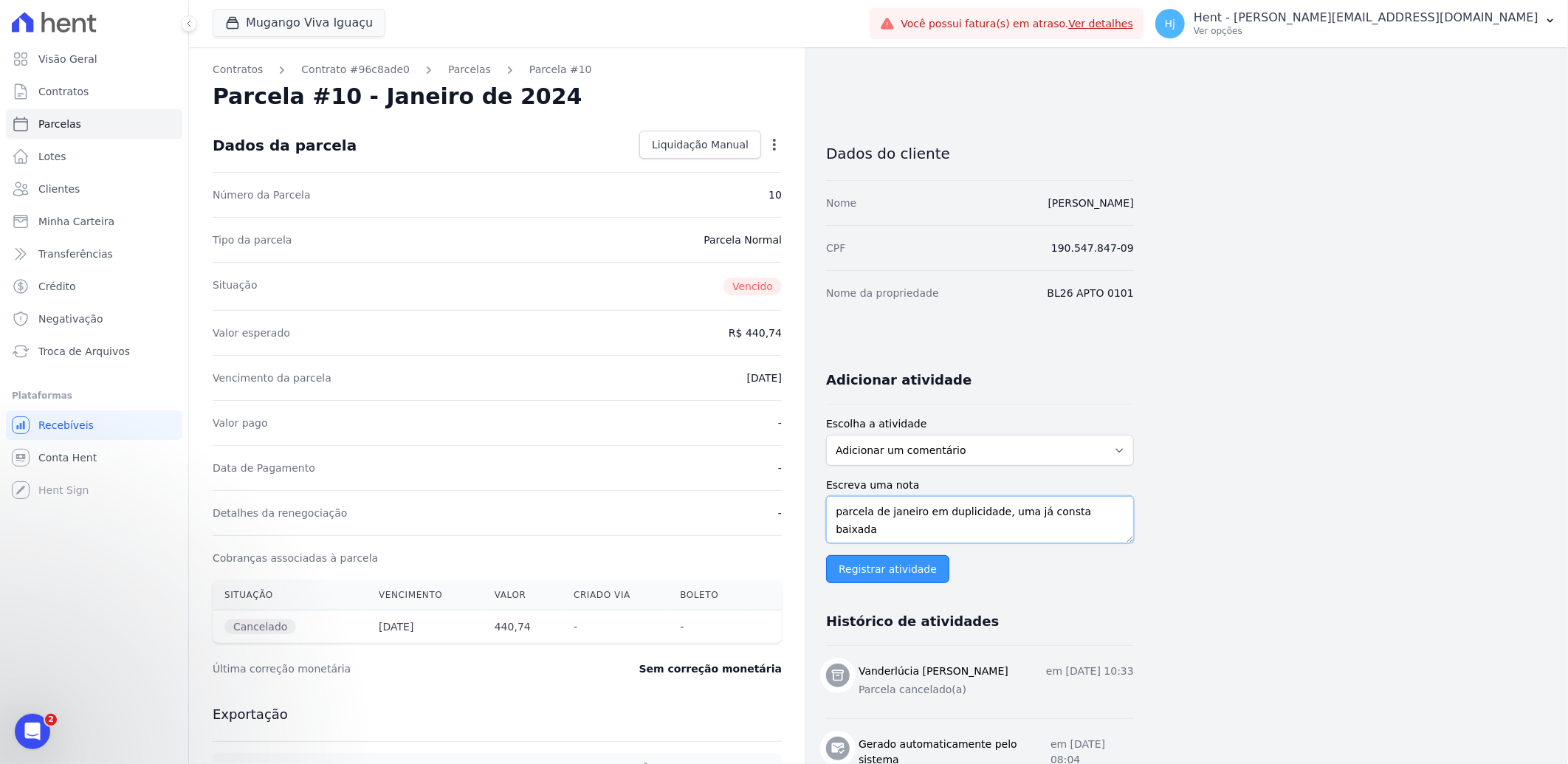
type textarea "parcela de janeiro em duplicidade, uma já consta baixada"
click at [897, 567] on input "Registrar atividade" at bounding box center [888, 569] width 124 height 28
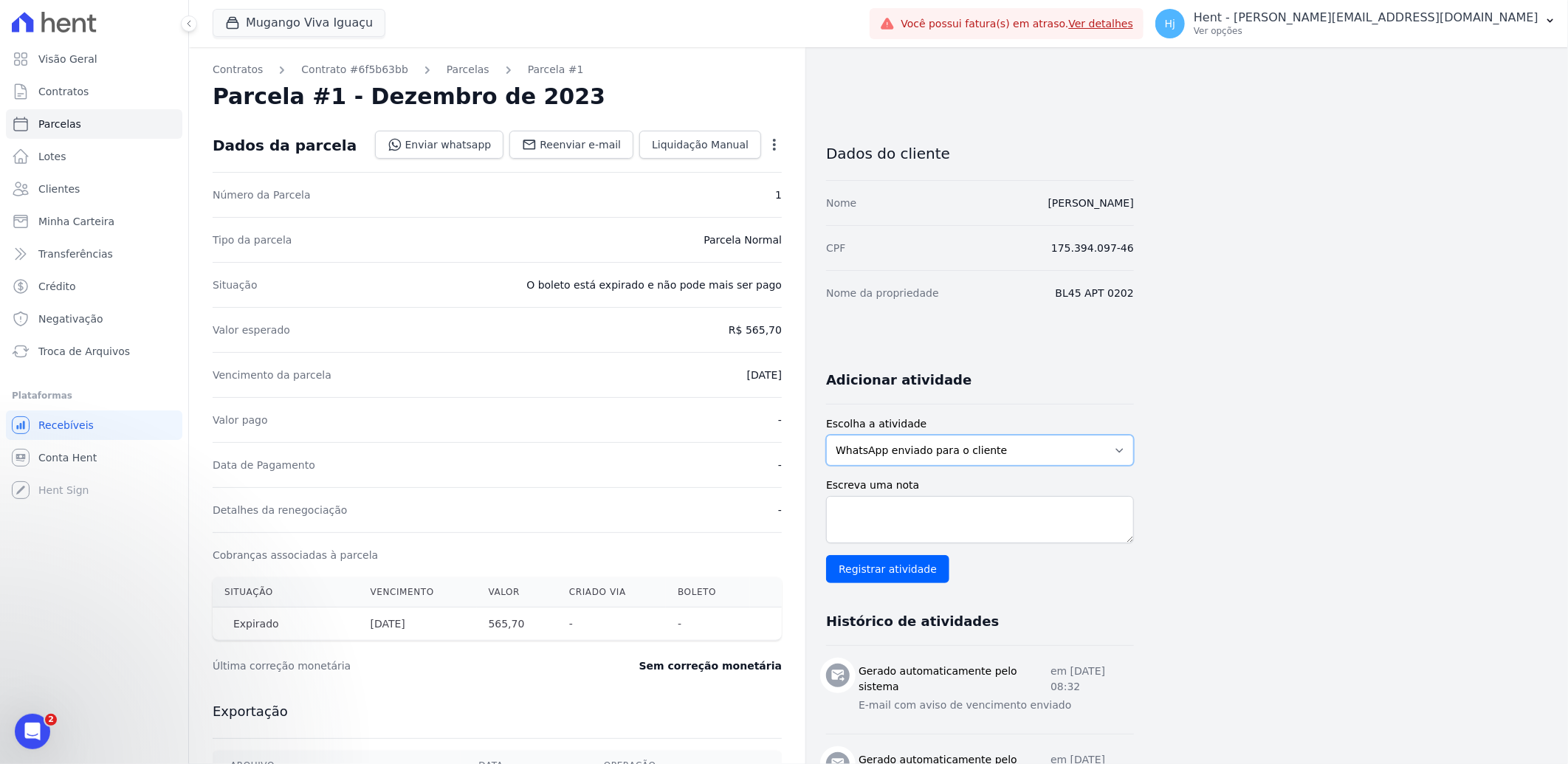
click at [1050, 448] on select "WhatsApp enviado para o cliente Adicionar um comentário Ligação feita para o cl…" at bounding box center [980, 450] width 308 height 31
select select "note"
click at [826, 435] on select "WhatsApp enviado para o cliente Adicionar um comentário Ligação feita para o cl…" at bounding box center [980, 450] width 308 height 31
click at [946, 524] on textarea "Escreva uma nota" at bounding box center [980, 520] width 308 height 47
paste textarea "todo o contrato do cliente já está vencido, apresentado proposta de parcelament…"
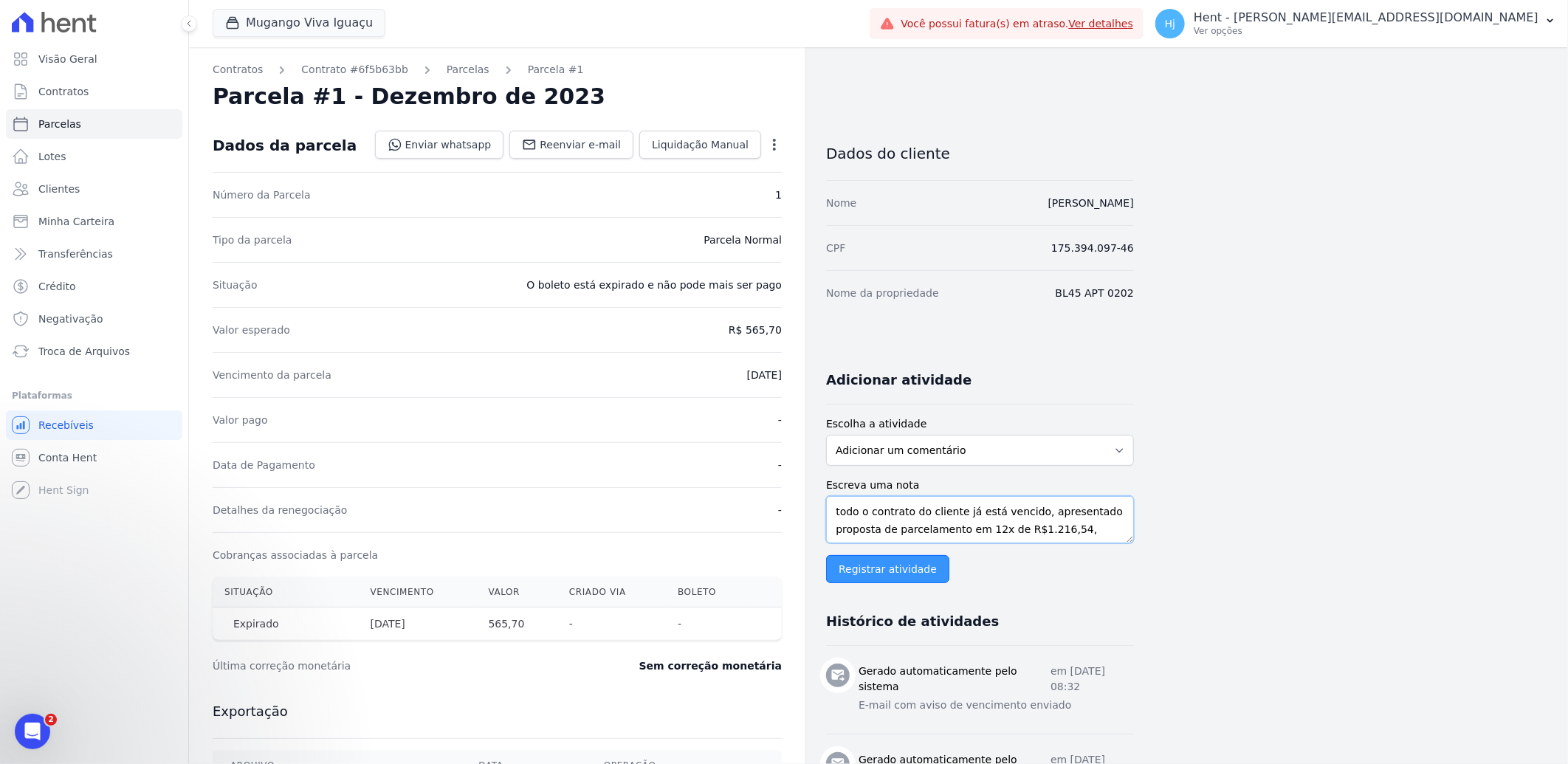
type textarea "todo o contrato do cliente já está vencido, apresentado proposta de parcelament…"
click at [888, 575] on input "Registrar atividade" at bounding box center [888, 569] width 124 height 28
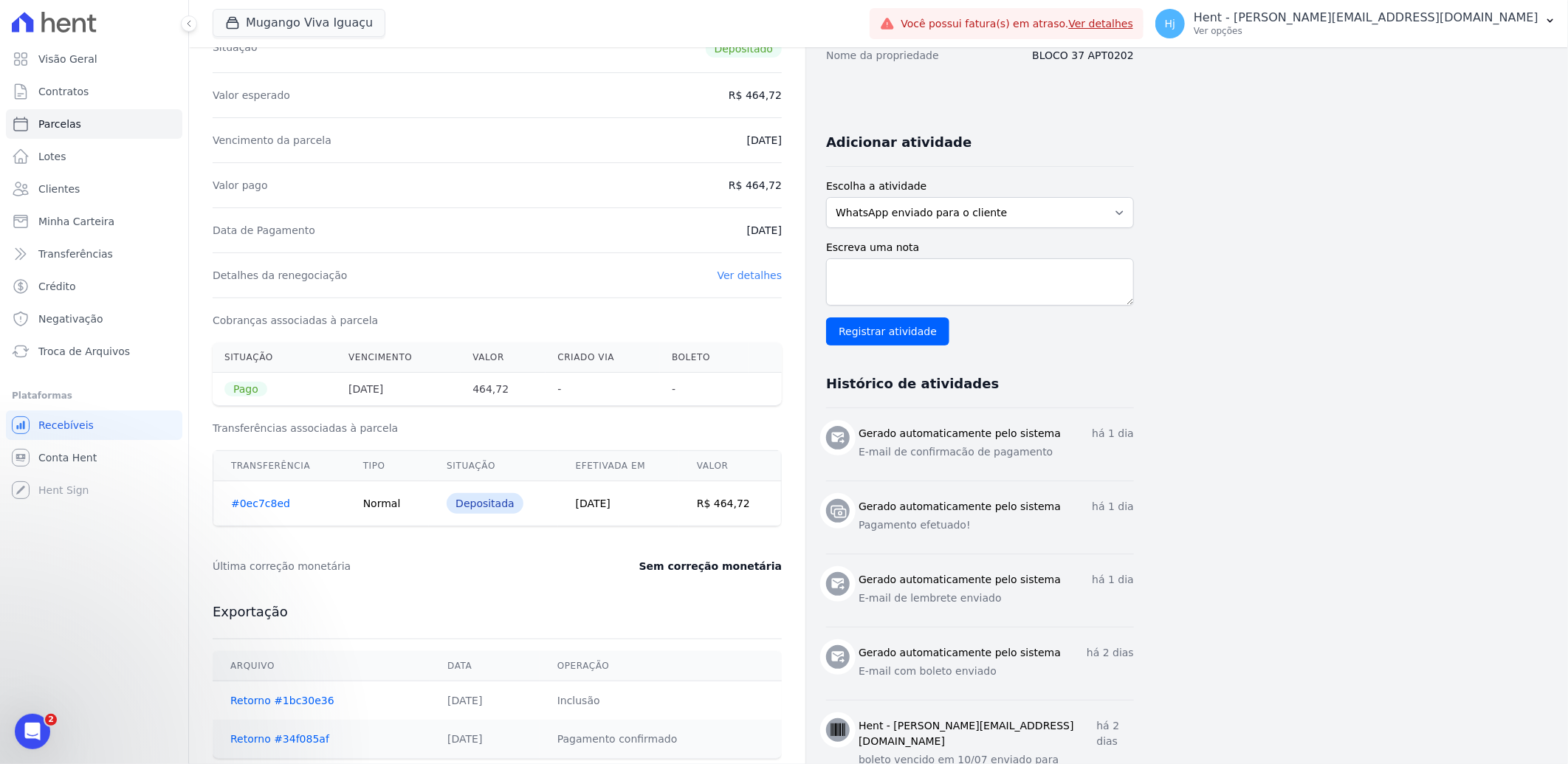
scroll to position [246, 0]
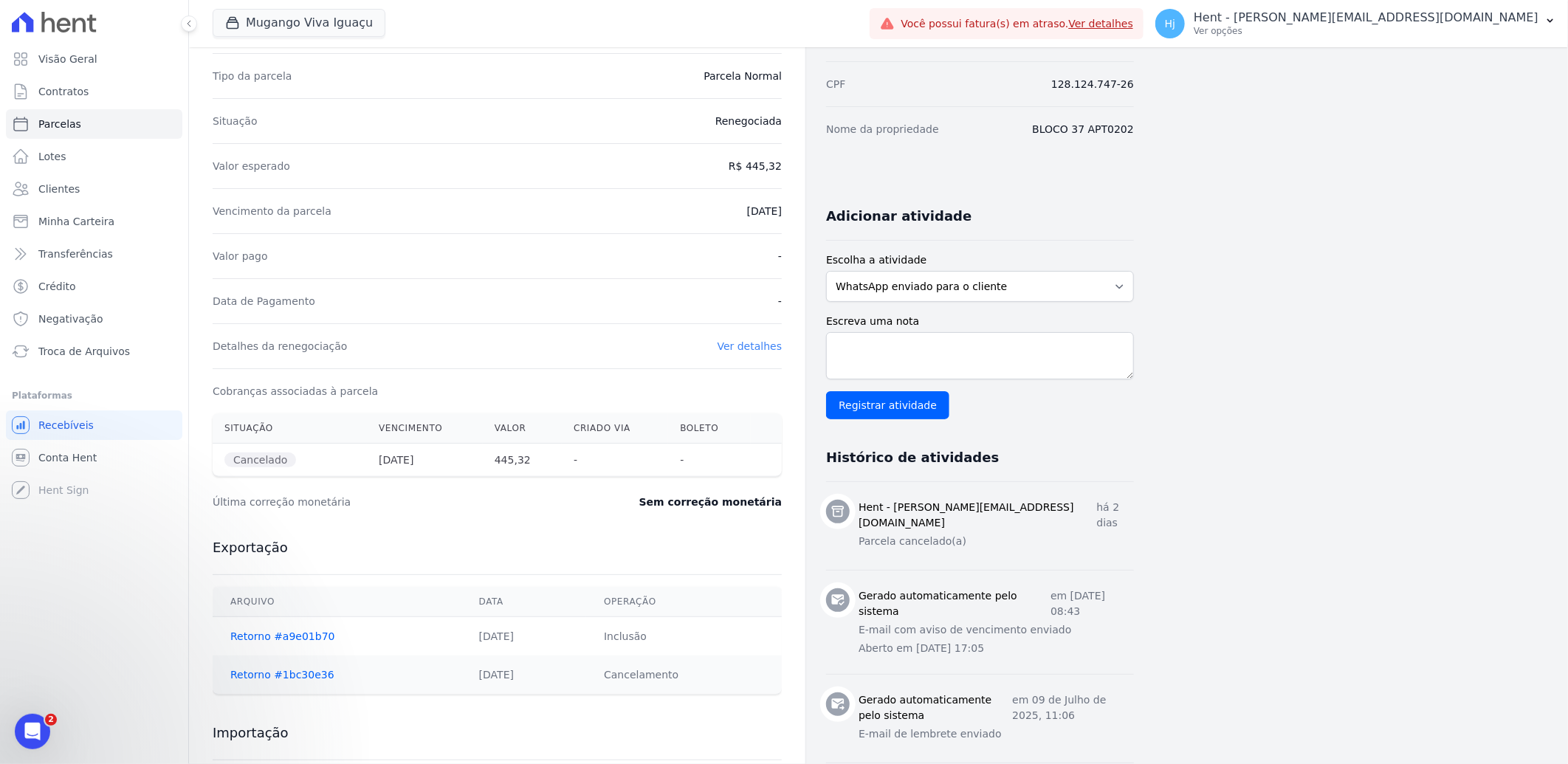
scroll to position [327, 0]
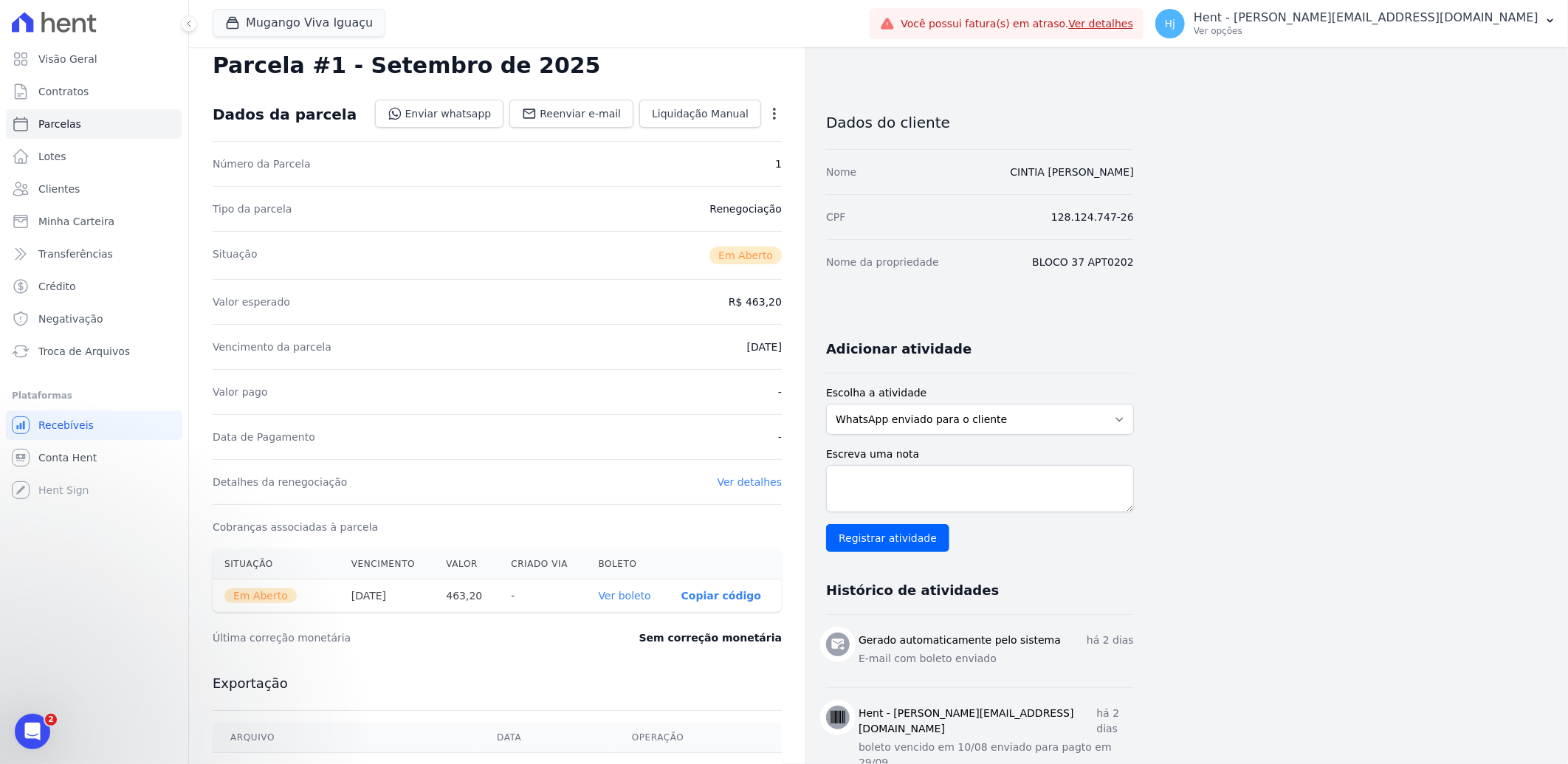
scroll to position [82, 0]
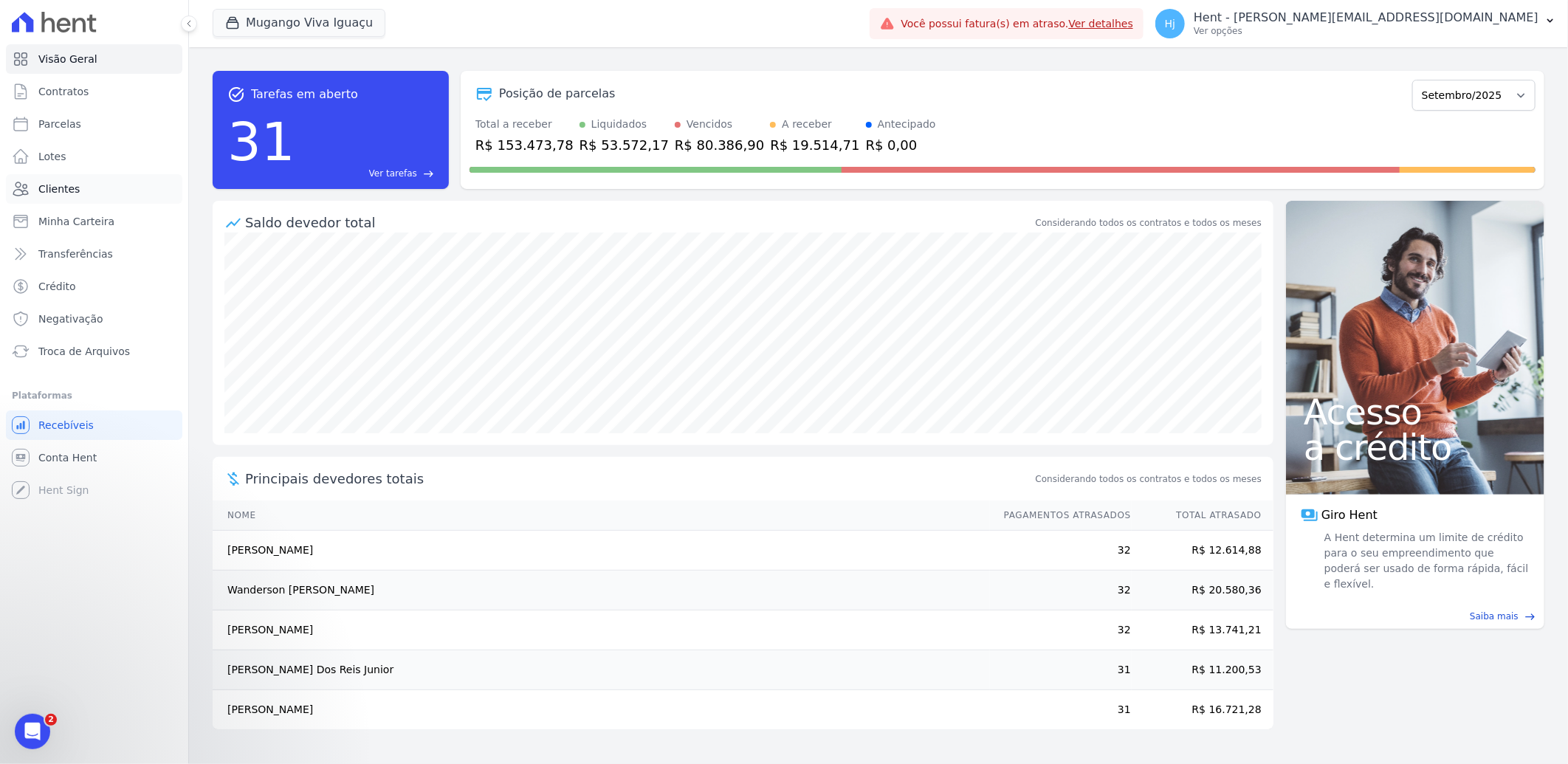
click at [68, 192] on span "Clientes" at bounding box center [59, 189] width 42 height 15
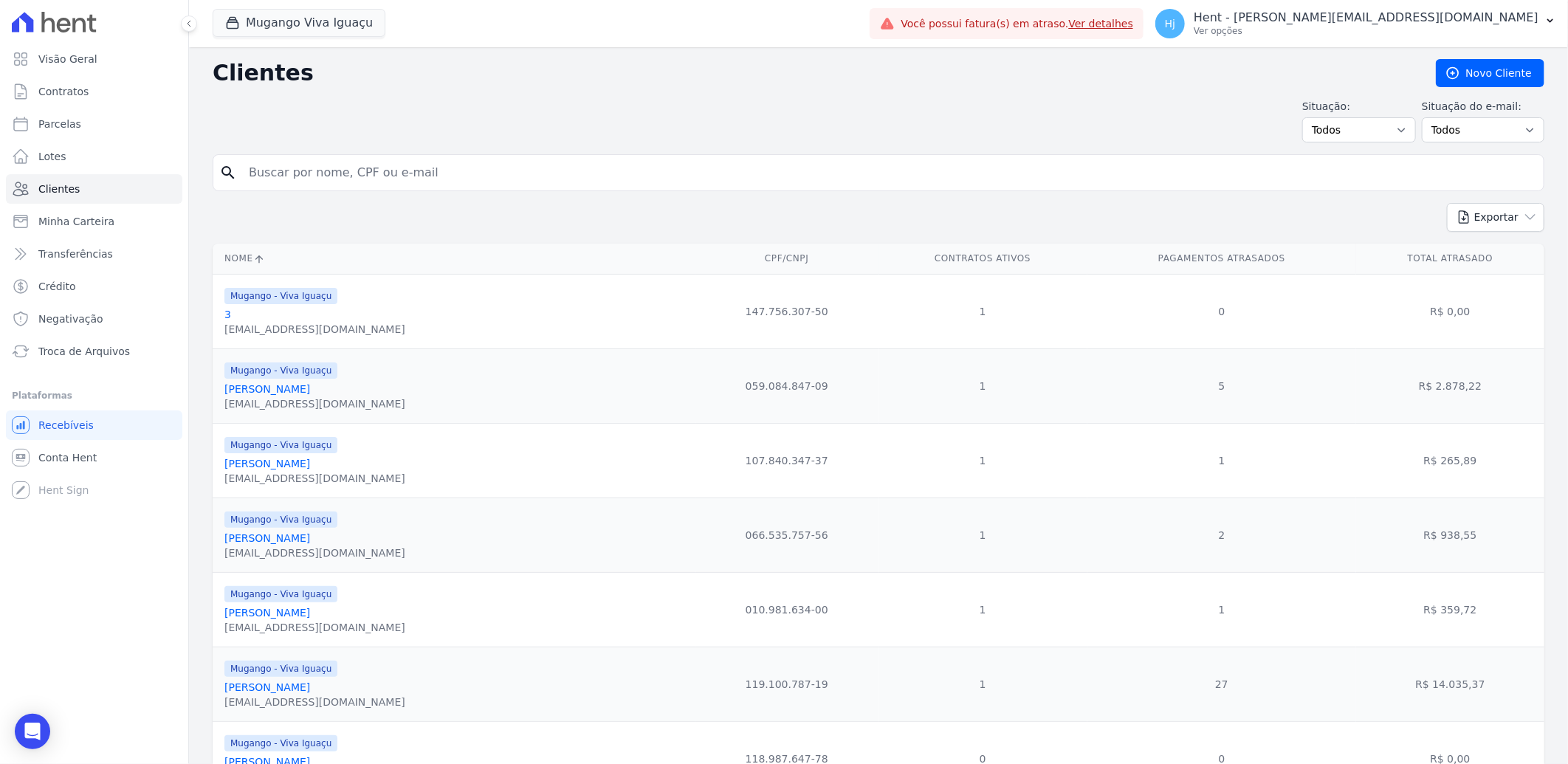
click at [347, 181] on input "search" at bounding box center [888, 172] width 1297 height 29
paste input "[PERSON_NAME]"
type input "[PERSON_NAME]"
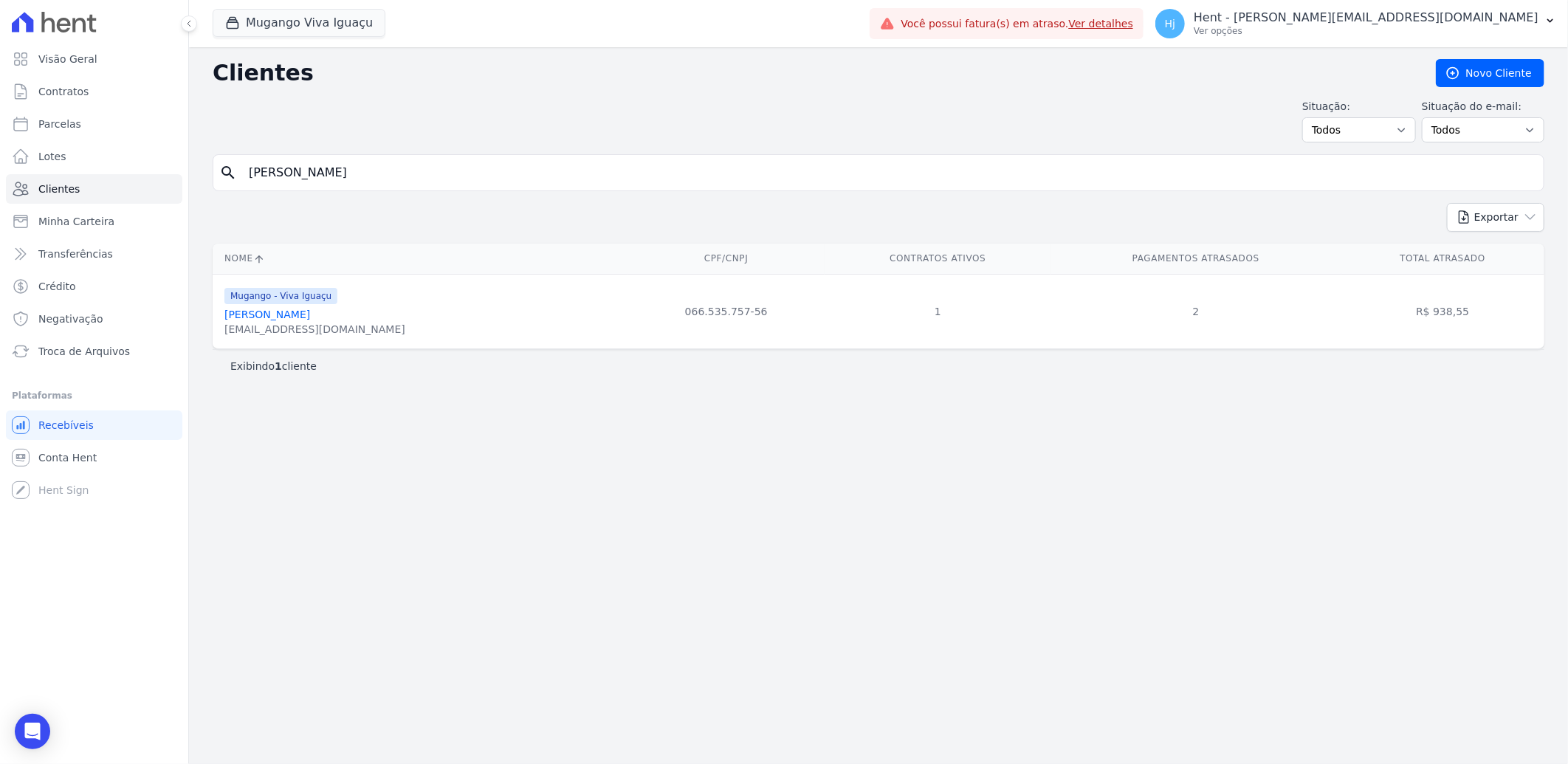
click at [255, 314] on link "[PERSON_NAME]" at bounding box center [267, 314] width 86 height 12
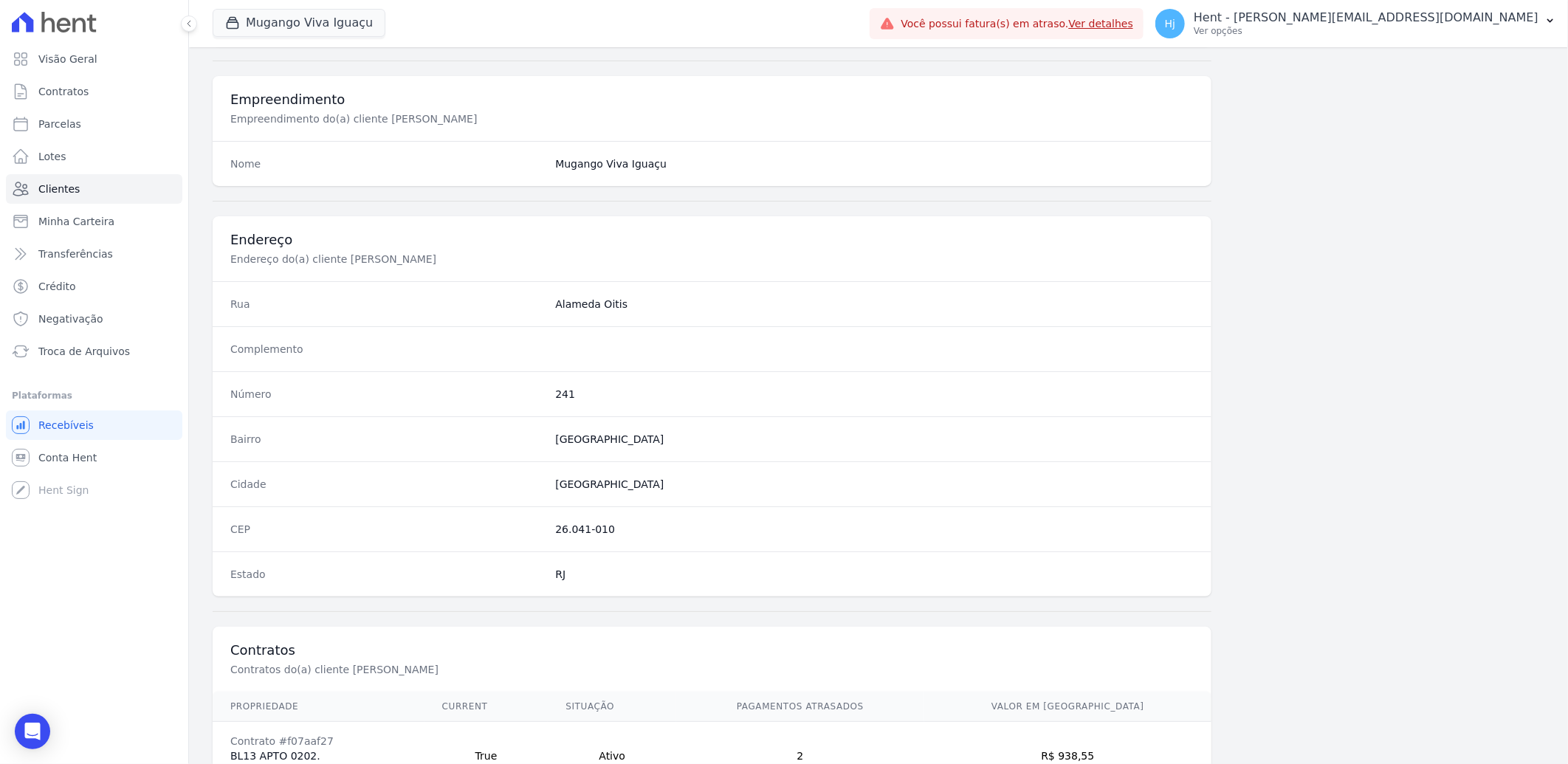
scroll to position [619, 0]
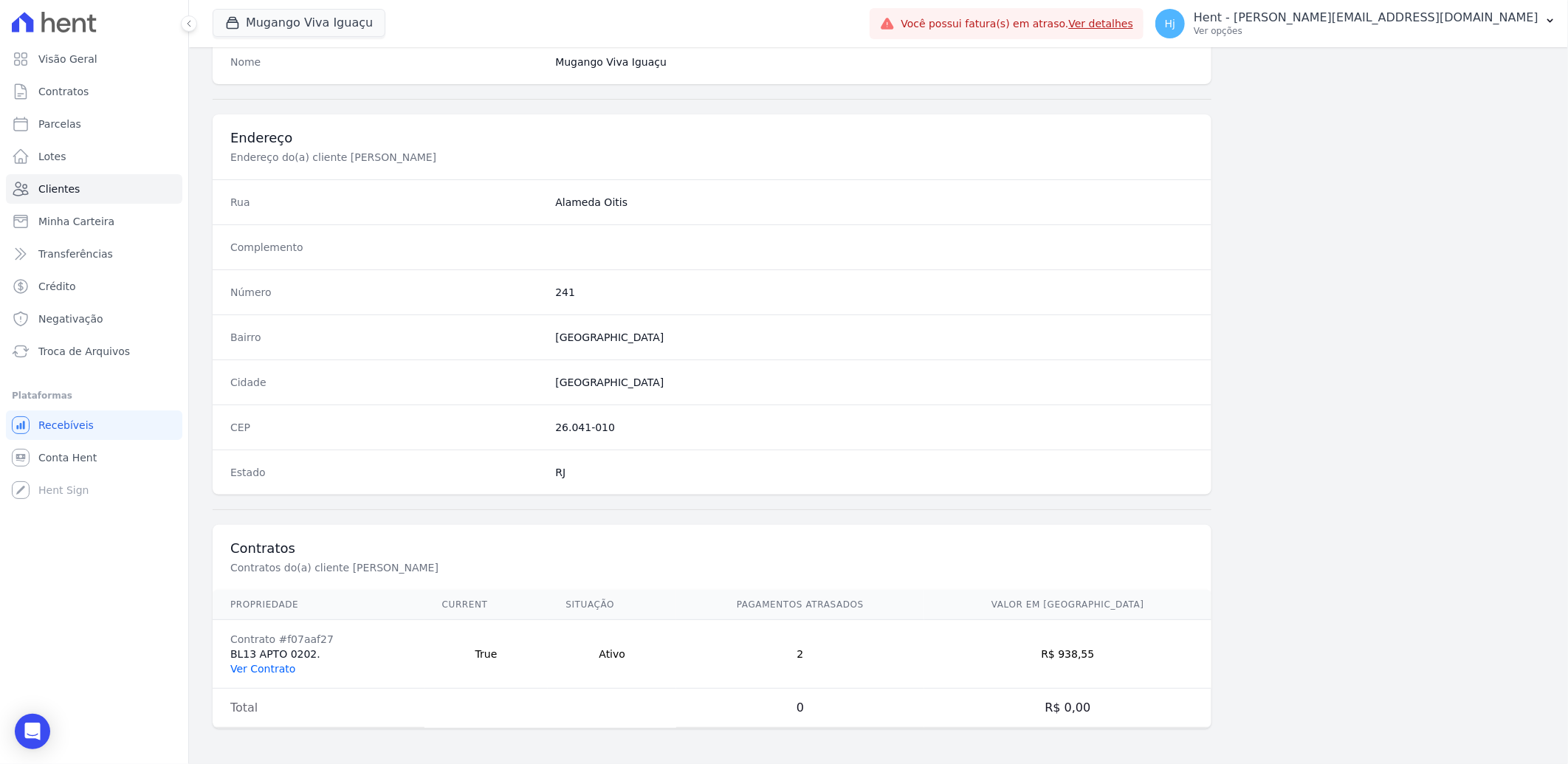
click at [262, 668] on link "Ver Contrato" at bounding box center [262, 669] width 65 height 12
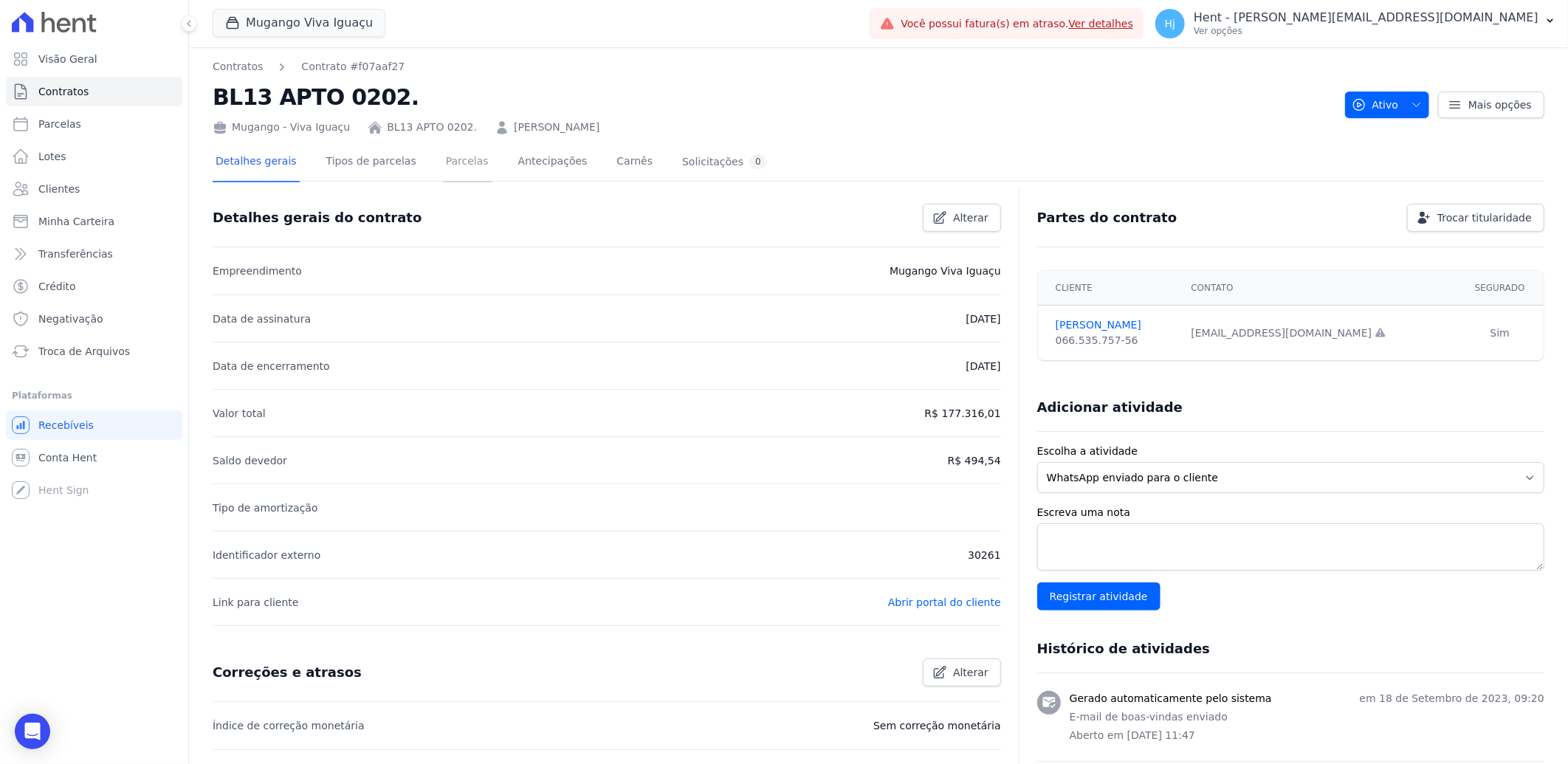
click at [442, 162] on link "Parcelas" at bounding box center [467, 162] width 49 height 39
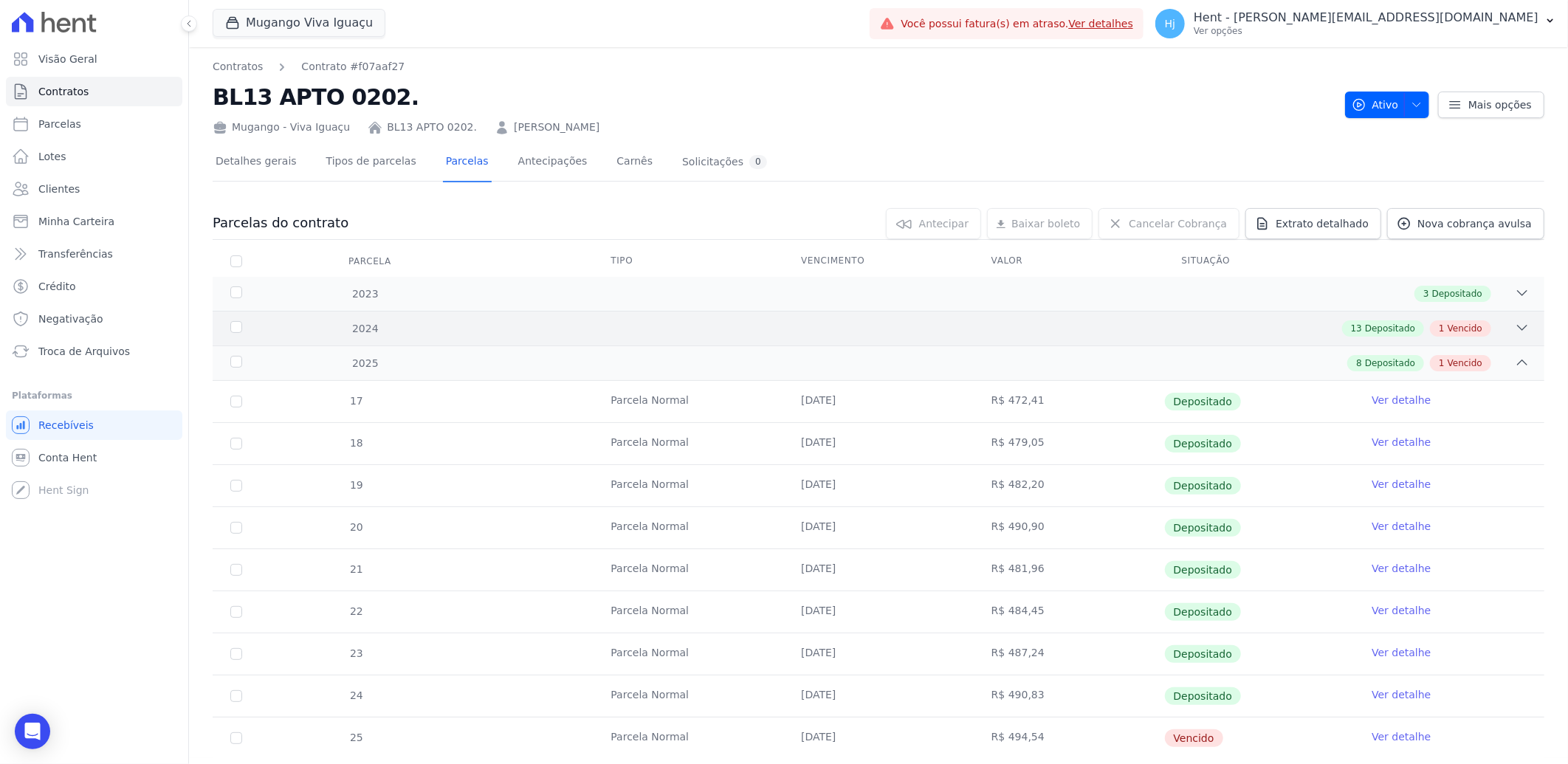
click at [745, 327] on div "13 Depositado 1 Vencido" at bounding box center [943, 328] width 1171 height 16
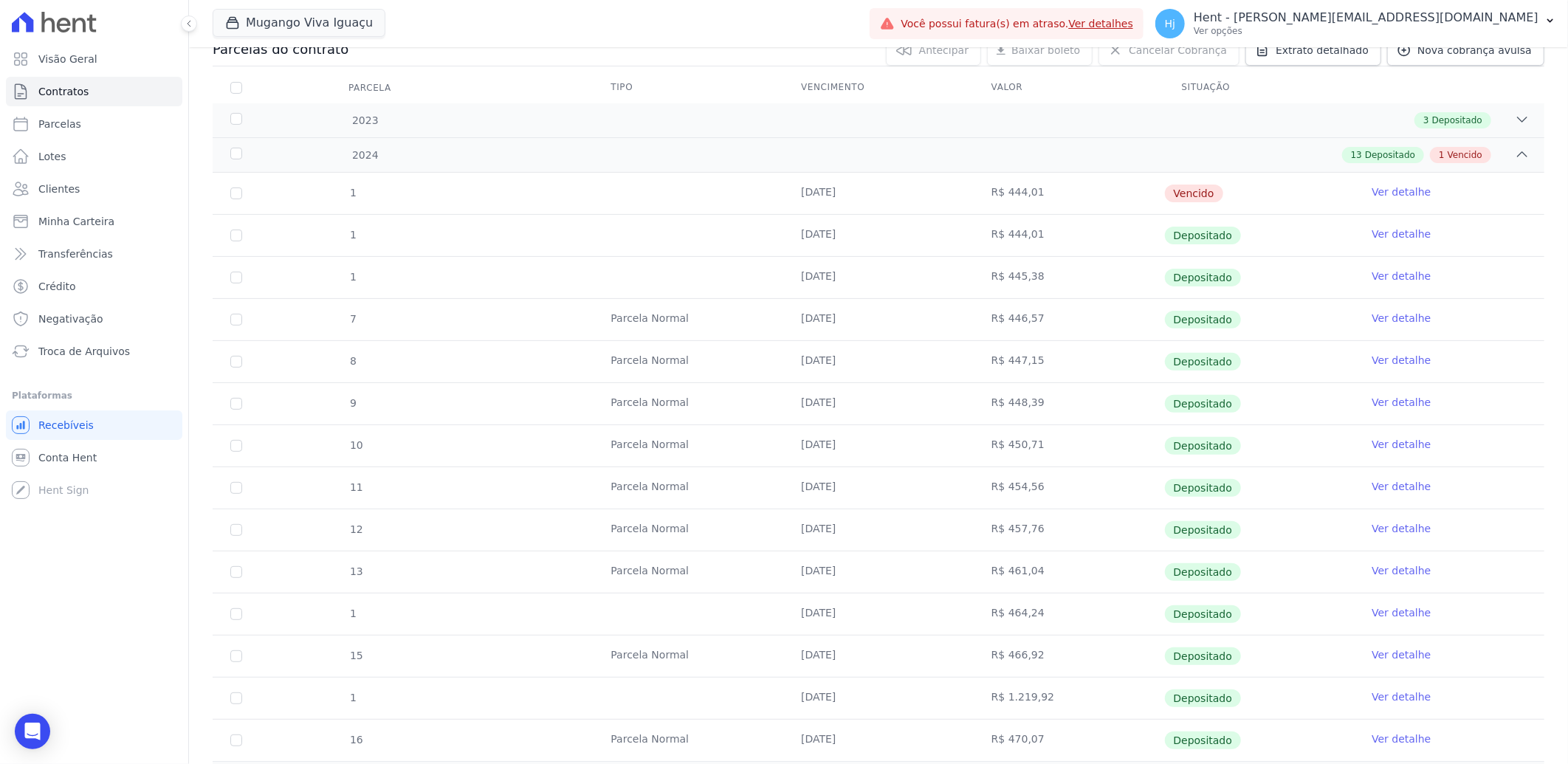
scroll to position [137, 0]
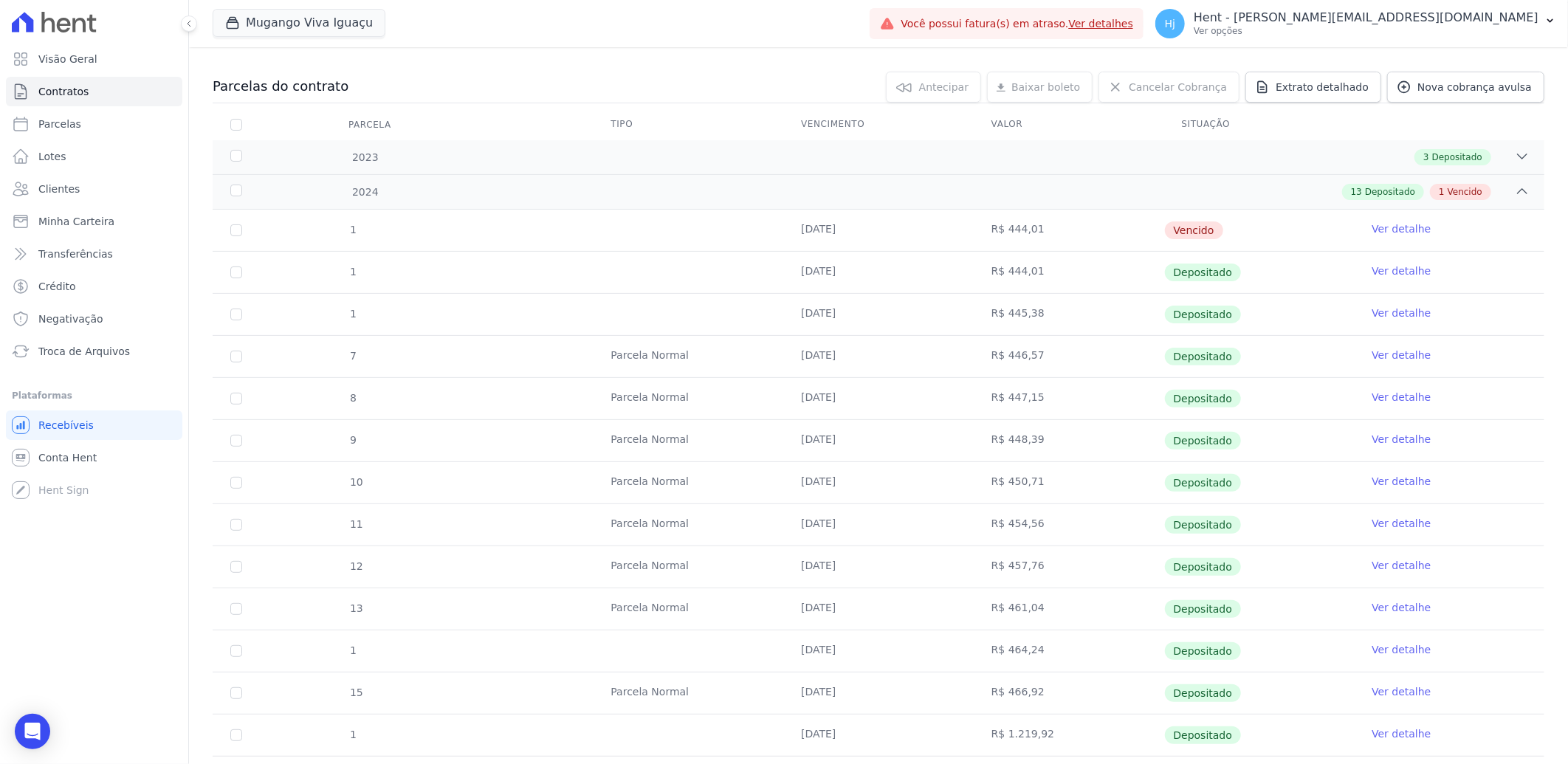
click at [1372, 224] on link "Ver detalhe" at bounding box center [1401, 229] width 59 height 15
click at [67, 190] on span "Clientes" at bounding box center [59, 189] width 42 height 15
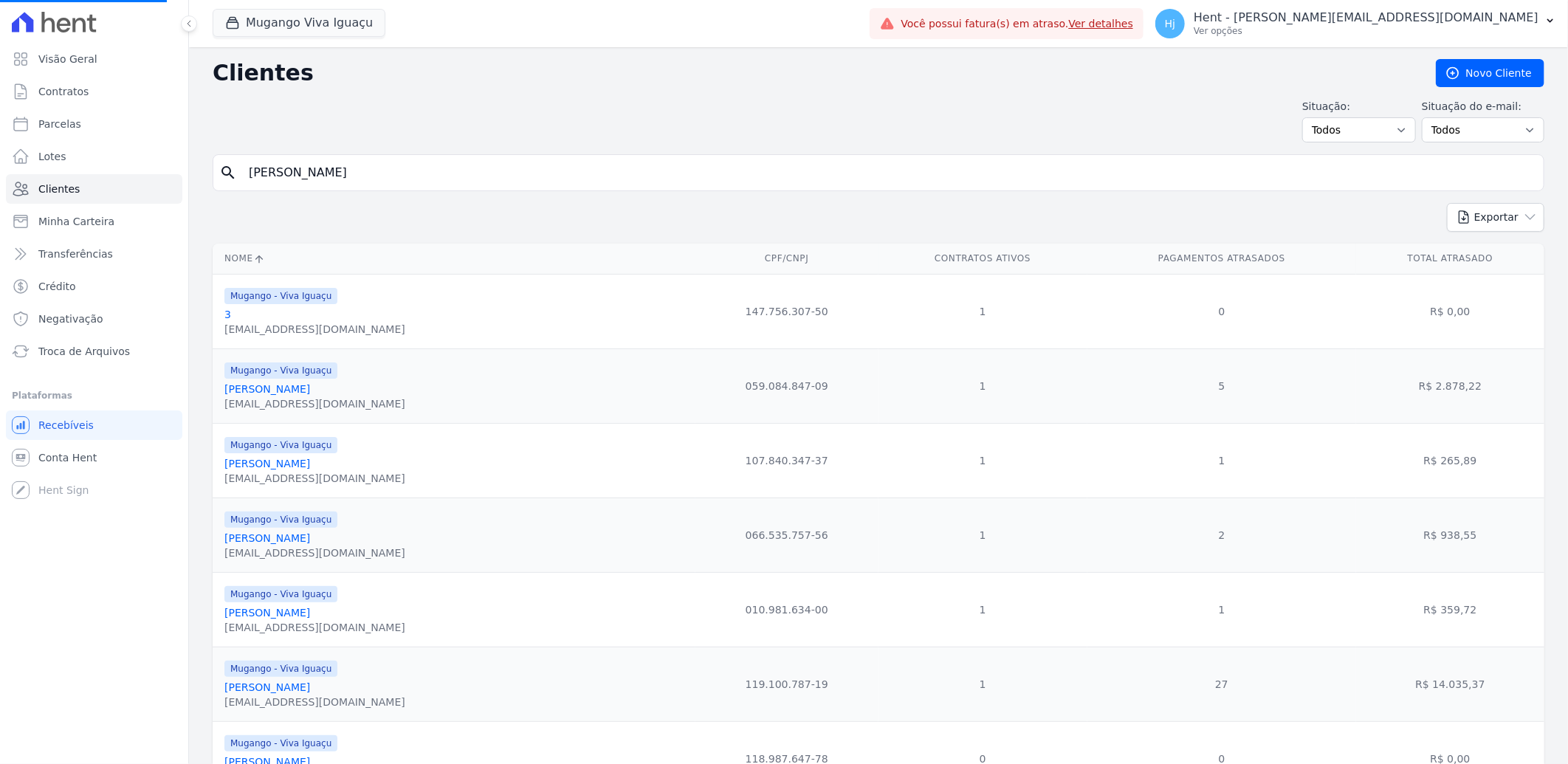
click at [446, 165] on input "[PERSON_NAME]" at bounding box center [888, 172] width 1297 height 29
click at [446, 165] on input "search" at bounding box center [888, 172] width 1297 height 29
paste input "Daniele Da Silva Carvalho"
type input "Daniele Da Silva Carvalho"
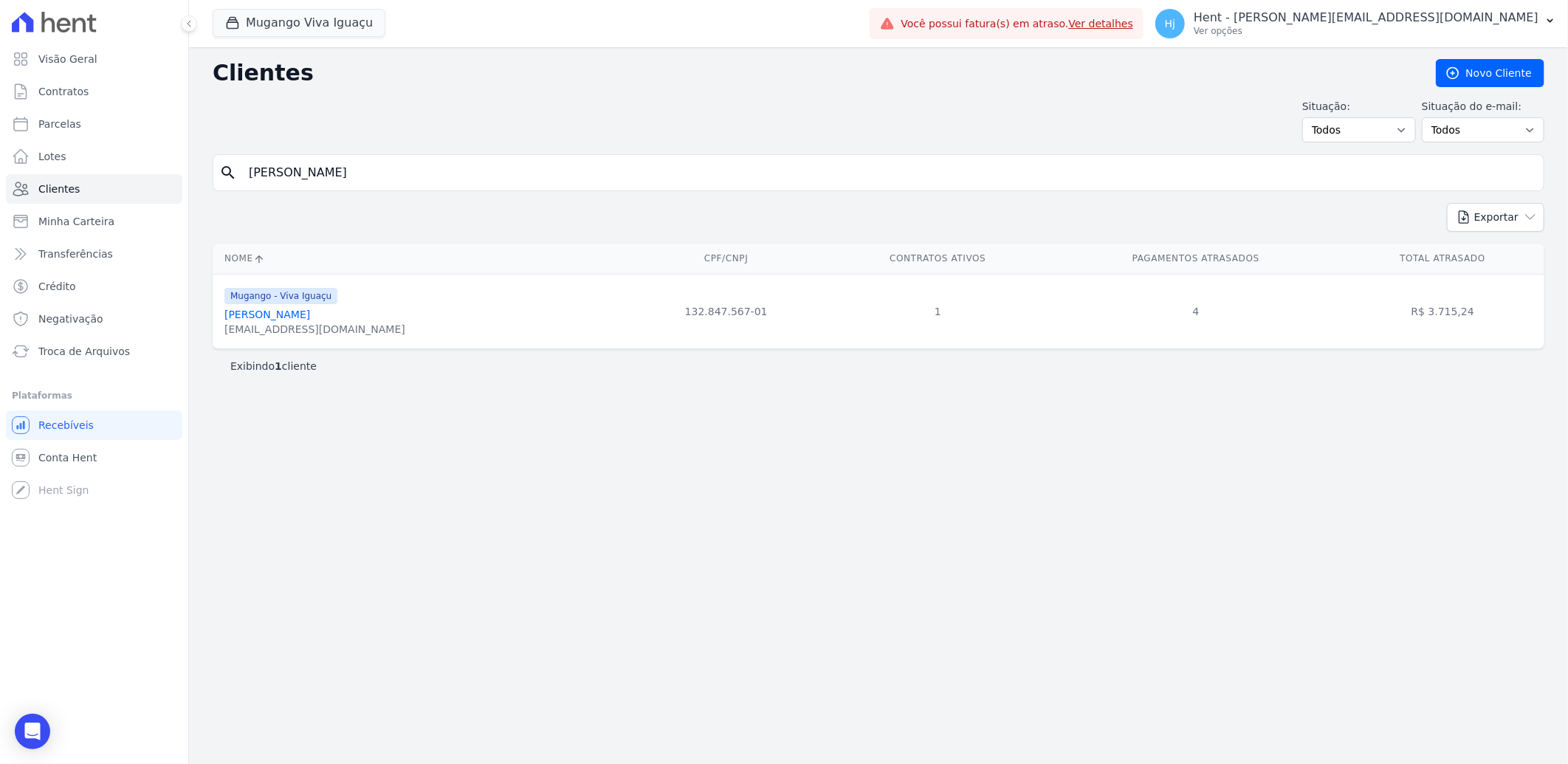
click at [282, 316] on link "Daniele Da Silva Carvalho" at bounding box center [267, 314] width 86 height 12
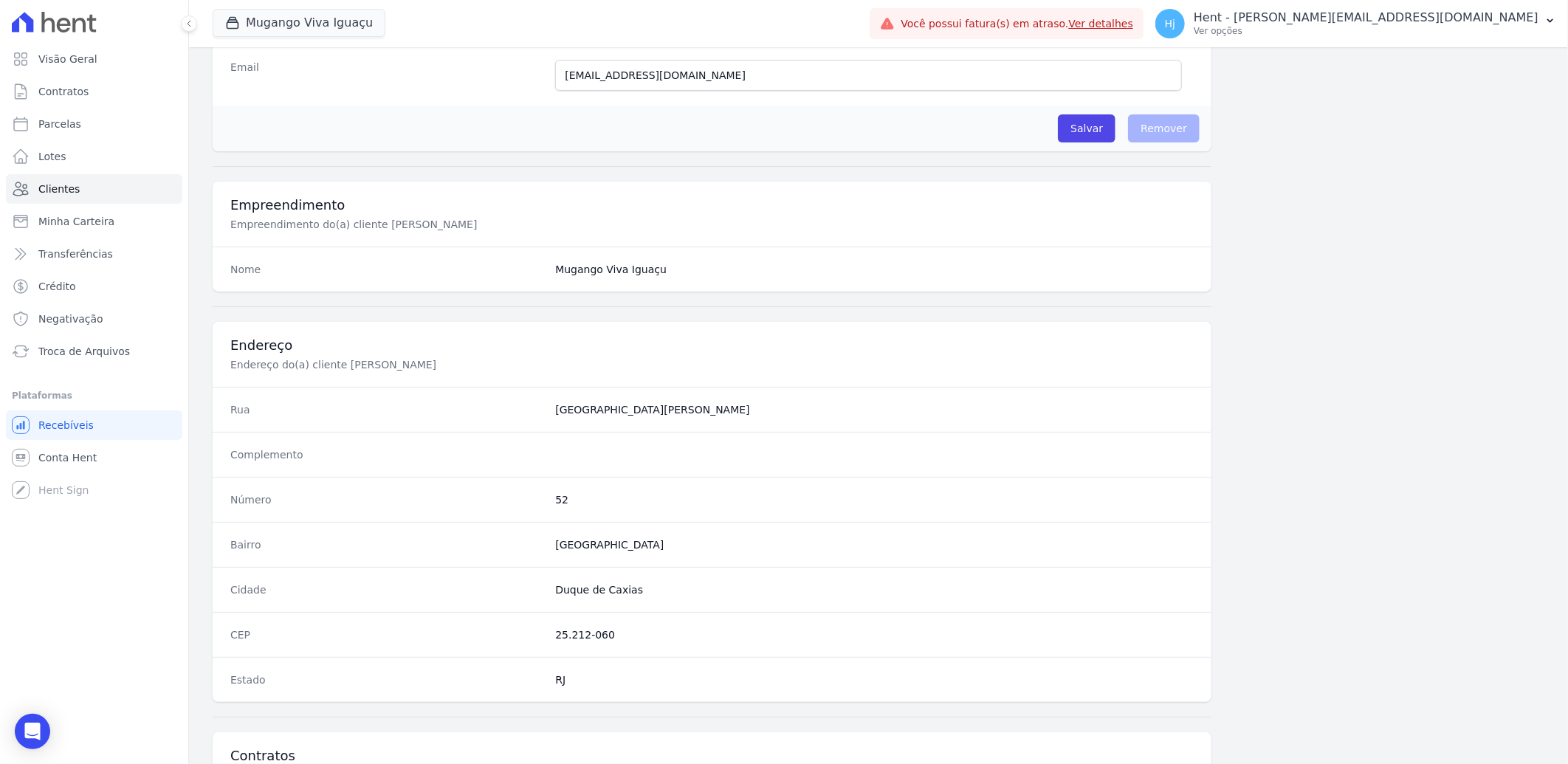
scroll to position [619, 0]
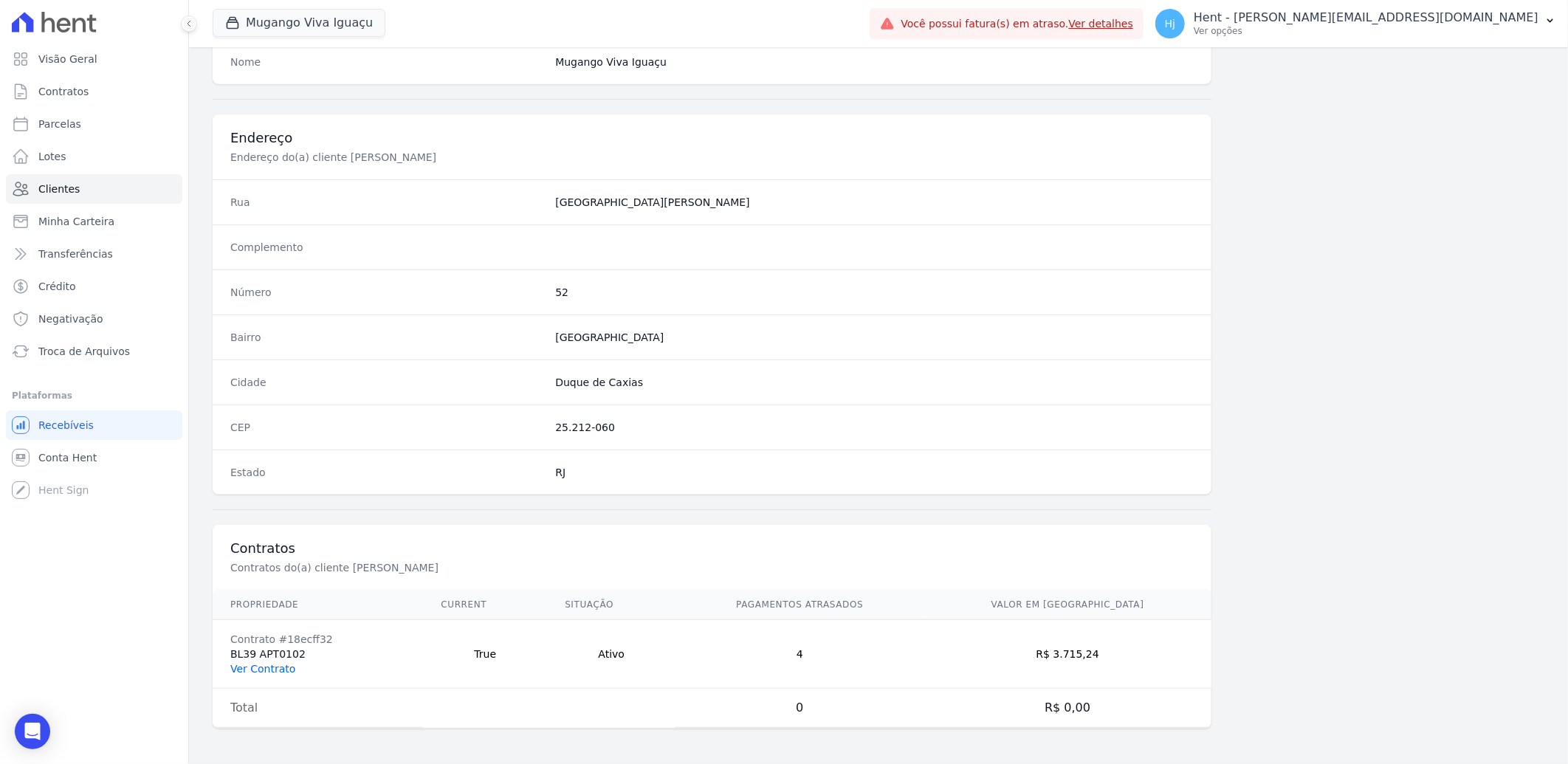
click at [259, 667] on link "Ver Contrato" at bounding box center [262, 669] width 65 height 12
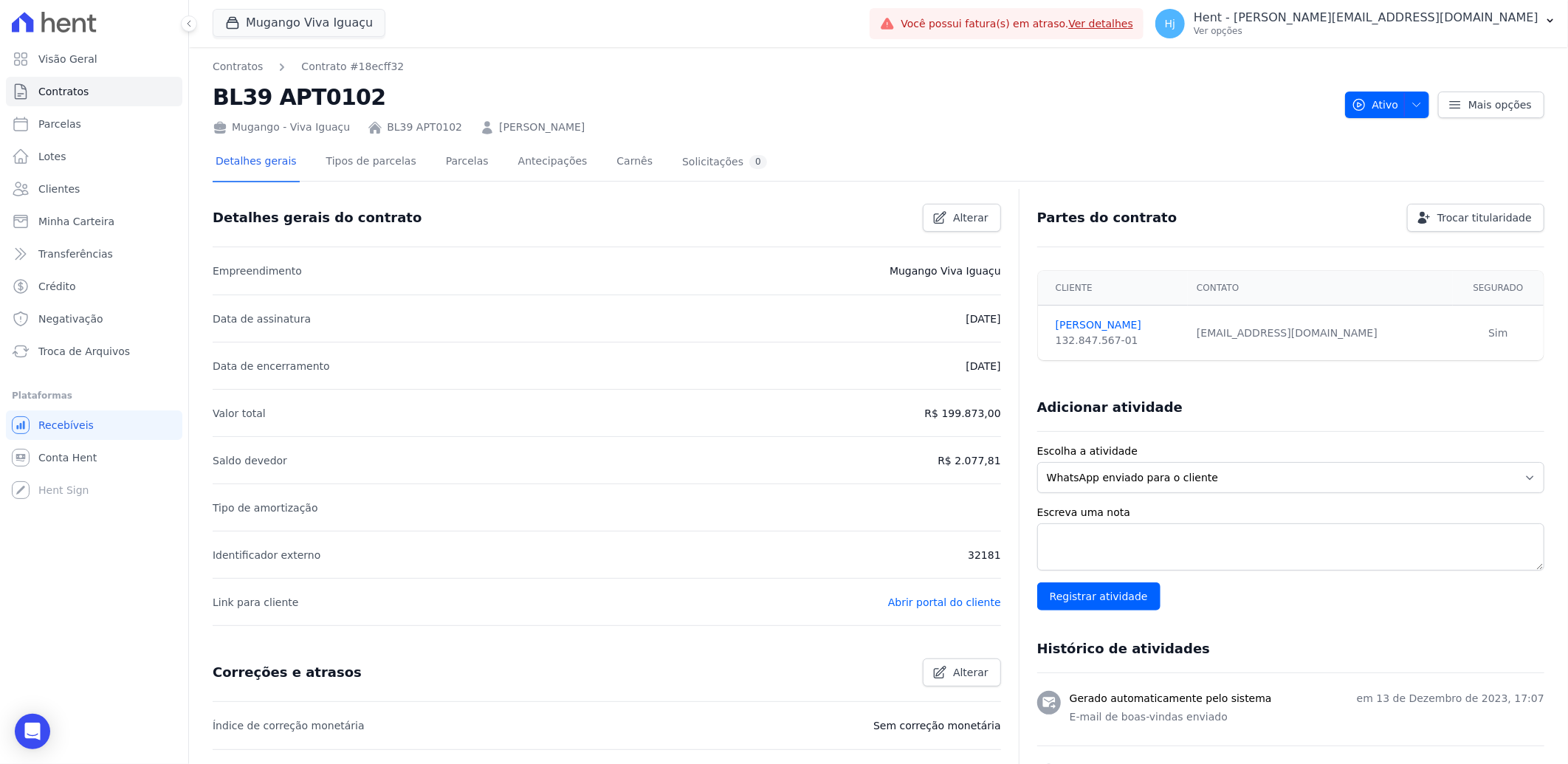
click at [421, 158] on div "Detalhes gerais Tipos de parcelas Parcelas Antecipações Carnês Solicitações 0" at bounding box center [491, 162] width 558 height 39
click at [474, 165] on div "Detalhes gerais Tipos de parcelas Parcelas Antecipações Carnês Solicitações 0" at bounding box center [491, 162] width 558 height 39
click at [453, 164] on link "Parcelas" at bounding box center [467, 162] width 49 height 39
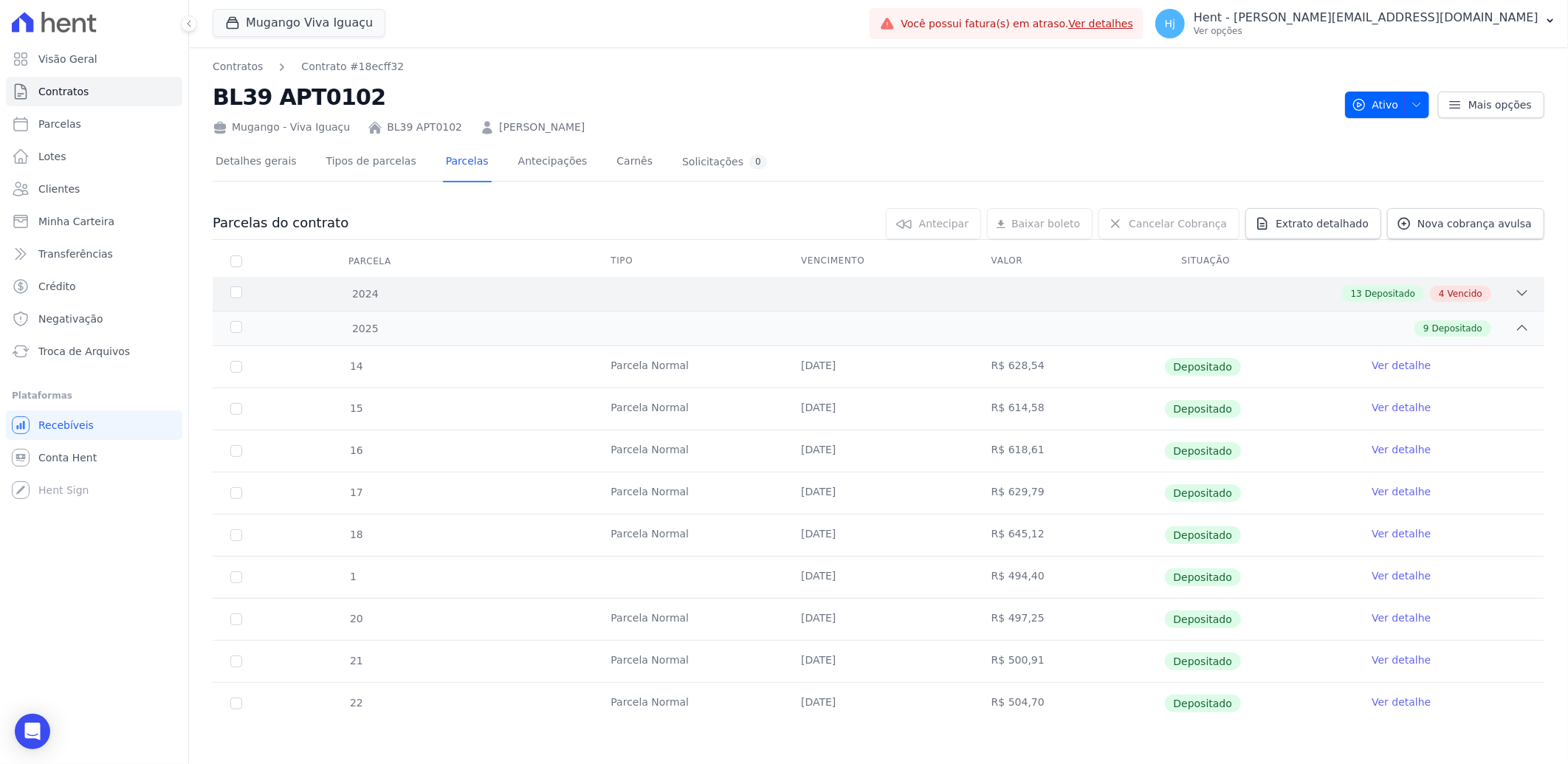
click at [806, 286] on div "13 Depositado 4 Vencido" at bounding box center [943, 293] width 1171 height 16
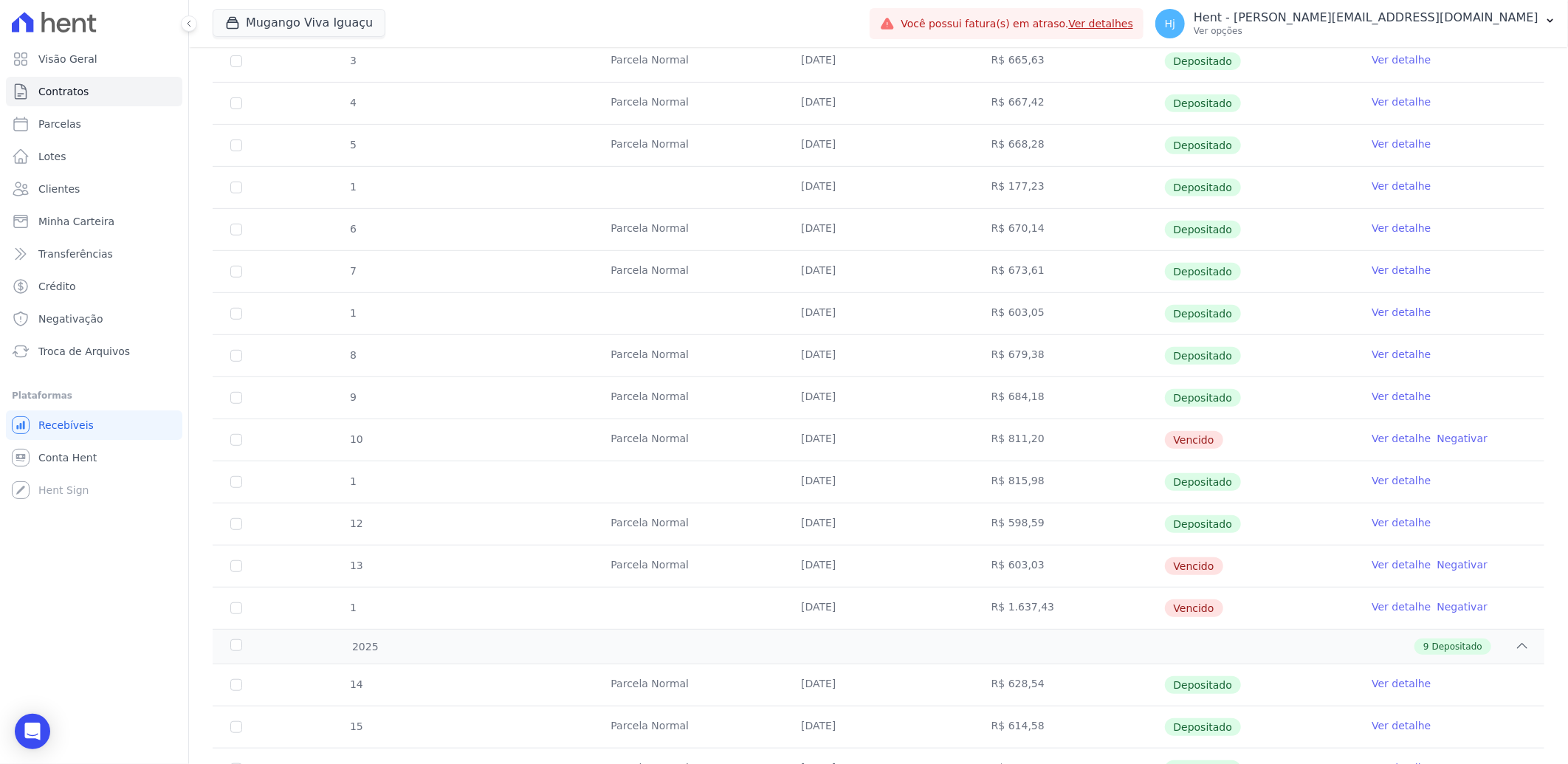
scroll to position [409, 0]
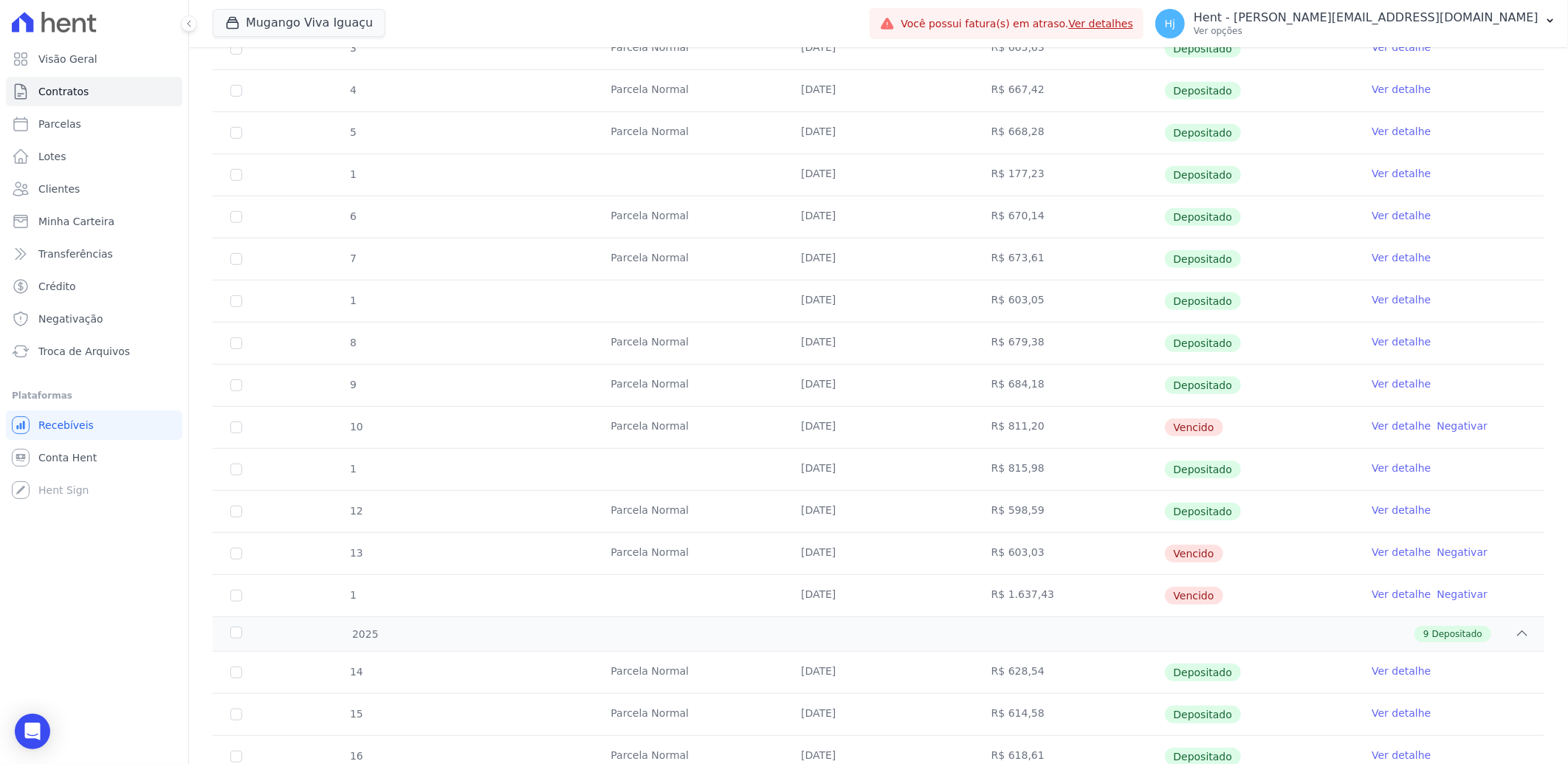
click at [1393, 426] on link "Ver detalhe" at bounding box center [1401, 426] width 59 height 15
click at [65, 177] on link "Clientes" at bounding box center [93, 189] width 176 height 29
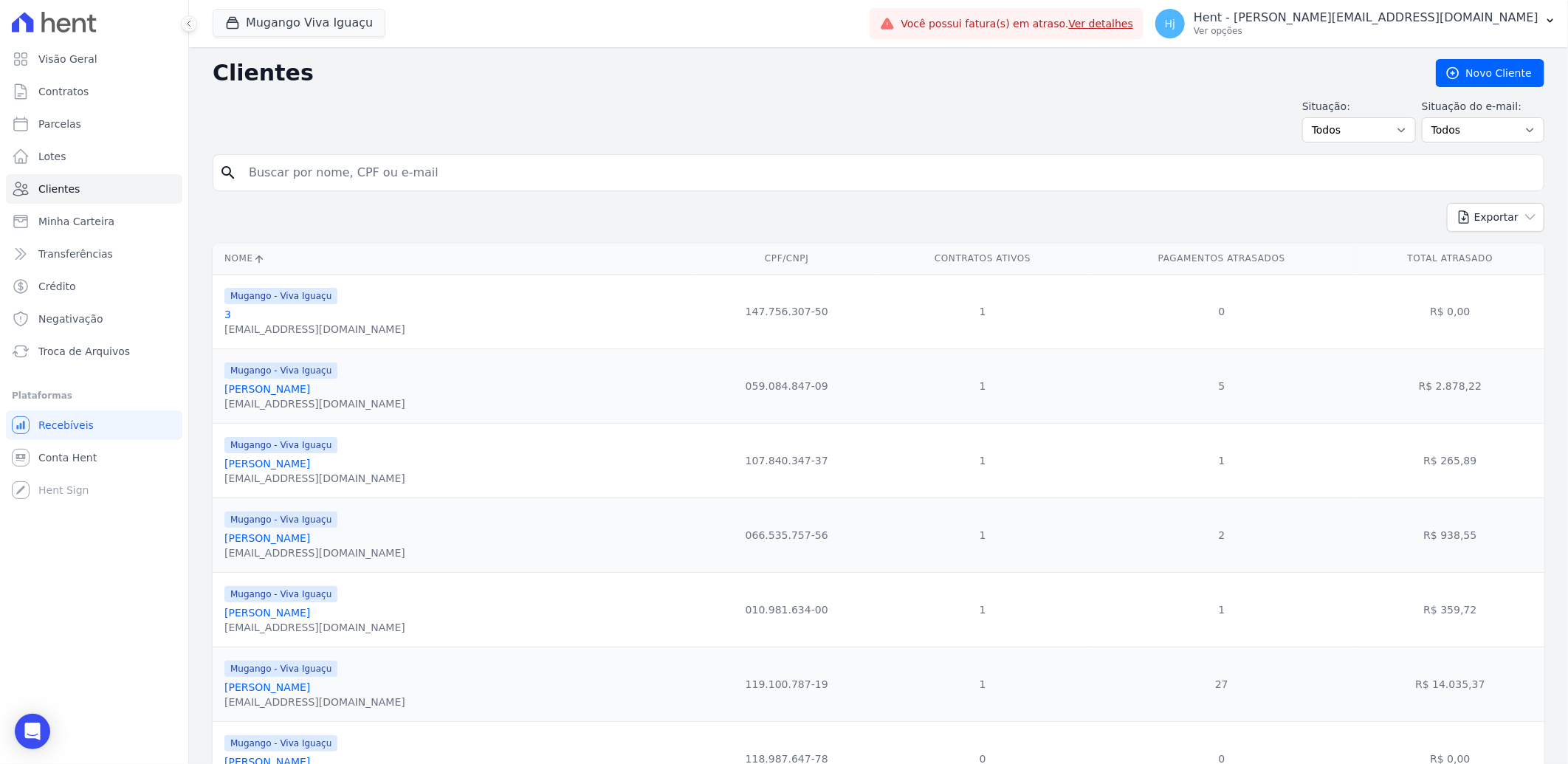
click at [387, 174] on input "search" at bounding box center [888, 172] width 1297 height 29
paste input "Leticia Fernandes Moura"
type input "Leticia Fernandes Moura"
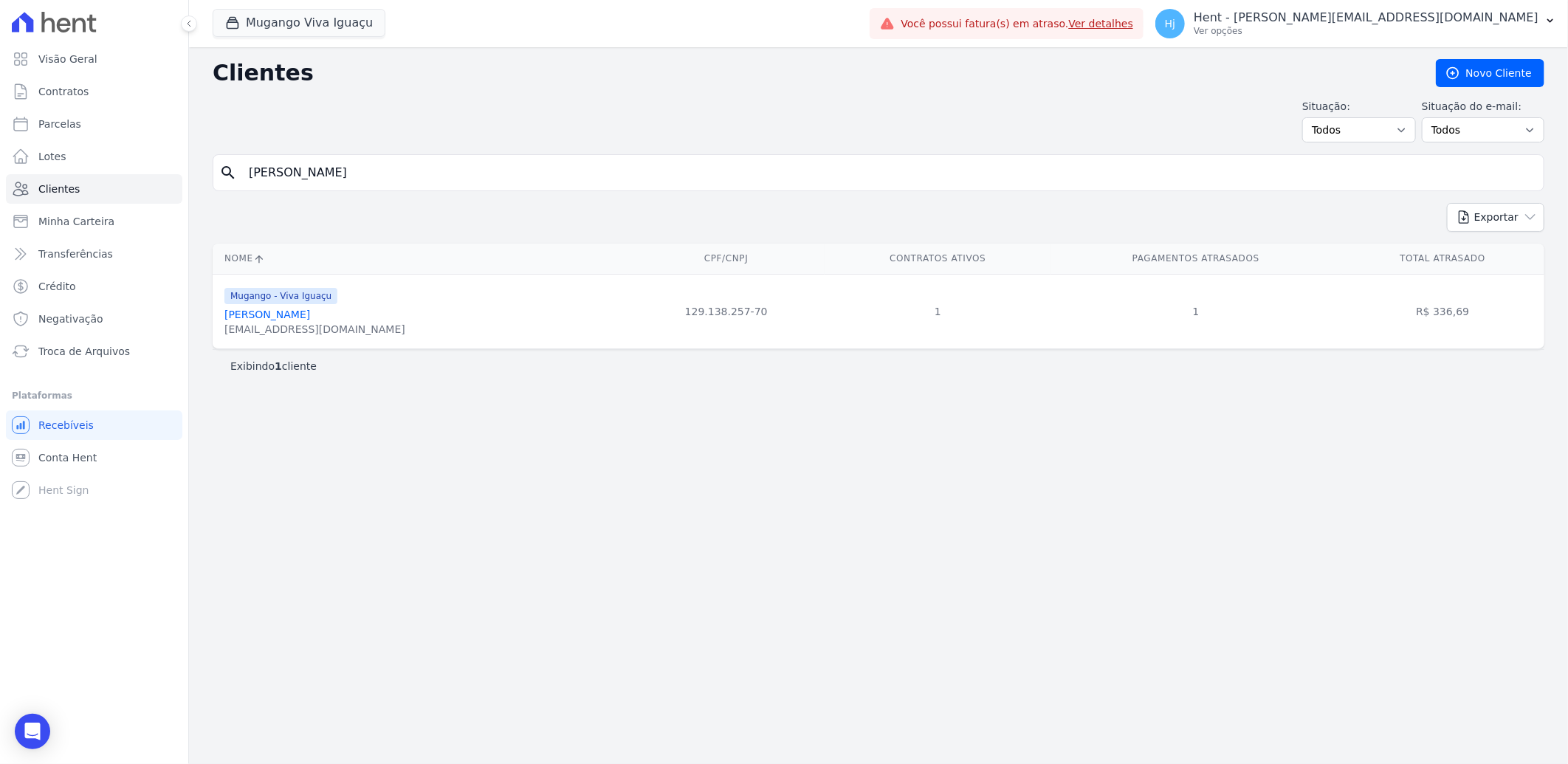
click at [304, 316] on link "Leticia Fernandes Moura" at bounding box center [267, 314] width 86 height 12
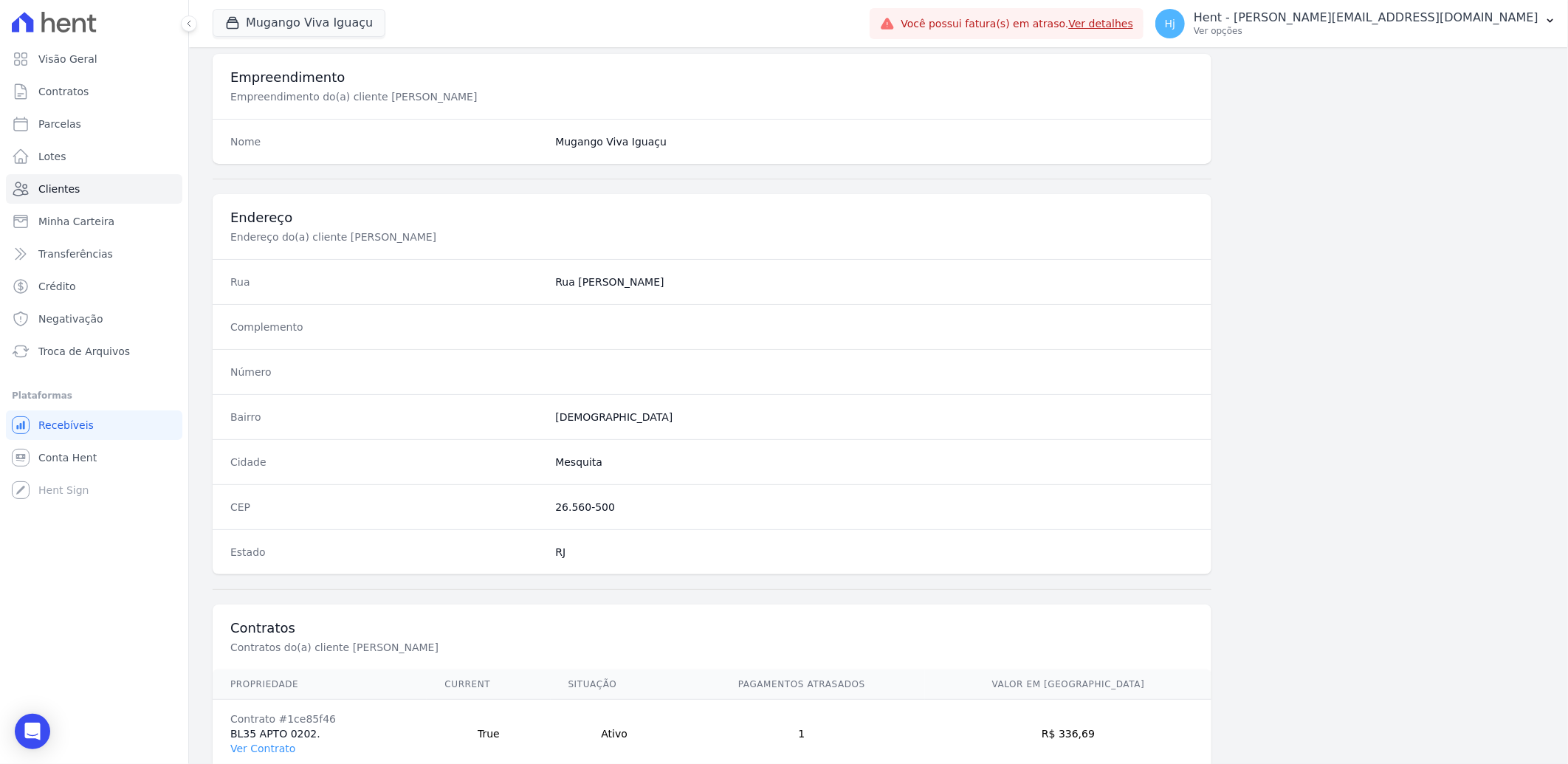
scroll to position [619, 0]
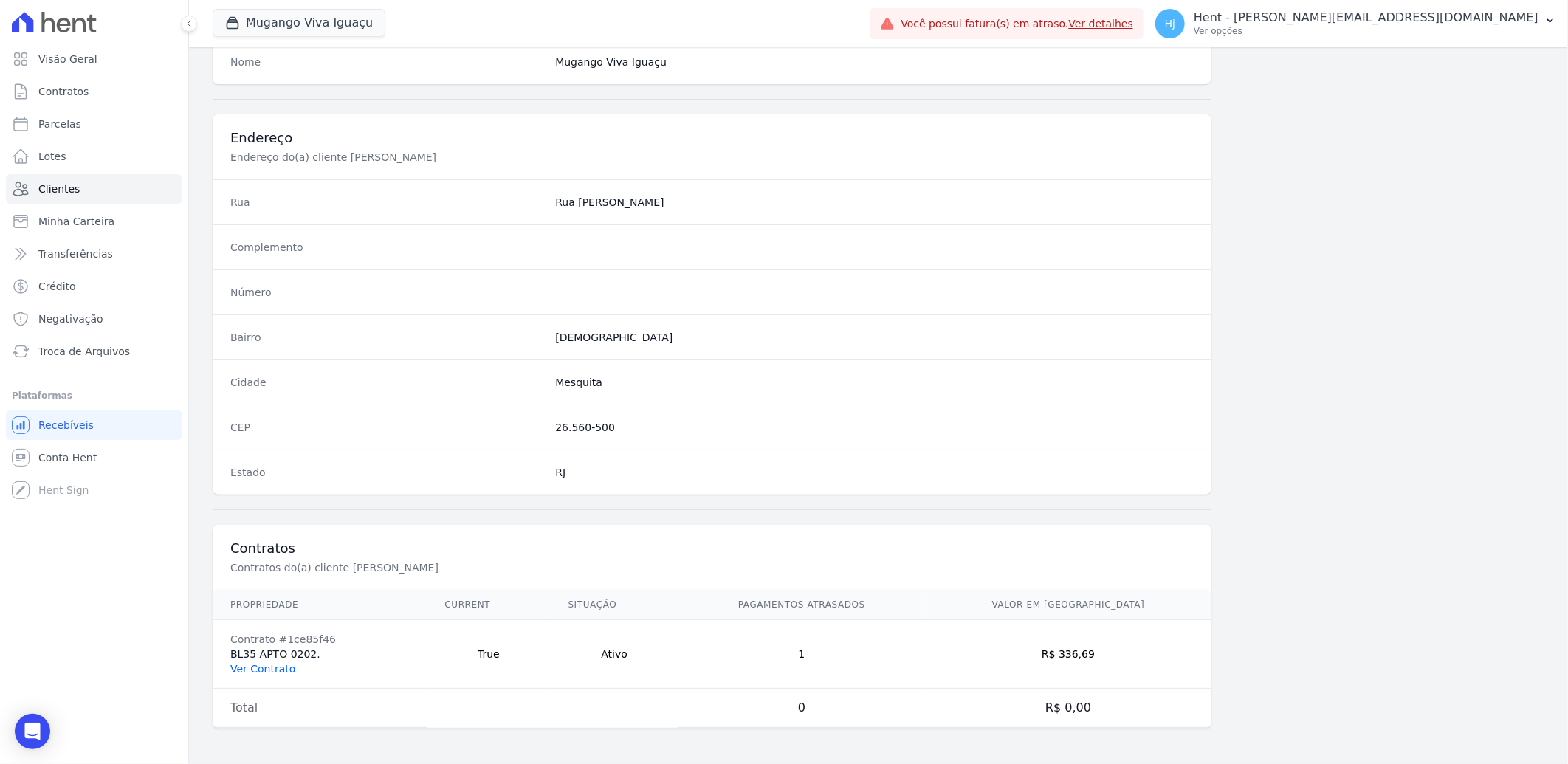
click at [267, 668] on link "Ver Contrato" at bounding box center [262, 669] width 65 height 12
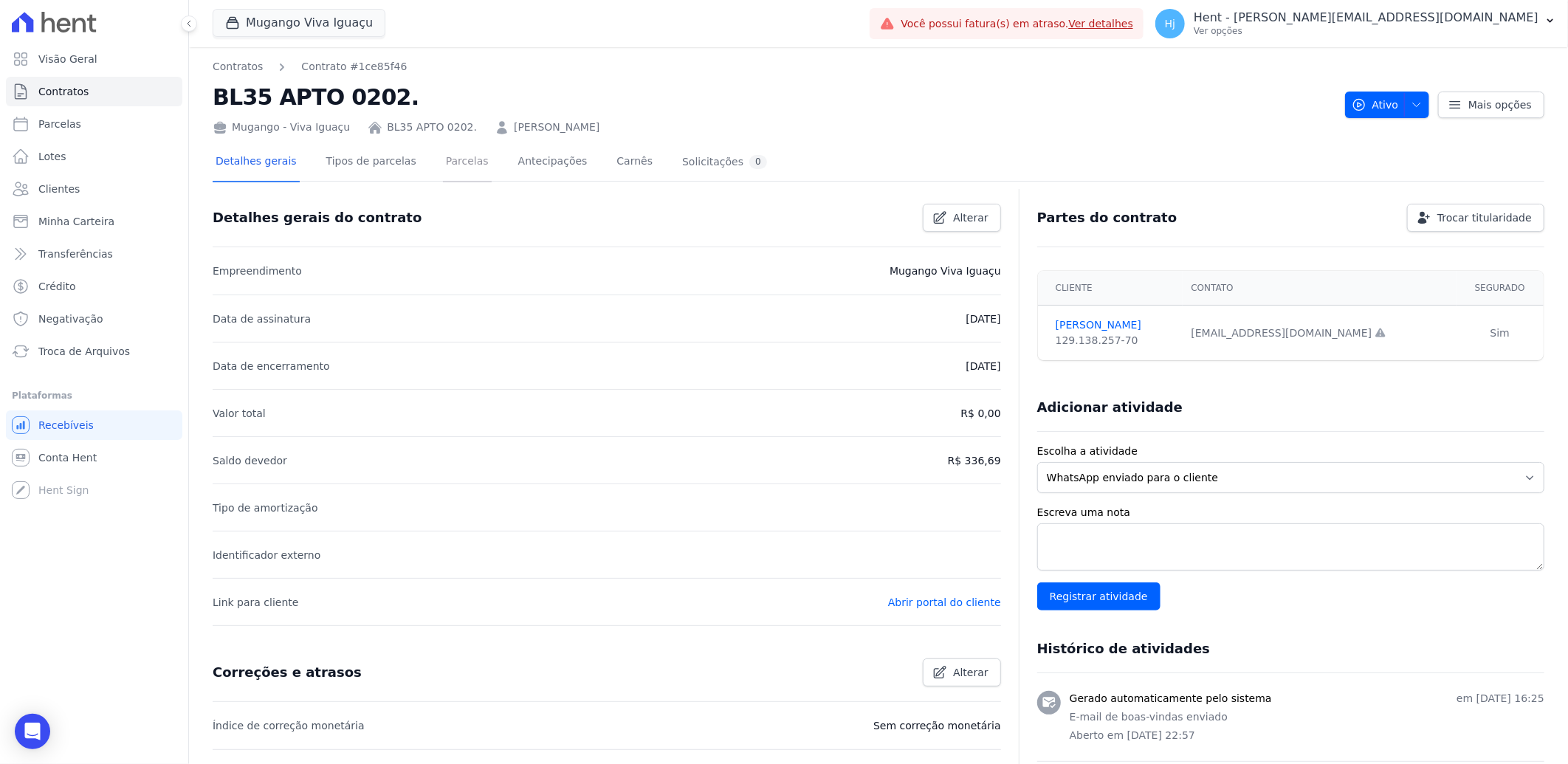
click at [448, 160] on link "Parcelas" at bounding box center [467, 162] width 49 height 39
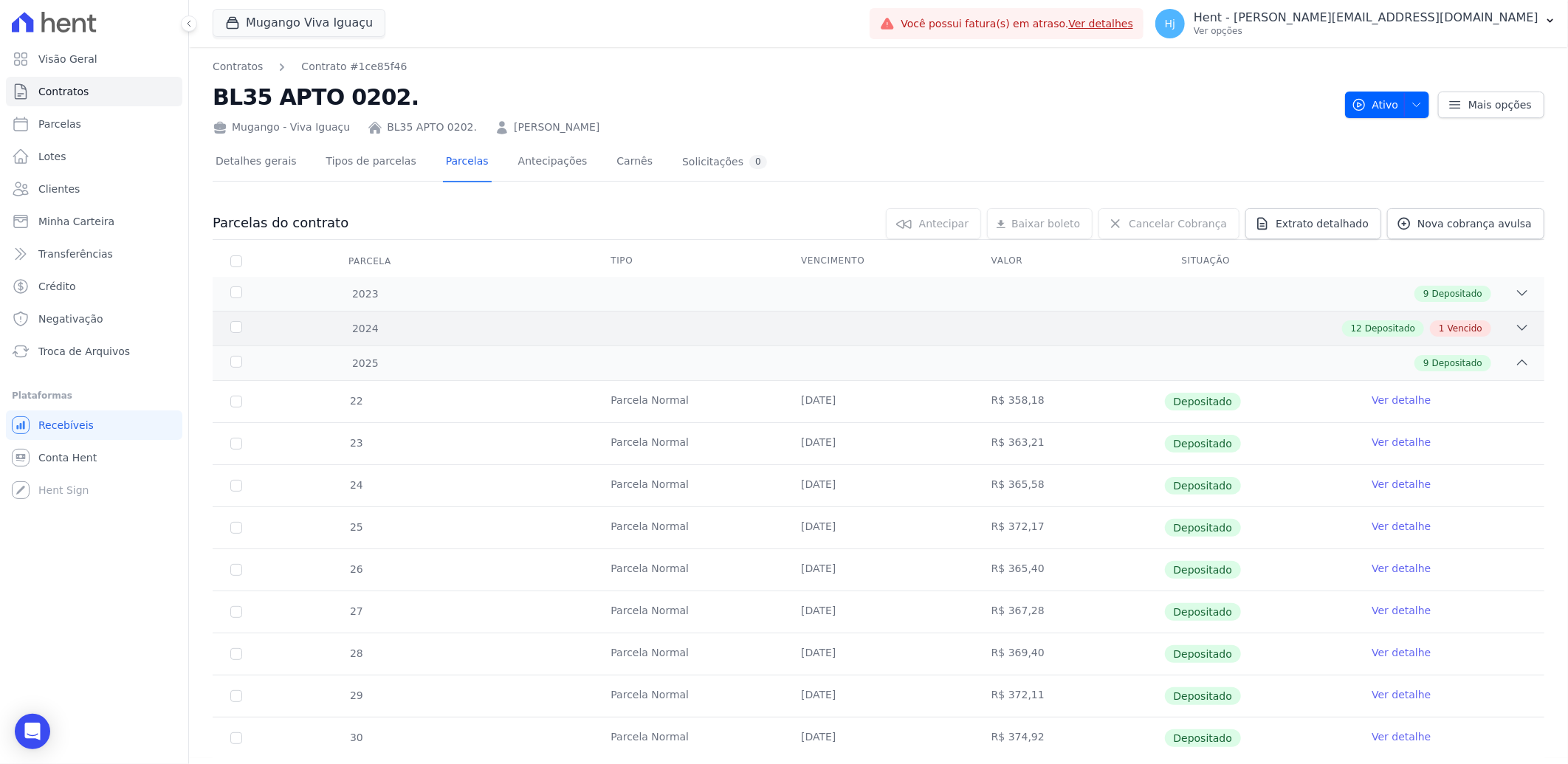
click at [1109, 330] on div "12 Depositado 1 Vencido" at bounding box center [943, 328] width 1171 height 16
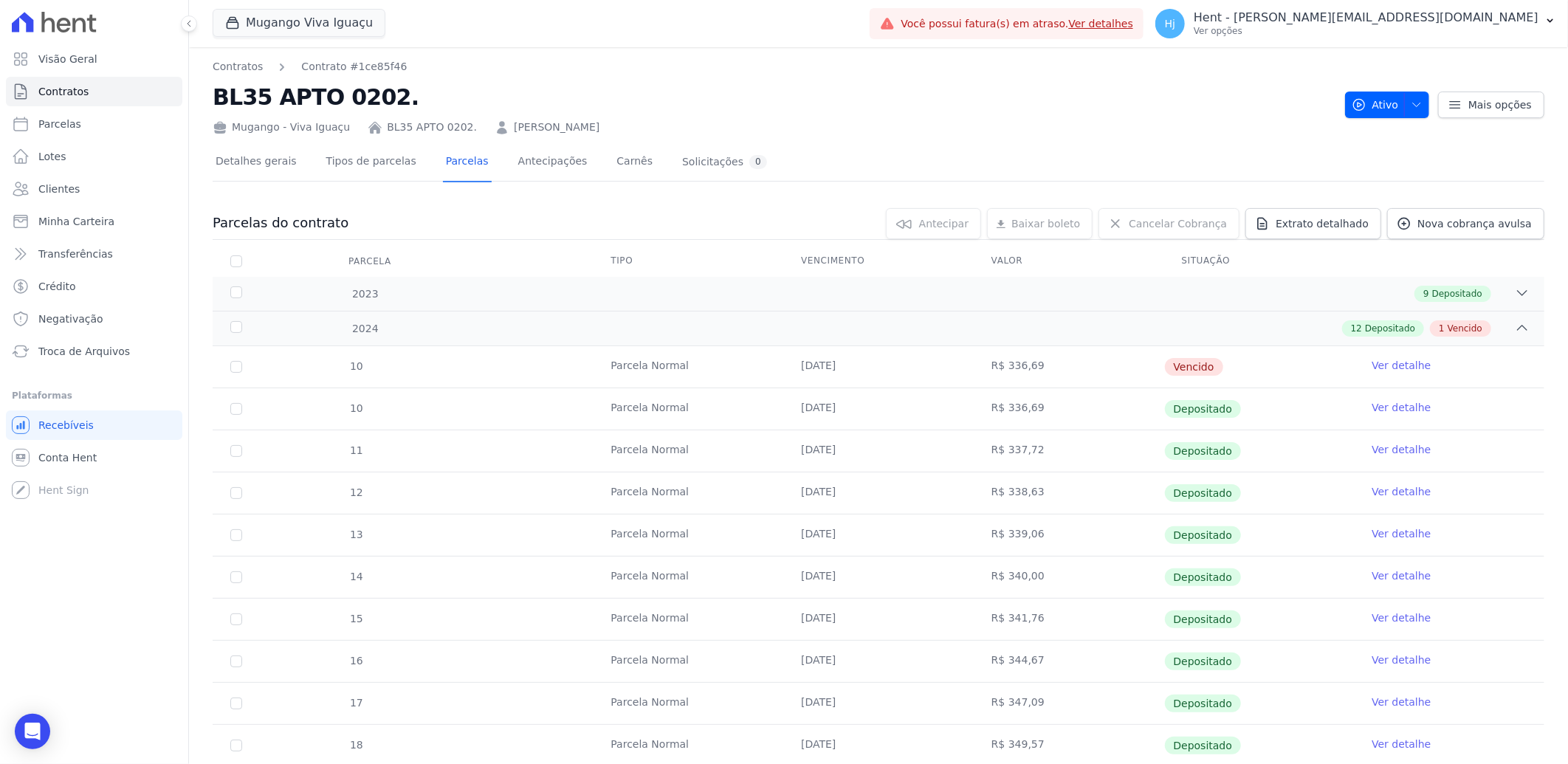
click at [1386, 364] on link "Ver detalhe" at bounding box center [1401, 365] width 59 height 15
click at [68, 189] on span "Clientes" at bounding box center [59, 189] width 42 height 15
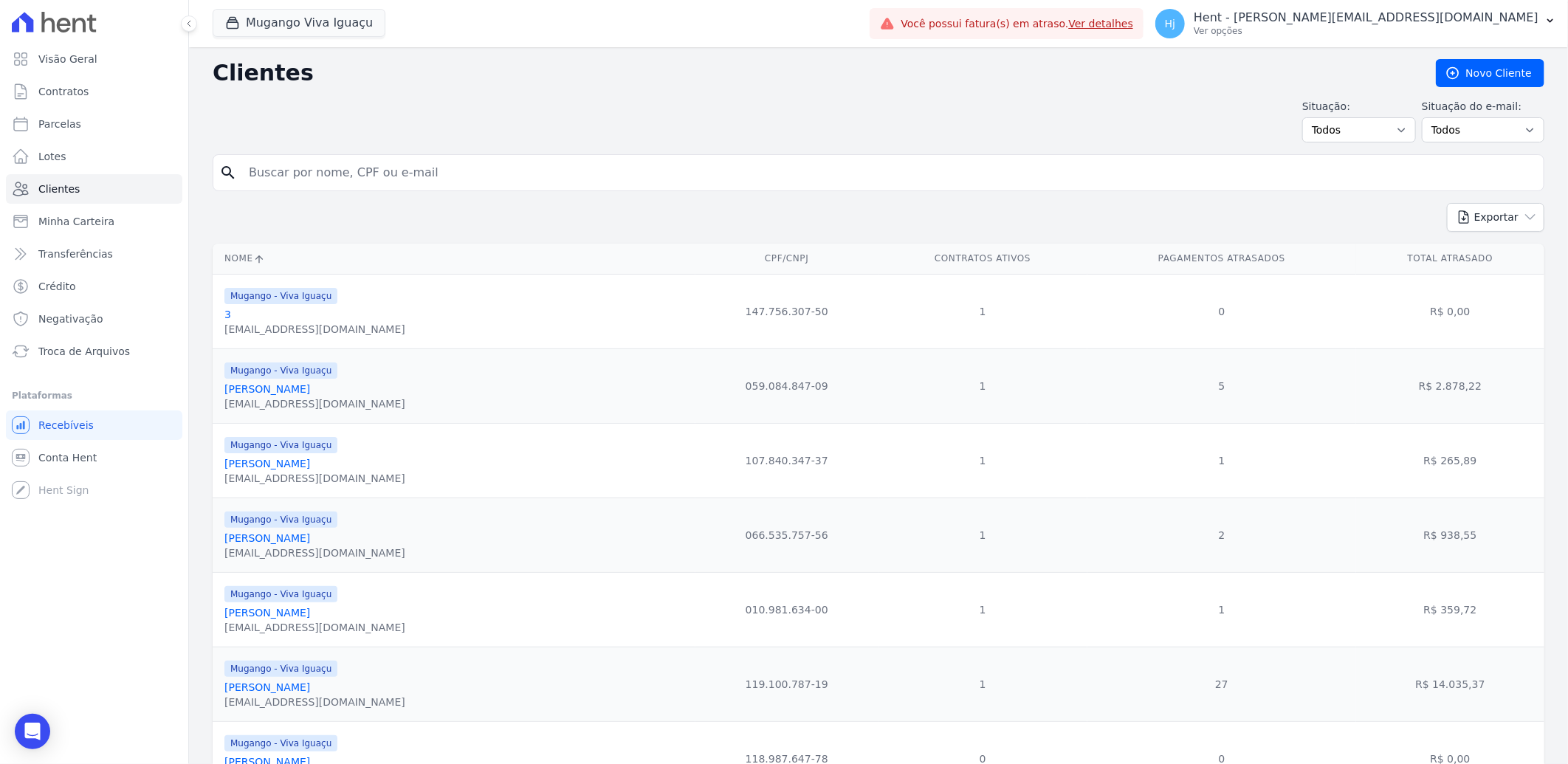
click at [497, 175] on input "search" at bounding box center [888, 172] width 1297 height 29
paste input "Luiz Felipe Pereira Da Silva"
type input "Luiz Felipe Pereira Da Silva"
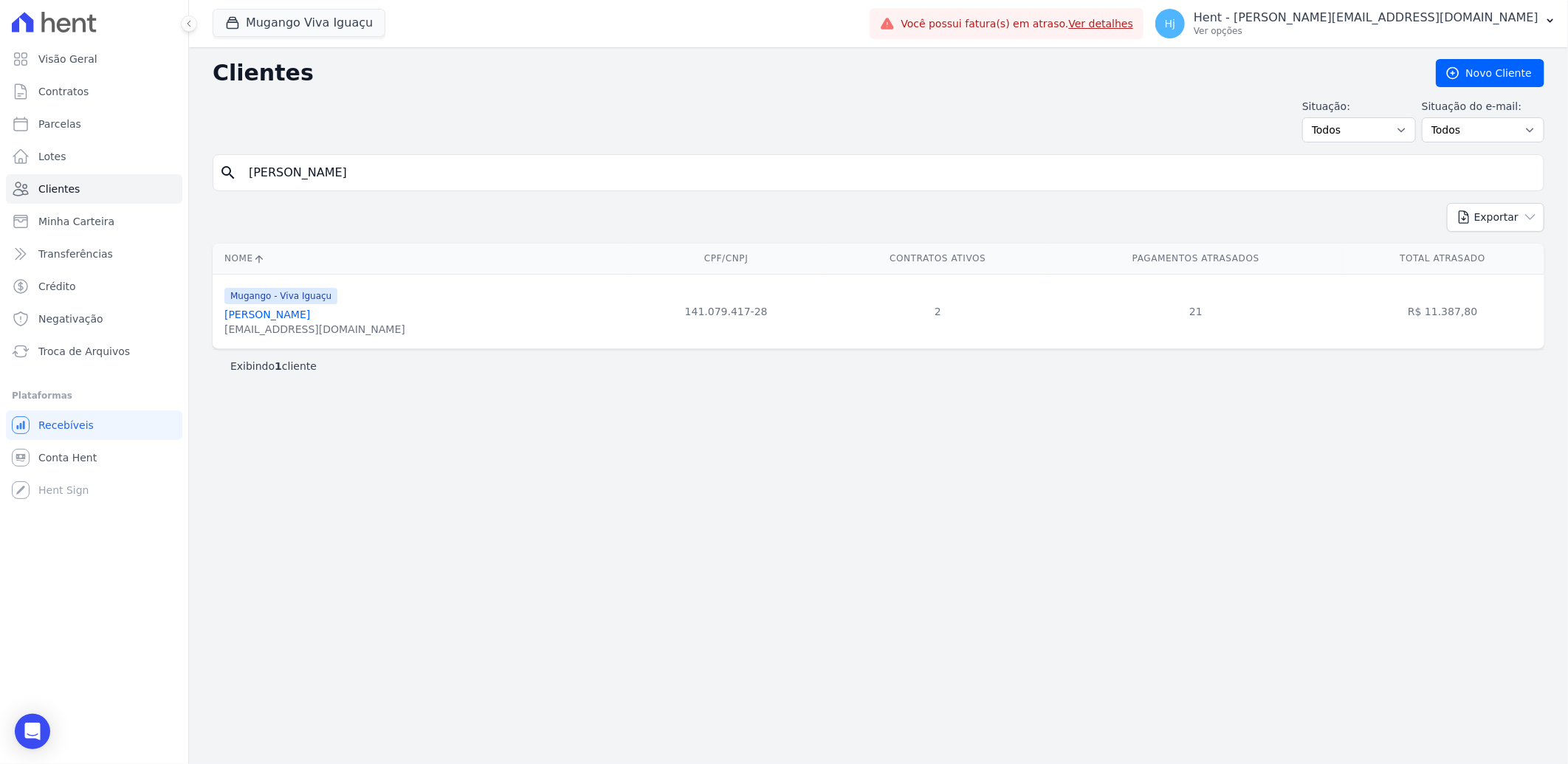
click at [310, 313] on link "Luiz Felipe Pereira Da Silva" at bounding box center [267, 314] width 86 height 12
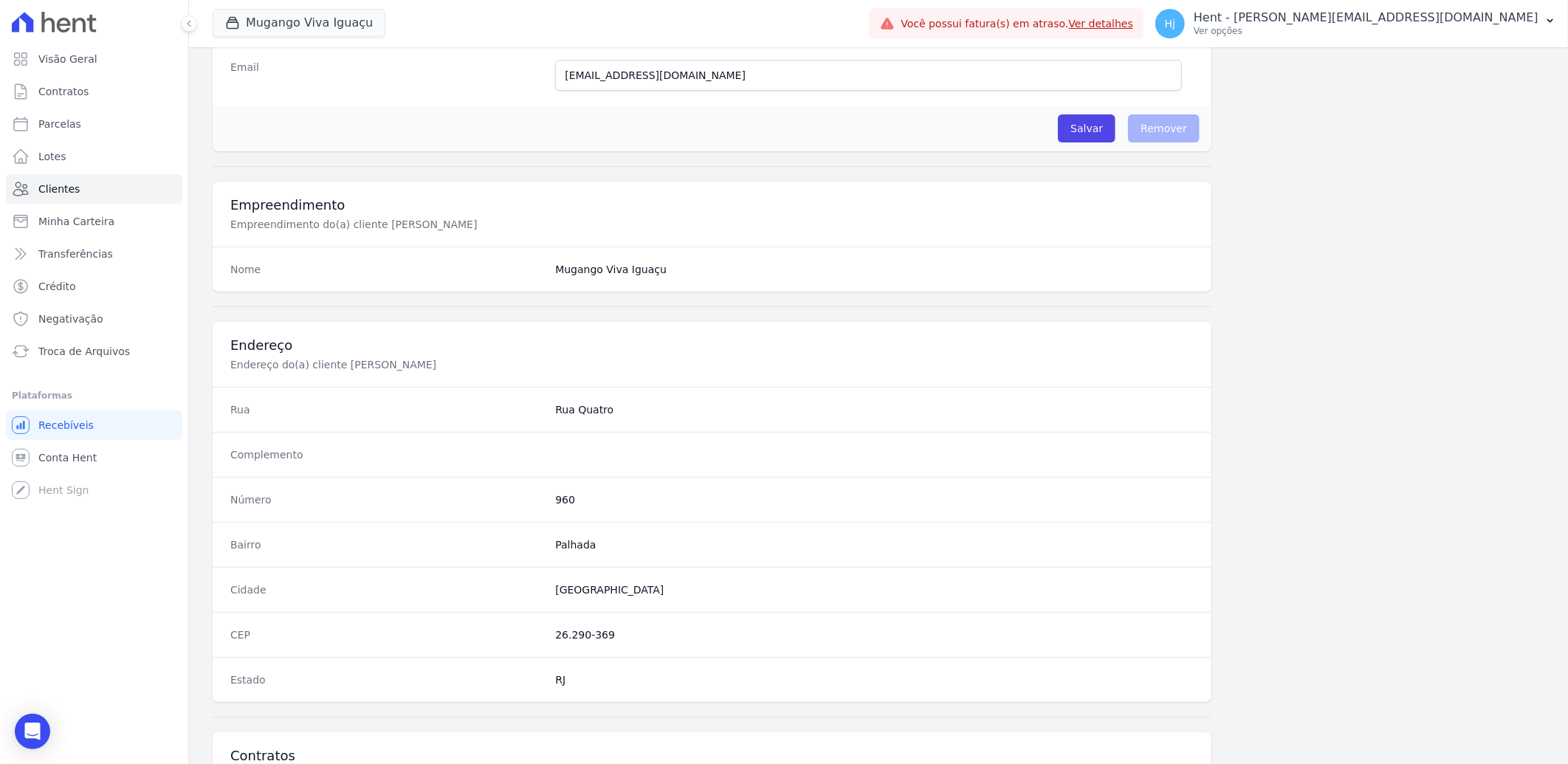
scroll to position [687, 0]
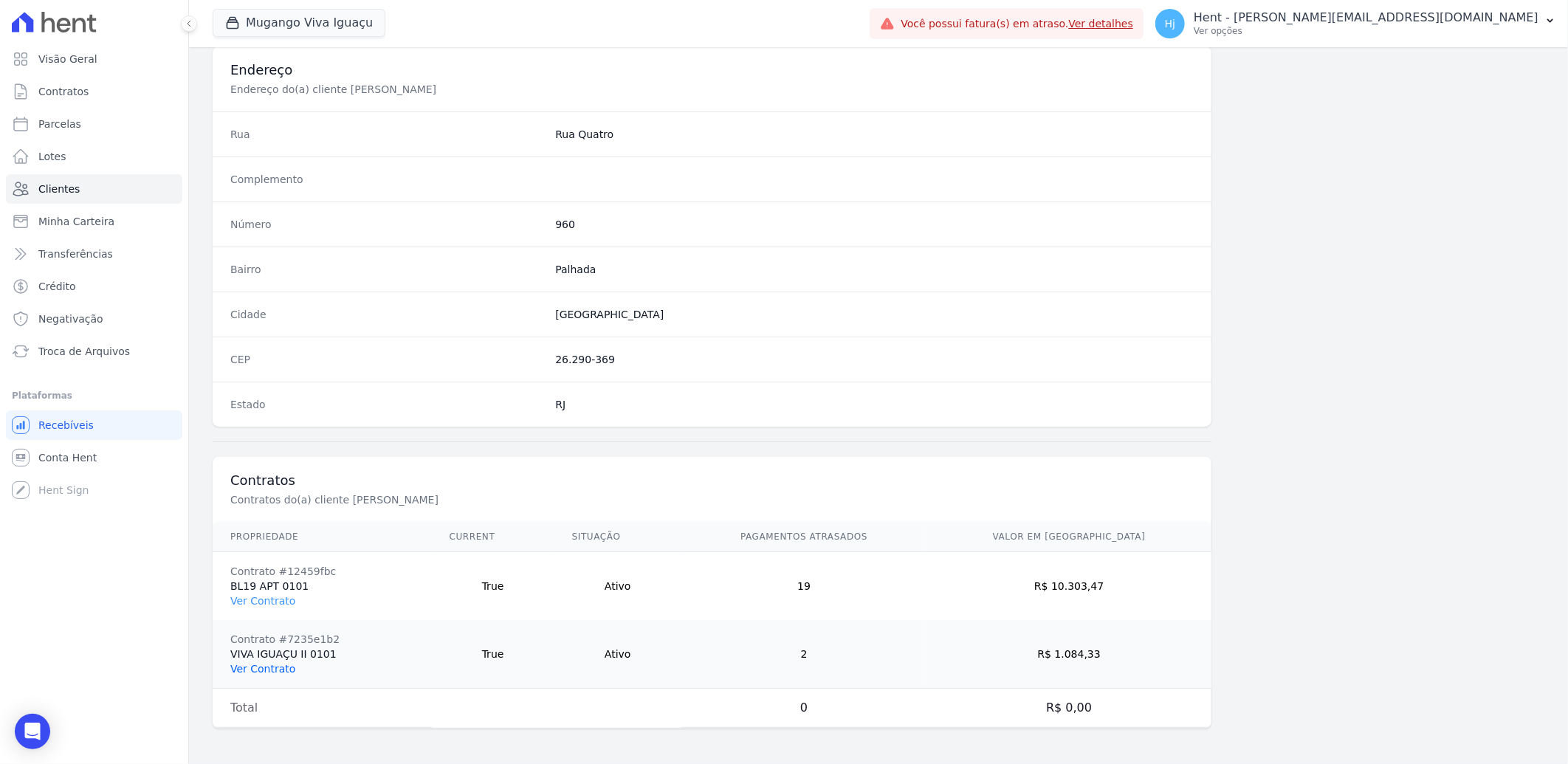
click at [266, 668] on link "Ver Contrato" at bounding box center [262, 669] width 65 height 12
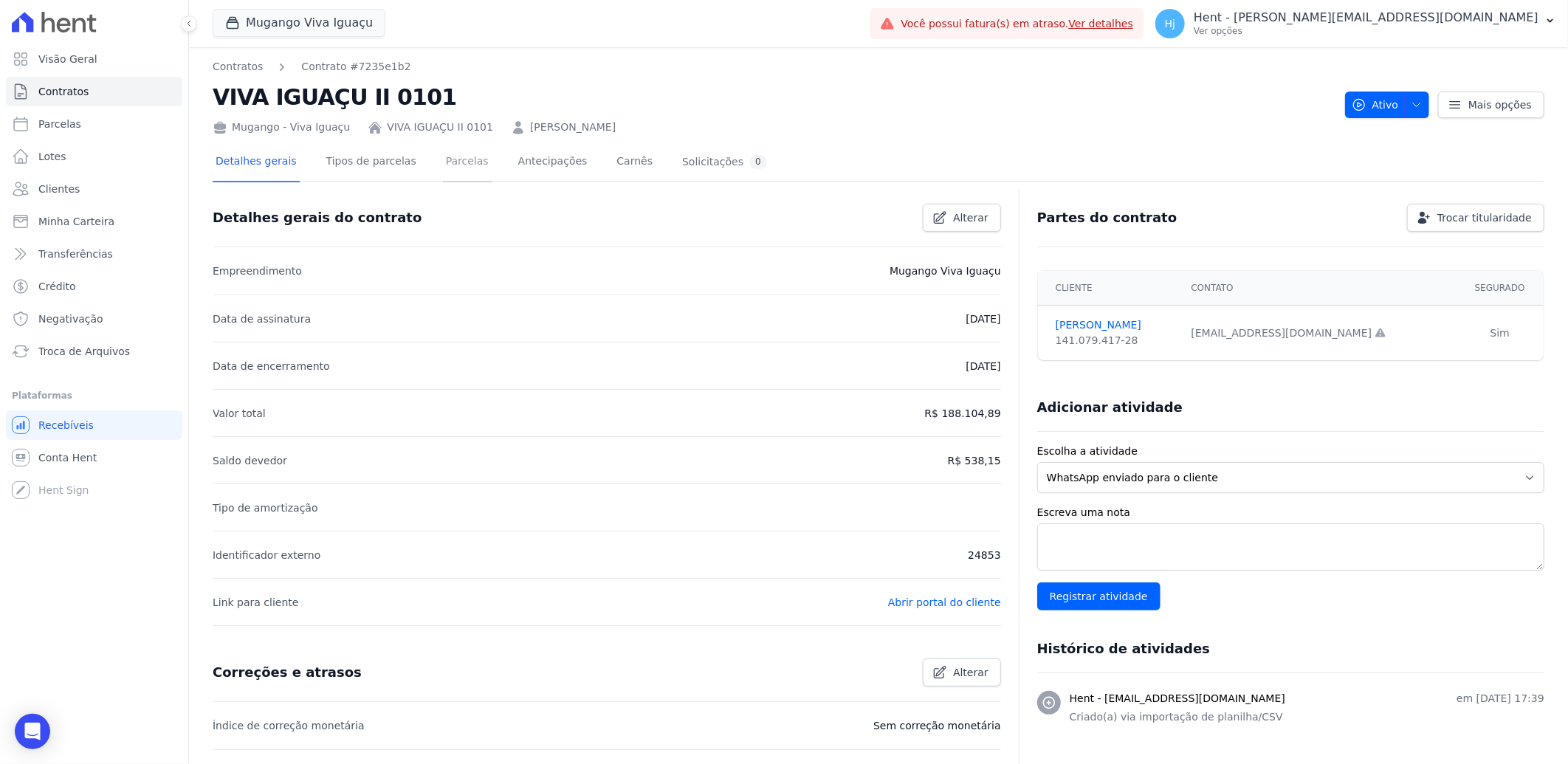
click at [446, 162] on link "Parcelas" at bounding box center [467, 162] width 49 height 39
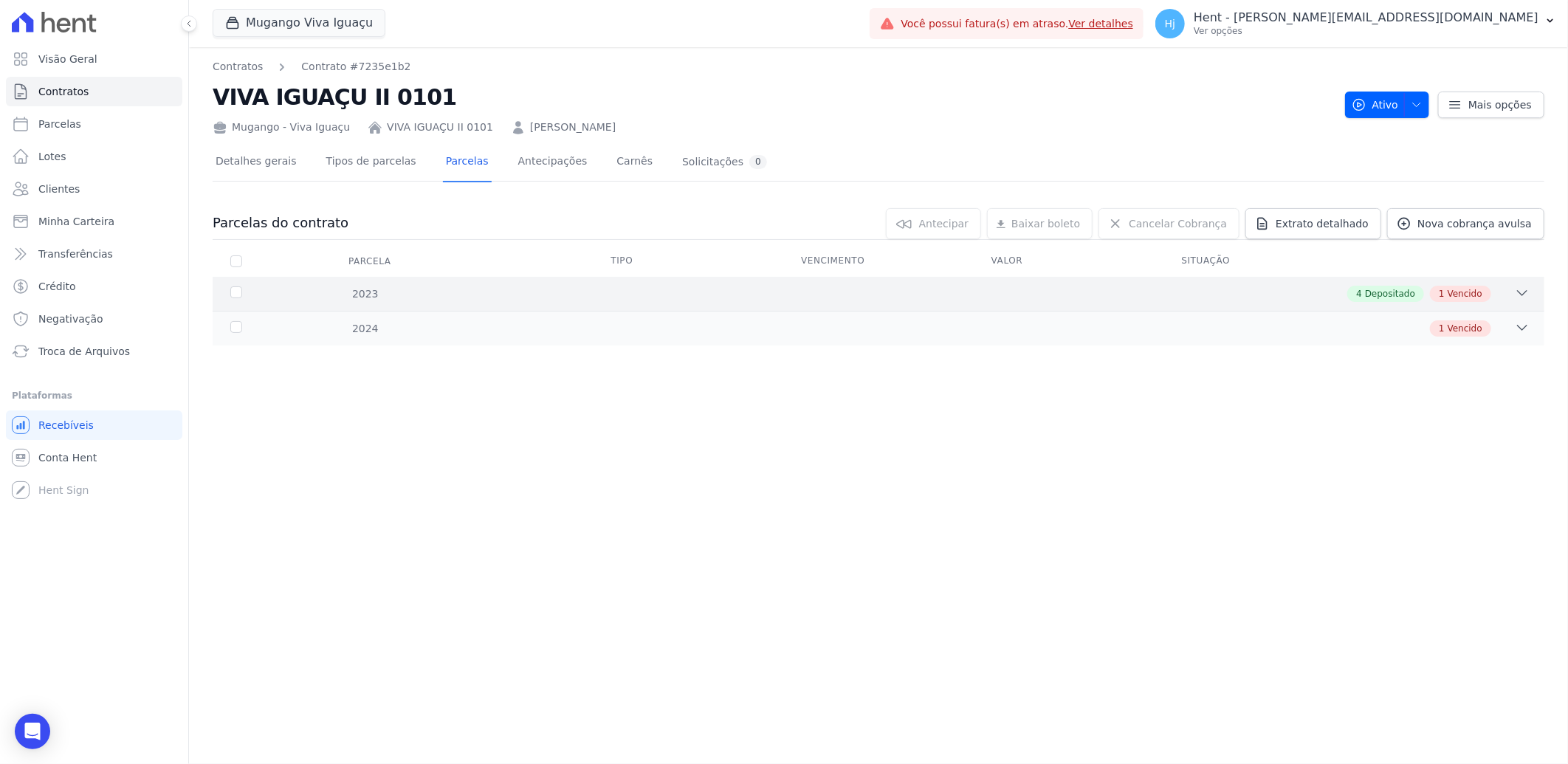
click at [826, 300] on div "4 Depositado 1 Vencido" at bounding box center [943, 293] width 1171 height 16
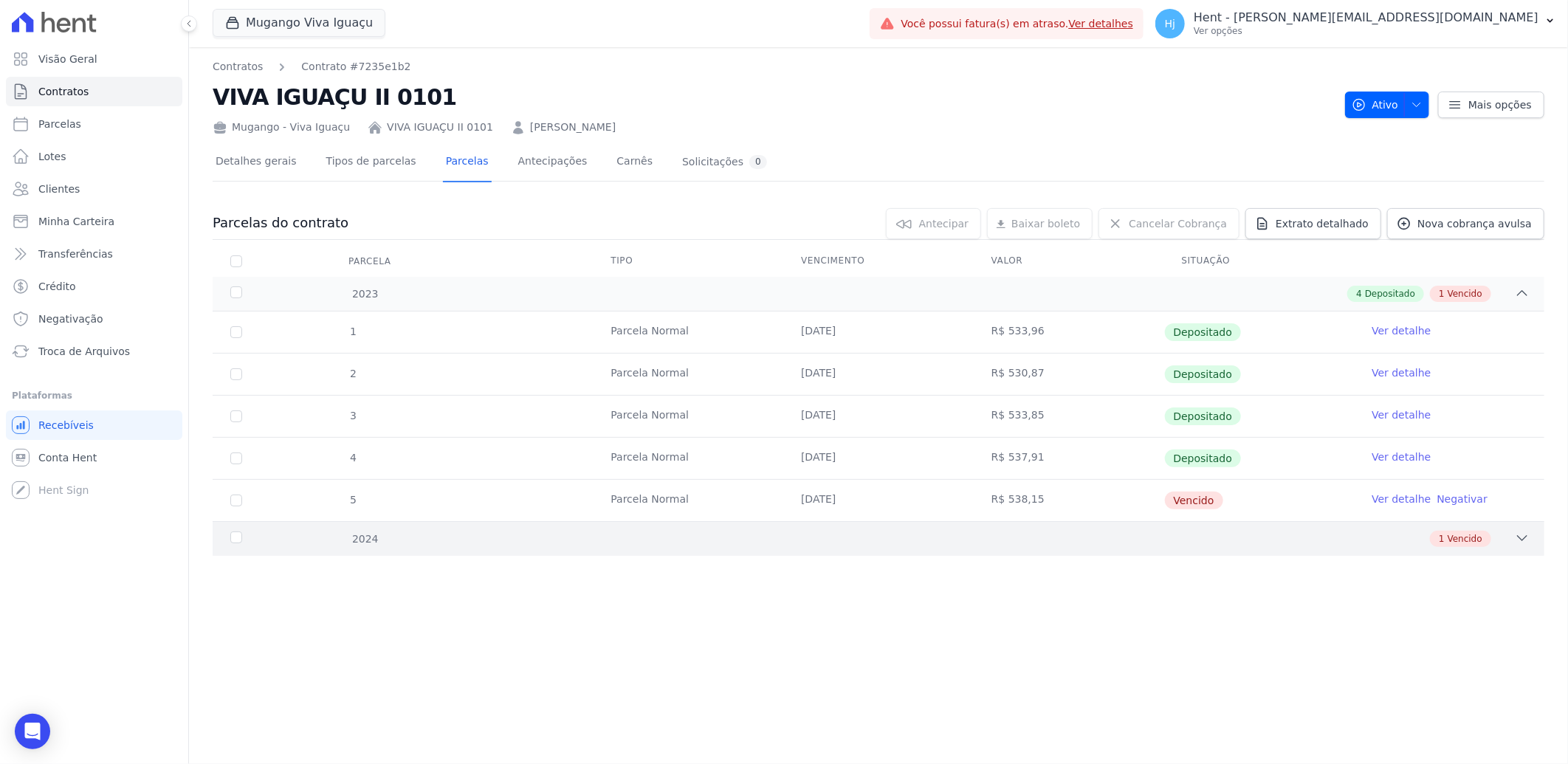
click at [1043, 547] on div "2024 1 Vencido" at bounding box center [877, 538] width 1331 height 35
click at [1393, 496] on link "Ver detalhe" at bounding box center [1401, 499] width 59 height 15
click at [70, 185] on span "Clientes" at bounding box center [59, 189] width 42 height 15
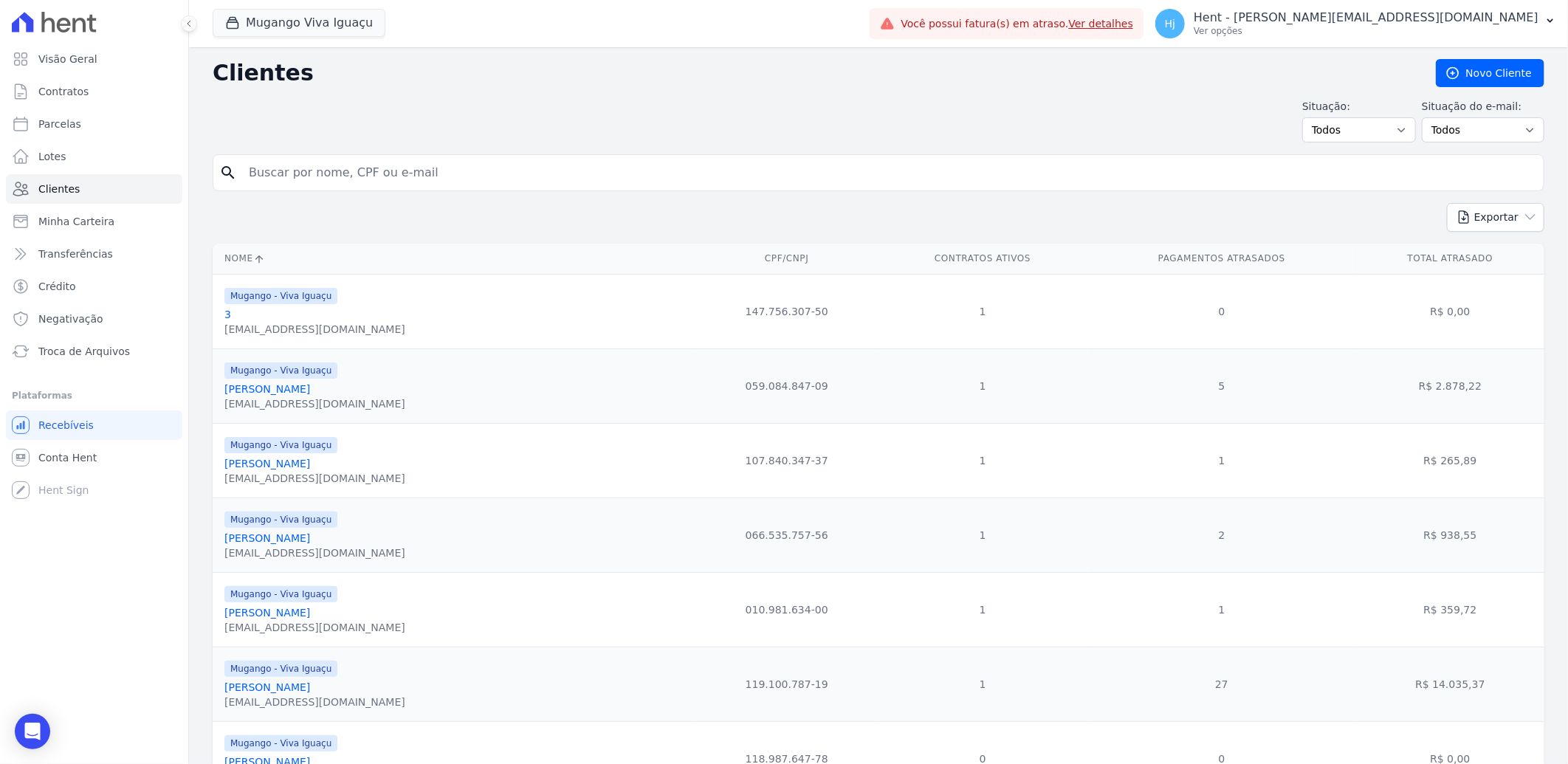
click at [400, 181] on input "search" at bounding box center [888, 172] width 1297 height 29
paste input "Marcelo Alves Martinelli"
type input "Marcelo Alves Martinelli"
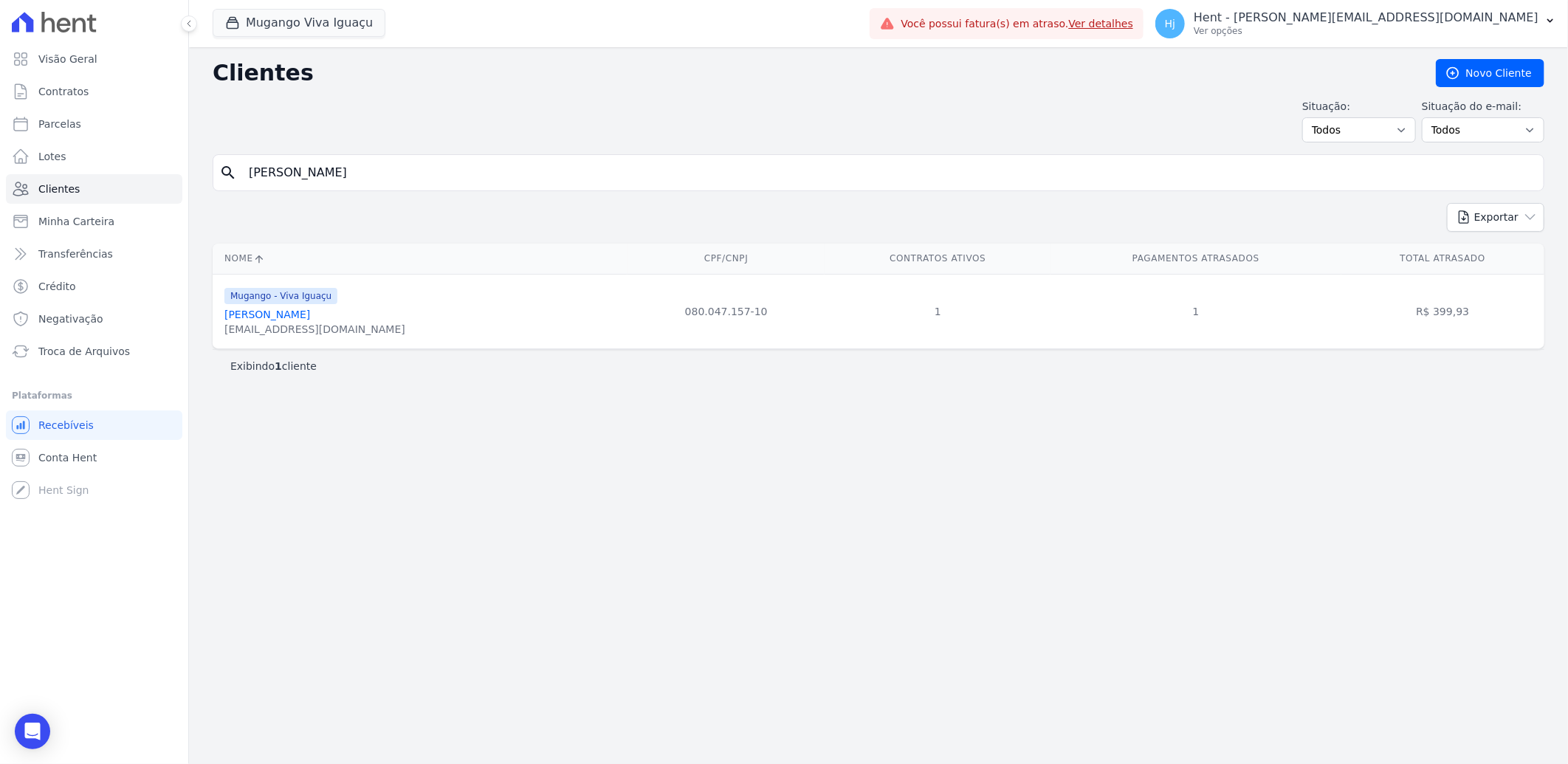
click at [310, 313] on link "Marcelo Alves Martinelli" at bounding box center [267, 314] width 86 height 12
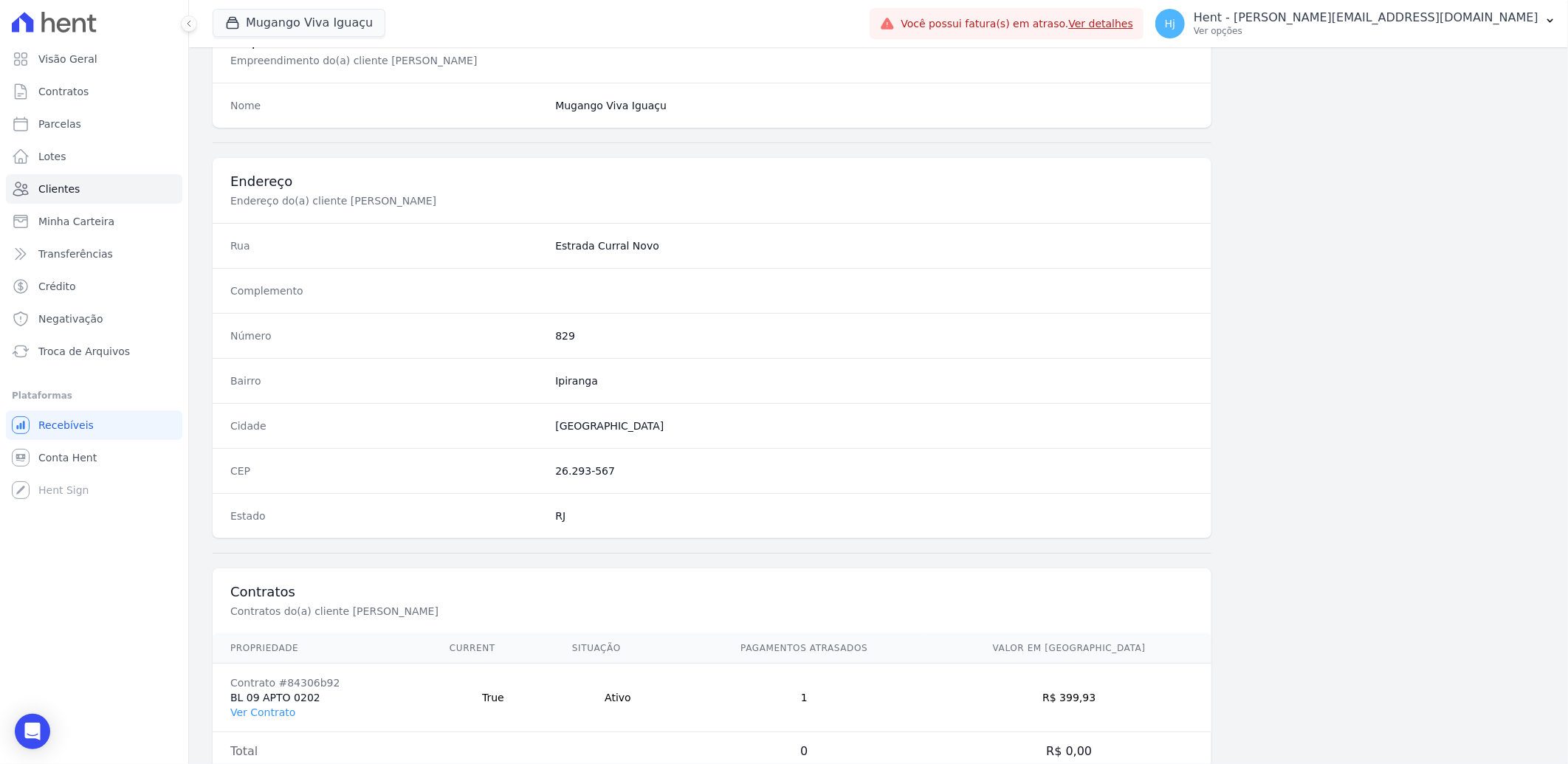
scroll to position [619, 0]
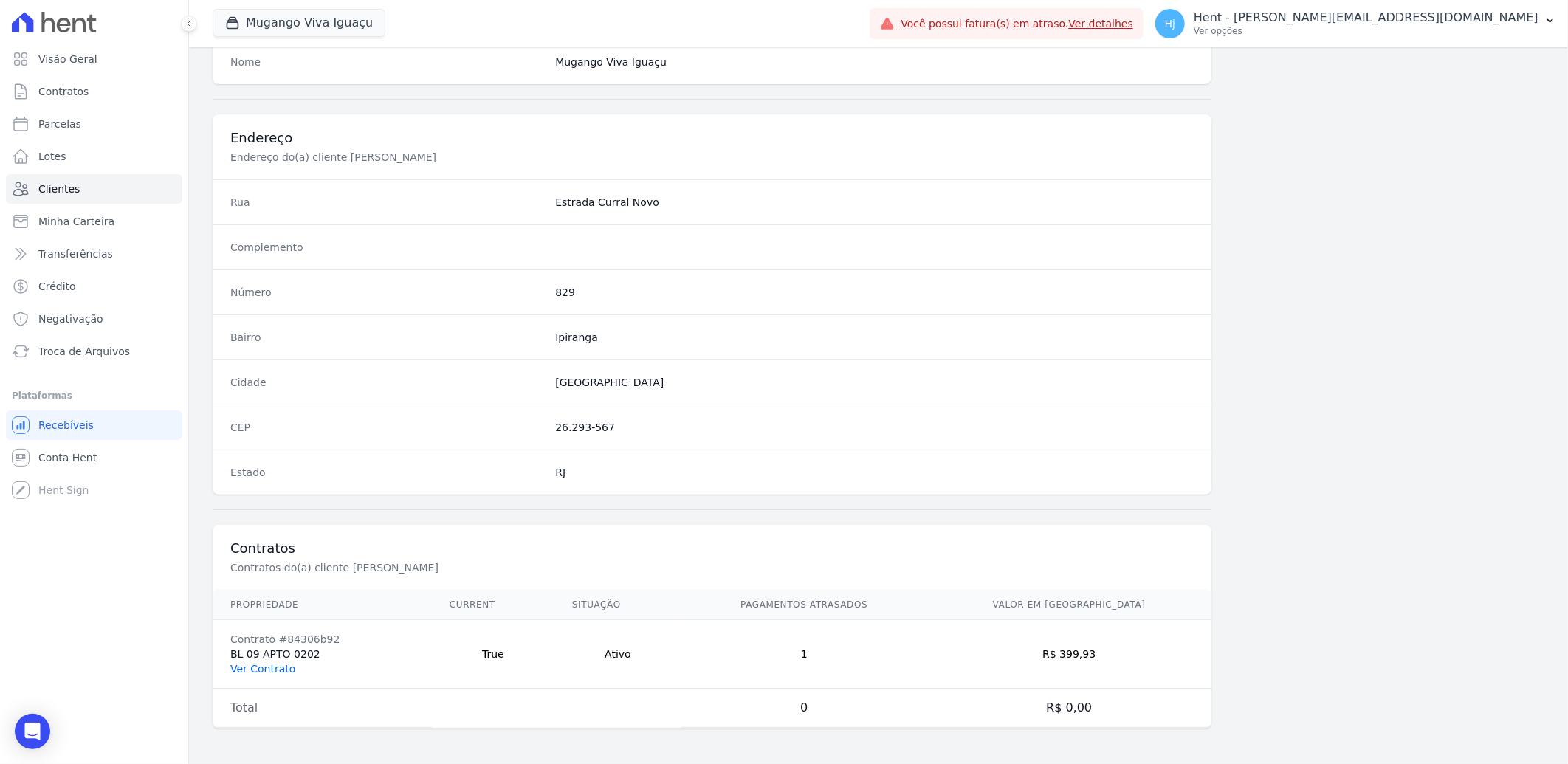
click at [284, 665] on link "Ver Contrato" at bounding box center [262, 669] width 65 height 12
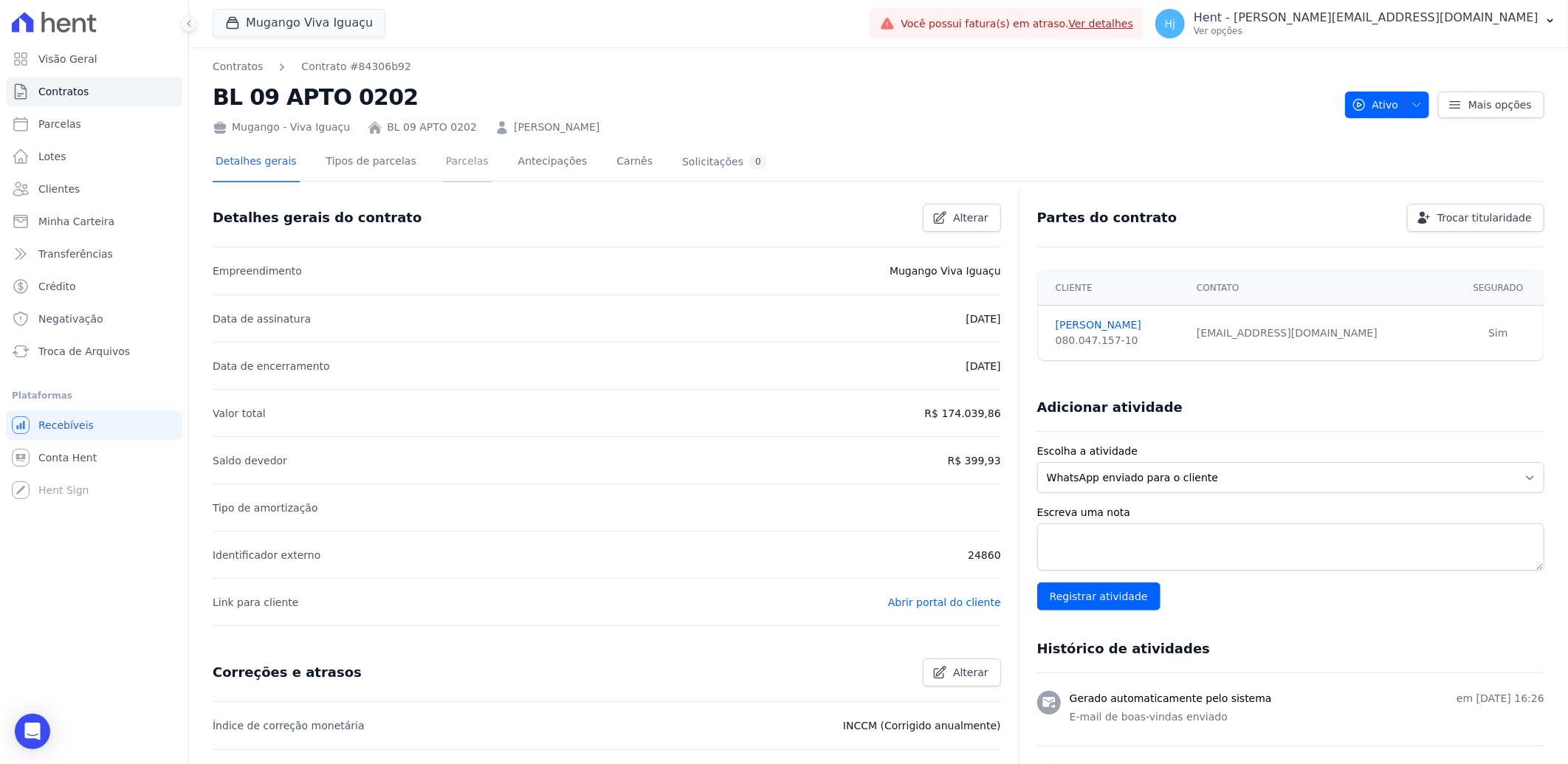
click at [461, 161] on link "Parcelas" at bounding box center [467, 162] width 49 height 39
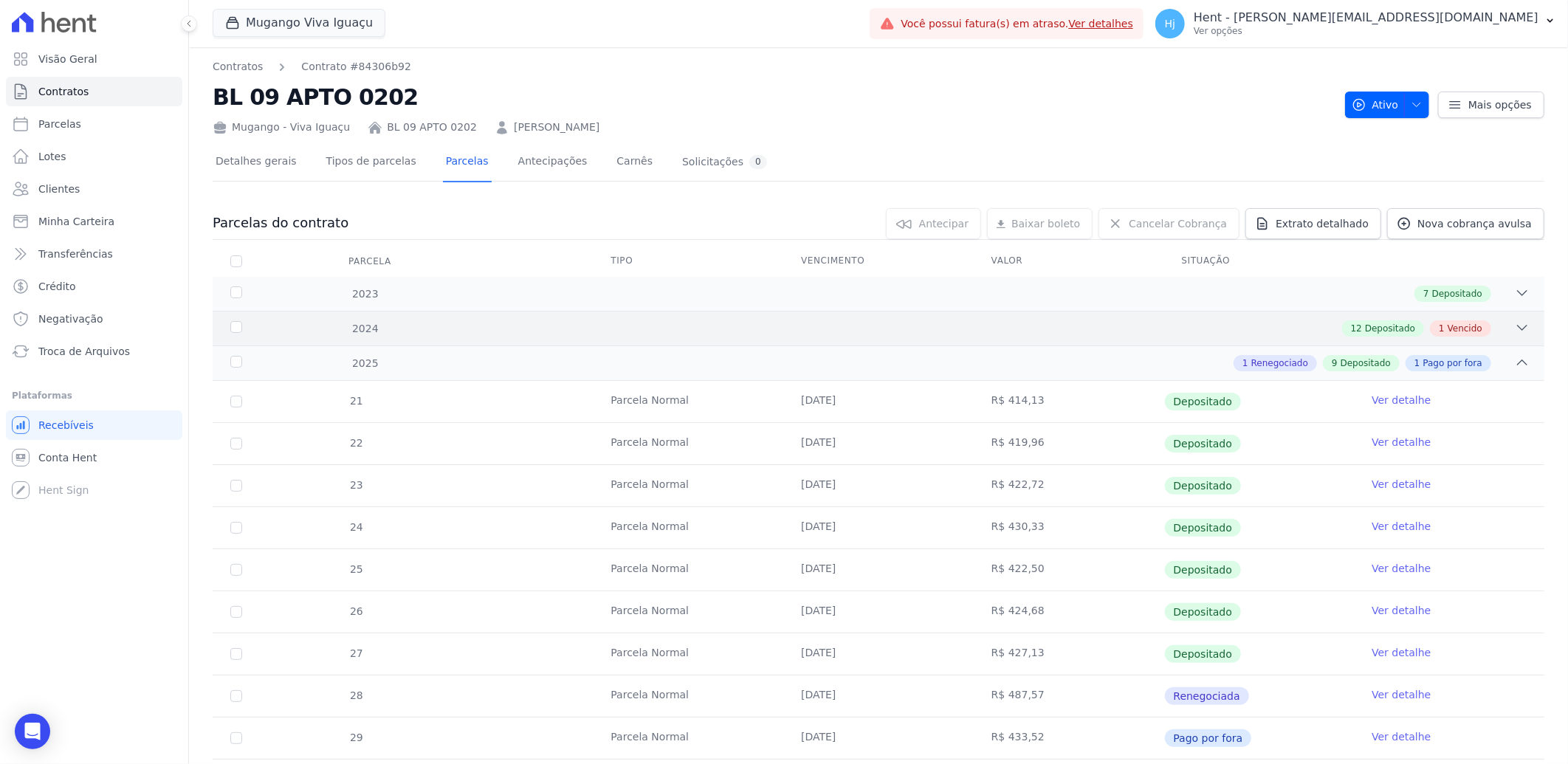
click at [967, 324] on div "12 Depositado 1 Vencido" at bounding box center [943, 328] width 1171 height 16
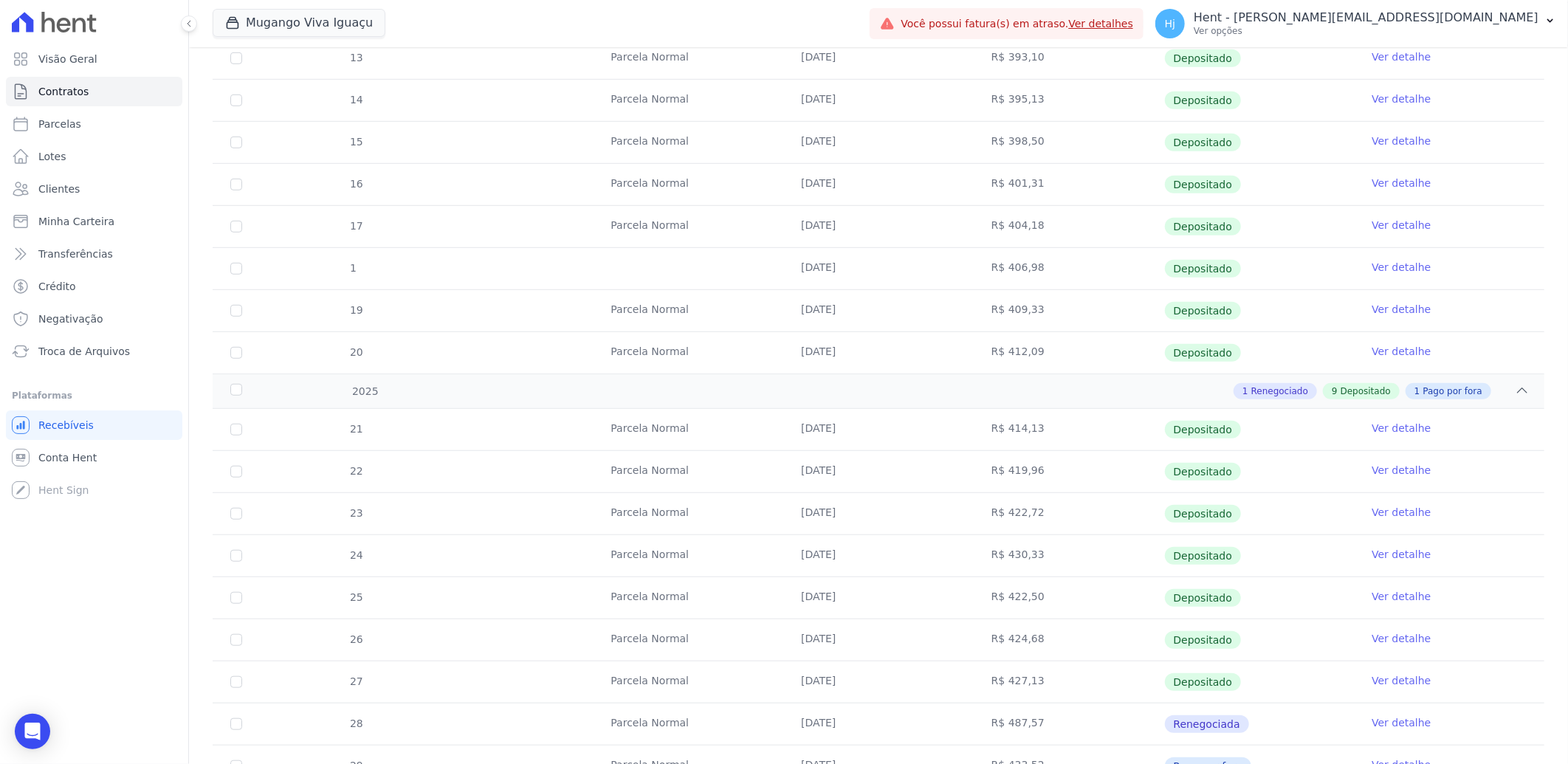
scroll to position [670, 0]
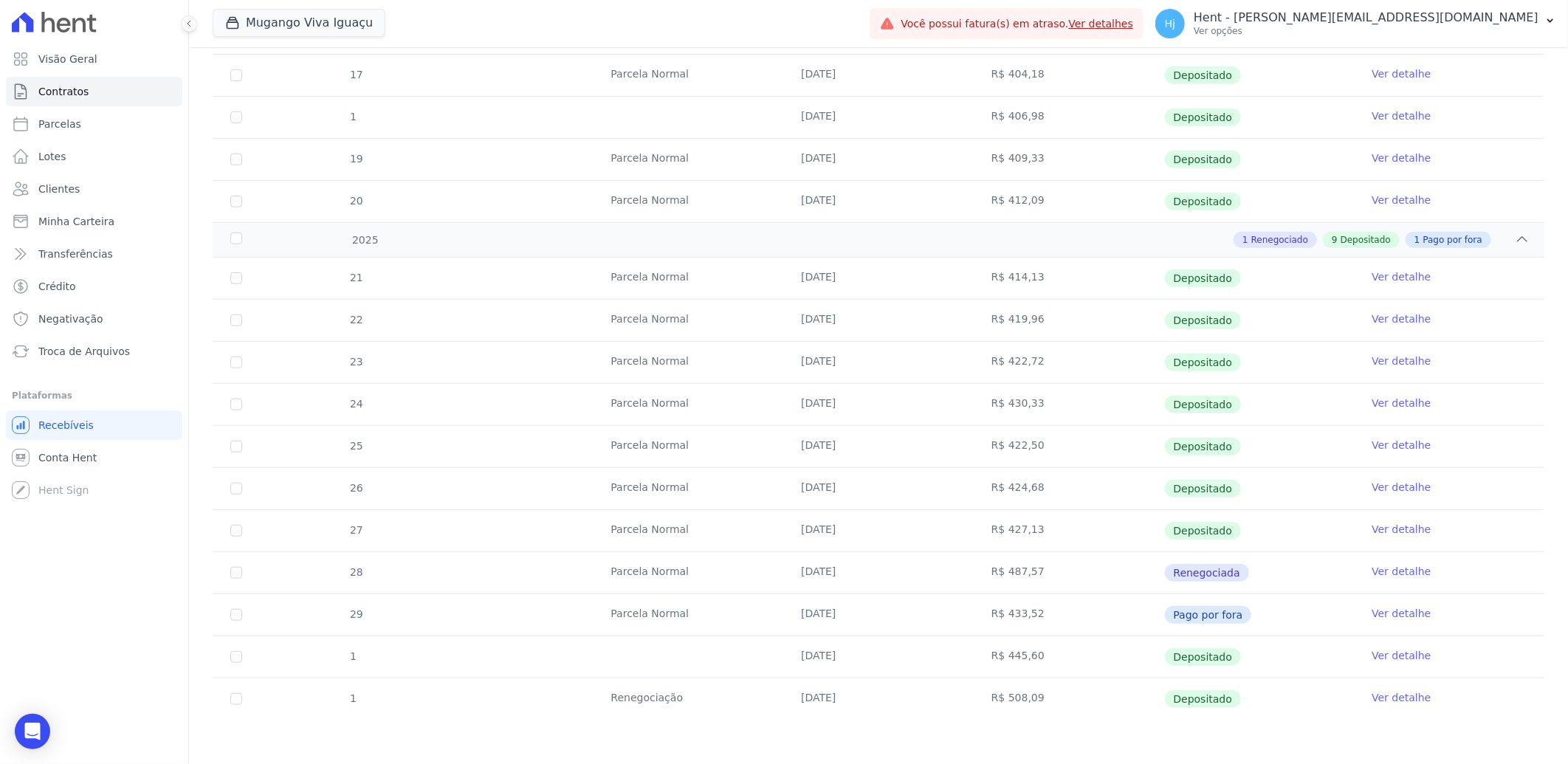
click at [1373, 573] on link "Ver detalhe" at bounding box center [1401, 572] width 59 height 15
drag, startPoint x: 1400, startPoint y: 697, endPoint x: 1396, endPoint y: 707, distance: 10.8
click at [1398, 697] on link "Ver detalhe" at bounding box center [1401, 698] width 59 height 15
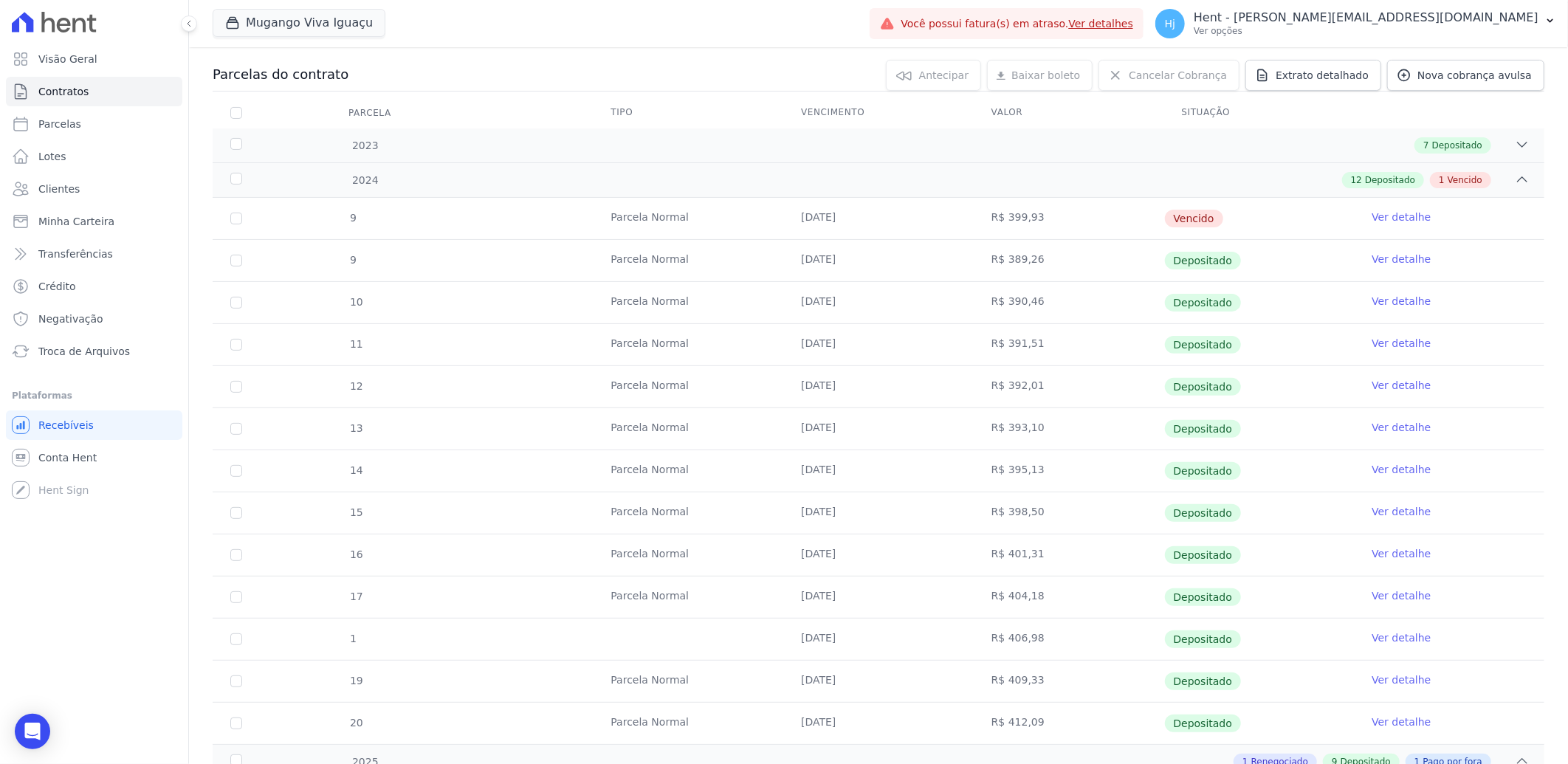
scroll to position [0, 0]
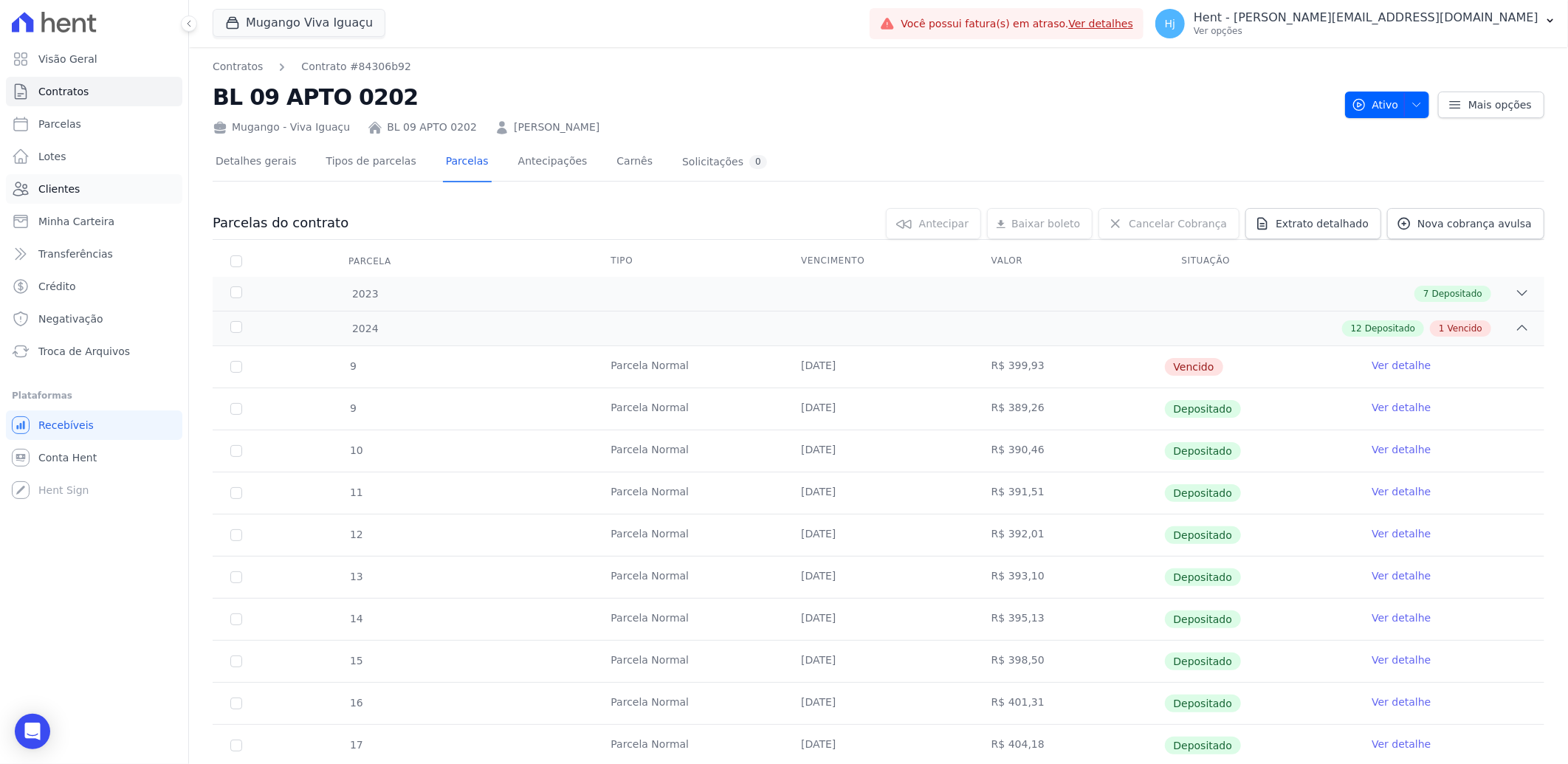
click at [57, 187] on span "Clientes" at bounding box center [59, 189] width 42 height 15
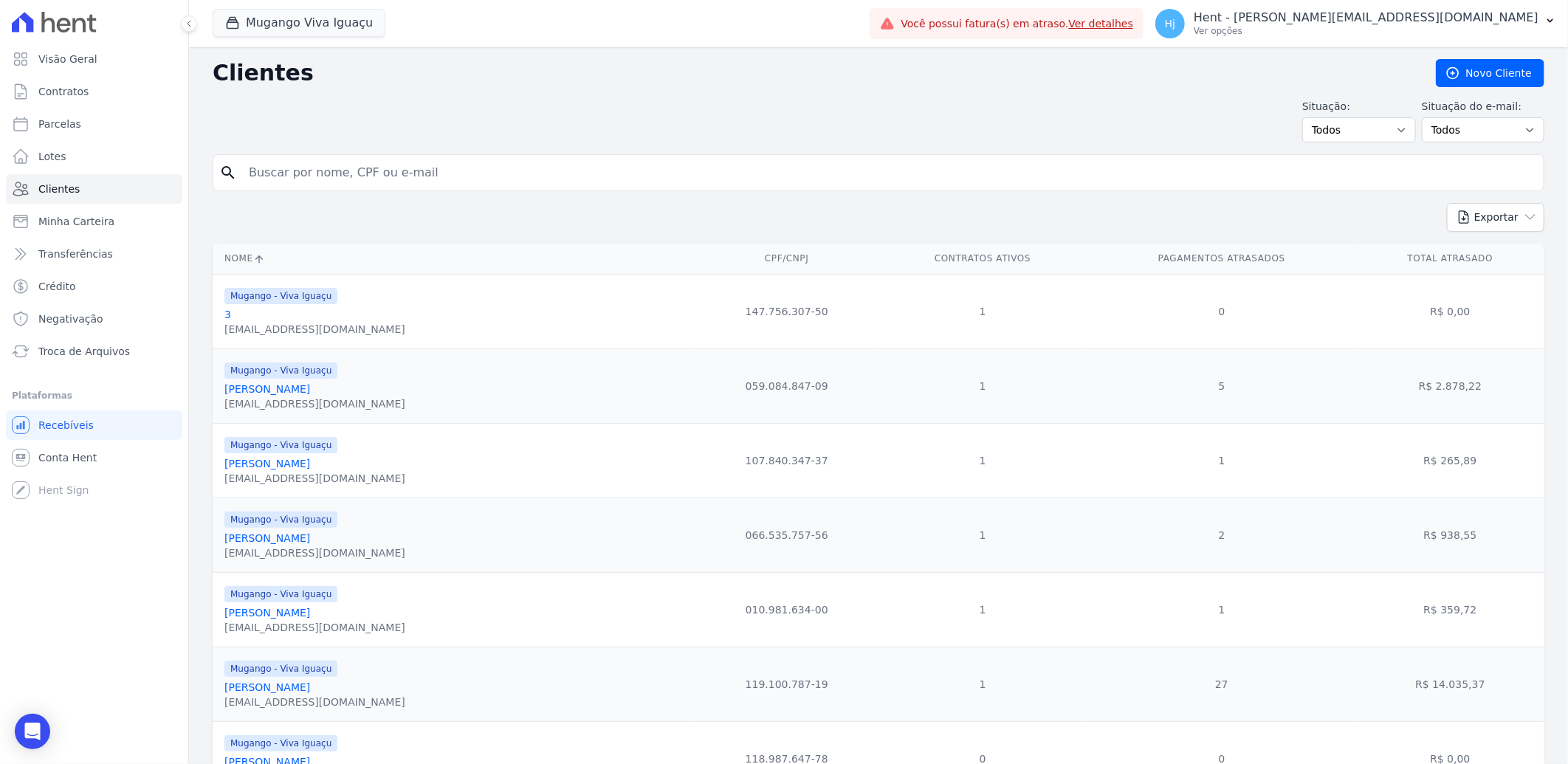
click at [325, 174] on input "search" at bounding box center [888, 172] width 1297 height 29
paste input "Thamires Da Silva Luz"
type input "Thamires Da Silva Luz"
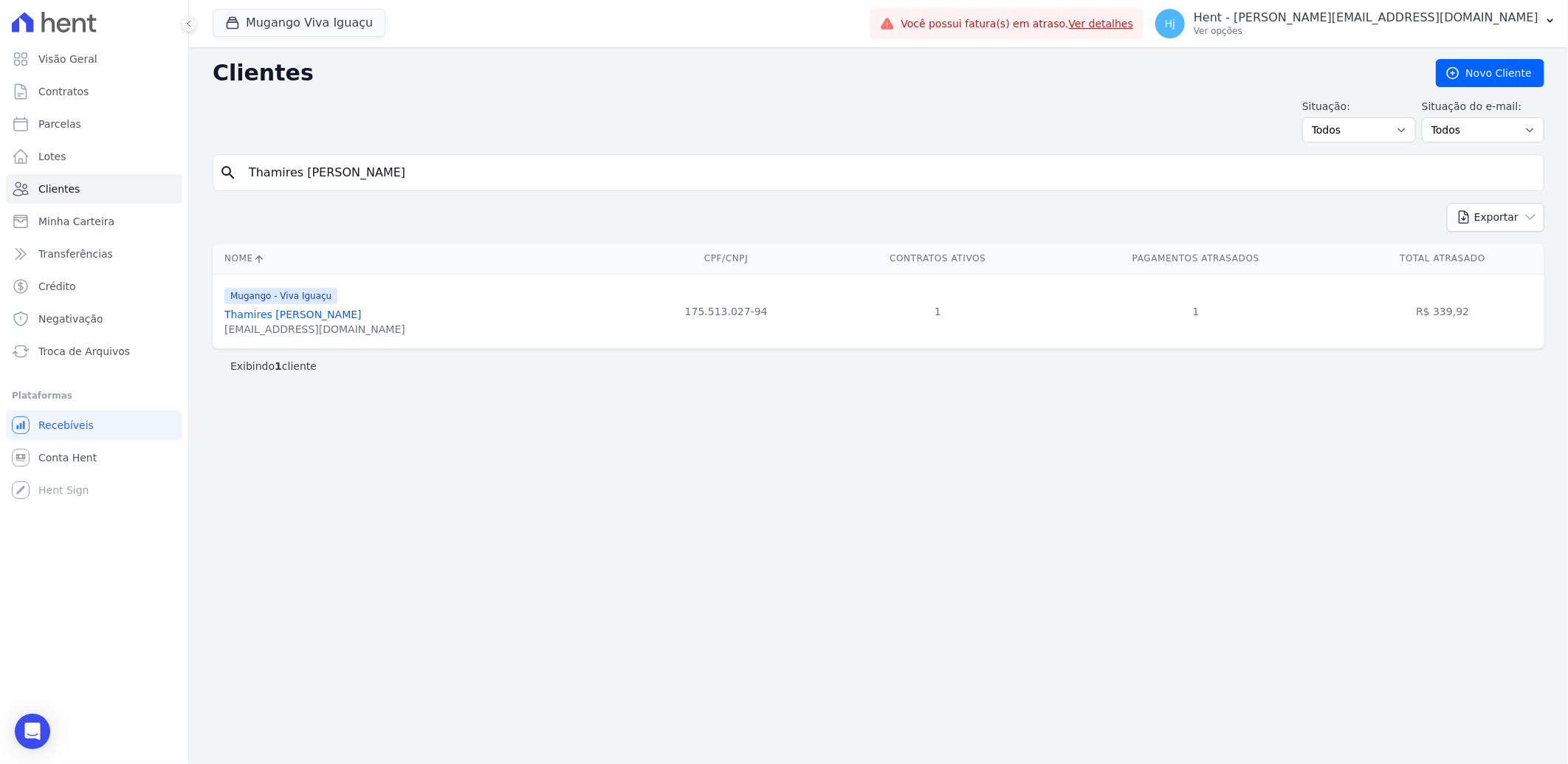
click at [310, 316] on link "Thamires Da Silva Luz" at bounding box center [293, 314] width 138 height 12
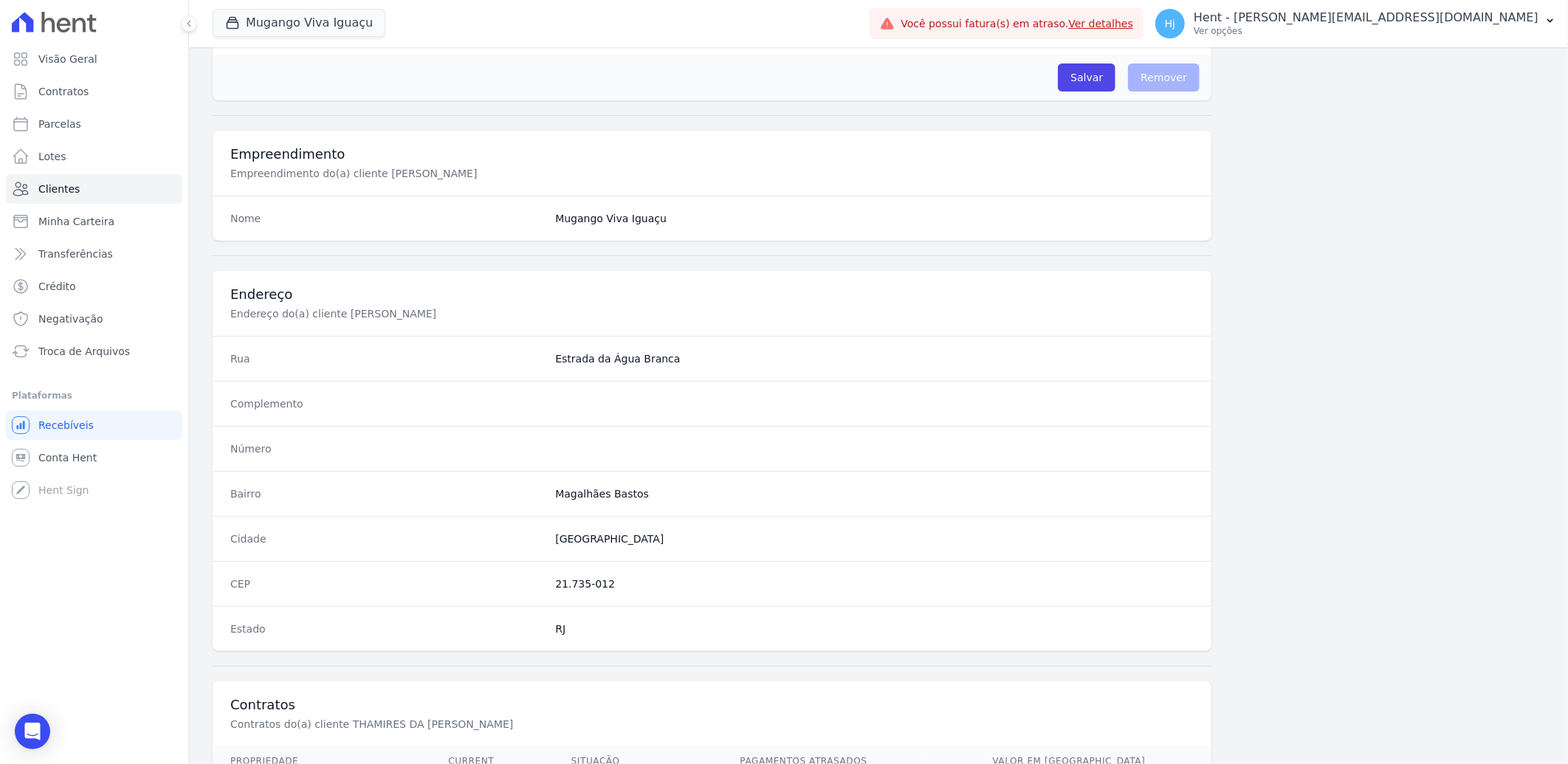
scroll to position [619, 0]
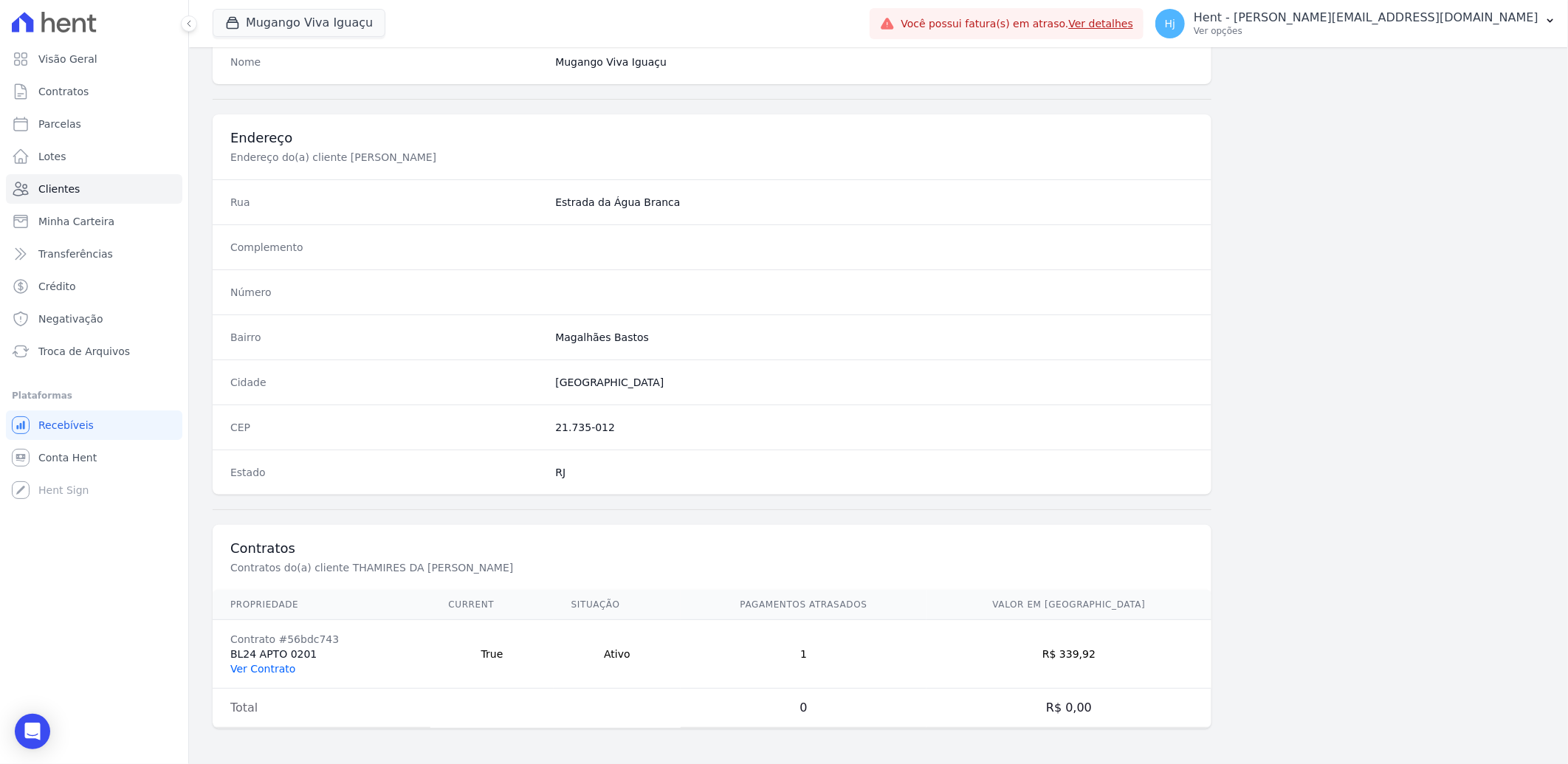
click at [271, 670] on link "Ver Contrato" at bounding box center [262, 669] width 65 height 12
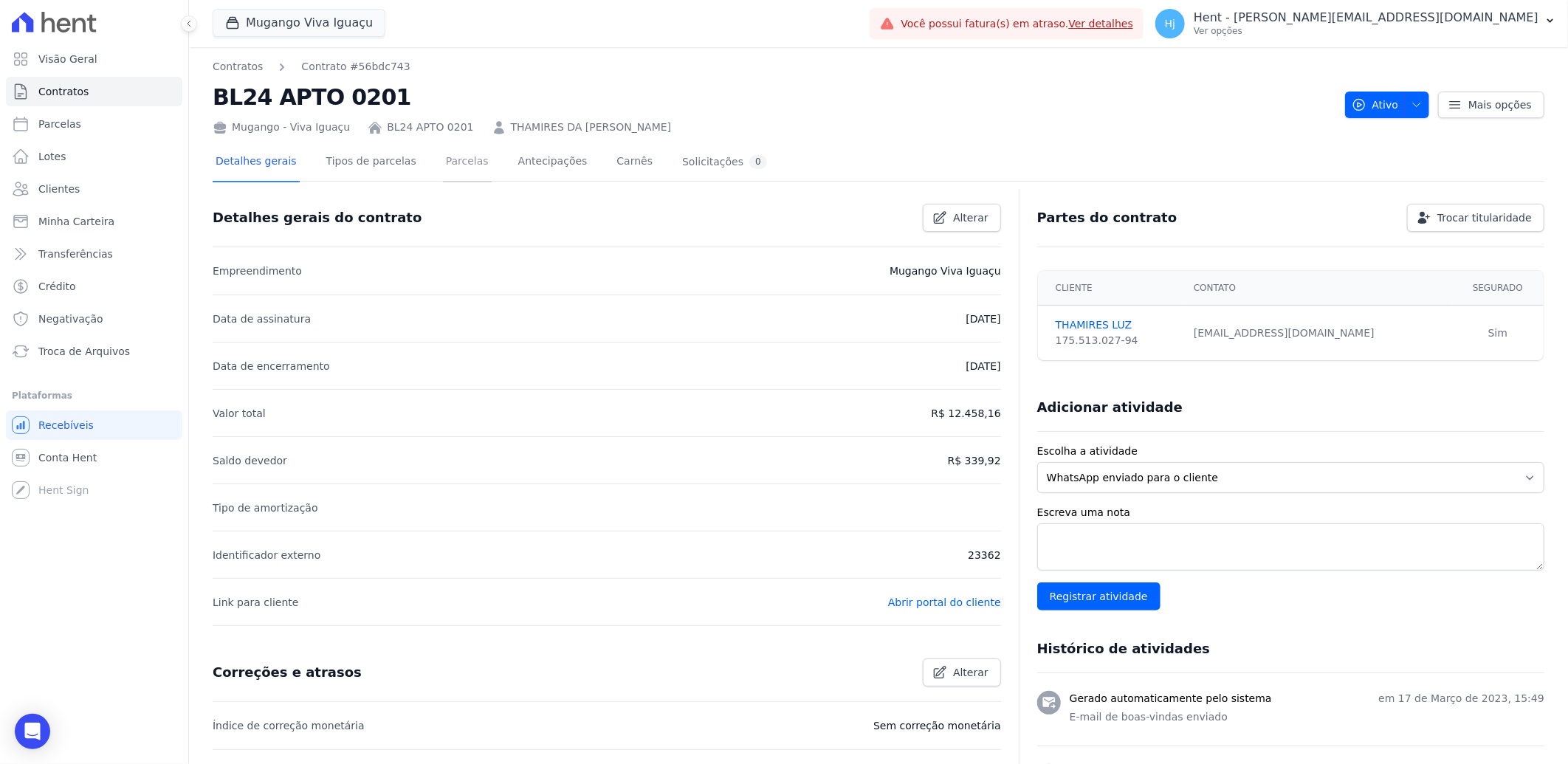
click at [443, 164] on link "Parcelas" at bounding box center [467, 162] width 49 height 39
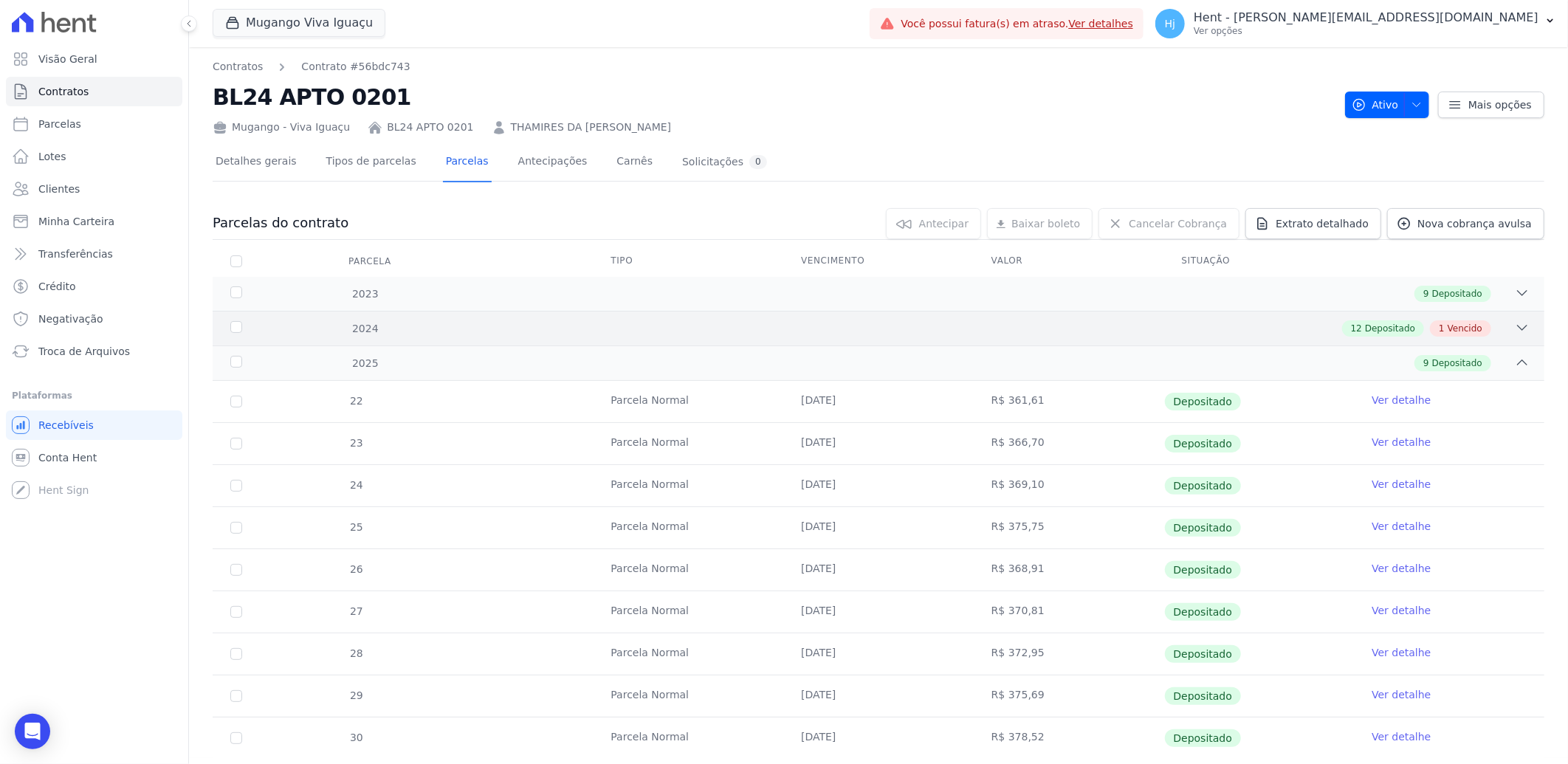
click at [1085, 326] on div "12 Depositado 1 Vencido" at bounding box center [943, 328] width 1171 height 16
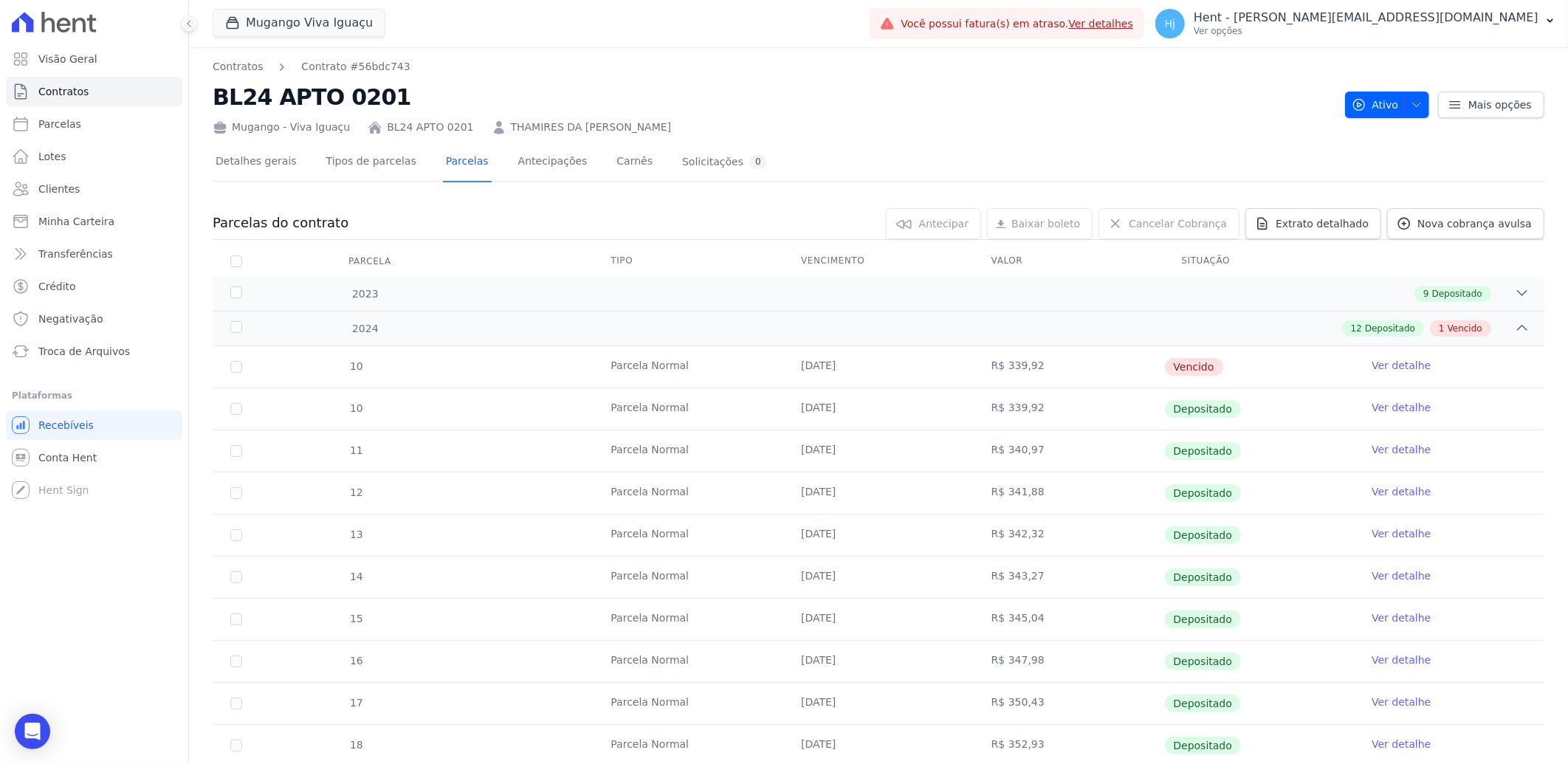
click at [1385, 366] on link "Ver detalhe" at bounding box center [1401, 365] width 59 height 15
click at [75, 194] on link "Clientes" at bounding box center [93, 189] width 176 height 29
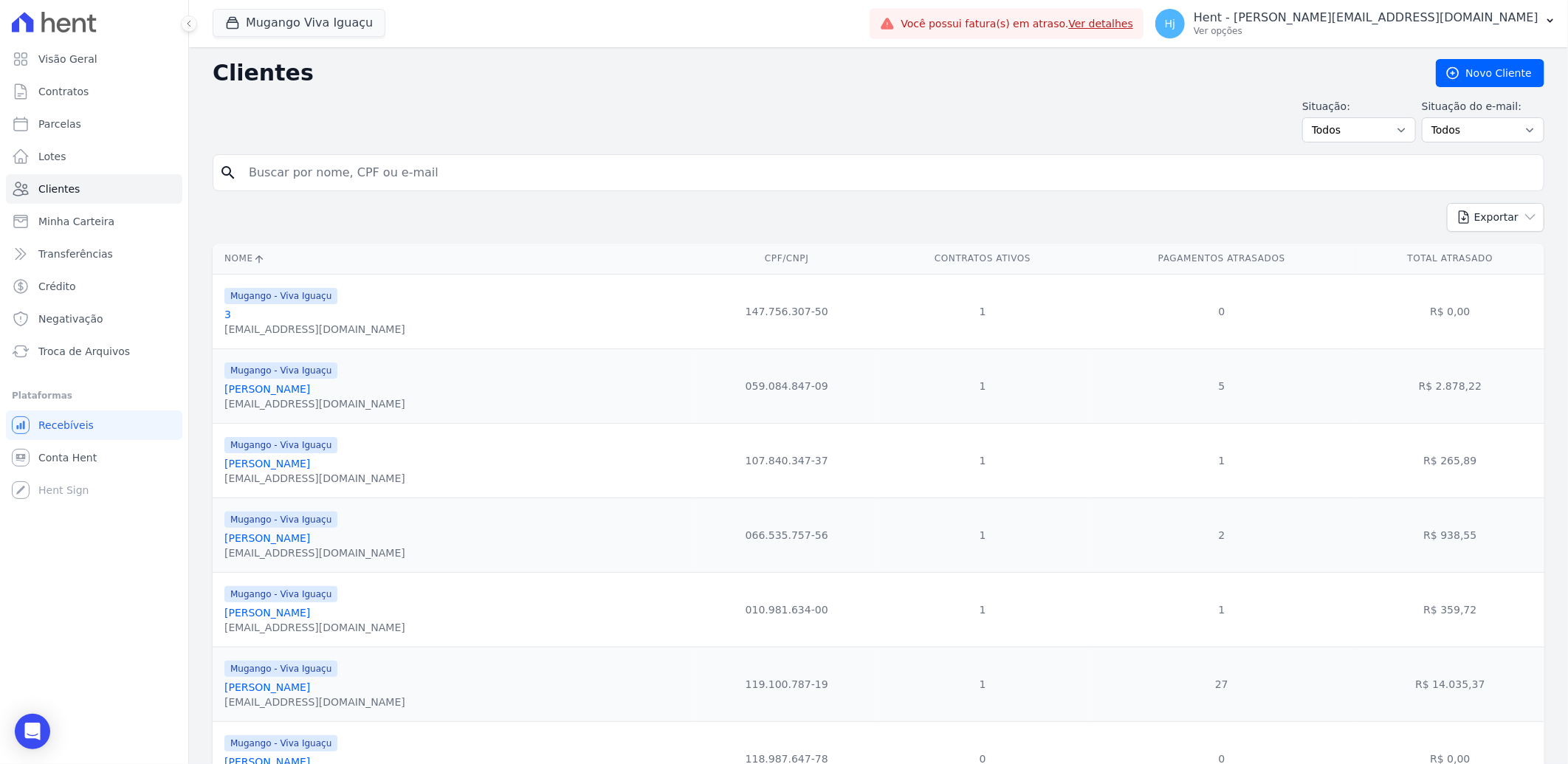
click at [372, 181] on input "search" at bounding box center [888, 172] width 1297 height 29
paste input "Wanderson Diego Da Silva Oliveira"
type input "Wanderson Diego Da Silva Oliveira"
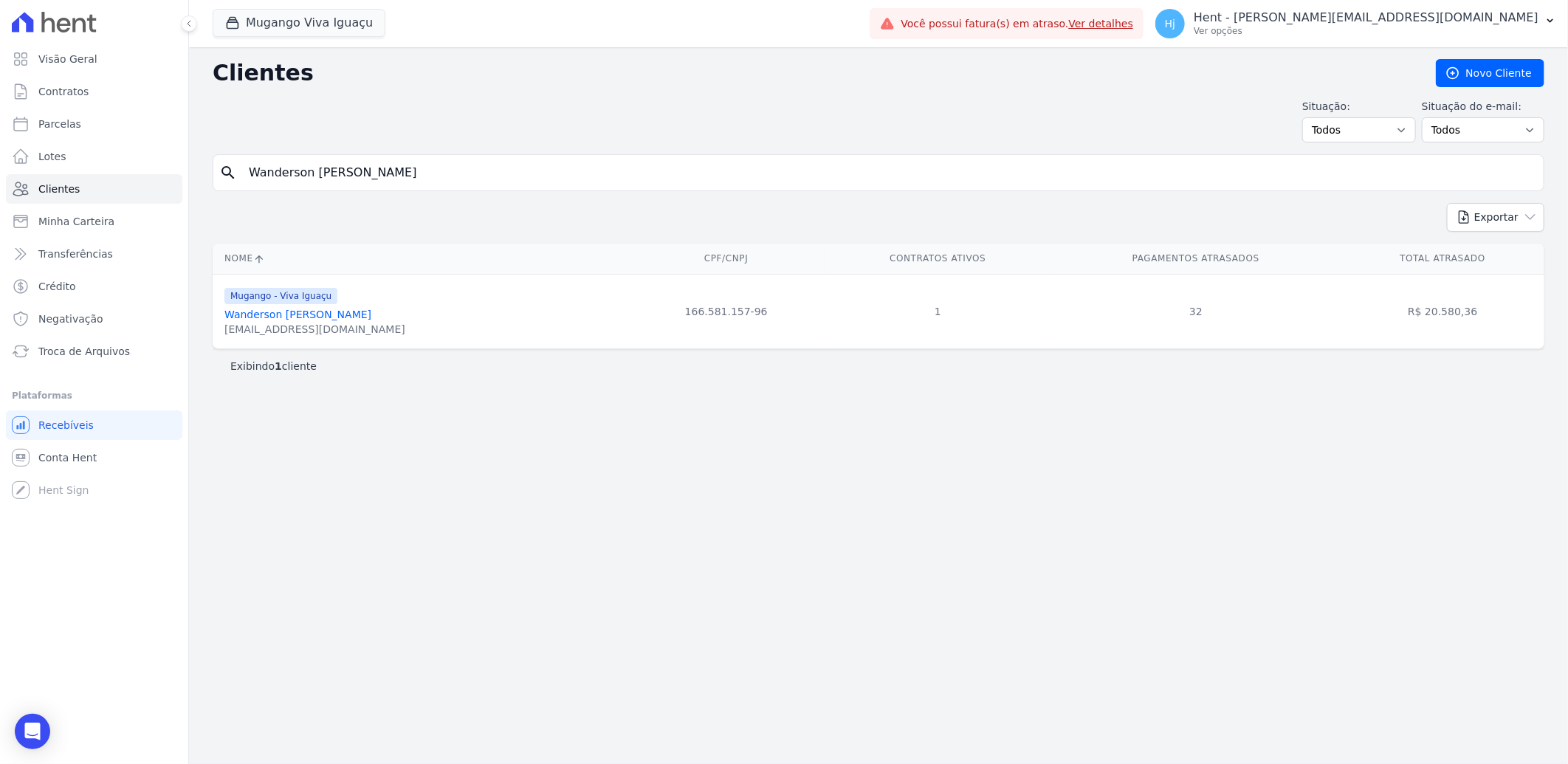
click at [319, 316] on link "Wanderson Diego Da Silva Oliveira" at bounding box center [298, 314] width 147 height 12
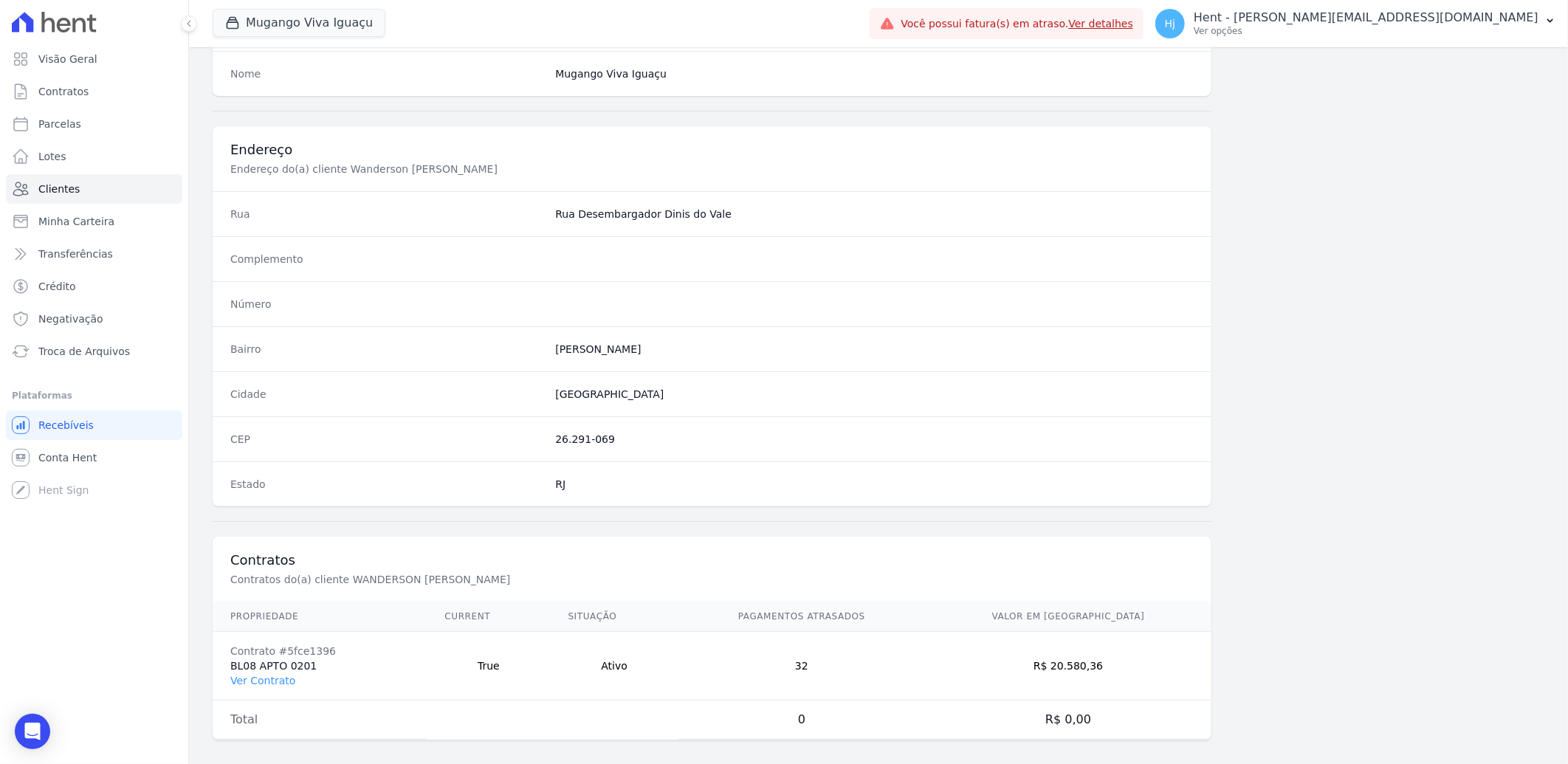
scroll to position [619, 0]
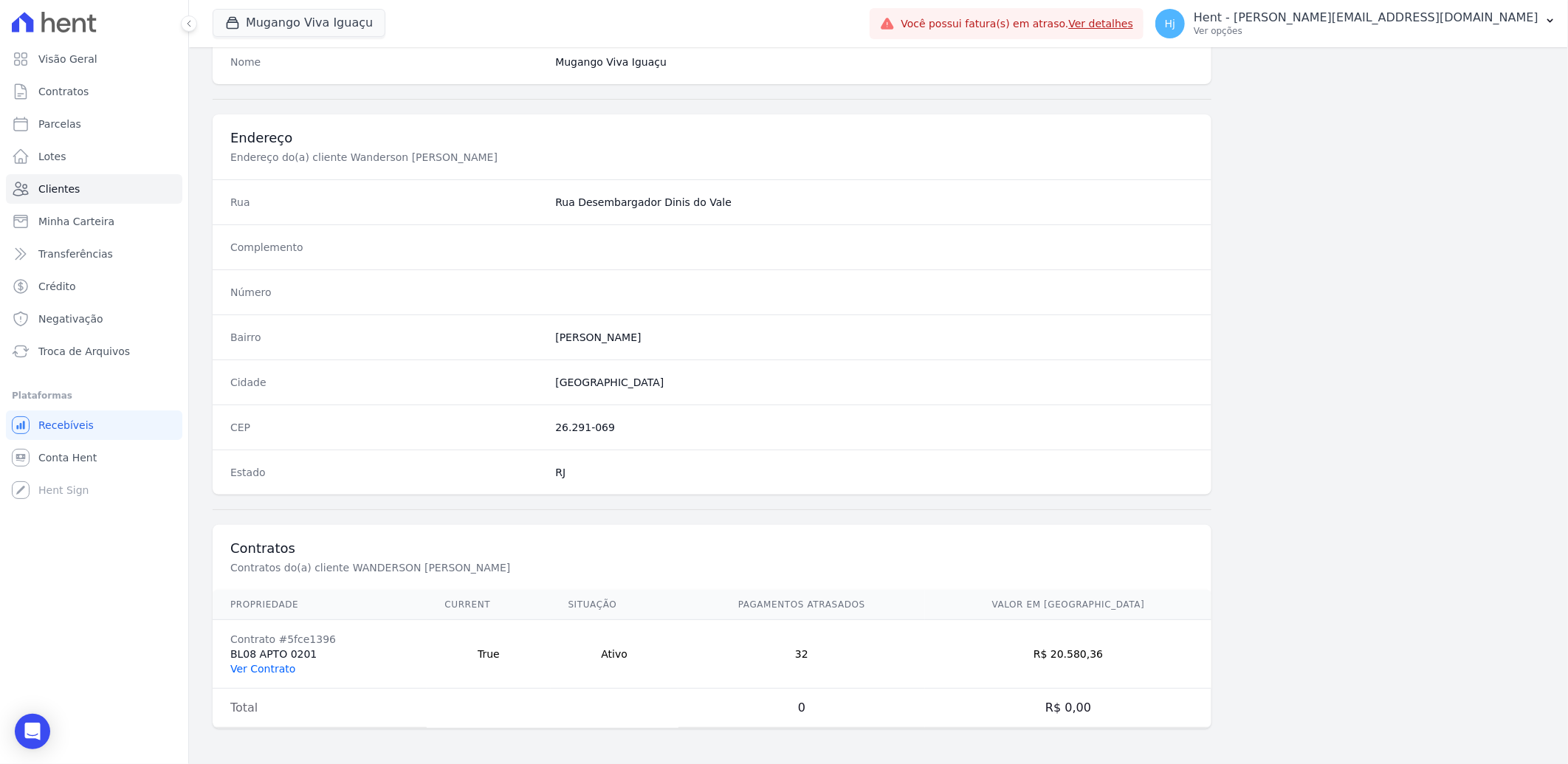
click at [277, 667] on link "Ver Contrato" at bounding box center [262, 669] width 65 height 12
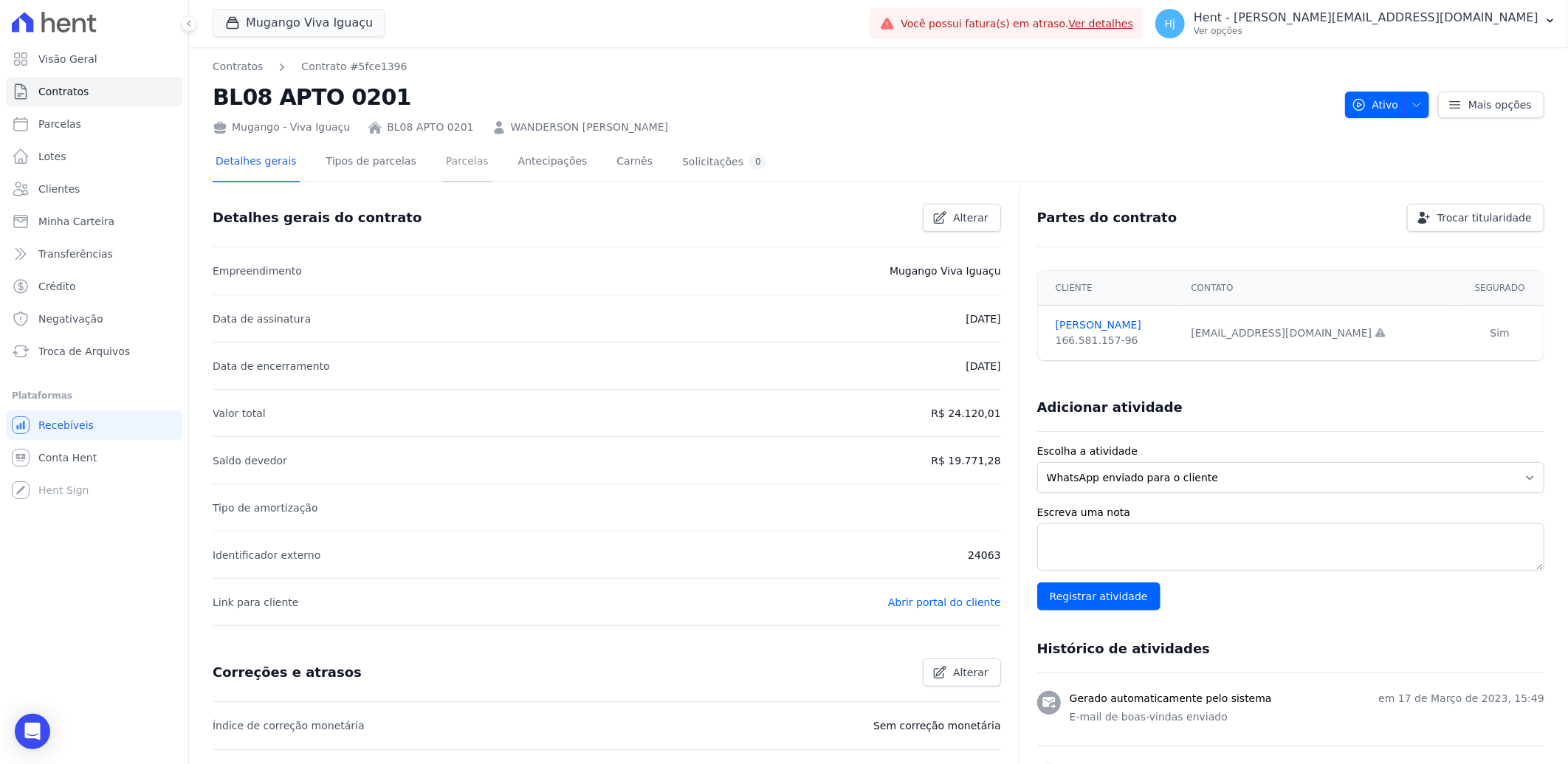
click at [444, 162] on link "Parcelas" at bounding box center [467, 162] width 49 height 39
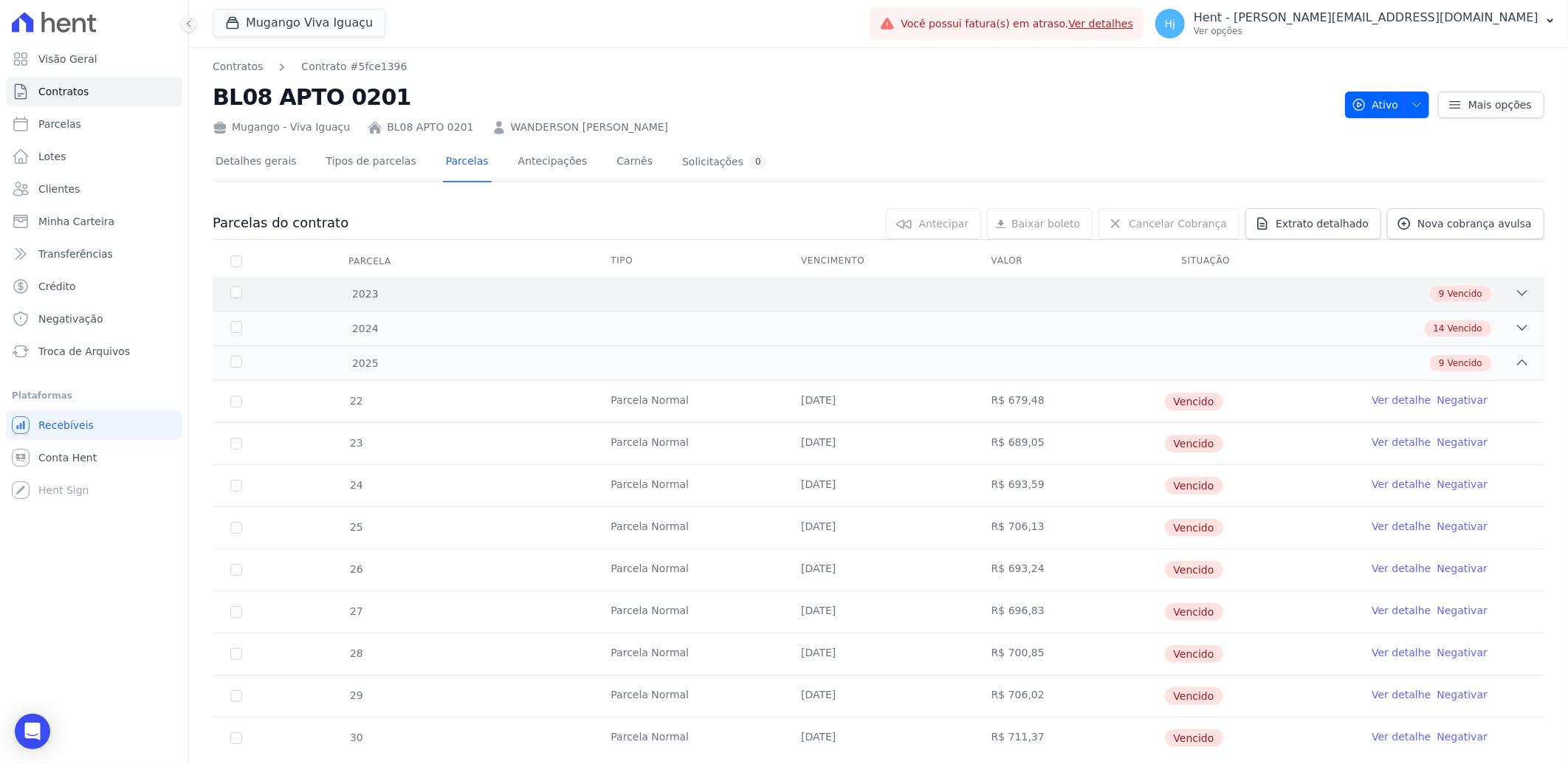
click at [898, 291] on div "9 Vencido" at bounding box center [943, 293] width 1171 height 16
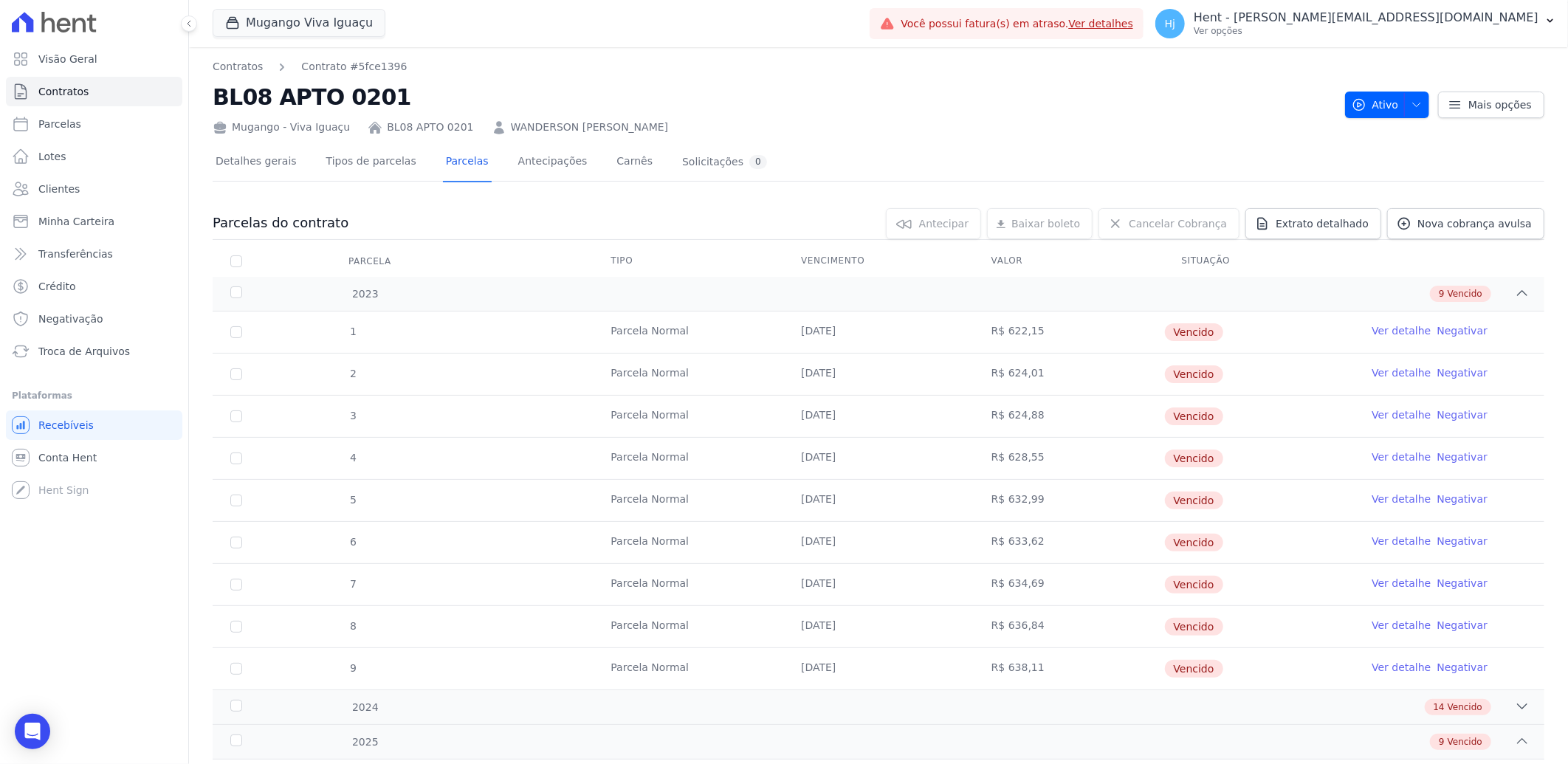
click at [1393, 328] on link "Ver detalhe" at bounding box center [1401, 331] width 59 height 15
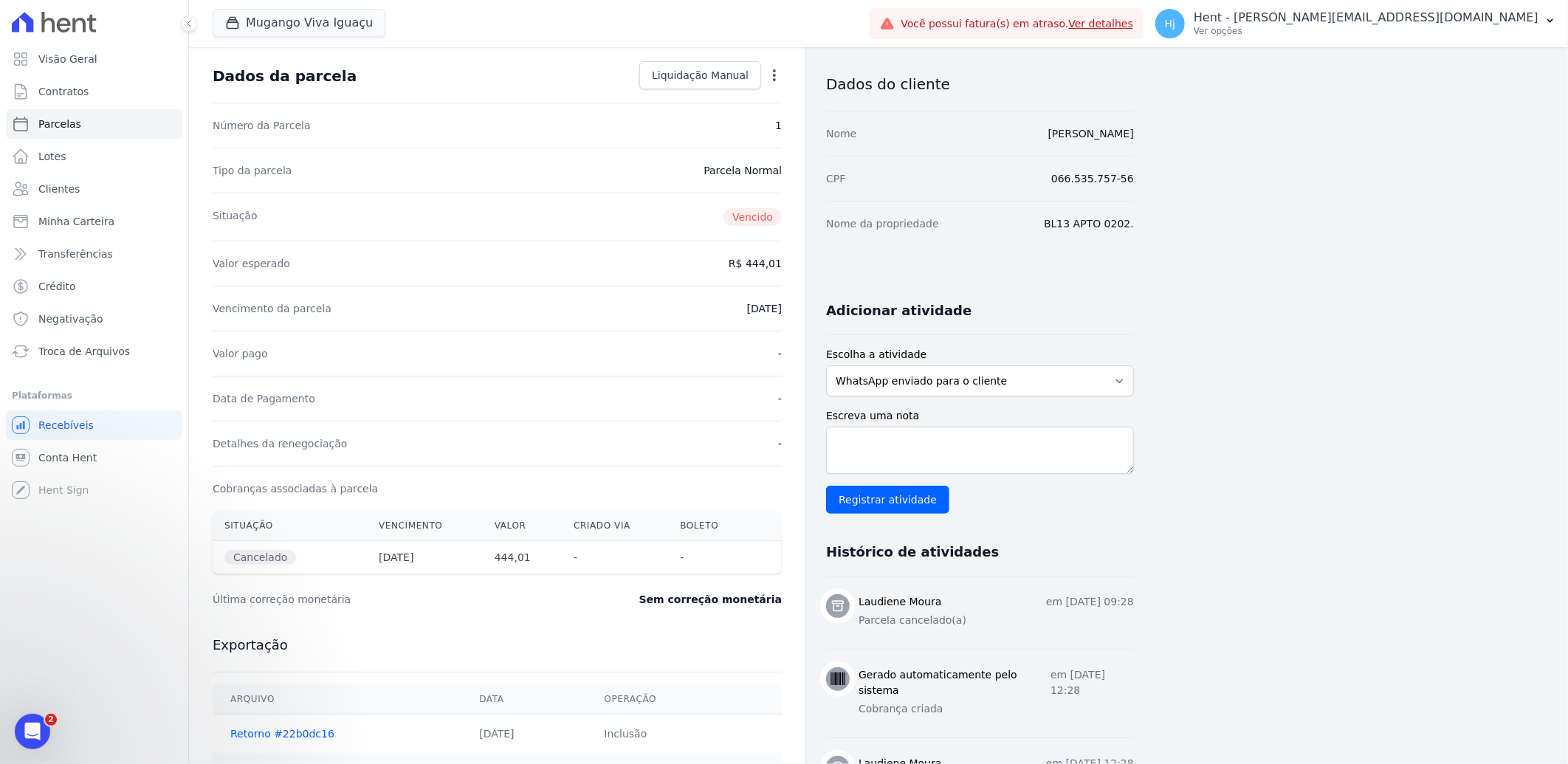
scroll to position [164, 0]
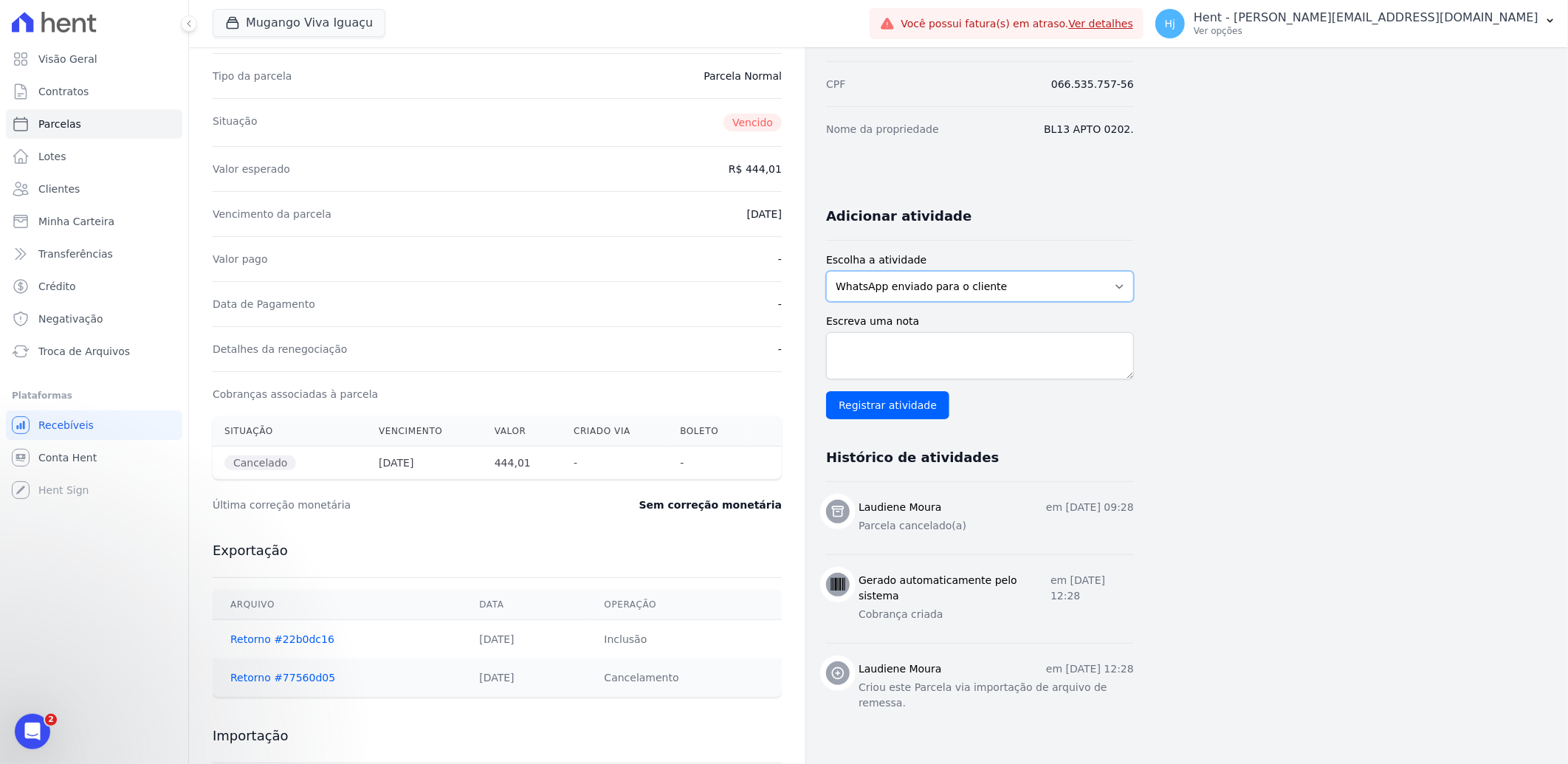
click at [986, 292] on select "WhatsApp enviado para o cliente Adicionar um comentário Ligação feita para o cl…" at bounding box center [980, 286] width 308 height 31
select select "note"
click at [826, 271] on select "WhatsApp enviado para o cliente Adicionar um comentário Ligação feita para o cl…" at bounding box center [980, 286] width 308 height 31
click at [954, 356] on textarea "Escreva uma nota" at bounding box center [980, 356] width 308 height 47
paste textarea "parcela em duplicidade, uma já consta baixada"
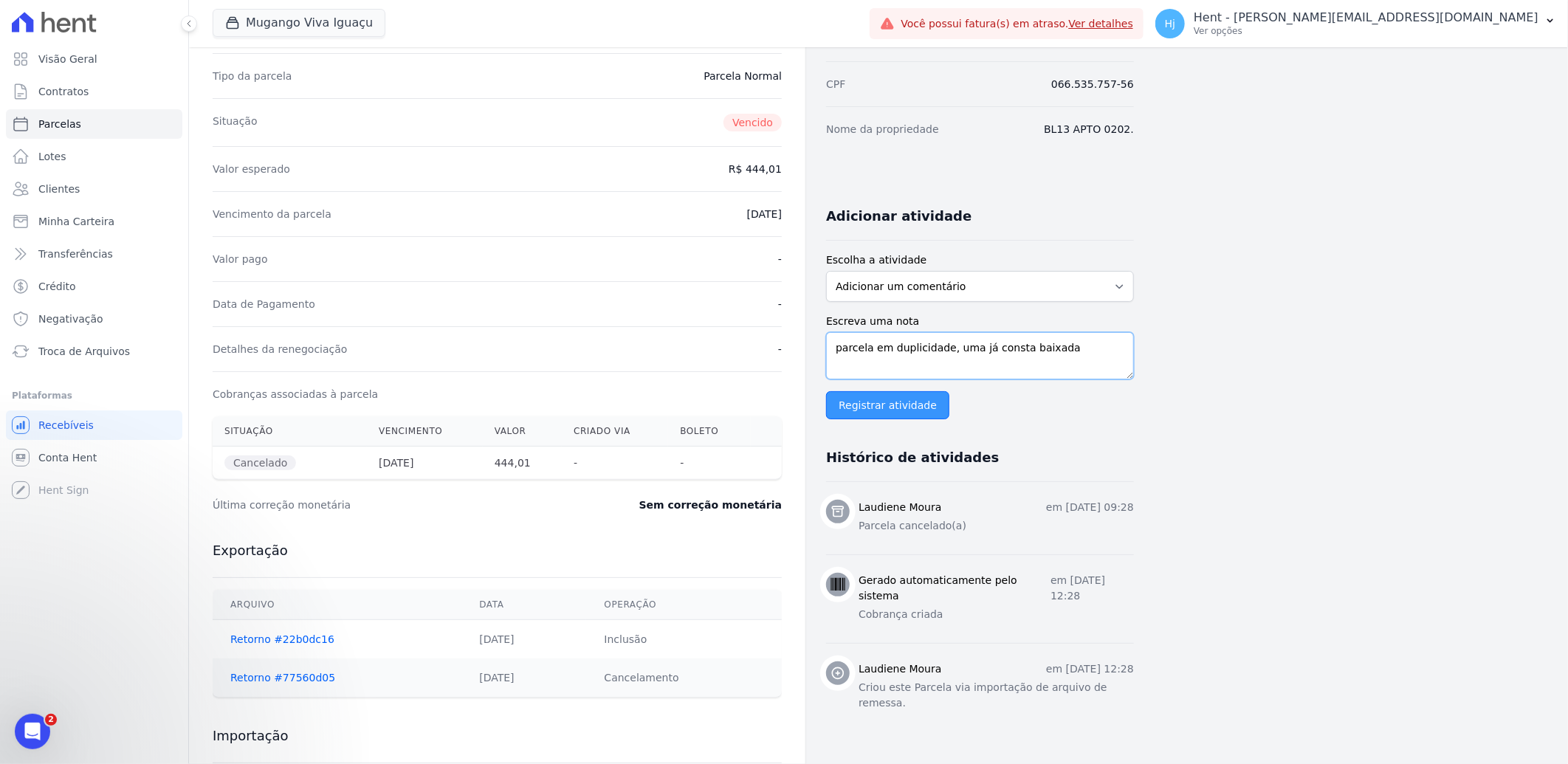
type textarea "parcela em duplicidade, uma já consta baixada"
click at [862, 409] on input "Registrar atividade" at bounding box center [888, 406] width 124 height 28
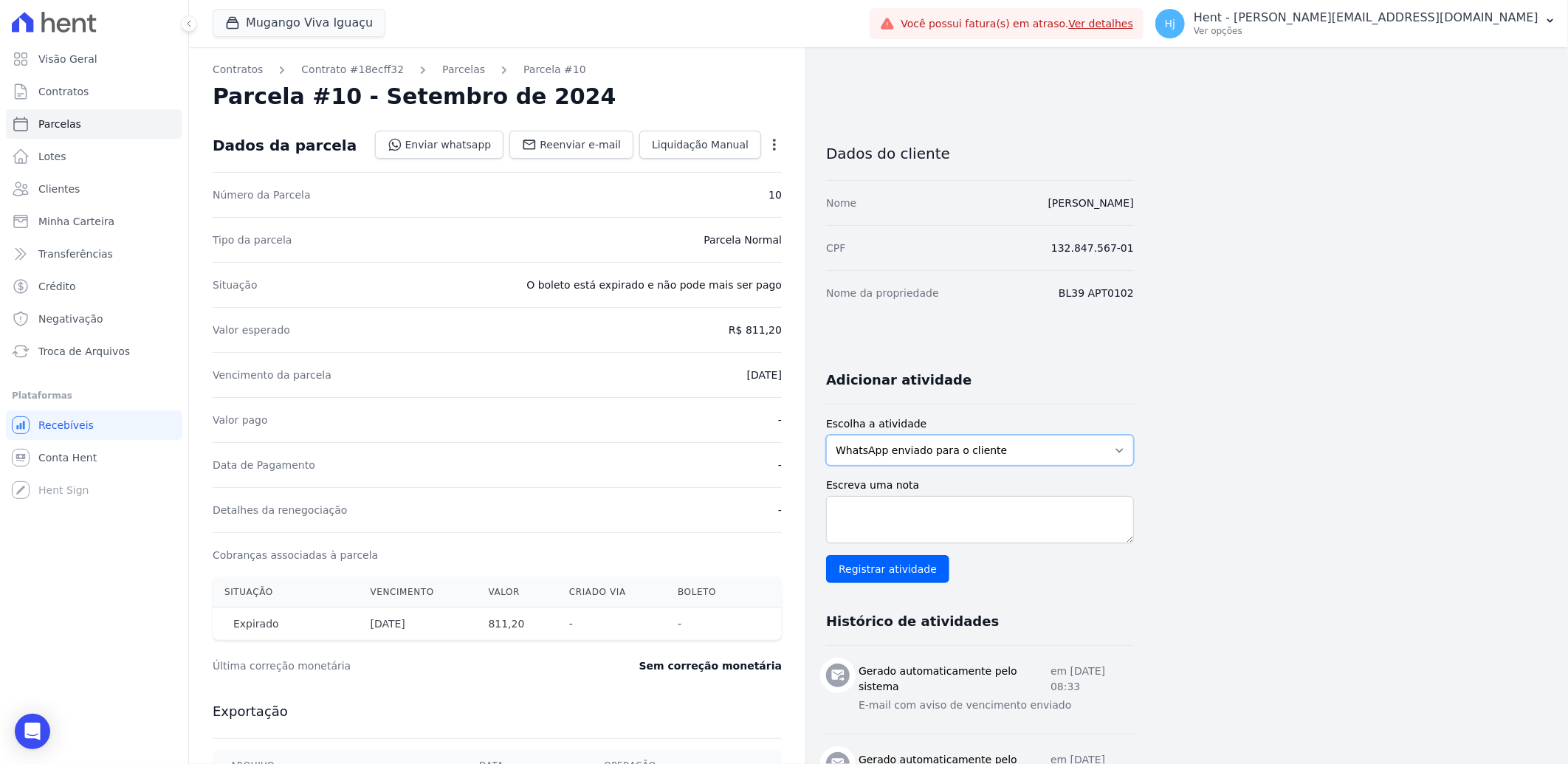
click at [1056, 440] on select "WhatsApp enviado para o cliente Adicionar um comentário Ligação feita para o cl…" at bounding box center [980, 450] width 308 height 31
select select "note"
click at [826, 435] on select "WhatsApp enviado para o cliente Adicionar um comentário Ligação feita para o cl…" at bounding box center [980, 450] width 308 height 31
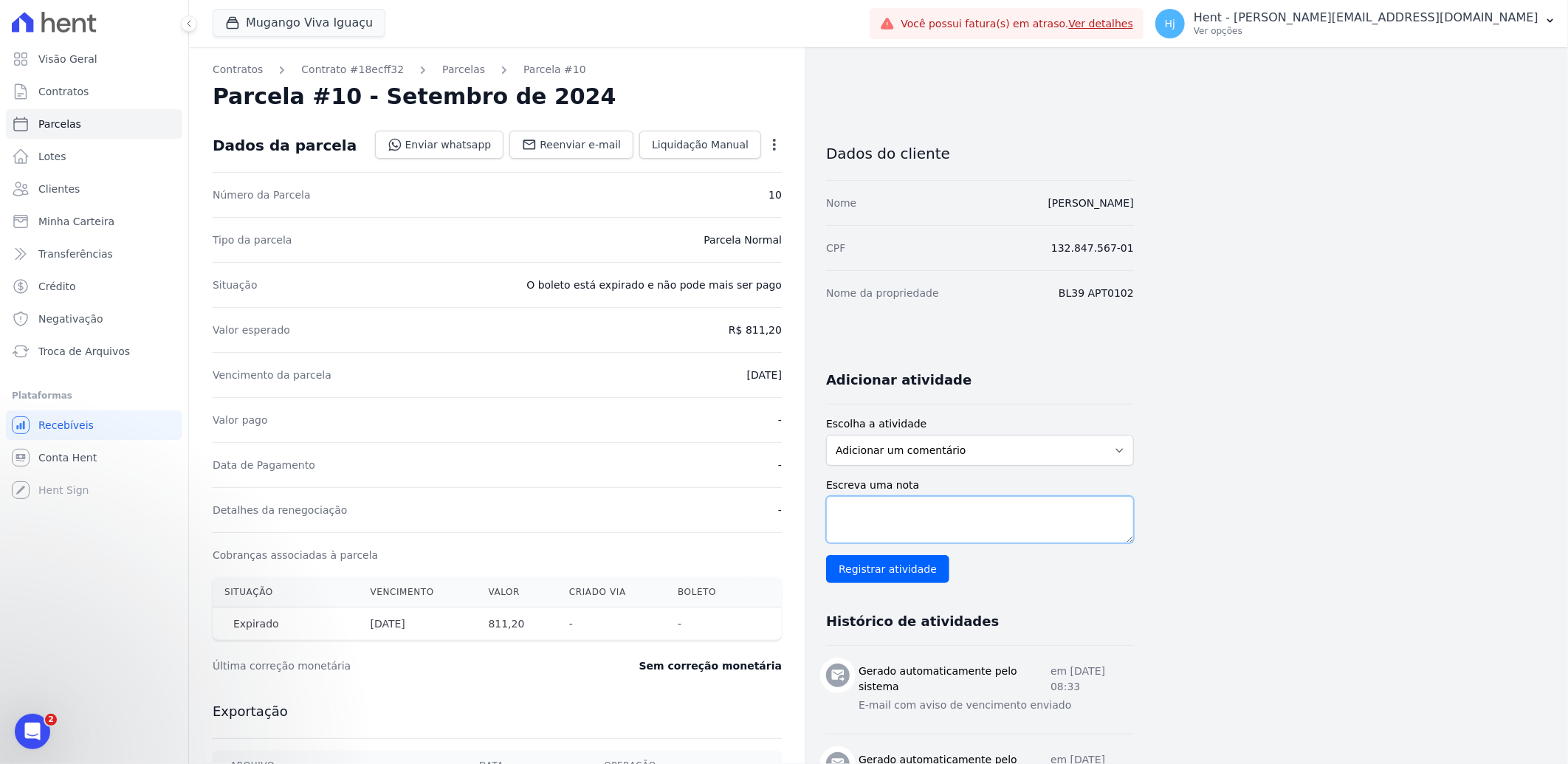
click at [921, 519] on textarea "Escreva uma nota" at bounding box center [980, 520] width 308 height 47
paste textarea "Daniele Da Silva Carvalho"
type textarea "Daniele Da Silva Carvalho"
paste textarea "cliente enviou os prints do aplicativo da mais lar onde constam as parcelas bai…"
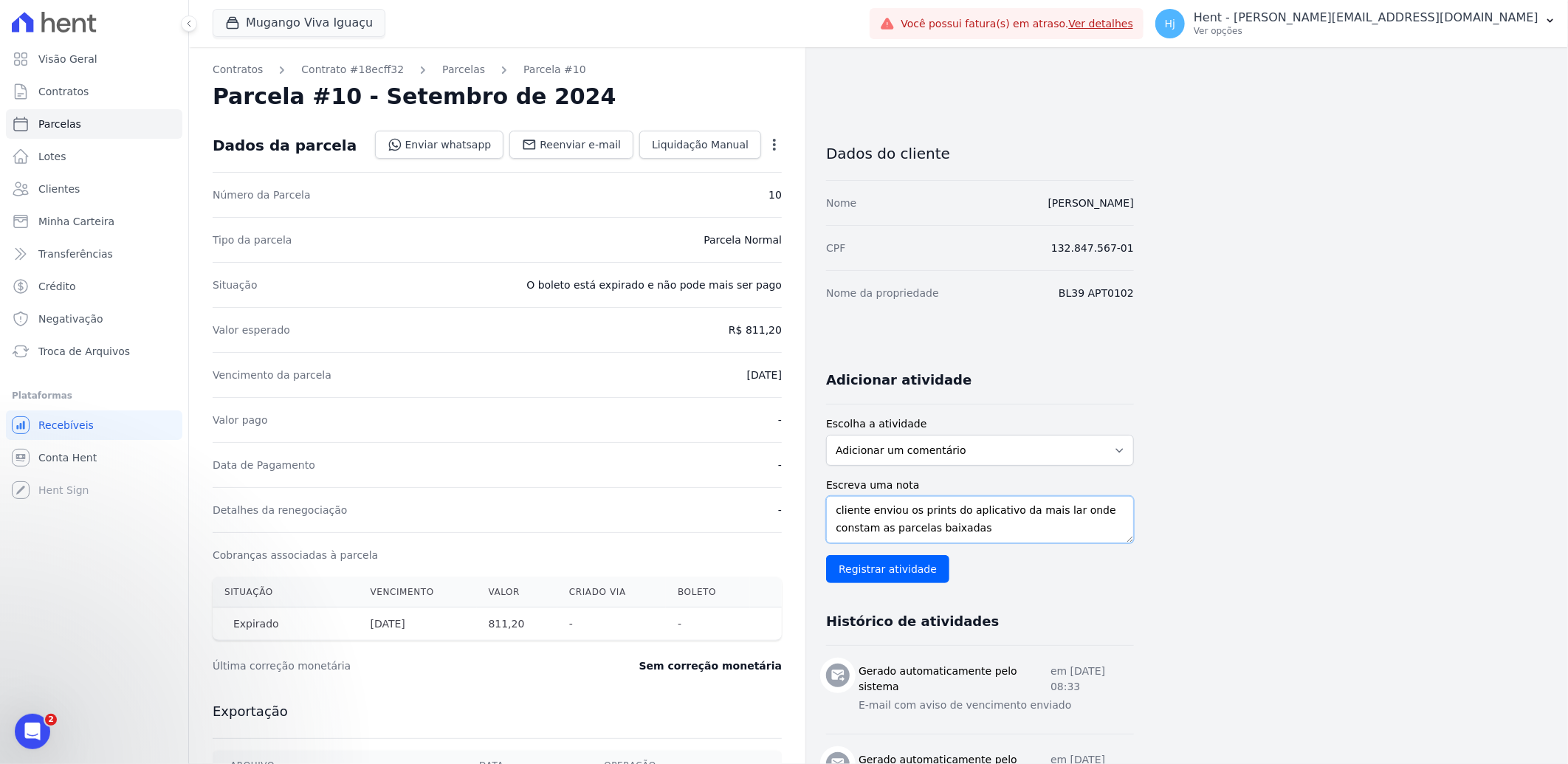
click at [976, 514] on textarea "cliente enviou os prints do aplicativo da mais lar onde constam as parcelas bai…" at bounding box center [980, 520] width 308 height 47
type textarea "cliente enviou os prints do aplicativo da mais lar onde constam as parcelas bai…"
click at [904, 562] on input "Registrar atividade" at bounding box center [888, 569] width 124 height 28
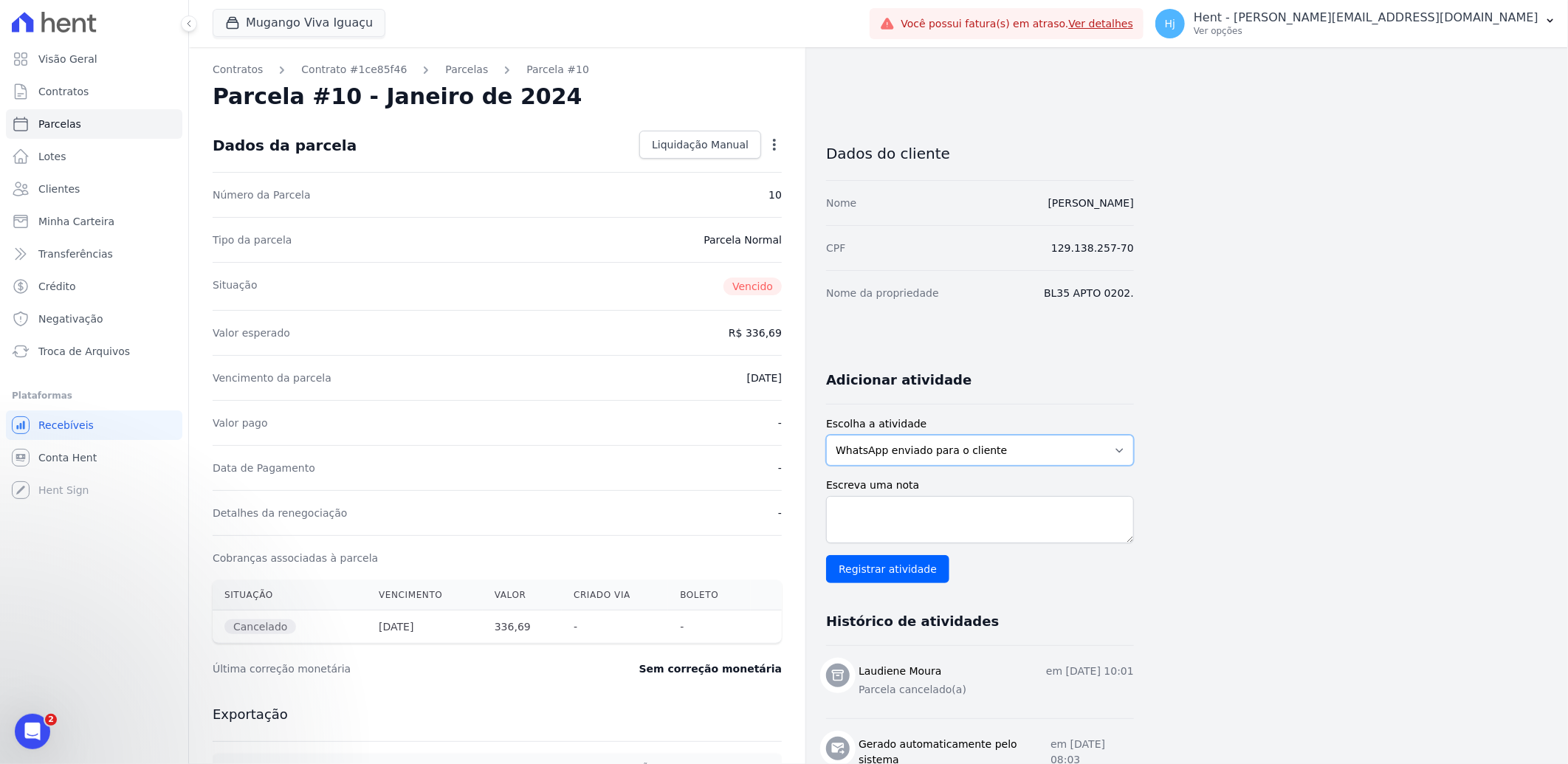
click at [907, 449] on select "WhatsApp enviado para o cliente Adicionar um comentário Ligação feita para o cl…" at bounding box center [980, 450] width 308 height 31
select select "note"
click at [826, 435] on select "WhatsApp enviado para o cliente Adicionar um comentário Ligação feita para o cl…" at bounding box center [980, 450] width 308 height 31
click at [925, 510] on textarea "Escreva uma nota" at bounding box center [980, 520] width 308 height 47
paste textarea "parcela em duplicidade, uma já consta baixada"
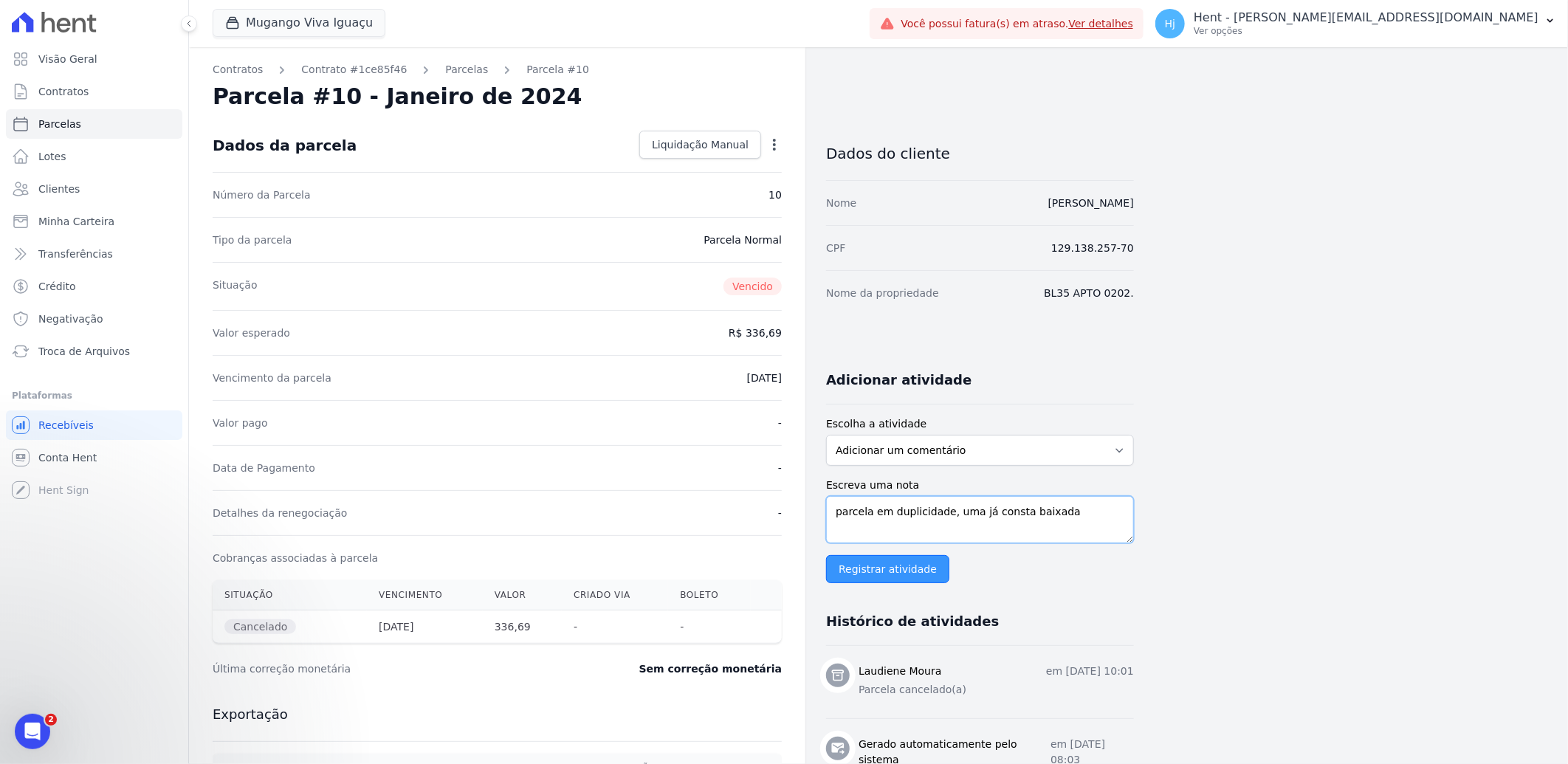
type textarea "parcela em duplicidade, uma já consta baixada"
click at [894, 571] on input "Registrar atividade" at bounding box center [888, 569] width 124 height 28
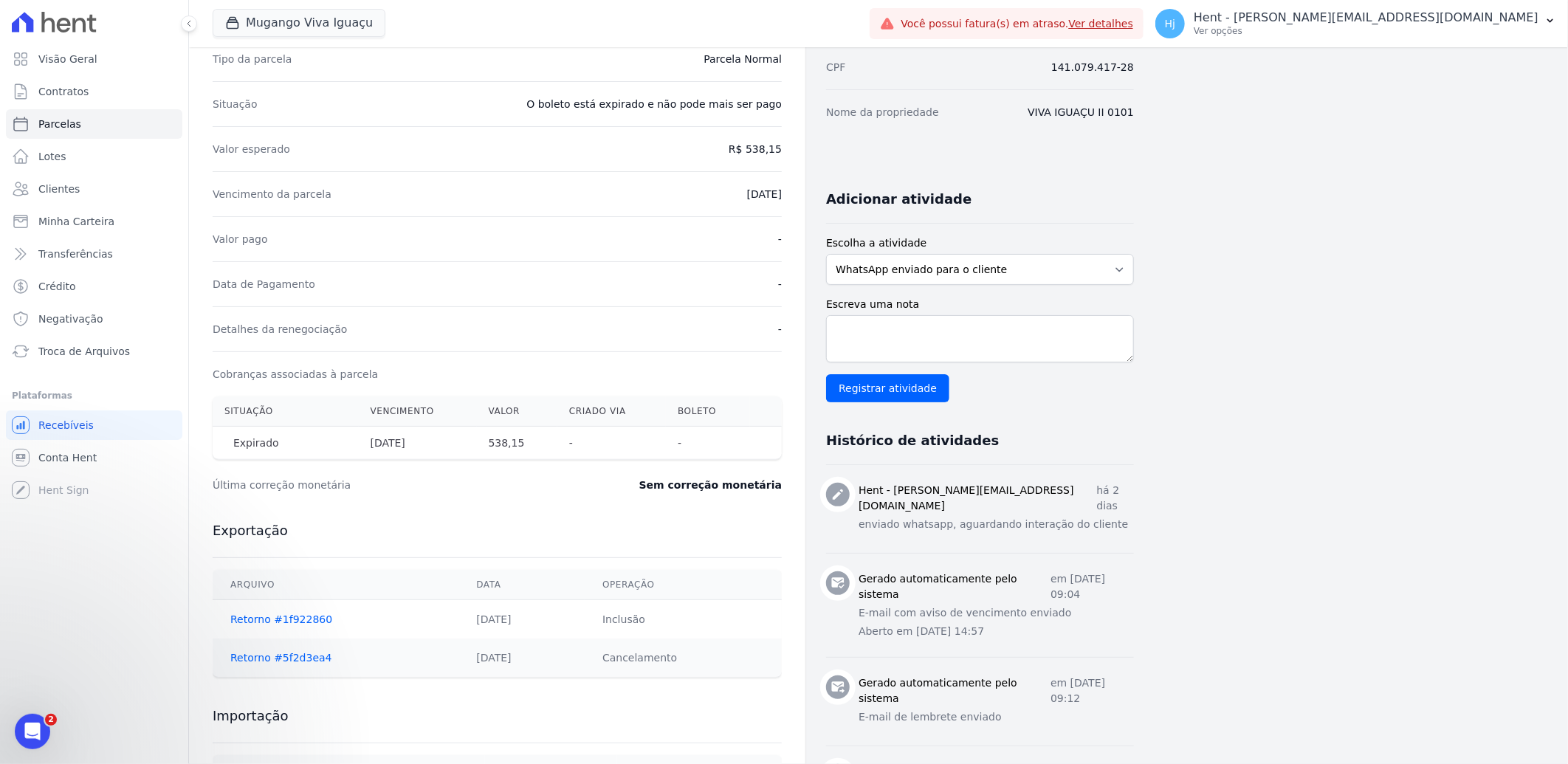
scroll to position [82, 0]
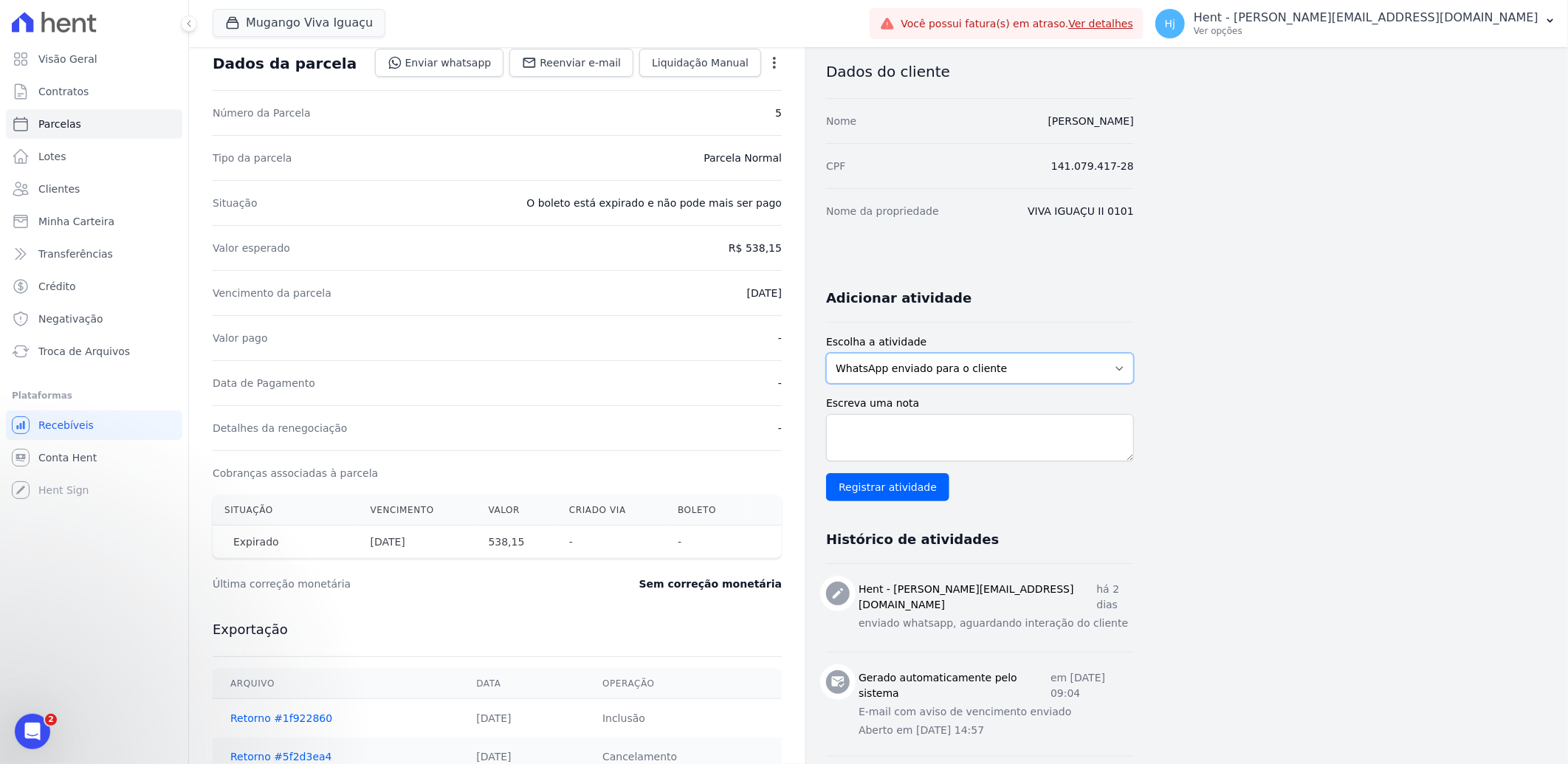
click at [1003, 361] on select "WhatsApp enviado para o cliente Adicionar um comentário Ligação feita para o cl…" at bounding box center [980, 368] width 308 height 31
select select "note"
click at [826, 353] on select "WhatsApp enviado para o cliente Adicionar um comentário Ligação feita para o cl…" at bounding box center [980, 368] width 308 height 31
click at [941, 431] on textarea "Escreva uma nota" at bounding box center [980, 438] width 308 height 47
paste textarea "cliente informa que no momento não consegue pagar o débito total a vista, prete…"
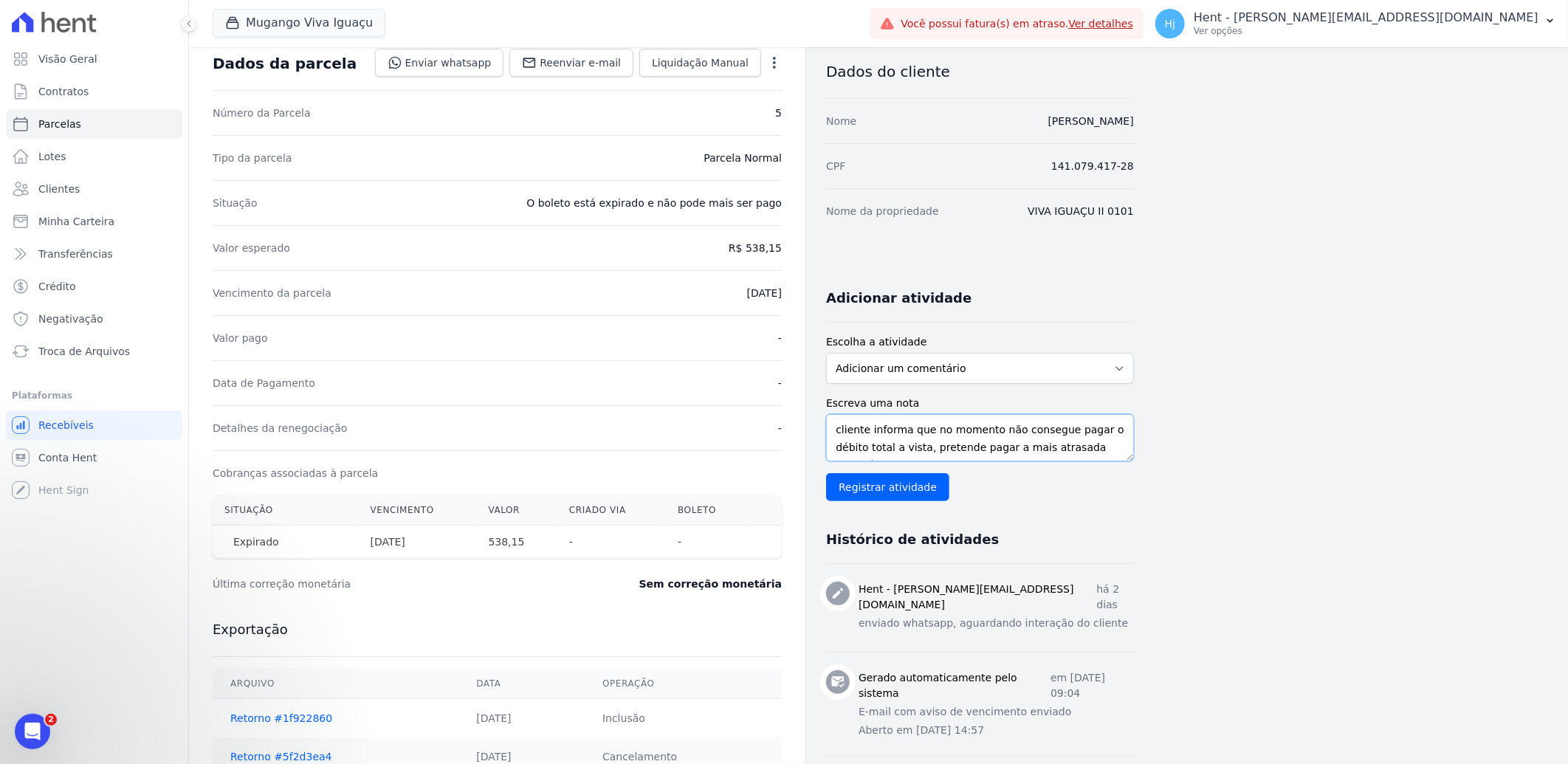
scroll to position [11, 0]
type textarea "cliente informa que no momento não consegue pagar o débito total a vista, prete…"
click at [909, 490] on input "Registrar atividade" at bounding box center [888, 488] width 124 height 28
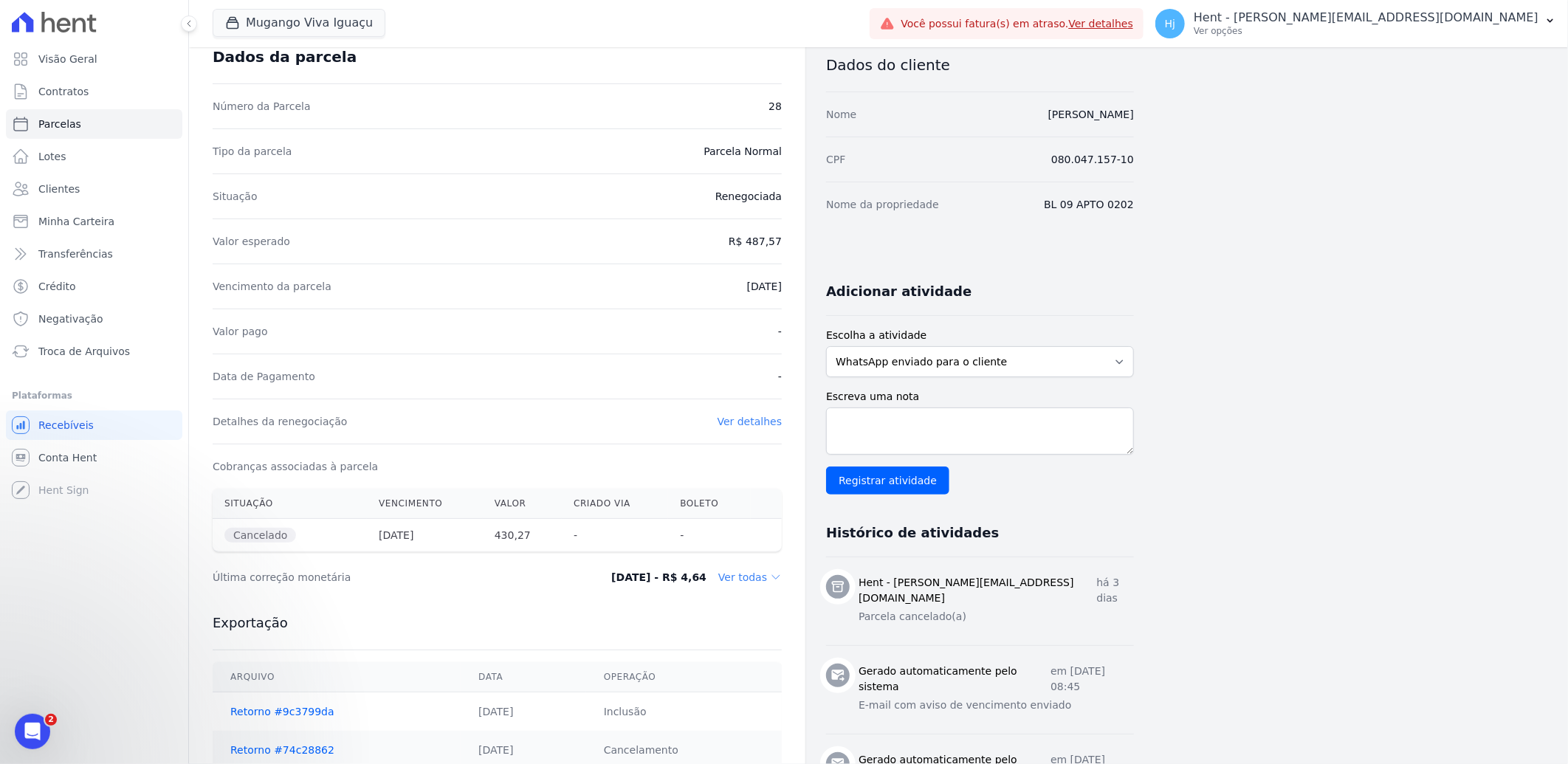
scroll to position [164, 0]
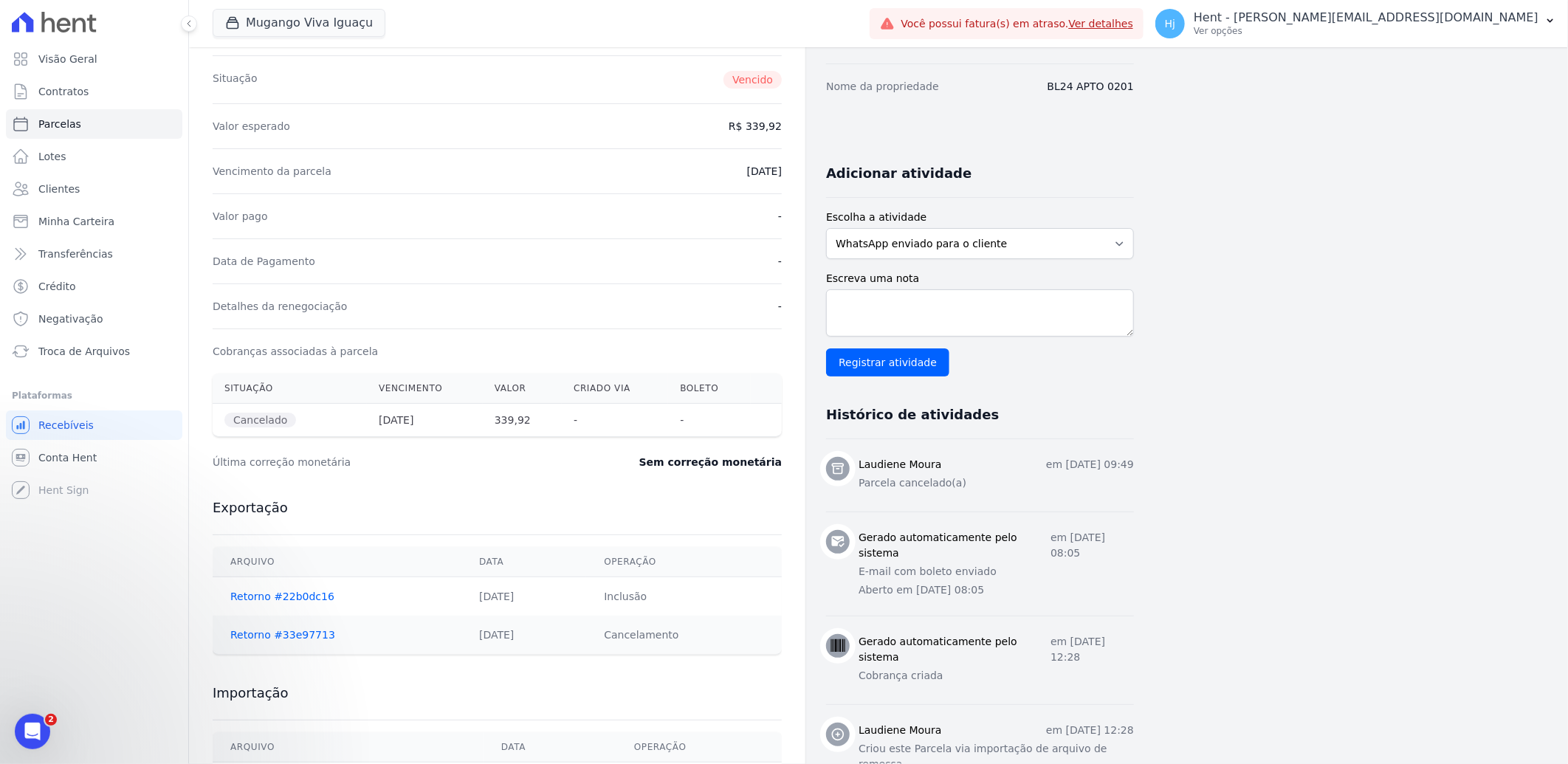
scroll to position [246, 0]
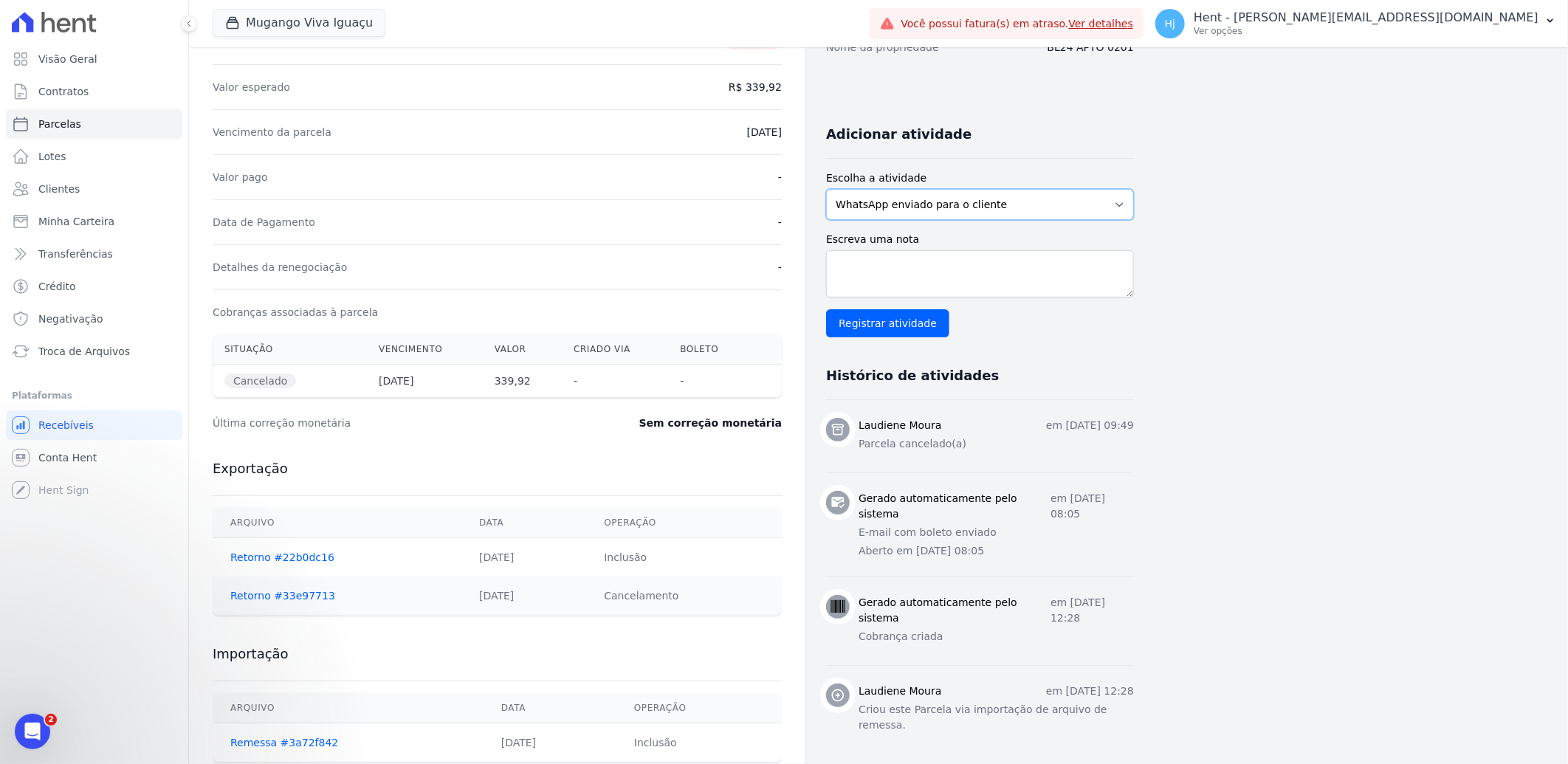
click at [997, 212] on select "WhatsApp enviado para o cliente Adicionar um comentário Ligação feita para o cl…" at bounding box center [980, 204] width 308 height 31
select select "note"
click at [826, 189] on select "WhatsApp enviado para o cliente Adicionar um comentário Ligação feita para o cl…" at bounding box center [980, 204] width 308 height 31
click at [932, 266] on textarea "Escreva uma nota" at bounding box center [980, 274] width 308 height 47
paste textarea "parcela em duplicidade, uma já consta baixada"
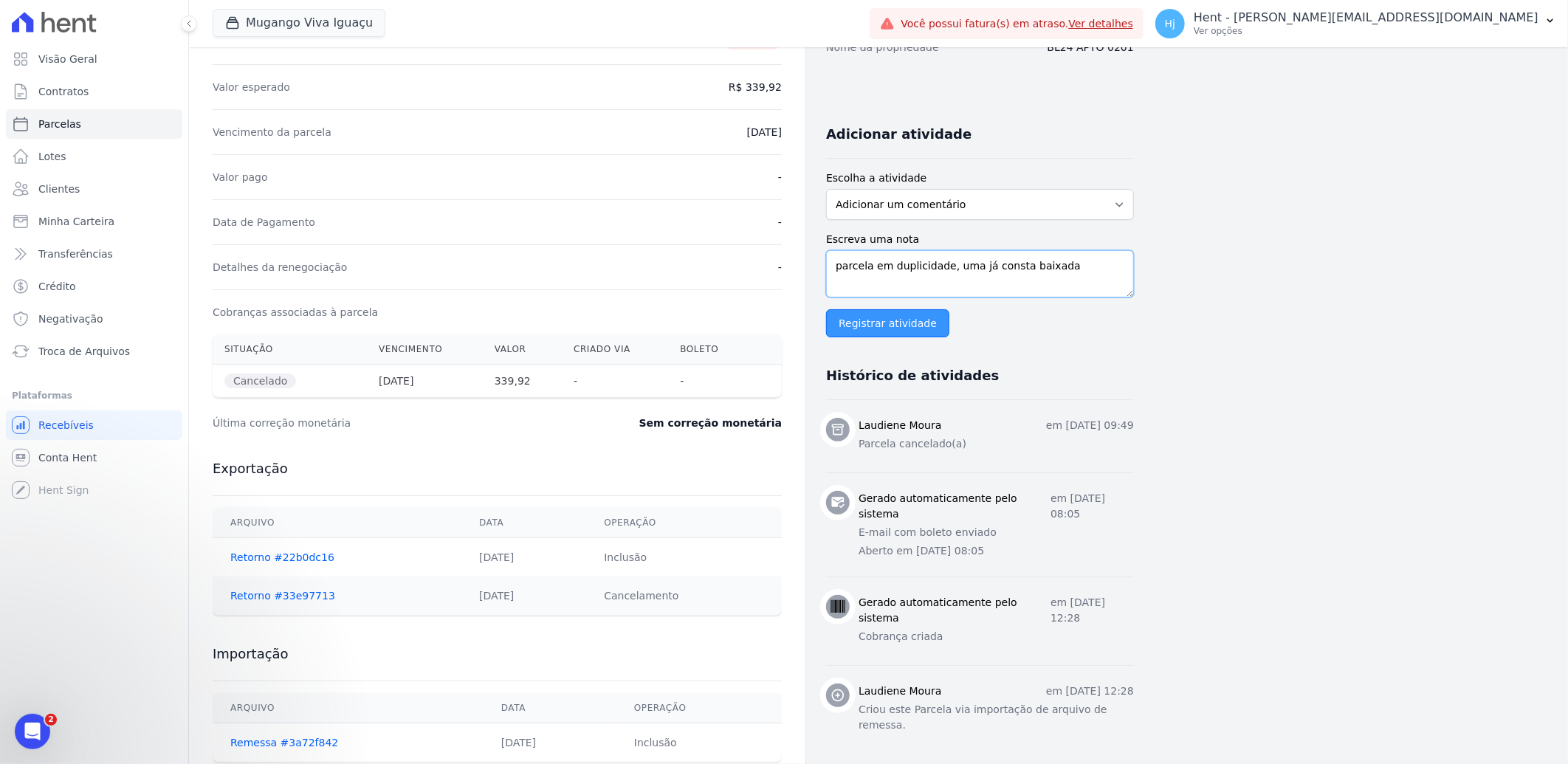
type textarea "parcela em duplicidade, uma já consta baixada"
drag, startPoint x: 894, startPoint y: 327, endPoint x: 887, endPoint y: 332, distance: 8.6
click at [893, 327] on input "Registrar atividade" at bounding box center [888, 324] width 124 height 28
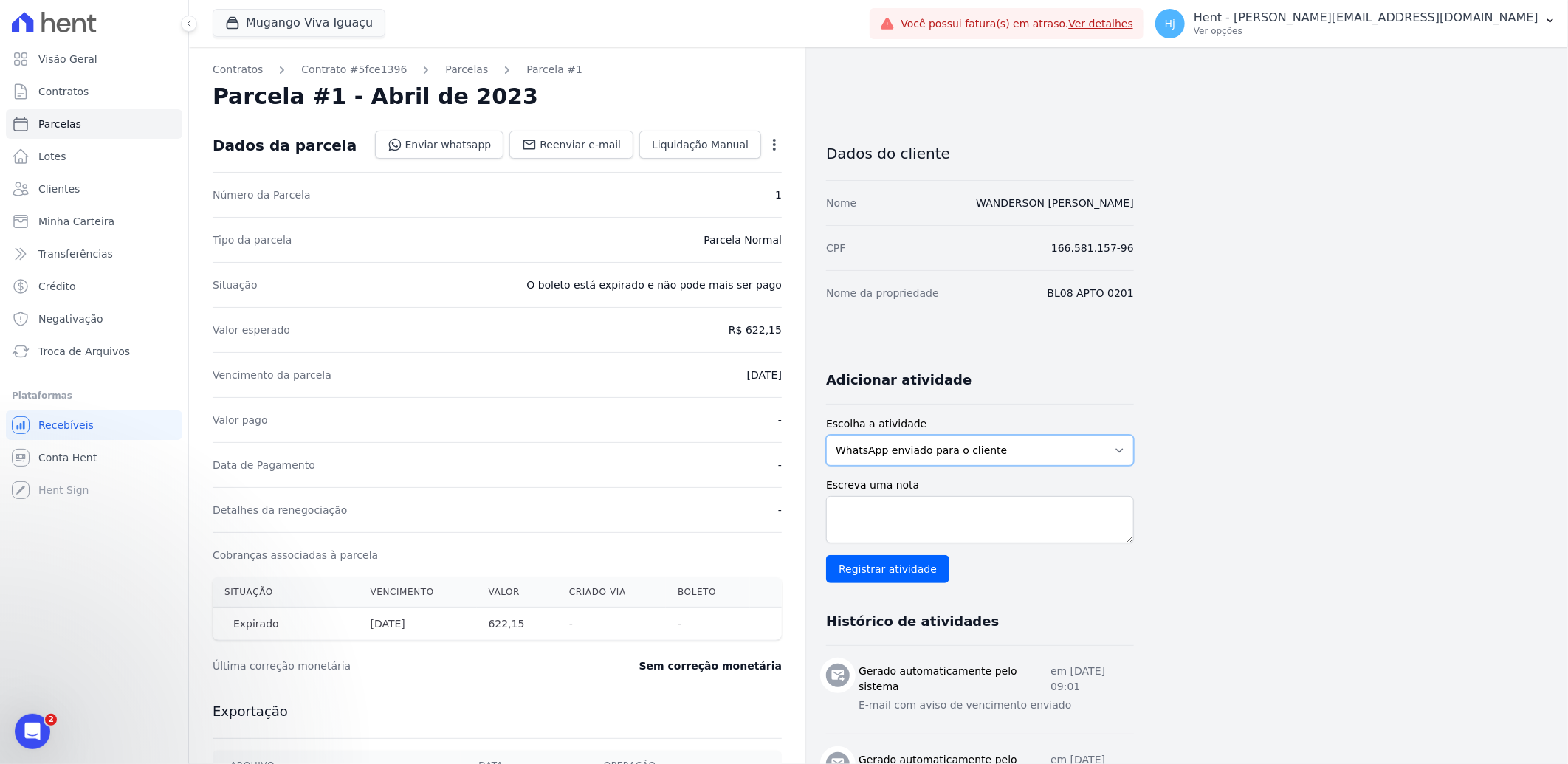
click at [988, 453] on select "WhatsApp enviado para o cliente Adicionar um comentário Ligação feita para o cl…" at bounding box center [980, 450] width 308 height 31
select select "note"
click at [826, 435] on select "WhatsApp enviado para o cliente Adicionar um comentário Ligação feita para o cl…" at bounding box center [980, 450] width 308 height 31
click at [935, 524] on textarea "Escreva uma nota" at bounding box center [980, 520] width 308 height 47
paste textarea "cliente informa que não consegue efetuar o pagamento a vista, tem interesse em …"
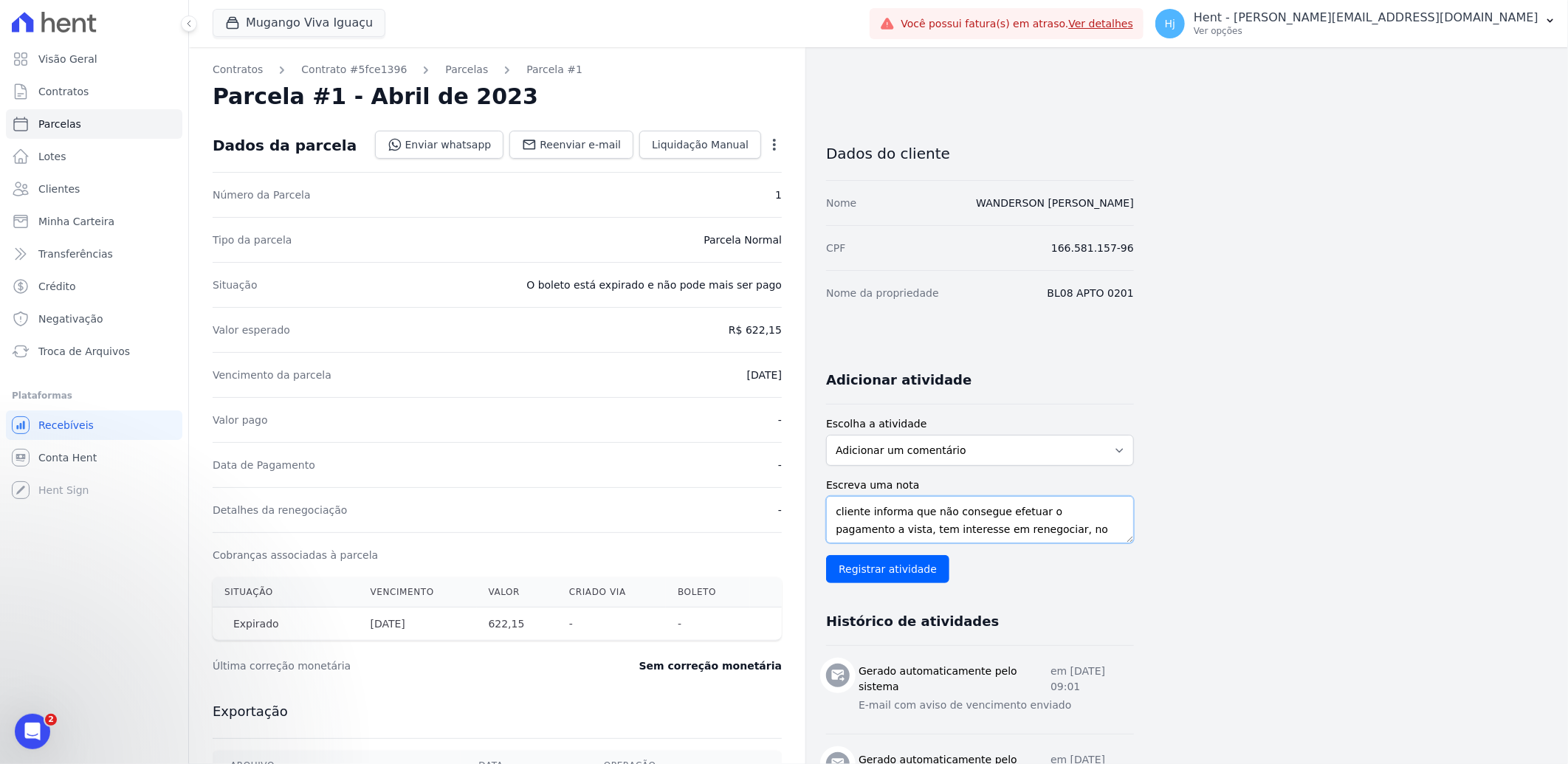
scroll to position [29, 0]
type textarea "cliente informa que não consegue efetuar o pagamento a vista, tem interesse em …"
click at [886, 567] on input "Registrar atividade" at bounding box center [888, 569] width 124 height 28
